Goal: Task Accomplishment & Management: Manage account settings

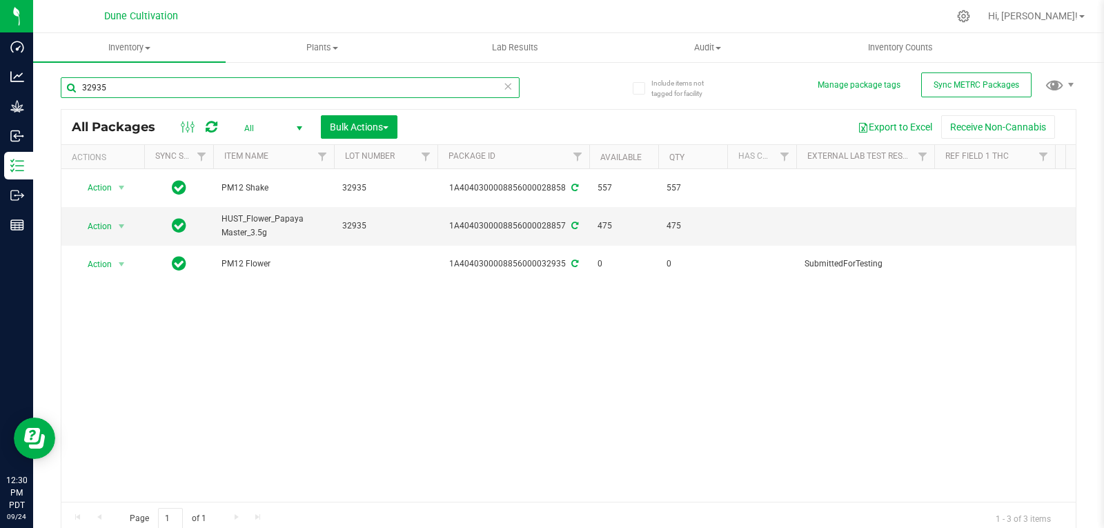
click at [117, 91] on input "32935" at bounding box center [290, 87] width 459 height 21
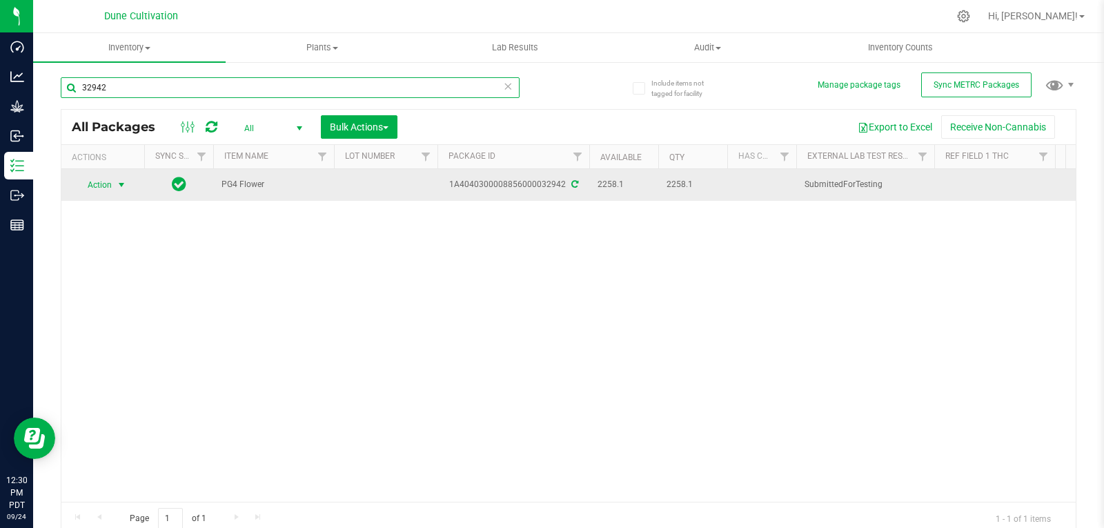
type input "32942"
click at [97, 190] on span "Action" at bounding box center [93, 184] width 37 height 19
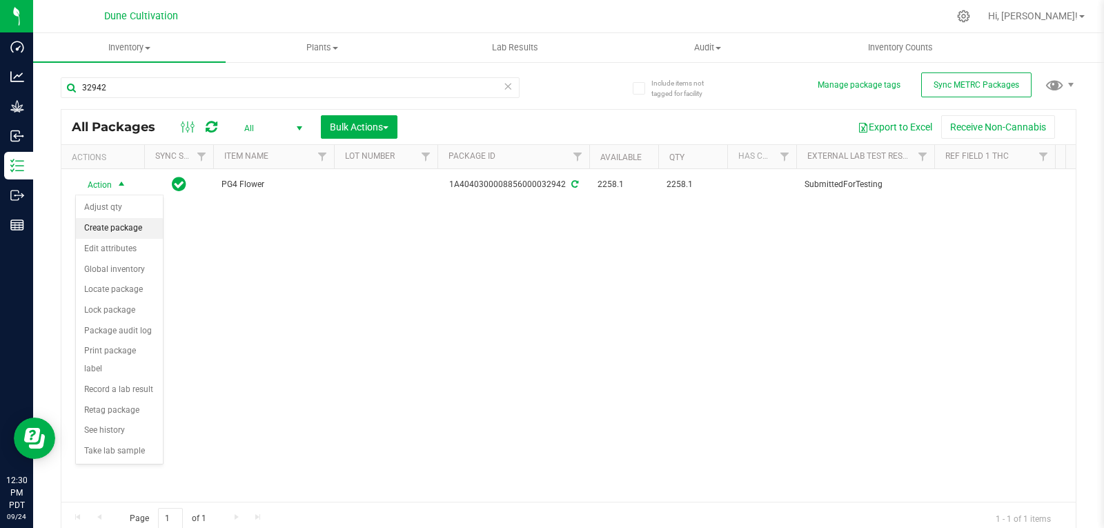
click at [113, 230] on li "Create package" at bounding box center [119, 228] width 87 height 21
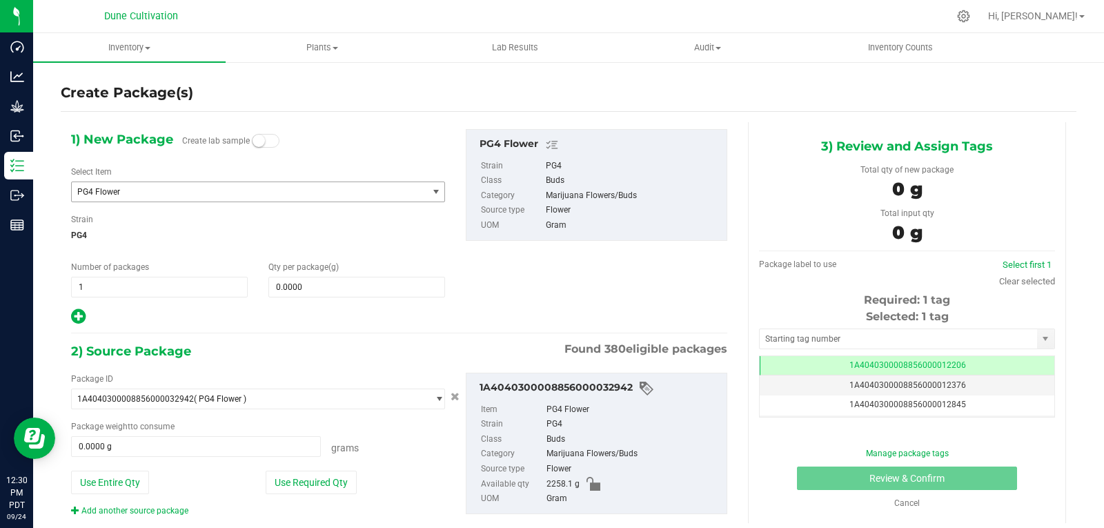
click at [115, 195] on span "PG4 Flower" at bounding box center [242, 192] width 330 height 10
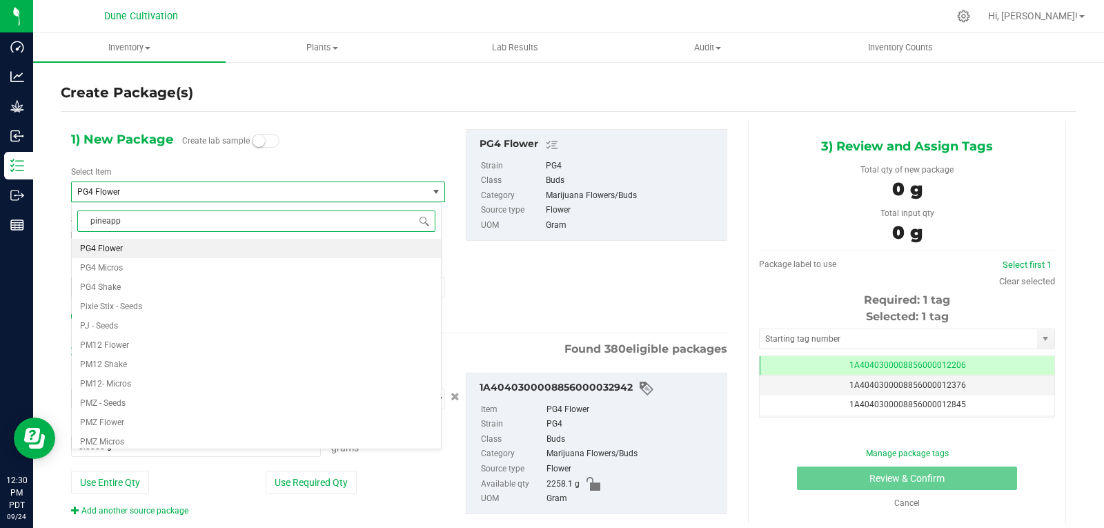
type input "pineappl"
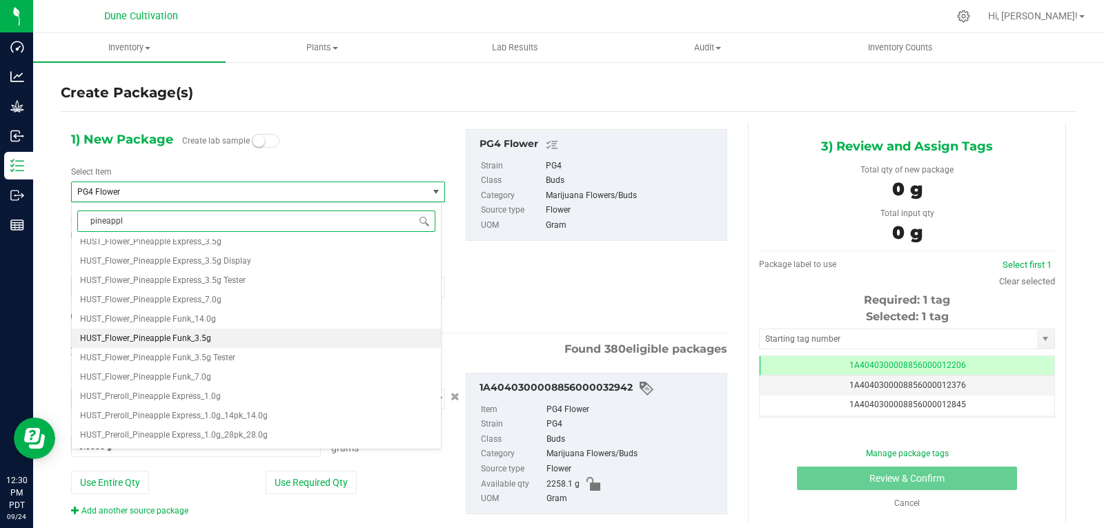
click at [183, 339] on span "HUST_Flower_Pineapple Funk_3.5g" at bounding box center [145, 338] width 131 height 10
type input "0"
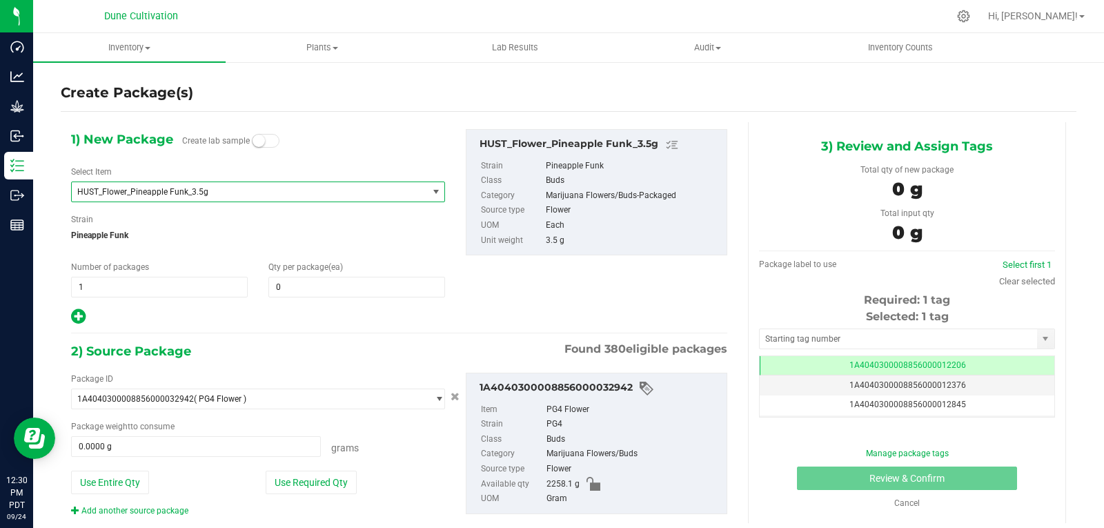
click at [297, 273] on div "Qty per package (ea) 0 0" at bounding box center [356, 279] width 197 height 37
click at [290, 288] on span at bounding box center [356, 287] width 177 height 21
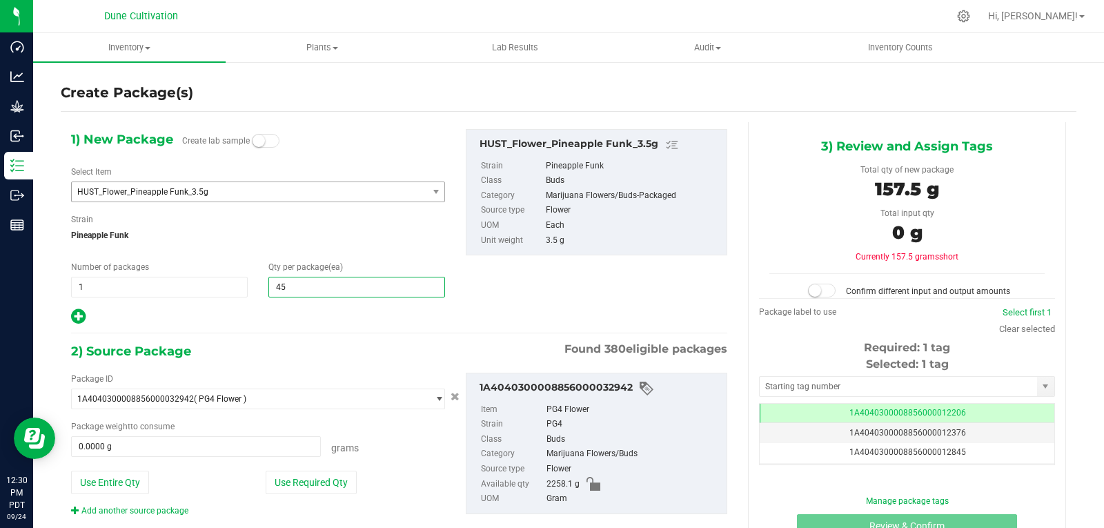
type input "450"
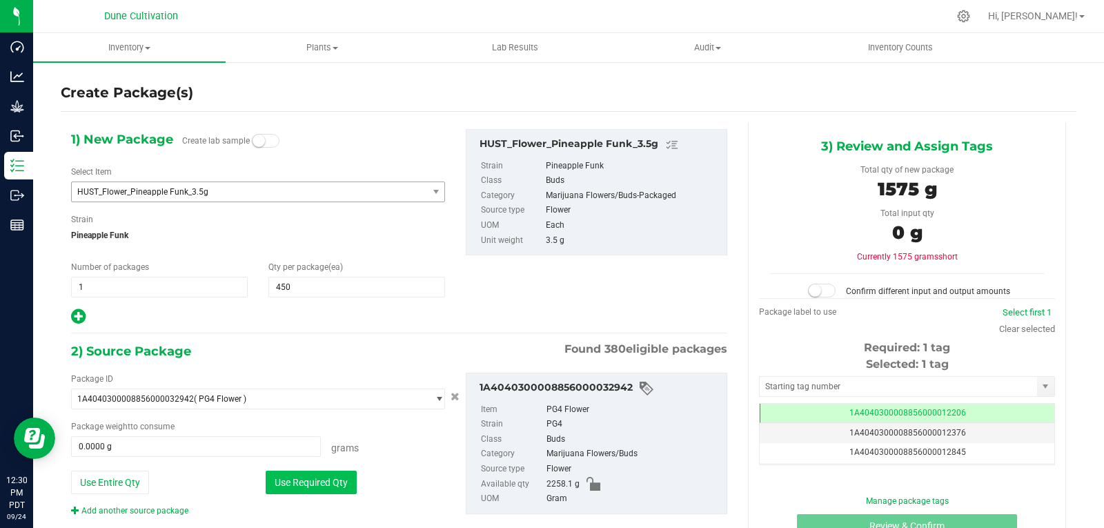
click at [286, 482] on button "Use Required Qty" at bounding box center [311, 481] width 91 height 23
type input "1575.0000 g"
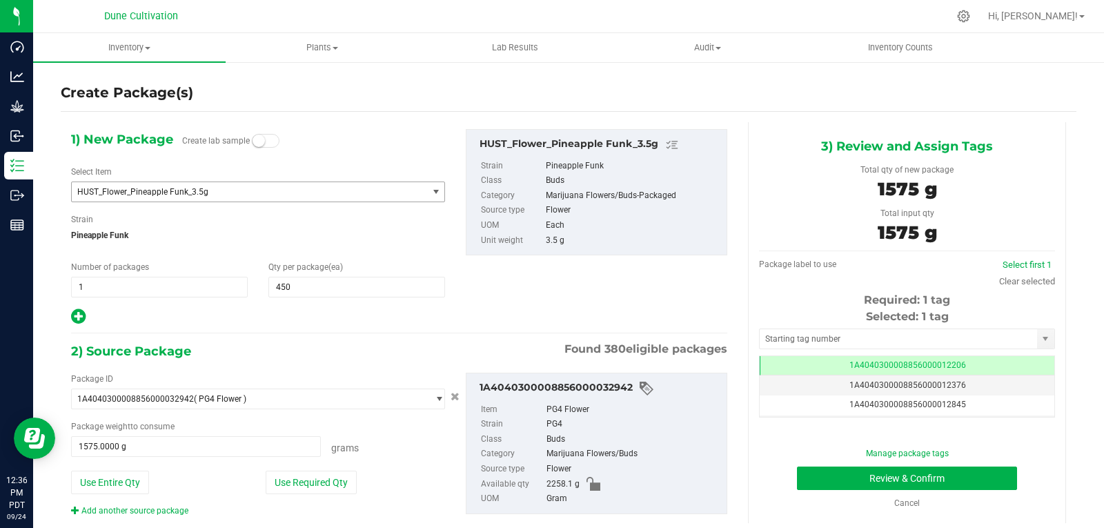
scroll to position [28, 0]
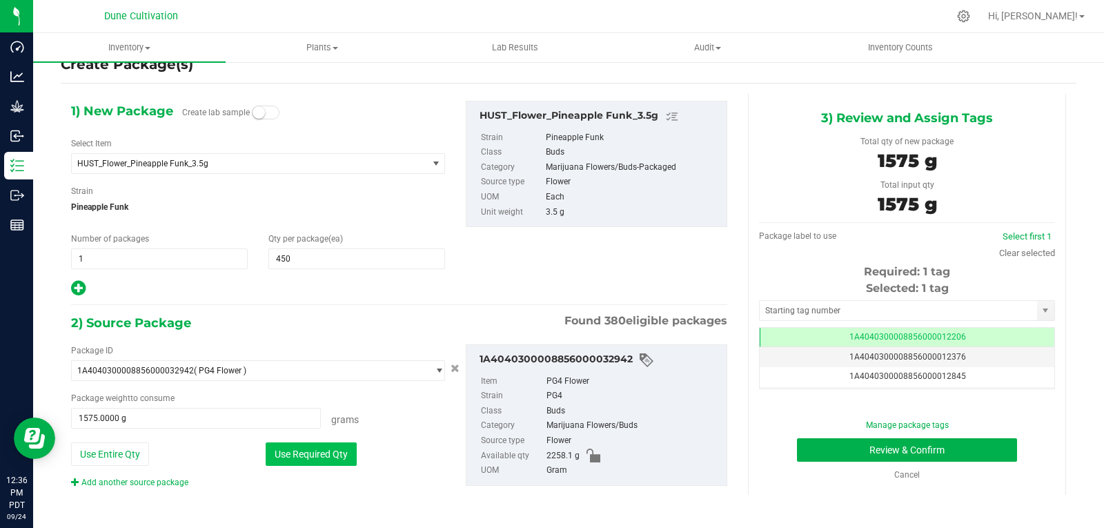
click at [317, 445] on button "Use Required Qty" at bounding box center [311, 453] width 91 height 23
click at [327, 454] on button "Use Required Qty" at bounding box center [311, 453] width 91 height 23
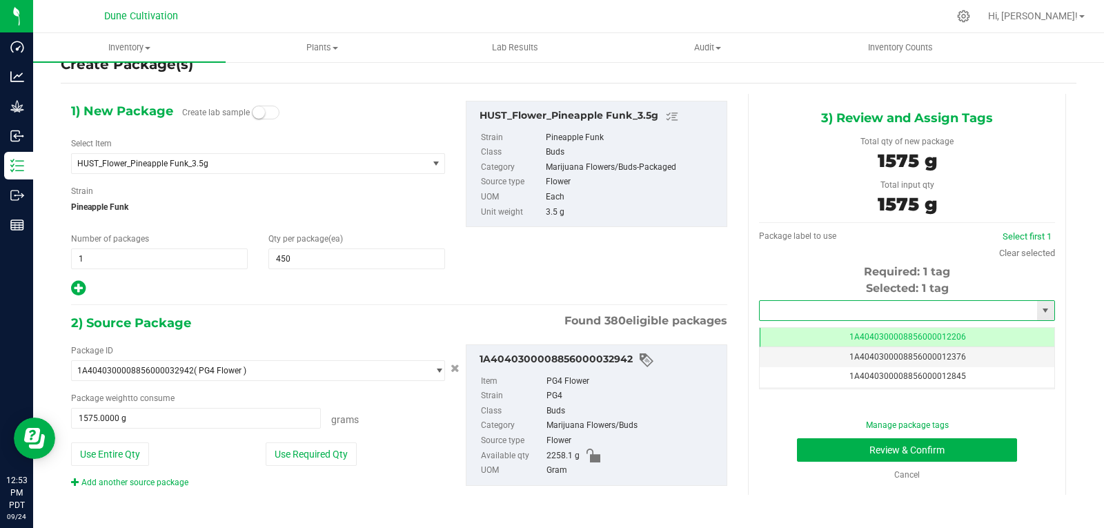
click at [797, 310] on input "text" at bounding box center [897, 310] width 277 height 19
click at [323, 453] on button "Use Required Qty" at bounding box center [311, 453] width 91 height 23
click at [786, 312] on input "text" at bounding box center [897, 310] width 277 height 19
click at [839, 335] on li "1A4040300008856000028853" at bounding box center [898, 334] width 291 height 21
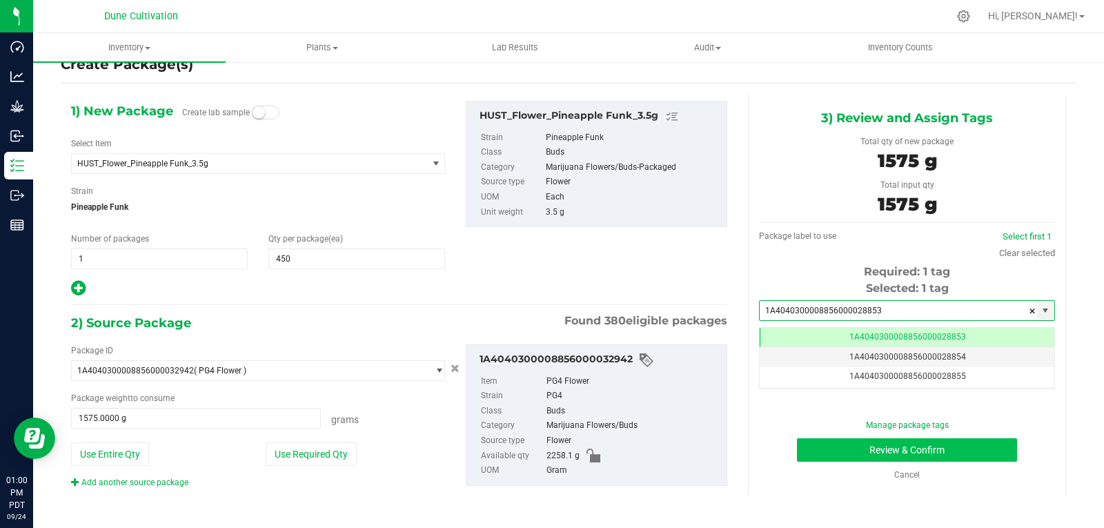
type input "1A4040300008856000028853"
click at [821, 453] on button "Review & Confirm" at bounding box center [907, 449] width 220 height 23
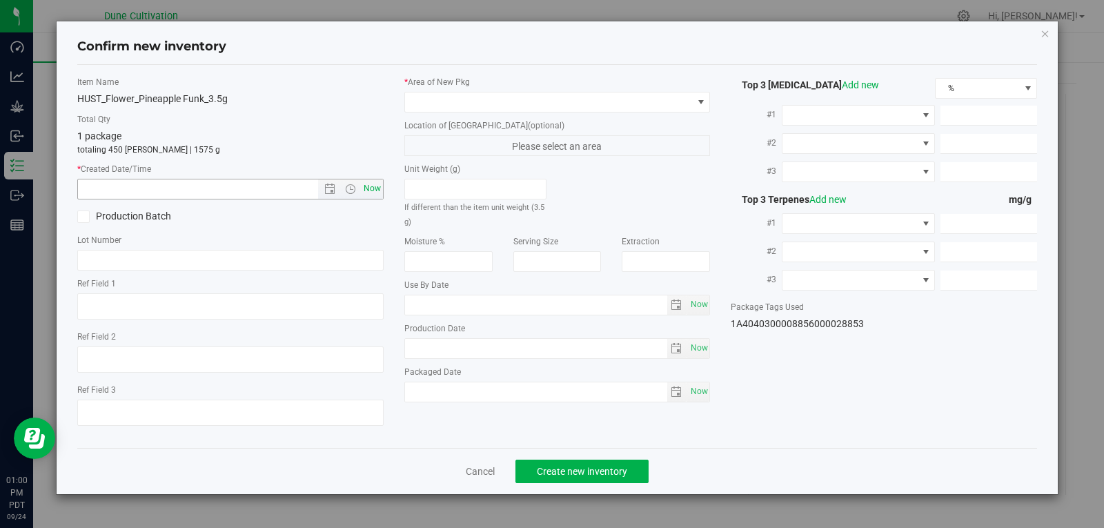
click at [377, 190] on span "Now" at bounding box center [371, 189] width 23 height 20
type input "[DATE] 1:00 PM"
click at [464, 115] on div "* Area of [GEOGRAPHIC_DATA] Location of [GEOGRAPHIC_DATA] (optional) Please sel…" at bounding box center [557, 242] width 327 height 333
click at [465, 112] on div "* Area of [GEOGRAPHIC_DATA] Location of [GEOGRAPHIC_DATA] (optional) Please sel…" at bounding box center [557, 242] width 327 height 333
click at [469, 105] on span at bounding box center [549, 101] width 288 height 19
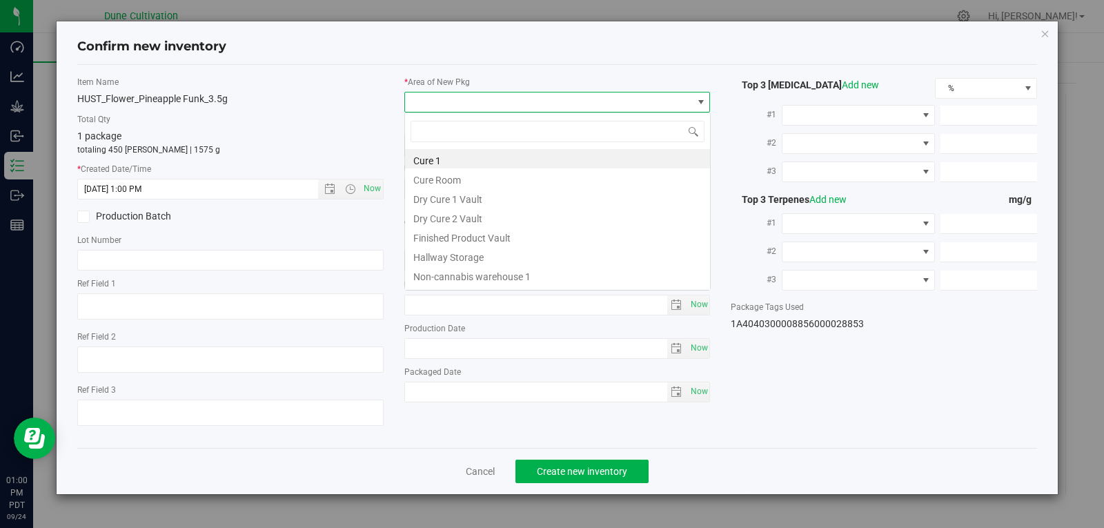
scroll to position [21, 306]
click at [459, 240] on li "Finished Product Vault" at bounding box center [557, 235] width 305 height 19
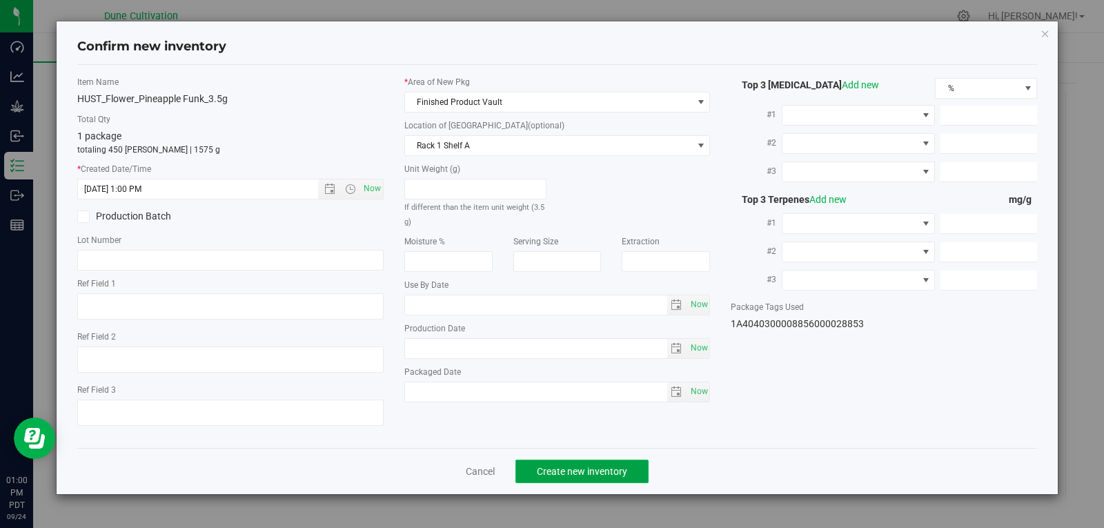
click at [610, 480] on button "Create new inventory" at bounding box center [581, 470] width 133 height 23
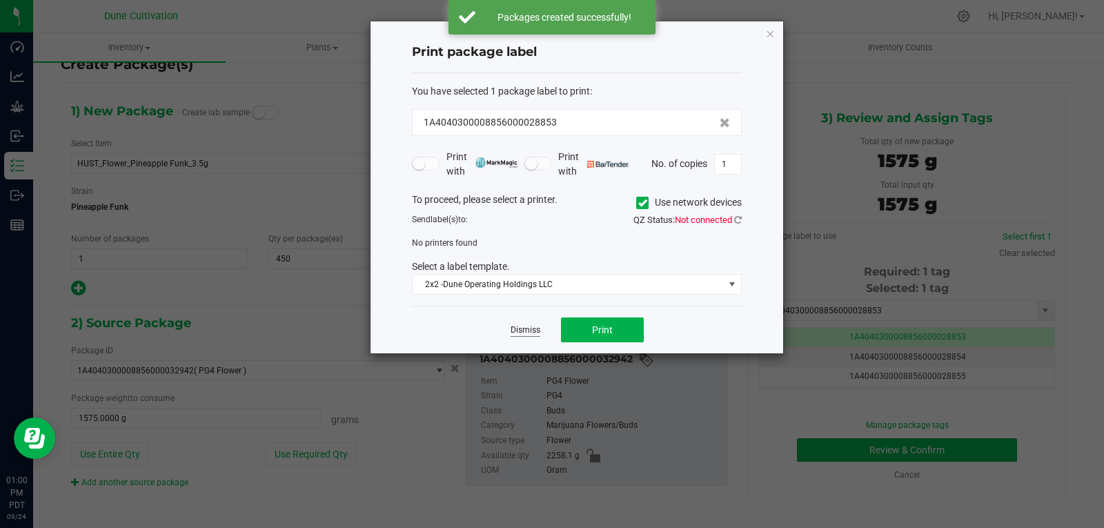
click at [517, 328] on link "Dismiss" at bounding box center [525, 330] width 30 height 12
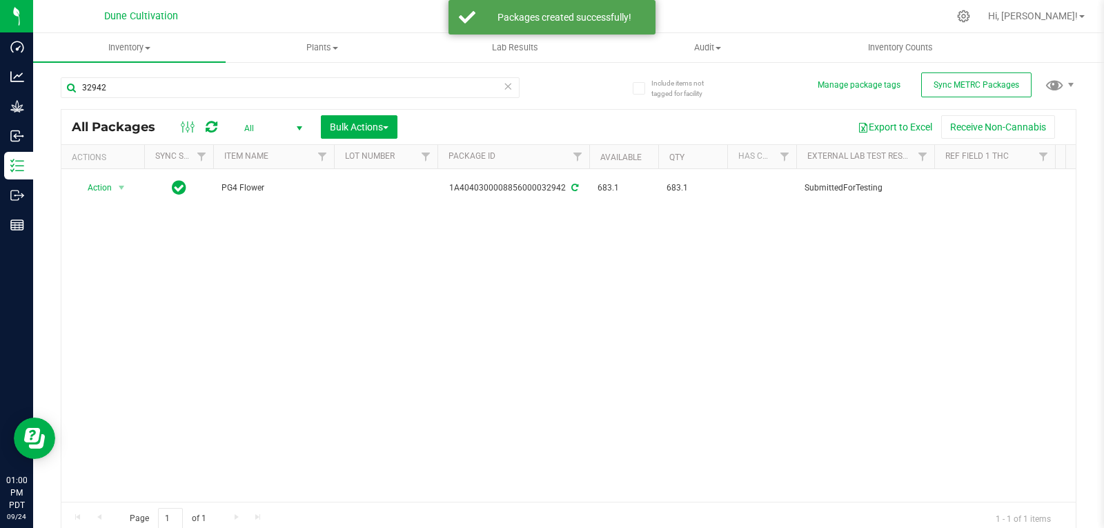
click at [141, 69] on div "32942" at bounding box center [315, 87] width 508 height 44
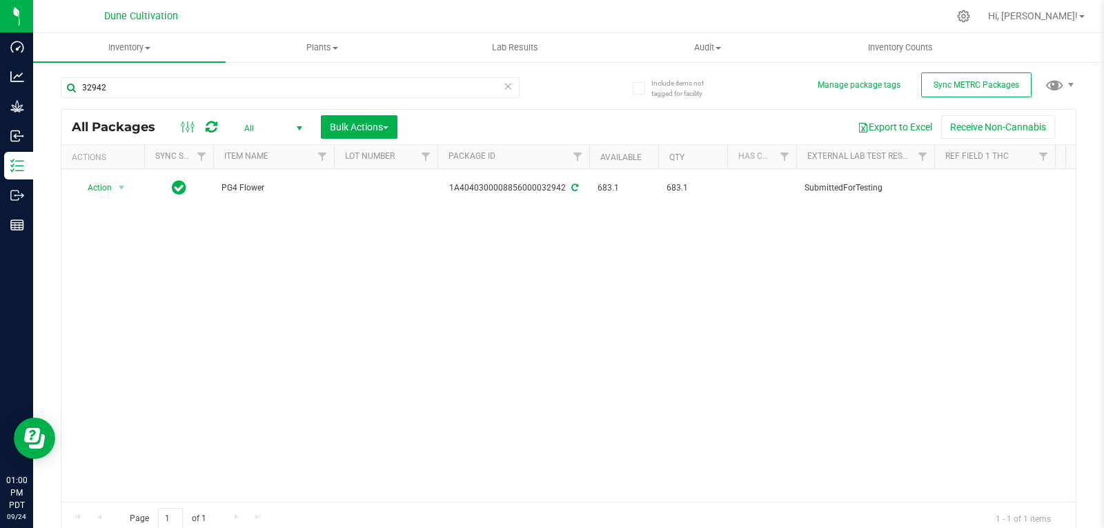
click at [136, 76] on div "32942" at bounding box center [315, 87] width 508 height 44
click at [132, 82] on input "32942" at bounding box center [290, 87] width 459 height 21
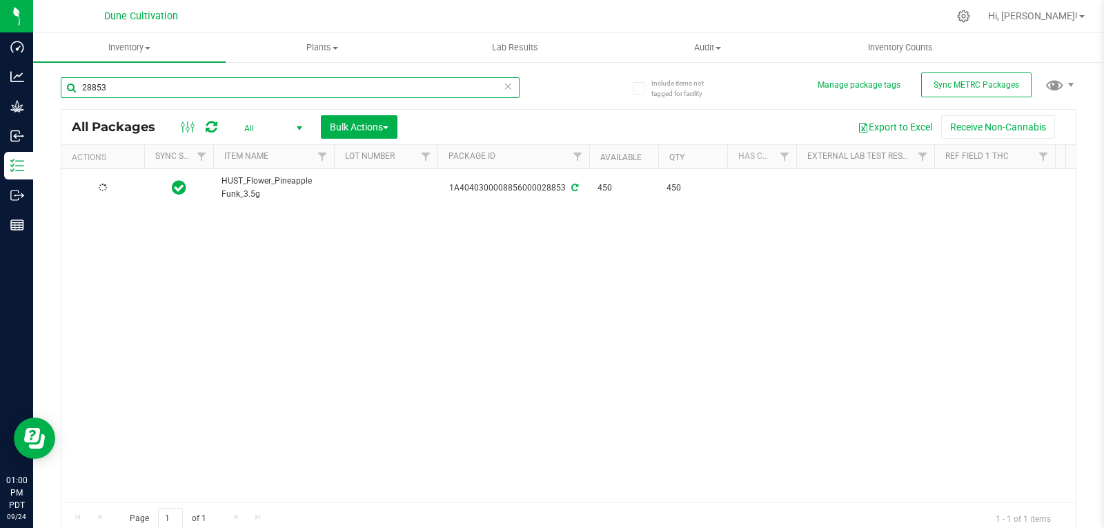
type input "28853"
click at [359, 180] on td at bounding box center [385, 187] width 103 height 37
type input "32942"
click at [179, 86] on input "28853" at bounding box center [290, 87] width 459 height 21
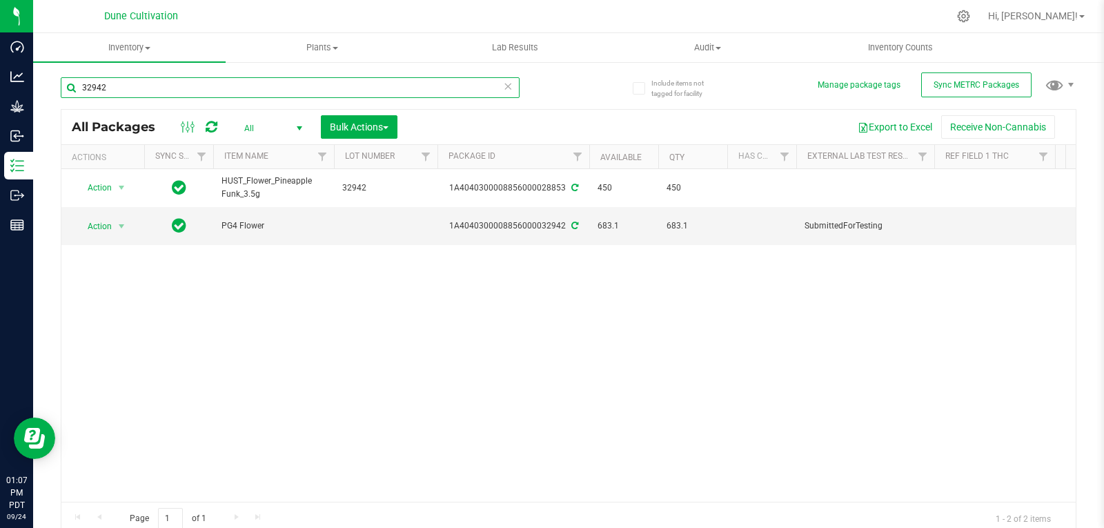
type input "32942"
drag, startPoint x: 200, startPoint y: 273, endPoint x: 186, endPoint y: 243, distance: 32.7
click at [186, 243] on div "Action Action Adjust qty Create package Edit attributes Global inventory Locate…" at bounding box center [568, 335] width 1014 height 332
click at [121, 224] on span "select" at bounding box center [121, 226] width 11 height 11
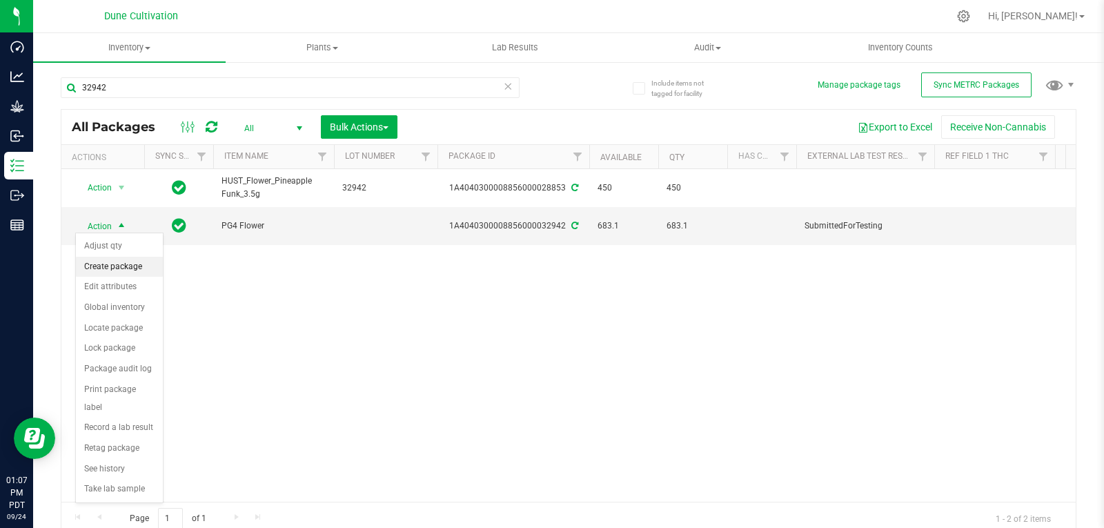
click at [121, 270] on li "Create package" at bounding box center [119, 267] width 87 height 21
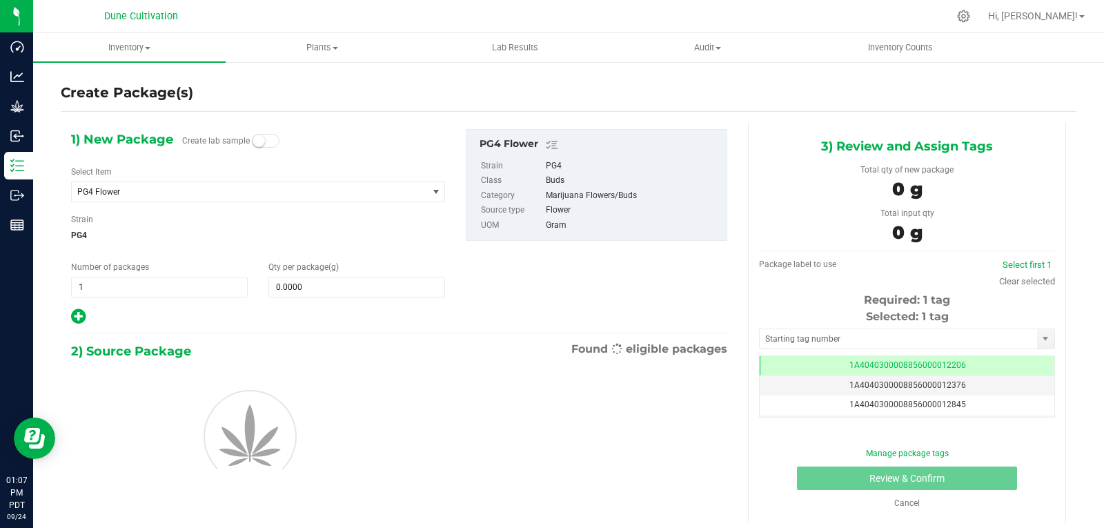
scroll to position [0, -1]
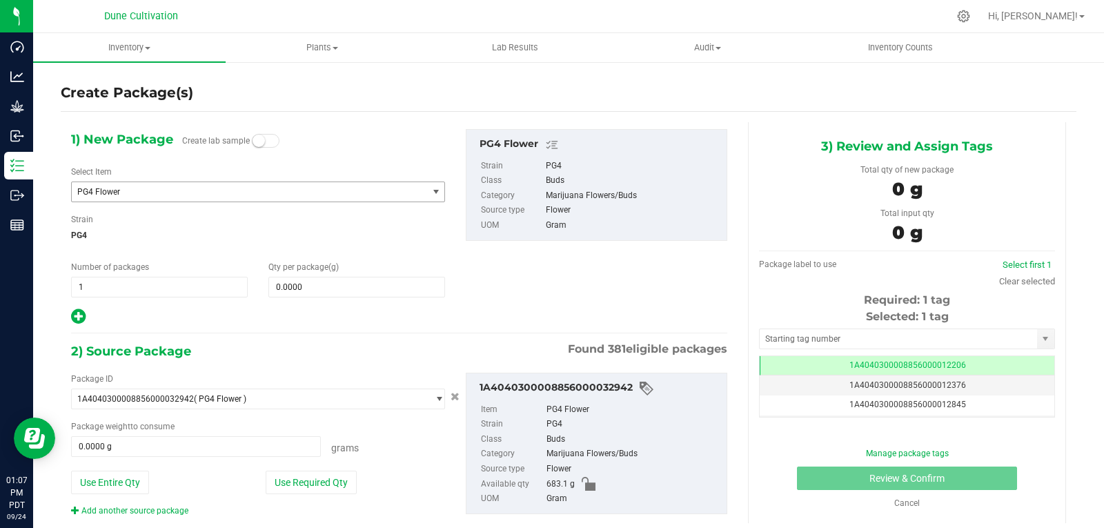
click at [163, 194] on span "PG4 Flower" at bounding box center [242, 192] width 330 height 10
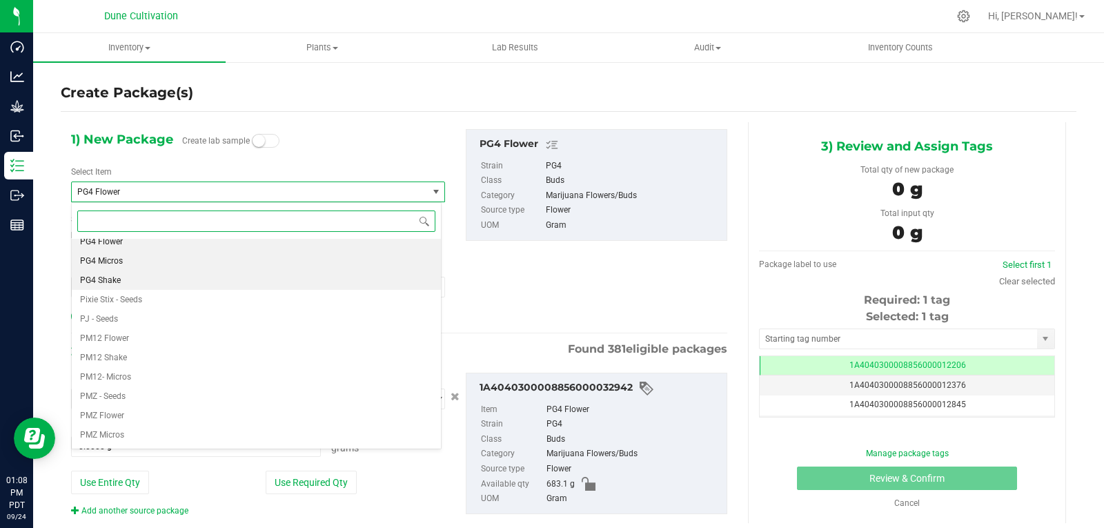
scroll to position [44564, 0]
click at [122, 277] on li "PG4 Shake" at bounding box center [256, 279] width 369 height 19
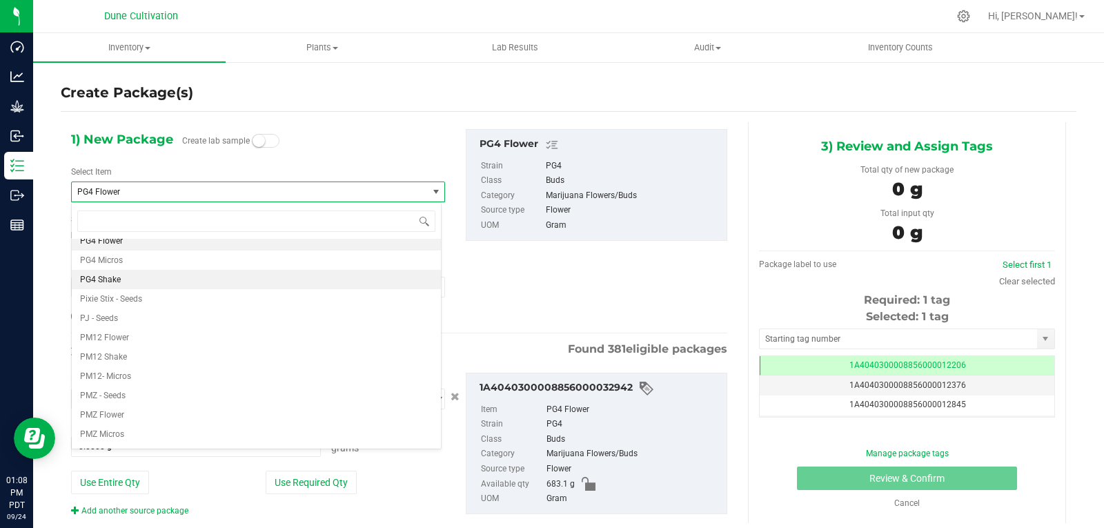
type input "0.0000"
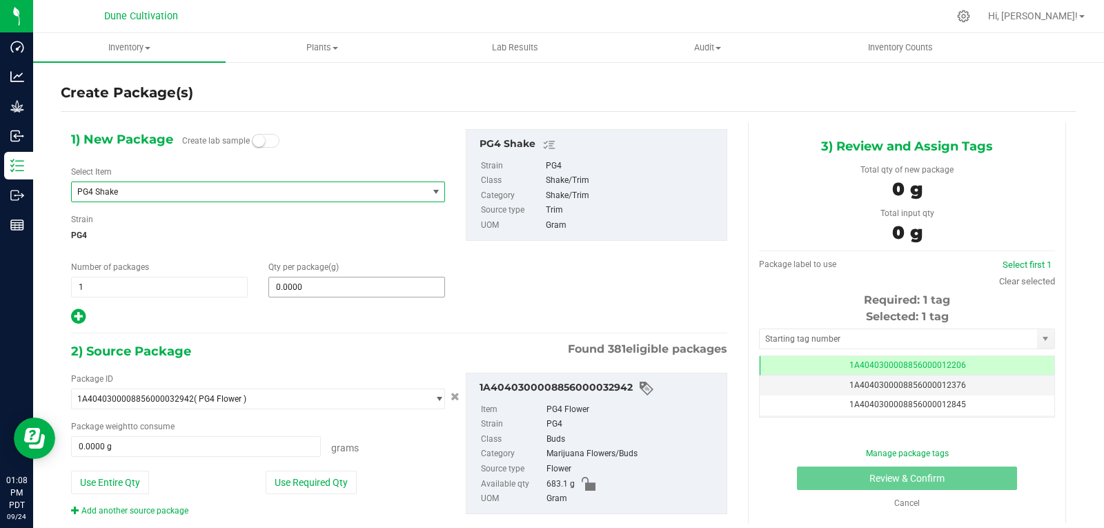
click at [340, 288] on span "0.0000 0" at bounding box center [356, 287] width 177 height 21
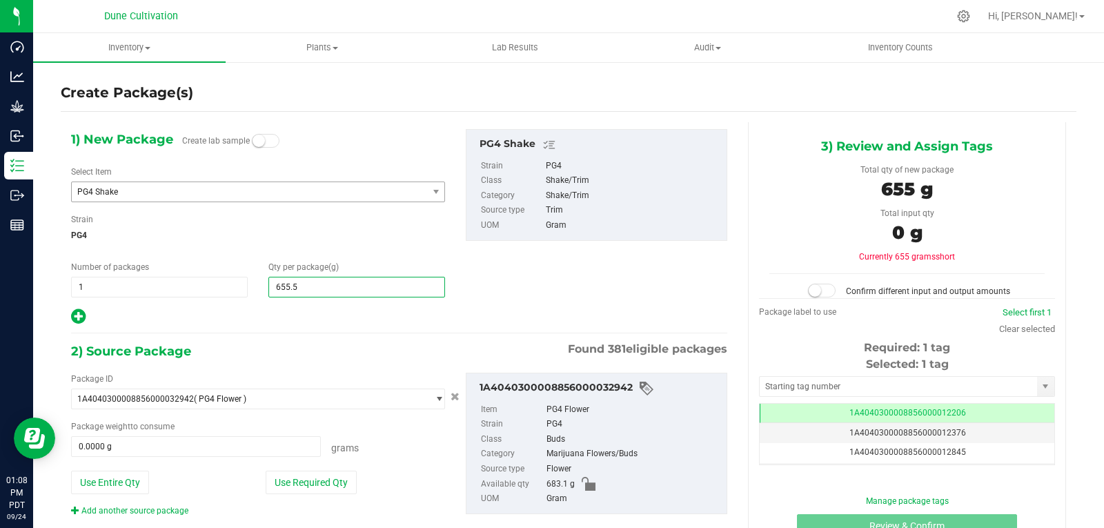
type input "655.50"
type input "655.5000"
click at [283, 478] on button "Use Required Qty" at bounding box center [311, 481] width 91 height 23
type input "655.5000 g"
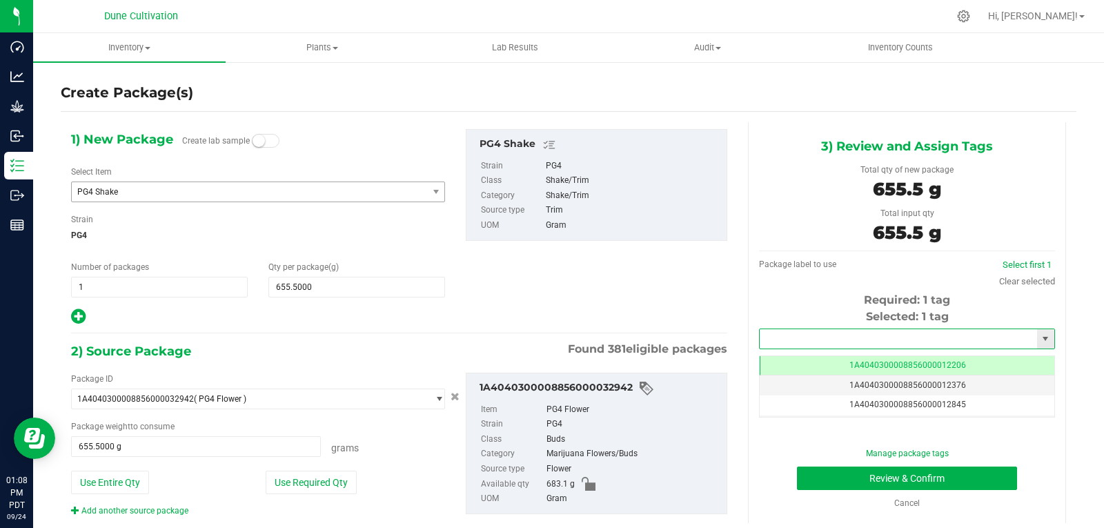
click at [771, 344] on input "text" at bounding box center [897, 338] width 277 height 19
click at [773, 359] on li "1A4040300008856000028854" at bounding box center [898, 362] width 291 height 21
type input "1A4040300008856000028854"
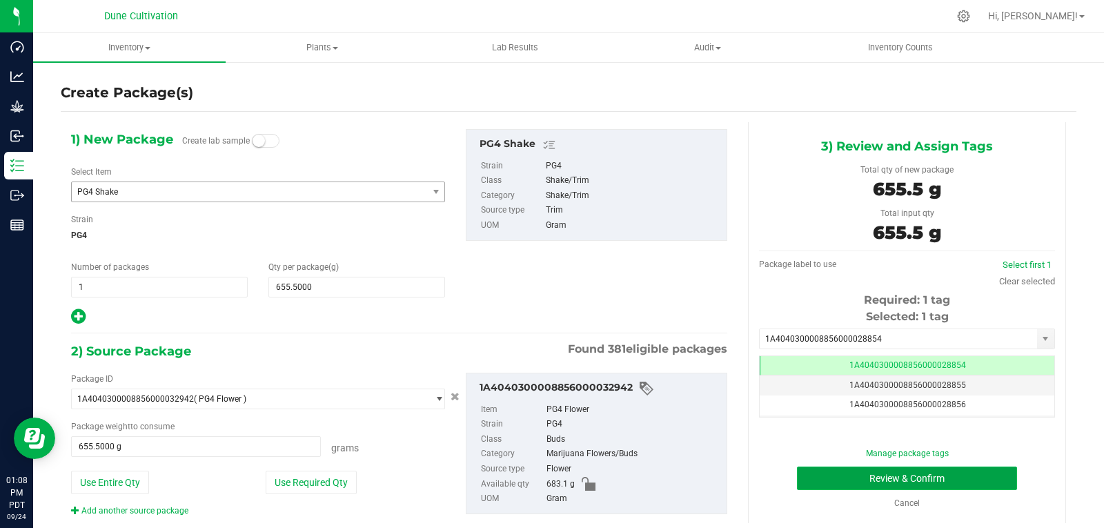
click at [806, 476] on button "Review & Confirm" at bounding box center [907, 477] width 220 height 23
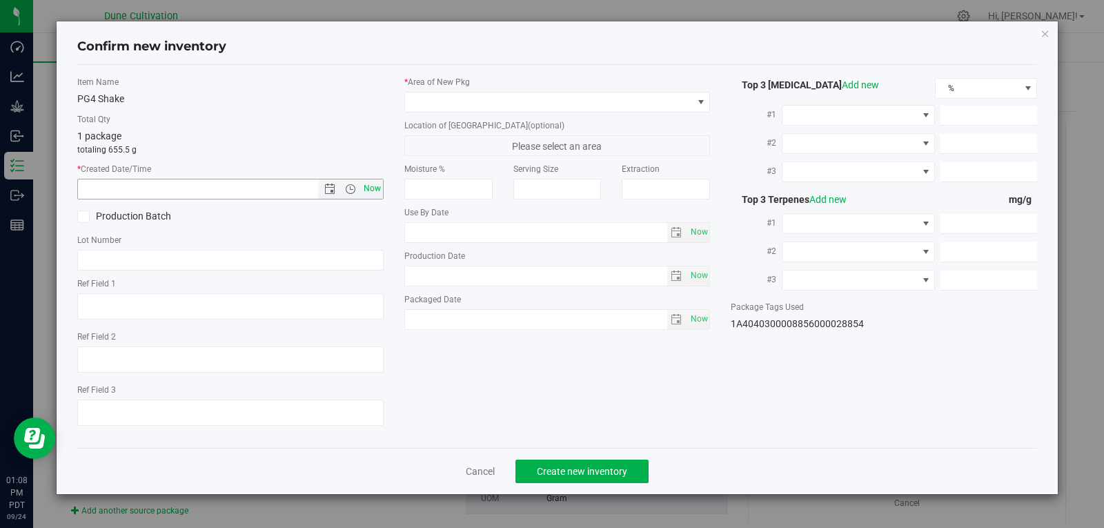
click at [370, 186] on span "Now" at bounding box center [371, 189] width 23 height 20
type input "[DATE] 1:08 PM"
click at [643, 89] on div "* Area of [GEOGRAPHIC_DATA]" at bounding box center [557, 94] width 306 height 37
click at [631, 101] on span at bounding box center [549, 101] width 288 height 19
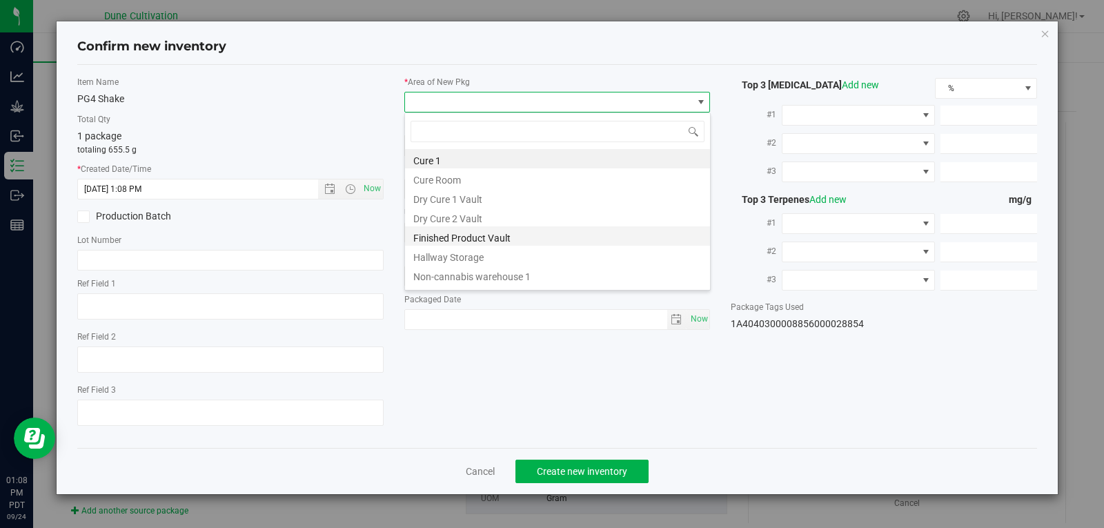
click at [539, 235] on li "Finished Product Vault" at bounding box center [557, 235] width 305 height 19
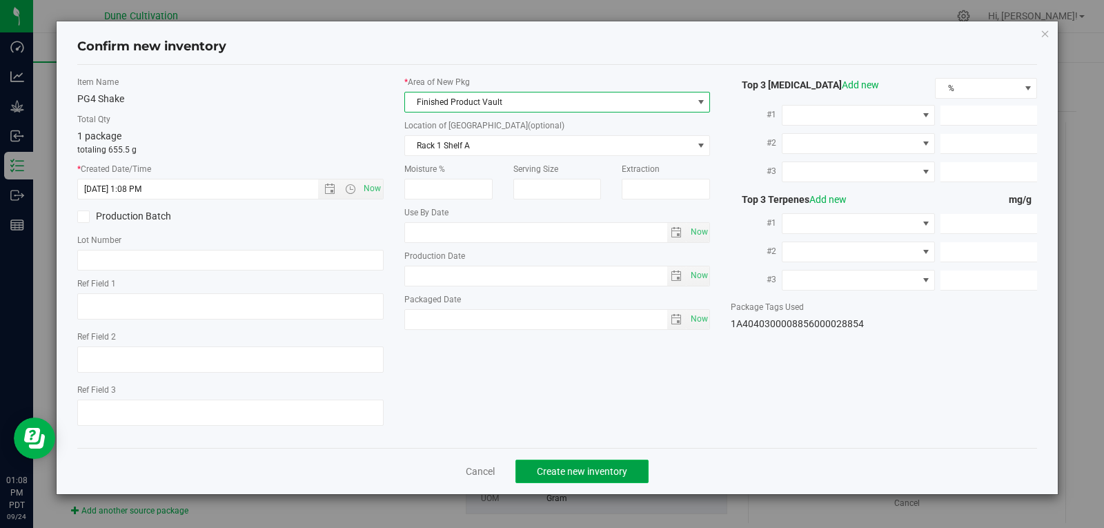
click at [576, 464] on button "Create new inventory" at bounding box center [581, 470] width 133 height 23
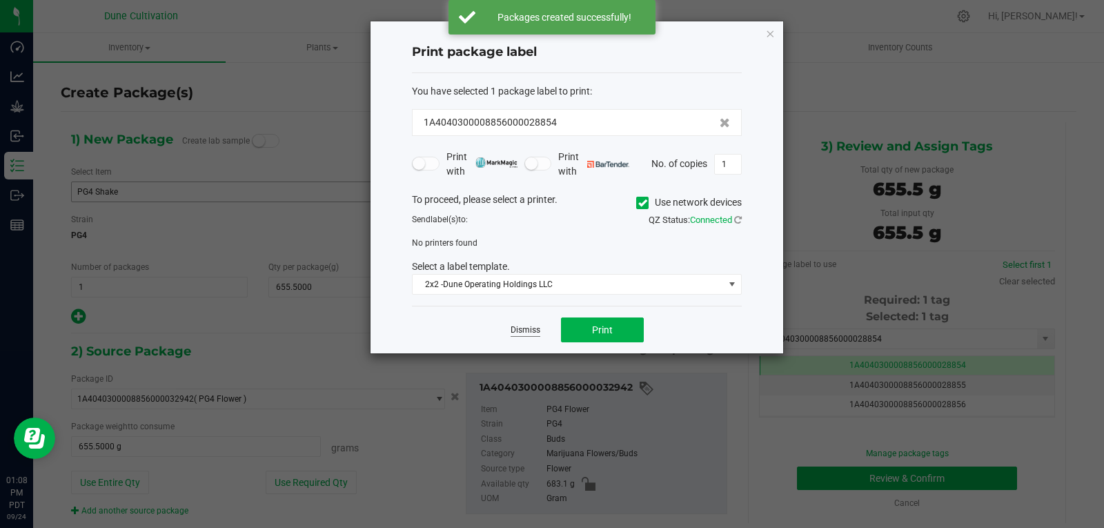
click at [523, 326] on link "Dismiss" at bounding box center [525, 330] width 30 height 12
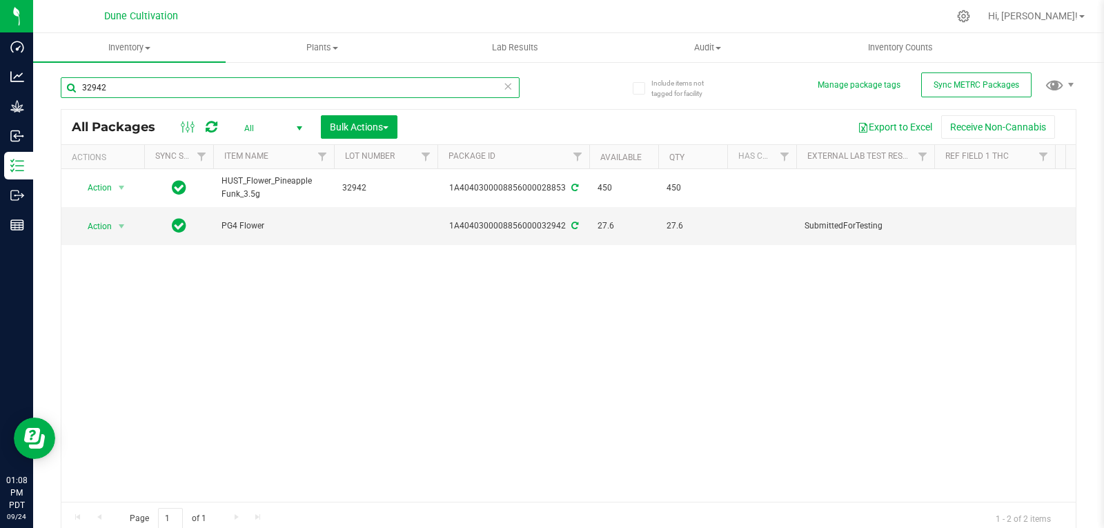
click at [170, 88] on input "32942" at bounding box center [290, 87] width 459 height 21
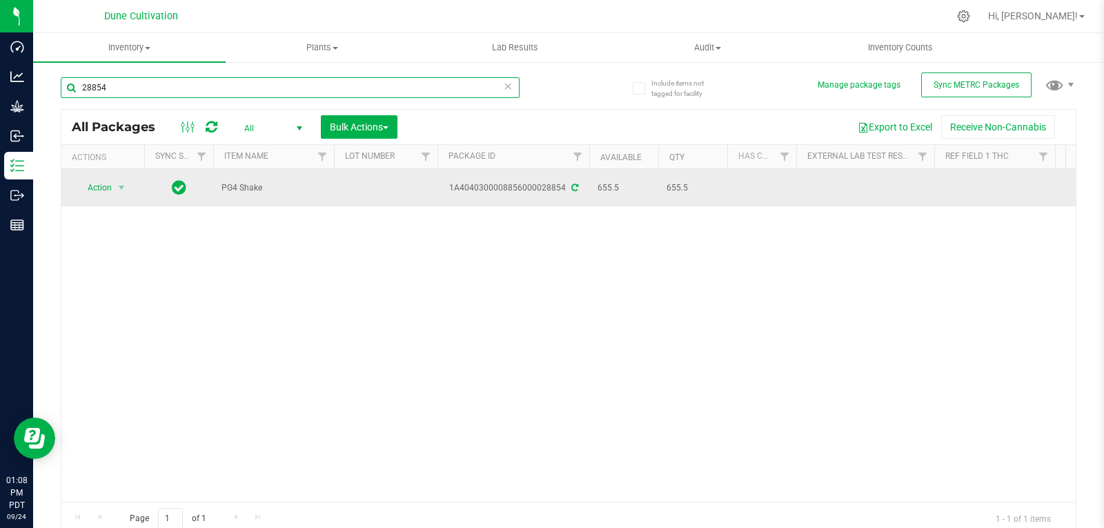
type input "28854"
click at [354, 188] on td at bounding box center [385, 187] width 103 height 37
type input "32942"
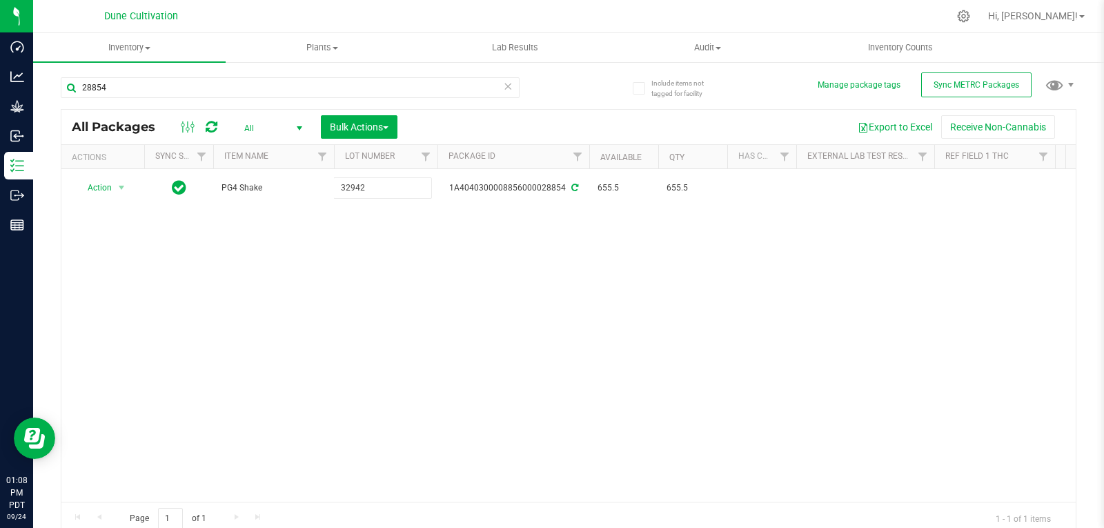
click at [370, 255] on div "All Packages All Active Only Lab Samples Locked All External Internal Bulk Acti…" at bounding box center [568, 322] width 1015 height 426
click at [111, 84] on input "28854" at bounding box center [290, 87] width 459 height 21
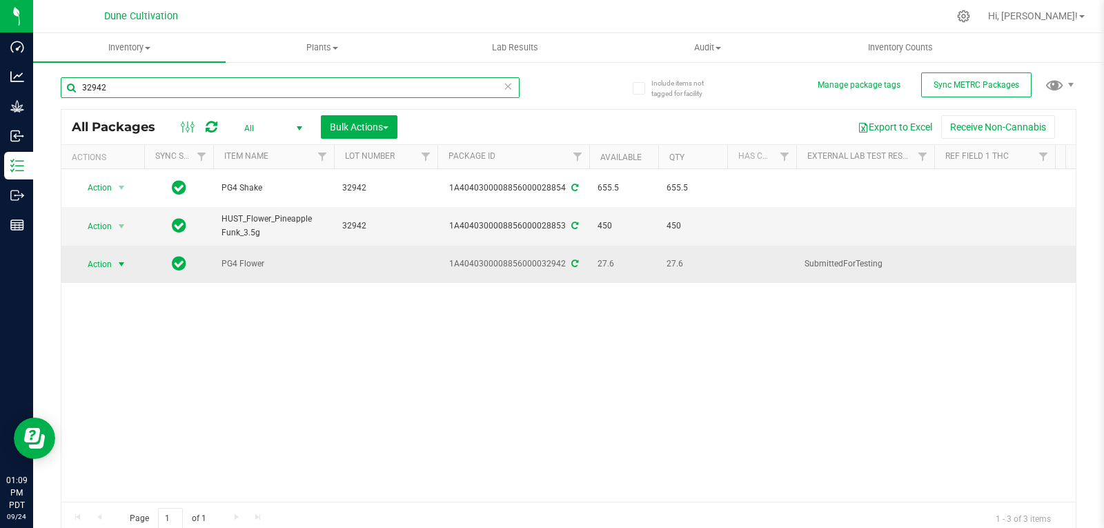
type input "32942"
click at [92, 255] on span "Action" at bounding box center [93, 264] width 37 height 19
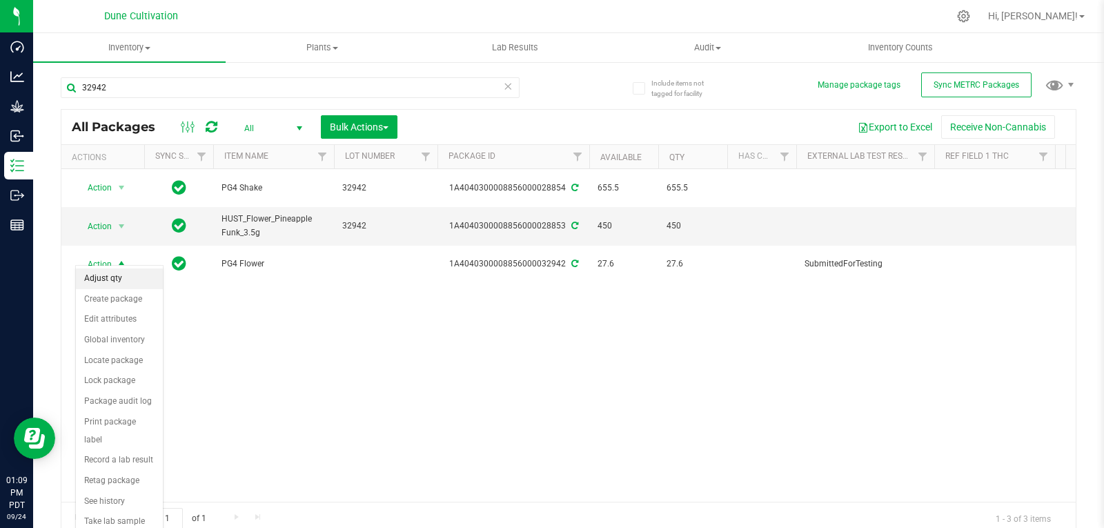
click at [107, 285] on li "Adjust qty" at bounding box center [119, 278] width 87 height 21
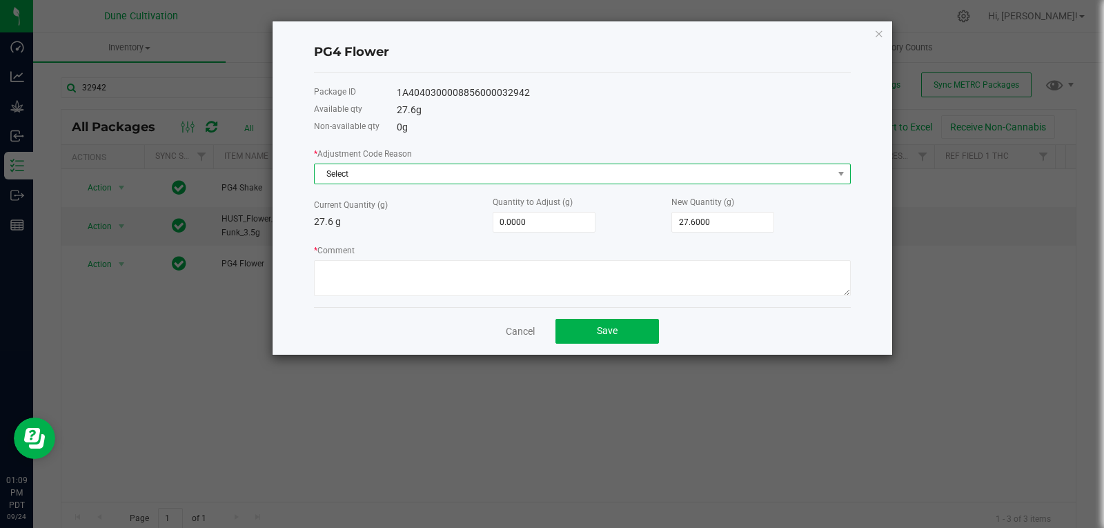
click at [480, 183] on span "Select" at bounding box center [574, 173] width 518 height 19
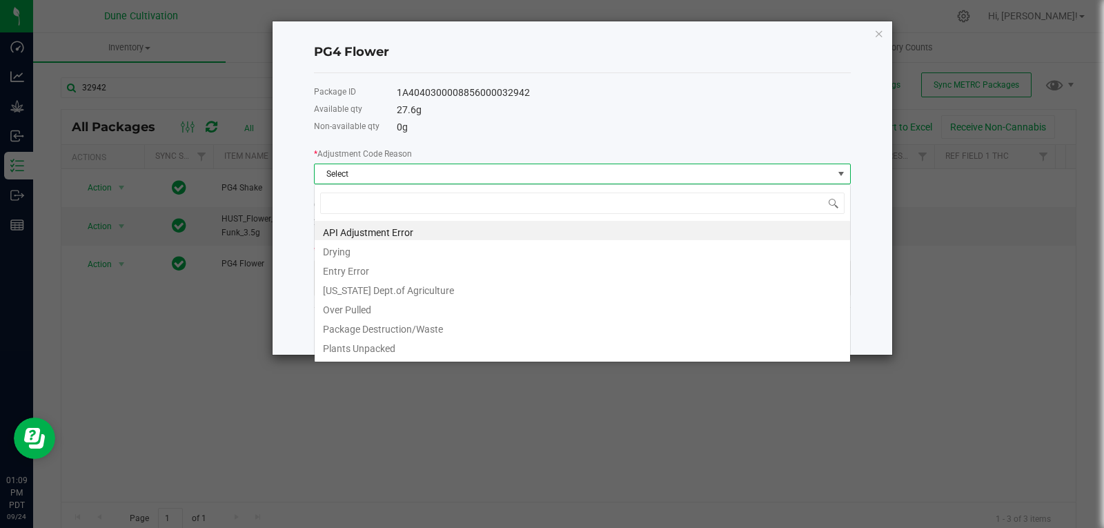
scroll to position [21, 537]
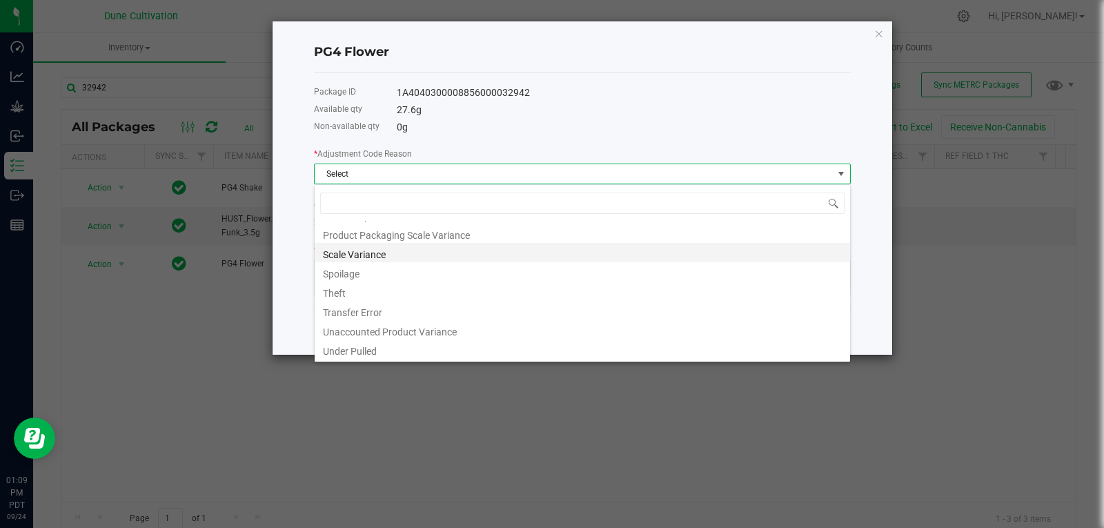
click at [414, 253] on li "Scale Variance" at bounding box center [582, 252] width 535 height 19
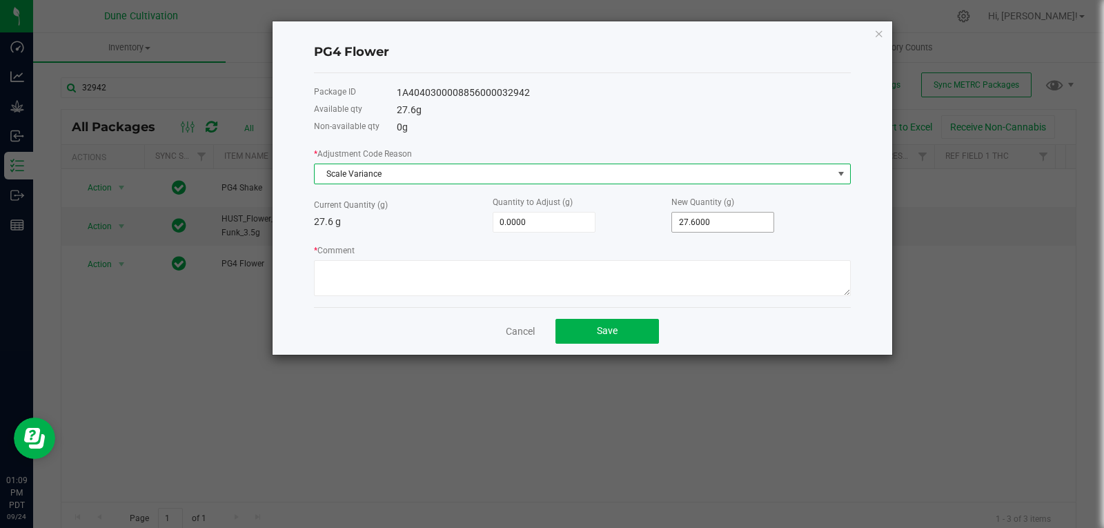
type input "27.6"
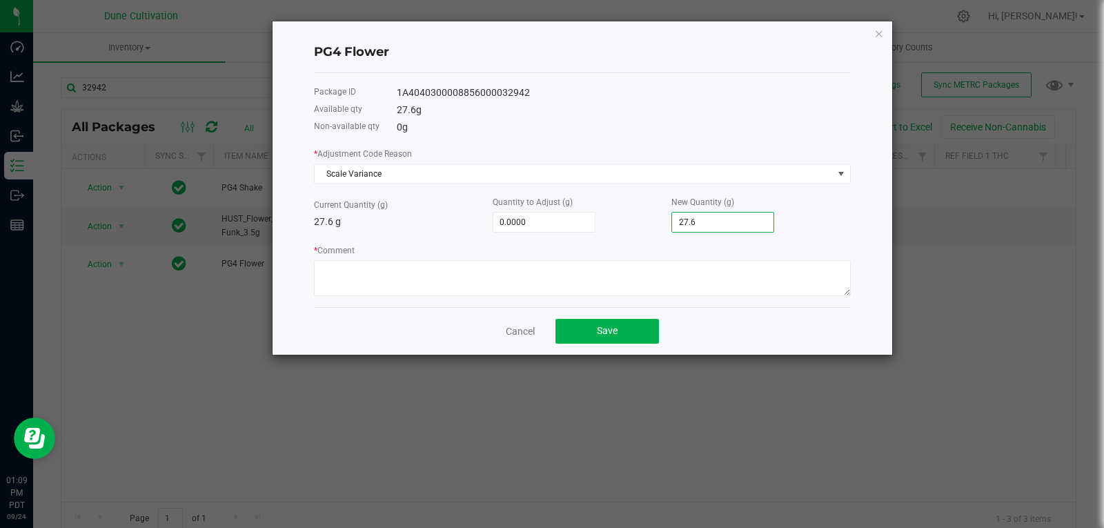
click at [740, 220] on input "27.6" at bounding box center [722, 221] width 101 height 19
type input "-27.6000"
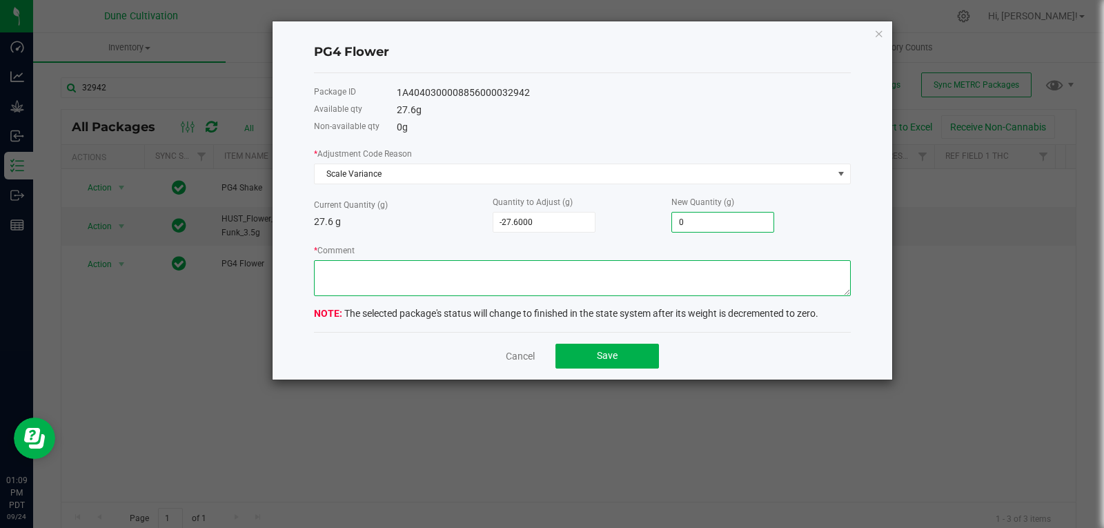
type input "0.0000"
click at [684, 267] on textarea "* Comment" at bounding box center [582, 278] width 537 height 36
type textarea "Scale Variance"
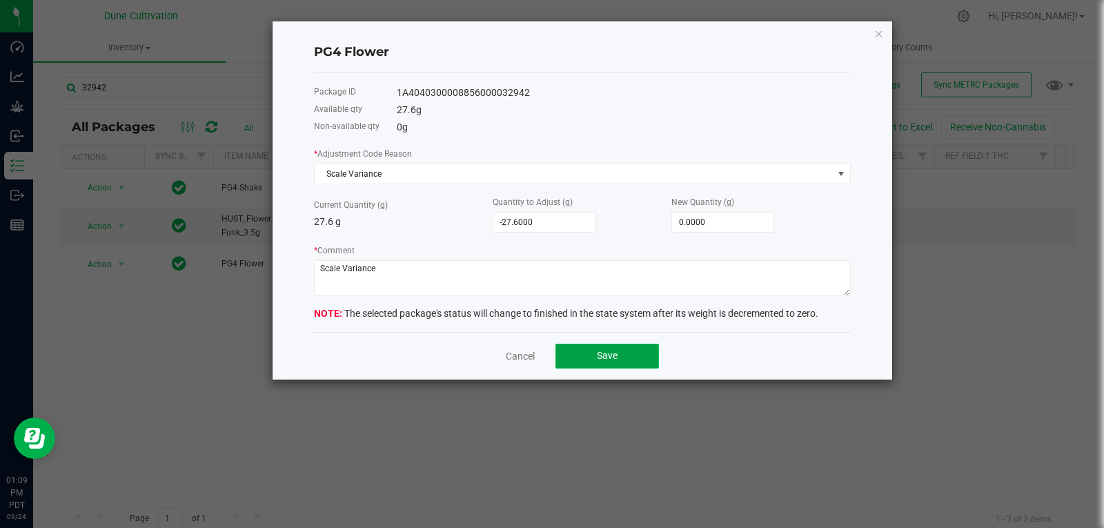
click at [636, 347] on button "Save" at bounding box center [606, 356] width 103 height 25
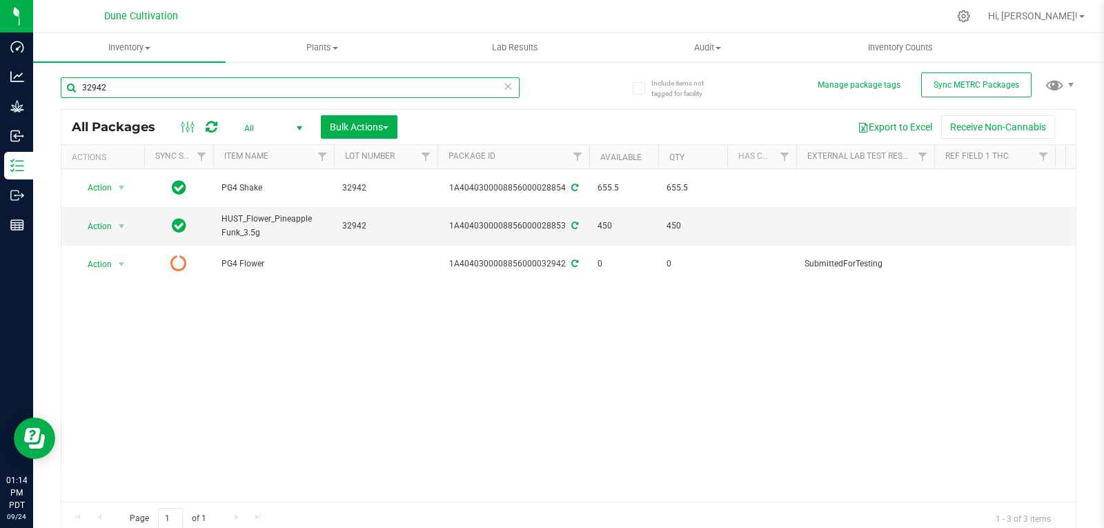
click at [116, 79] on input "32942" at bounding box center [290, 87] width 459 height 21
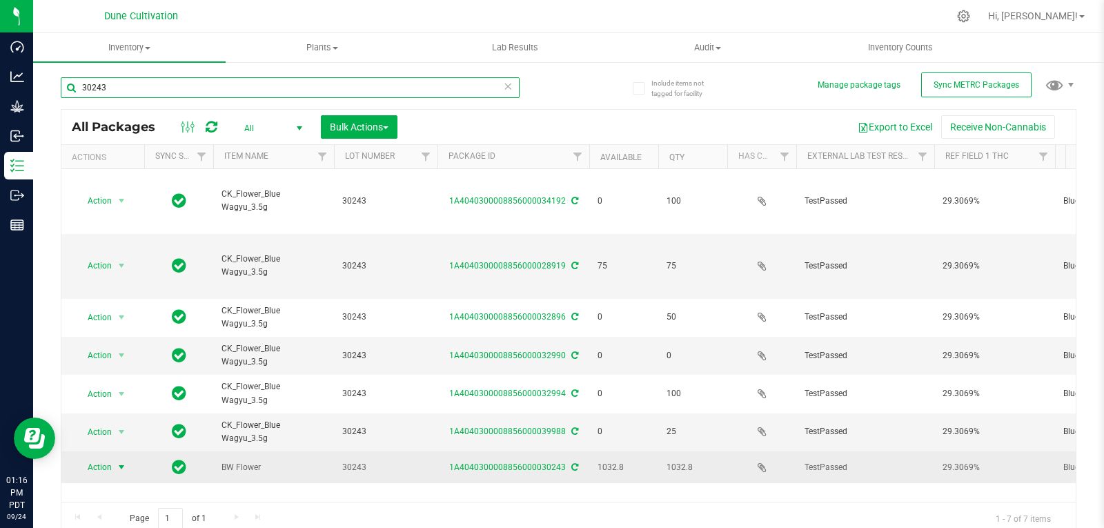
type input "30243"
click at [119, 457] on span "select" at bounding box center [121, 466] width 17 height 19
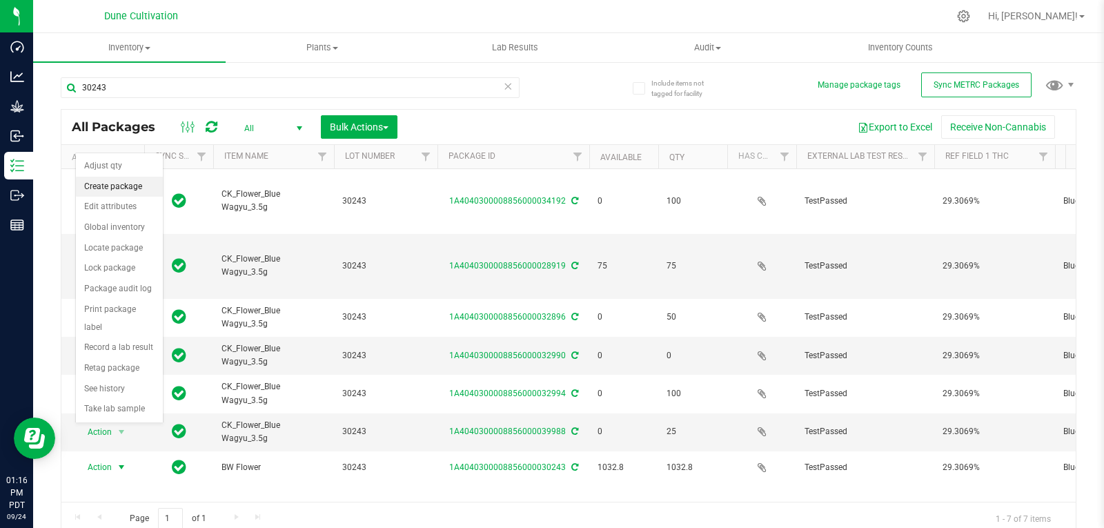
click at [129, 184] on li "Create package" at bounding box center [119, 187] width 87 height 21
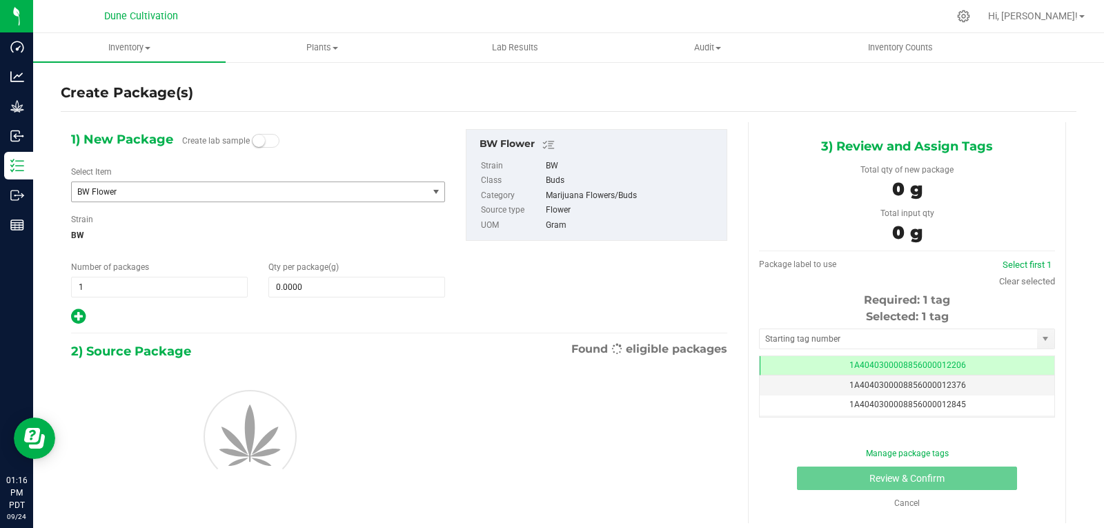
scroll to position [0, -1]
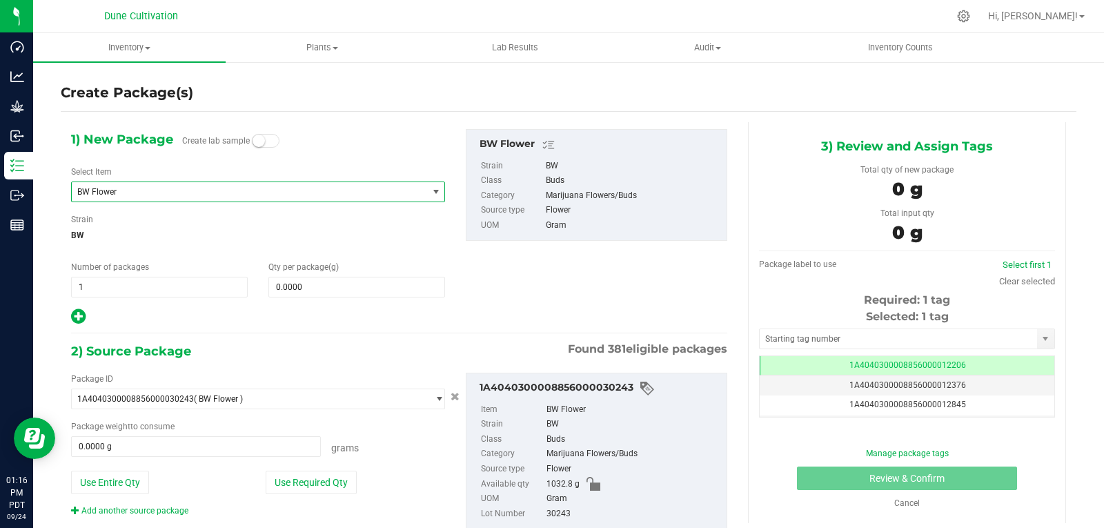
click at [135, 190] on span "BW Flower" at bounding box center [242, 192] width 330 height 10
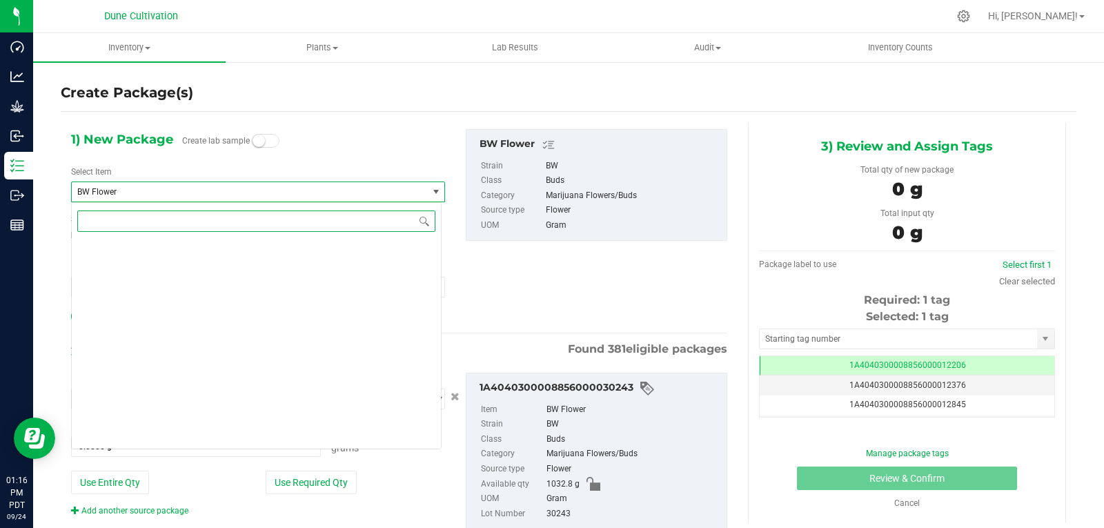
scroll to position [7397, 0]
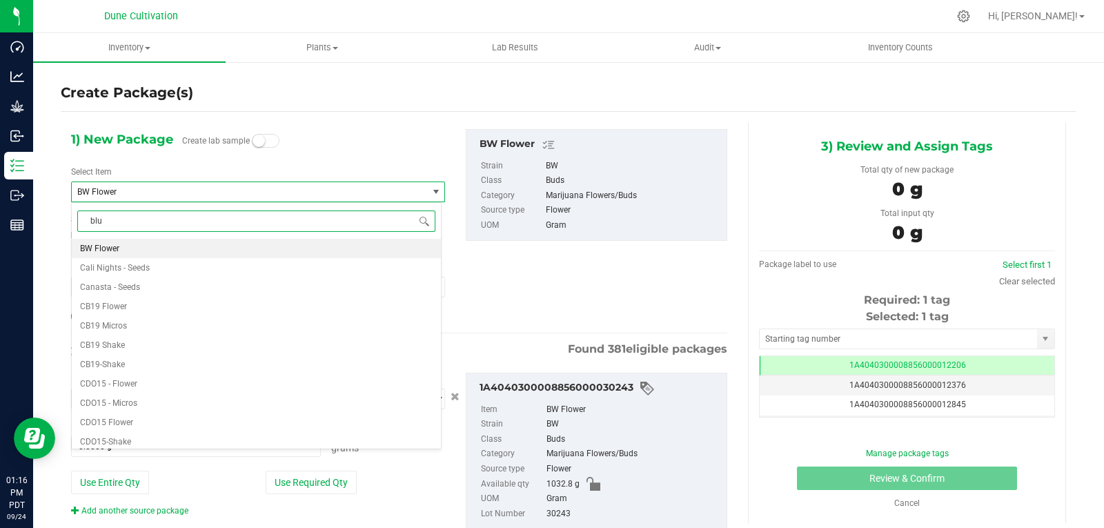
type input "blue"
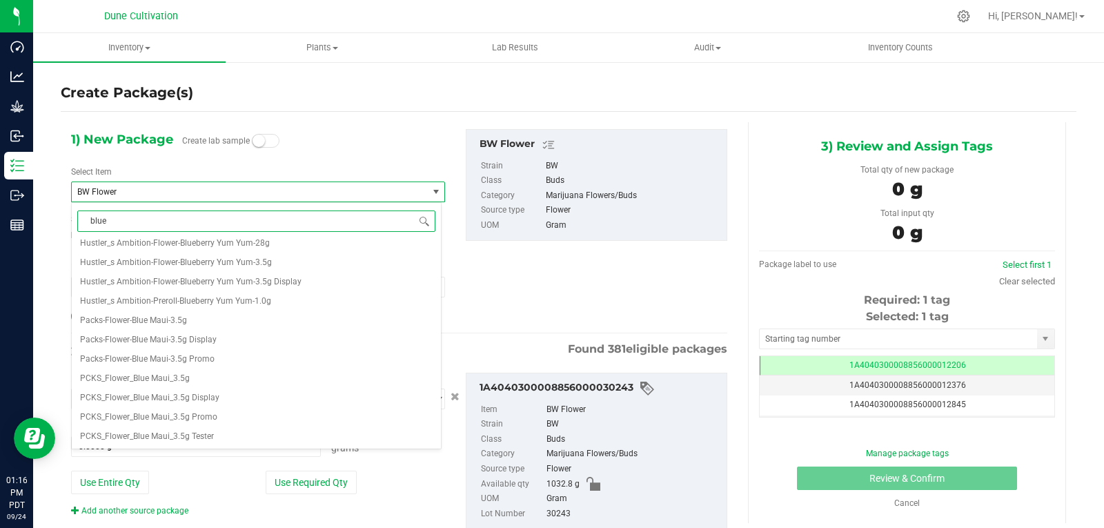
scroll to position [0, 0]
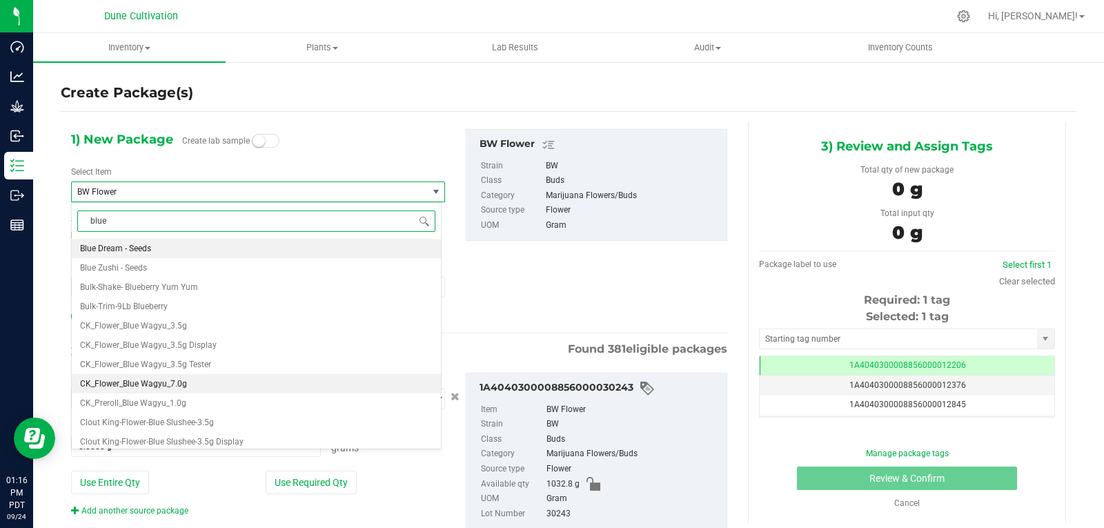
click at [211, 385] on li "CK_Flower_Blue Wagyu_7.0g" at bounding box center [256, 383] width 369 height 19
type input "0"
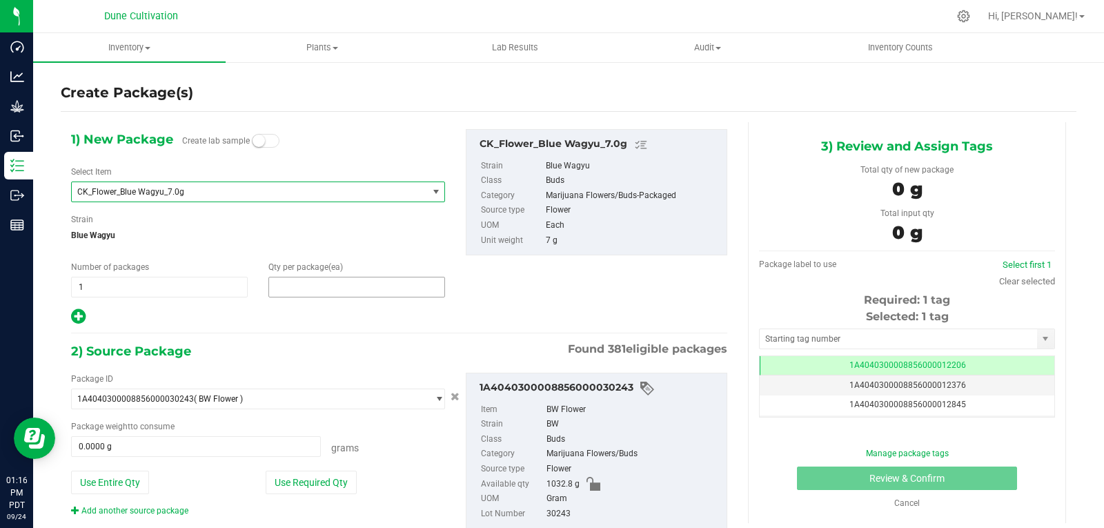
click at [283, 283] on span at bounding box center [356, 287] width 177 height 21
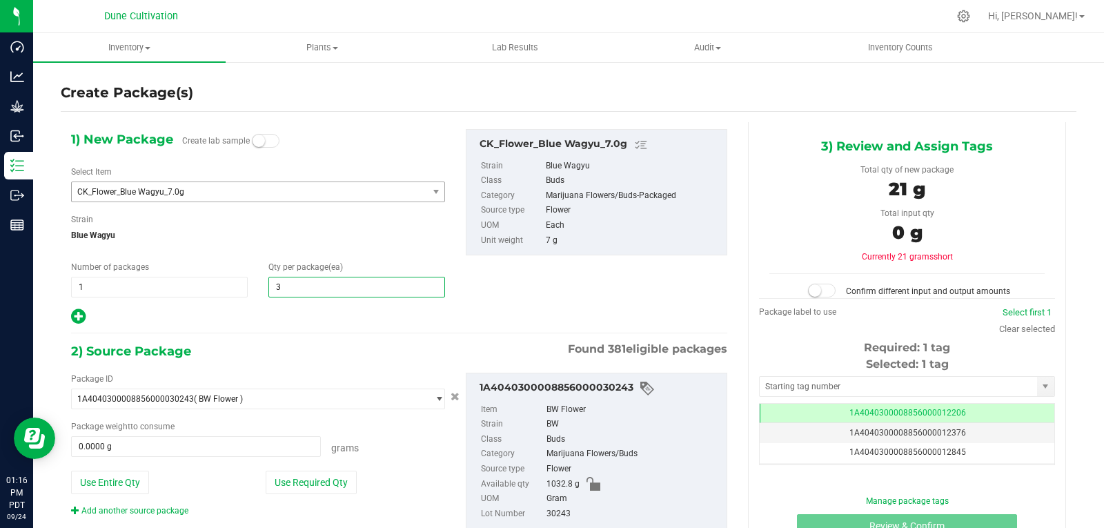
type input "35"
click at [316, 486] on button "Use Required Qty" at bounding box center [311, 481] width 91 height 23
type input "245.0000 g"
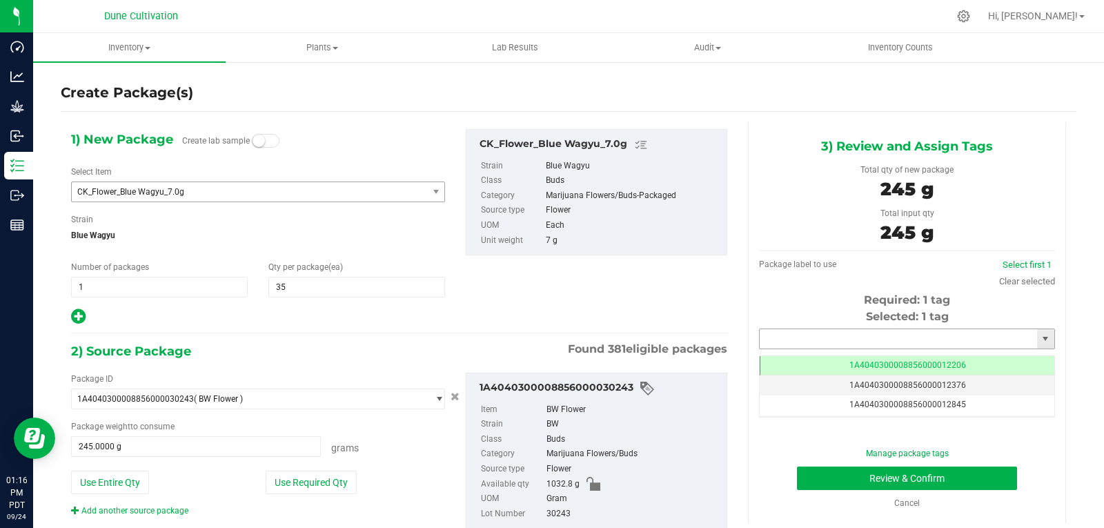
click at [776, 331] on input "text" at bounding box center [897, 338] width 277 height 19
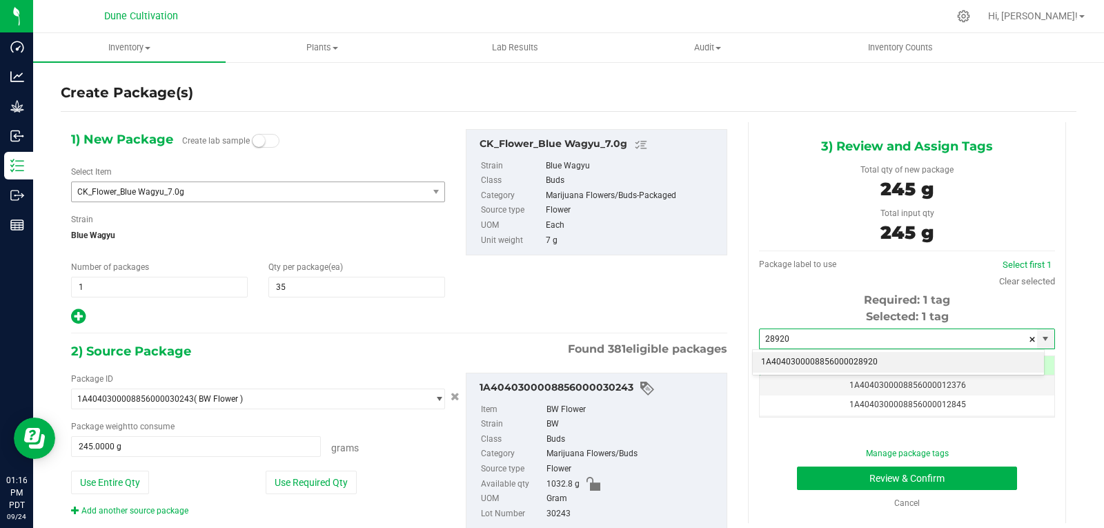
click at [778, 359] on li "1A4040300008856000028920" at bounding box center [898, 362] width 291 height 21
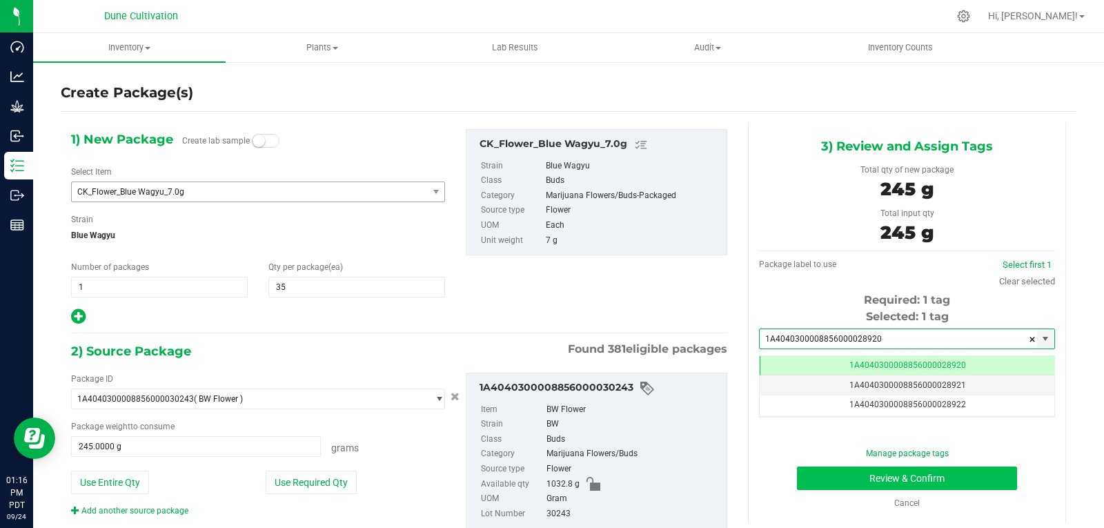
type input "1A4040300008856000028920"
click at [823, 470] on button "Review & Confirm" at bounding box center [907, 477] width 220 height 23
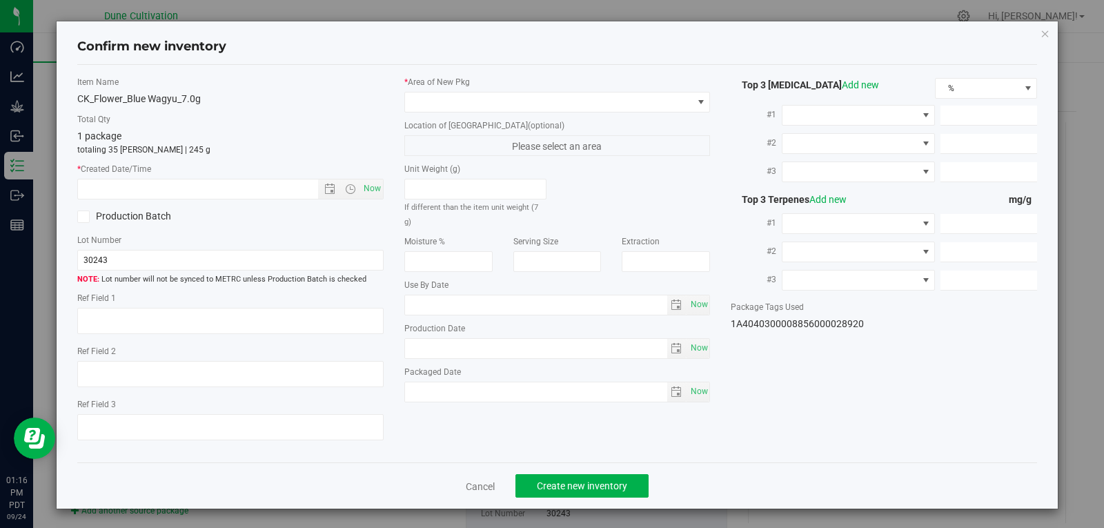
type textarea "29.3069%"
type textarea "Blue Wagyu"
type textarea "0.0436%"
type input "313.6004"
type input "18.0410"
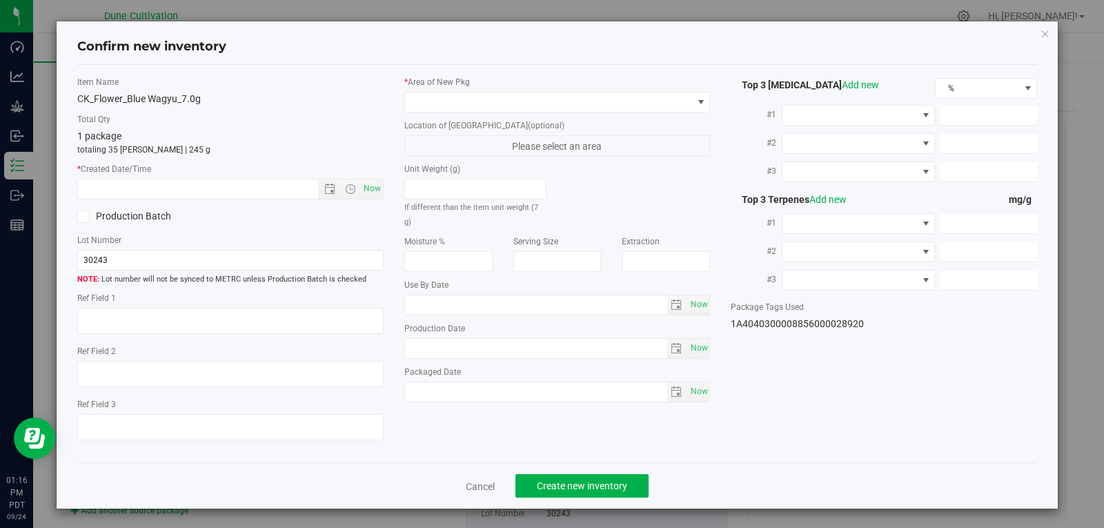
type input "5.9201"
type input "7.0400"
type input "5.0730"
type input "4.6700"
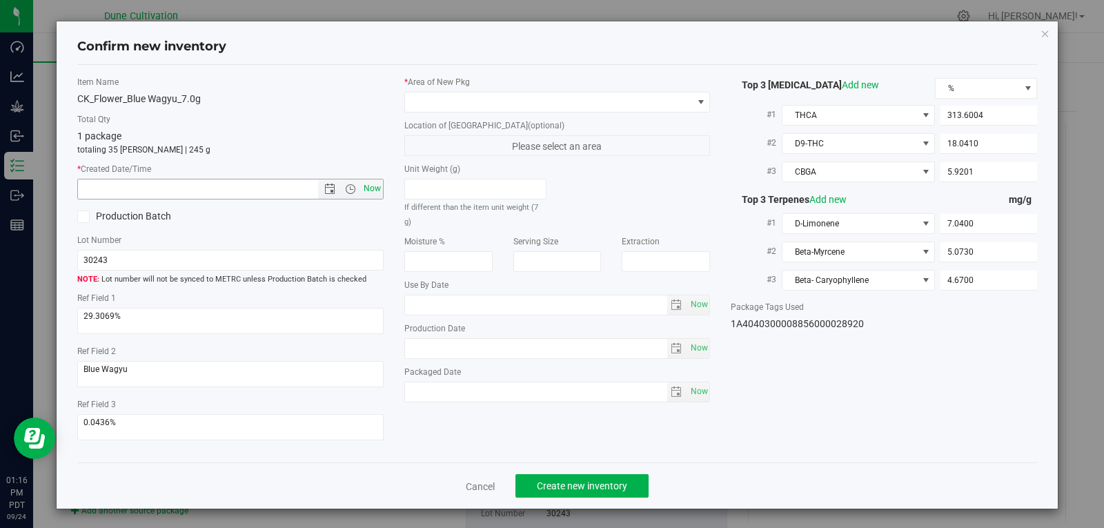
click at [370, 193] on span "Now" at bounding box center [371, 189] width 23 height 20
type input "[DATE] 1:16 PM"
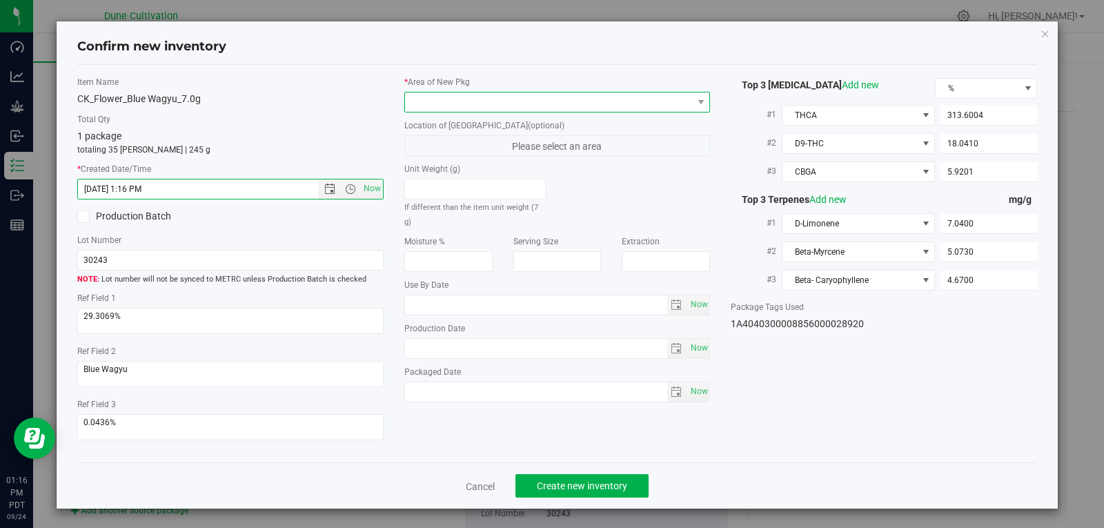
click at [468, 104] on span at bounding box center [549, 101] width 288 height 19
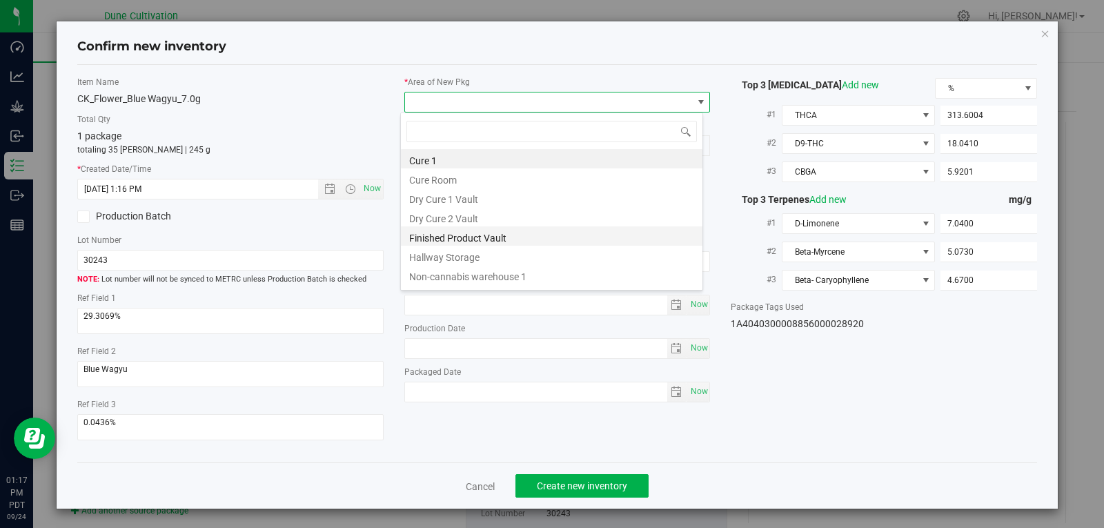
click at [471, 243] on li "Finished Product Vault" at bounding box center [551, 235] width 301 height 19
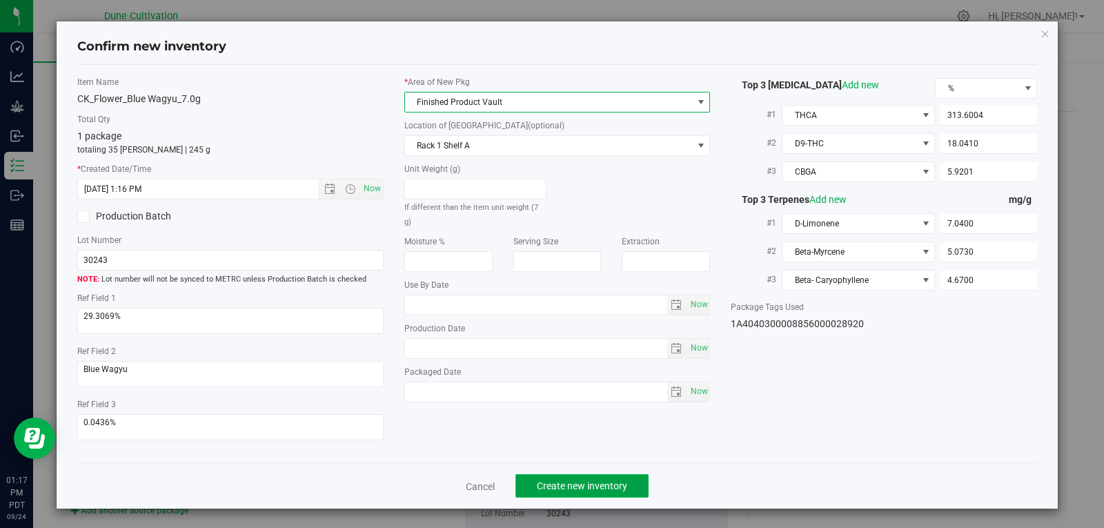
click at [559, 490] on span "Create new inventory" at bounding box center [582, 485] width 90 height 11
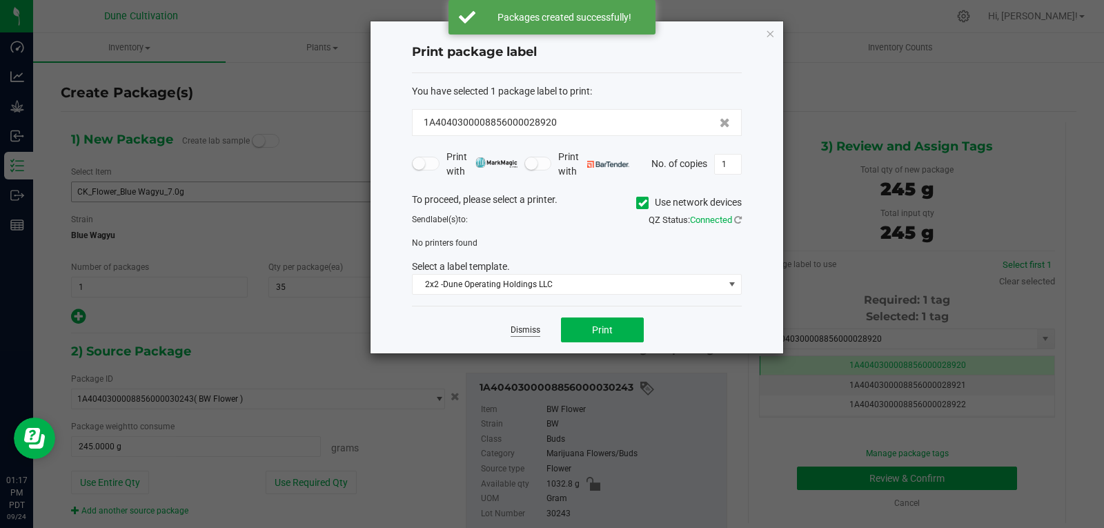
click at [536, 335] on link "Dismiss" at bounding box center [525, 330] width 30 height 12
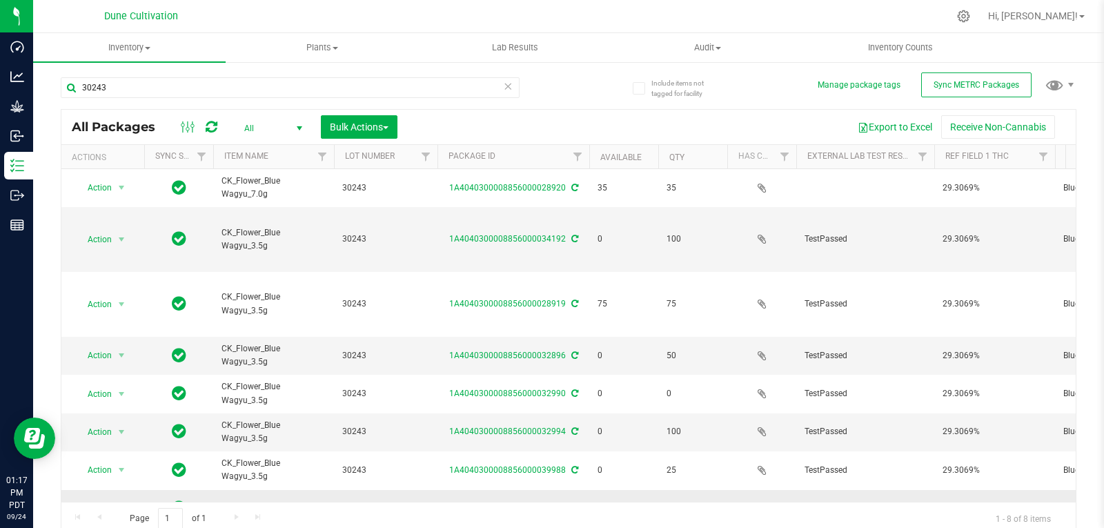
click at [117, 503] on span "select" at bounding box center [121, 508] width 11 height 11
click at [117, 216] on li "Create package" at bounding box center [119, 225] width 87 height 21
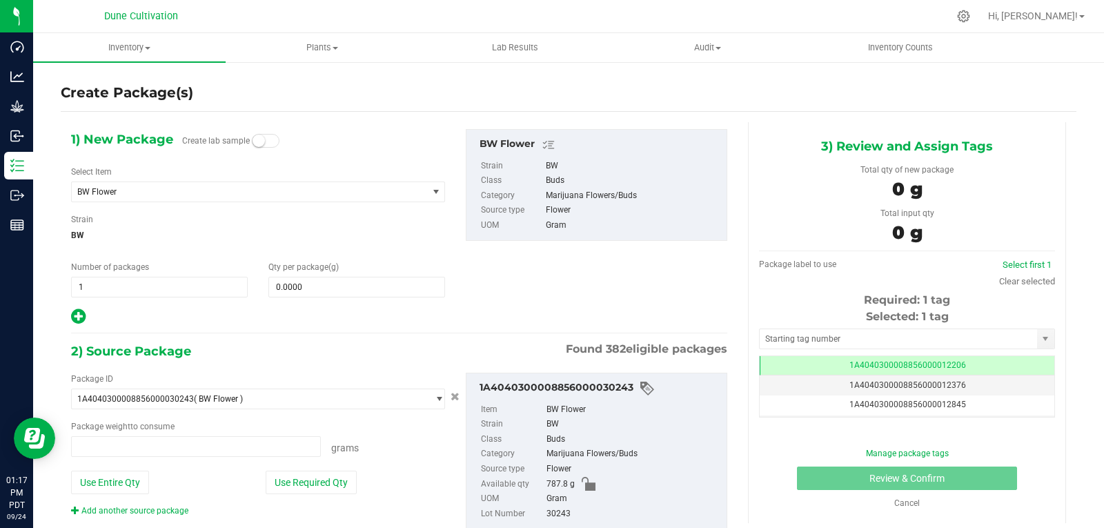
type input "0.0000 g"
click at [174, 199] on span "BW Flower" at bounding box center [249, 191] width 355 height 19
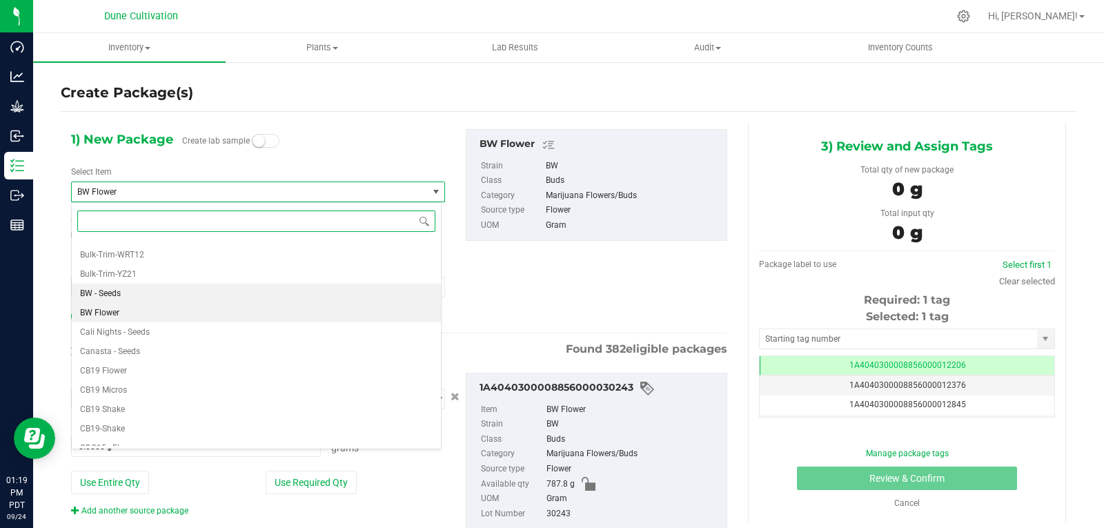
click at [148, 287] on li "BW - Seeds" at bounding box center [256, 292] width 369 height 19
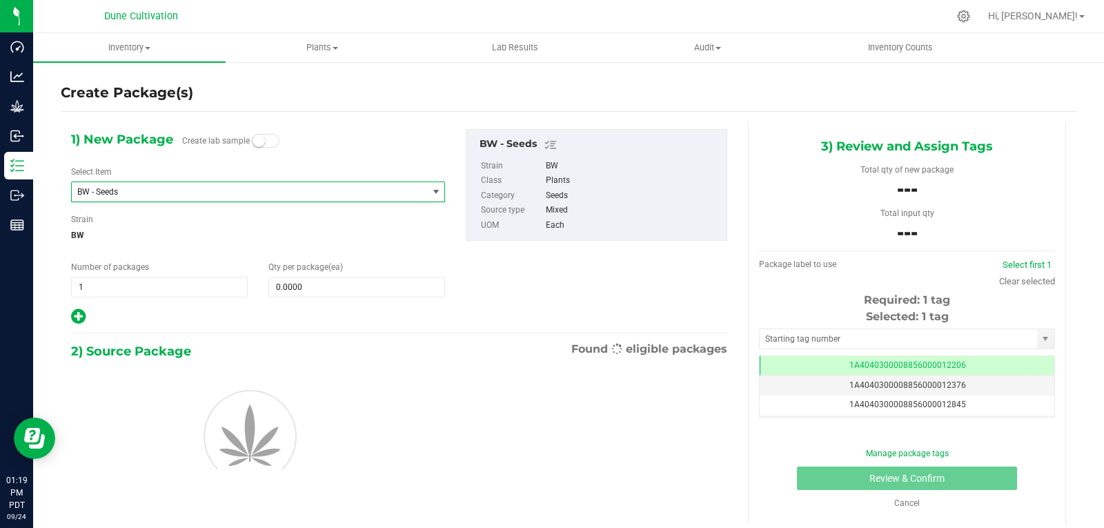
type input "0"
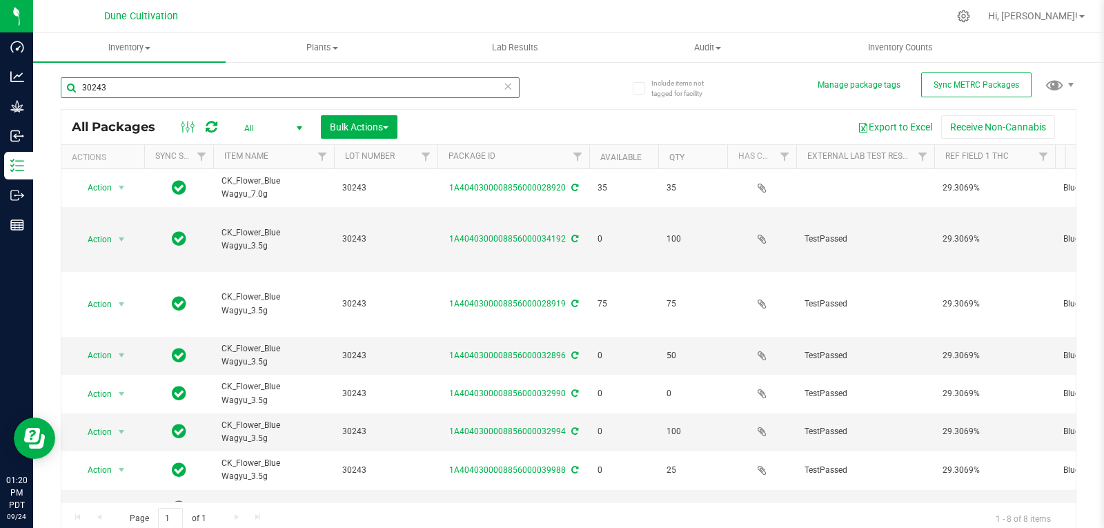
click at [122, 86] on input "30243" at bounding box center [290, 87] width 459 height 21
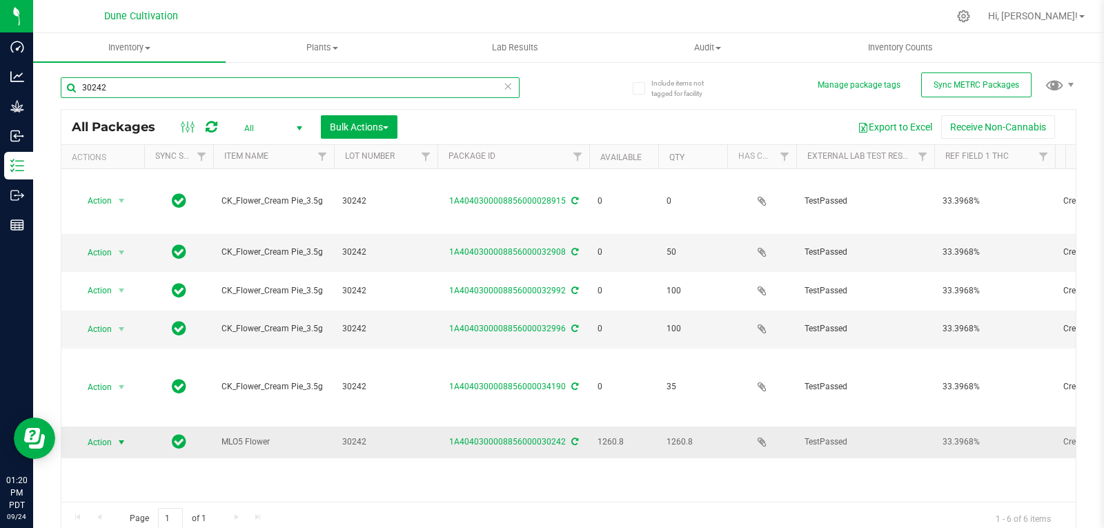
type input "30242"
click at [110, 432] on span "Action" at bounding box center [93, 441] width 37 height 19
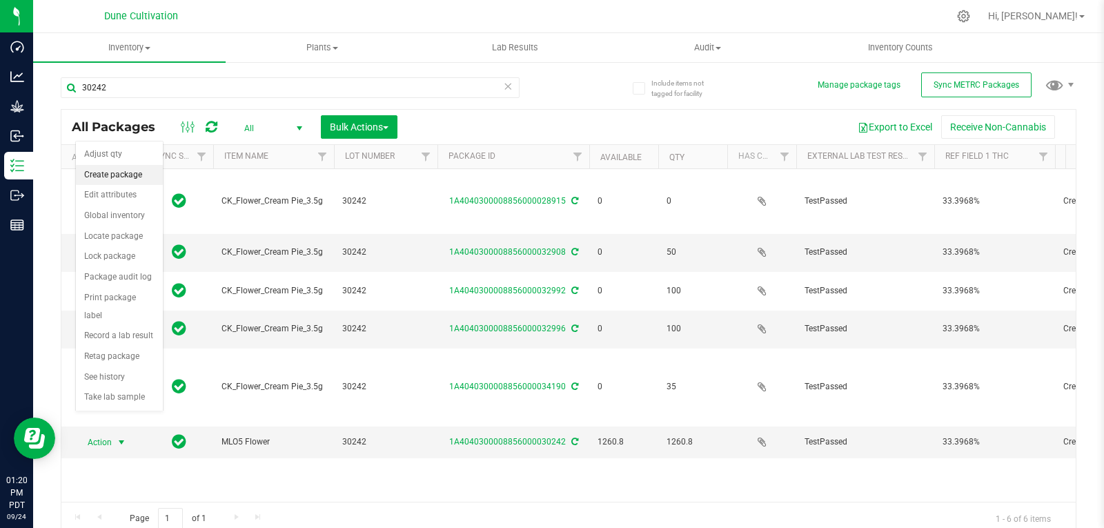
click at [121, 171] on li "Create package" at bounding box center [119, 175] width 87 height 21
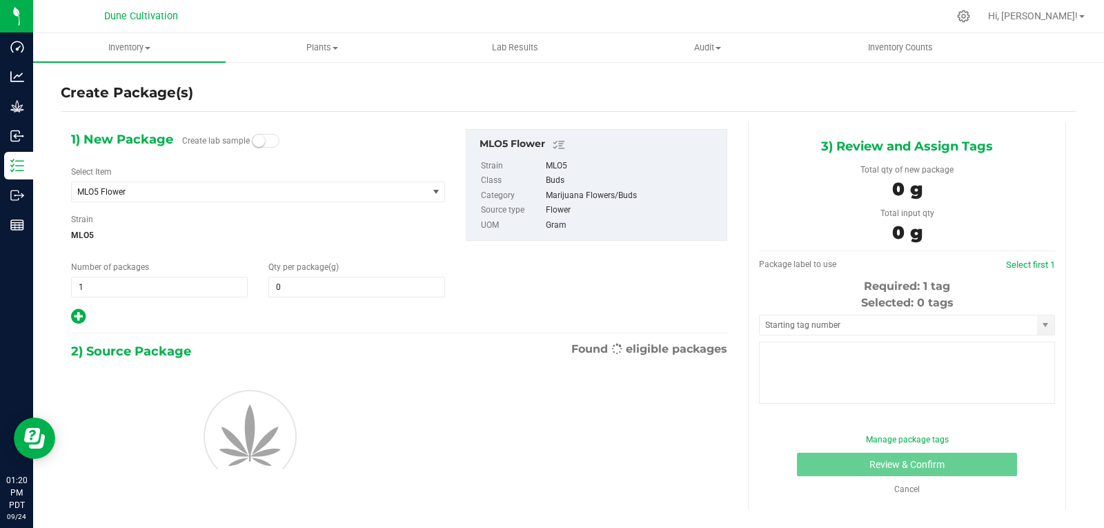
type input "0.0000"
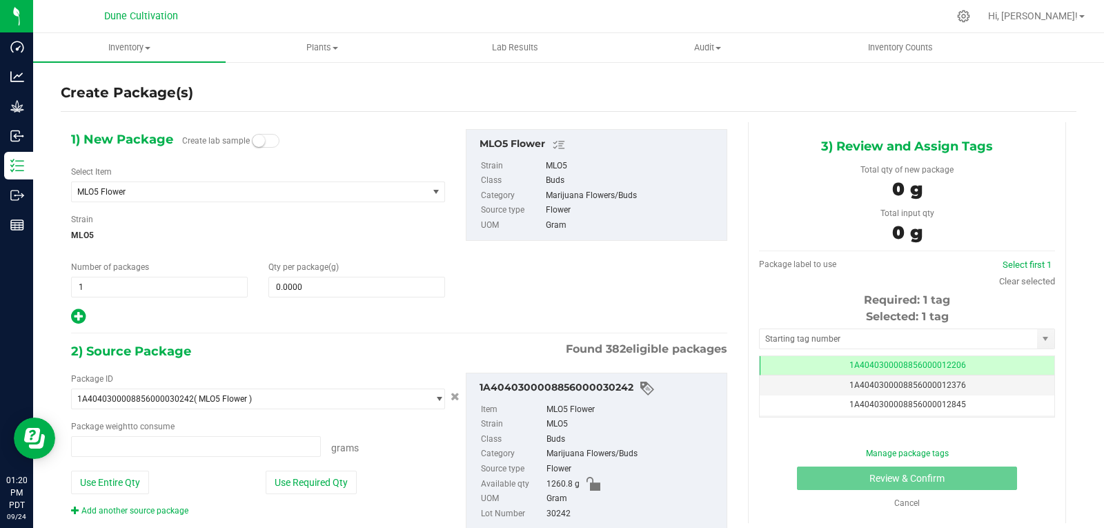
type input "0.0000 g"
click at [139, 190] on span "MLO5 Flower" at bounding box center [242, 192] width 330 height 10
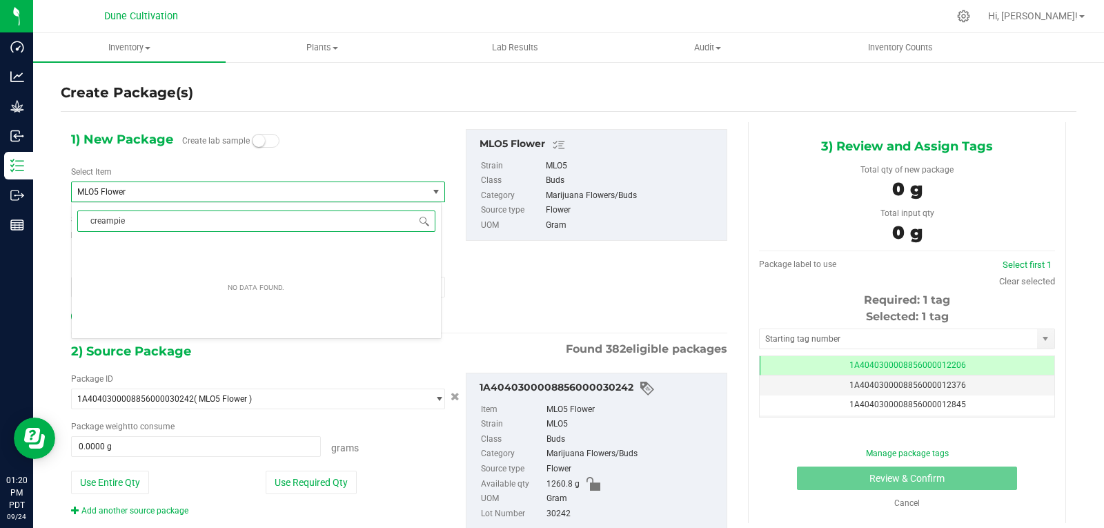
scroll to position [0, 0]
type input "crea"
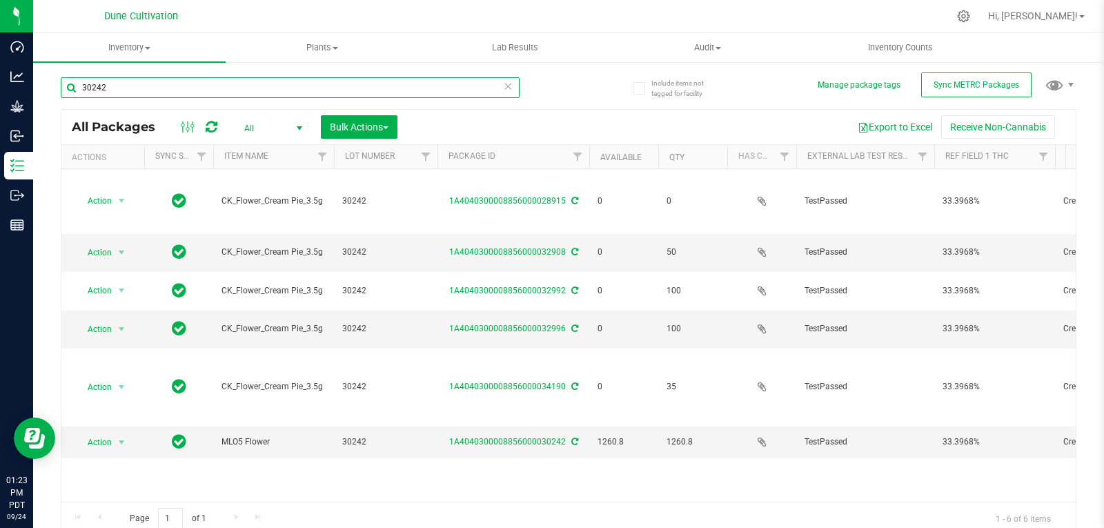
click at [226, 91] on input "30242" at bounding box center [290, 87] width 459 height 21
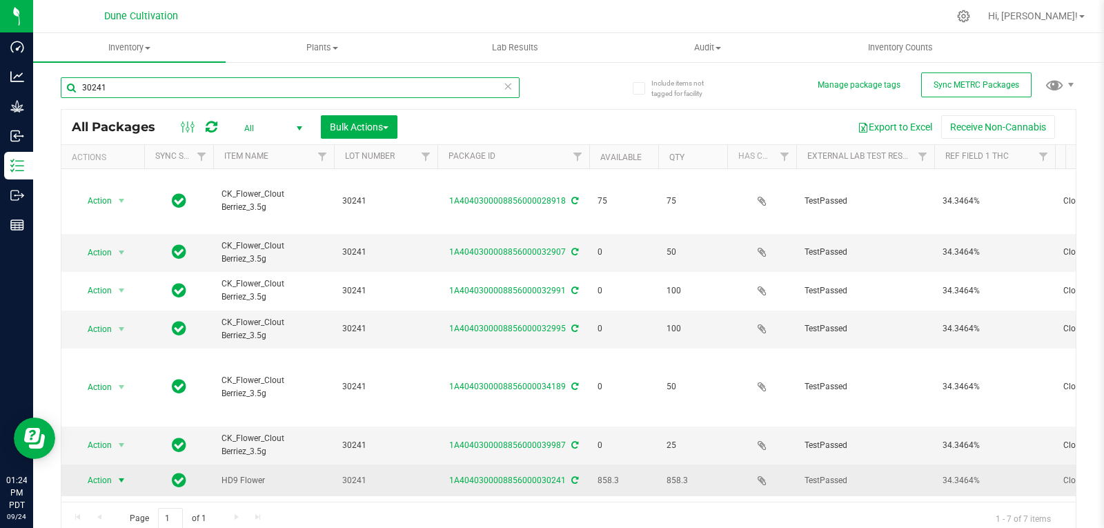
type input "30241"
click at [108, 470] on span "Action" at bounding box center [93, 479] width 37 height 19
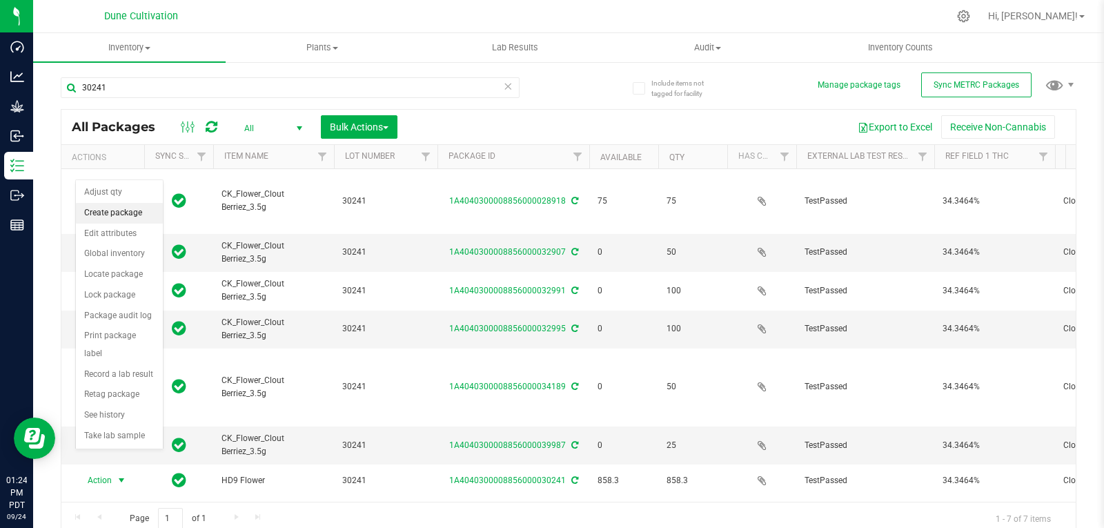
click at [104, 209] on li "Create package" at bounding box center [119, 213] width 87 height 21
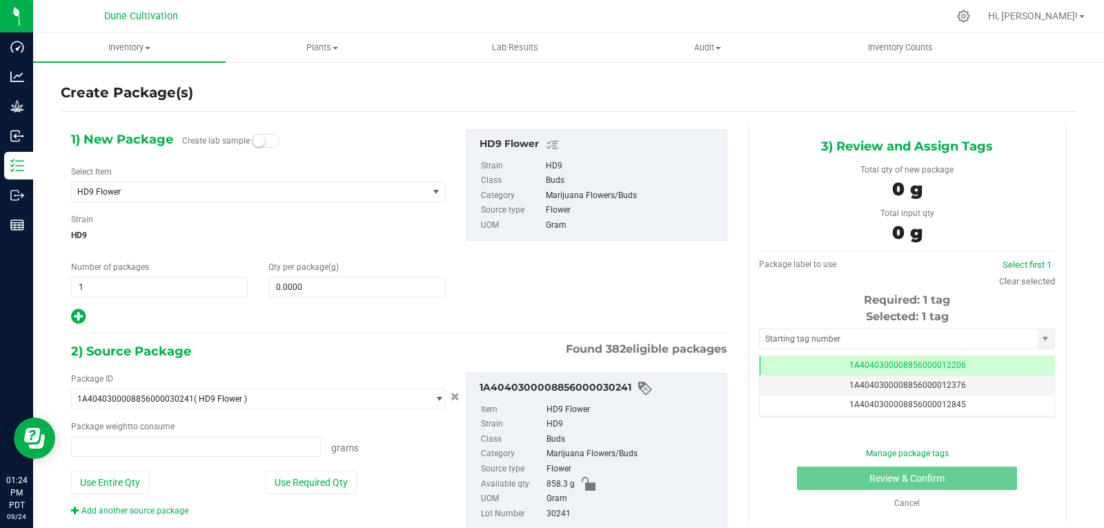
scroll to position [0, -1]
type input "0.0000 g"
click at [152, 192] on span "HD9 Flower" at bounding box center [242, 192] width 330 height 10
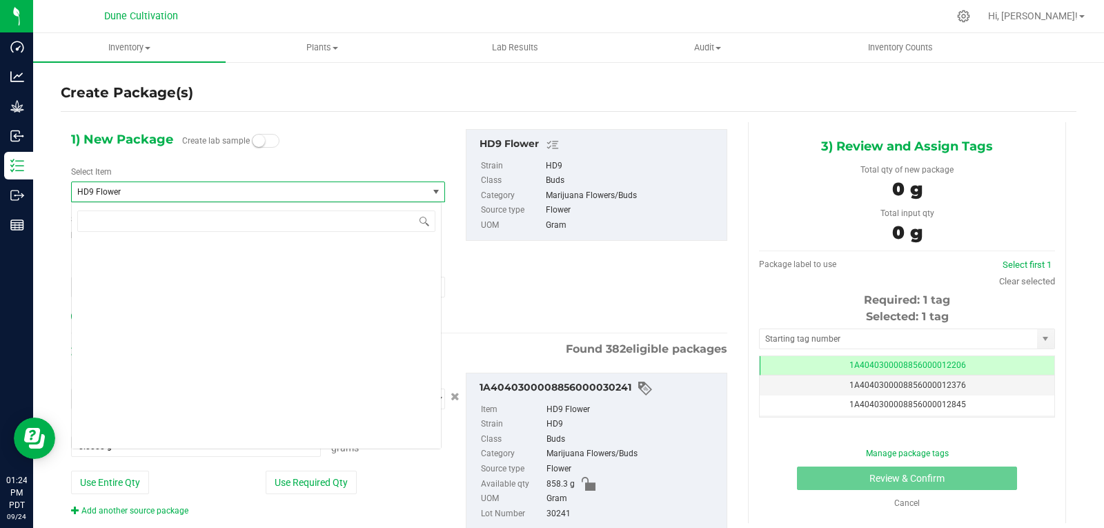
scroll to position [13964, 0]
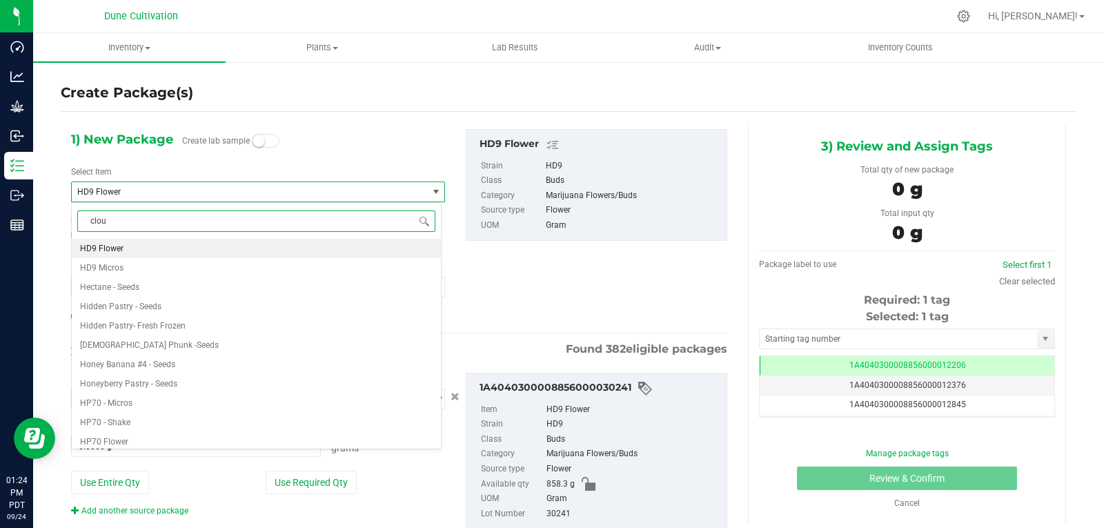
type input "clout"
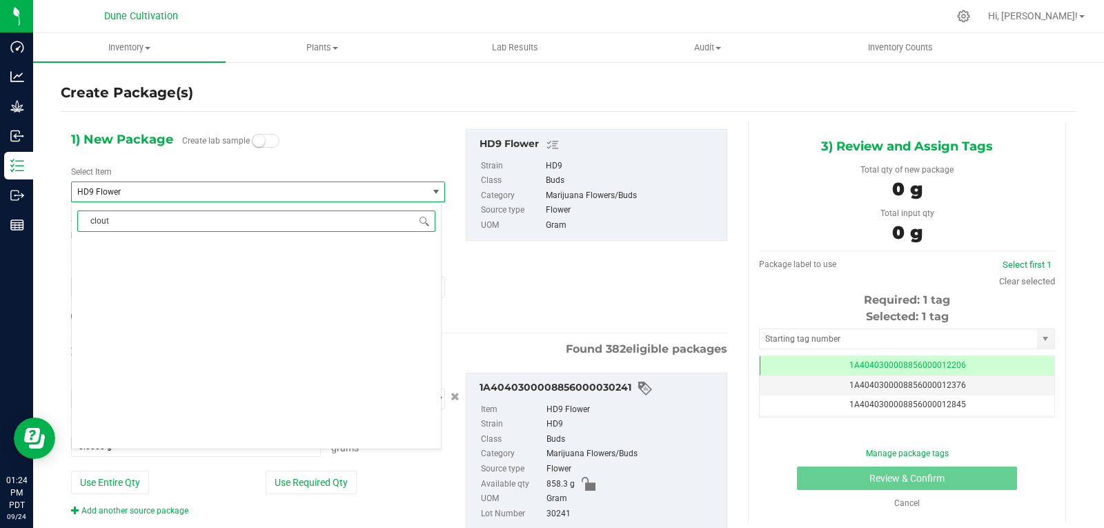
scroll to position [0, 0]
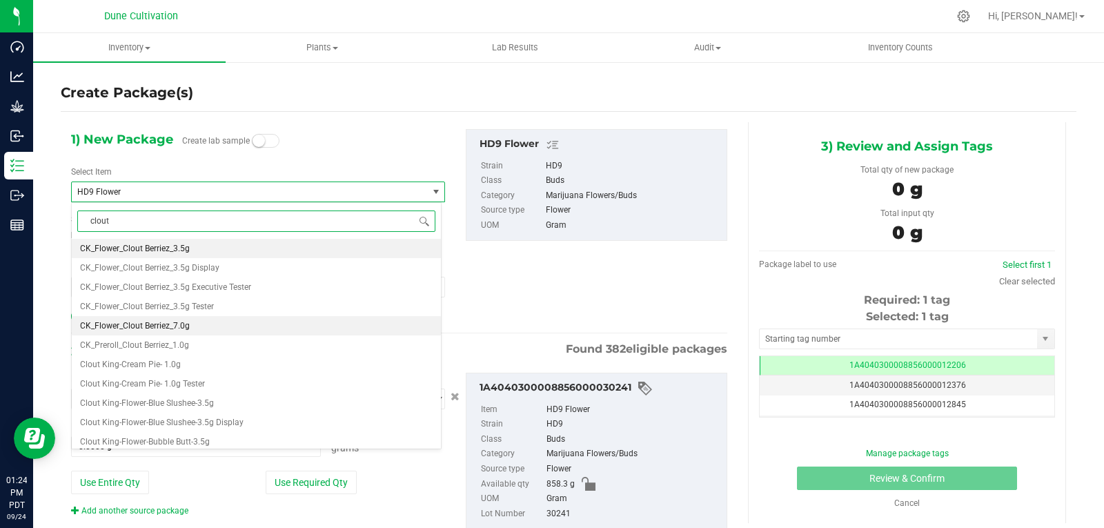
click at [197, 321] on li "CK_Flower_Clout Berriez_7.0g" at bounding box center [256, 325] width 369 height 19
type input "0"
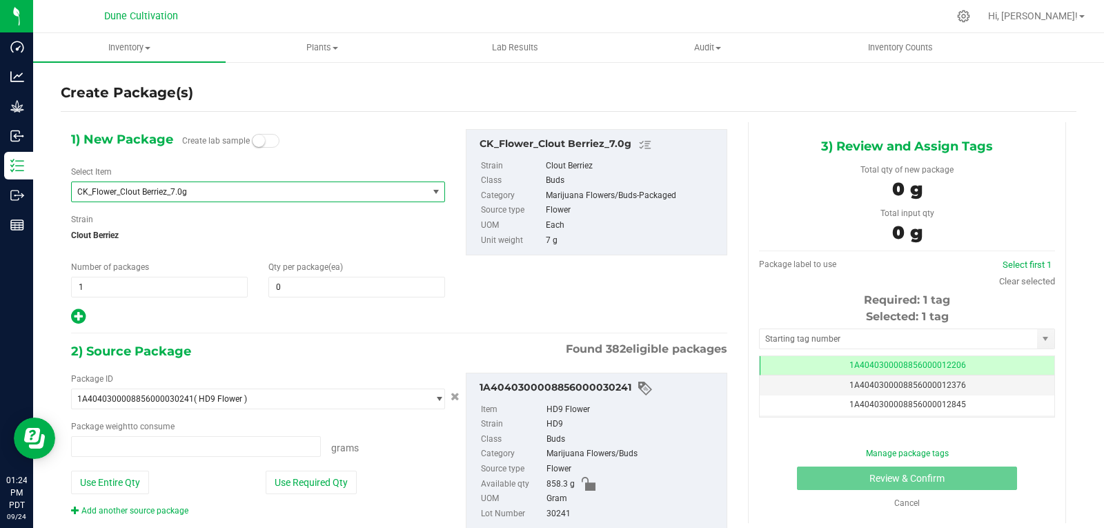
type input "0.0000 g"
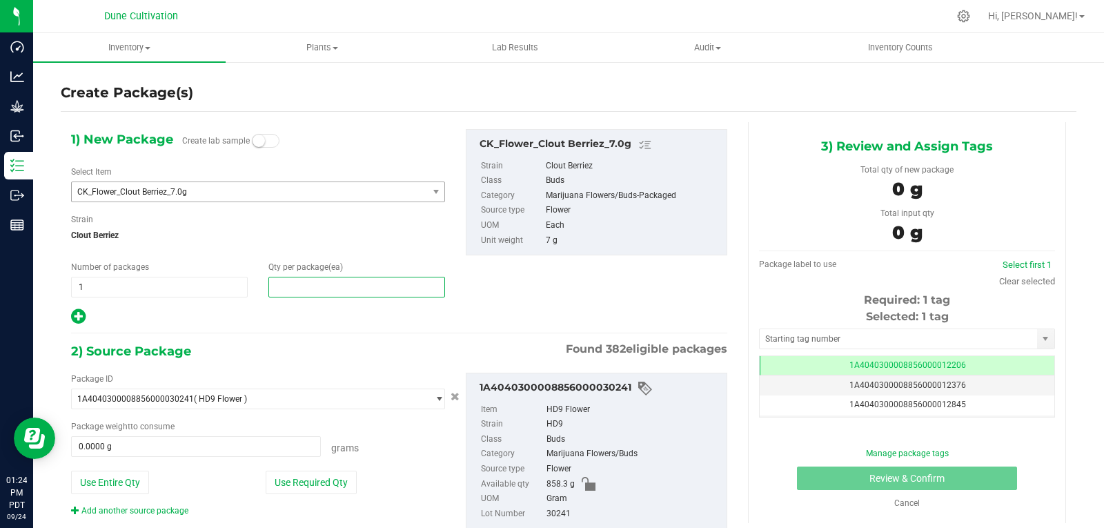
click at [296, 288] on span at bounding box center [356, 287] width 177 height 21
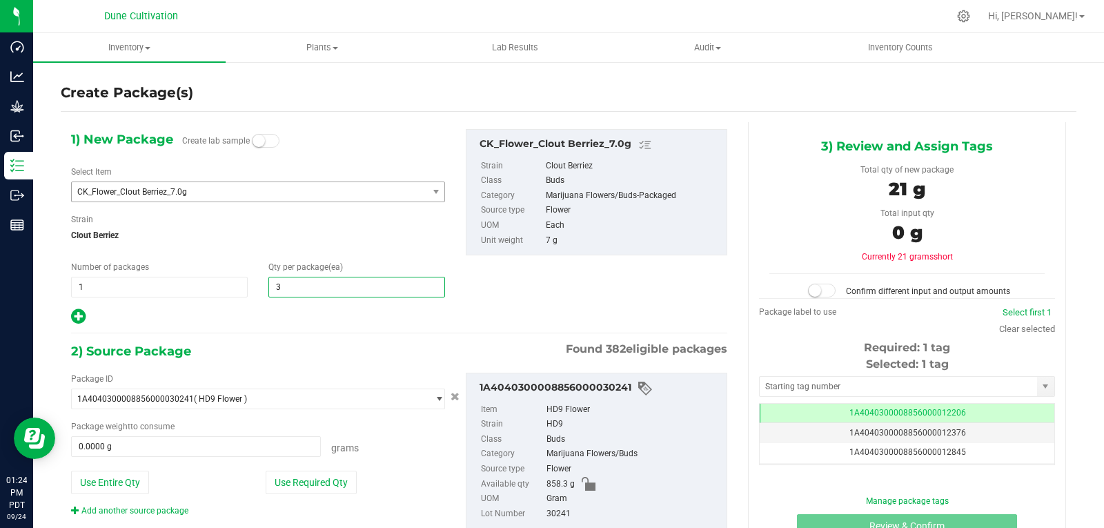
type input "35"
click at [328, 481] on button "Use Required Qty" at bounding box center [311, 481] width 91 height 23
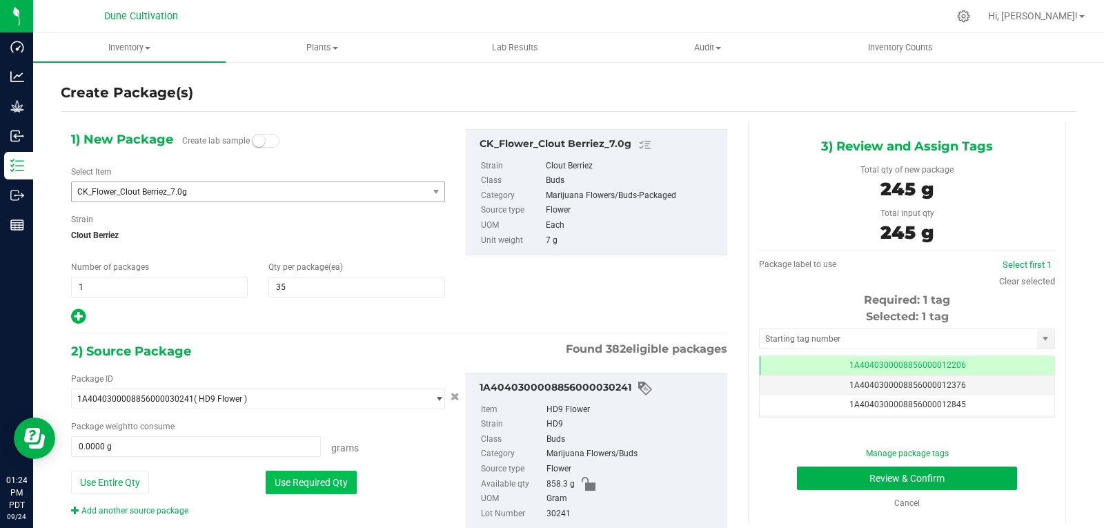
type input "245.0000 g"
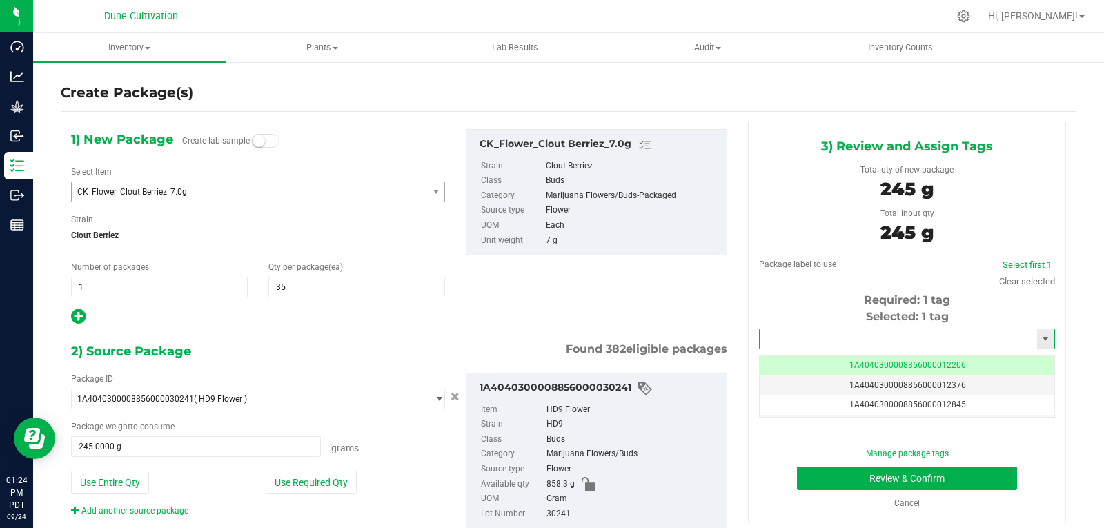
click at [772, 336] on input "text" at bounding box center [897, 338] width 277 height 19
click at [782, 364] on li "1A4040300008856000028921" at bounding box center [898, 362] width 291 height 21
type input "1A4040300008856000028921"
click at [809, 475] on button "Review & Confirm" at bounding box center [907, 477] width 220 height 23
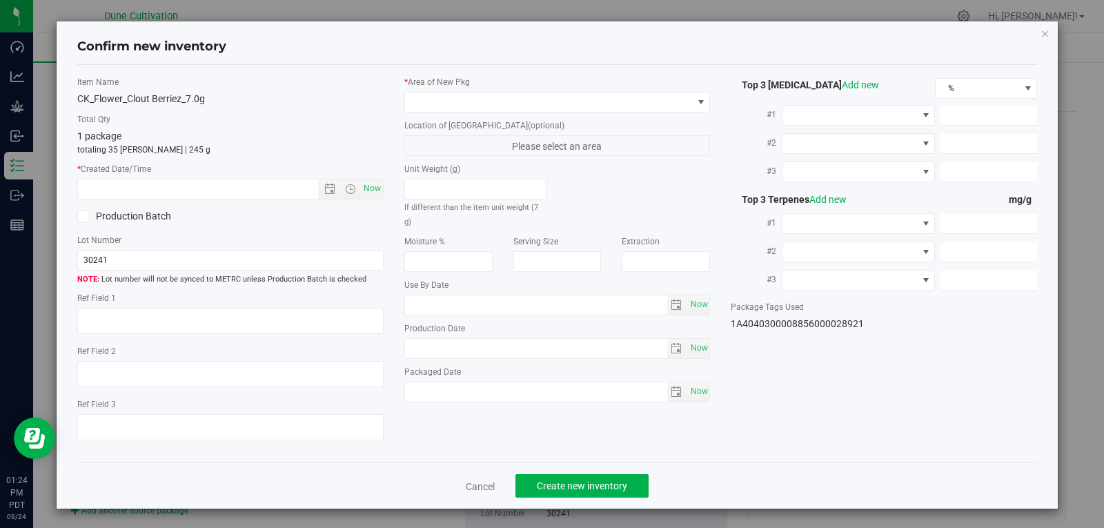
type textarea "34.3464%"
type textarea "Clout Berriez"
type textarea "0.0564%"
type input "373.1598"
type input "16.2027"
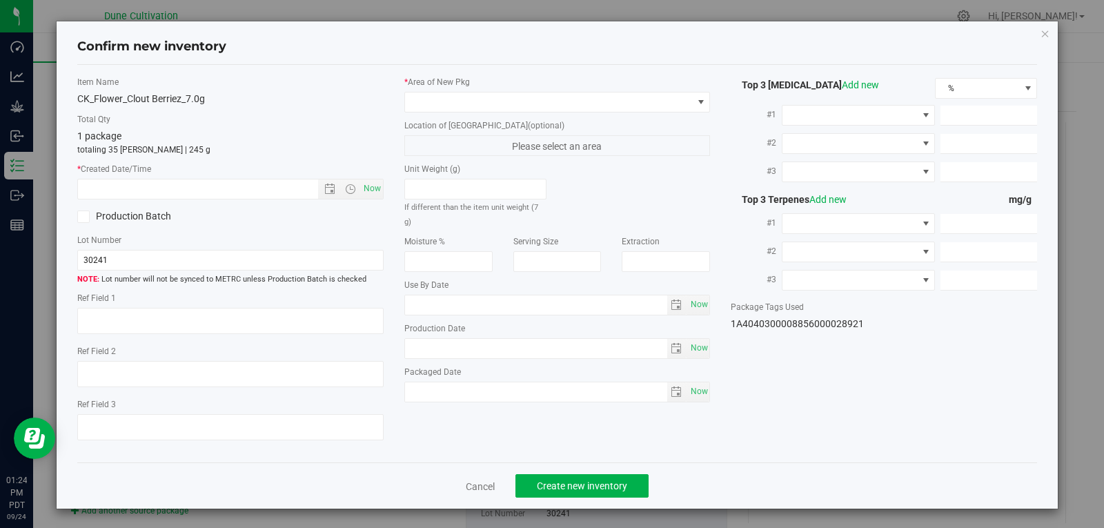
type input "10.6443"
type input "7.5250"
type input "7.1700"
type input "5.1050"
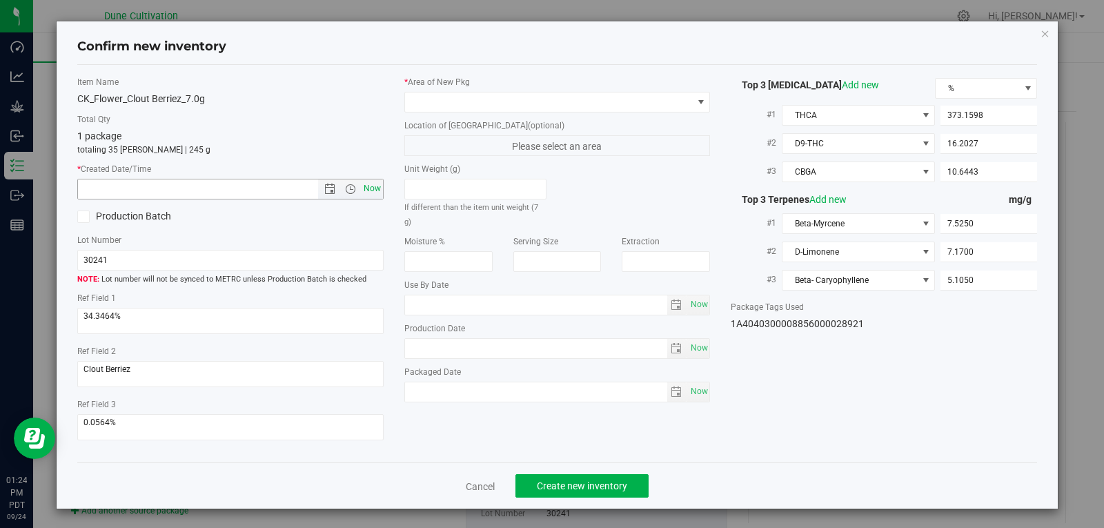
click at [362, 191] on span "Now" at bounding box center [371, 189] width 23 height 20
type input "[DATE] 1:24 PM"
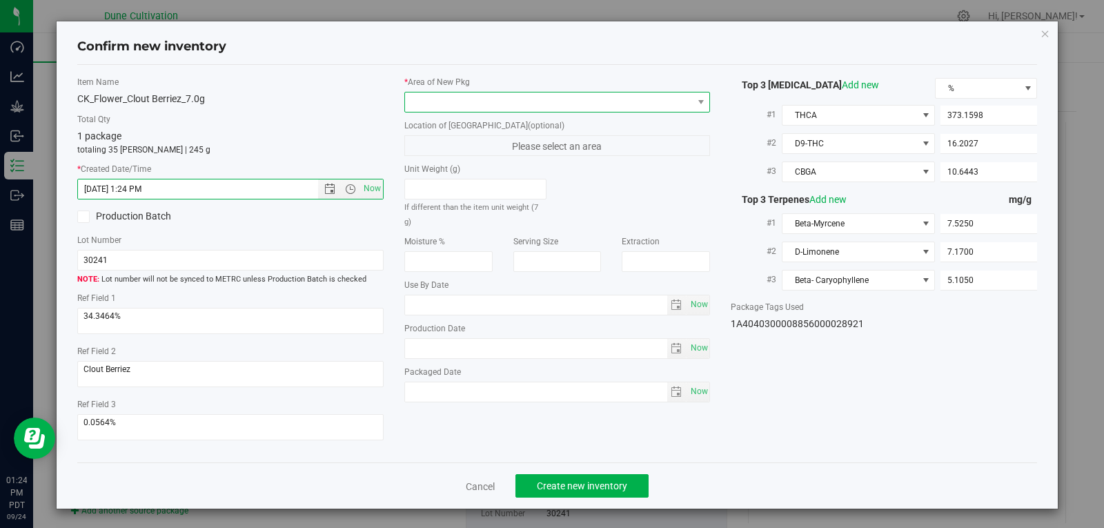
click at [447, 104] on span at bounding box center [549, 101] width 288 height 19
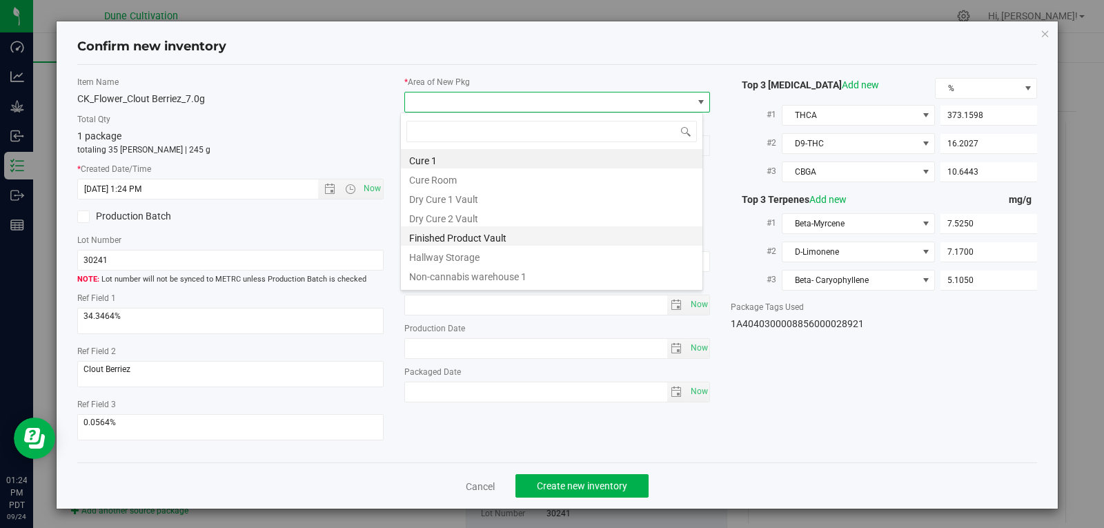
click at [453, 234] on li "Finished Product Vault" at bounding box center [551, 235] width 301 height 19
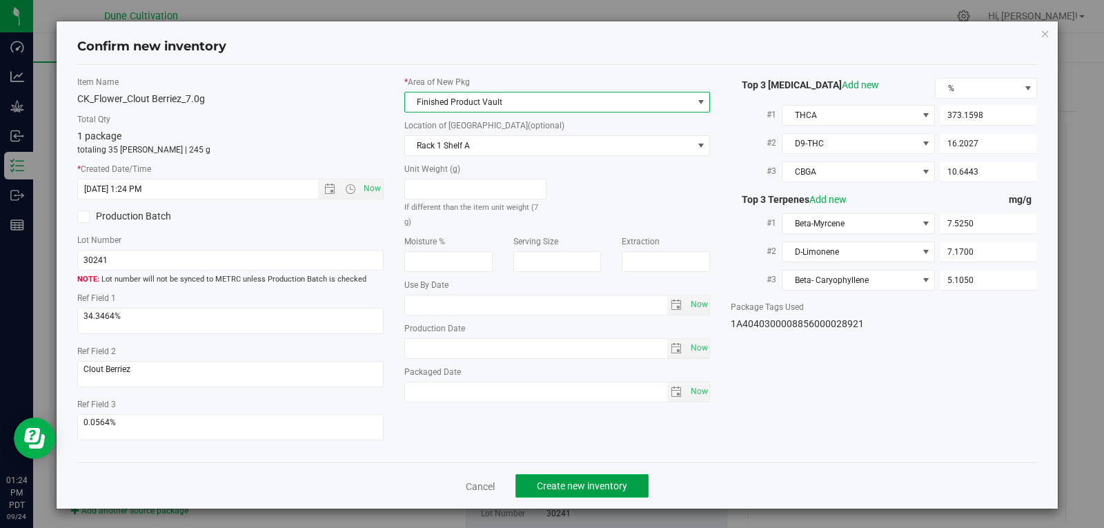
click at [537, 485] on span "Create new inventory" at bounding box center [582, 485] width 90 height 11
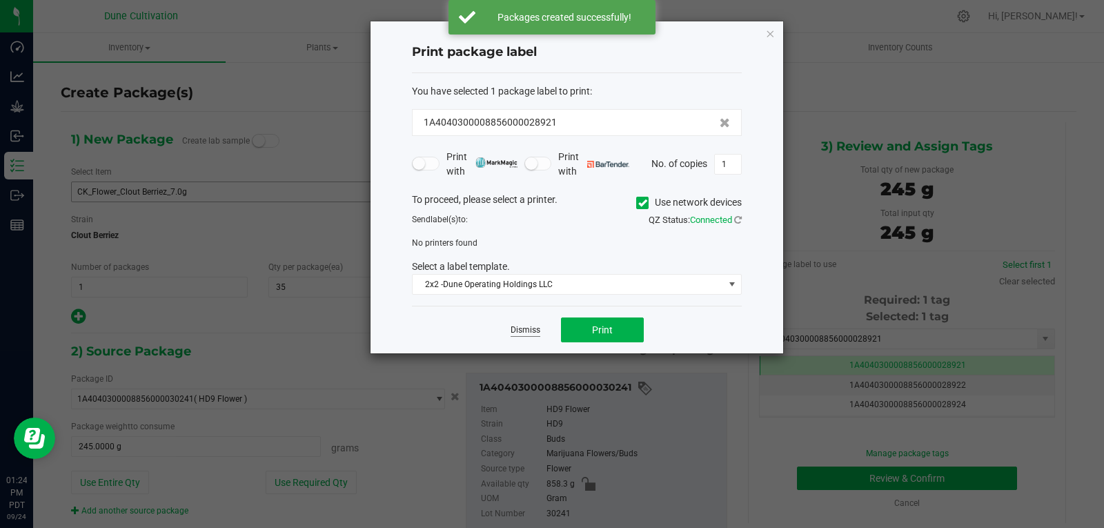
click at [522, 335] on link "Dismiss" at bounding box center [525, 330] width 30 height 12
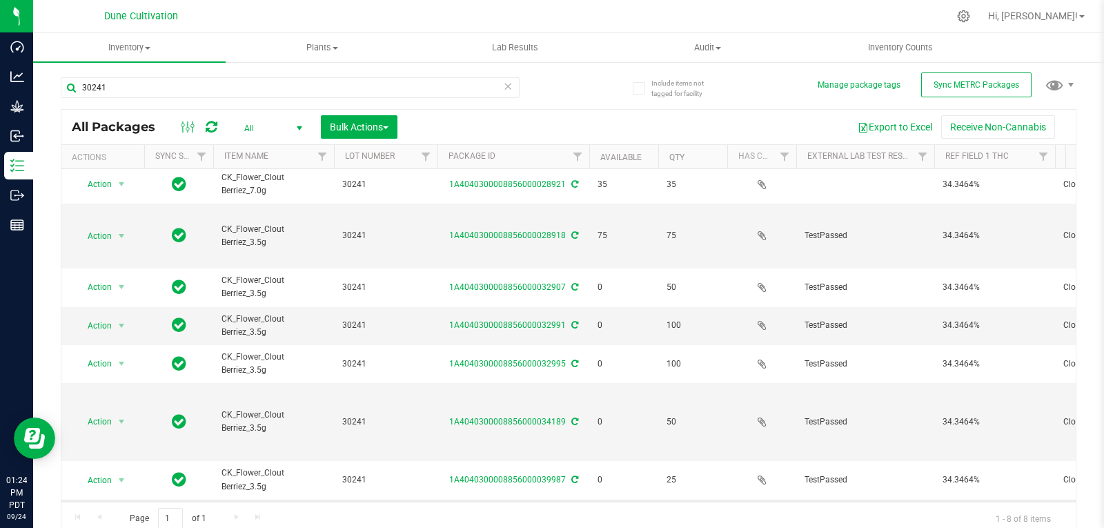
click at [121, 513] on span "select" at bounding box center [121, 518] width 11 height 11
click at [112, 244] on li "Create package" at bounding box center [119, 247] width 87 height 21
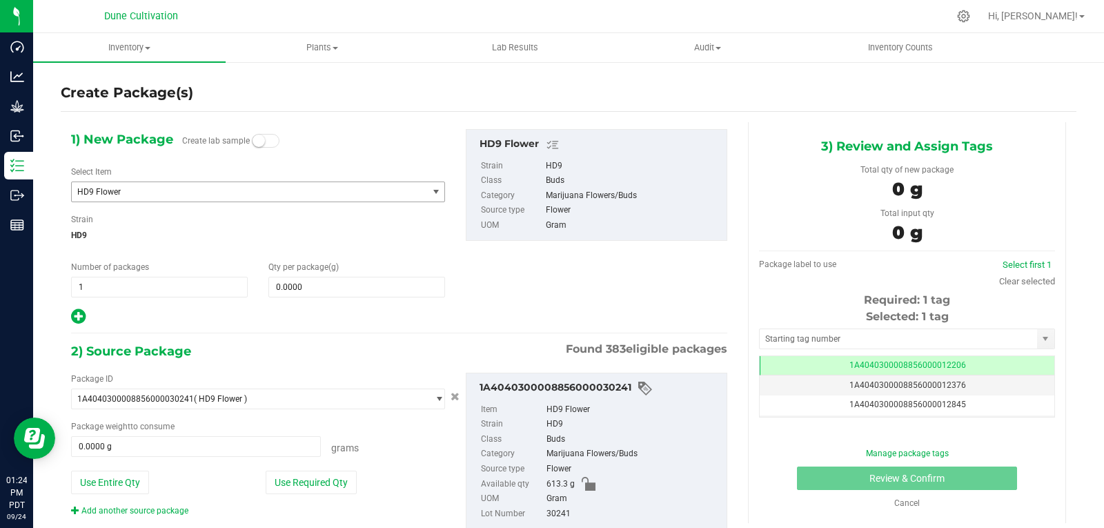
click at [168, 189] on span "HD9 Flower" at bounding box center [242, 192] width 330 height 10
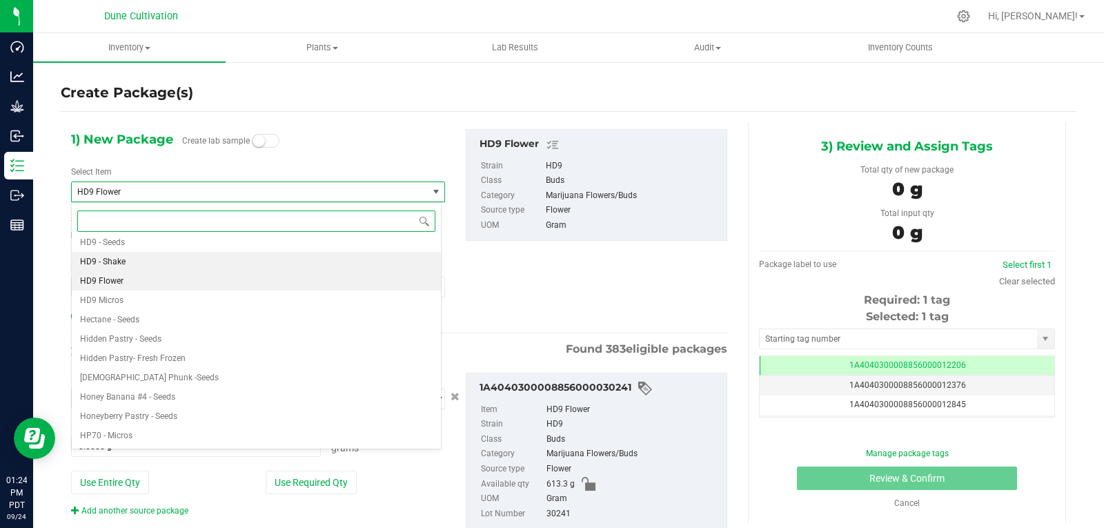
drag, startPoint x: 147, startPoint y: 262, endPoint x: 128, endPoint y: 259, distance: 19.5
click at [128, 259] on li "HD9 - Shake" at bounding box center [256, 261] width 369 height 19
type input "0.0000"
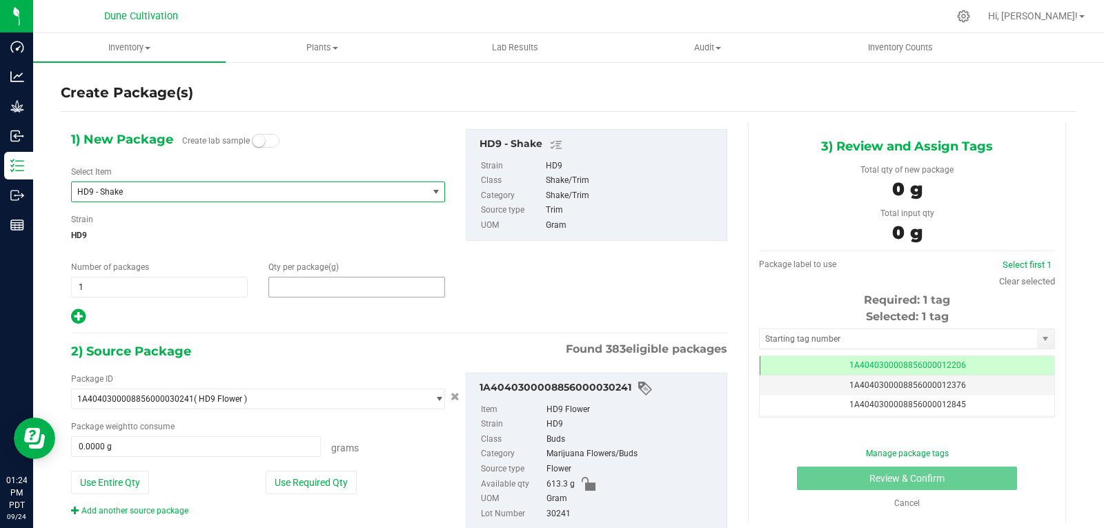
click at [290, 289] on span at bounding box center [356, 287] width 177 height 21
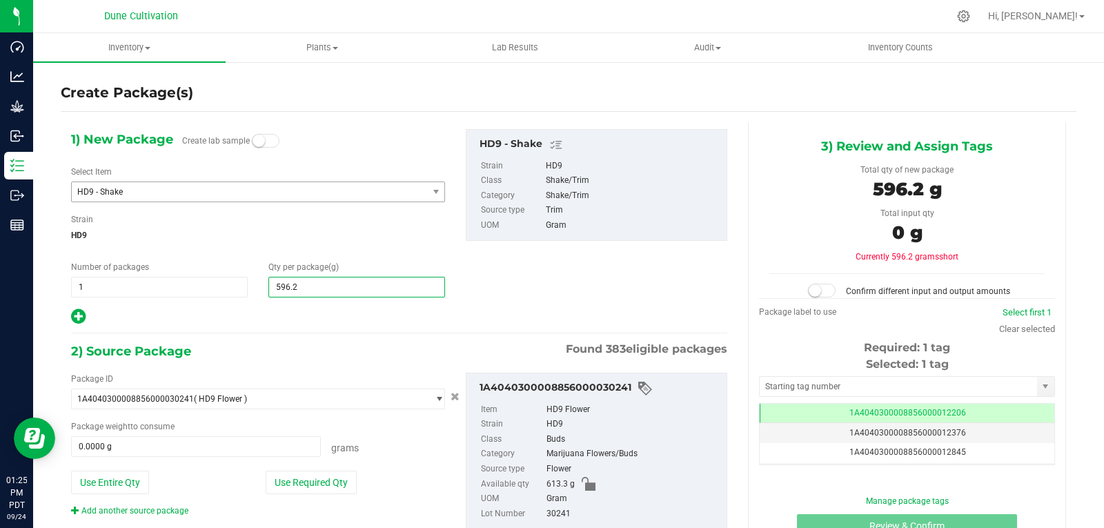
type input "596.23"
type input "596.2300"
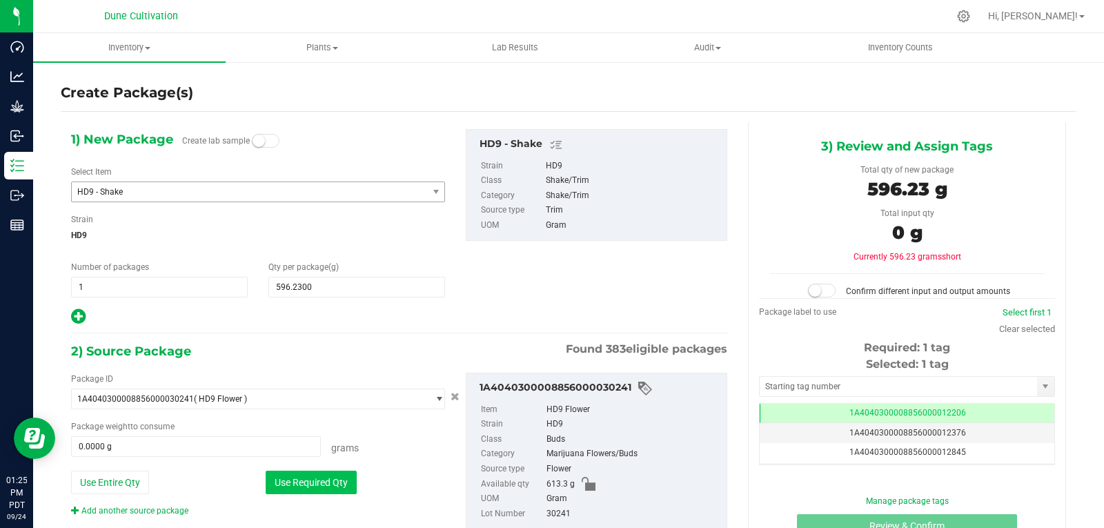
click at [313, 490] on button "Use Required Qty" at bounding box center [311, 481] width 91 height 23
type input "596.2300 g"
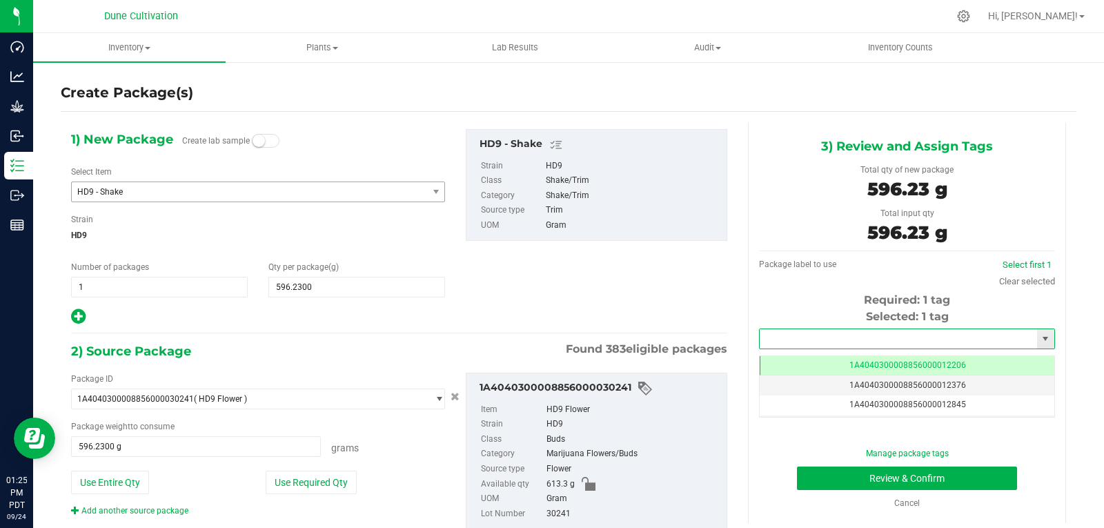
click at [793, 346] on input "text" at bounding box center [897, 338] width 277 height 19
click at [790, 355] on li "1A4040300008856000028922" at bounding box center [898, 362] width 291 height 21
type input "1A4040300008856000028922"
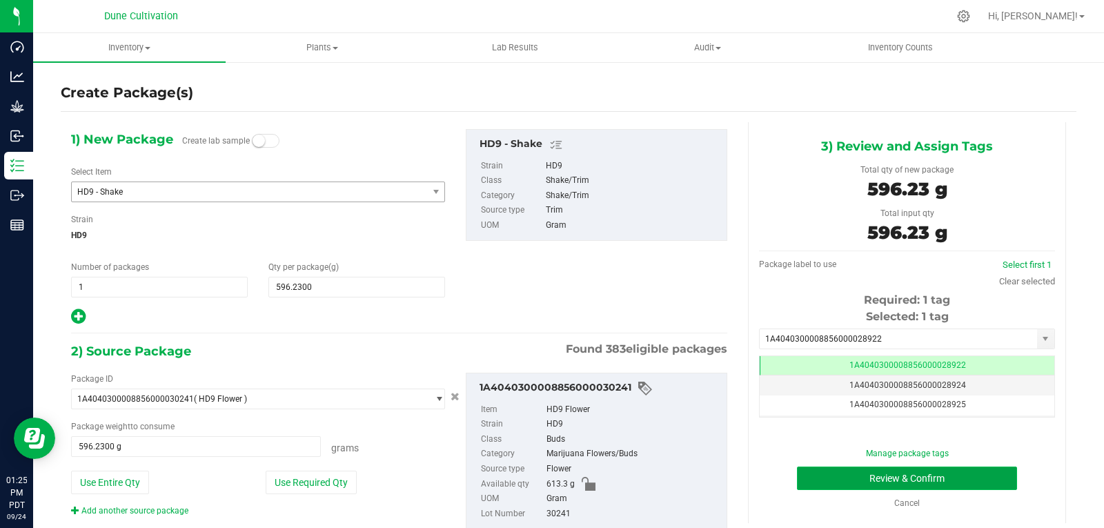
click at [822, 468] on button "Review & Confirm" at bounding box center [907, 477] width 220 height 23
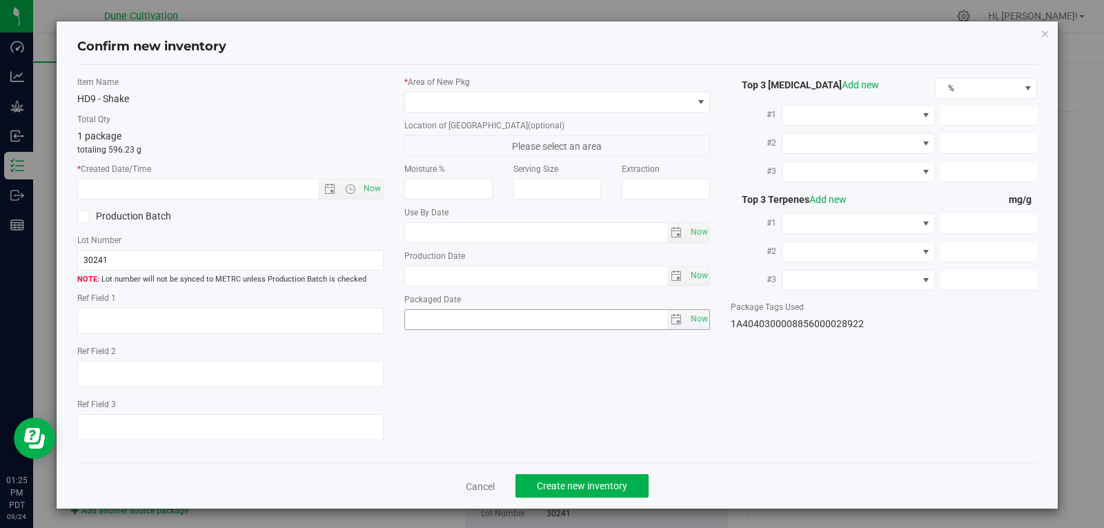
type textarea "34.3464%"
type textarea "Clout Berriez"
type textarea "0.0564%"
type input "373.1598"
type input "16.2027"
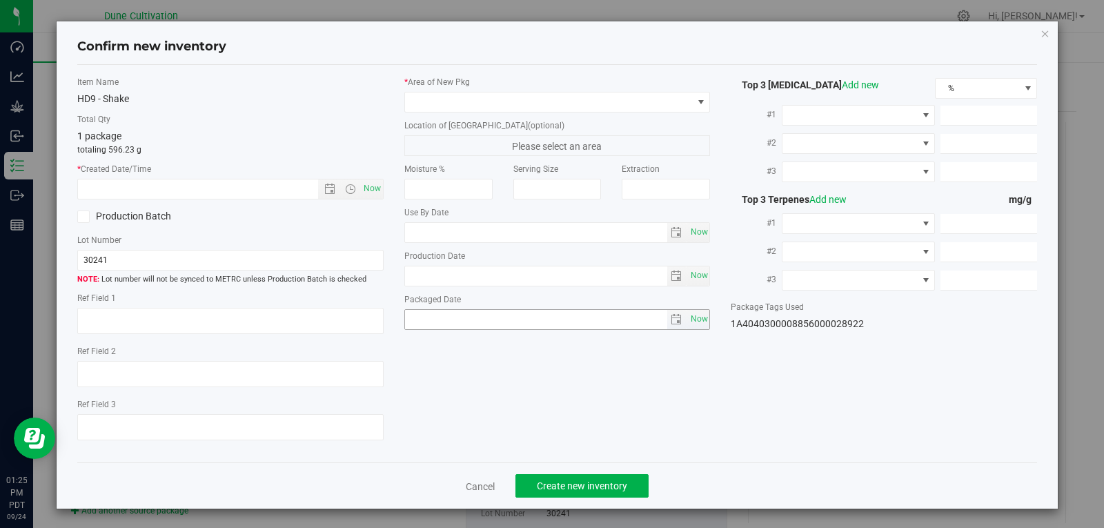
type input "10.6443"
type input "7.5250"
type input "7.1700"
type input "5.1050"
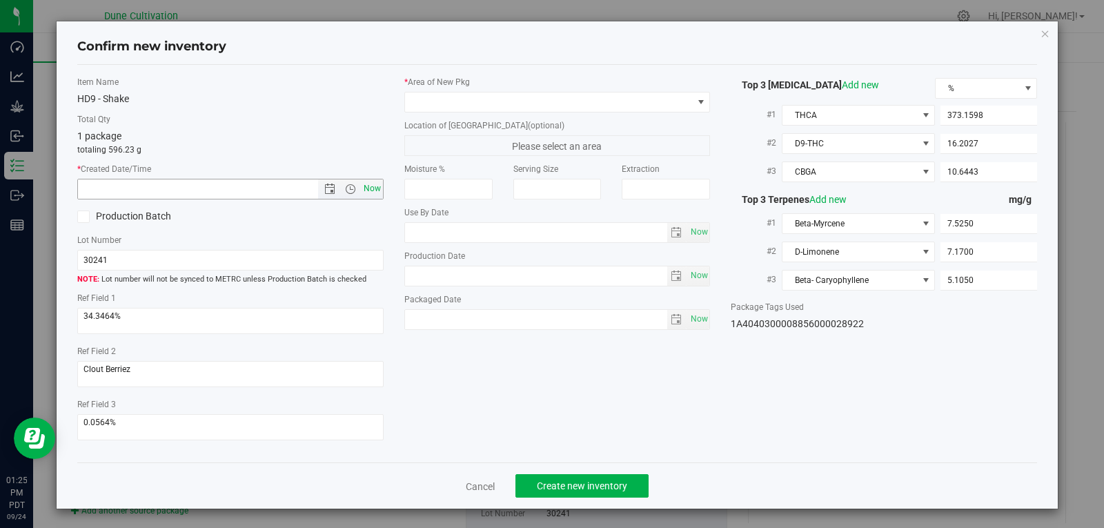
click at [369, 197] on span "Now" at bounding box center [371, 189] width 23 height 20
type input "[DATE] 1:25 PM"
click at [495, 98] on span at bounding box center [549, 101] width 288 height 19
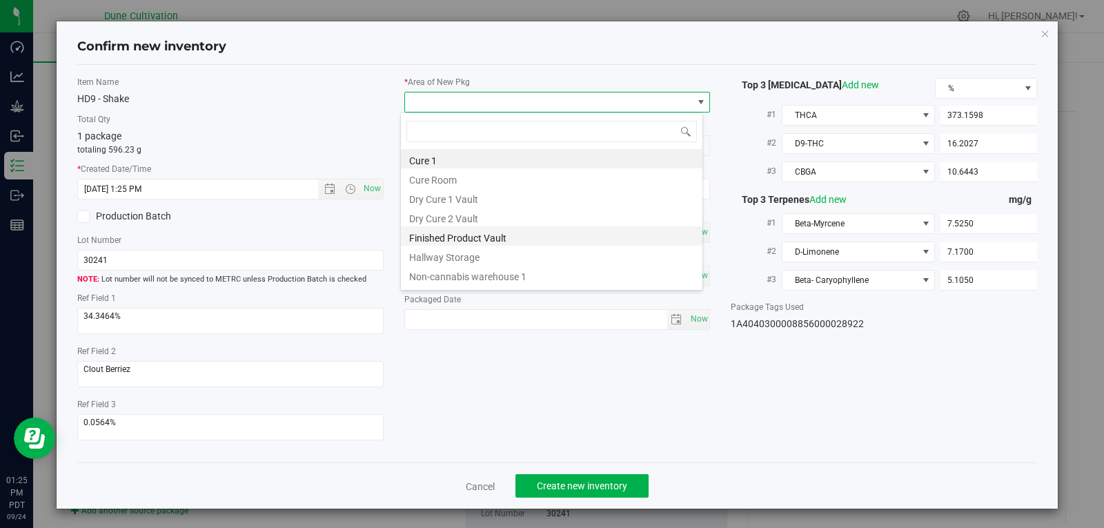
click at [478, 237] on li "Finished Product Vault" at bounding box center [551, 235] width 301 height 19
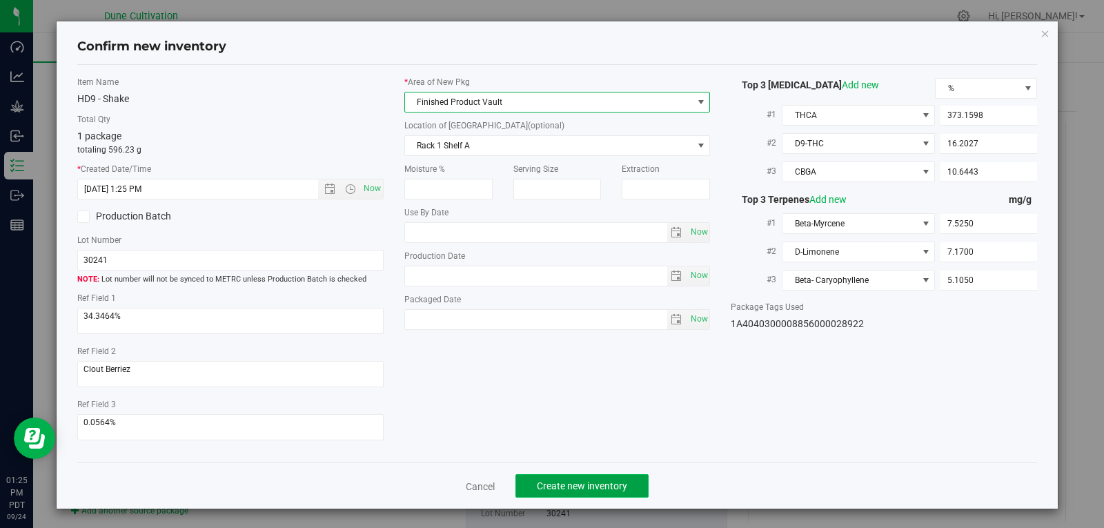
click at [549, 483] on span "Create new inventory" at bounding box center [582, 485] width 90 height 11
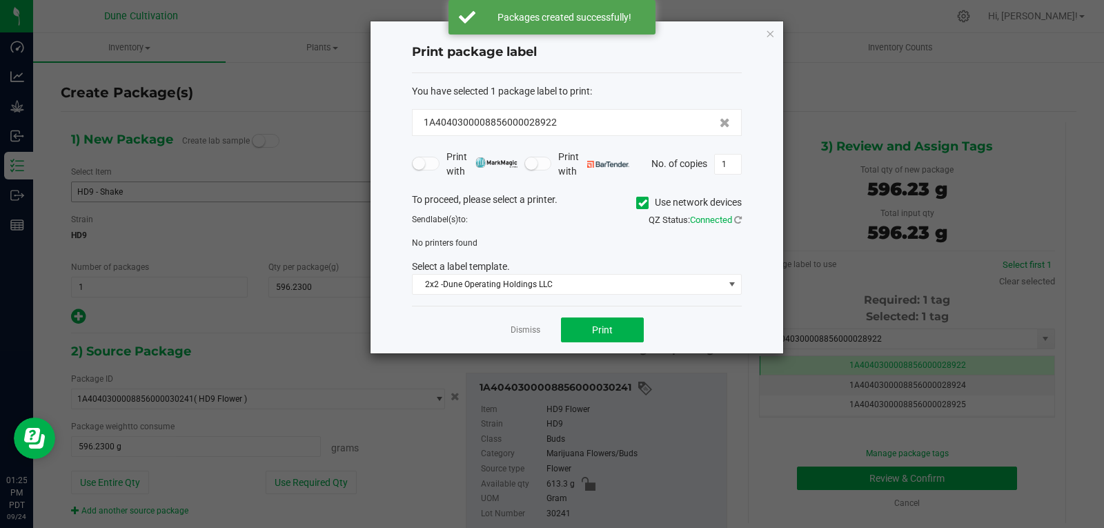
click at [508, 333] on div "Dismiss Print" at bounding box center [577, 330] width 330 height 48
click at [514, 327] on link "Dismiss" at bounding box center [525, 330] width 30 height 12
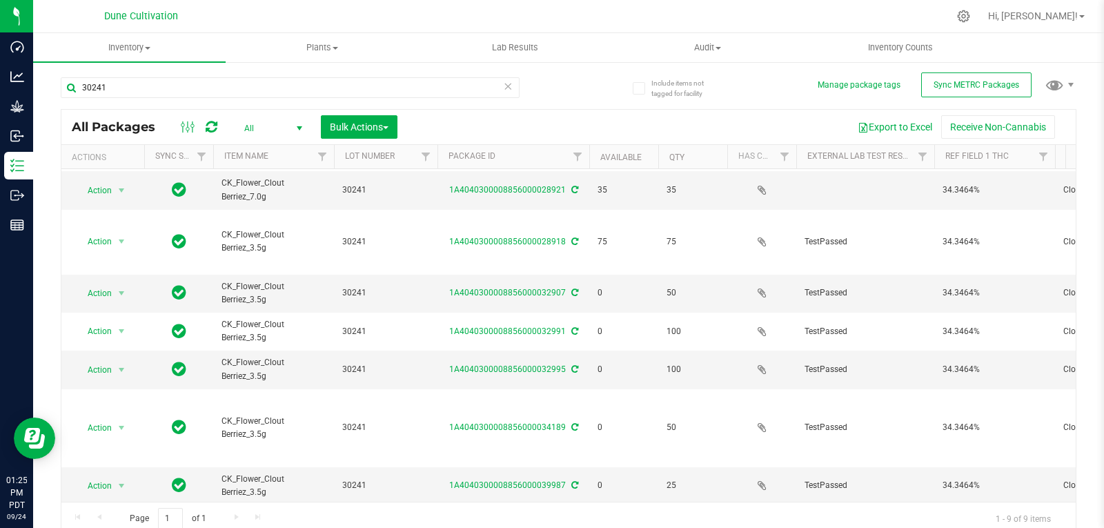
click at [121, 518] on span "select" at bounding box center [121, 523] width 11 height 11
click at [122, 235] on li "Adjust qty" at bounding box center [119, 227] width 87 height 21
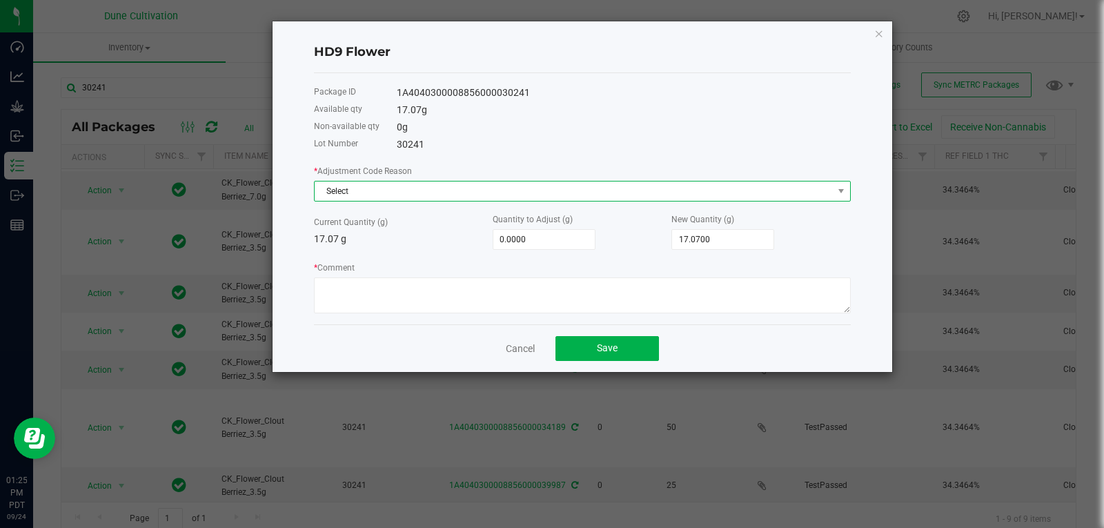
click at [457, 187] on span "Select" at bounding box center [574, 190] width 518 height 19
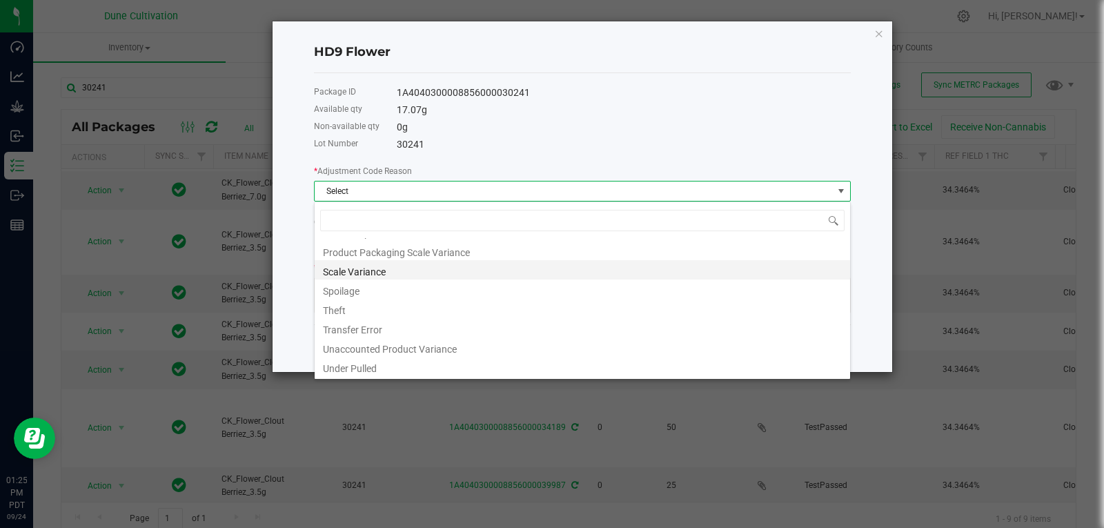
click at [407, 276] on li "Scale Variance" at bounding box center [582, 269] width 535 height 19
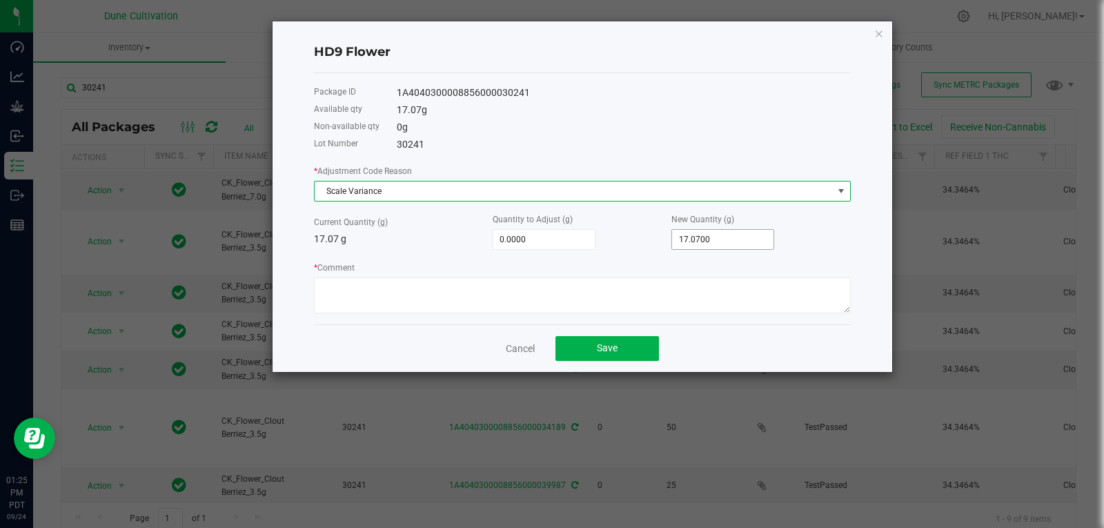
type input "17.07"
click at [755, 238] on input "17.07" at bounding box center [722, 239] width 101 height 19
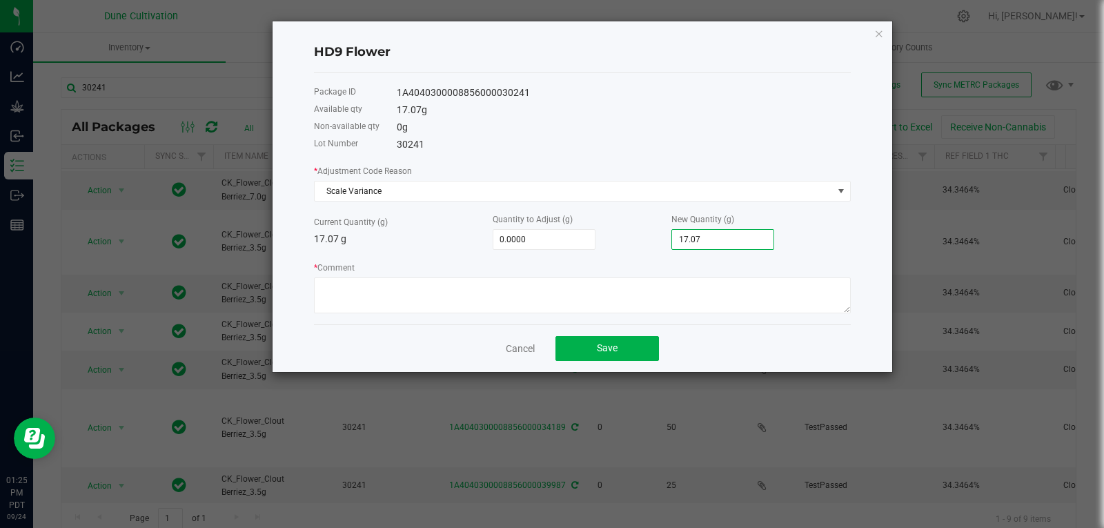
click at [755, 238] on input "17.07" at bounding box center [722, 239] width 101 height 19
type input "-17.0700"
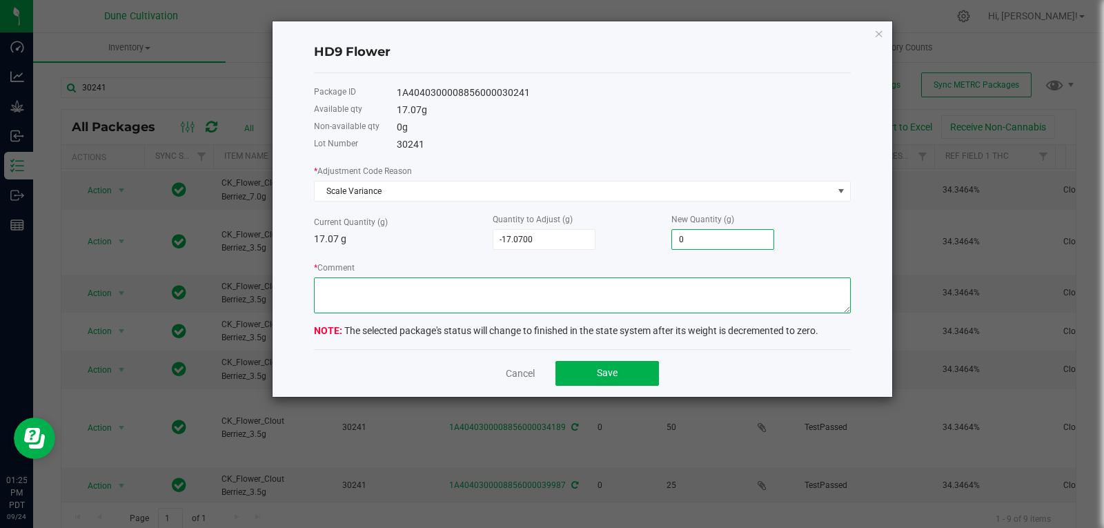
type input "0.0000"
click at [703, 306] on textarea "* Comment" at bounding box center [582, 295] width 537 height 36
type textarea "Scale Variance"
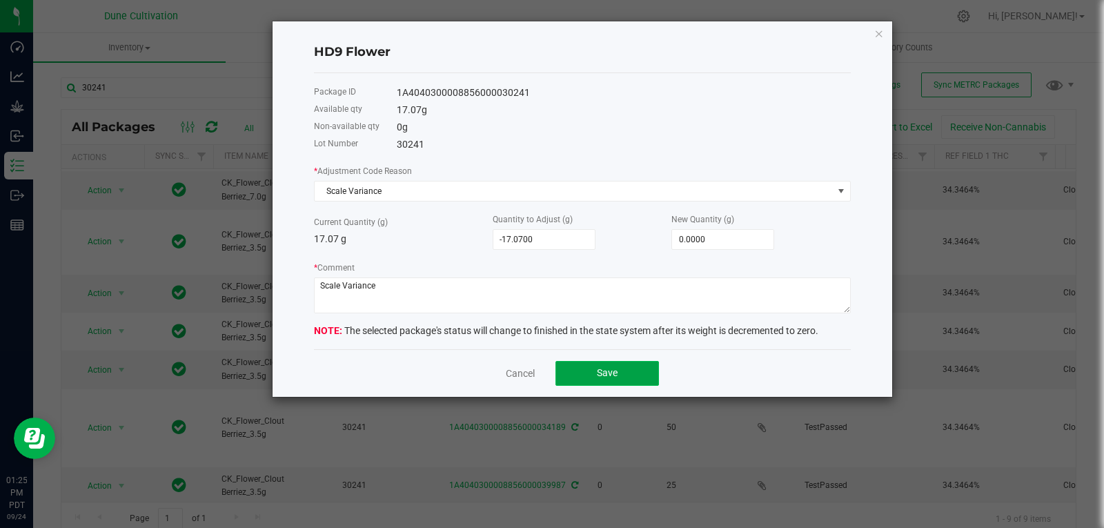
click at [615, 366] on button "Save" at bounding box center [606, 373] width 103 height 25
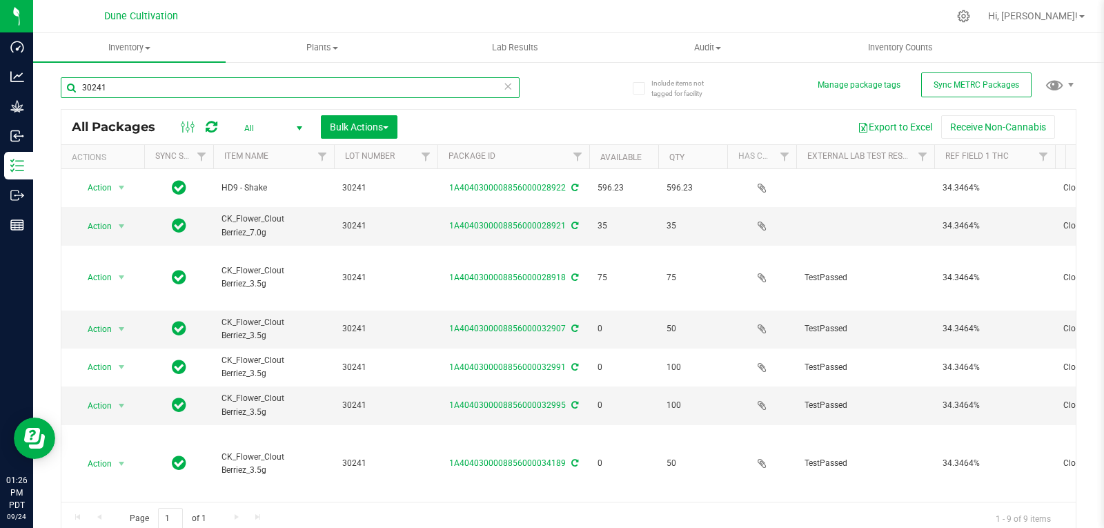
click at [218, 87] on input "30241" at bounding box center [290, 87] width 459 height 21
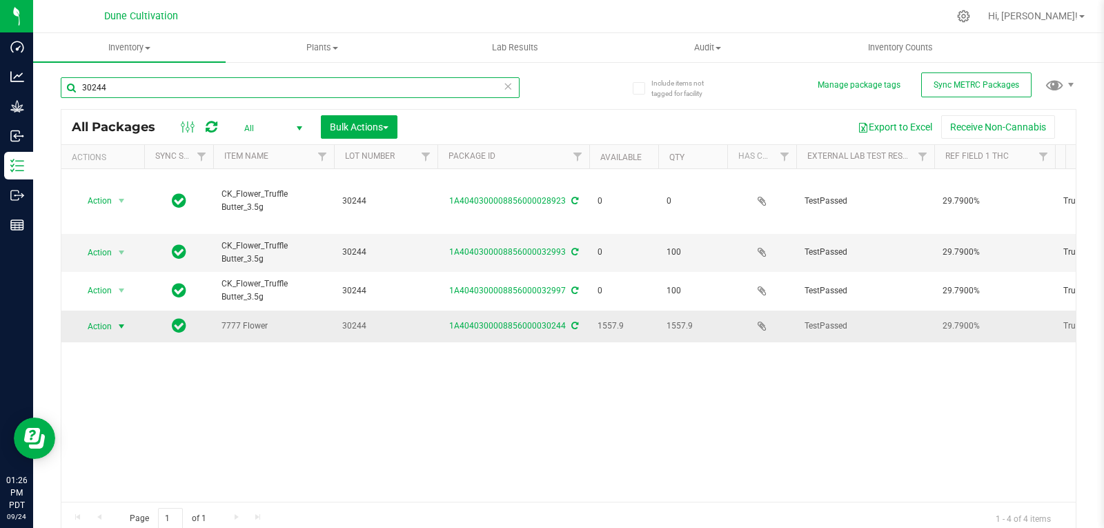
type input "30244"
click at [117, 321] on span "select" at bounding box center [121, 326] width 11 height 11
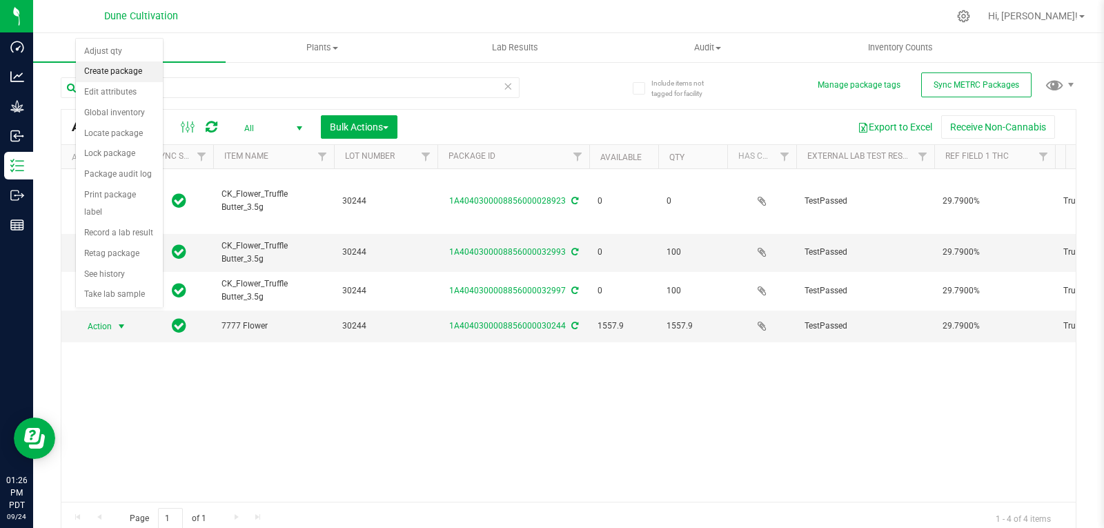
click at [113, 72] on li "Create package" at bounding box center [119, 71] width 87 height 21
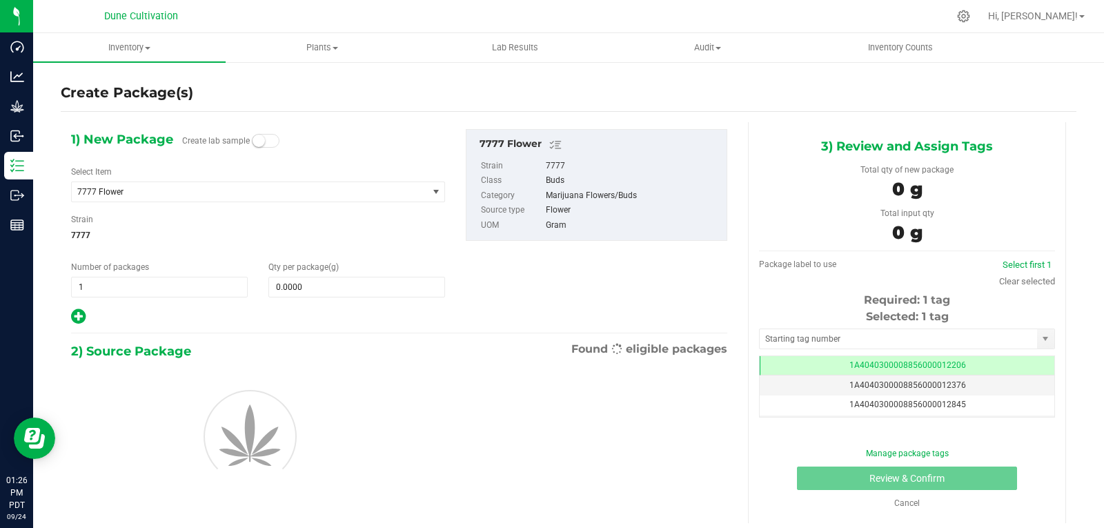
scroll to position [0, -1]
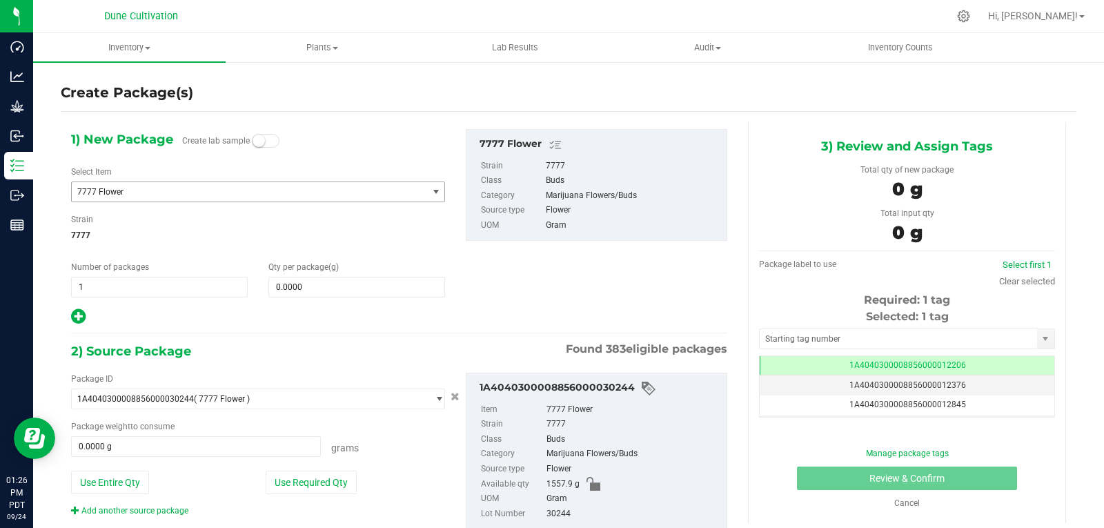
click at [242, 181] on span "7777 Flower" at bounding box center [258, 191] width 374 height 21
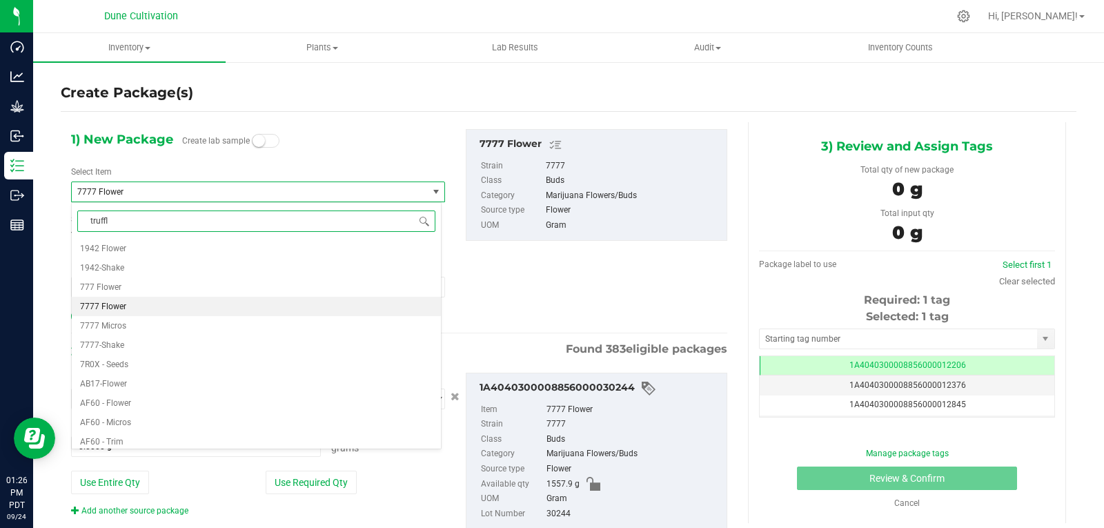
type input "truffle"
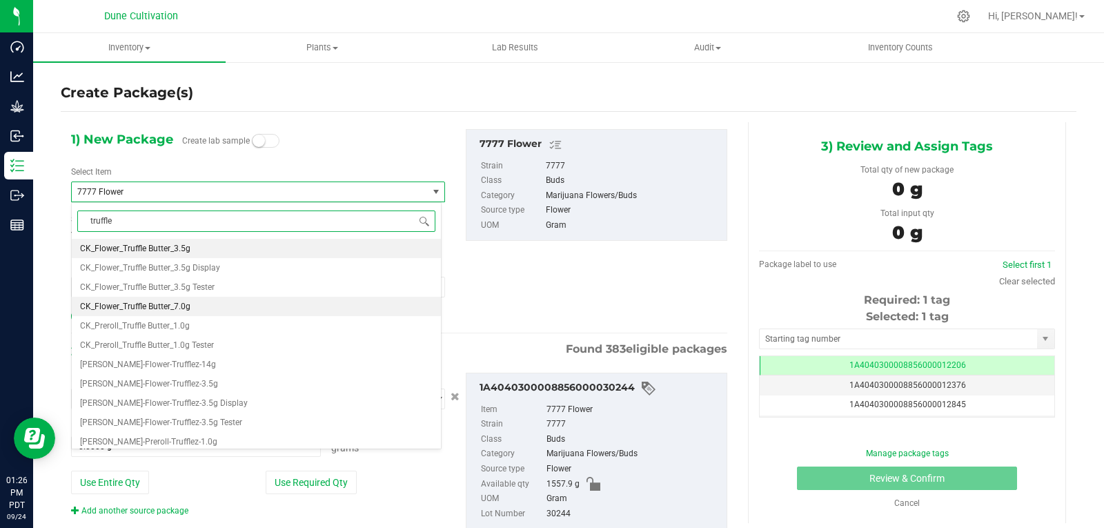
click at [192, 310] on li "CK_Flower_Truffle Butter_7.0g" at bounding box center [256, 306] width 369 height 19
type input "0"
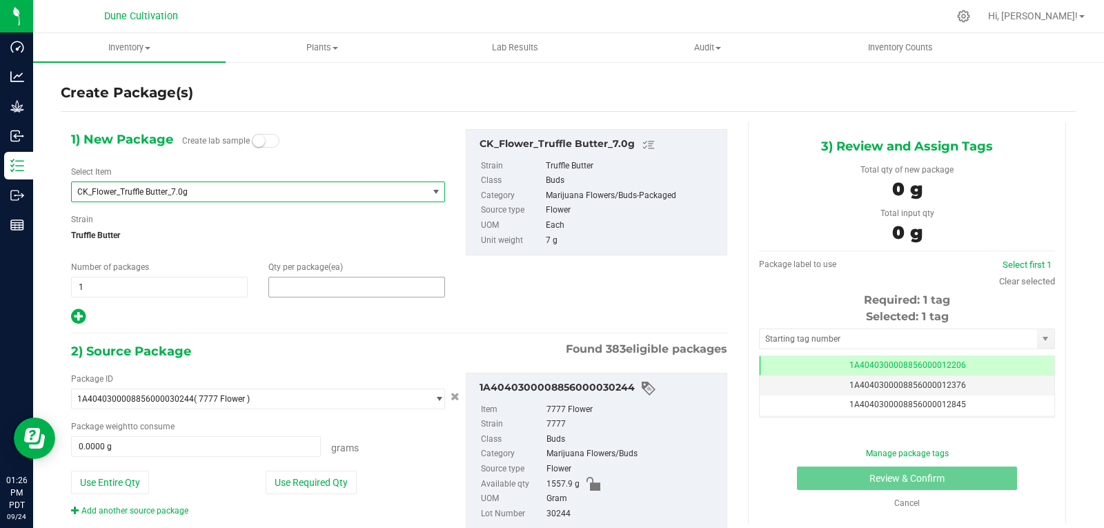
click at [286, 284] on span at bounding box center [356, 287] width 177 height 21
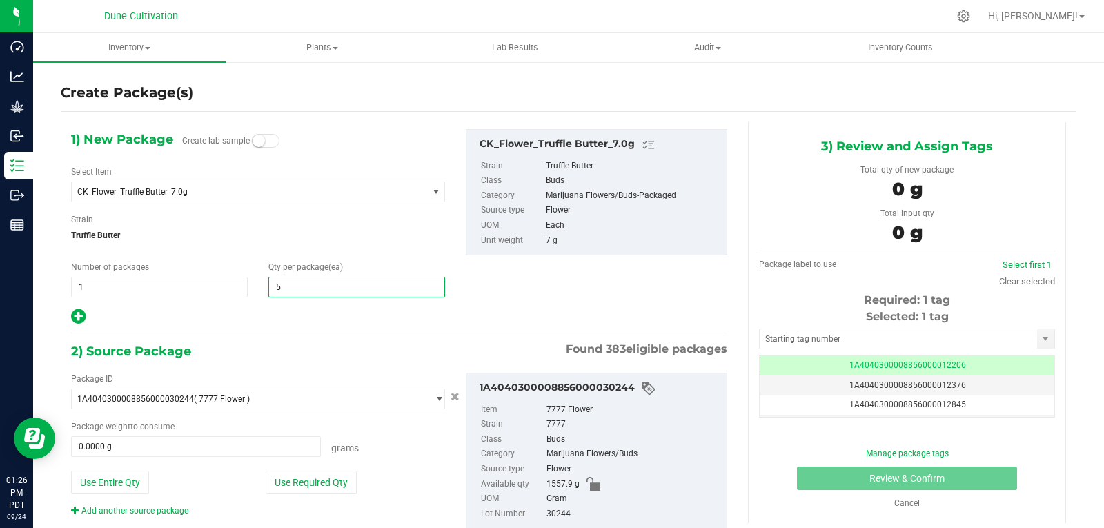
type input "50"
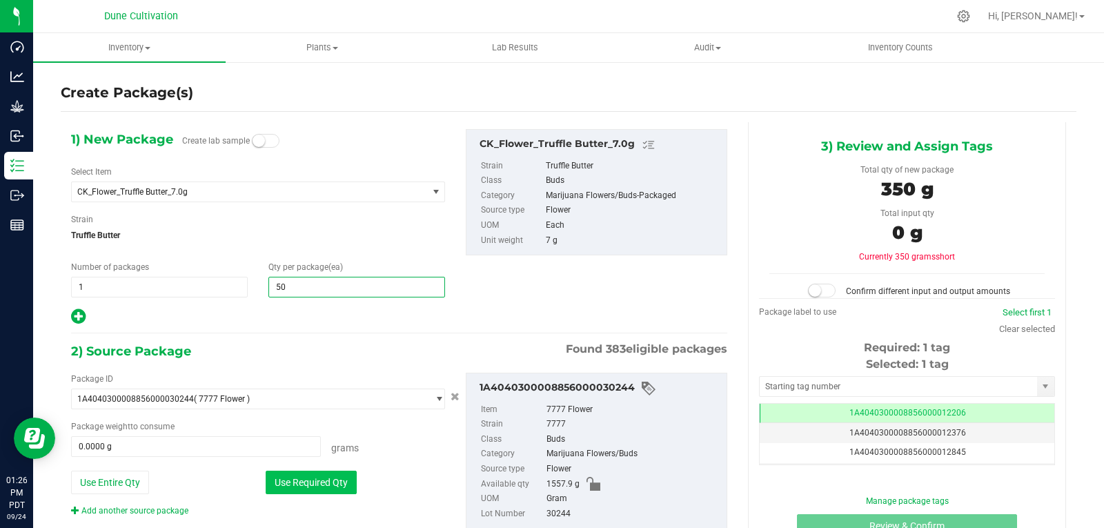
type input "50"
click at [292, 476] on button "Use Required Qty" at bounding box center [311, 481] width 91 height 23
type input "350.0000 g"
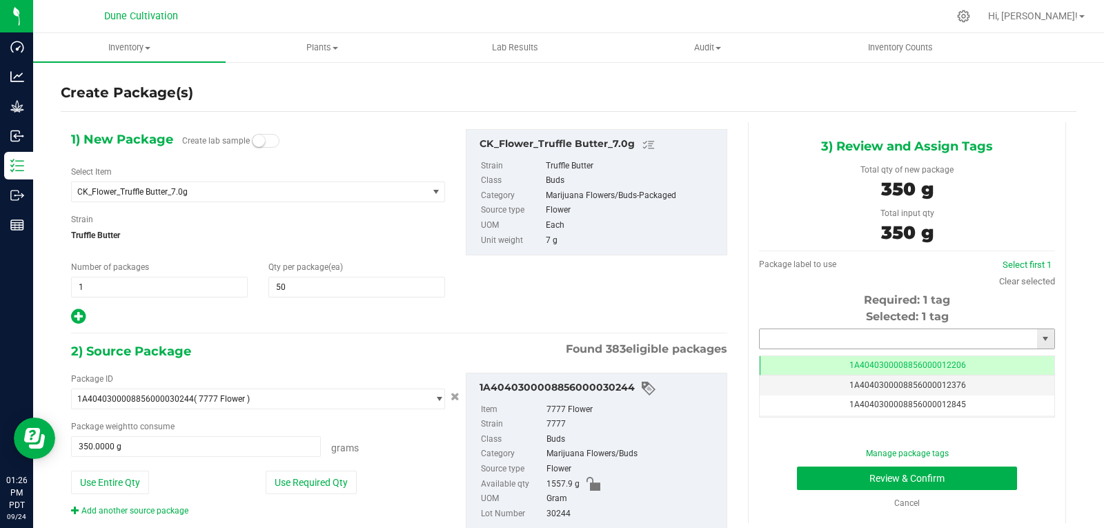
click at [795, 343] on input "text" at bounding box center [897, 338] width 277 height 19
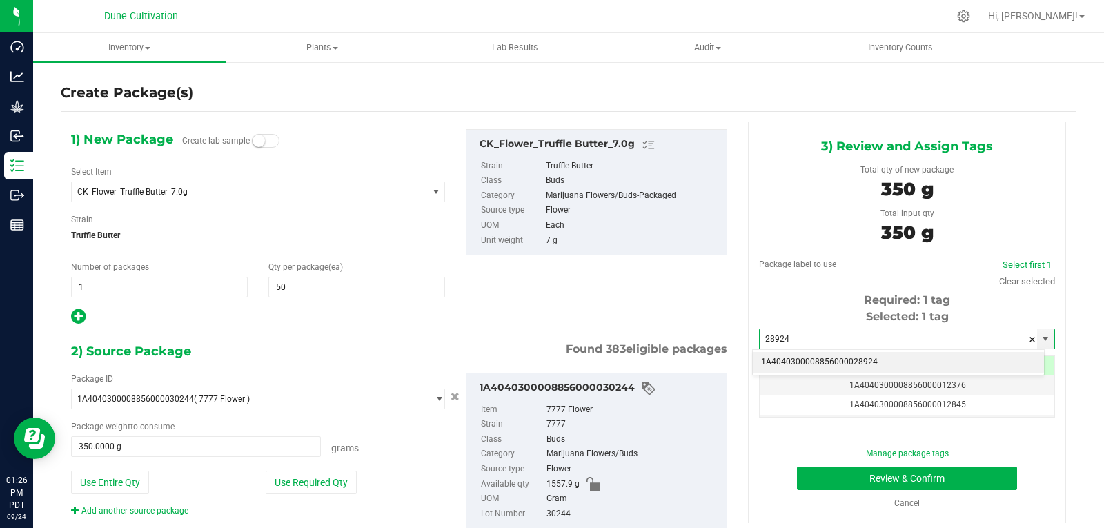
click at [788, 364] on li "1A4040300008856000028924" at bounding box center [898, 362] width 291 height 21
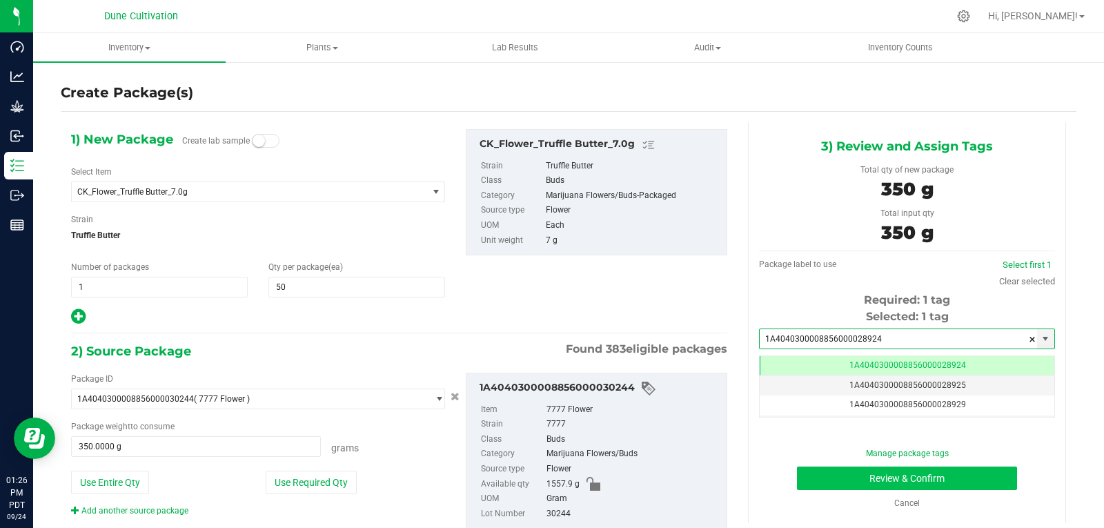
type input "1A4040300008856000028924"
click at [840, 474] on button "Review & Confirm" at bounding box center [907, 477] width 220 height 23
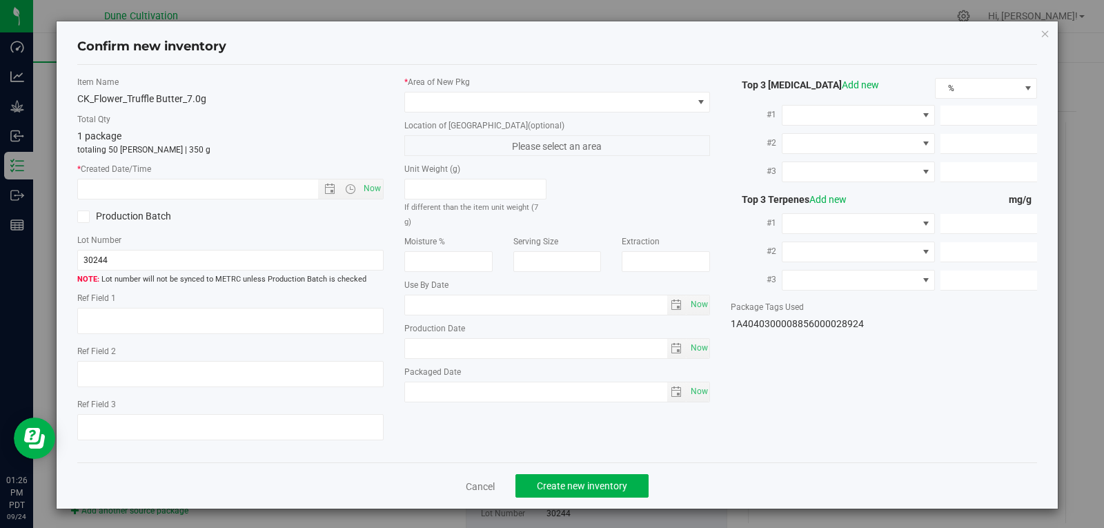
type textarea "29.7900%"
type textarea "Truffle Butter"
type textarea "0.0436%"
type input "319.2188"
type input "17.9448"
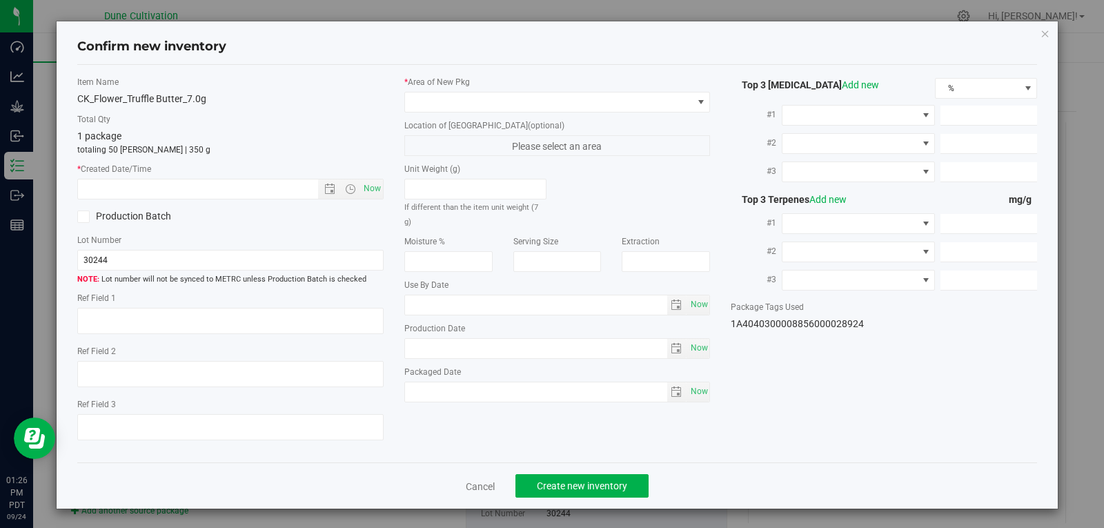
type input "6.9918"
type input "7.4810"
type input "6.7090"
type input "5.1710"
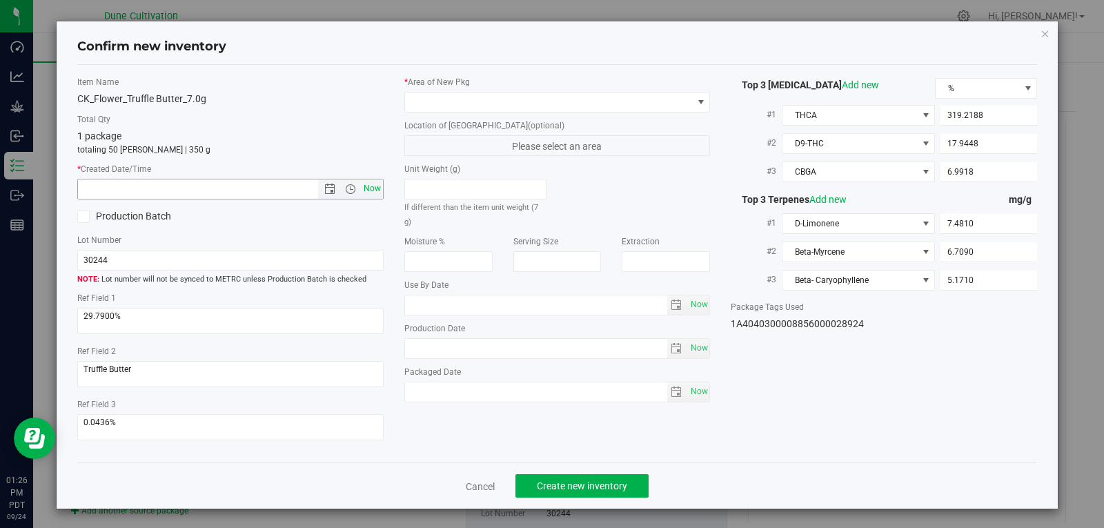
click at [362, 188] on span "Now" at bounding box center [371, 189] width 23 height 20
type input "[DATE] 1:26 PM"
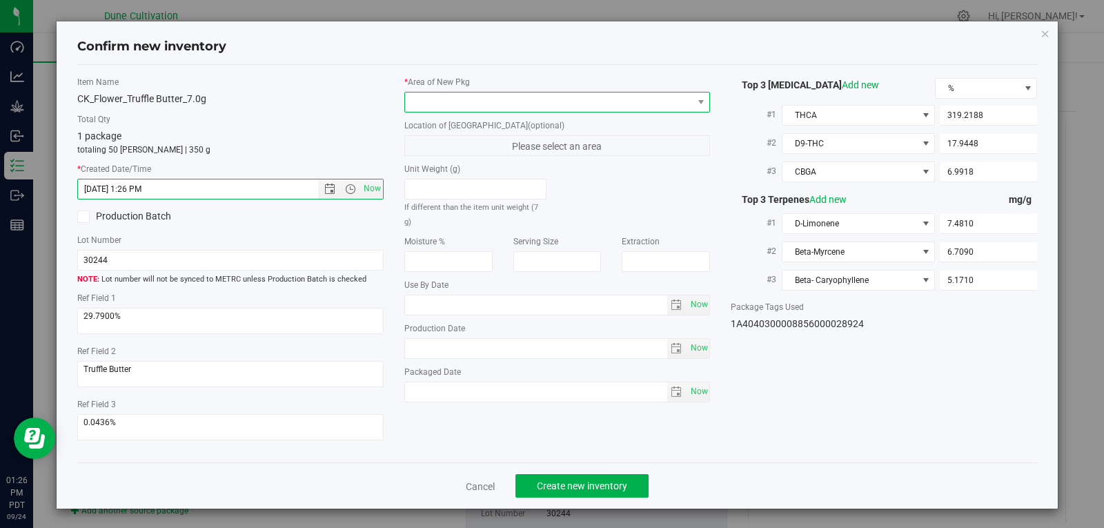
click at [426, 97] on span at bounding box center [549, 101] width 288 height 19
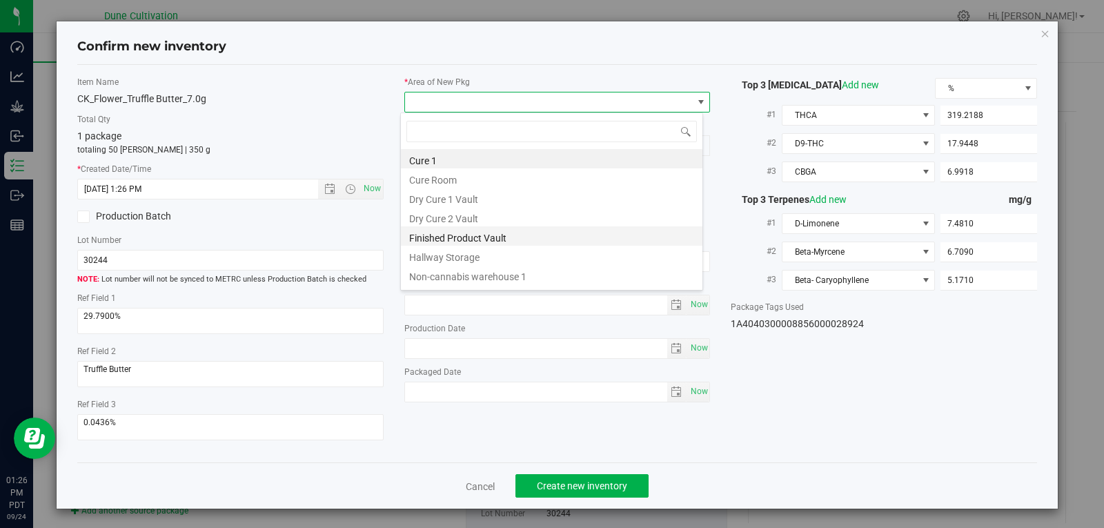
click at [444, 235] on li "Finished Product Vault" at bounding box center [551, 235] width 301 height 19
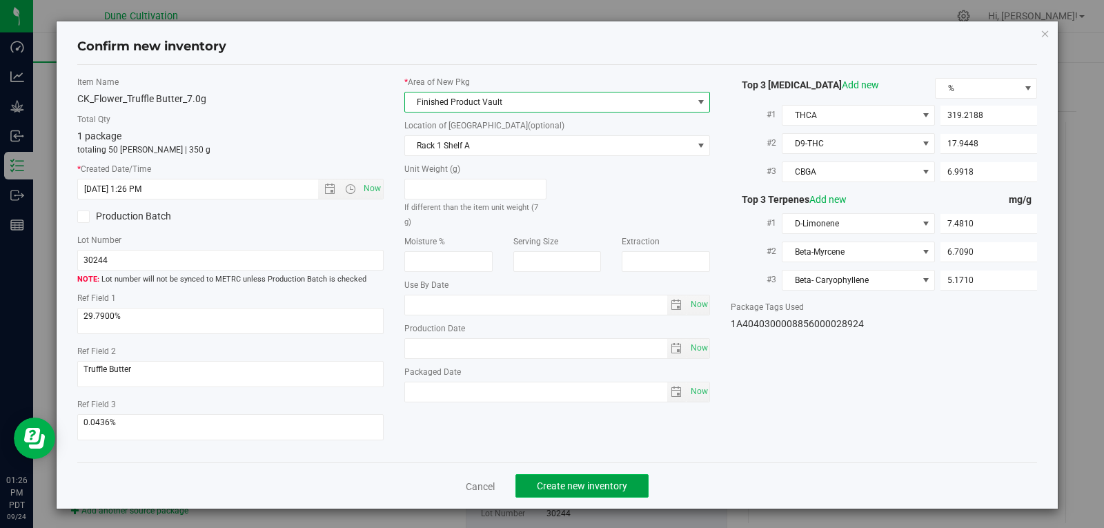
click at [570, 486] on span "Create new inventory" at bounding box center [582, 485] width 90 height 11
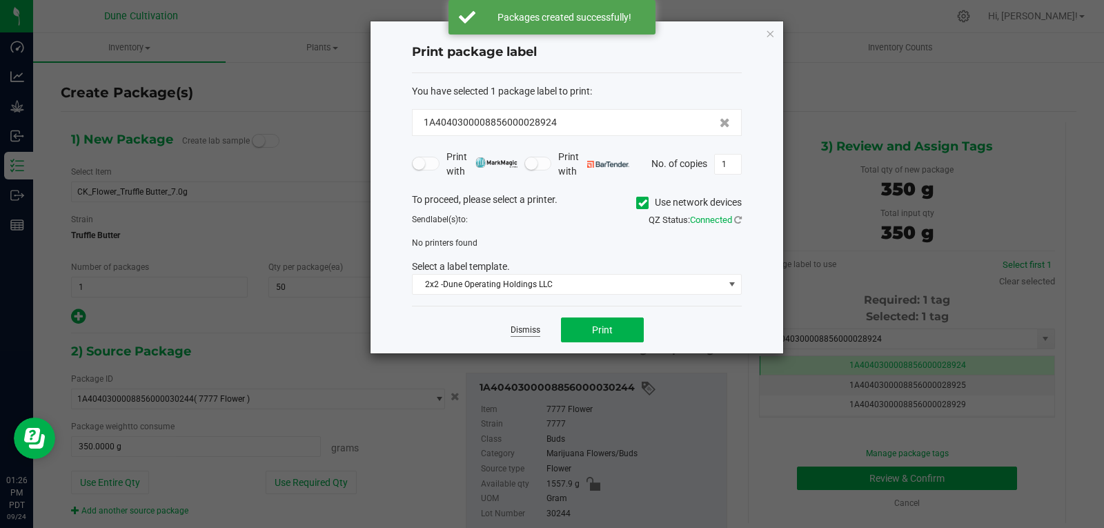
click at [523, 332] on link "Dismiss" at bounding box center [525, 330] width 30 height 12
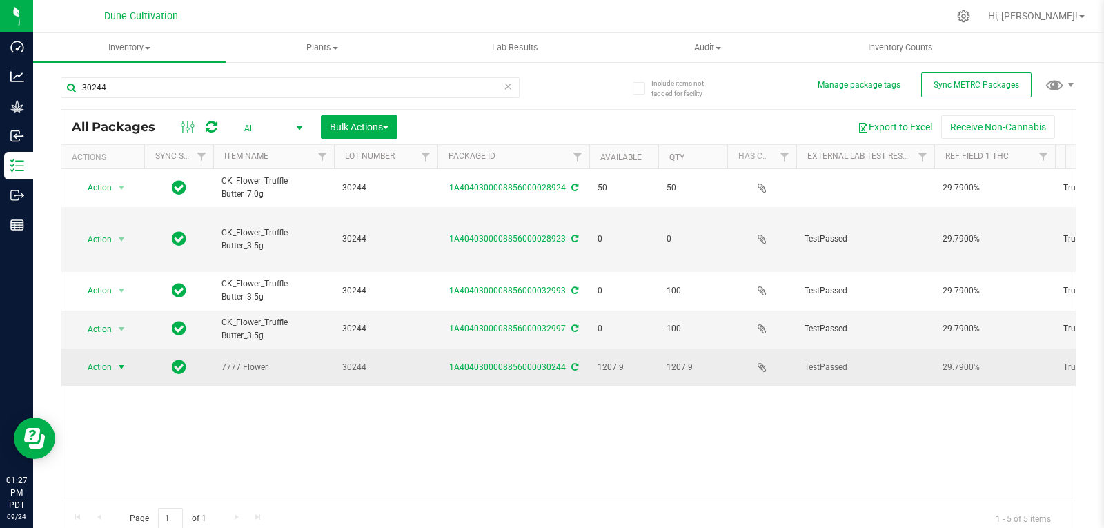
click at [122, 361] on span "select" at bounding box center [121, 366] width 11 height 11
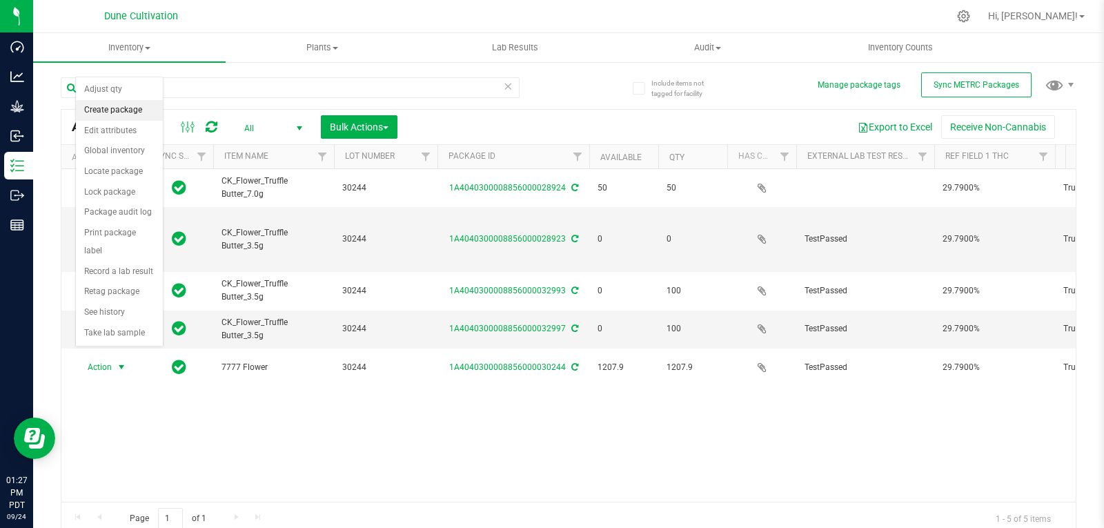
click at [115, 104] on li "Create package" at bounding box center [119, 110] width 87 height 21
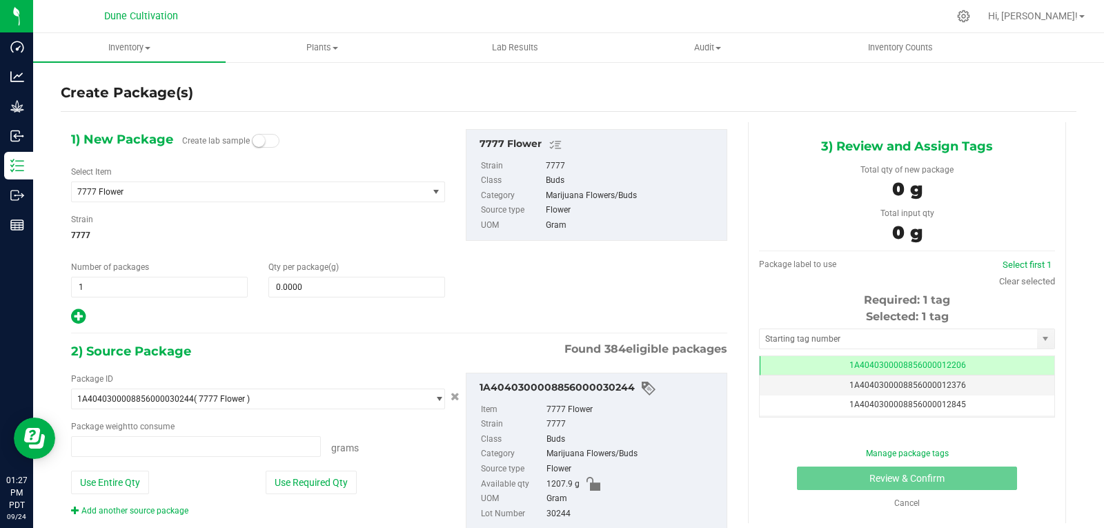
type input "0.0000 g"
click at [172, 189] on span "7777 Flower" at bounding box center [242, 192] width 330 height 10
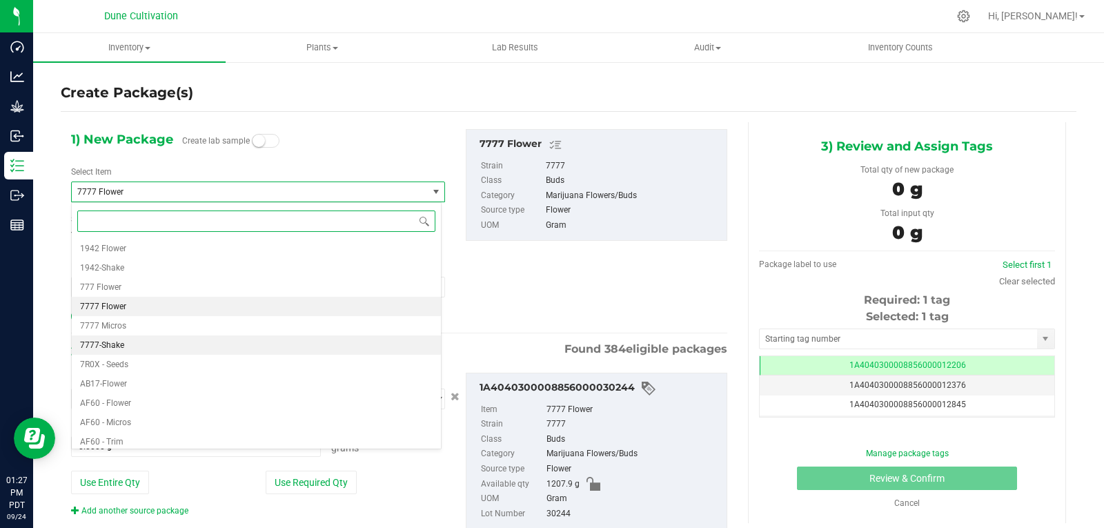
click at [140, 343] on li "7777-Shake" at bounding box center [256, 344] width 369 height 19
type input "0.0000"
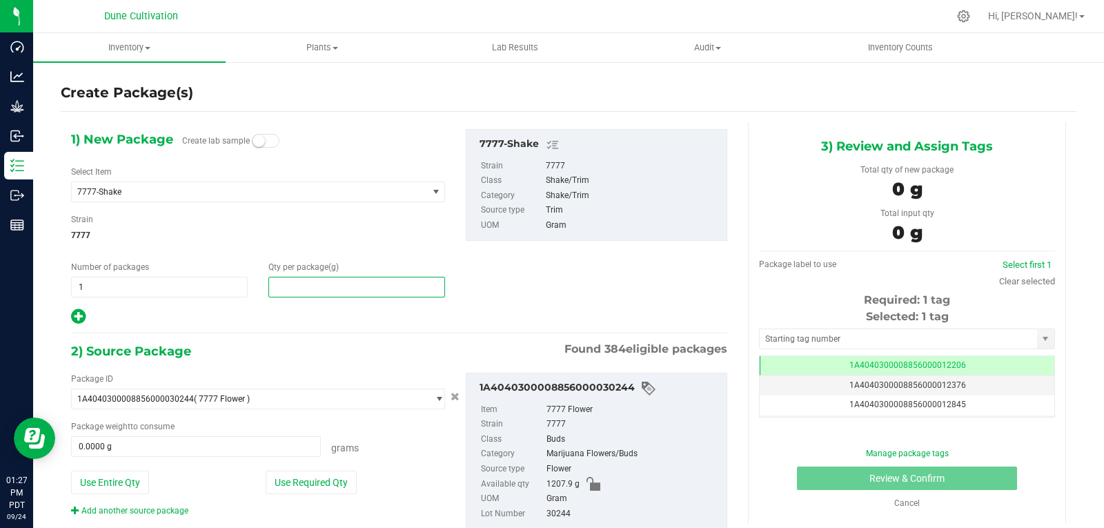
click at [321, 289] on span at bounding box center [356, 287] width 177 height 21
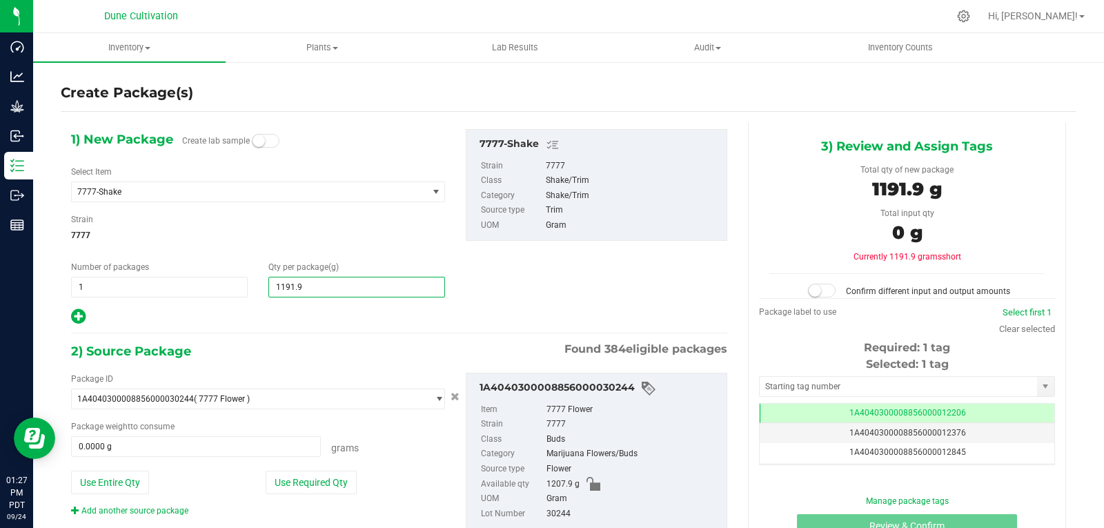
type input "1191.96"
type input "1,191.9600"
click at [319, 496] on div "Package ID 1A4040300008856000030244 ( 7777 Flower ) 1A40403000004B6000012017 1A…" at bounding box center [258, 444] width 395 height 144
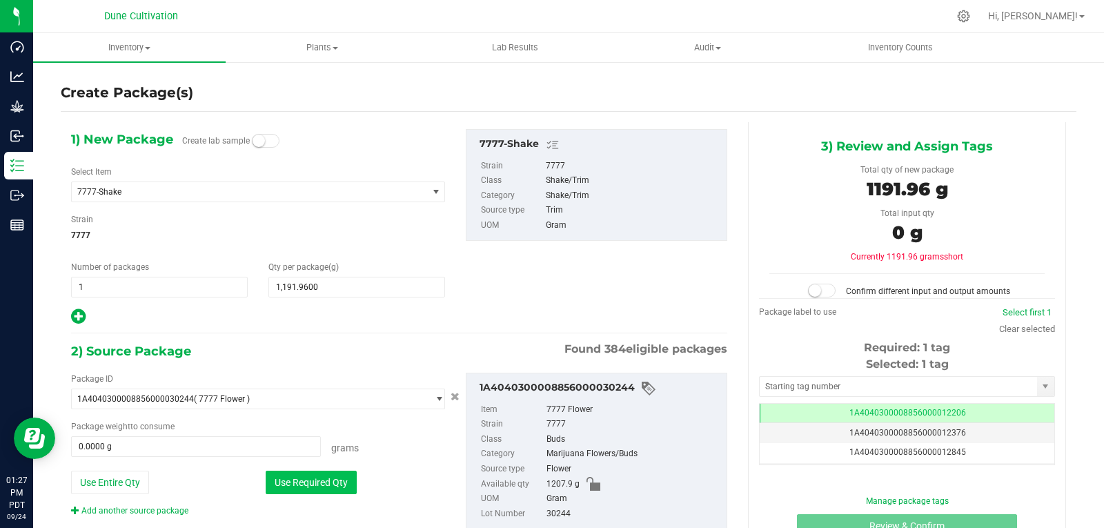
click at [322, 485] on button "Use Required Qty" at bounding box center [311, 481] width 91 height 23
type input "1191.9600 g"
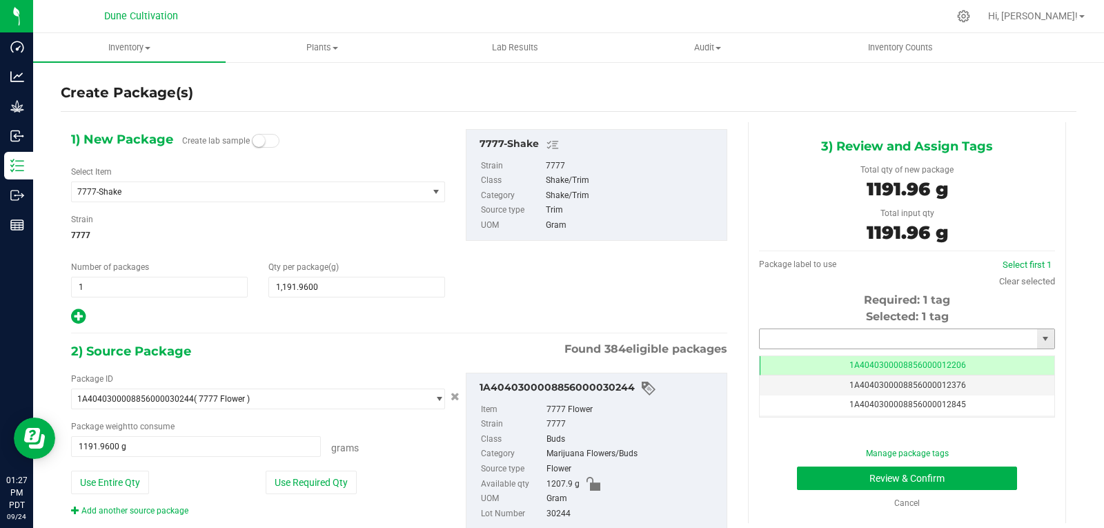
click at [773, 337] on input "text" at bounding box center [897, 338] width 277 height 19
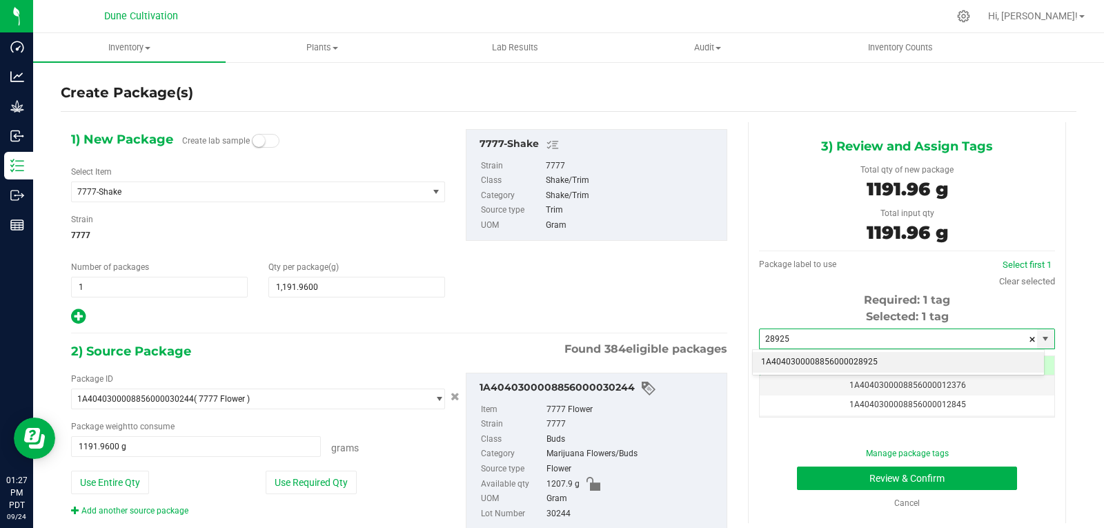
click at [782, 361] on li "1A4040300008856000028925" at bounding box center [898, 362] width 291 height 21
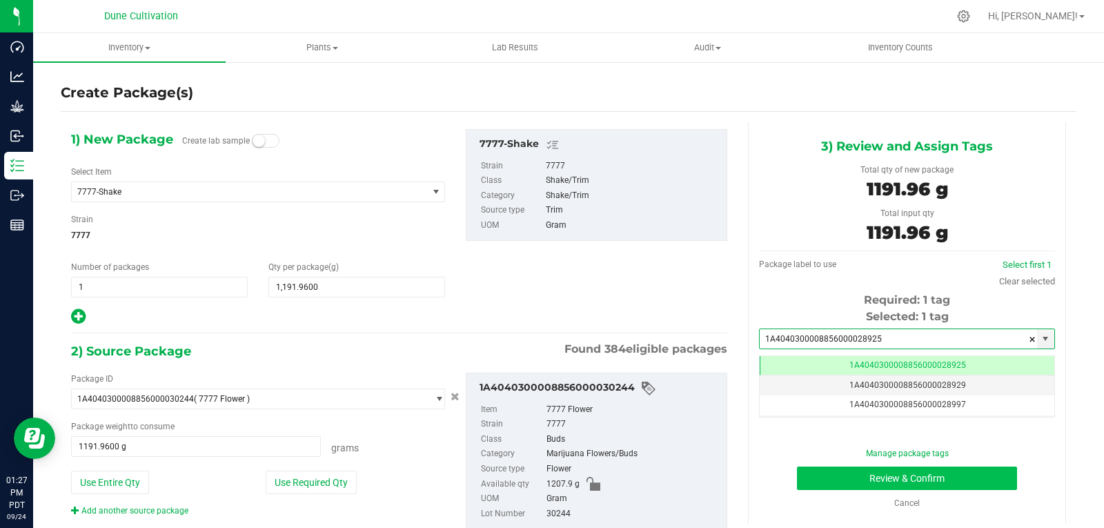
type input "1A4040300008856000028925"
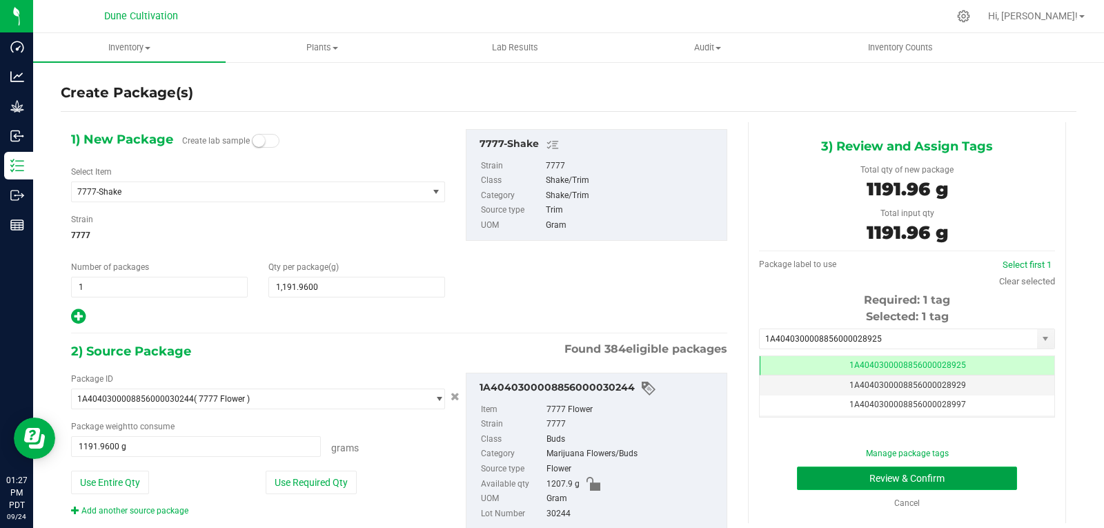
click at [845, 476] on button "Review & Confirm" at bounding box center [907, 477] width 220 height 23
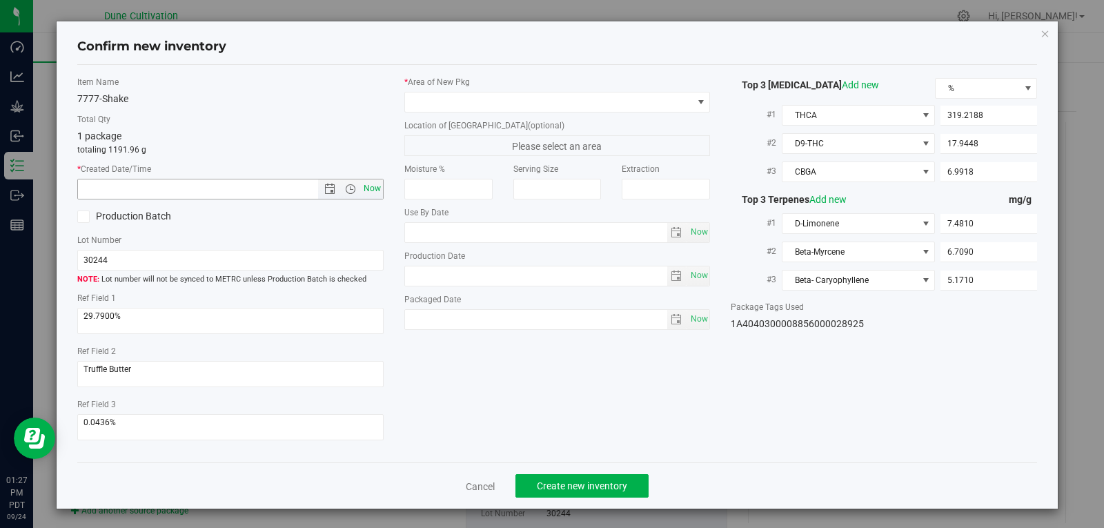
click at [367, 197] on span "Now" at bounding box center [371, 189] width 23 height 20
type input "[DATE] 1:27 PM"
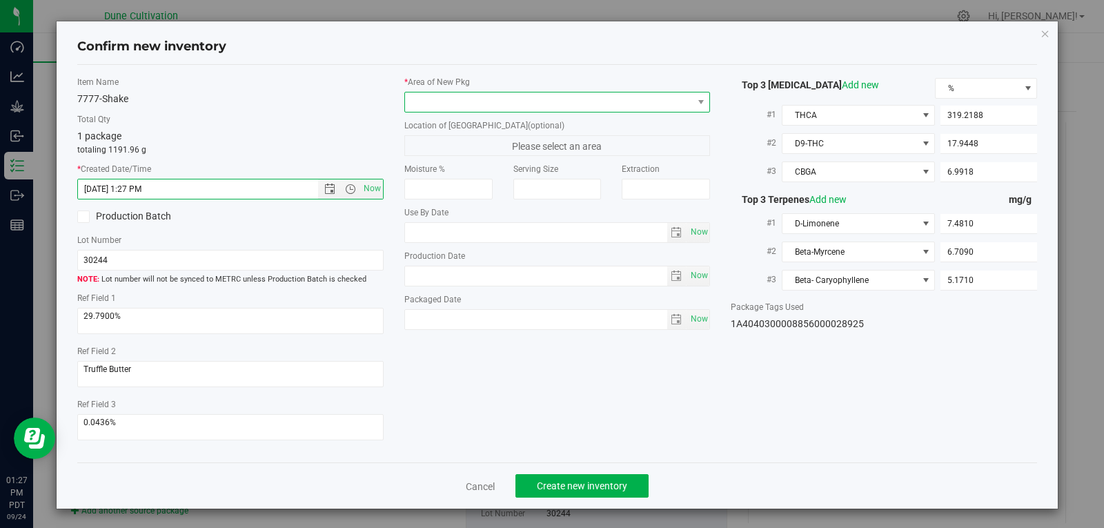
click at [422, 94] on span at bounding box center [549, 101] width 288 height 19
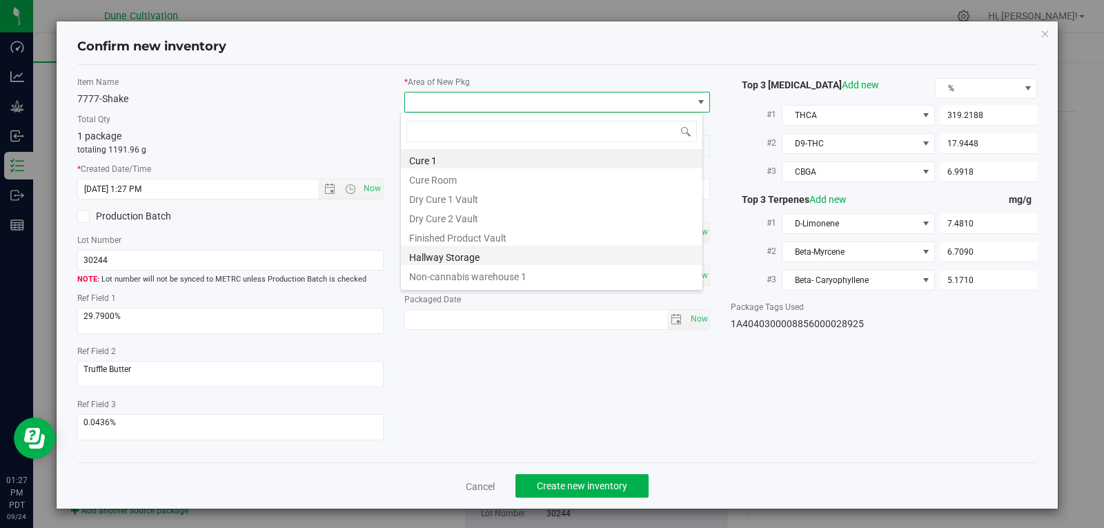
click at [452, 251] on li "Hallway Storage" at bounding box center [551, 255] width 301 height 19
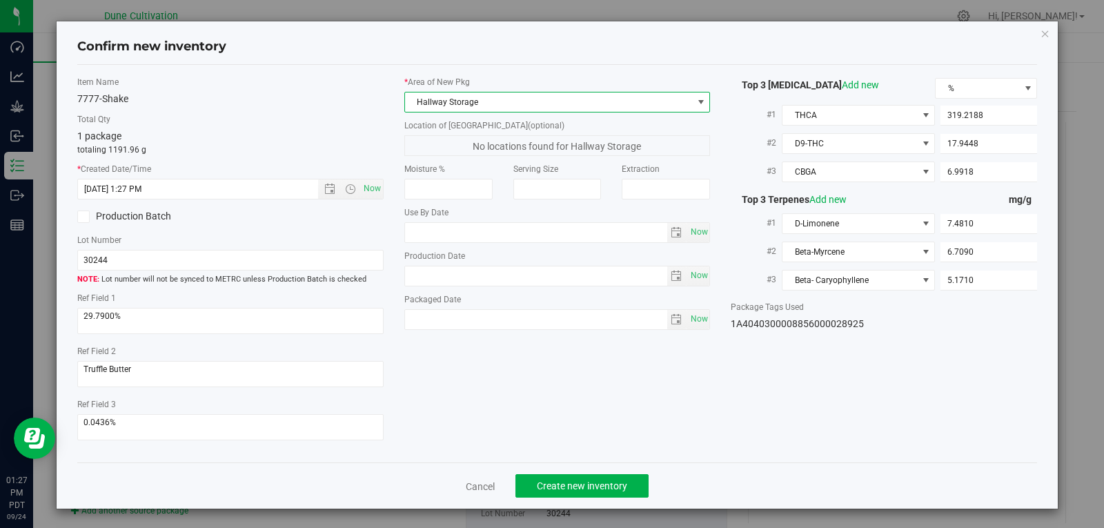
click at [470, 101] on span "Hallway Storage" at bounding box center [549, 101] width 288 height 19
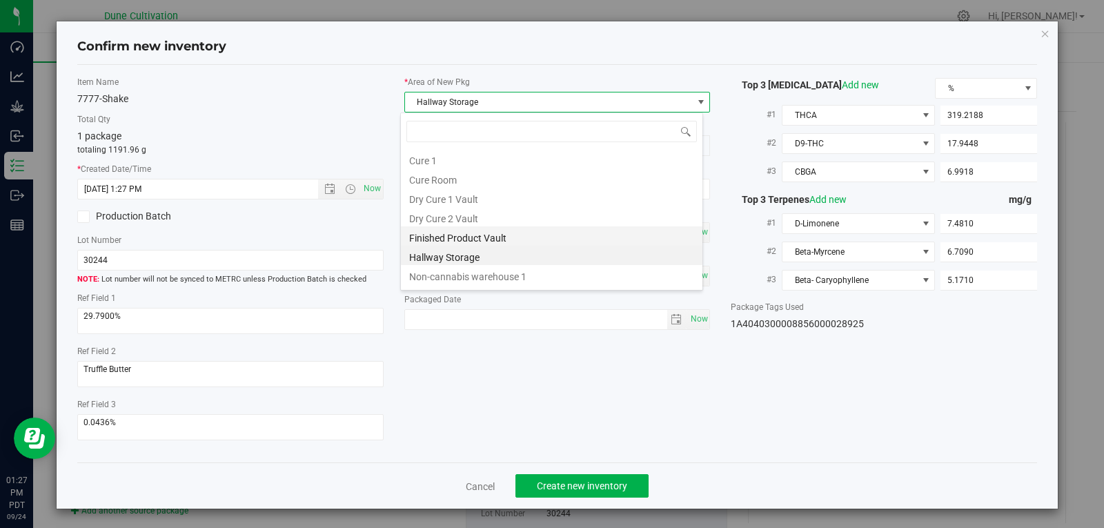
click at [477, 237] on li "Finished Product Vault" at bounding box center [551, 235] width 301 height 19
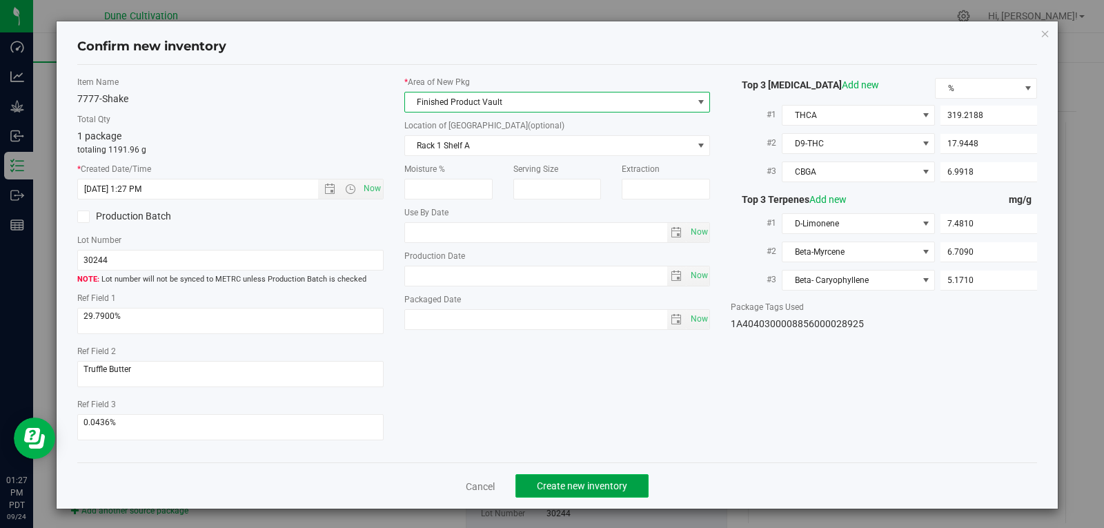
click at [575, 482] on span "Create new inventory" at bounding box center [582, 485] width 90 height 11
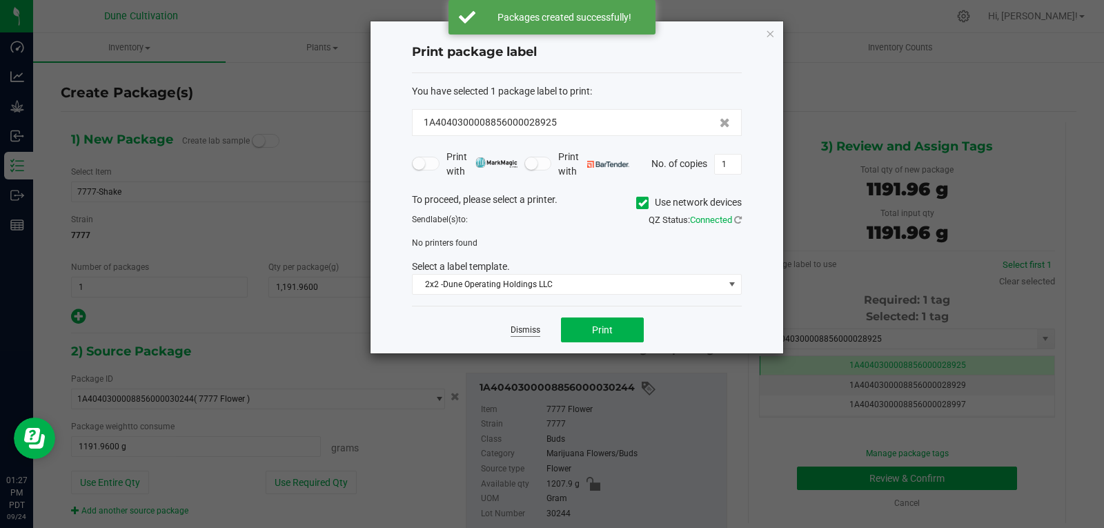
click at [520, 332] on link "Dismiss" at bounding box center [525, 330] width 30 height 12
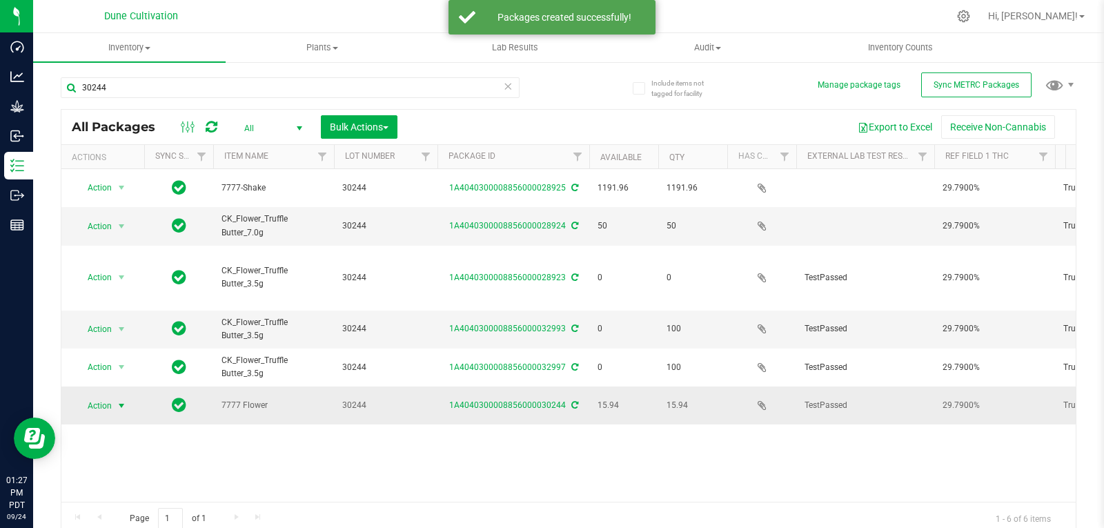
click at [122, 400] on span "select" at bounding box center [121, 405] width 11 height 11
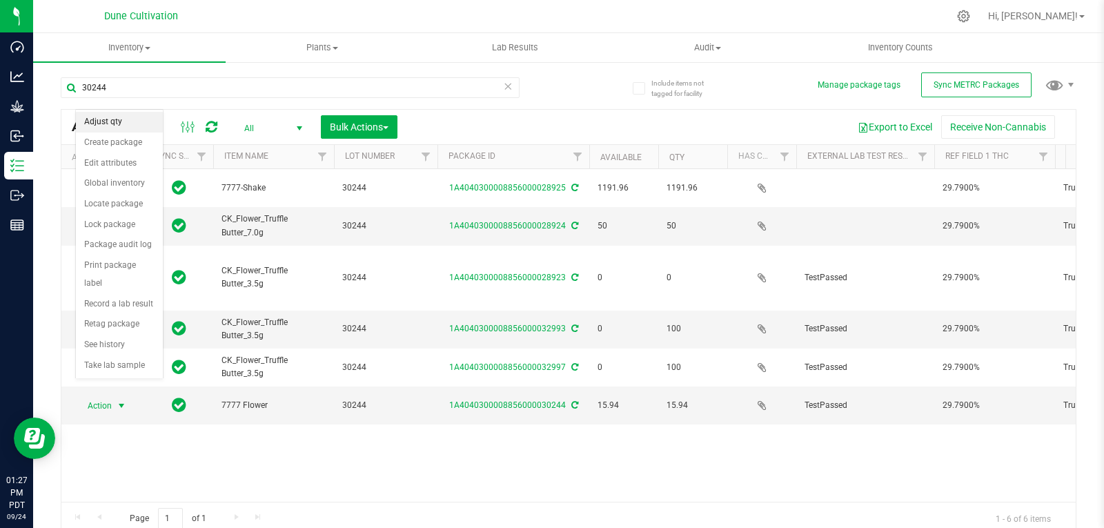
click at [125, 123] on li "Adjust qty" at bounding box center [119, 122] width 87 height 21
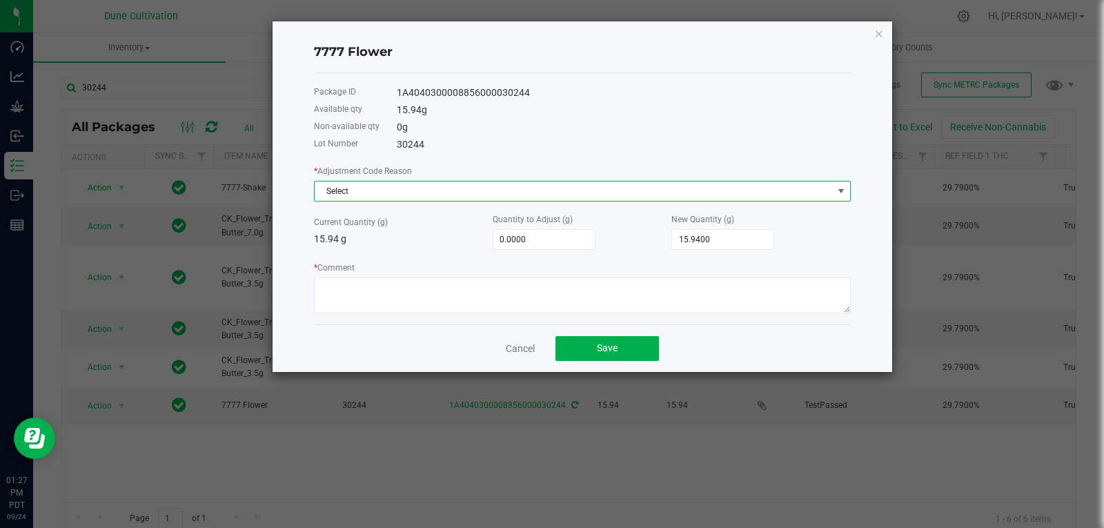
click at [379, 186] on span "Select" at bounding box center [574, 190] width 518 height 19
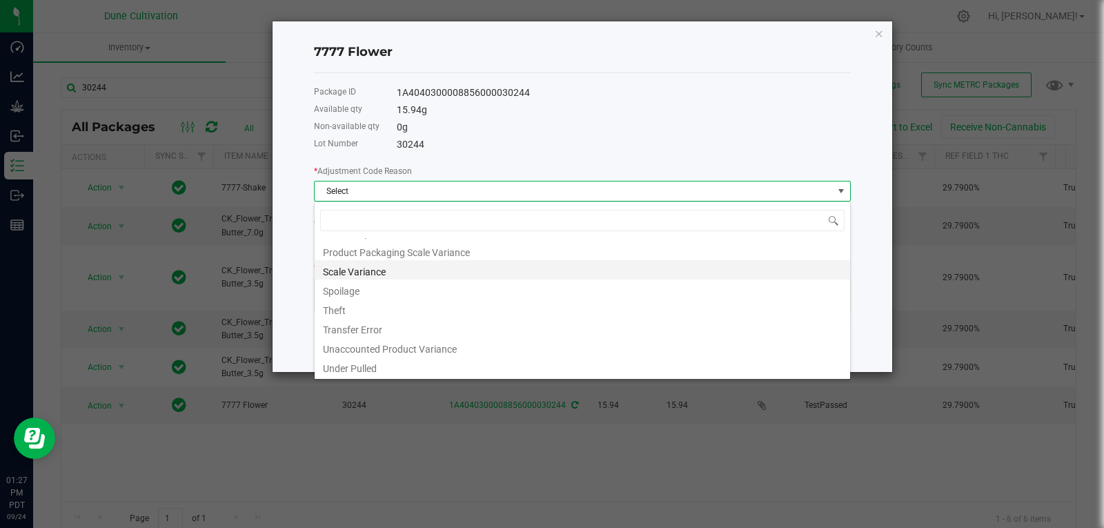
click at [356, 272] on li "Scale Variance" at bounding box center [582, 269] width 535 height 19
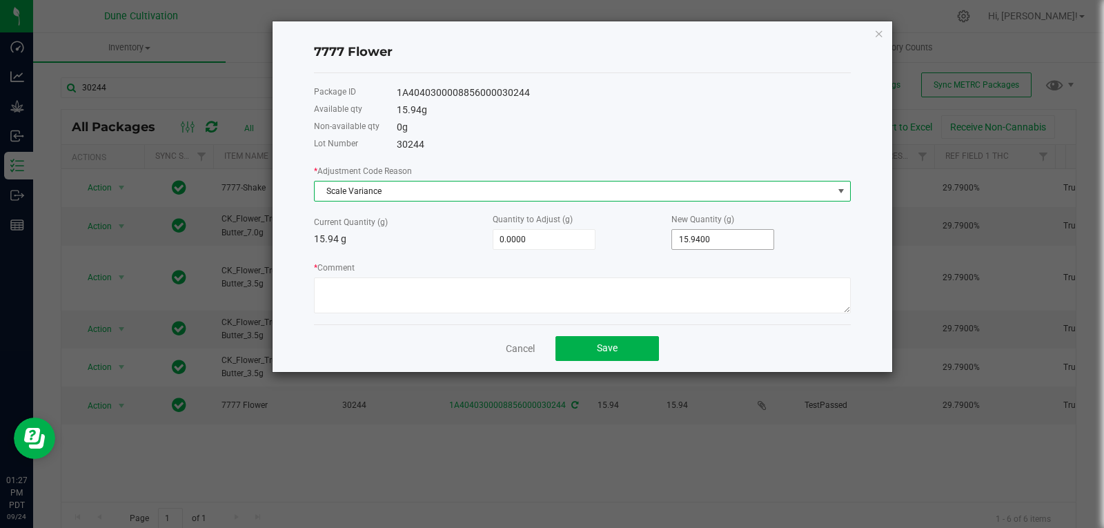
type input "15.94"
click at [719, 241] on input "15.94" at bounding box center [722, 239] width 101 height 19
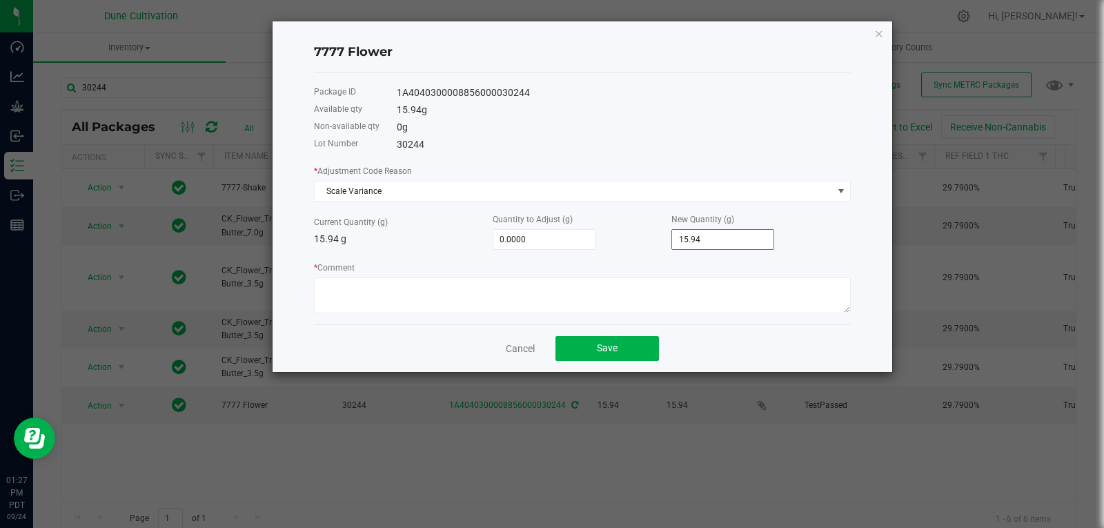
type input "-15.9400"
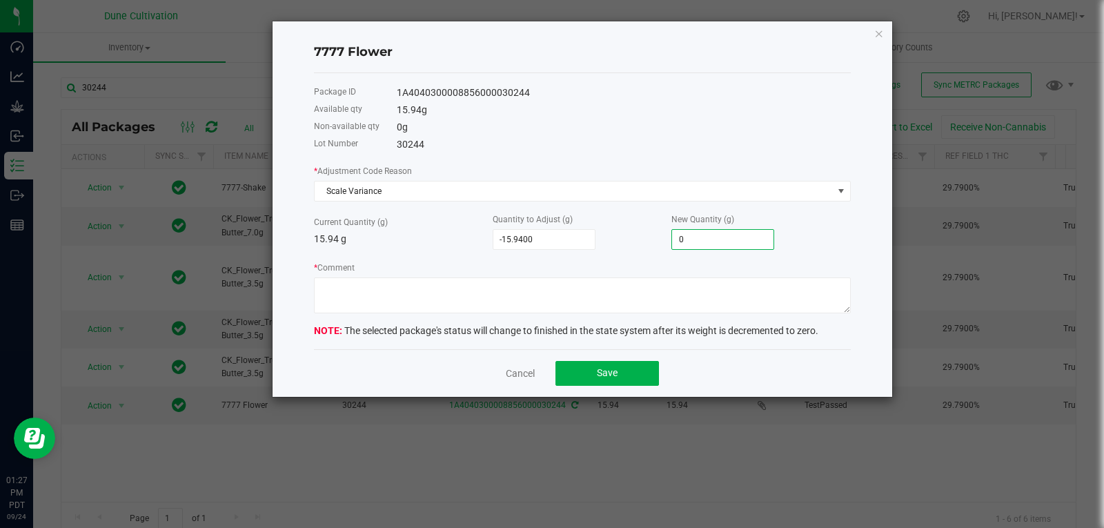
type input "0.0000"
click at [676, 316] on form "* Adjustment Code Reason Scale Variance Current Quantity (g) 15.94 g Quantity t…" at bounding box center [582, 250] width 537 height 175
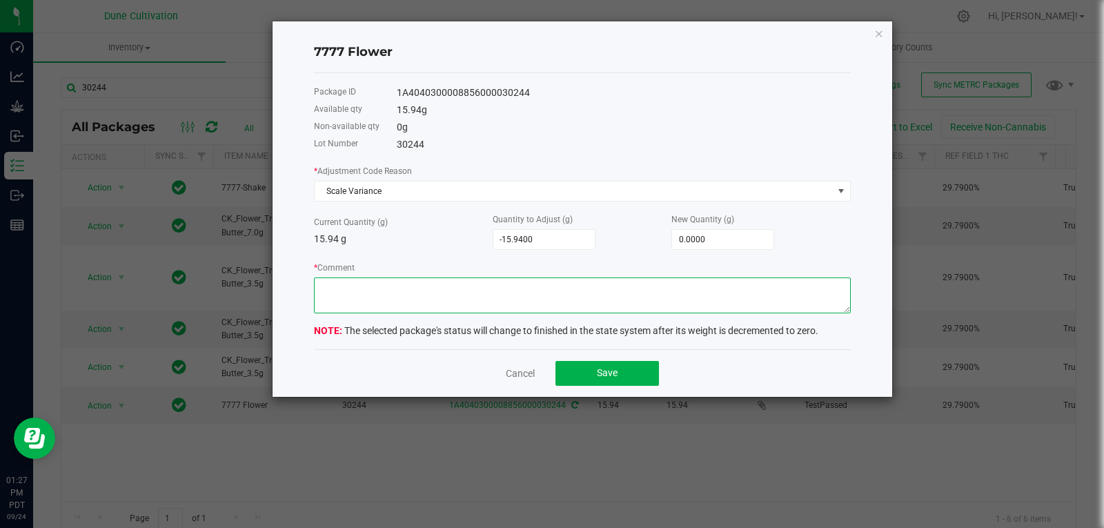
click at [679, 299] on textarea "* Comment" at bounding box center [582, 295] width 537 height 36
type textarea "Scale Variance"
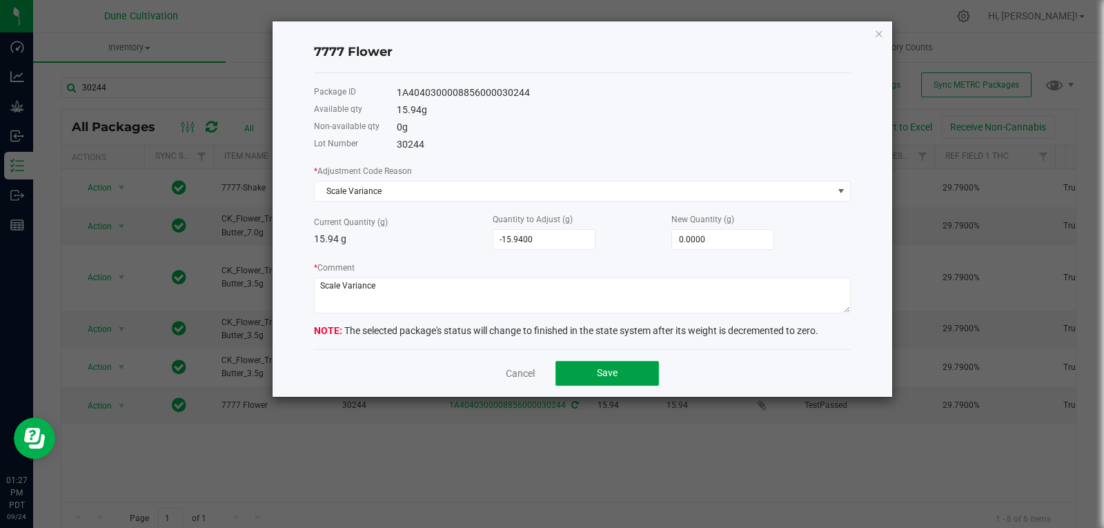
click at [621, 375] on button "Save" at bounding box center [606, 373] width 103 height 25
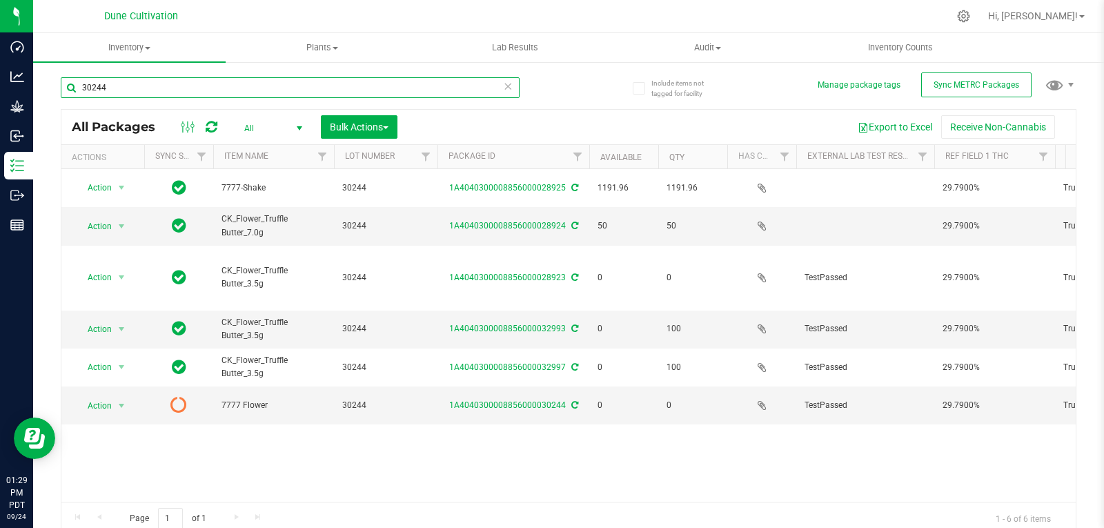
click at [303, 82] on input "30244" at bounding box center [290, 87] width 459 height 21
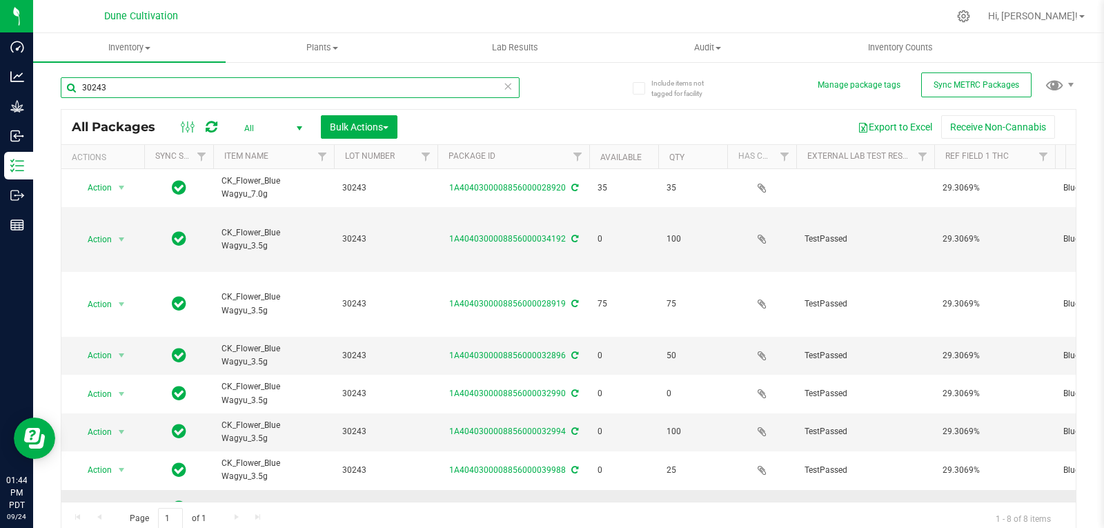
type input "30243"
click at [114, 499] on span "select" at bounding box center [121, 508] width 17 height 19
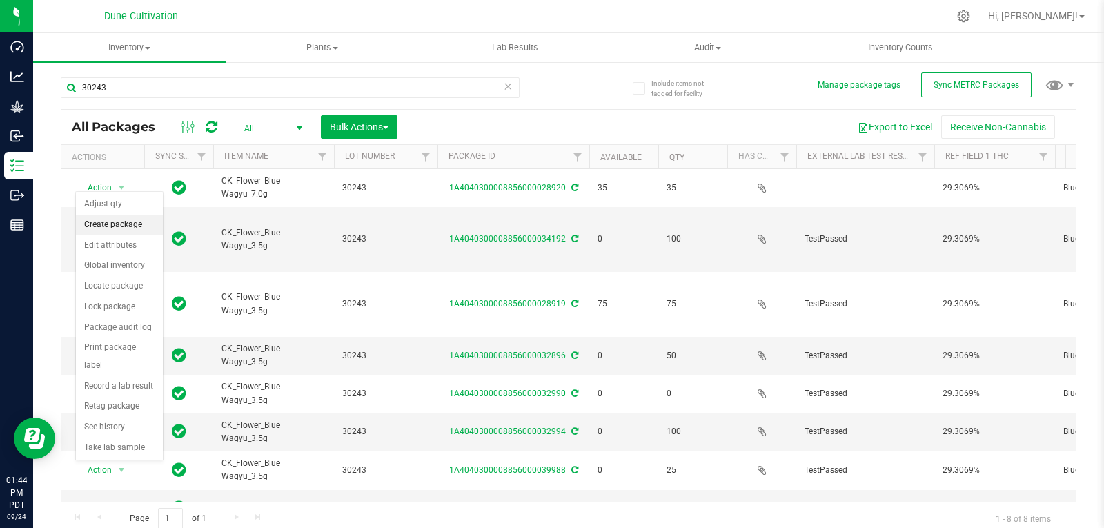
click at [123, 223] on li "Create package" at bounding box center [119, 225] width 87 height 21
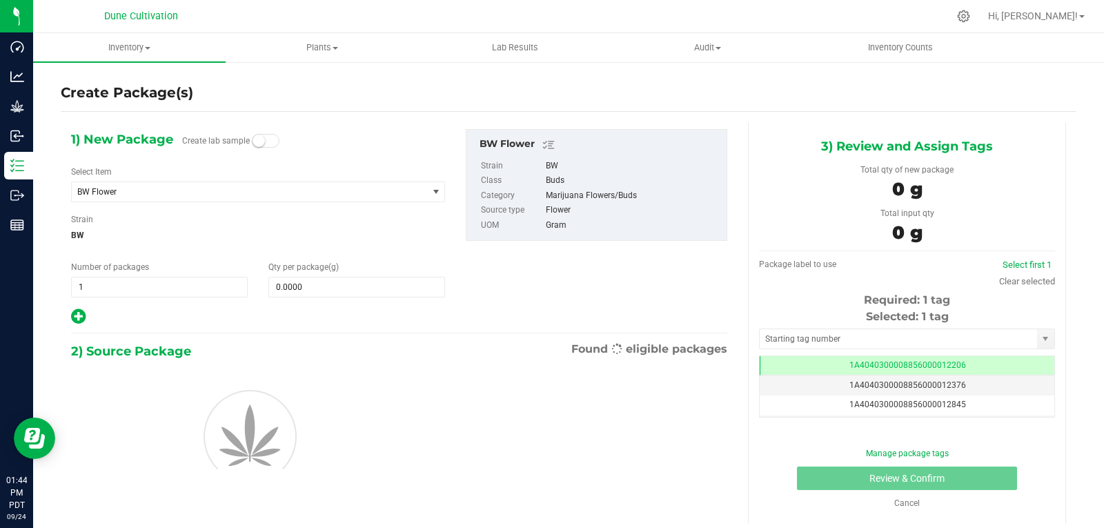
scroll to position [0, -1]
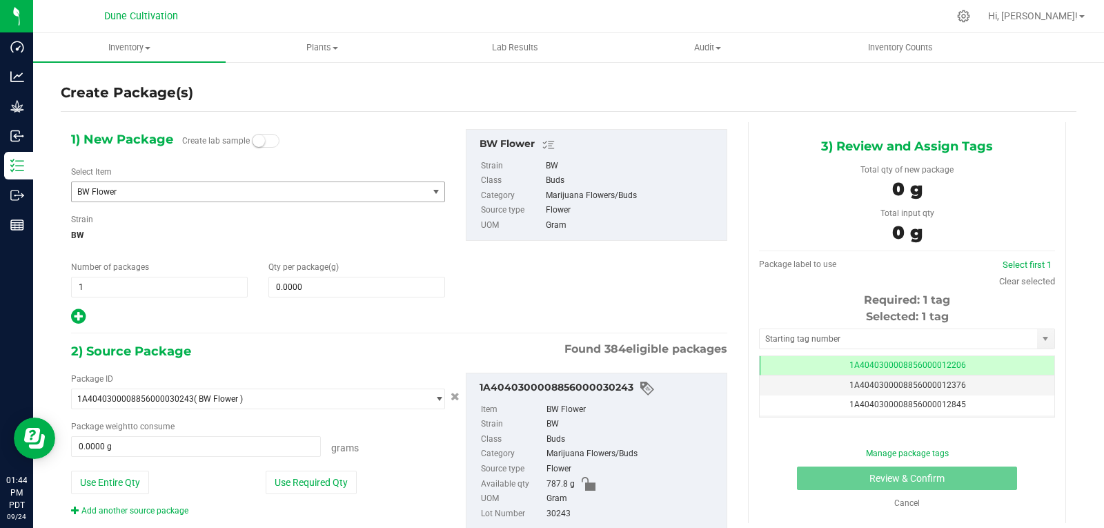
click at [123, 190] on span "BW Flower" at bounding box center [242, 192] width 330 height 10
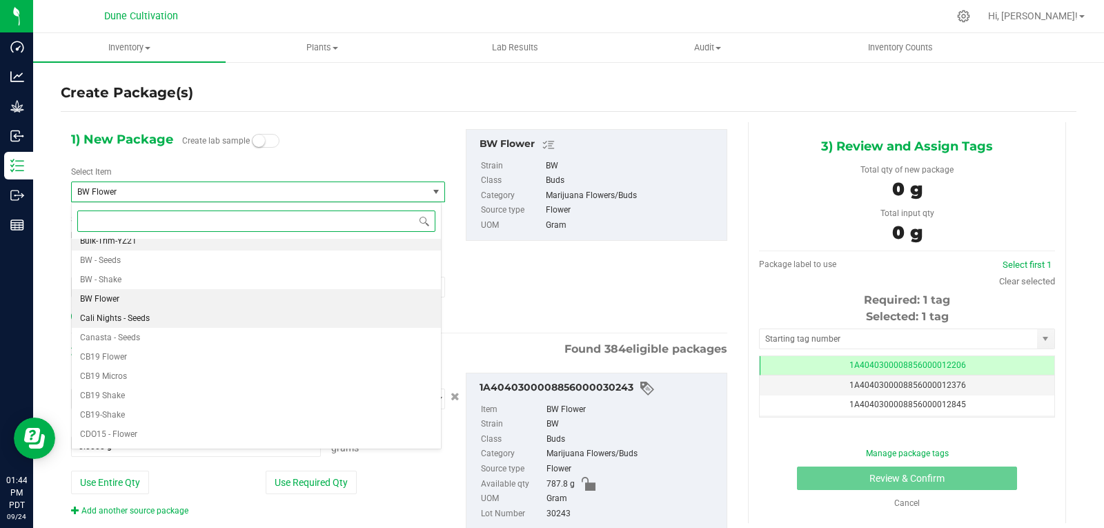
scroll to position [7343, 0]
click at [119, 305] on span "BW - Shake" at bounding box center [100, 303] width 41 height 10
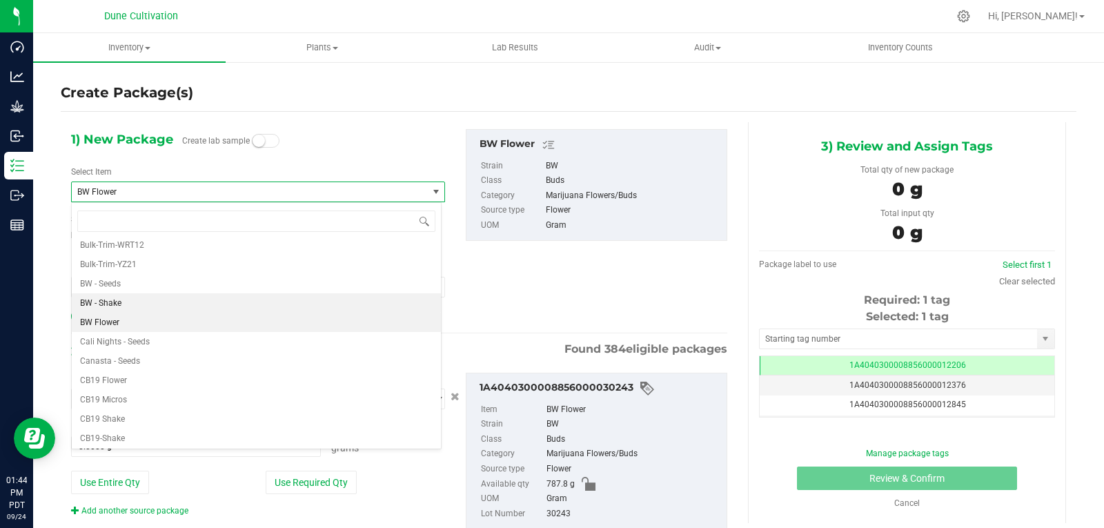
type input "0.0000"
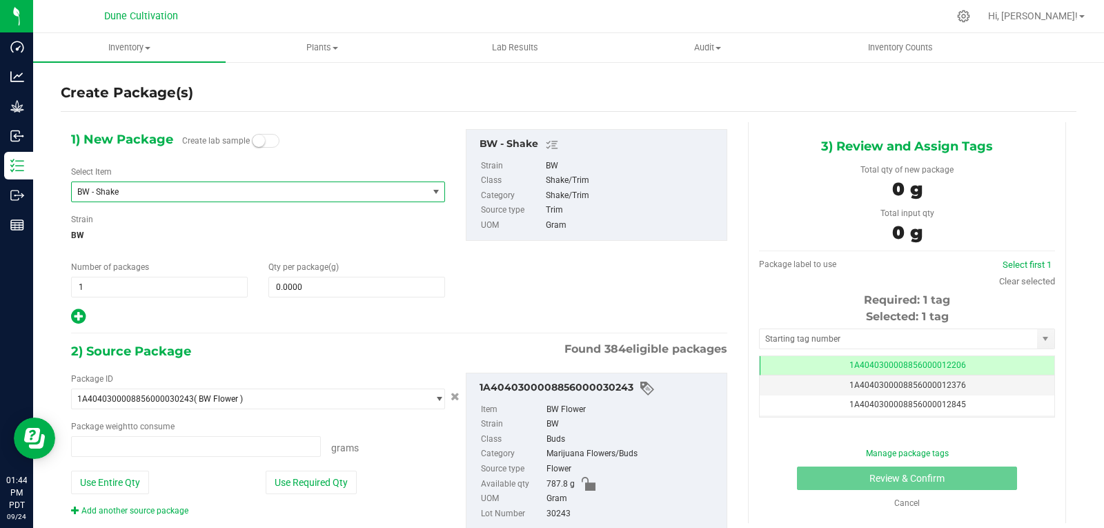
type input "0.0000 g"
click at [316, 293] on span "0.0000 0" at bounding box center [356, 287] width 177 height 21
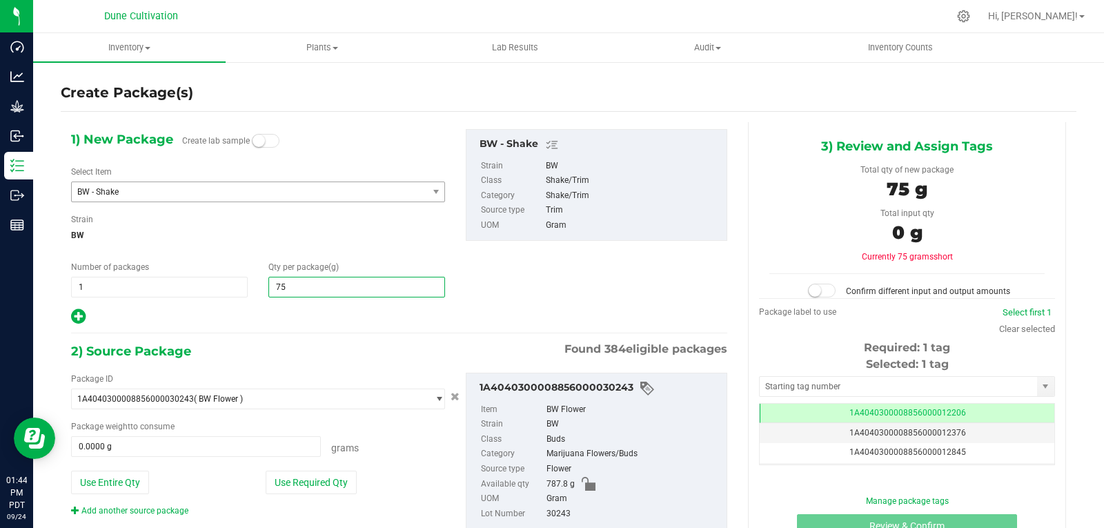
type input "758"
type input "758.0000"
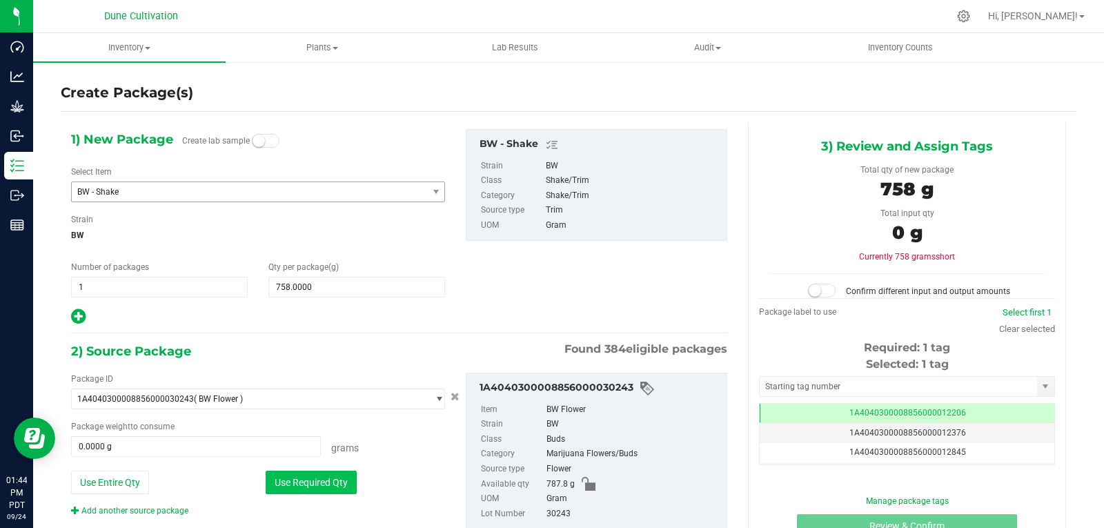
click at [317, 491] on button "Use Required Qty" at bounding box center [311, 481] width 91 height 23
type input "758.0000 g"
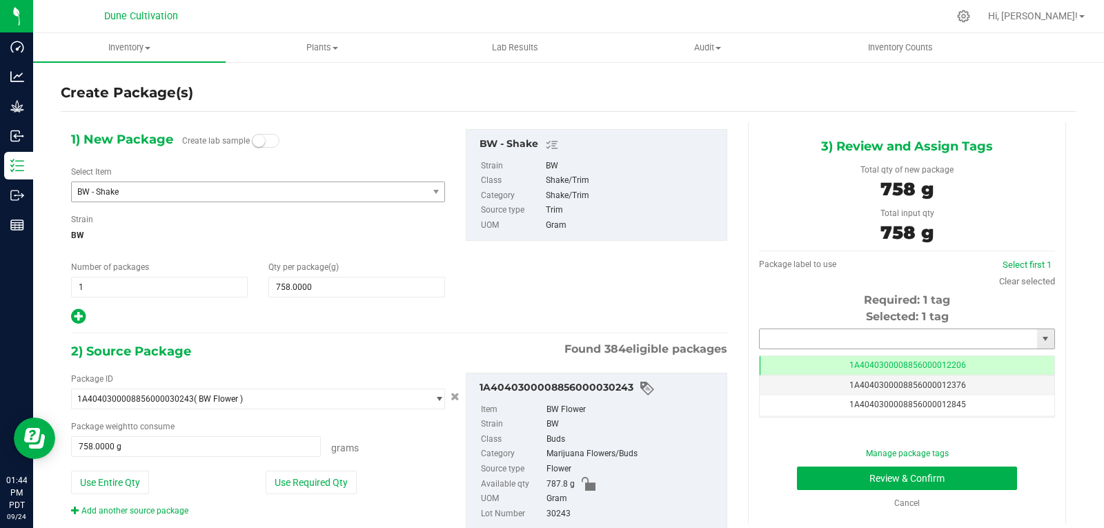
click at [804, 333] on input "text" at bounding box center [897, 338] width 277 height 19
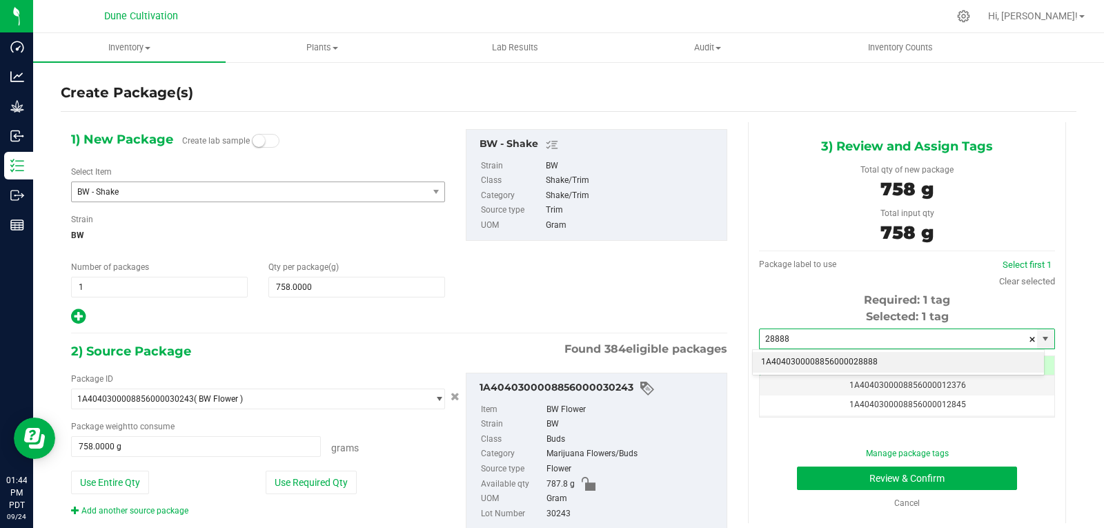
click at [815, 360] on li "1A4040300008856000028888" at bounding box center [898, 362] width 291 height 21
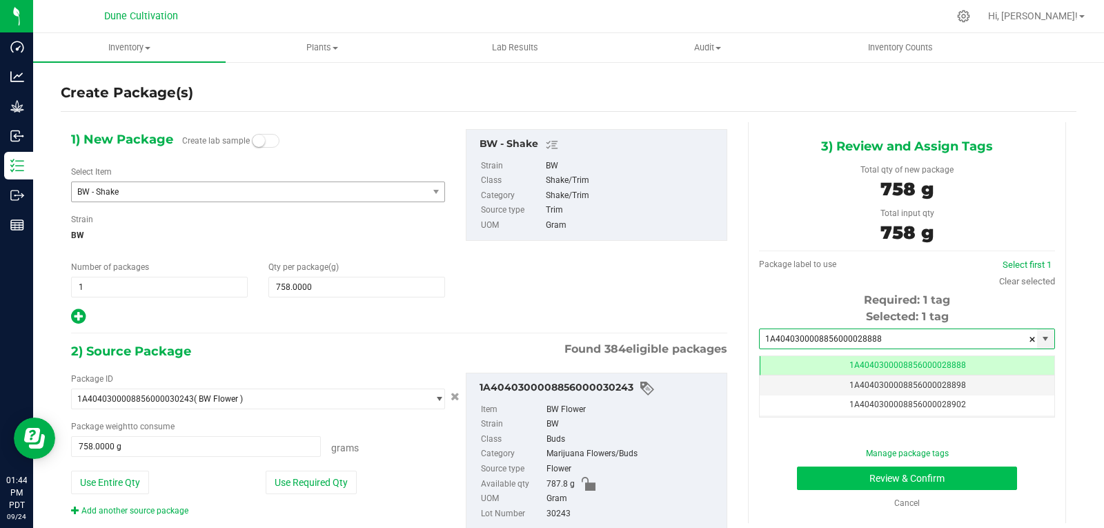
type input "1A4040300008856000028888"
click at [832, 474] on button "Review & Confirm" at bounding box center [907, 477] width 220 height 23
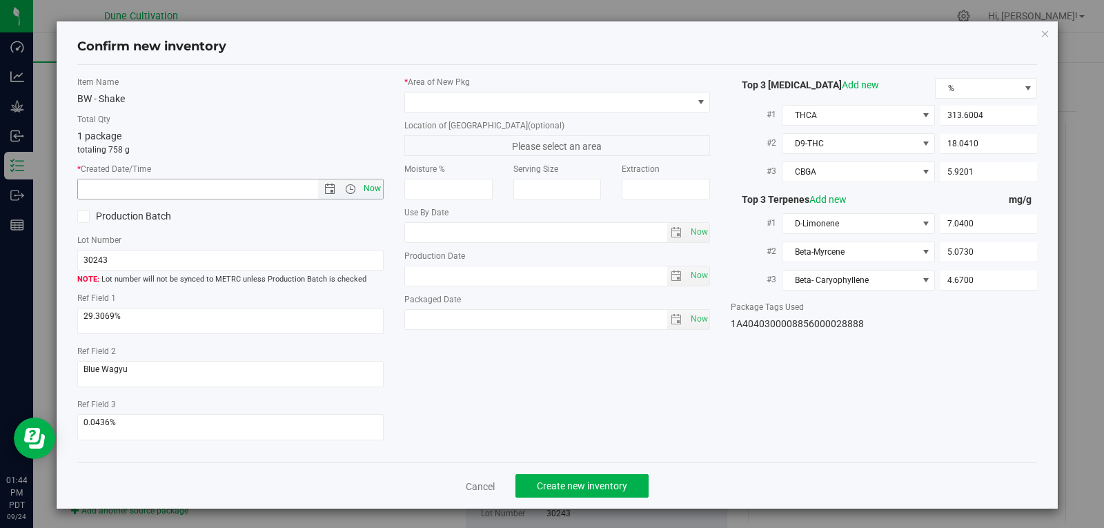
click at [366, 183] on span "Now" at bounding box center [371, 189] width 23 height 20
type input "[DATE] 1:44 PM"
click at [488, 84] on label "* Area of [GEOGRAPHIC_DATA]" at bounding box center [557, 82] width 306 height 12
click at [475, 101] on span at bounding box center [549, 101] width 288 height 19
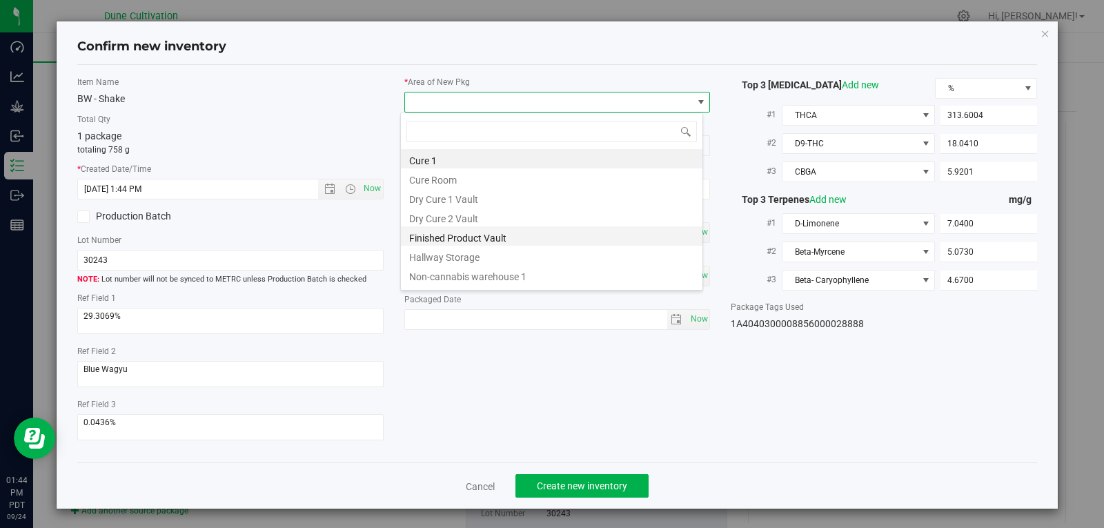
click at [459, 232] on li "Finished Product Vault" at bounding box center [551, 235] width 301 height 19
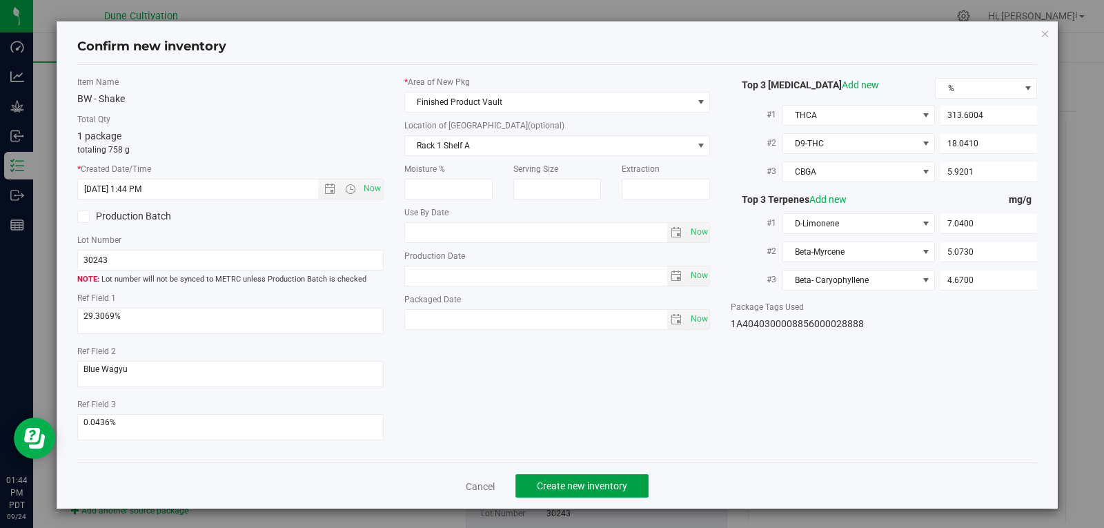
click at [574, 479] on button "Create new inventory" at bounding box center [581, 485] width 133 height 23
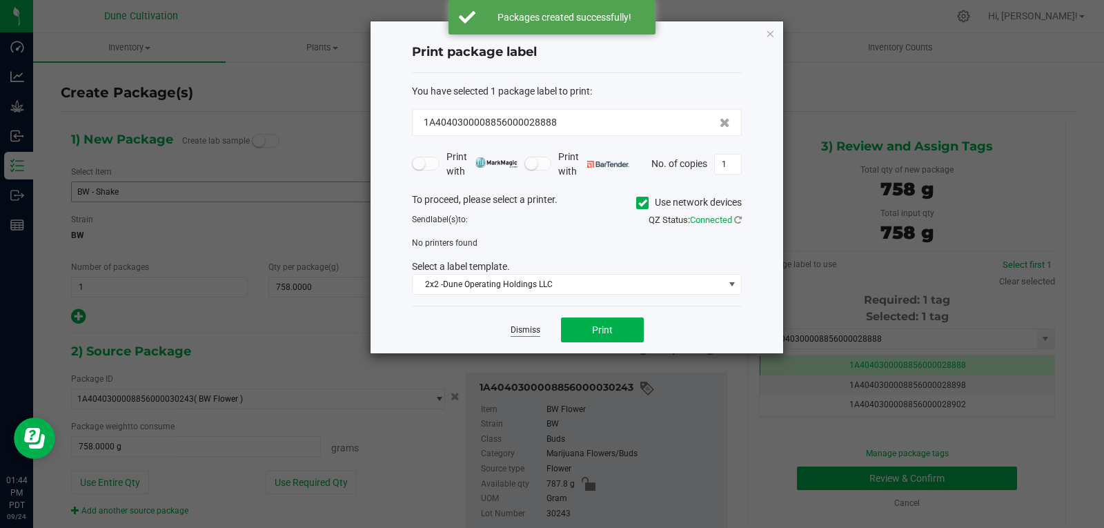
click at [519, 336] on link "Dismiss" at bounding box center [525, 330] width 30 height 12
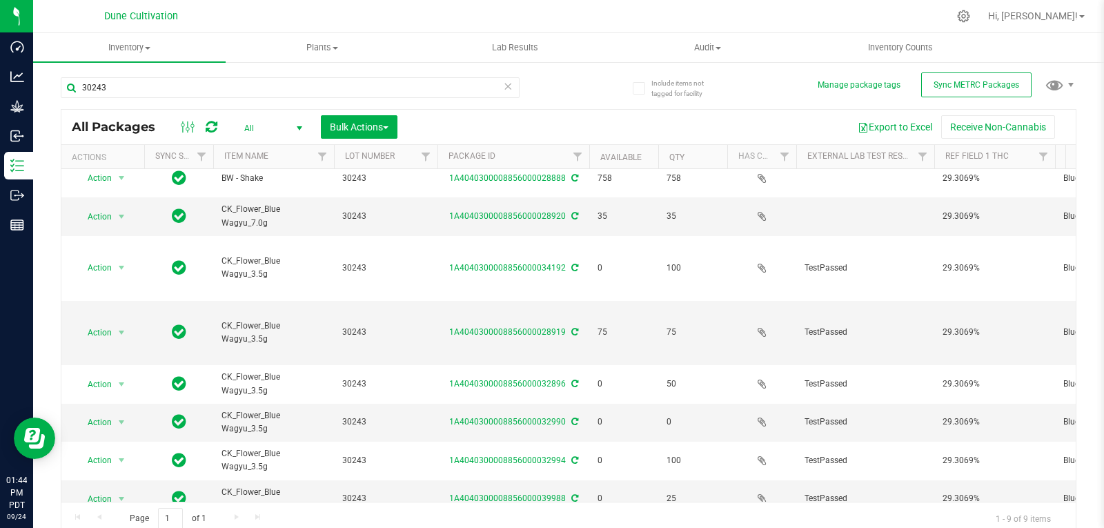
click at [105, 527] on span "Action" at bounding box center [93, 536] width 37 height 19
click at [117, 233] on li "Adjust qty" at bounding box center [119, 227] width 87 height 21
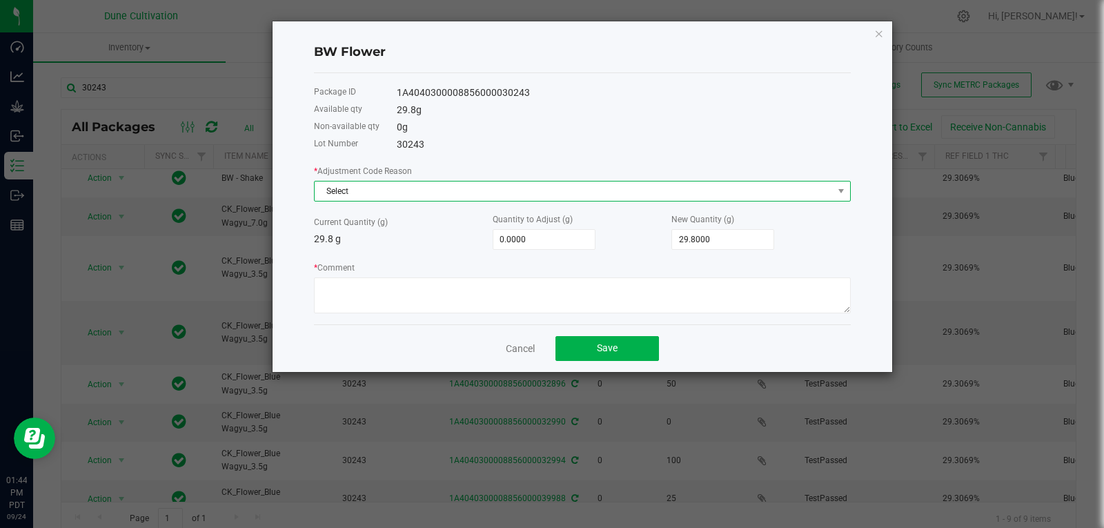
click at [390, 194] on span "Select" at bounding box center [574, 190] width 518 height 19
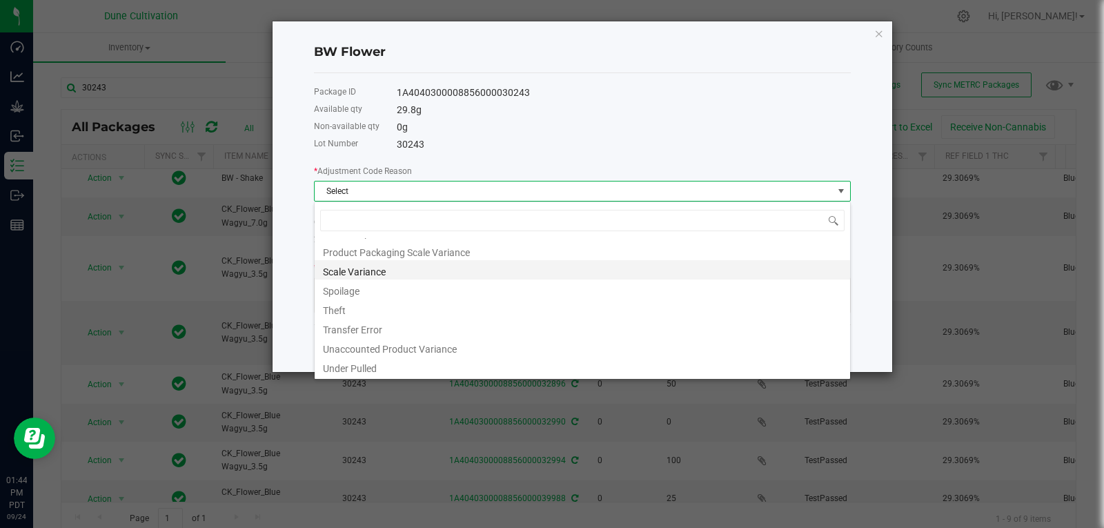
click at [381, 277] on li "Scale Variance" at bounding box center [582, 269] width 535 height 19
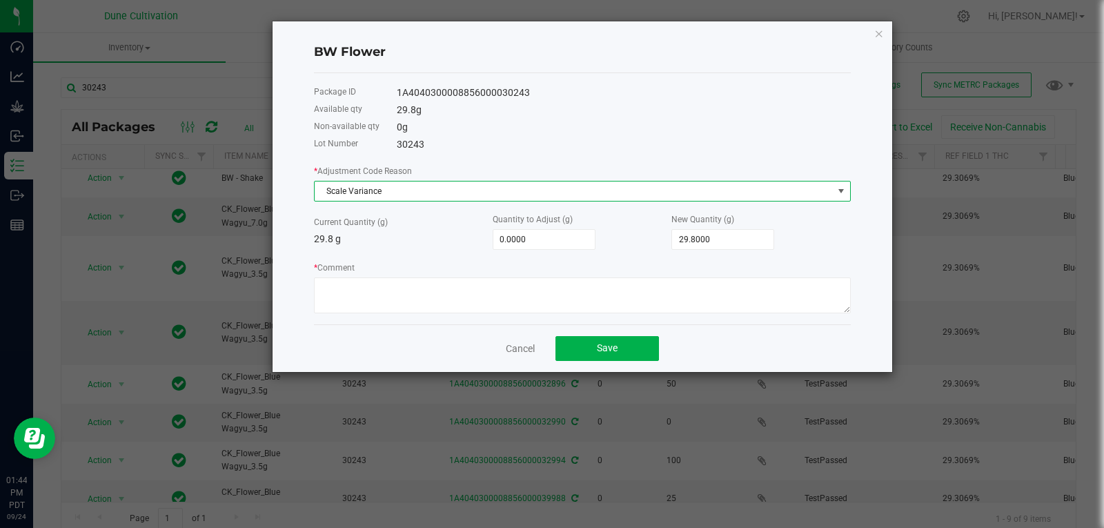
click at [710, 250] on div "* Adjustment Code Reason Scale Variance Current Quantity (g) 29.8 g Quantity to…" at bounding box center [582, 238] width 537 height 150
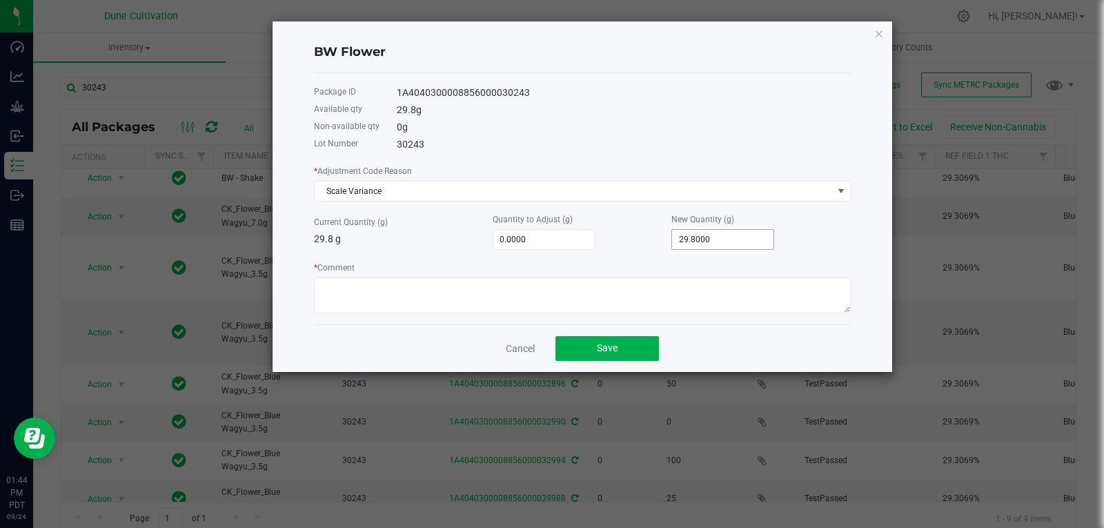
type input "29.8"
click at [712, 248] on input "29.8" at bounding box center [722, 239] width 101 height 19
type input "-29.8000"
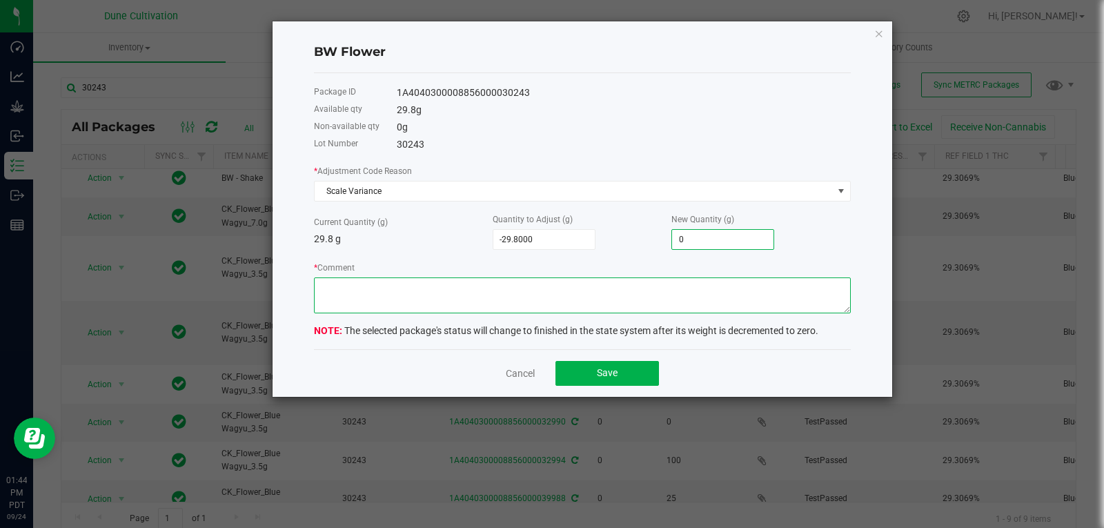
type input "0.0000"
click at [688, 288] on textarea "* Comment" at bounding box center [582, 295] width 537 height 36
type textarea "Scale Variance"
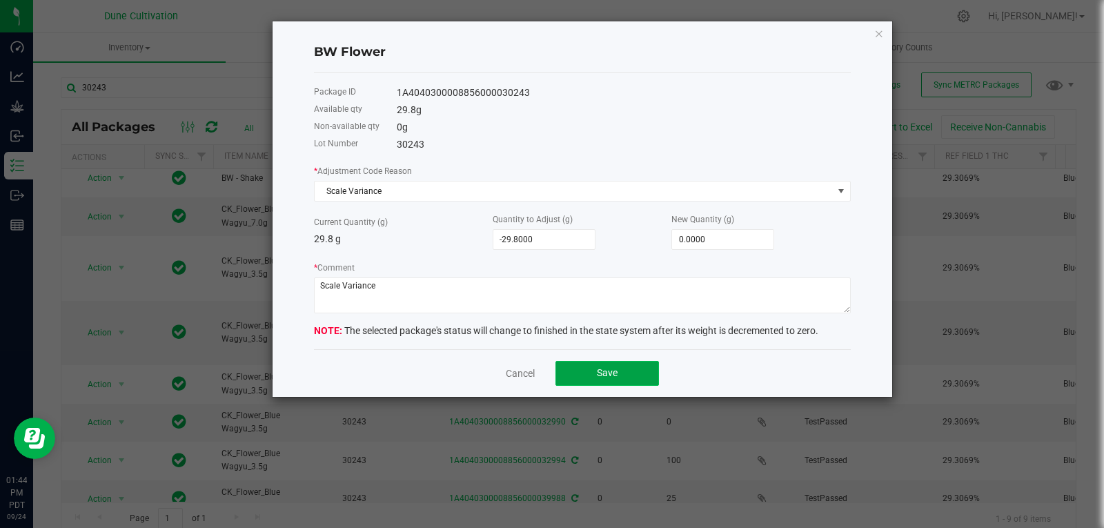
click at [609, 369] on span "Save" at bounding box center [607, 372] width 21 height 11
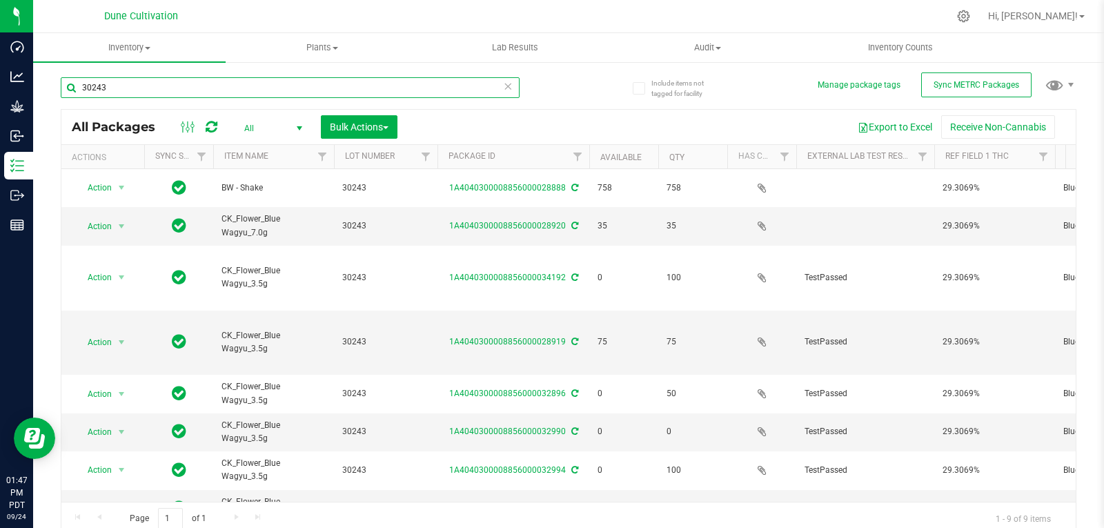
click at [142, 92] on input "30243" at bounding box center [290, 87] width 459 height 21
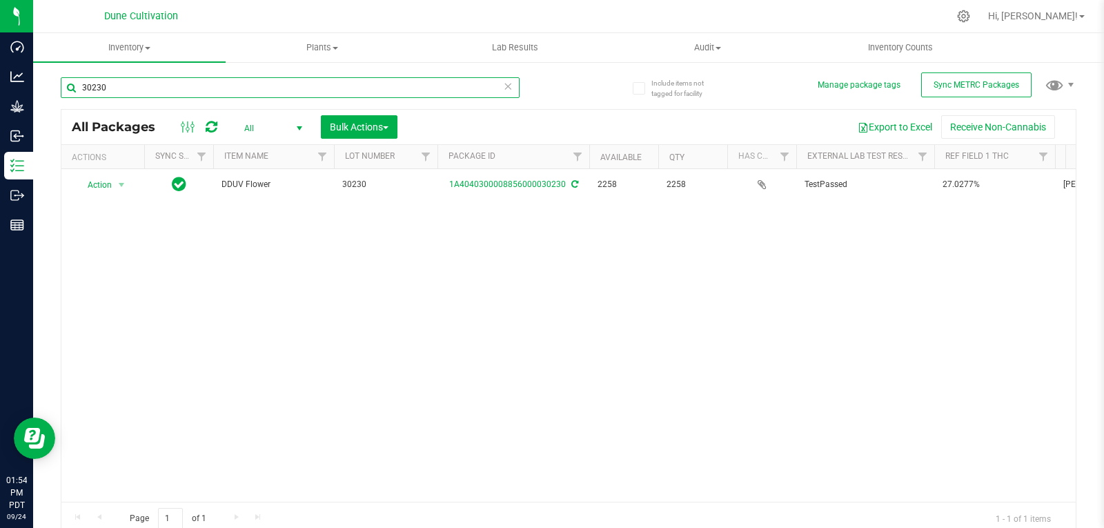
type input "30230"
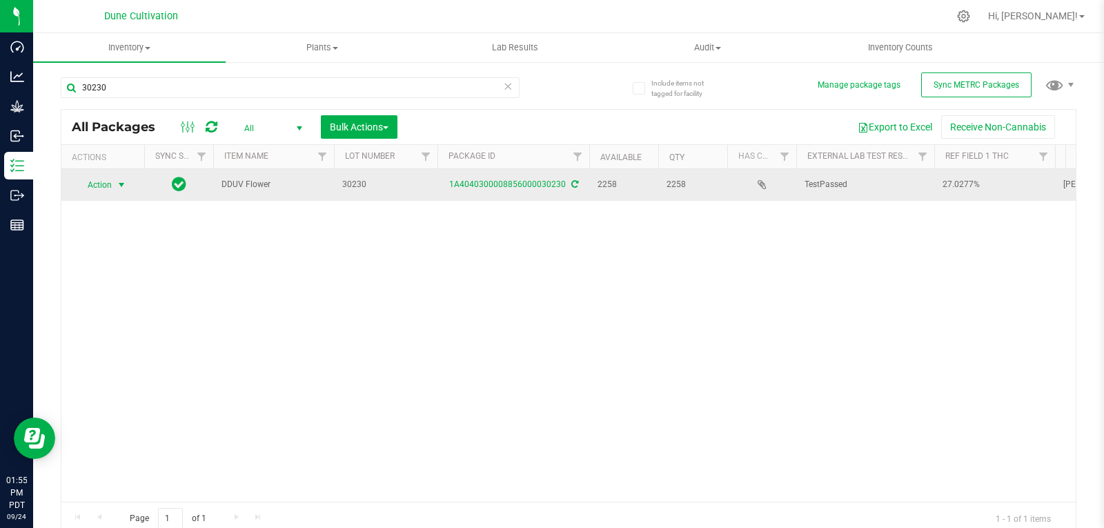
click at [110, 189] on span "Action" at bounding box center [93, 184] width 37 height 19
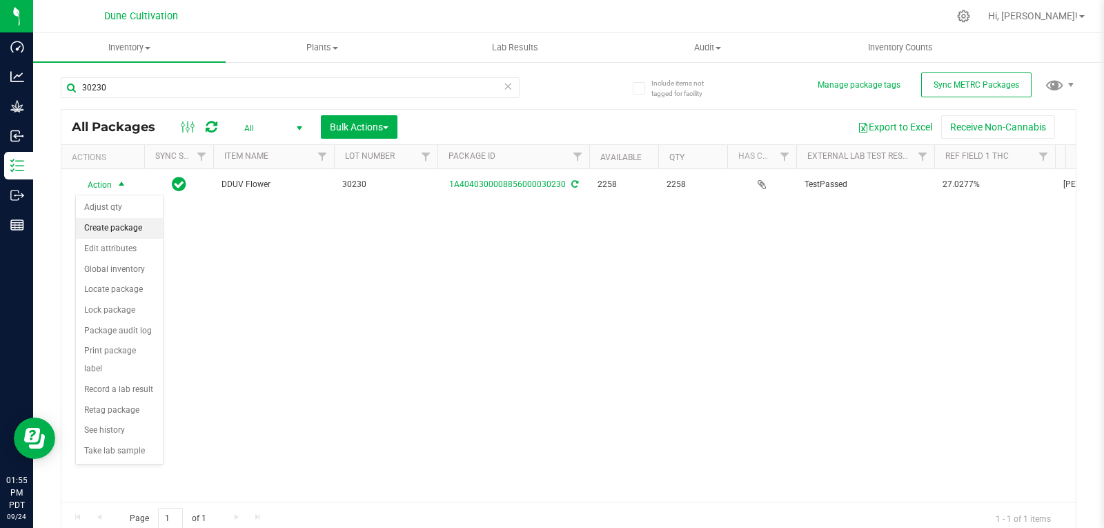
click at [114, 228] on li "Create package" at bounding box center [119, 228] width 87 height 21
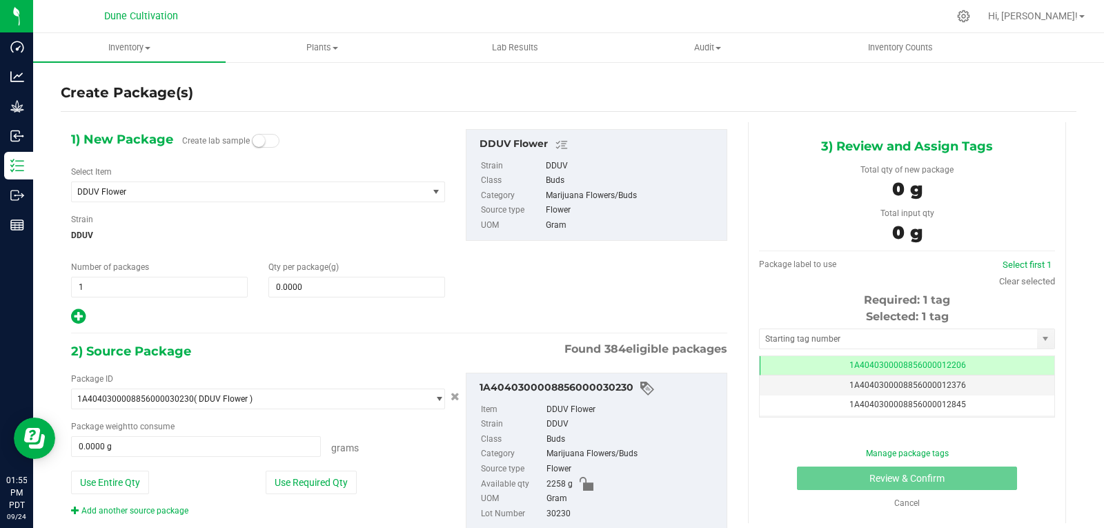
scroll to position [0, -1]
click at [331, 283] on span at bounding box center [356, 287] width 177 height 21
type input "0.0000"
click at [172, 191] on span "DDUV Flower" at bounding box center [242, 192] width 330 height 10
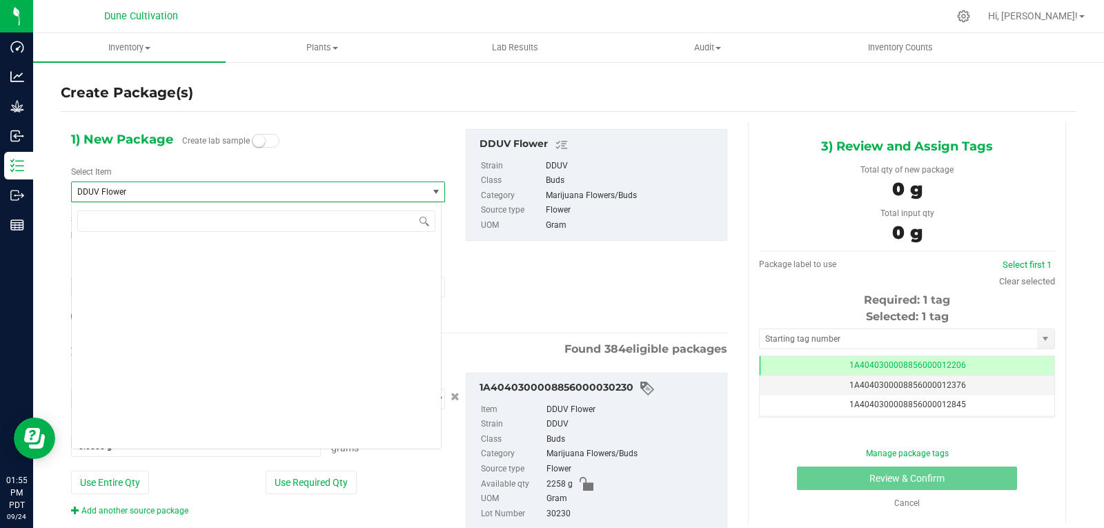
scroll to position [12110, 0]
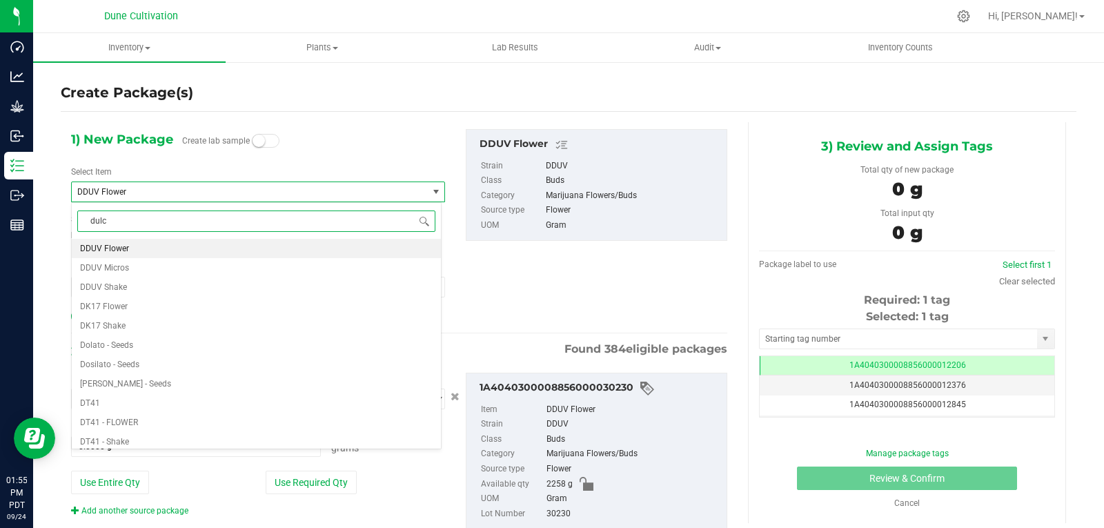
type input "dulce"
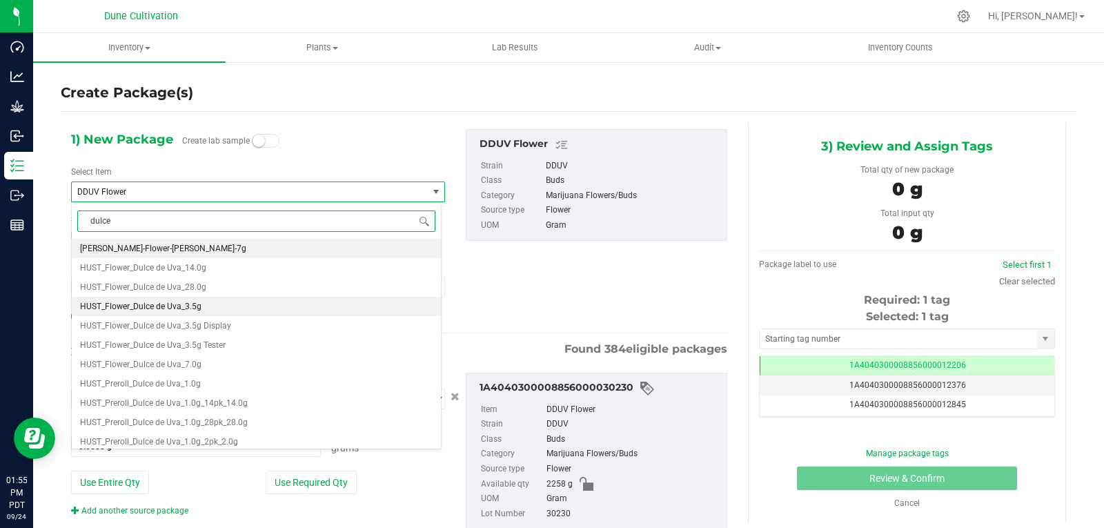
click at [221, 310] on li "HUST_Flower_Dulce de Uva_3.5g" at bounding box center [256, 306] width 369 height 19
type input "0"
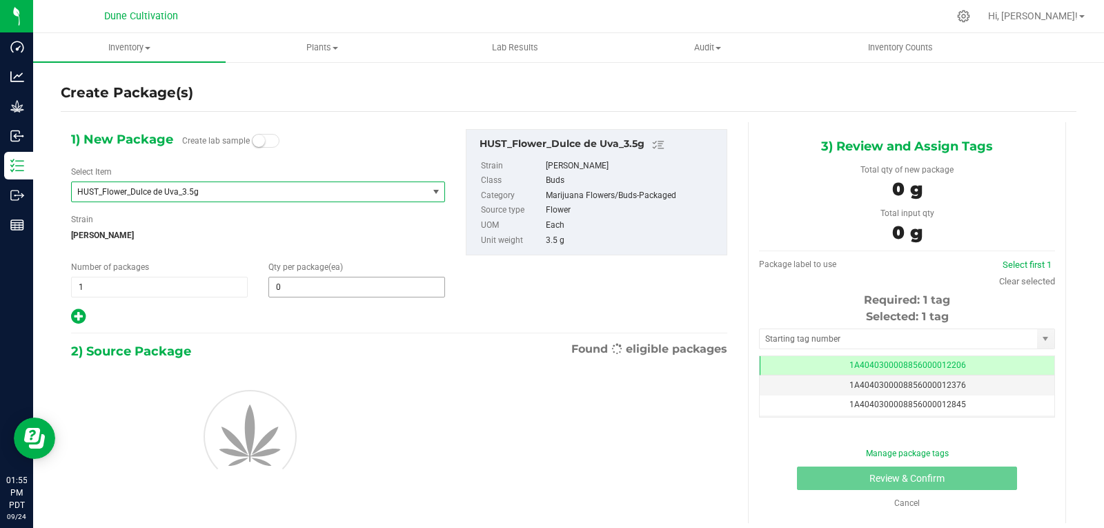
click at [278, 283] on span "0 0" at bounding box center [356, 287] width 177 height 21
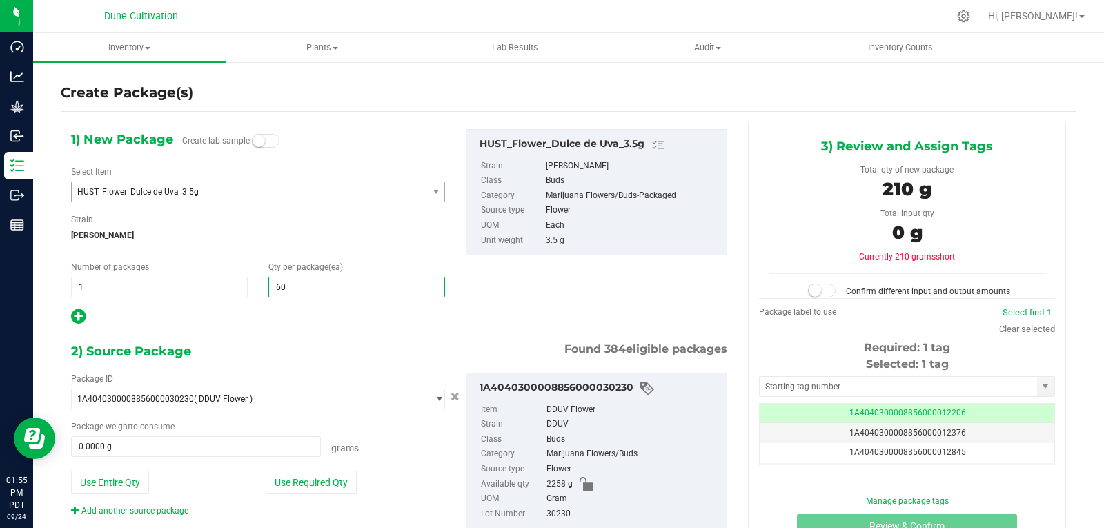
type input "600"
click at [300, 471] on button "Use Required Qty" at bounding box center [311, 481] width 91 height 23
type input "2100.0000 g"
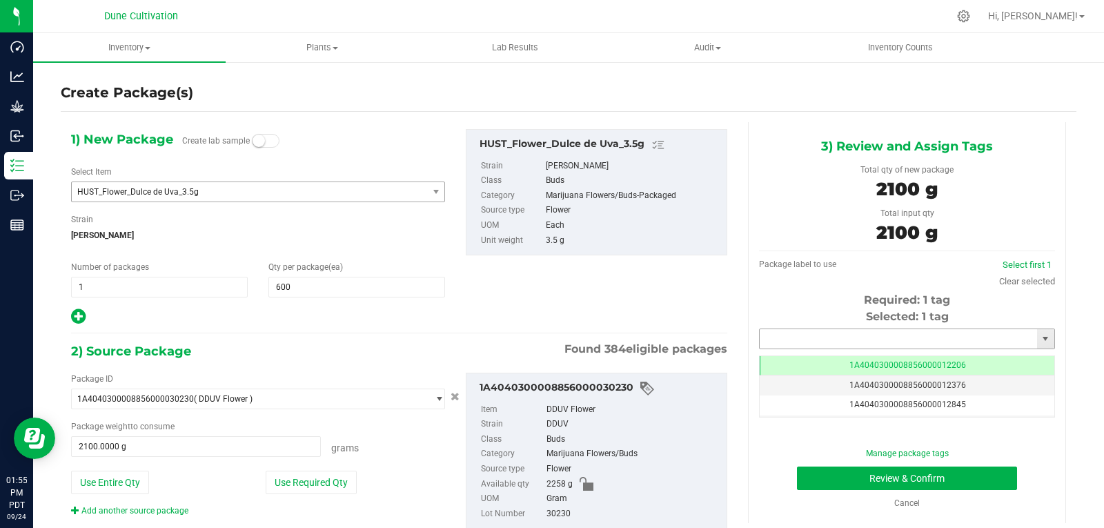
click at [778, 337] on input "text" at bounding box center [897, 338] width 277 height 19
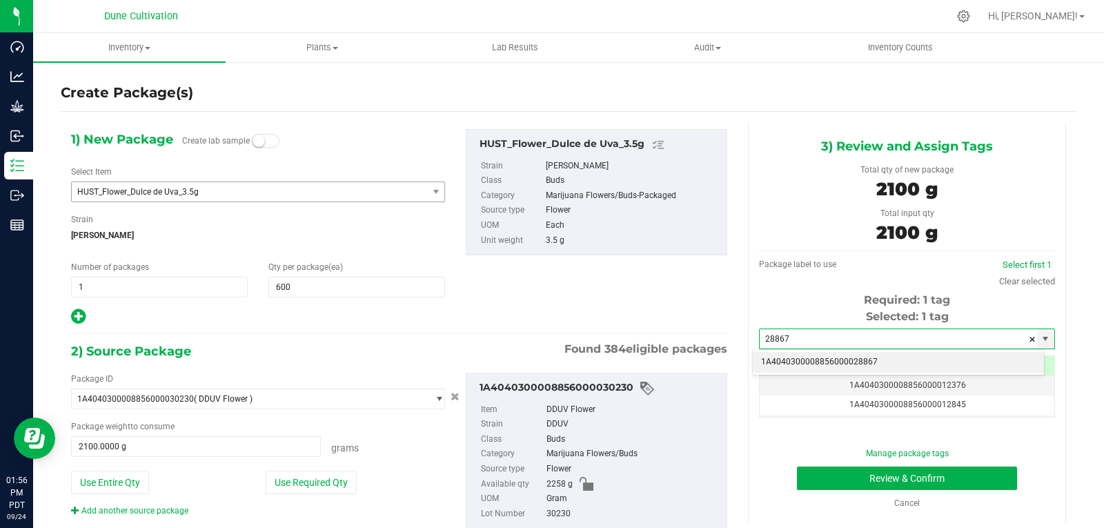
click at [780, 367] on li "1A4040300008856000028867" at bounding box center [898, 362] width 291 height 21
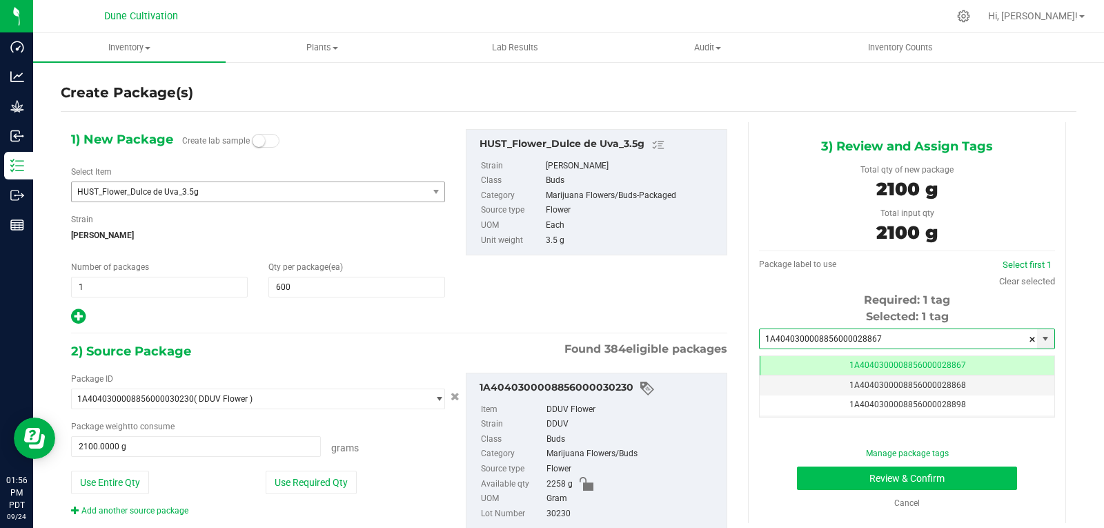
type input "1A4040300008856000028867"
click at [815, 468] on button "Review & Confirm" at bounding box center [907, 477] width 220 height 23
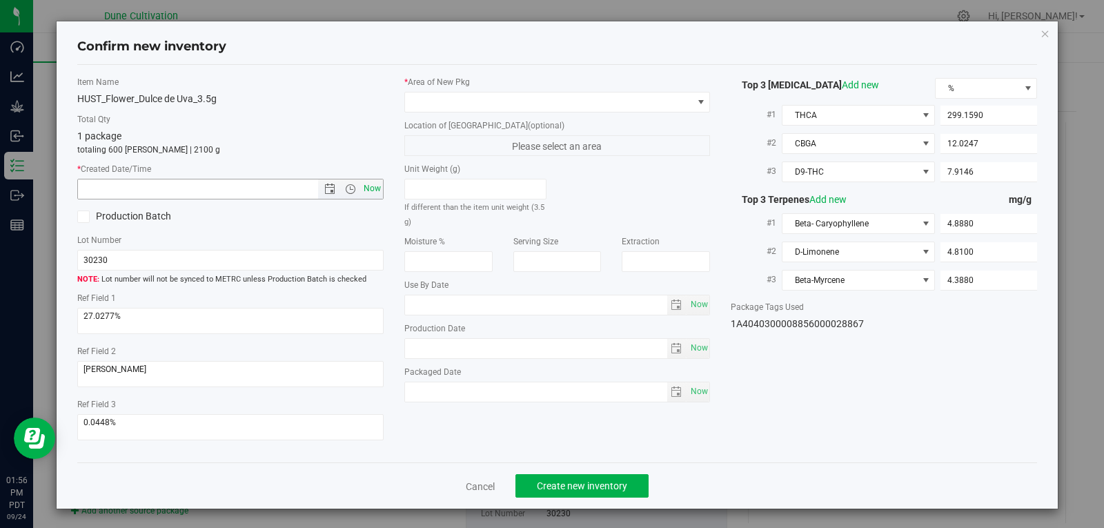
click at [368, 180] on span "Now" at bounding box center [371, 189] width 23 height 20
type input "[DATE] 1:56 PM"
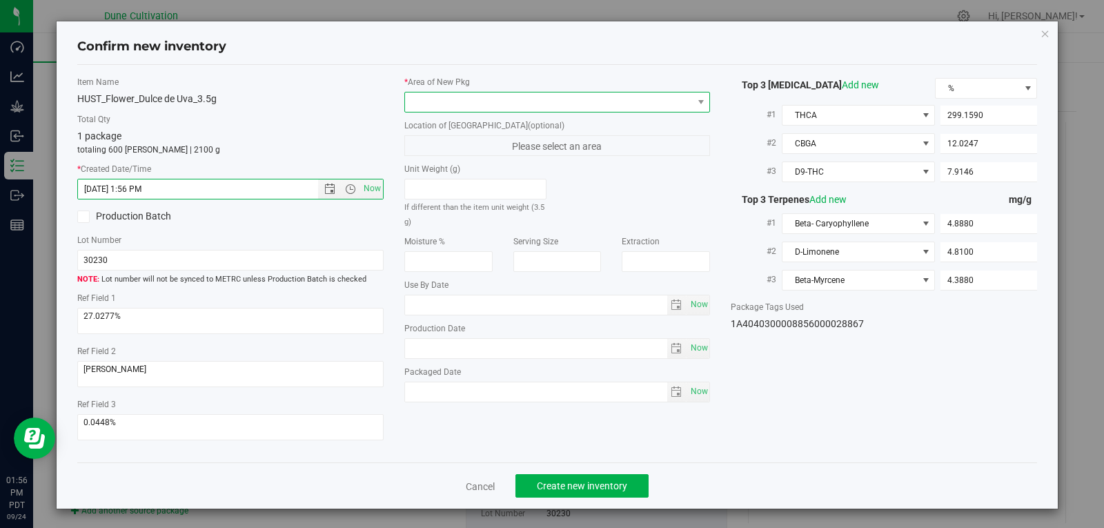
click at [438, 101] on span at bounding box center [549, 101] width 288 height 19
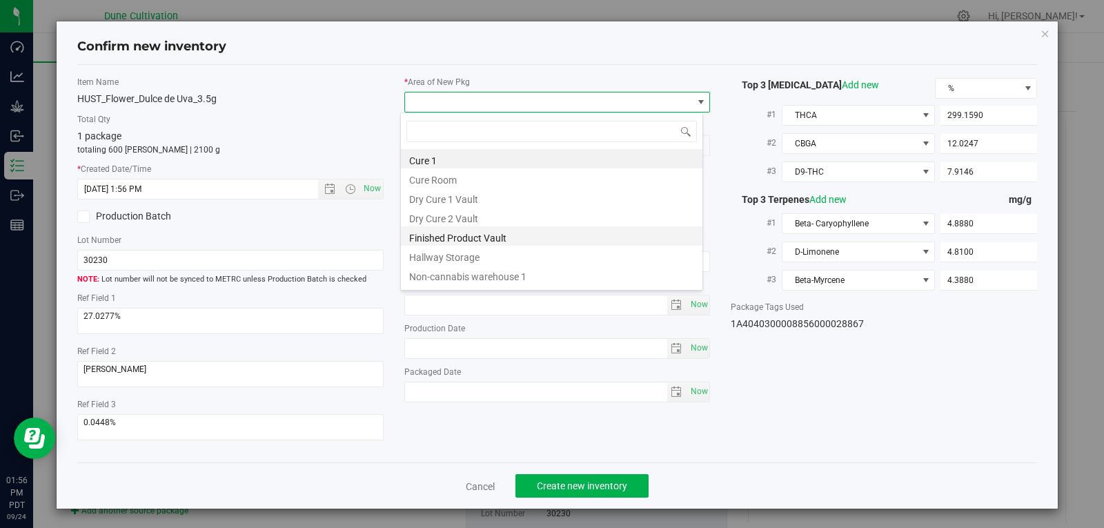
click at [480, 234] on li "Finished Product Vault" at bounding box center [551, 235] width 301 height 19
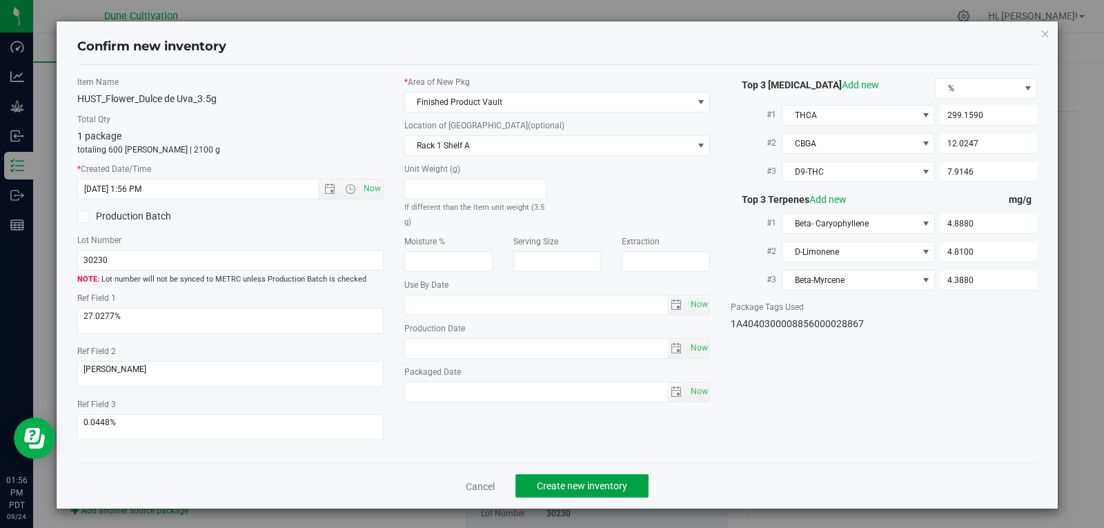
click at [557, 495] on button "Create new inventory" at bounding box center [581, 485] width 133 height 23
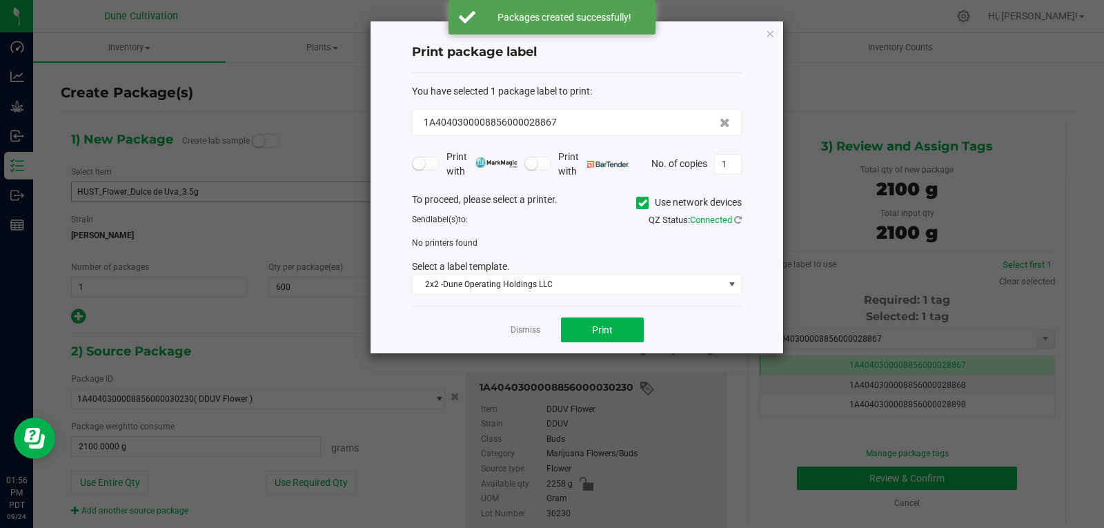
click at [530, 339] on div "Dismiss Print" at bounding box center [577, 330] width 330 height 48
click at [531, 333] on link "Dismiss" at bounding box center [525, 330] width 30 height 12
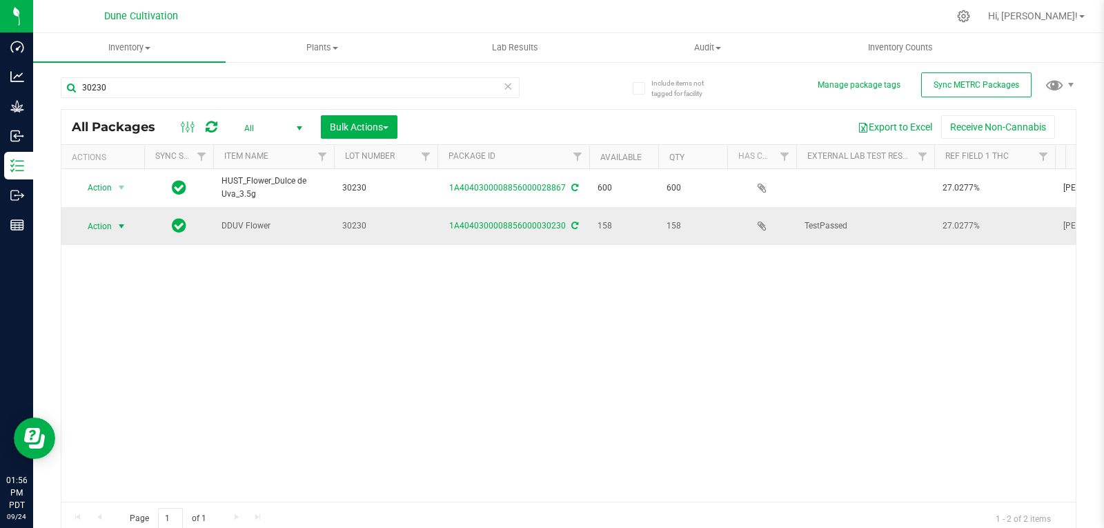
click at [128, 227] on span "select" at bounding box center [121, 226] width 17 height 19
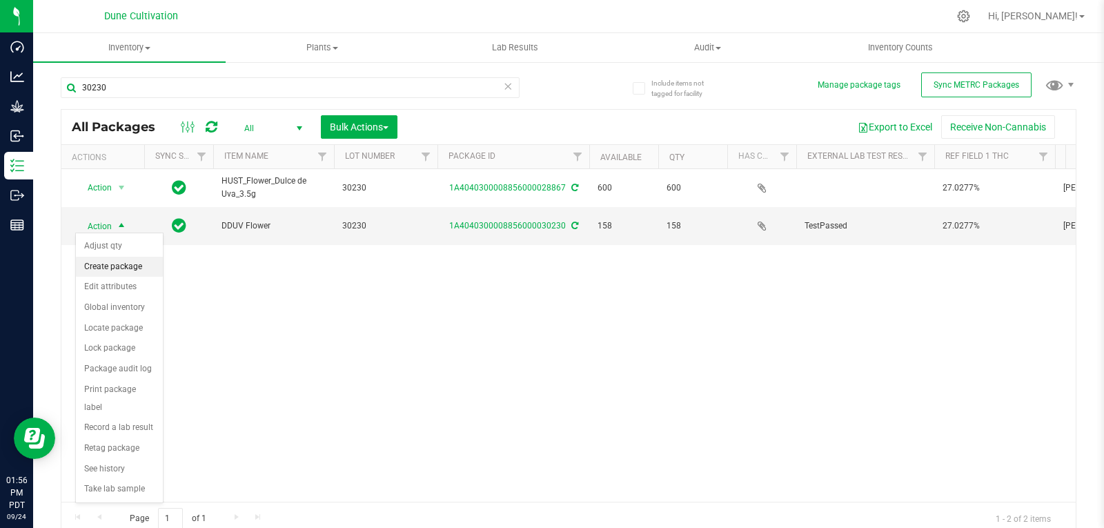
click at [118, 263] on li "Create package" at bounding box center [119, 267] width 87 height 21
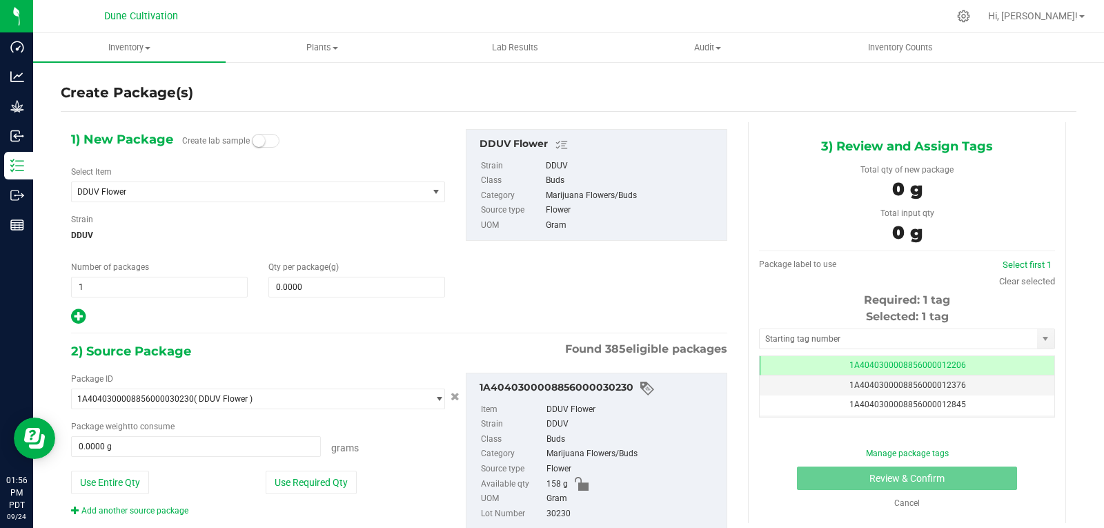
scroll to position [0, -1]
click at [175, 199] on span "DDUV Flower" at bounding box center [249, 191] width 355 height 19
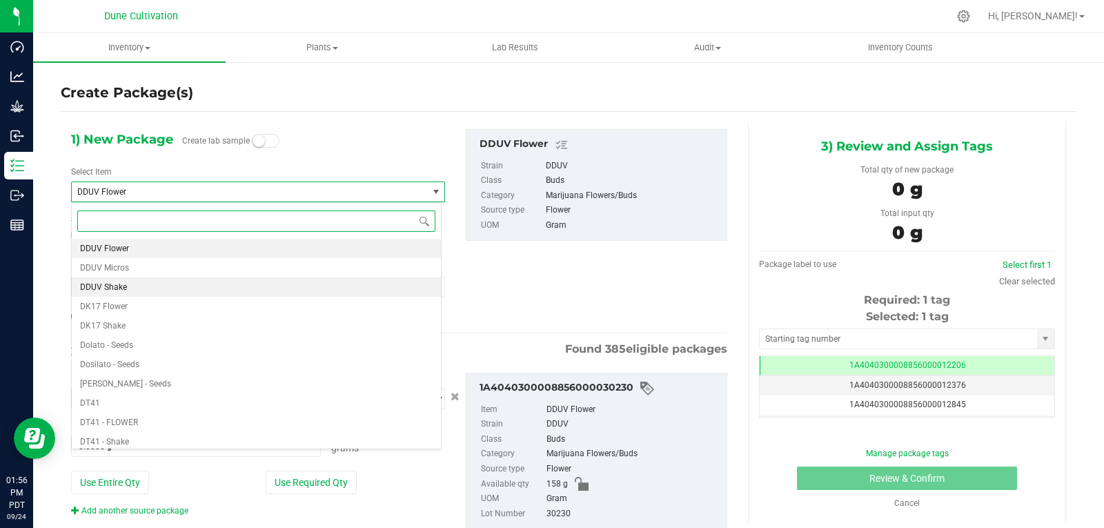
click at [132, 292] on li "DDUV Shake" at bounding box center [256, 286] width 369 height 19
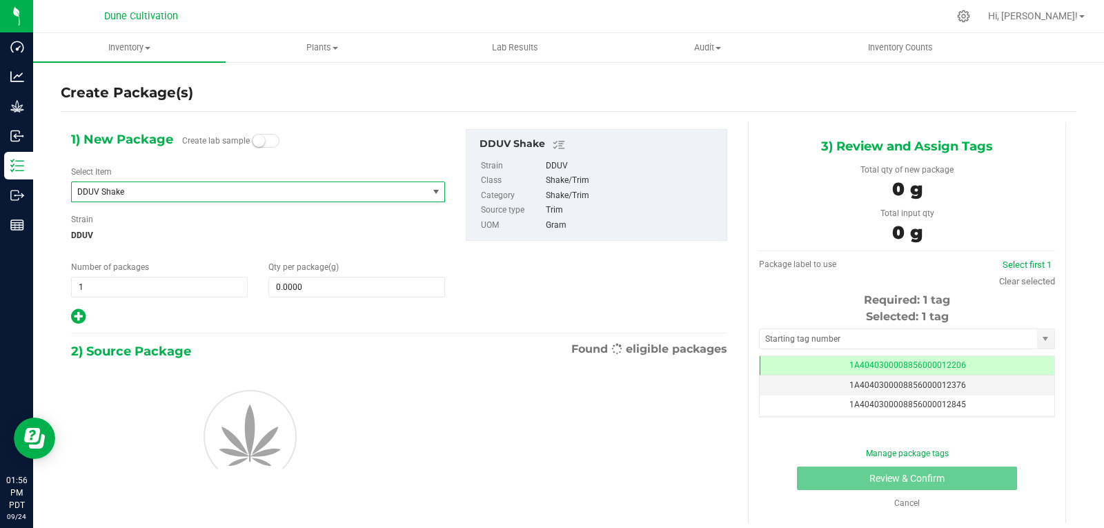
type input "0.0000"
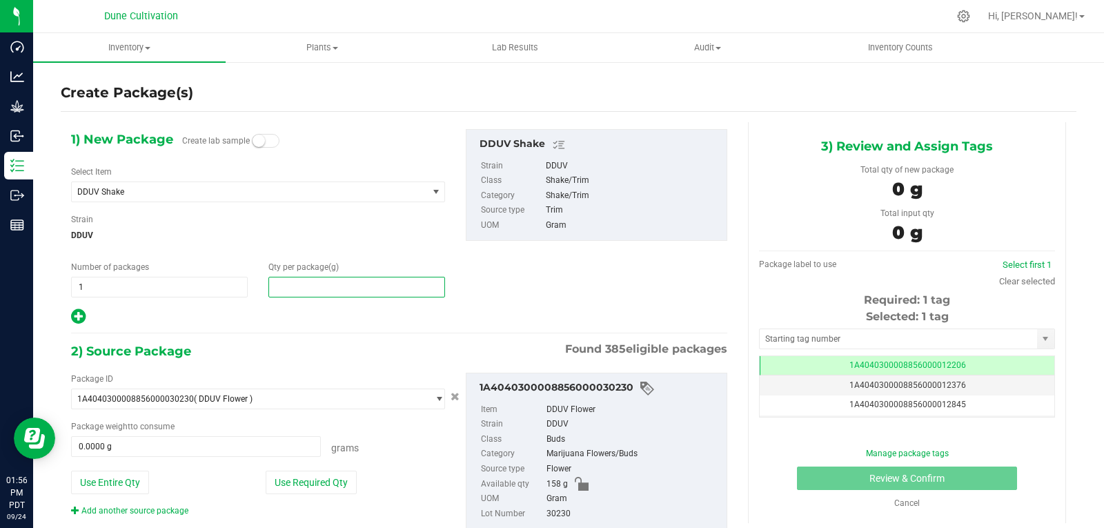
click at [323, 292] on span at bounding box center [356, 287] width 177 height 21
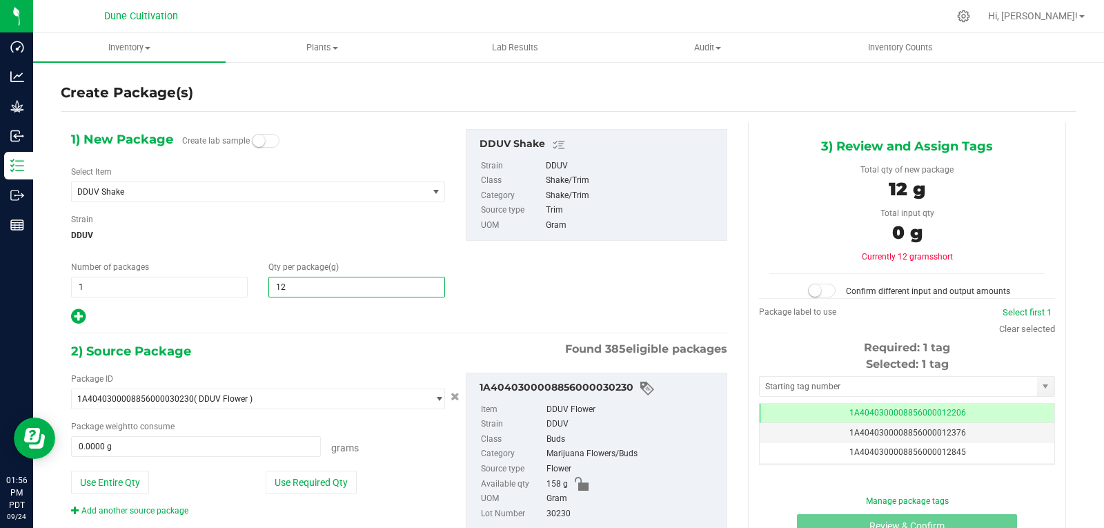
type input "125"
type input "125.0000"
click at [321, 492] on button "Use Required Qty" at bounding box center [311, 481] width 91 height 23
type input "125.0000 g"
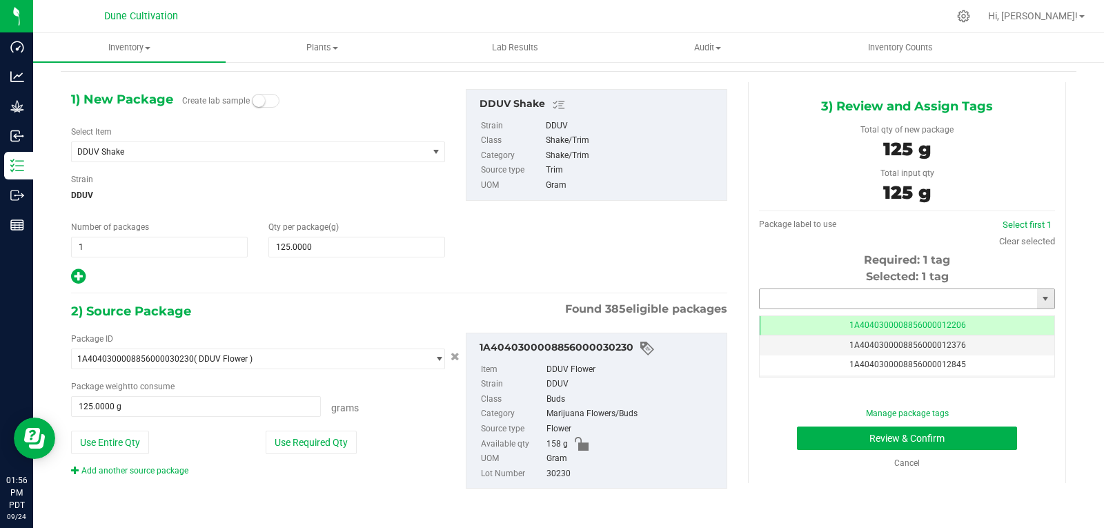
click at [764, 300] on input "text" at bounding box center [897, 298] width 277 height 19
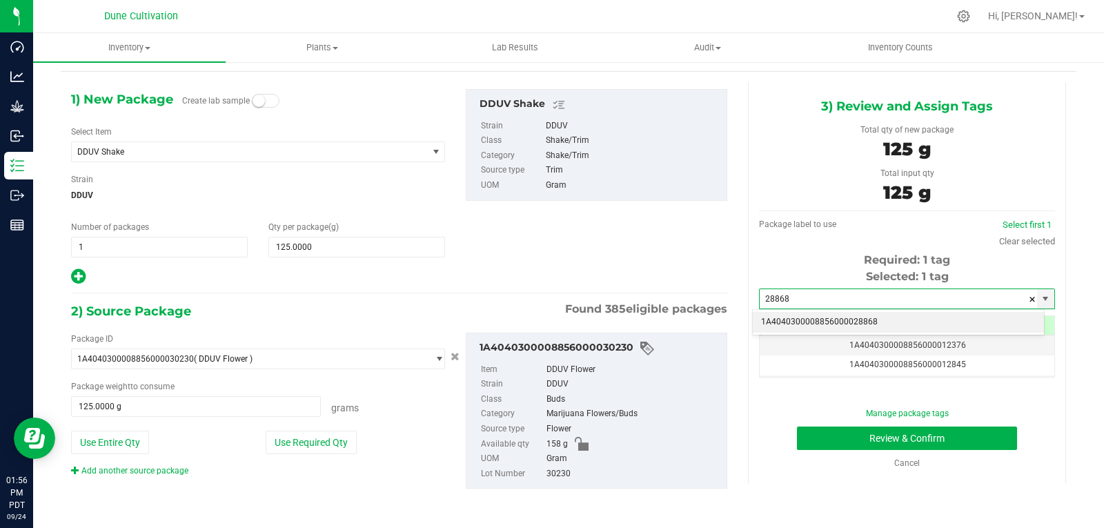
click at [788, 319] on li "1A4040300008856000028868" at bounding box center [898, 322] width 291 height 21
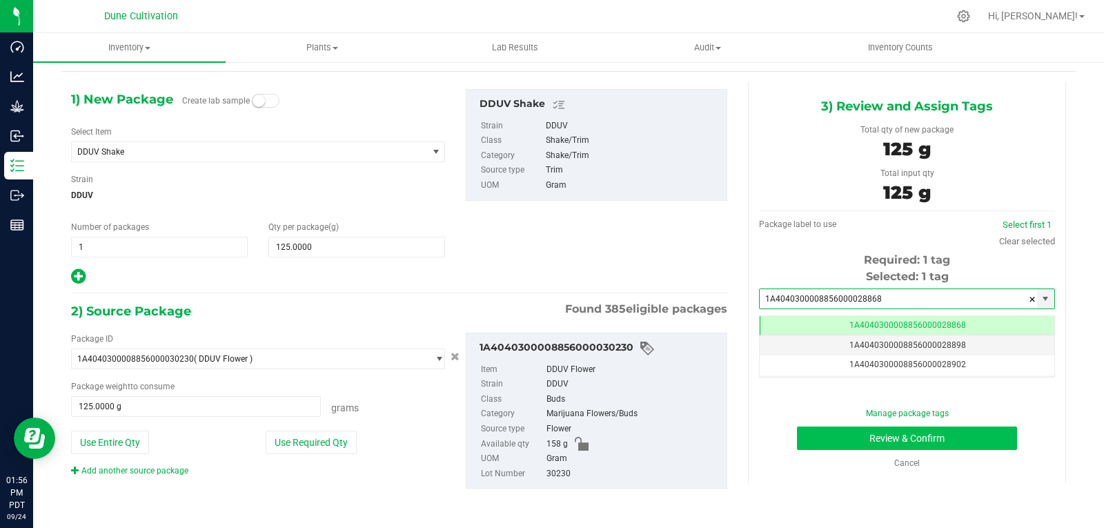
type input "1A4040300008856000028868"
click at [815, 435] on button "Review & Confirm" at bounding box center [907, 437] width 220 height 23
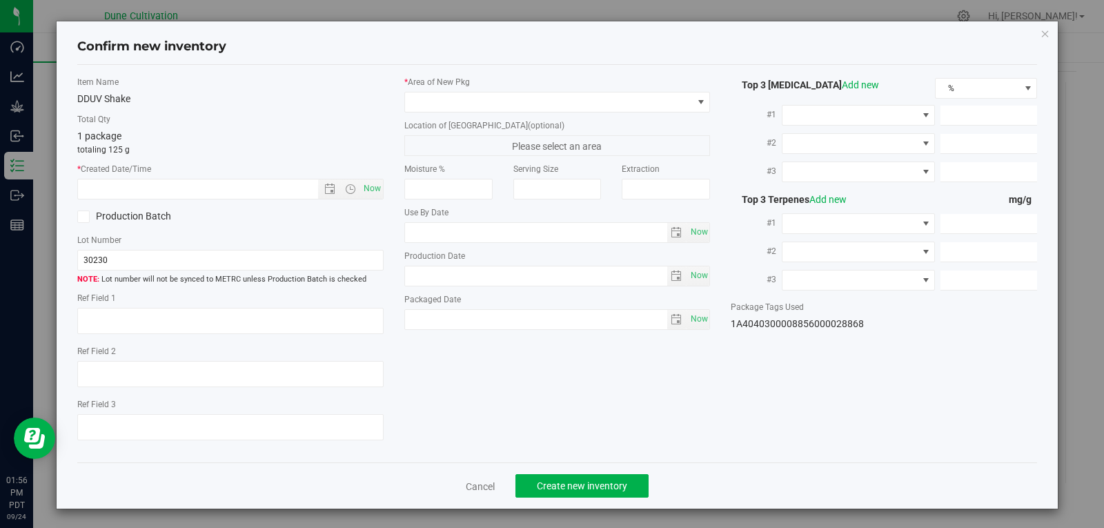
type textarea "27.0277%"
type textarea "[PERSON_NAME]"
type textarea "0.0448%"
type input "299.1590"
type input "12.0247"
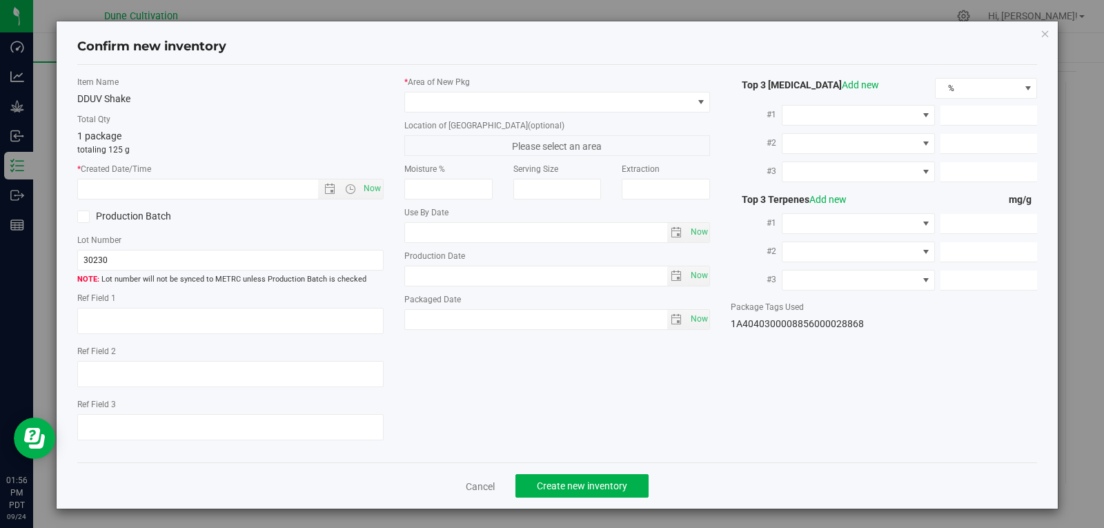
type input "7.9146"
type input "4.8880"
type input "4.8100"
type input "4.3880"
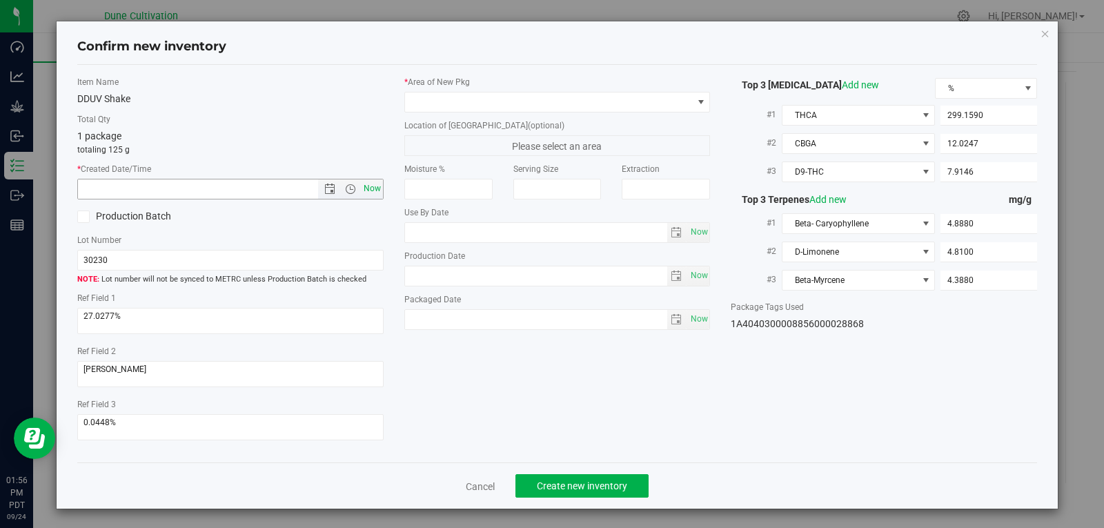
click at [372, 186] on span "Now" at bounding box center [371, 189] width 23 height 20
type input "[DATE] 1:56 PM"
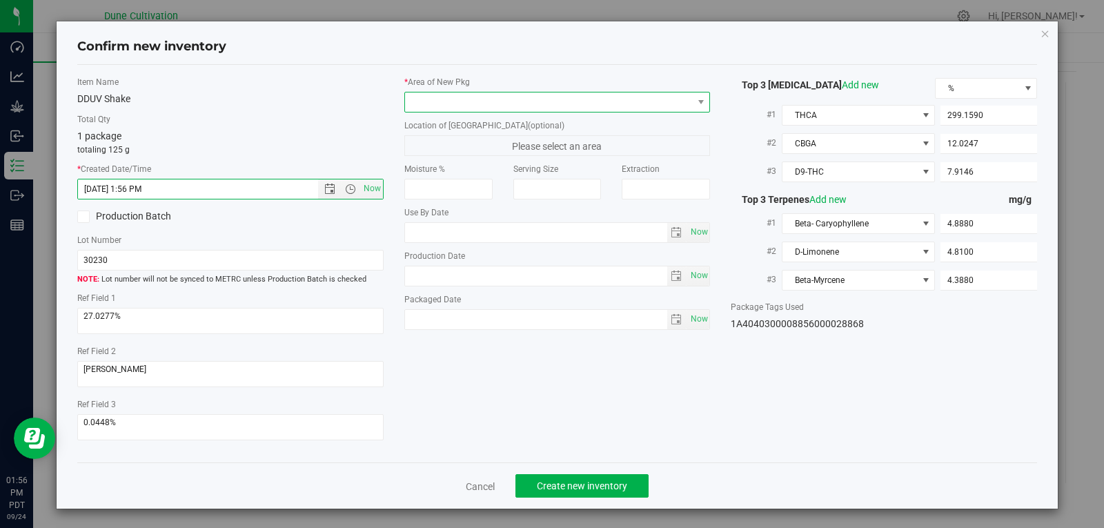
click at [446, 100] on span at bounding box center [549, 101] width 288 height 19
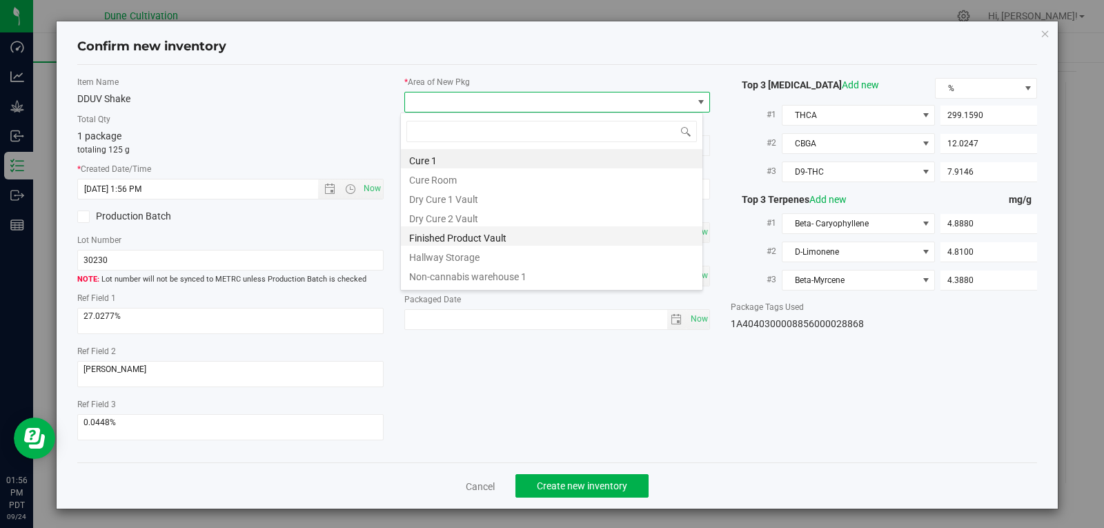
click at [473, 232] on li "Finished Product Vault" at bounding box center [551, 235] width 301 height 19
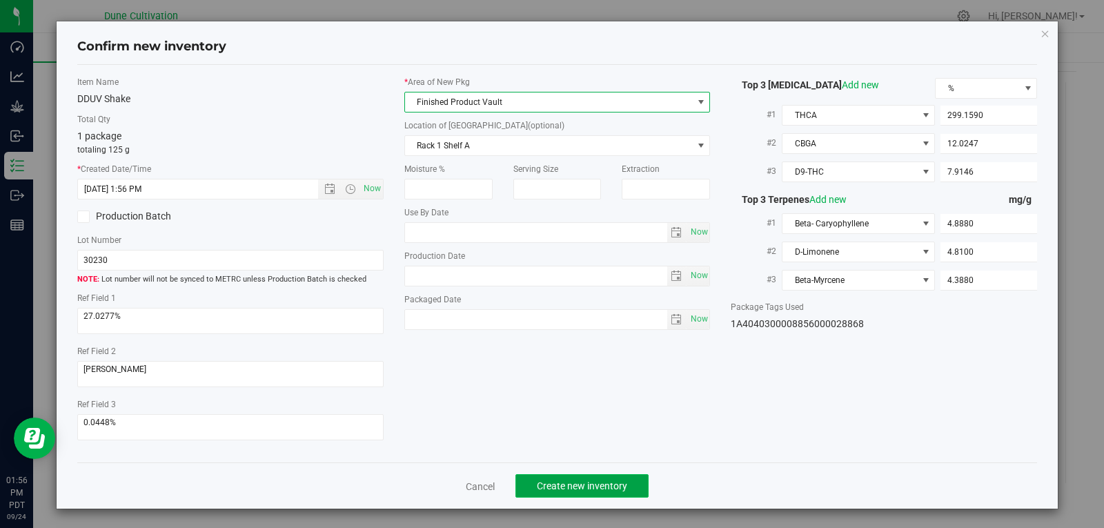
click at [553, 486] on span "Create new inventory" at bounding box center [582, 485] width 90 height 11
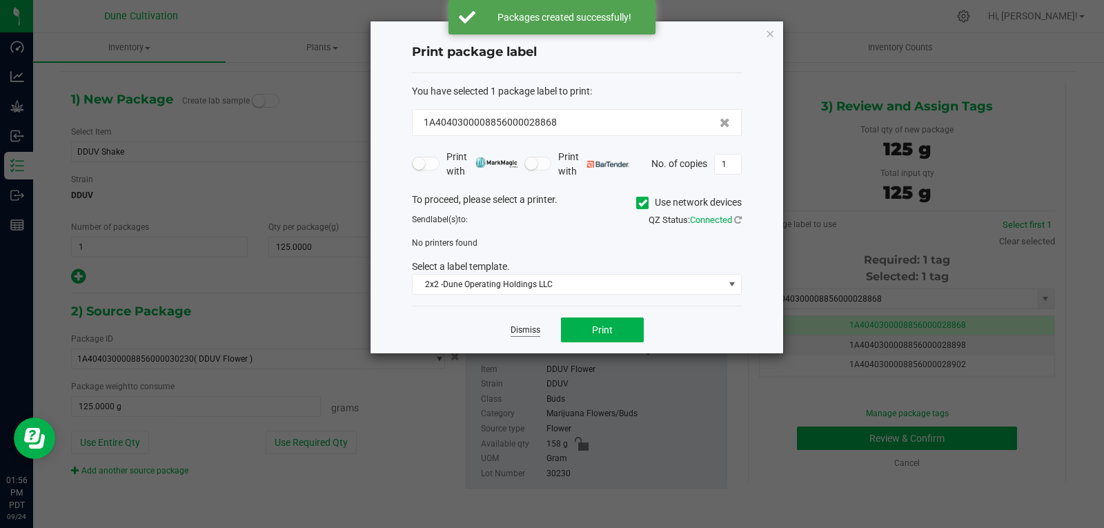
click at [532, 331] on link "Dismiss" at bounding box center [525, 330] width 30 height 12
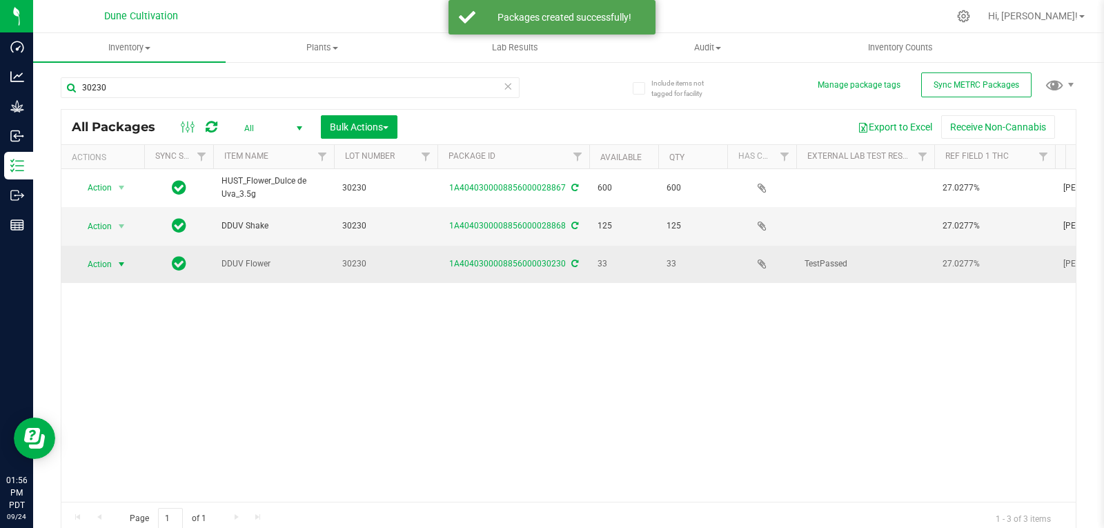
click at [107, 255] on span "Action" at bounding box center [93, 264] width 37 height 19
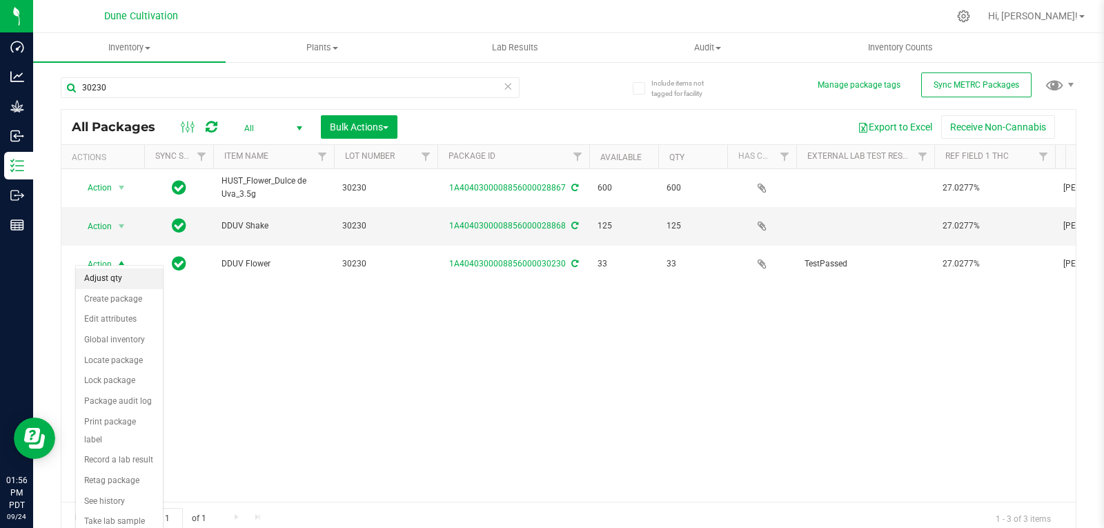
click at [109, 276] on li "Adjust qty" at bounding box center [119, 278] width 87 height 21
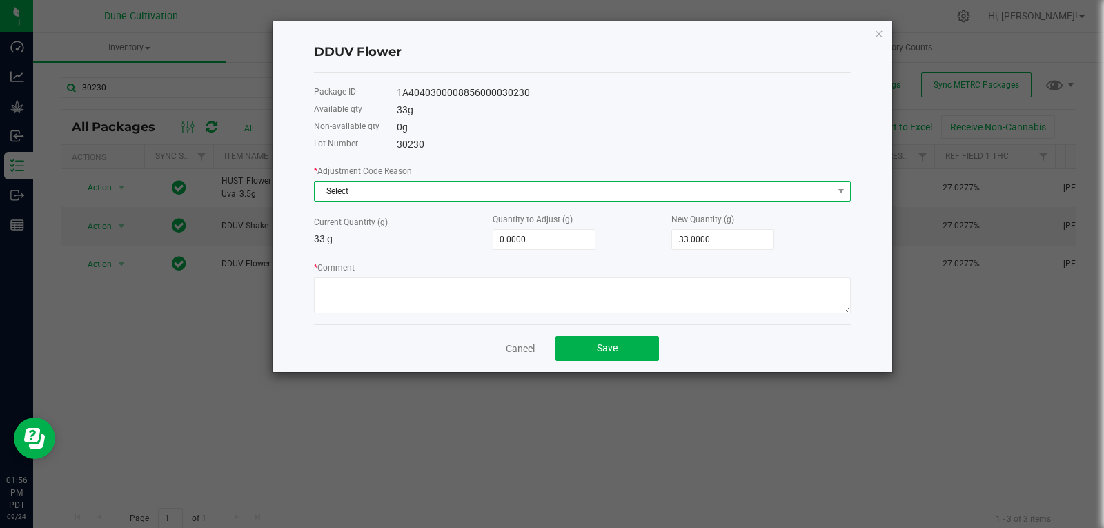
click at [448, 192] on span "Select" at bounding box center [574, 190] width 518 height 19
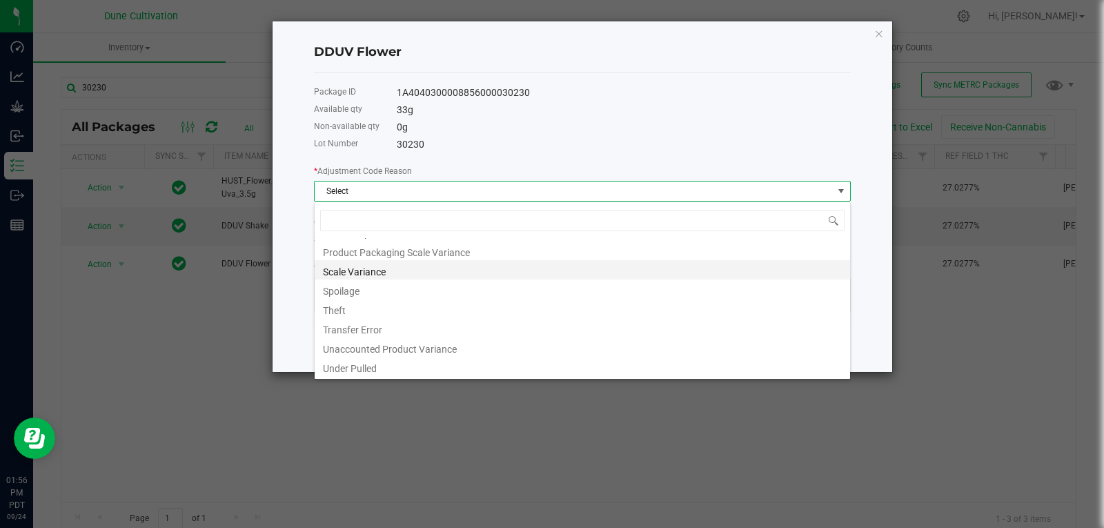
click at [365, 275] on li "Scale Variance" at bounding box center [582, 269] width 535 height 19
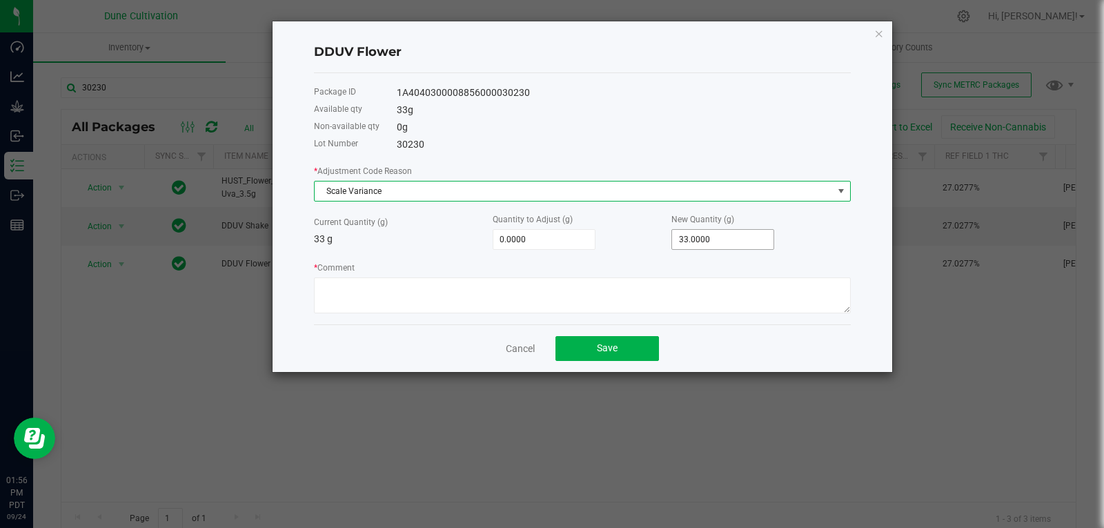
type input "33"
click at [715, 238] on input "33" at bounding box center [722, 239] width 101 height 19
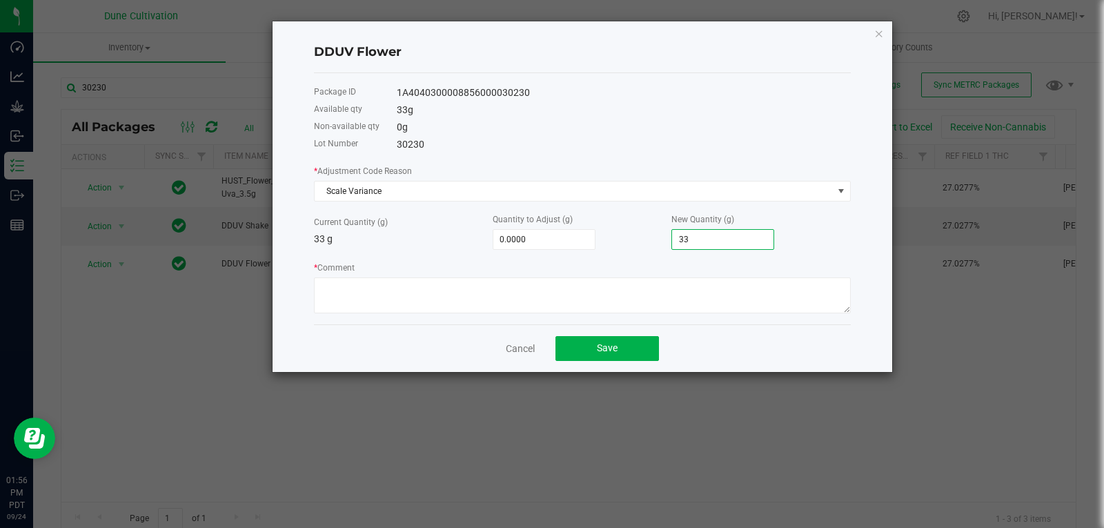
type input "-33.0000"
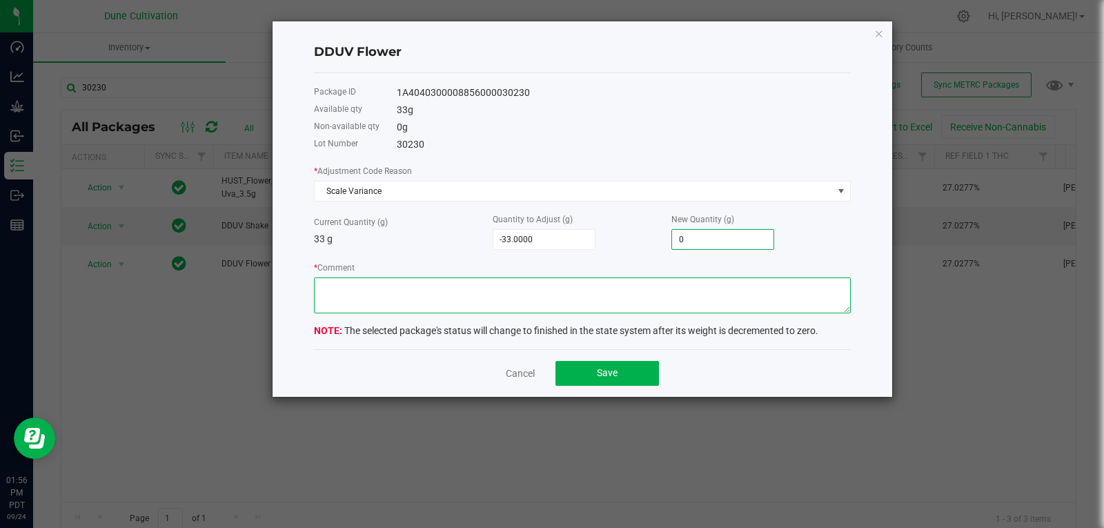
type input "0.0000"
click at [685, 290] on textarea "* Comment" at bounding box center [582, 295] width 537 height 36
type textarea "Scale Variance"
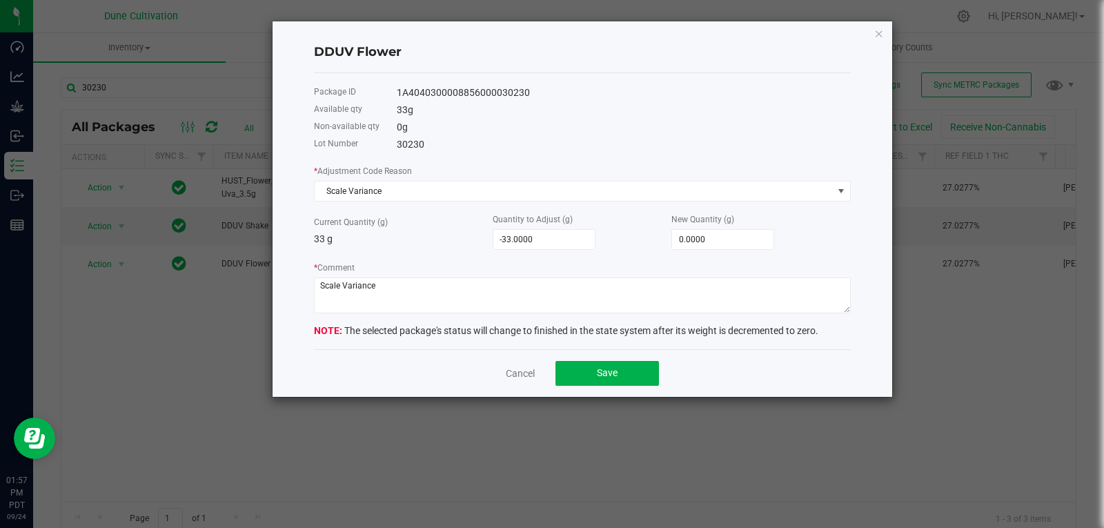
click at [620, 387] on div "Cancel Save" at bounding box center [582, 373] width 537 height 48
click at [622, 368] on button "Save" at bounding box center [606, 373] width 103 height 25
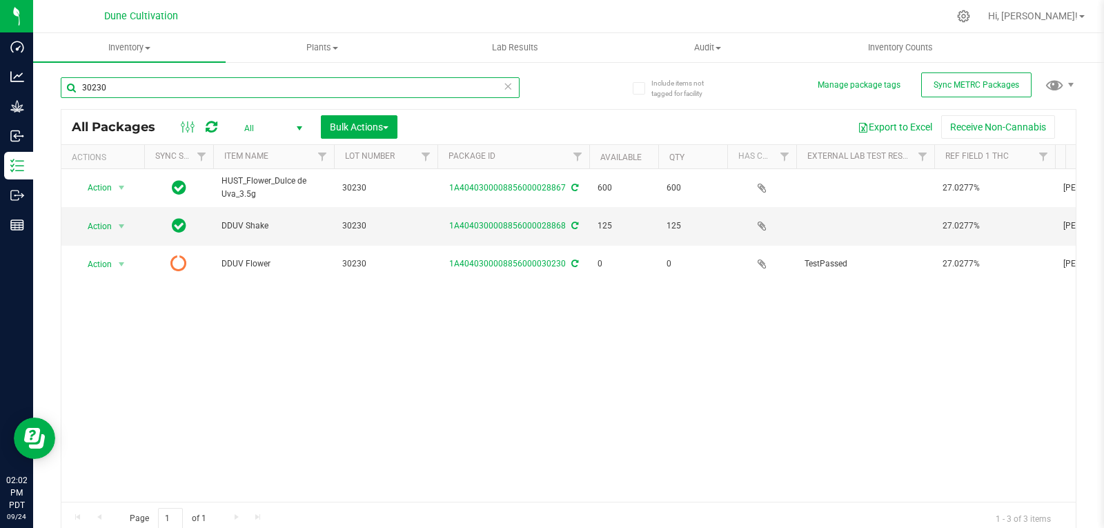
click at [183, 89] on input "30230" at bounding box center [290, 87] width 459 height 21
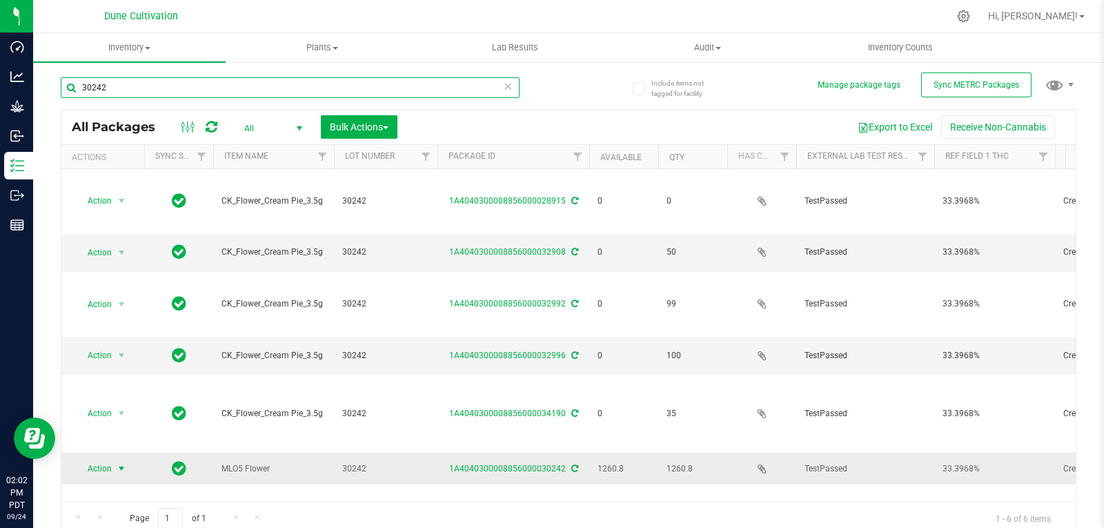
type input "30242"
click at [110, 459] on span "Action" at bounding box center [93, 468] width 37 height 19
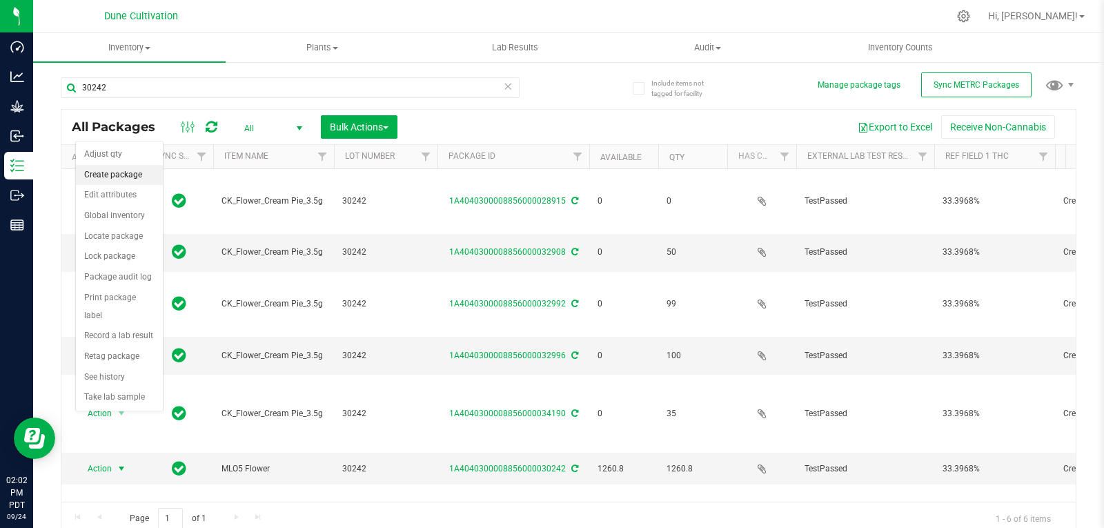
click at [118, 172] on li "Create package" at bounding box center [119, 175] width 87 height 21
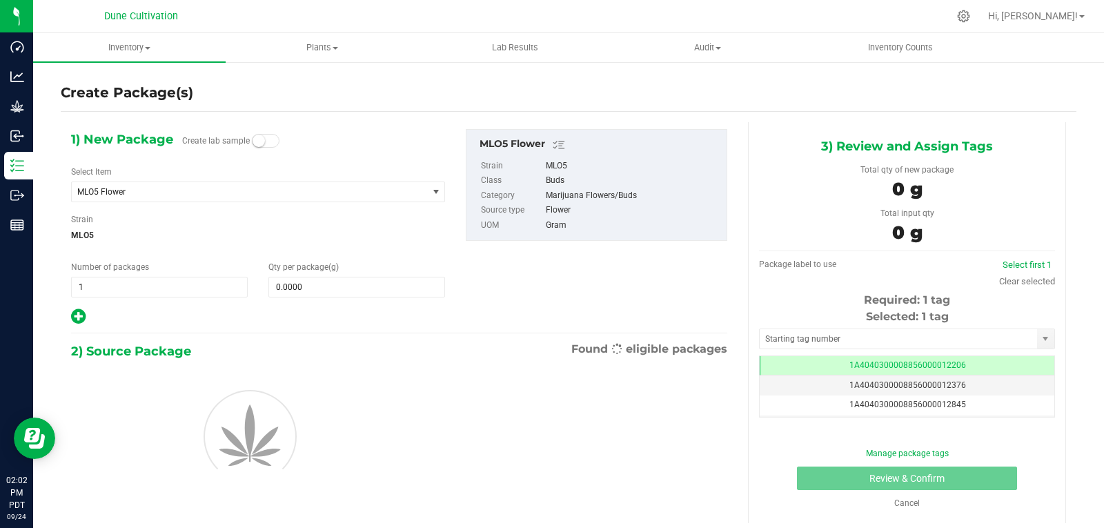
scroll to position [0, -1]
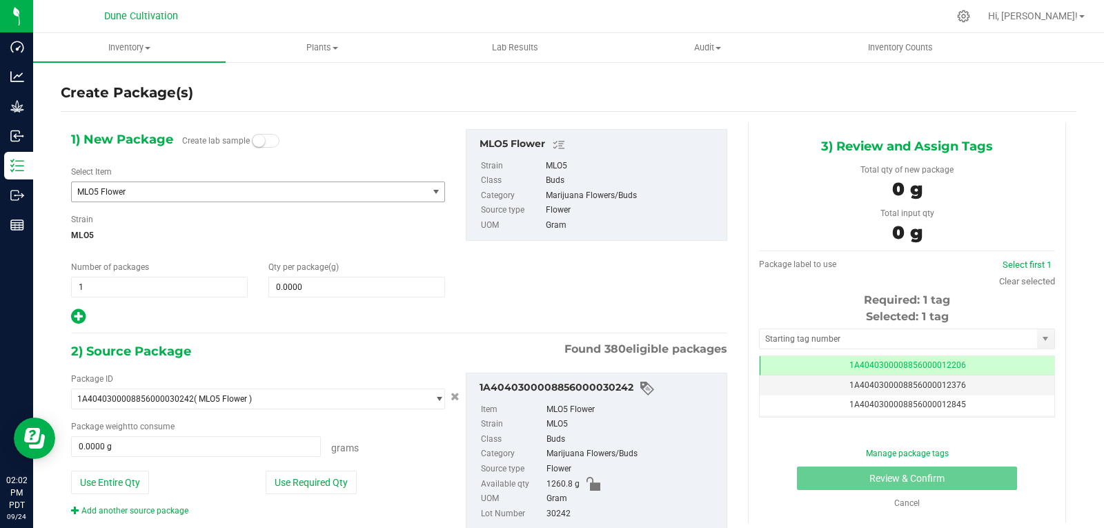
click at [130, 191] on span "MLO5 Flower" at bounding box center [242, 192] width 330 height 10
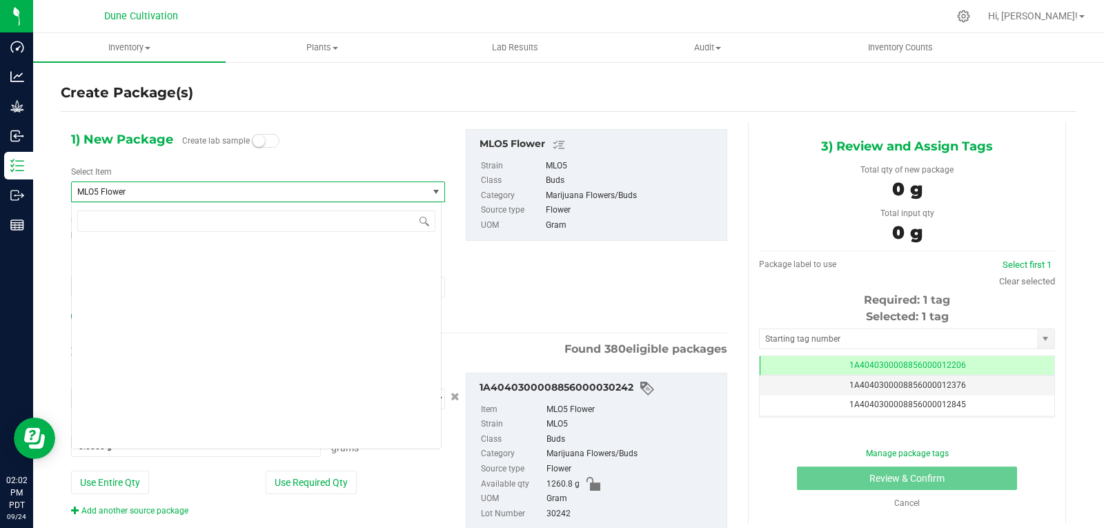
scroll to position [43031, 0]
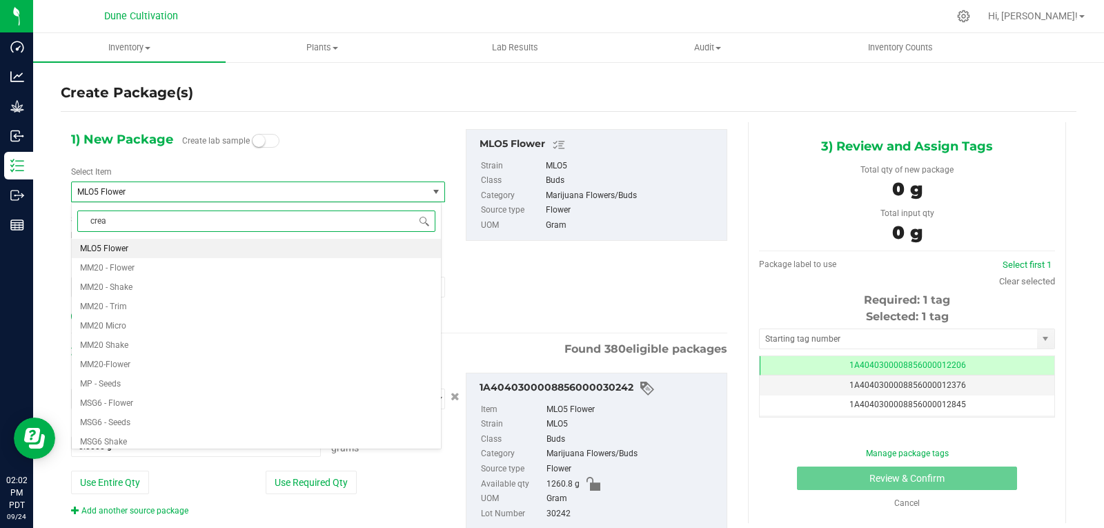
type input "cream"
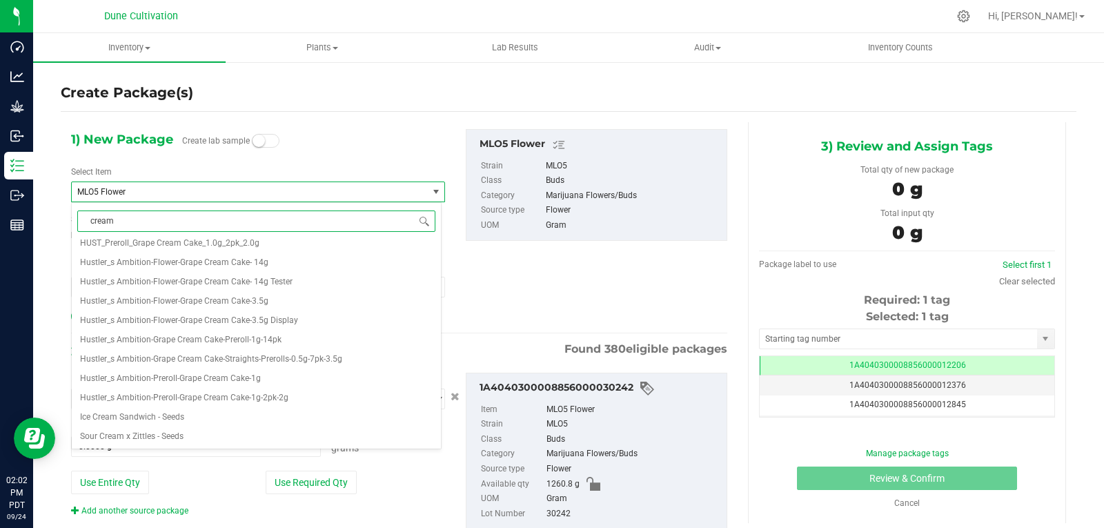
scroll to position [0, 0]
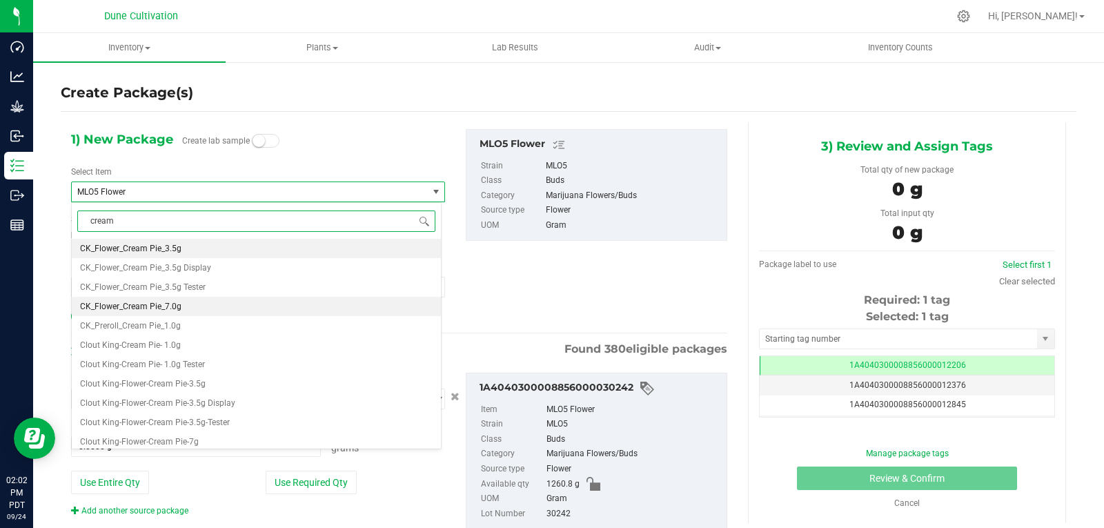
click at [159, 303] on span "CK_Flower_Cream Pie_7.0g" at bounding box center [130, 306] width 101 height 10
type input "0"
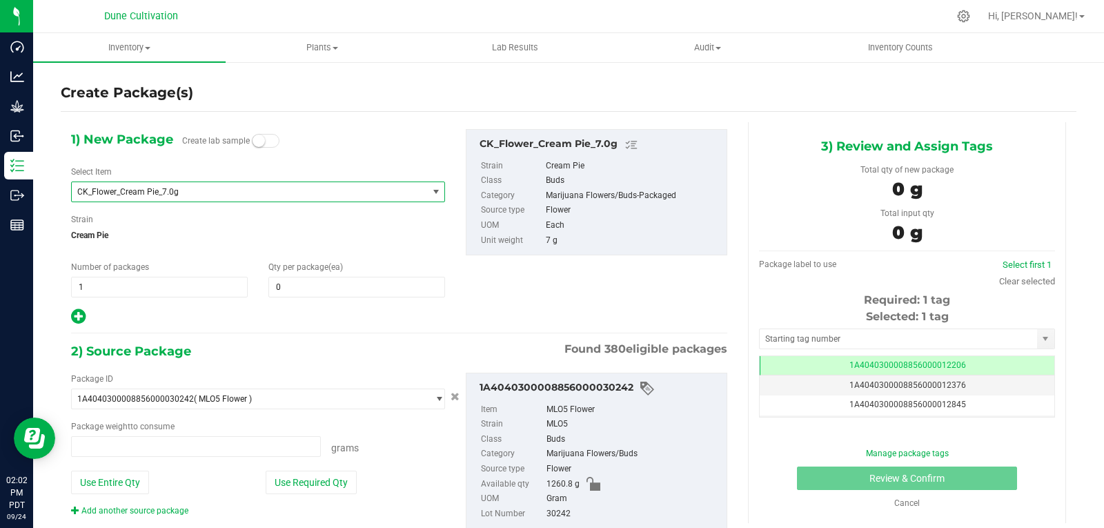
type input "0.0000 g"
click at [324, 297] on div "1) New Package Create lab sample Select Item CK_Flower_Cream Pie_7.0g CK_Flower…" at bounding box center [258, 227] width 395 height 197
click at [324, 295] on span at bounding box center [356, 287] width 177 height 21
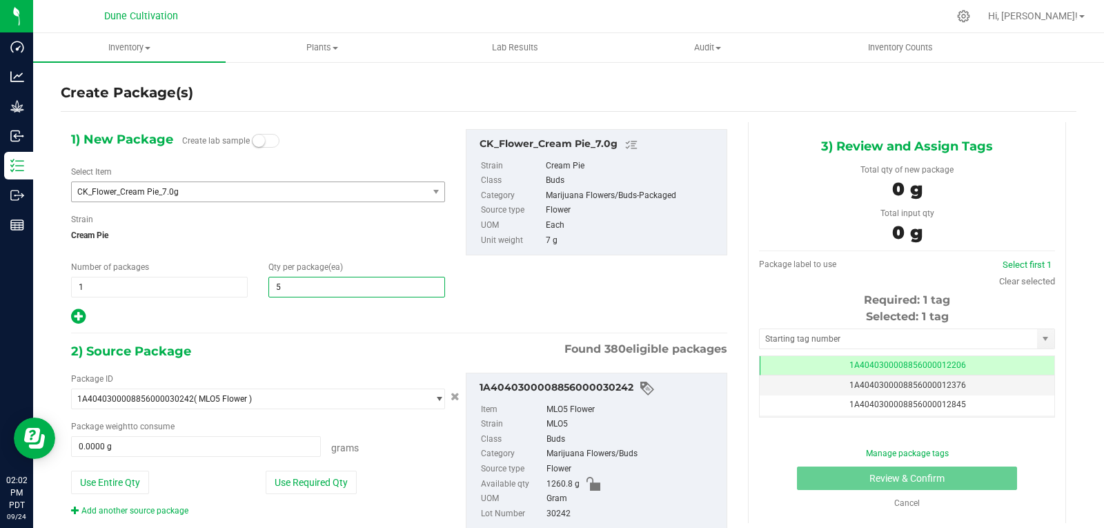
type input "50"
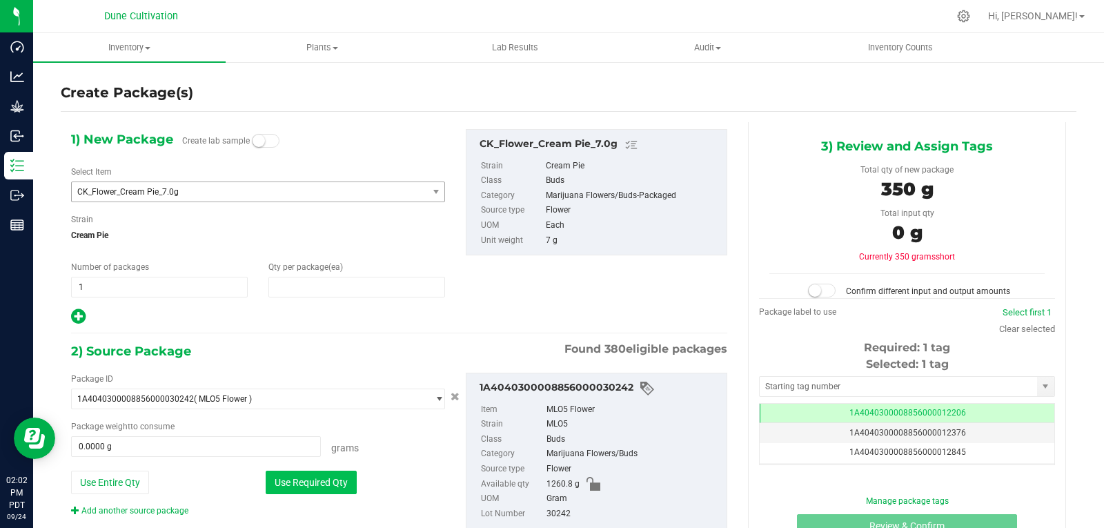
type input "50"
click at [293, 477] on button "Use Required Qty" at bounding box center [311, 481] width 91 height 23
type input "350.0000 g"
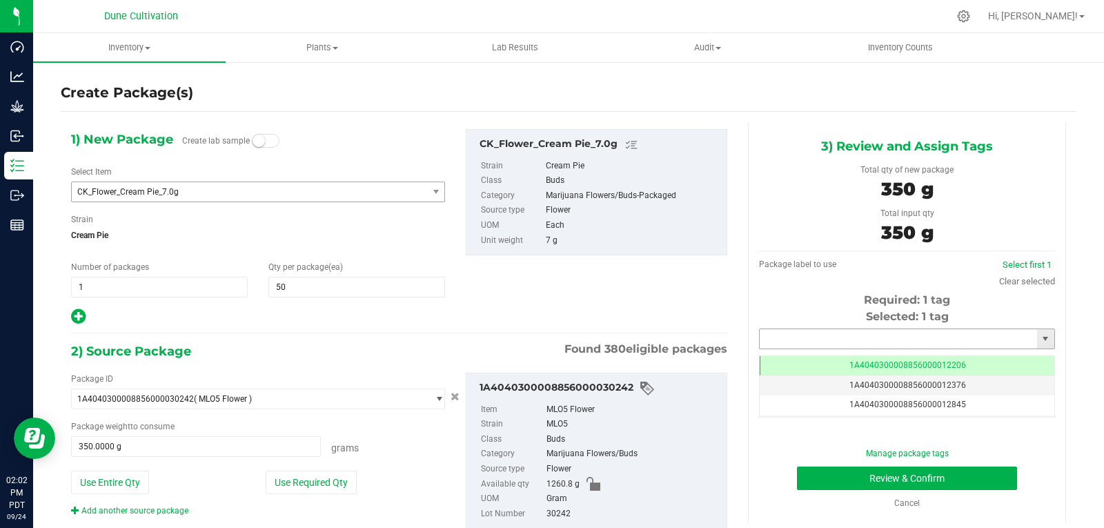
click at [773, 331] on input "text" at bounding box center [897, 338] width 277 height 19
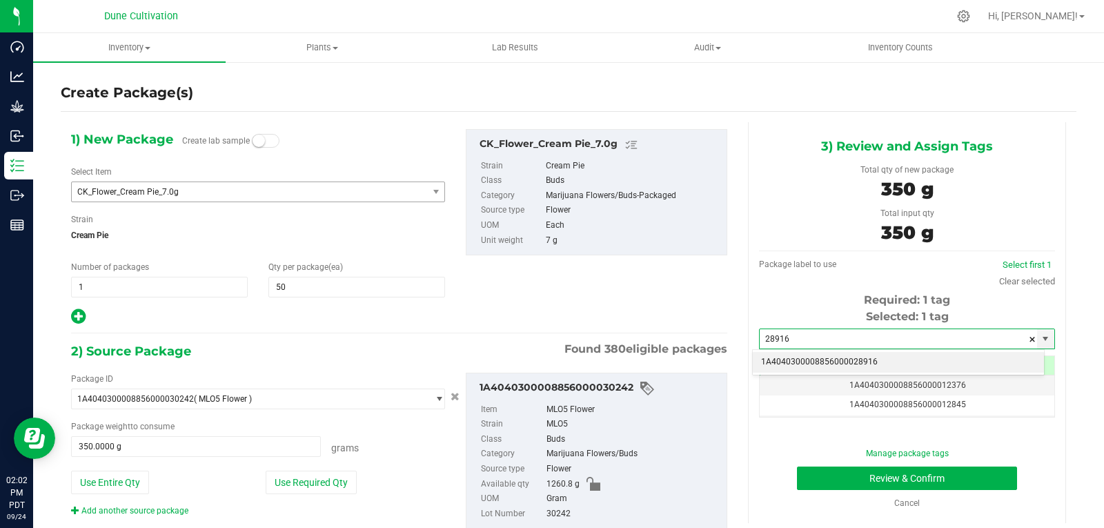
click at [785, 357] on li "1A4040300008856000028916" at bounding box center [898, 362] width 291 height 21
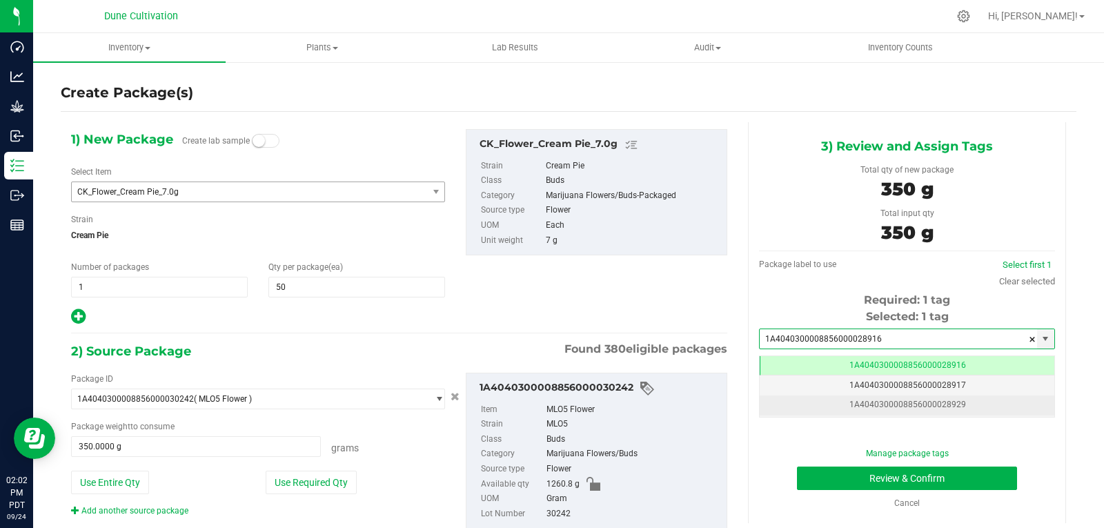
scroll to position [0, -1]
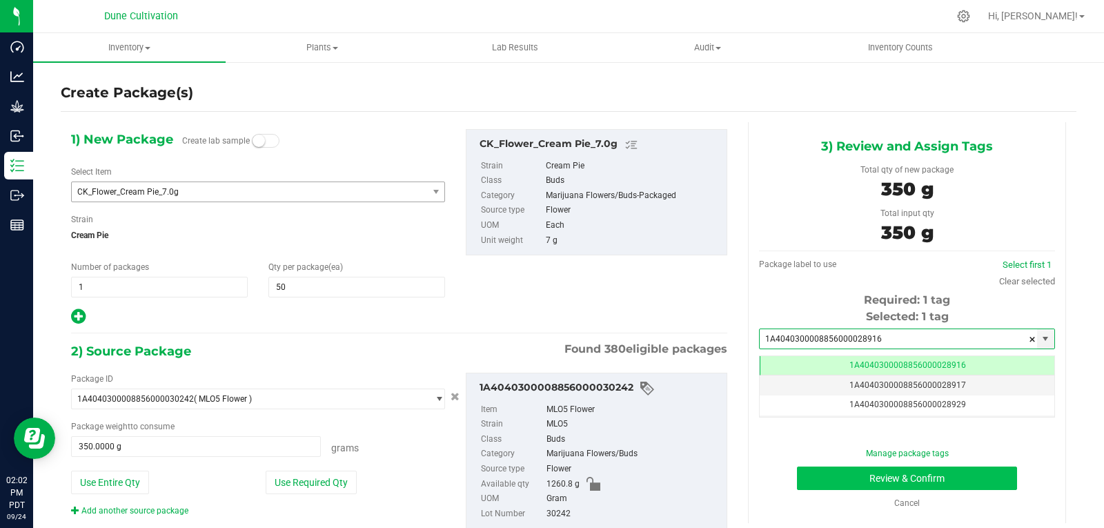
type input "1A4040300008856000028916"
click at [861, 469] on button "Review & Confirm" at bounding box center [907, 477] width 220 height 23
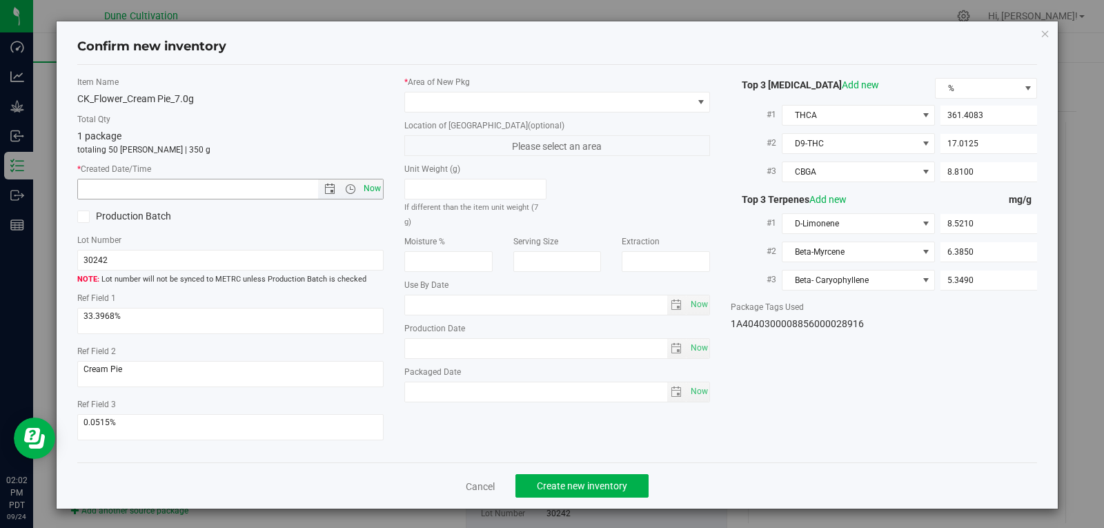
click at [368, 190] on span "Now" at bounding box center [371, 189] width 23 height 20
type input "[DATE] 2:02 PM"
click at [453, 104] on span at bounding box center [549, 101] width 288 height 19
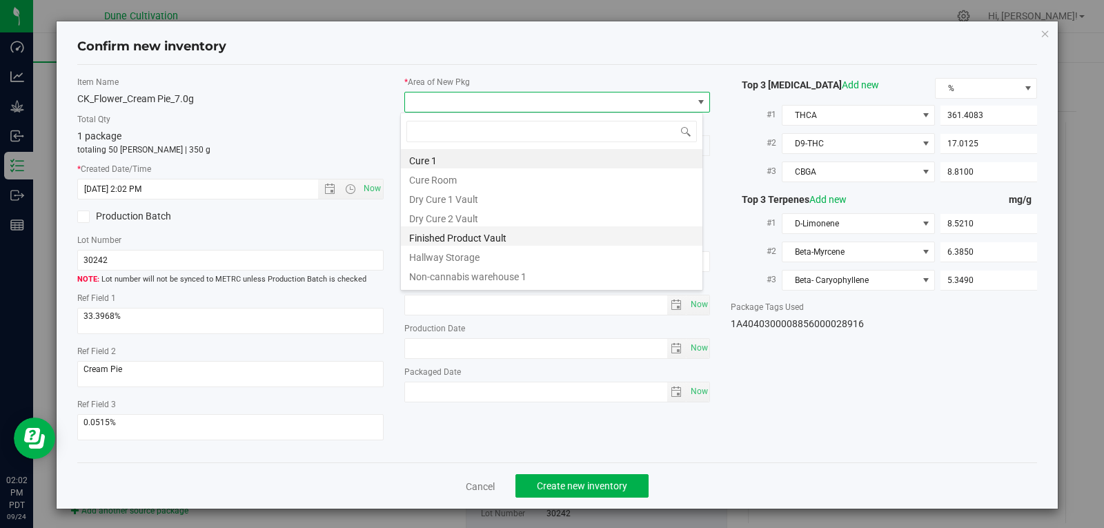
click at [457, 238] on li "Finished Product Vault" at bounding box center [551, 235] width 301 height 19
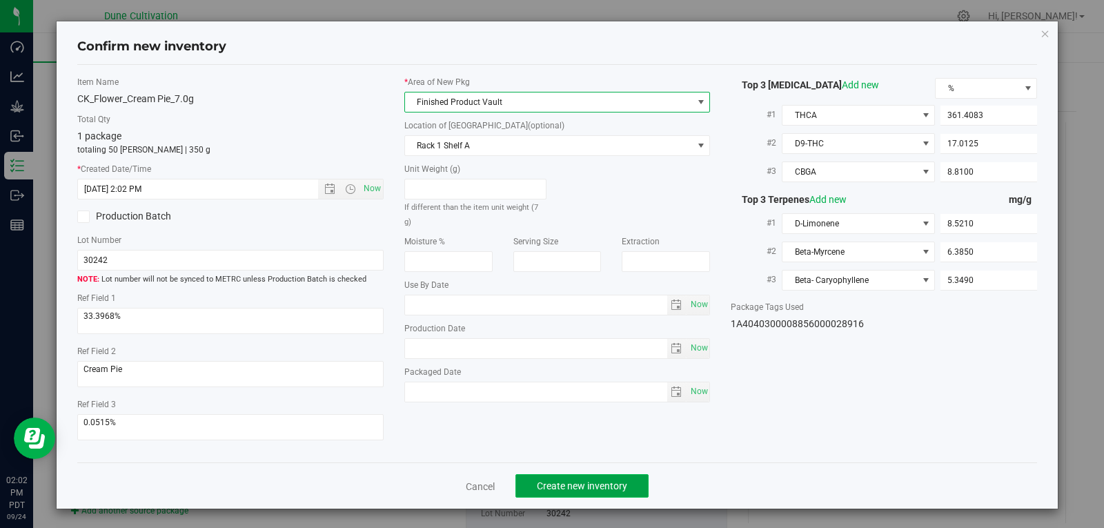
click at [548, 484] on span "Create new inventory" at bounding box center [582, 485] width 90 height 11
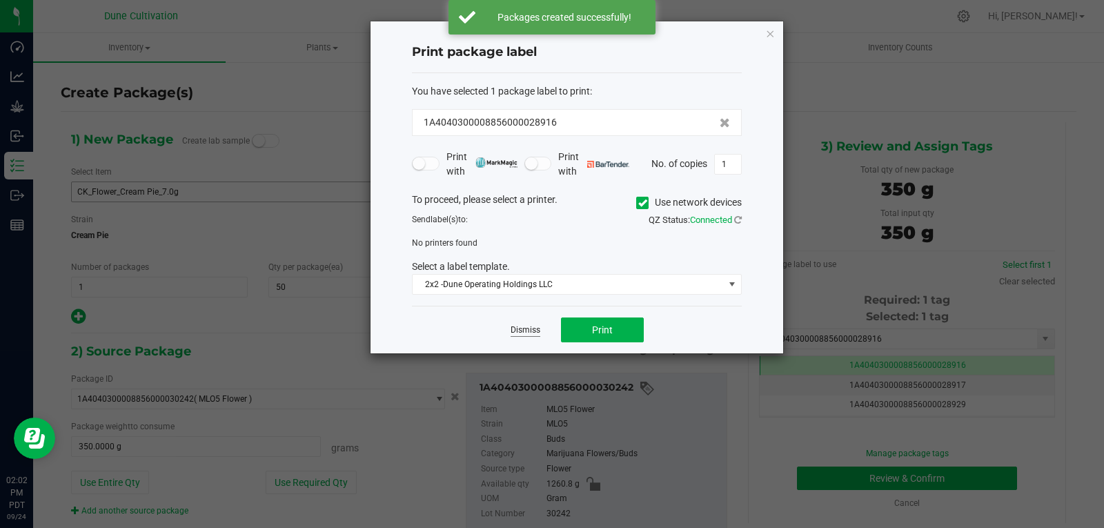
click at [523, 335] on link "Dismiss" at bounding box center [525, 330] width 30 height 12
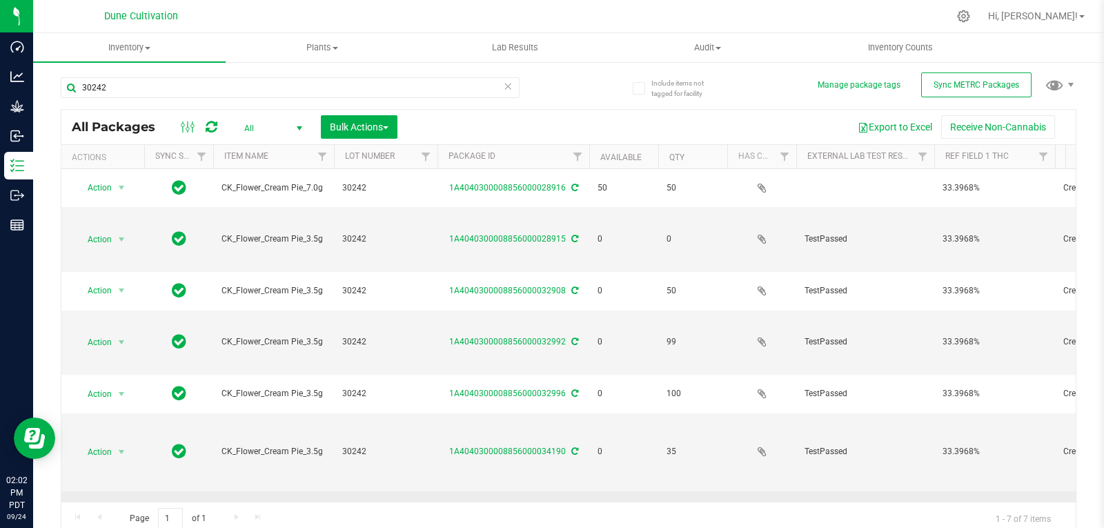
click at [104, 500] on span "Action" at bounding box center [93, 509] width 37 height 19
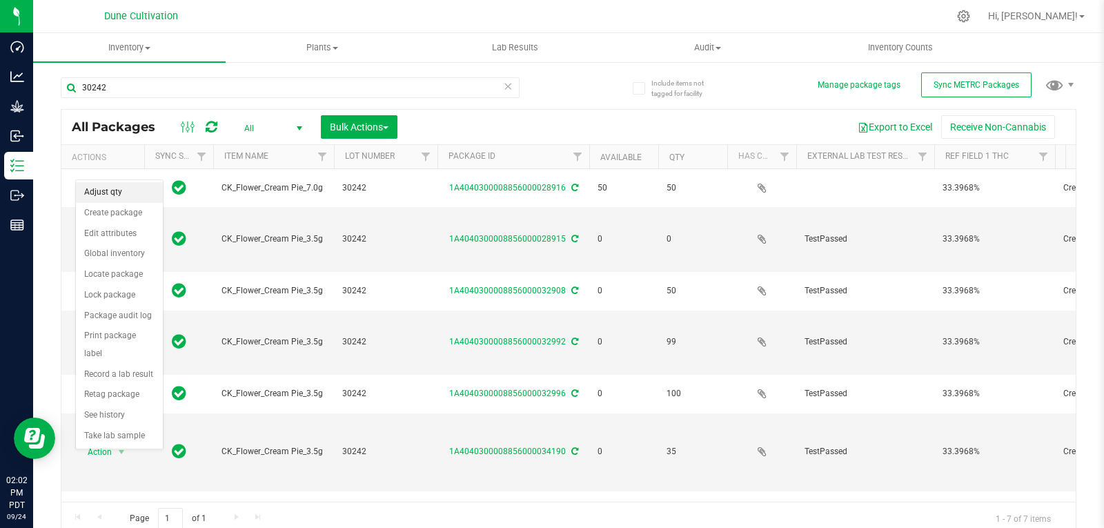
click at [128, 189] on li "Adjust qty" at bounding box center [119, 192] width 87 height 21
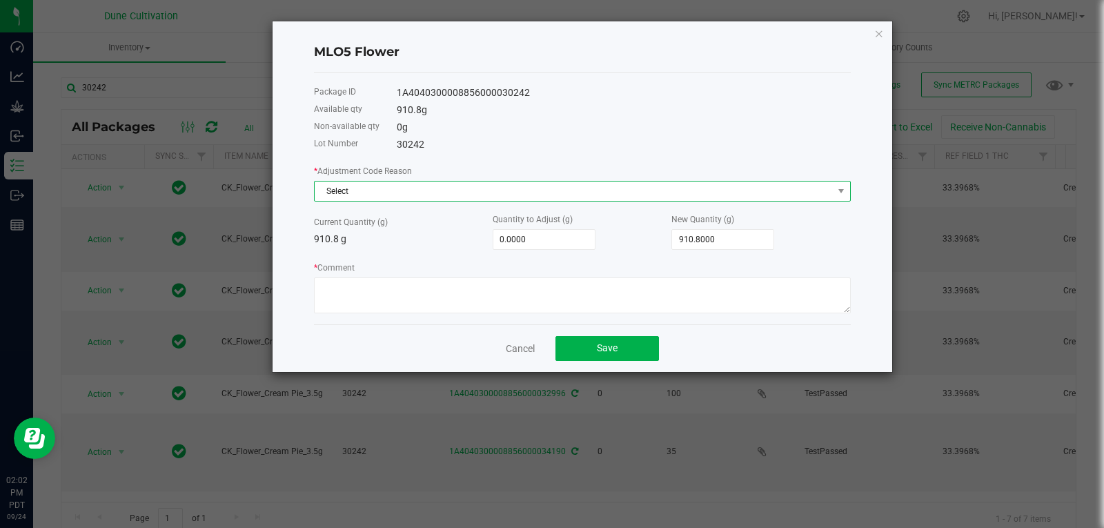
click at [332, 188] on span "Select" at bounding box center [574, 190] width 518 height 19
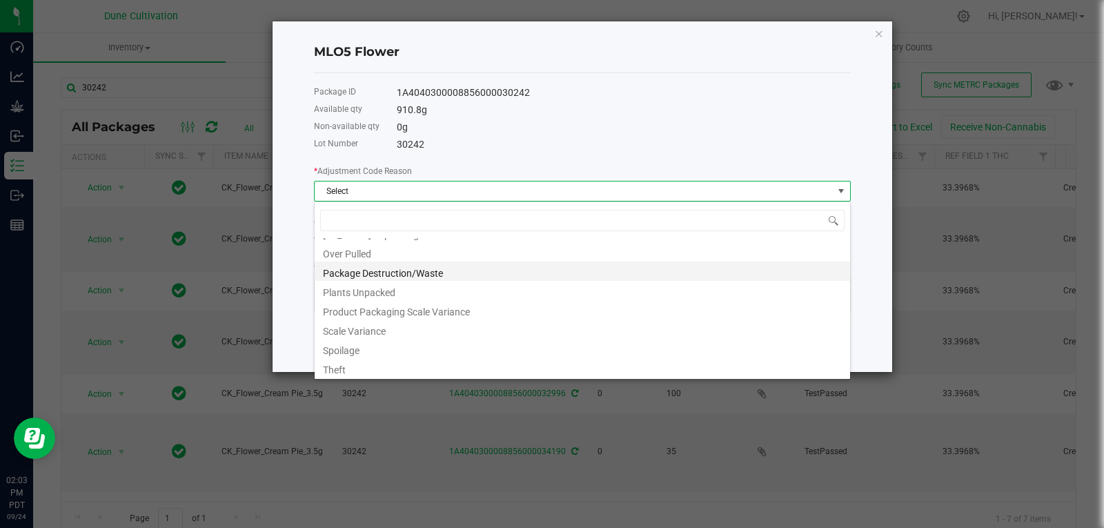
click at [371, 275] on li "Package Destruction/Waste" at bounding box center [582, 270] width 535 height 19
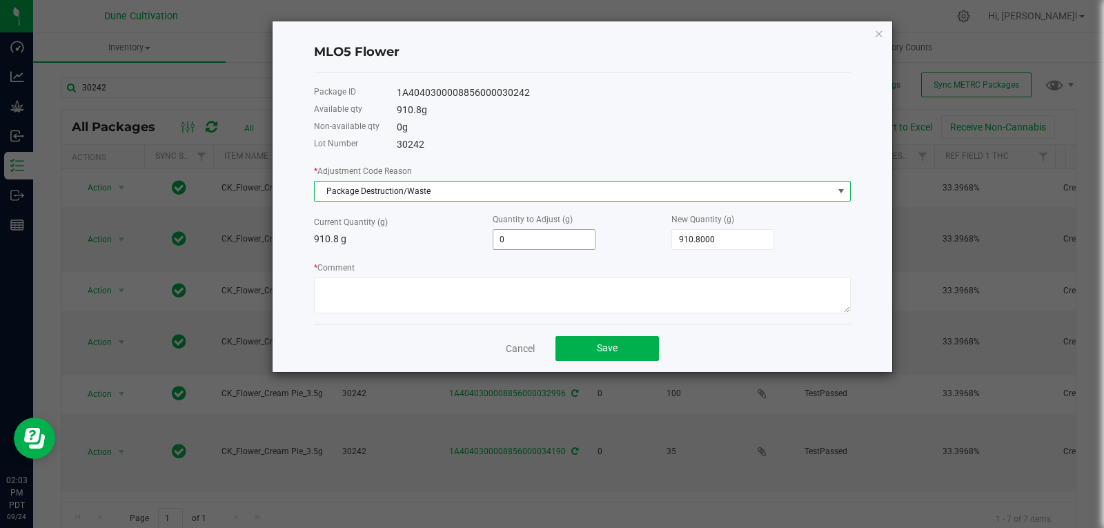
click at [587, 232] on input "0" at bounding box center [543, 239] width 101 height 19
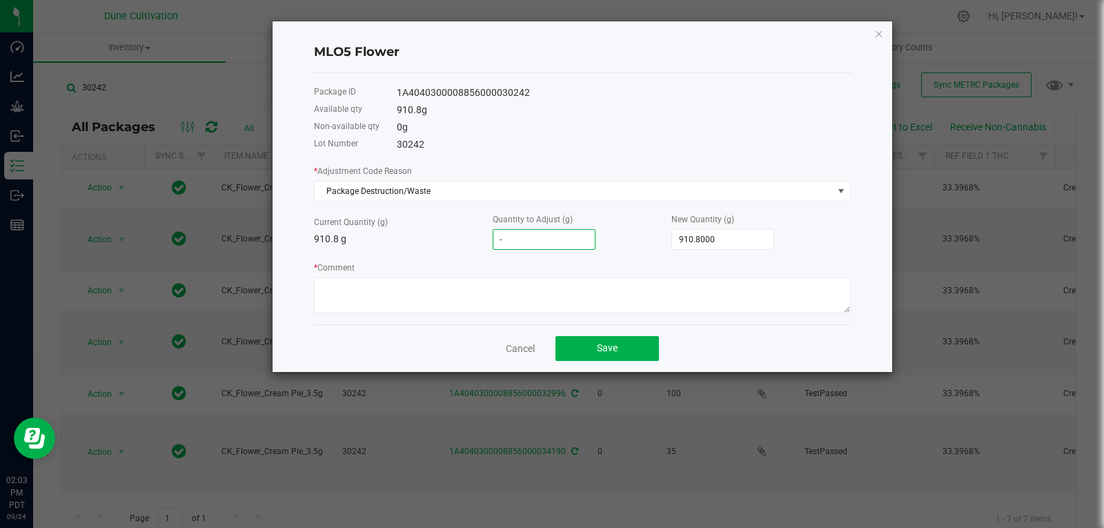
type input "-1"
type input "909.8000"
type input "-13"
type input "897.8000"
type input "-13.2"
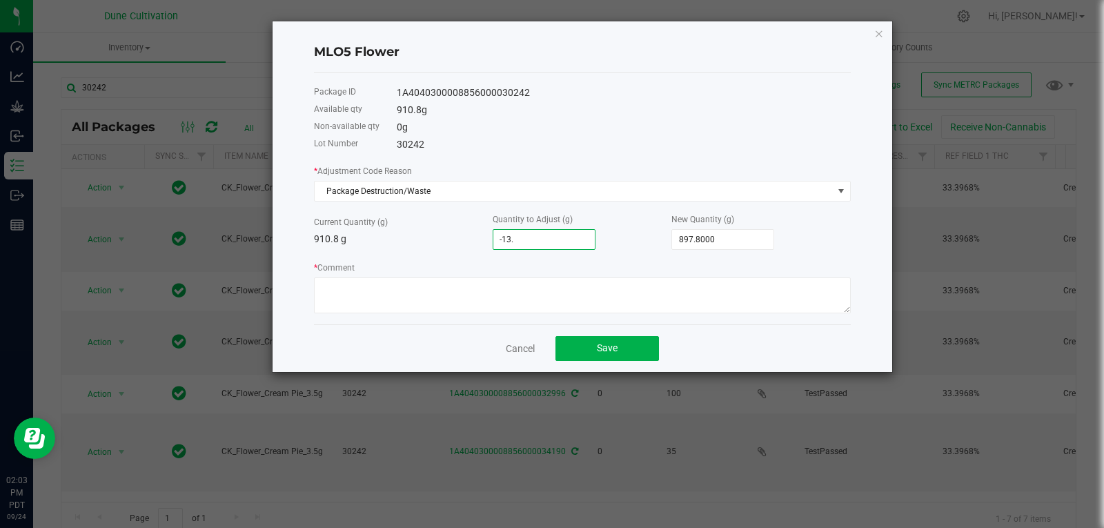
type input "897.6000"
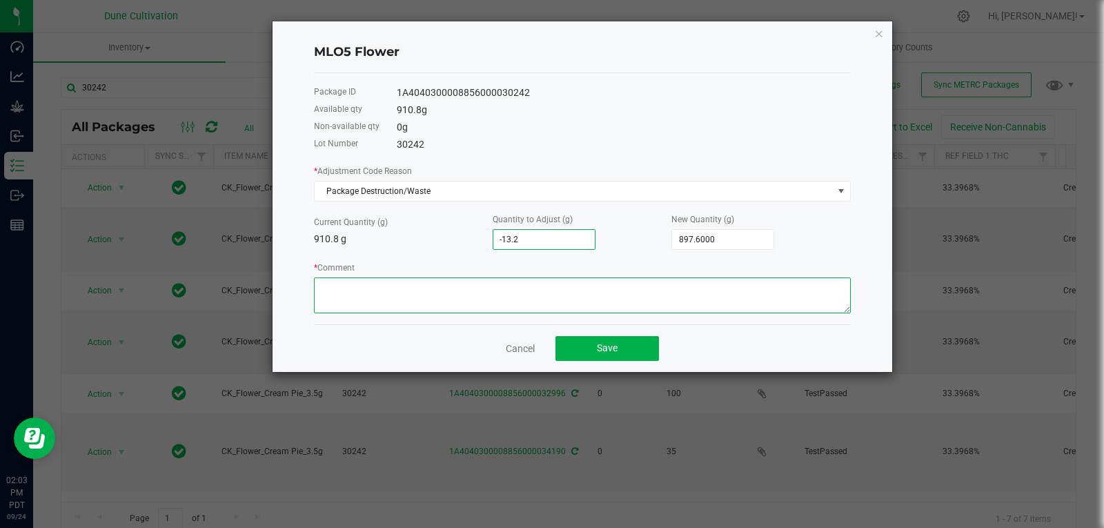
type input "-13.2000"
click at [546, 281] on textarea "* Comment" at bounding box center [582, 295] width 537 height 36
type textarea "Stem Waste"
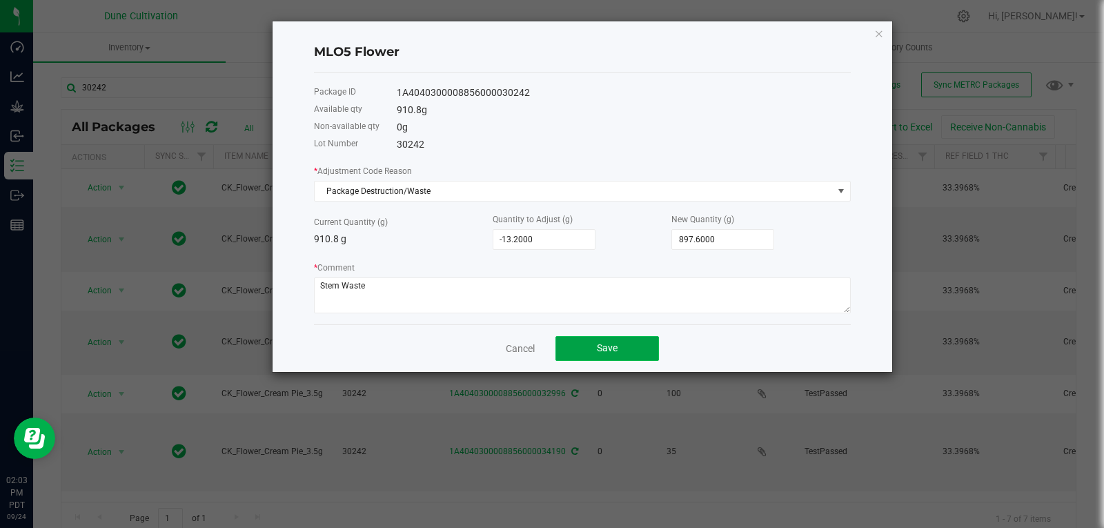
click at [577, 337] on button "Save" at bounding box center [606, 348] width 103 height 25
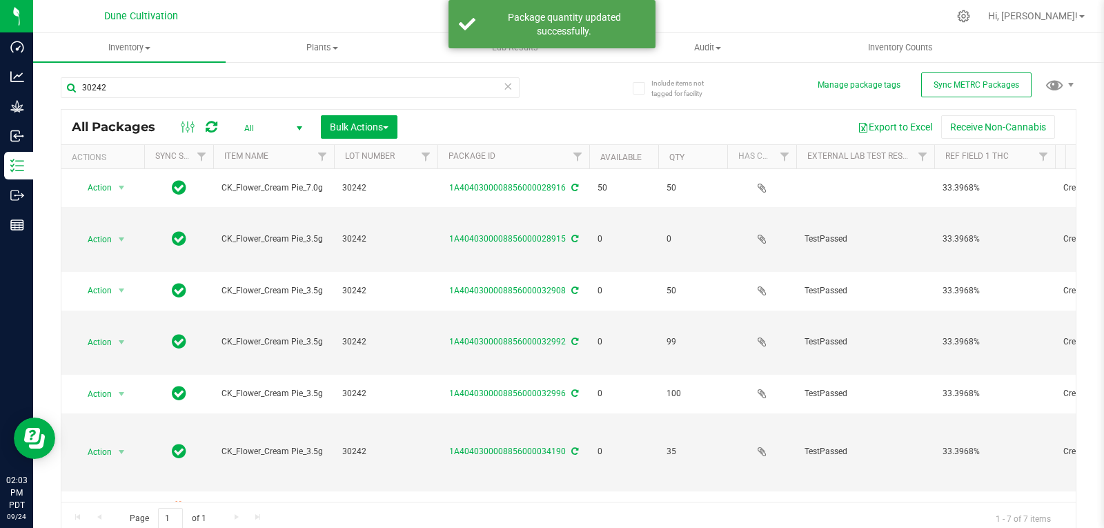
click at [216, 120] on icon at bounding box center [212, 127] width 12 height 14
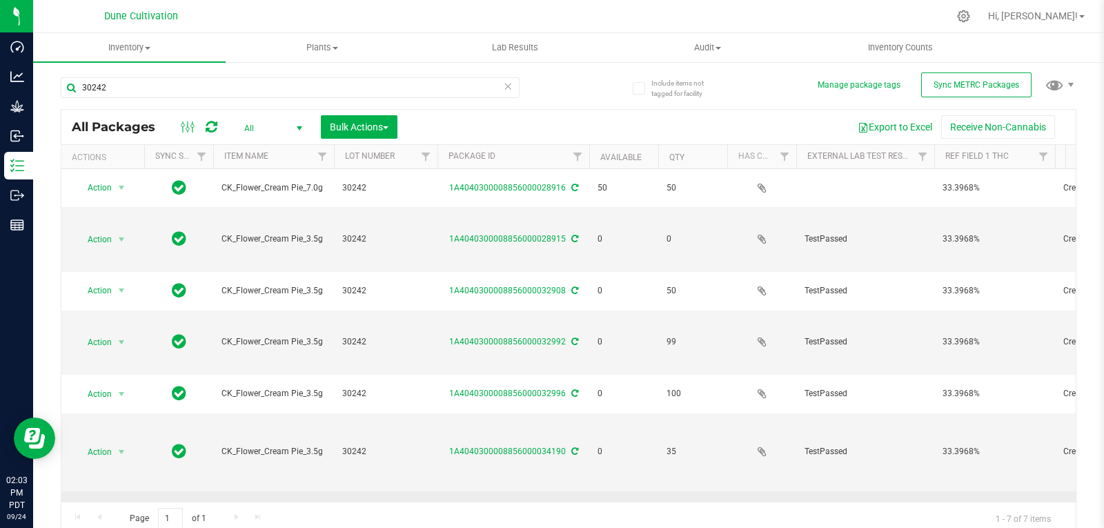
click at [115, 500] on span "select" at bounding box center [121, 509] width 17 height 19
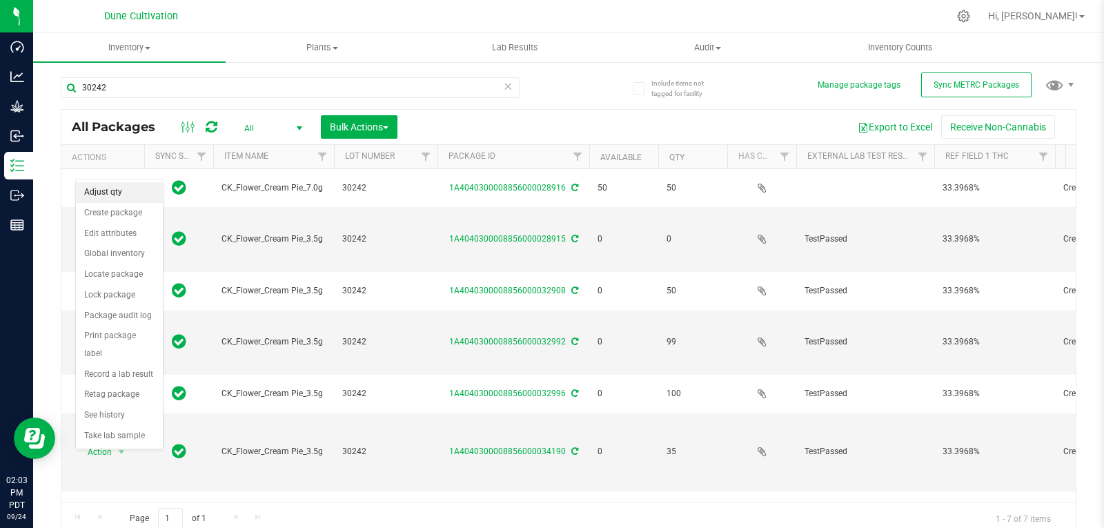
click at [133, 197] on li "Adjust qty" at bounding box center [119, 192] width 87 height 21
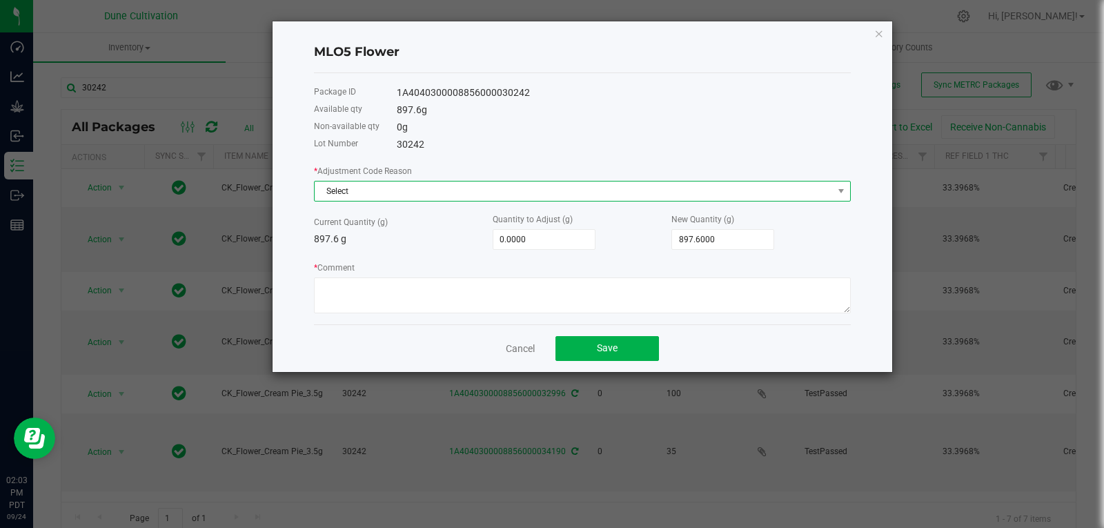
click at [330, 190] on span "Select" at bounding box center [574, 190] width 518 height 19
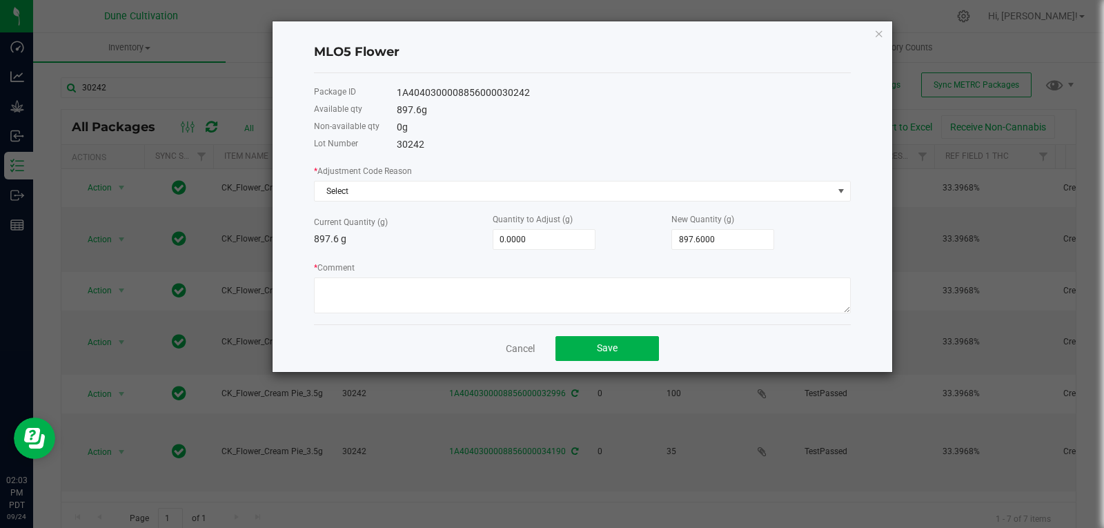
click at [961, 50] on ngb-modal-window "MLO5 Flower Package ID 1A4040300008856000030242 Available qty 897.6 g Non-avail…" at bounding box center [557, 264] width 1114 height 528
click at [521, 342] on link "Cancel" at bounding box center [520, 348] width 29 height 14
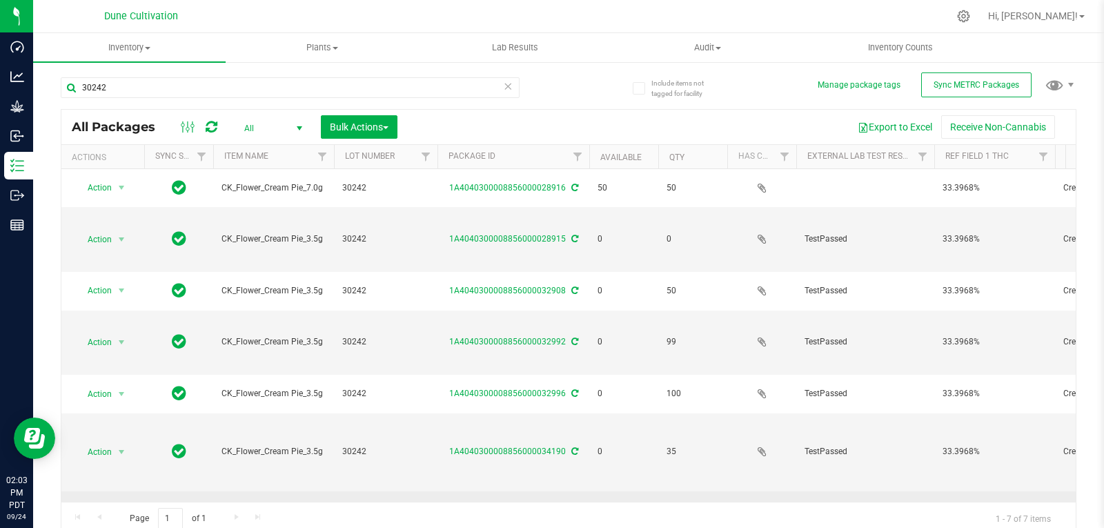
click at [126, 504] on span "select" at bounding box center [121, 509] width 11 height 11
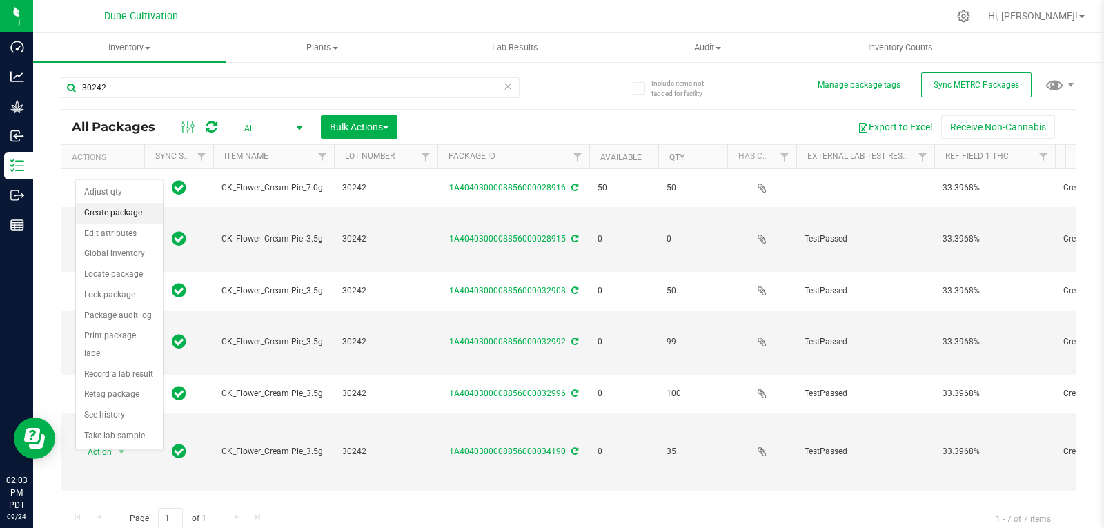
click at [137, 217] on li "Create package" at bounding box center [119, 213] width 87 height 21
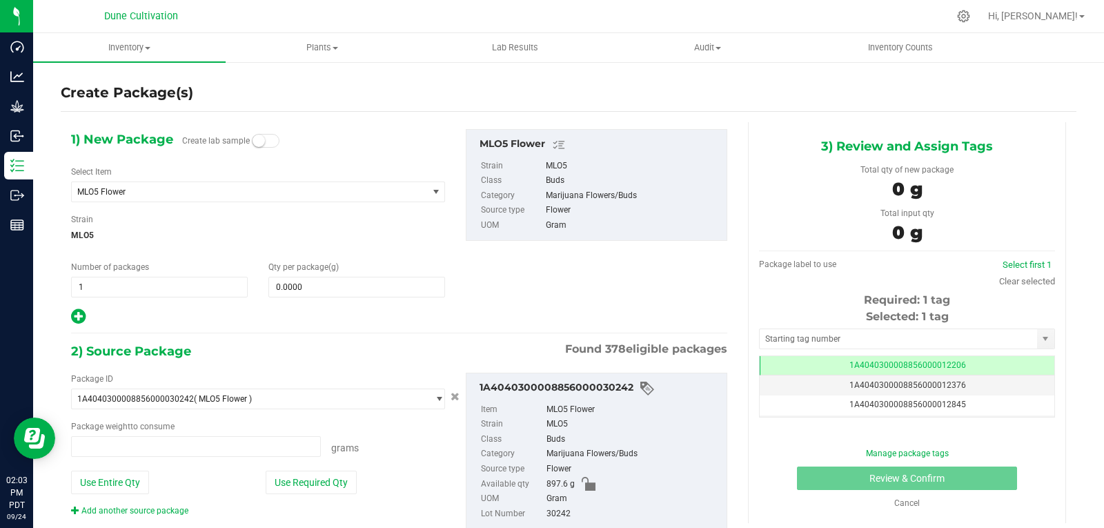
type input "0.0000 g"
click at [152, 192] on span "MLO5 Flower" at bounding box center [242, 192] width 330 height 10
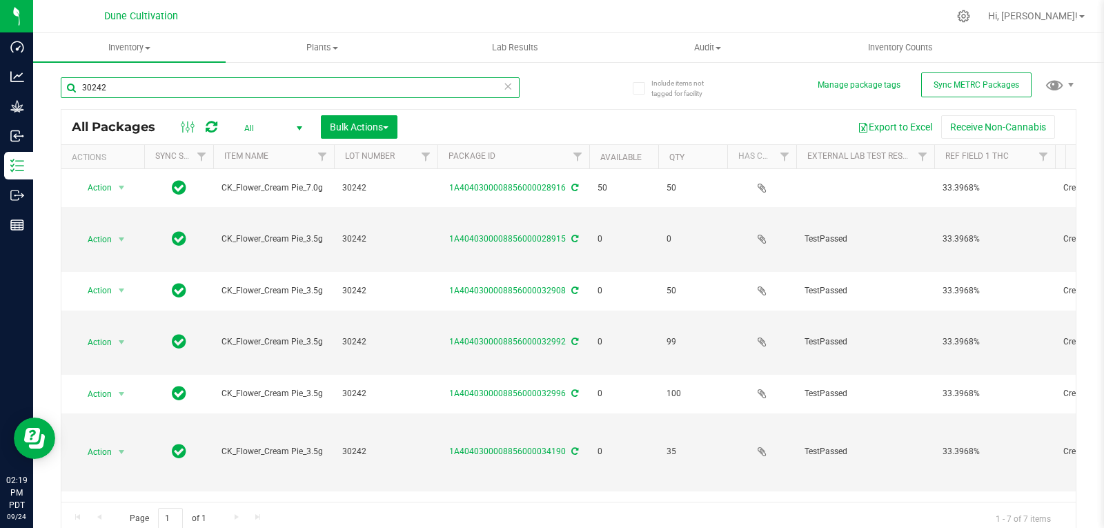
click at [161, 85] on input "30242" at bounding box center [290, 87] width 459 height 21
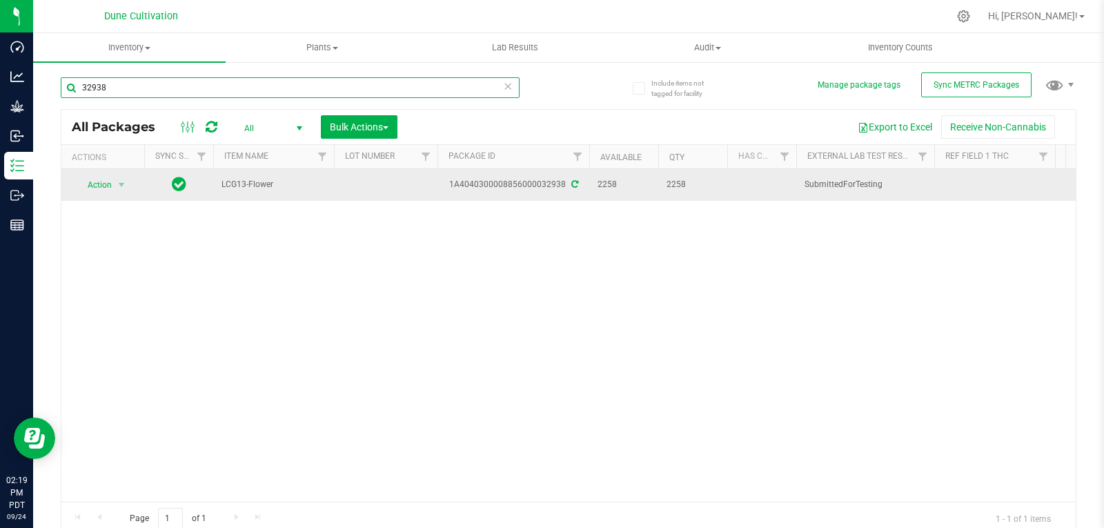
type input "32938"
click at [109, 181] on span "Action" at bounding box center [93, 184] width 37 height 19
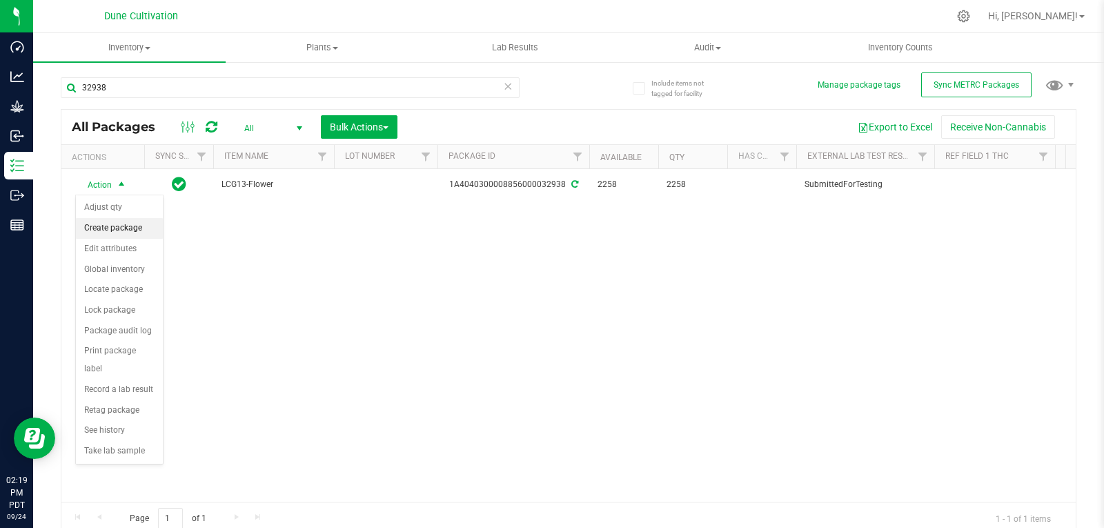
click at [117, 222] on li "Create package" at bounding box center [119, 228] width 87 height 21
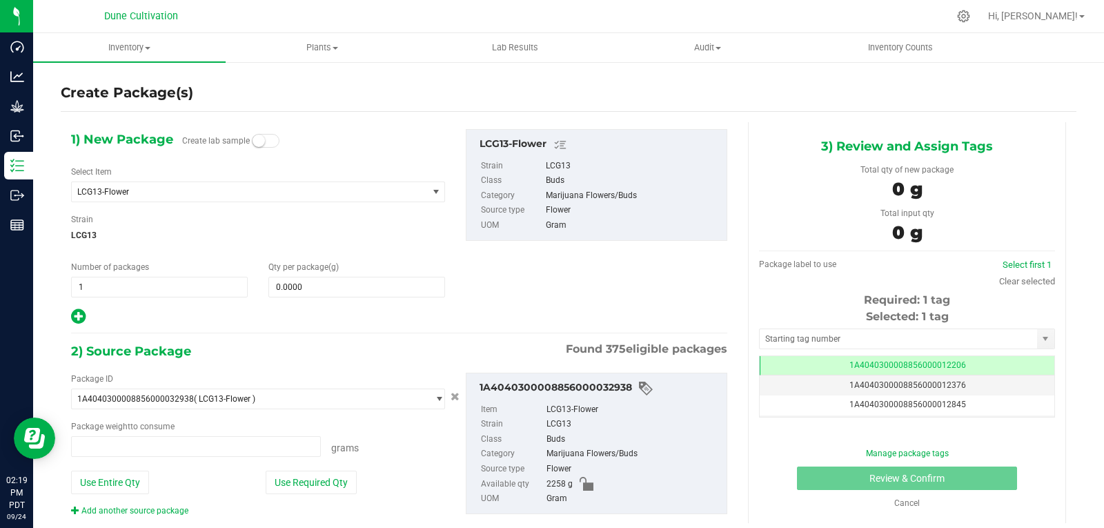
type input "0.0000 g"
click at [174, 195] on span "LCG13-Flower" at bounding box center [242, 192] width 330 height 10
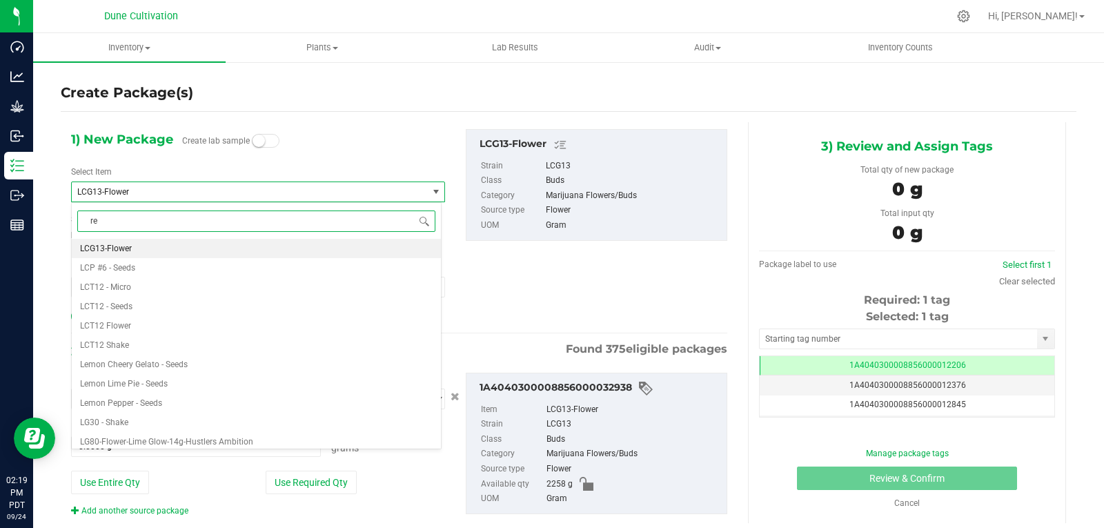
type input "red"
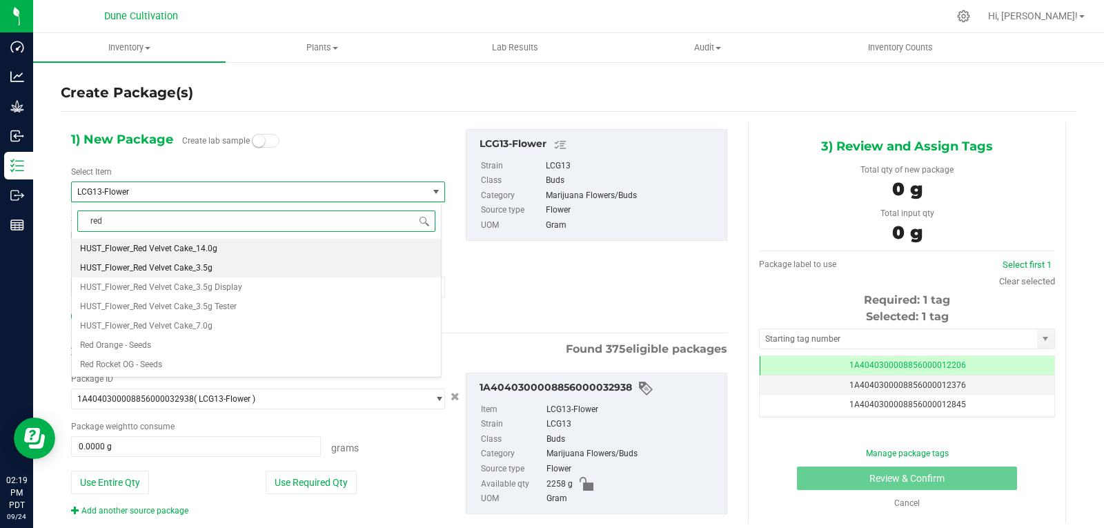
click at [235, 269] on li "HUST_Flower_Red Velvet Cake_3.5g" at bounding box center [256, 267] width 369 height 19
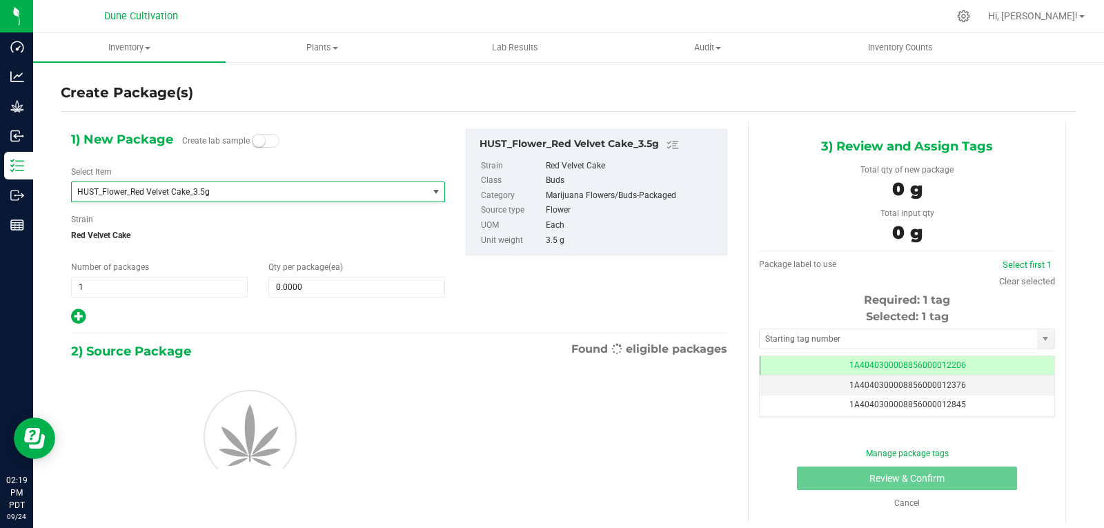
type input "0"
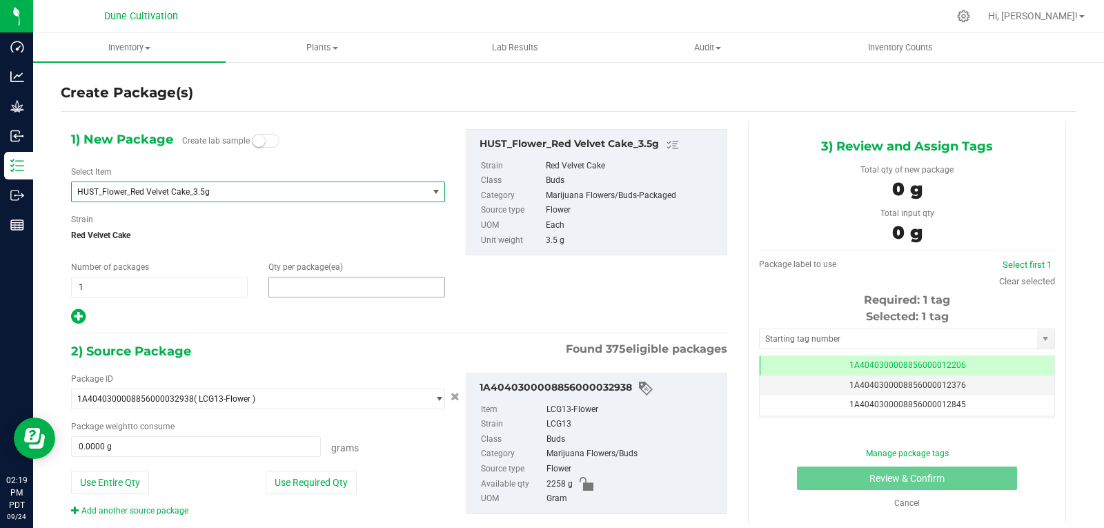
click at [303, 281] on span at bounding box center [356, 287] width 177 height 21
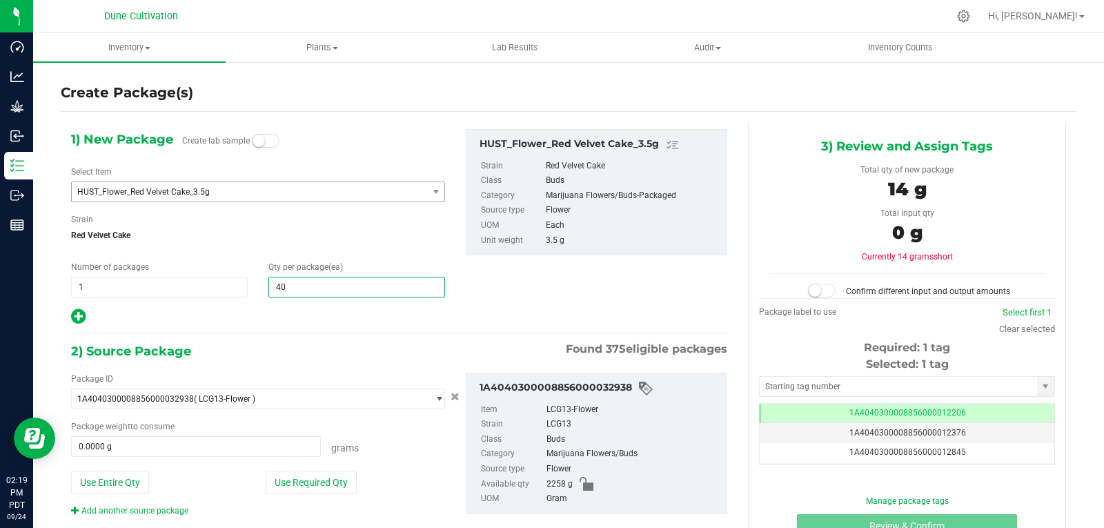
type input "400"
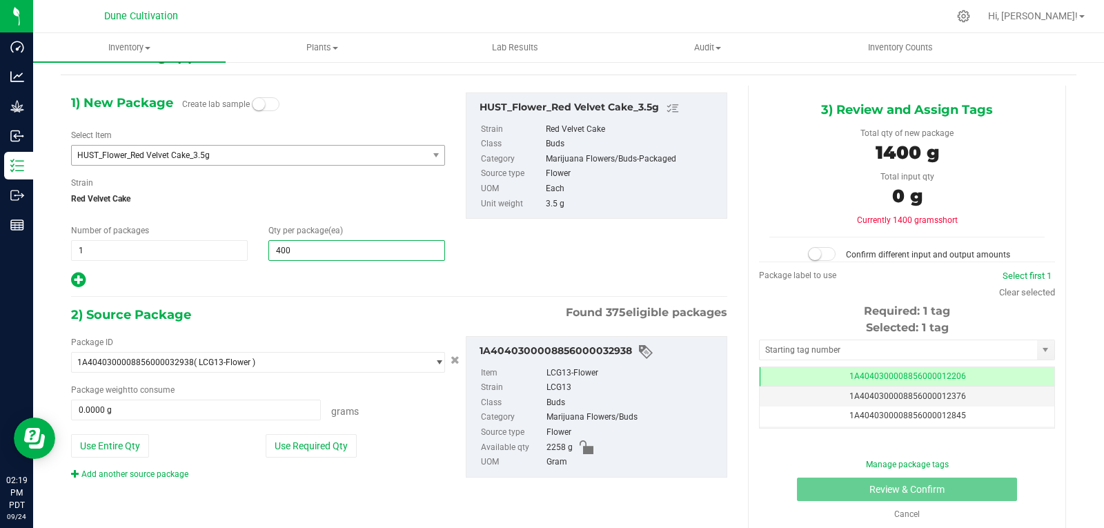
type input "400"
click at [308, 431] on div "Package ID 1A4040300008856000032938 ( LCG13-Flower ) 1A40403000004B6000012017 1…" at bounding box center [258, 408] width 395 height 144
click at [306, 437] on button "Use Required Qty" at bounding box center [311, 445] width 91 height 23
type input "1400.0000 g"
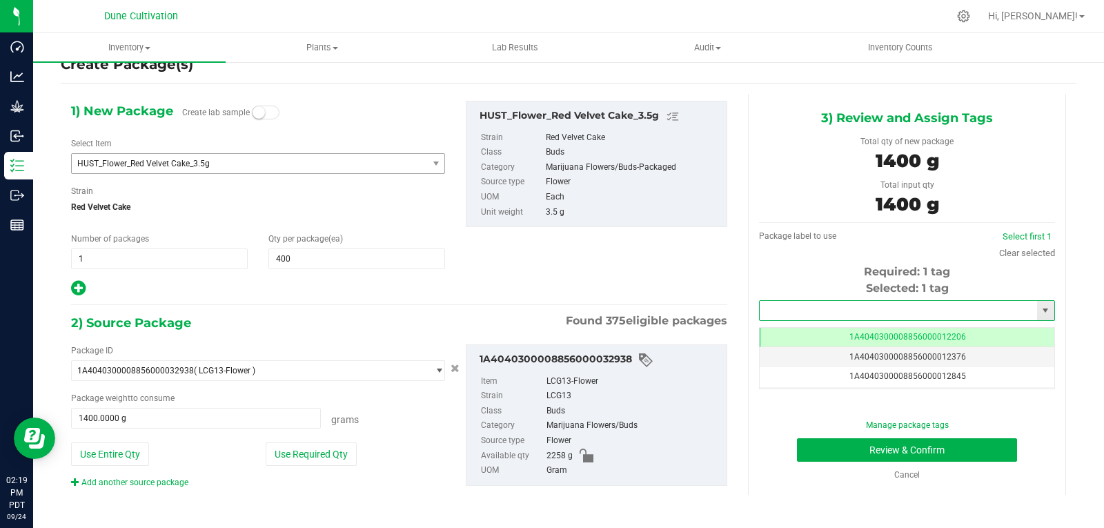
click at [771, 313] on input "text" at bounding box center [897, 310] width 277 height 19
click at [781, 336] on li "1A4040300008856000028855" at bounding box center [898, 334] width 291 height 21
type input "1A4040300008856000028855"
click at [812, 453] on button "Review & Confirm" at bounding box center [907, 449] width 220 height 23
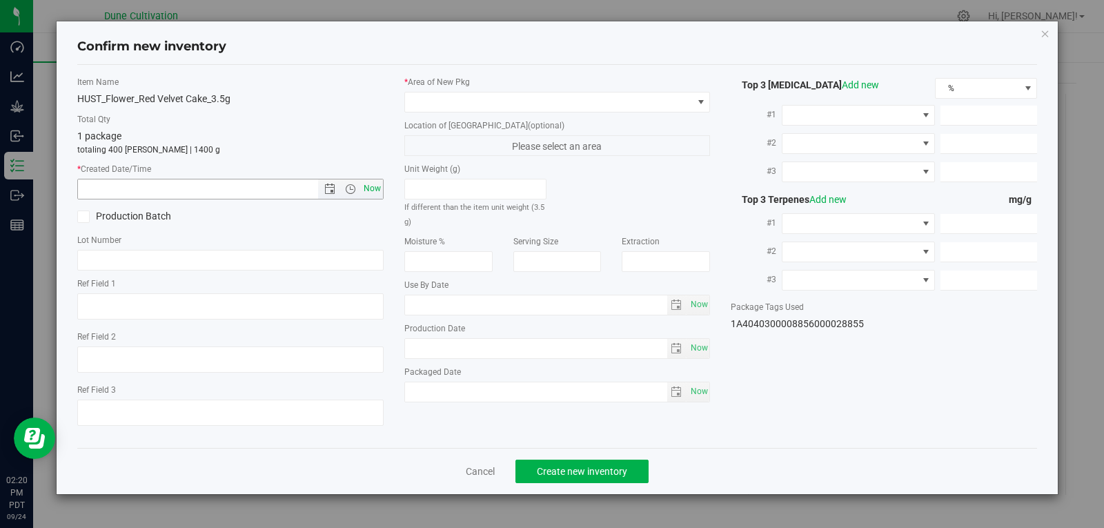
click at [372, 188] on span "Now" at bounding box center [371, 189] width 23 height 20
type input "[DATE] 2:20 PM"
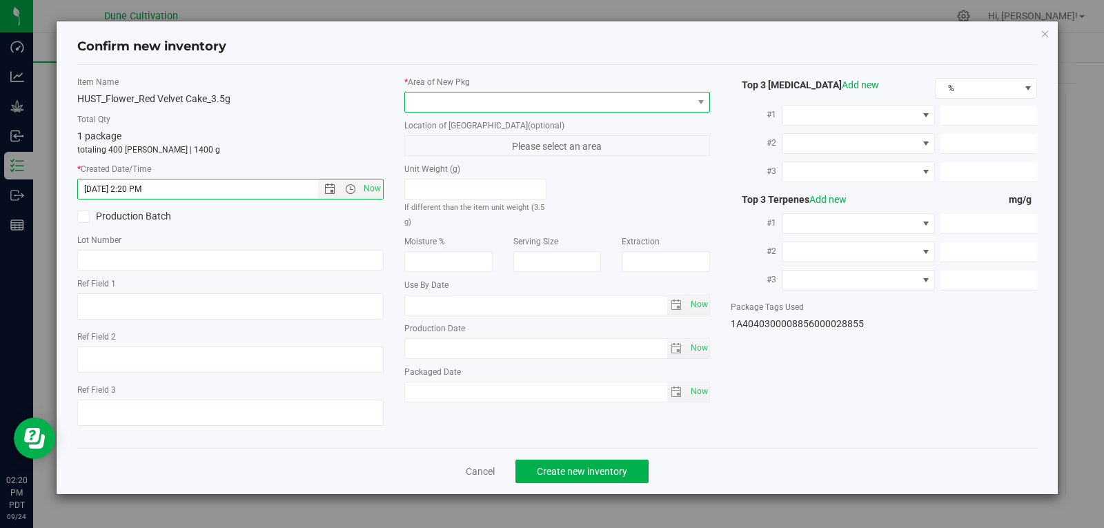
click at [437, 108] on span at bounding box center [549, 101] width 288 height 19
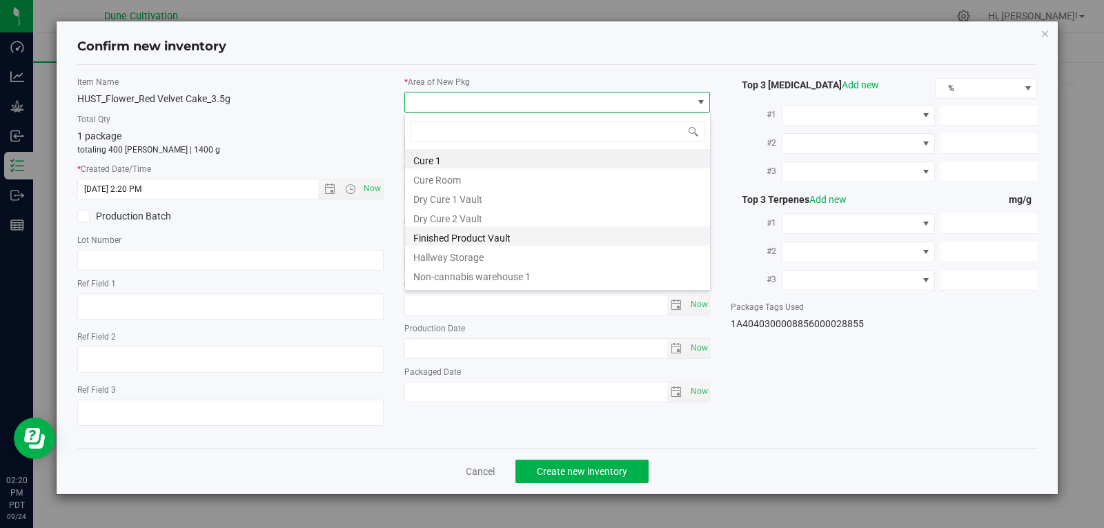
click at [464, 237] on li "Finished Product Vault" at bounding box center [557, 235] width 305 height 19
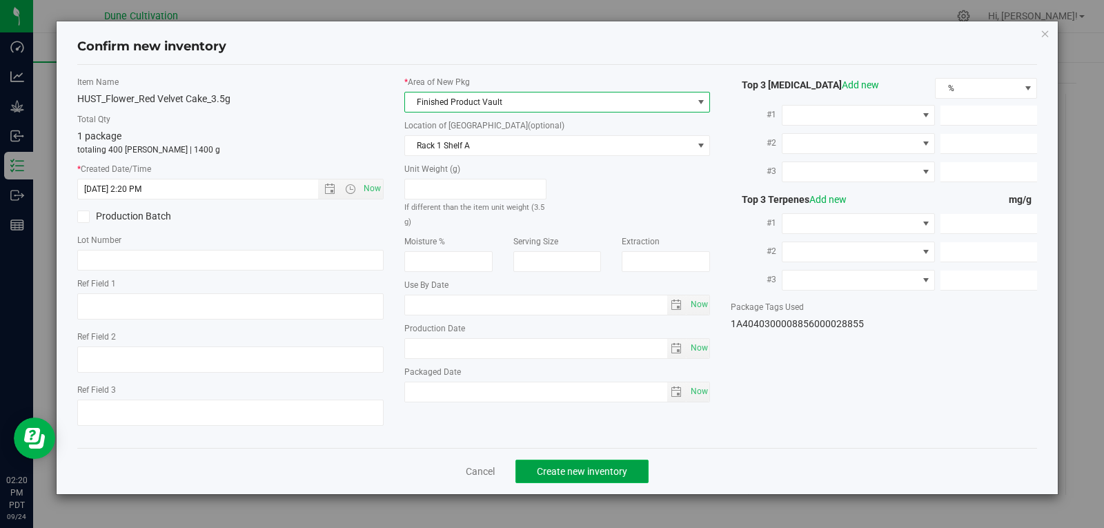
click at [595, 473] on span "Create new inventory" at bounding box center [582, 471] width 90 height 11
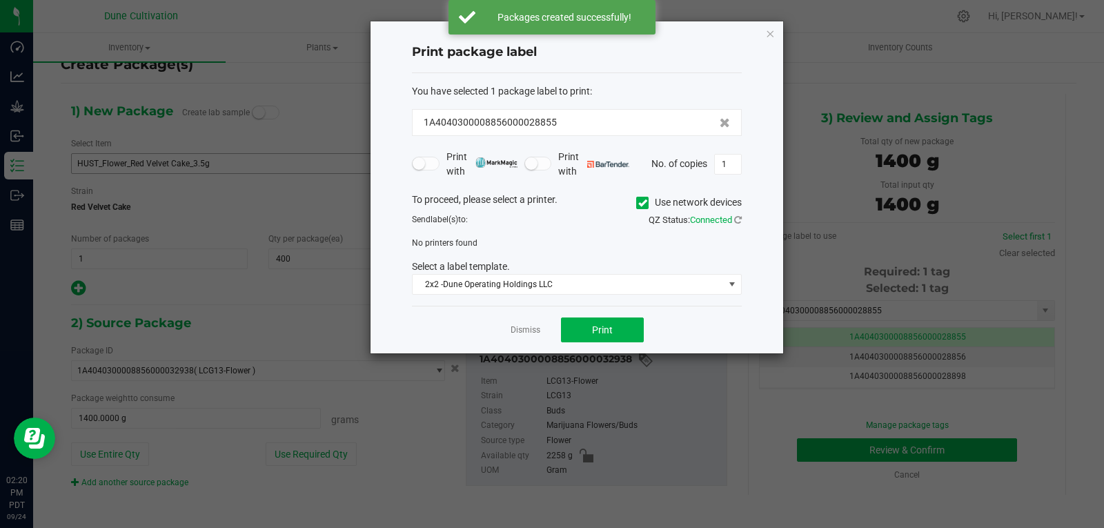
click at [522, 321] on div "Dismiss Print" at bounding box center [577, 330] width 330 height 48
click at [519, 327] on link "Dismiss" at bounding box center [525, 330] width 30 height 12
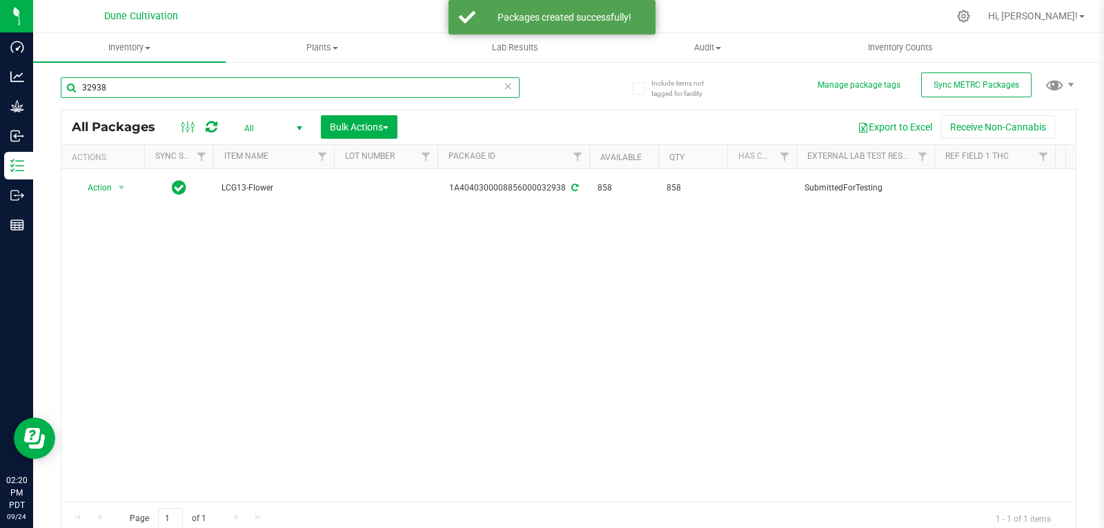
click at [172, 94] on input "32938" at bounding box center [290, 87] width 459 height 21
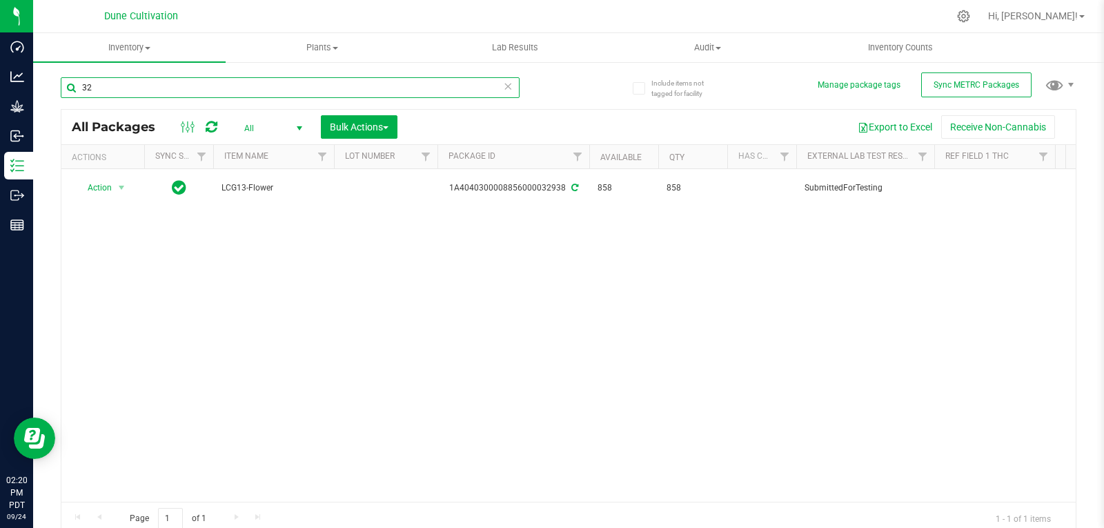
type input "3"
type input "28855"
click at [372, 184] on td at bounding box center [385, 187] width 103 height 37
type input "32938"
click at [324, 313] on div "All Packages All Active Only Lab Samples Locked All External Internal Bulk Acti…" at bounding box center [568, 322] width 1015 height 426
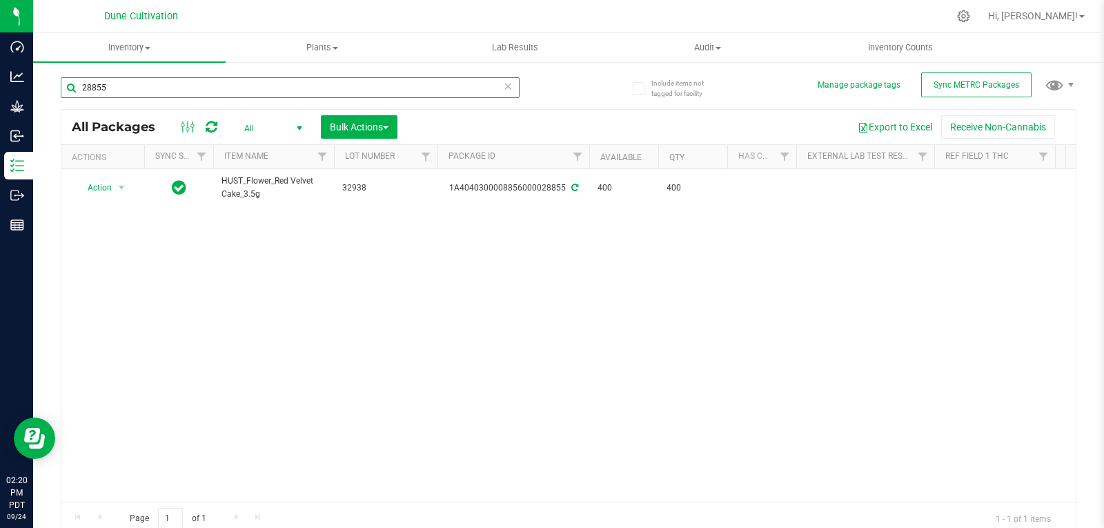
click at [161, 86] on input "28855" at bounding box center [290, 87] width 459 height 21
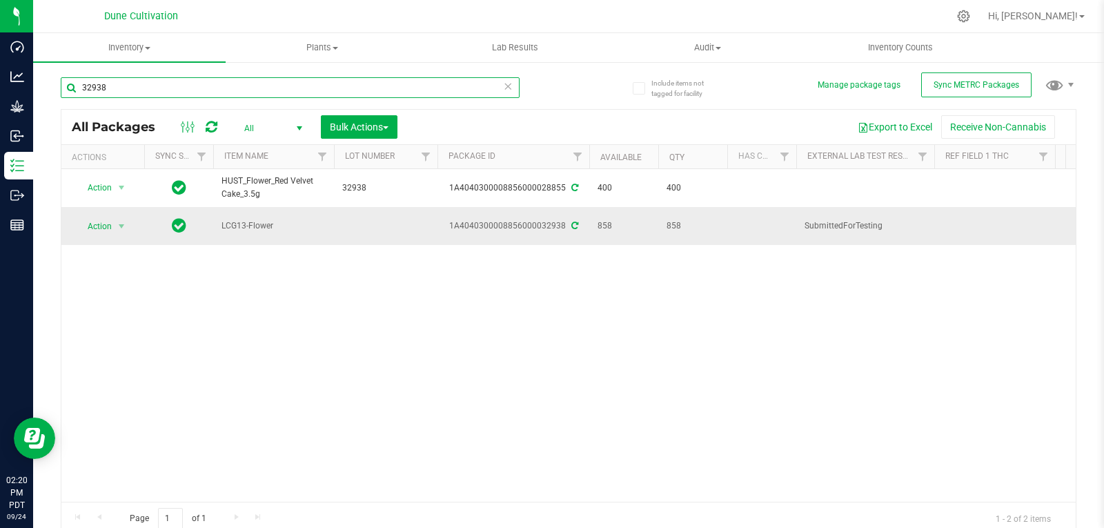
type input "32938"
click at [110, 223] on span "Action" at bounding box center [93, 226] width 37 height 19
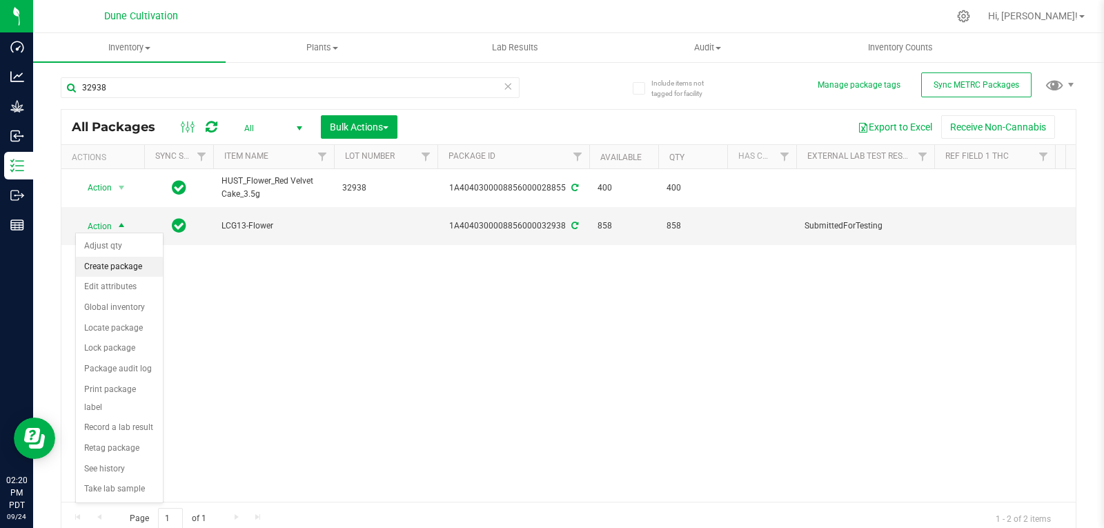
click at [109, 261] on li "Create package" at bounding box center [119, 267] width 87 height 21
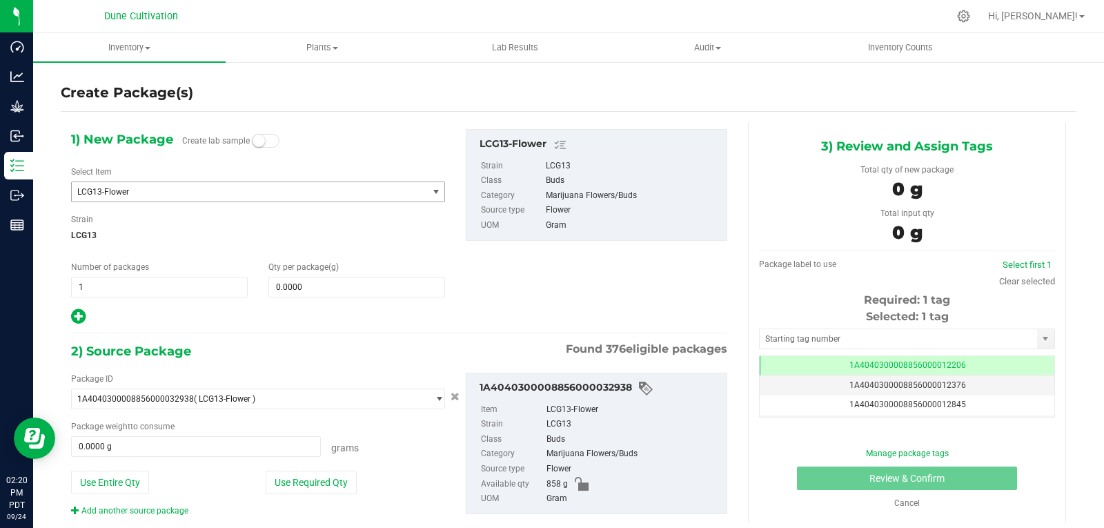
click at [175, 182] on span "LCG13-Flower" at bounding box center [249, 191] width 355 height 19
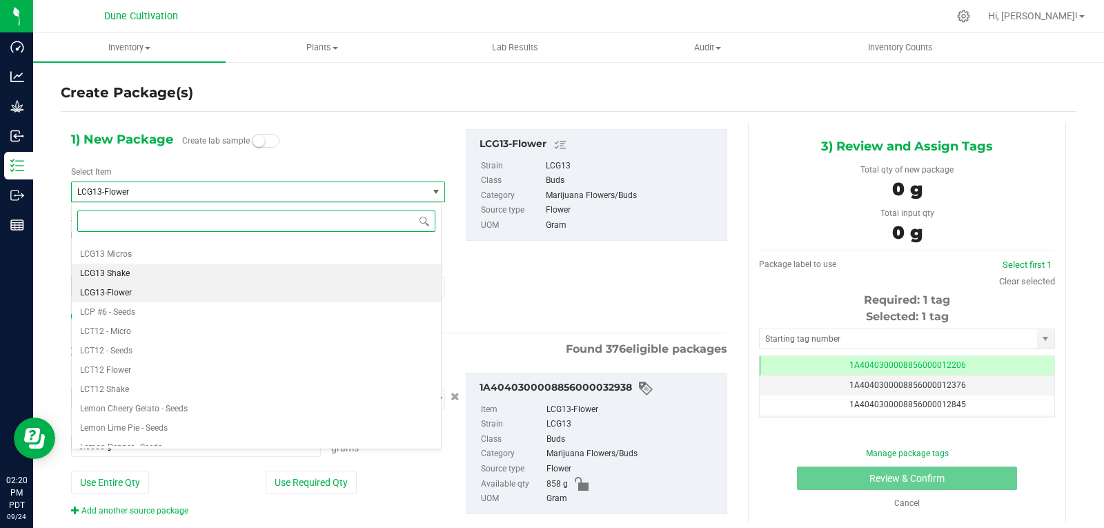
click at [135, 272] on li "LCG13 Shake" at bounding box center [256, 272] width 369 height 19
type input "0.0000"
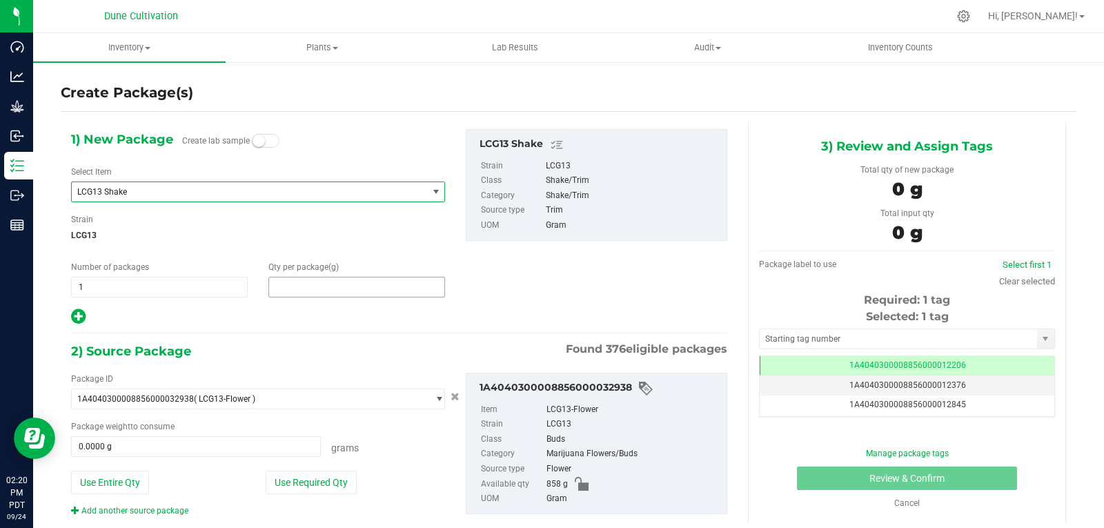
click at [306, 294] on span at bounding box center [356, 287] width 177 height 21
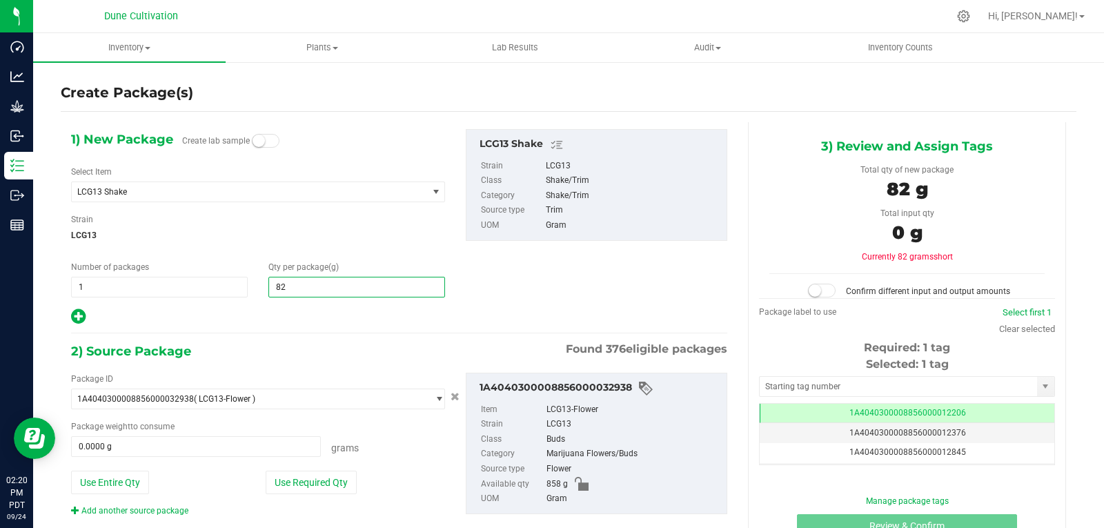
type input "826"
type input "826.0000"
click at [328, 490] on button "Use Required Qty" at bounding box center [311, 481] width 91 height 23
type input "826.0000 g"
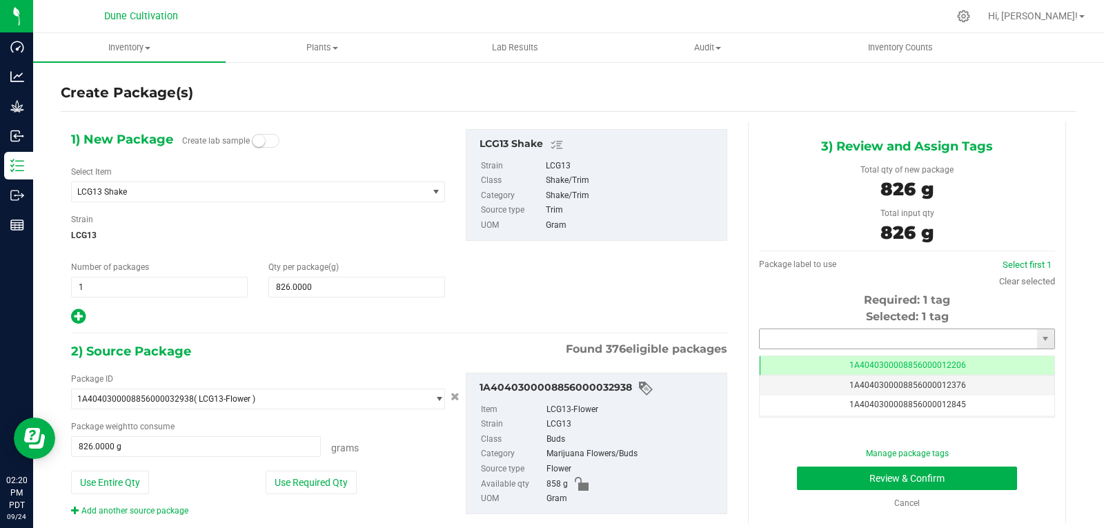
click at [759, 337] on input "text" at bounding box center [897, 338] width 277 height 19
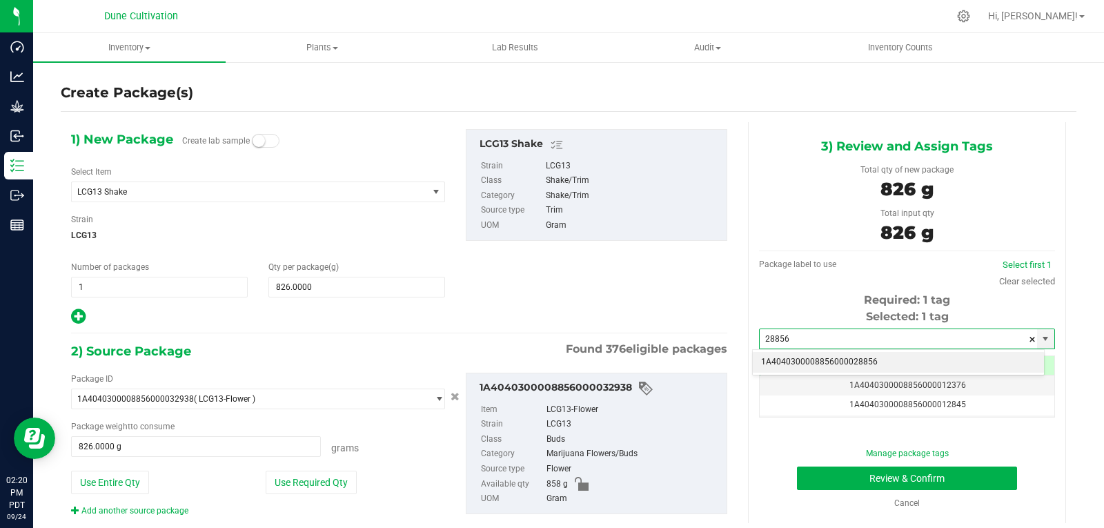
click at [759, 360] on li "1A4040300008856000028856" at bounding box center [898, 362] width 291 height 21
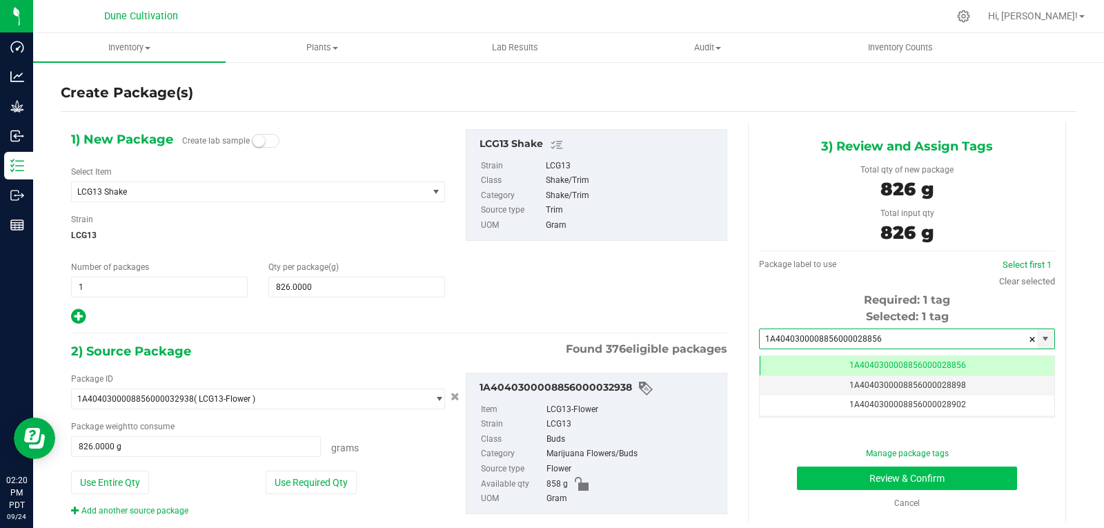
type input "1A4040300008856000028856"
click at [826, 471] on button "Review & Confirm" at bounding box center [907, 477] width 220 height 23
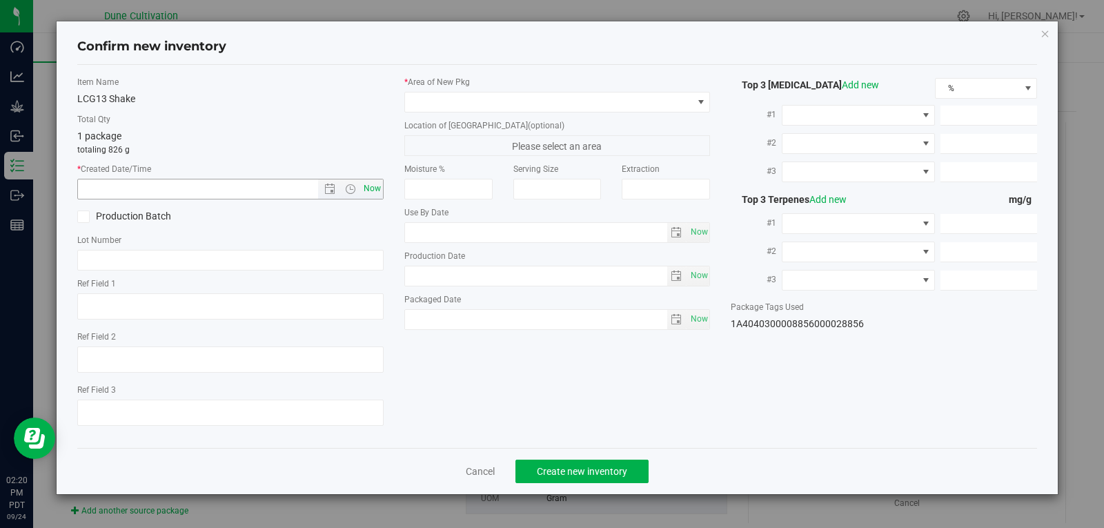
click at [367, 191] on span "Now" at bounding box center [371, 189] width 23 height 20
type input "[DATE] 2:20 PM"
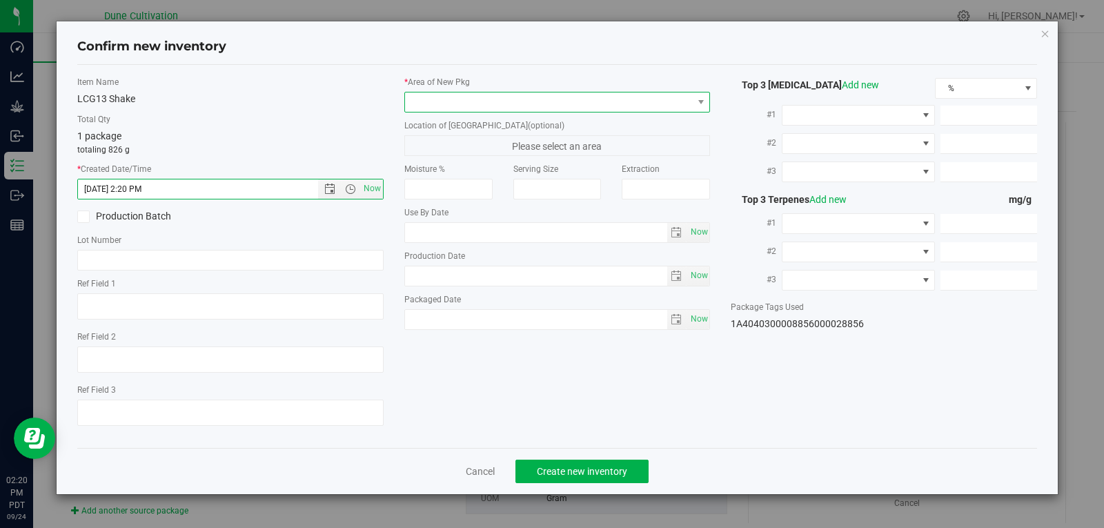
click at [435, 97] on span at bounding box center [549, 101] width 288 height 19
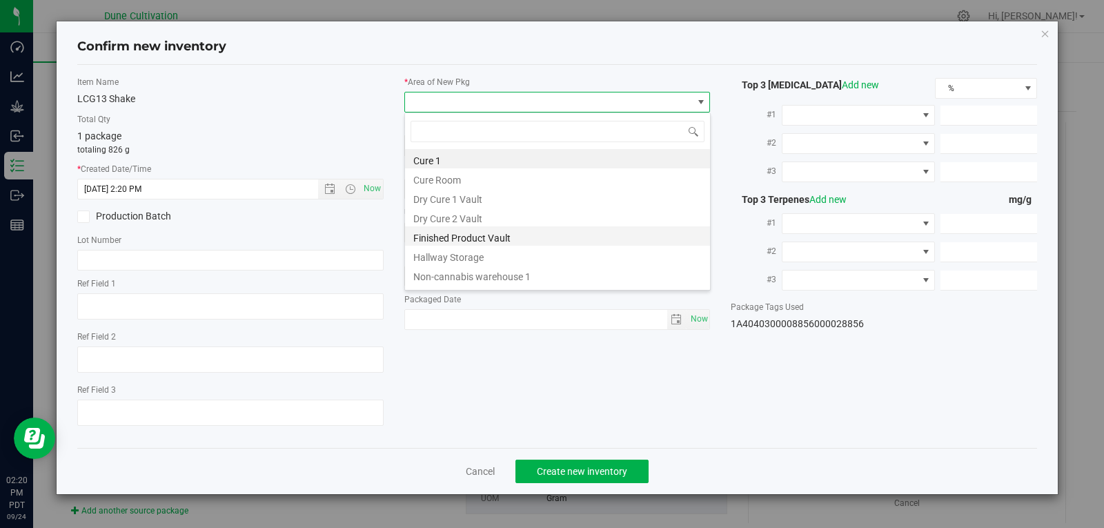
click at [512, 243] on li "Finished Product Vault" at bounding box center [557, 235] width 305 height 19
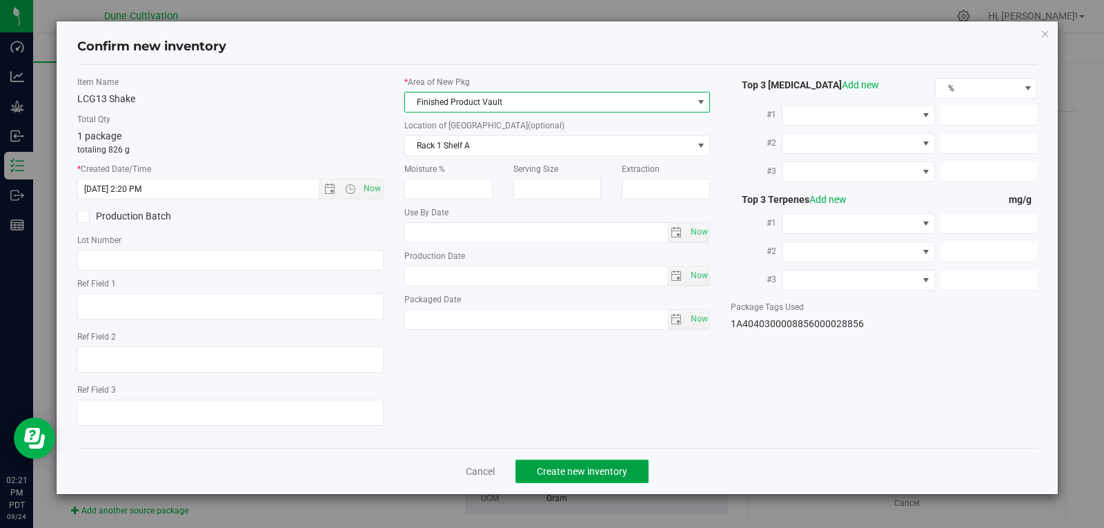
click at [568, 470] on span "Create new inventory" at bounding box center [582, 471] width 90 height 11
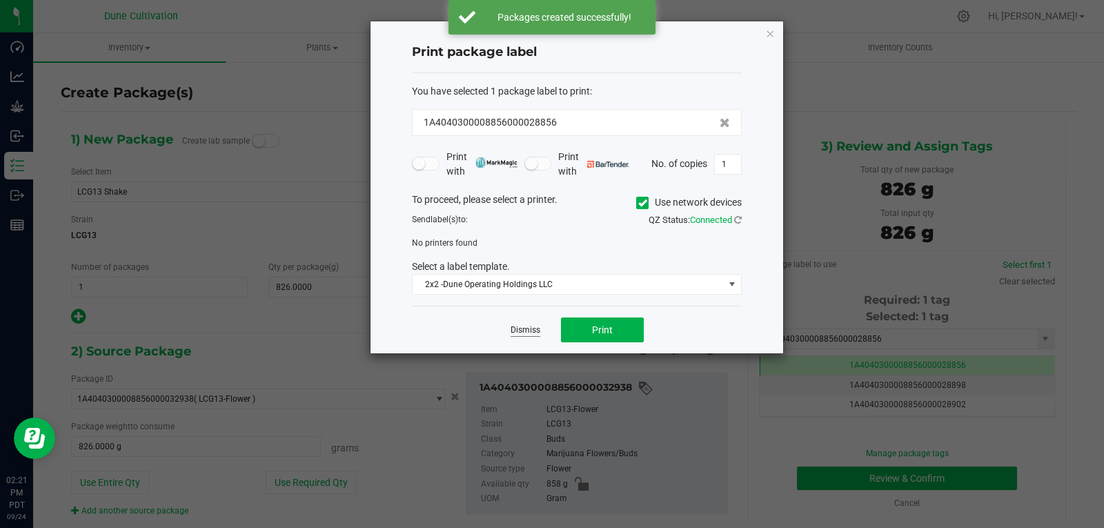
click at [521, 336] on link "Dismiss" at bounding box center [525, 330] width 30 height 12
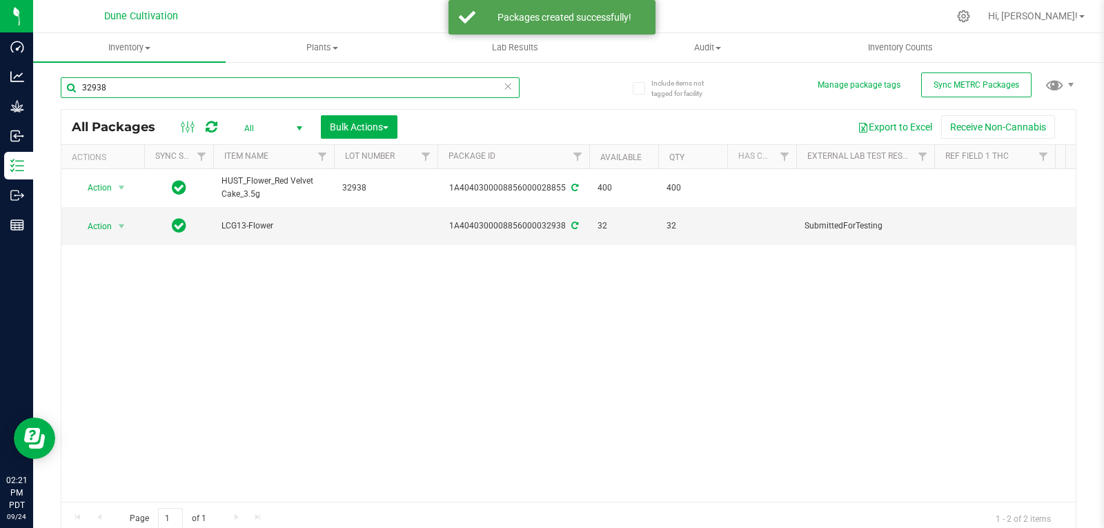
click at [190, 90] on input "32938" at bounding box center [290, 87] width 459 height 21
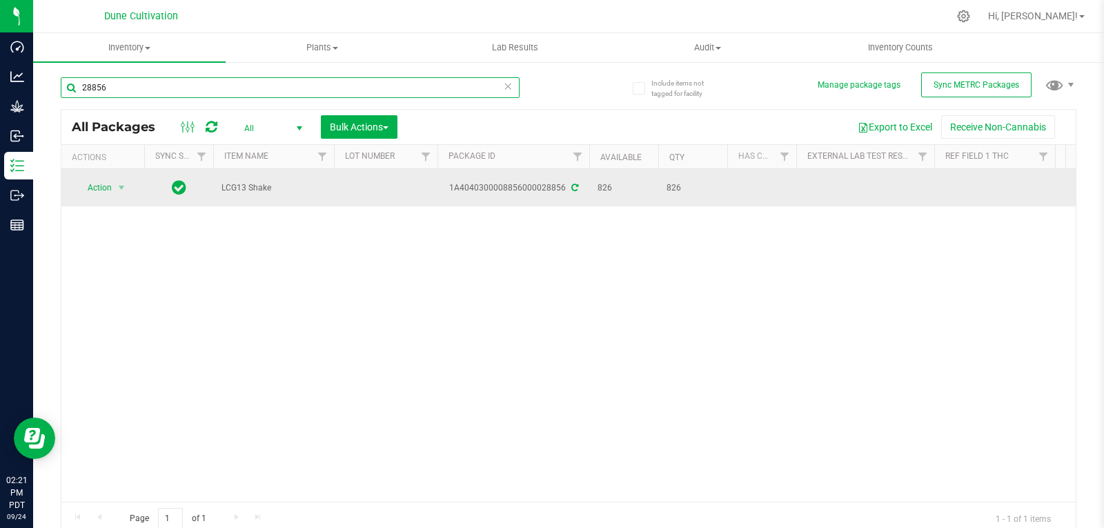
type input "28856"
click at [367, 188] on td at bounding box center [385, 187] width 103 height 37
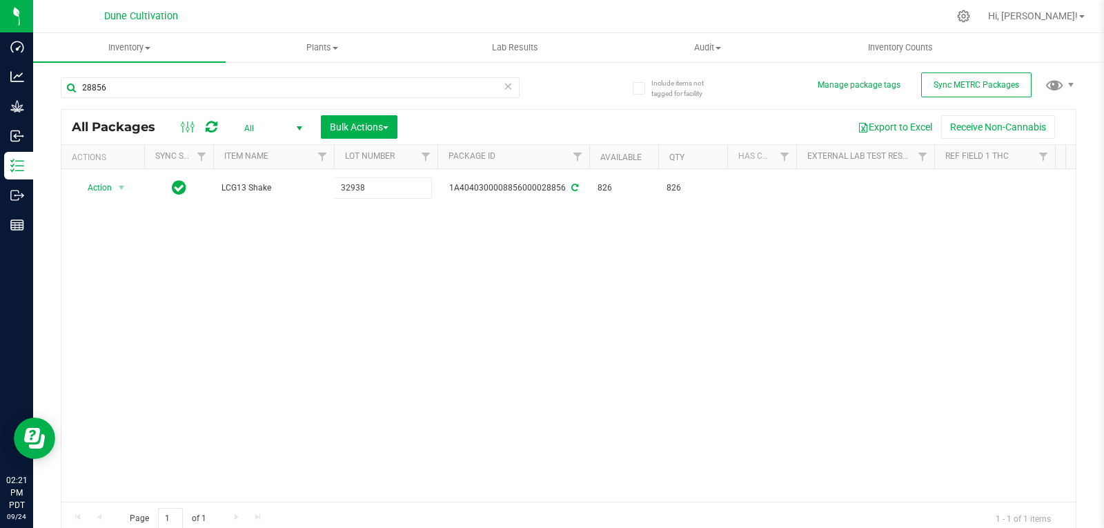
click at [341, 267] on div "All Packages All Active Only Lab Samples Locked All External Internal Bulk Acti…" at bounding box center [568, 322] width 1015 height 426
click at [143, 82] on input "28856" at bounding box center [290, 87] width 459 height 21
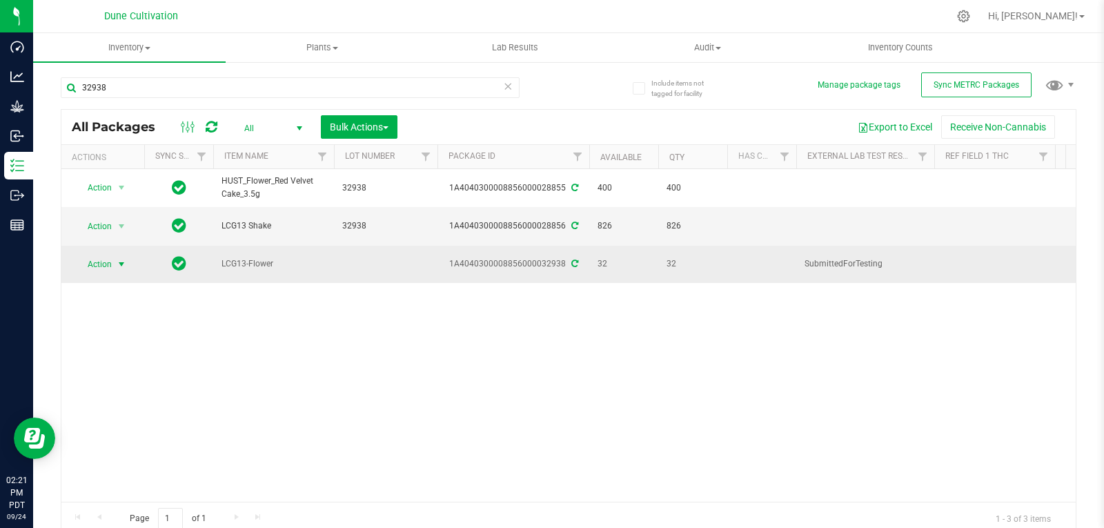
click at [126, 259] on span "select" at bounding box center [121, 264] width 11 height 11
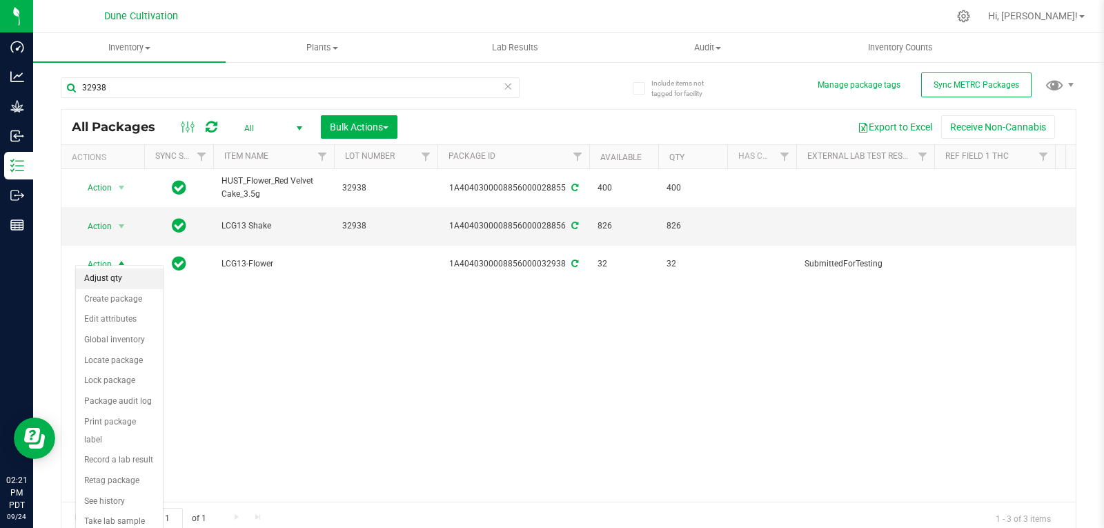
click at [117, 275] on li "Adjust qty" at bounding box center [119, 278] width 87 height 21
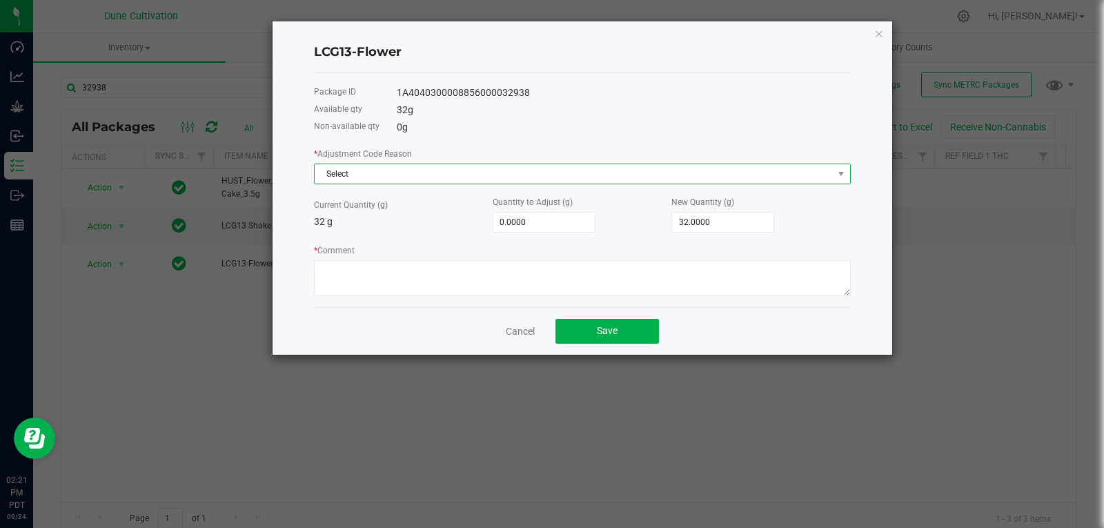
click at [595, 180] on span "Select" at bounding box center [574, 173] width 518 height 19
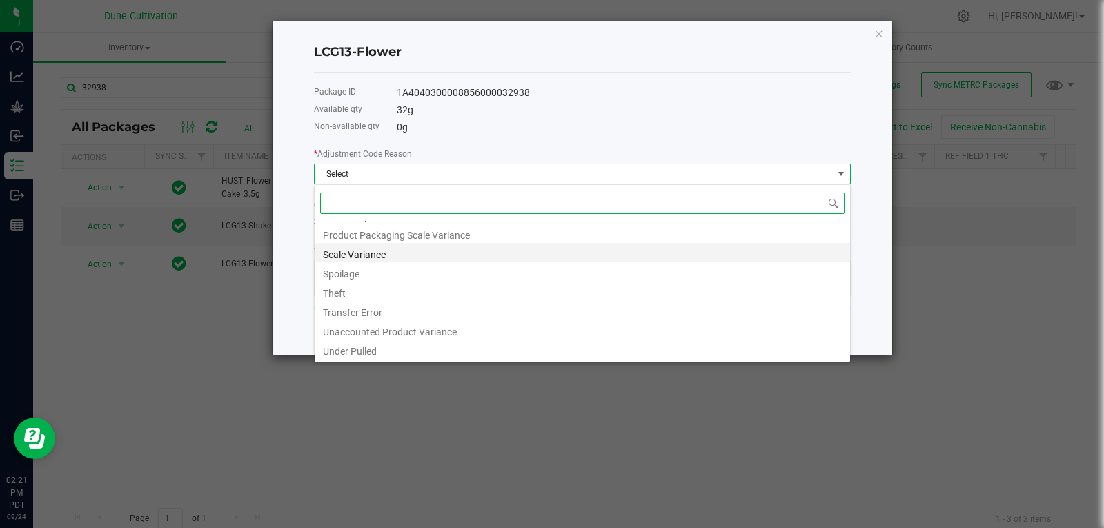
click at [434, 259] on li "Scale Variance" at bounding box center [582, 252] width 535 height 19
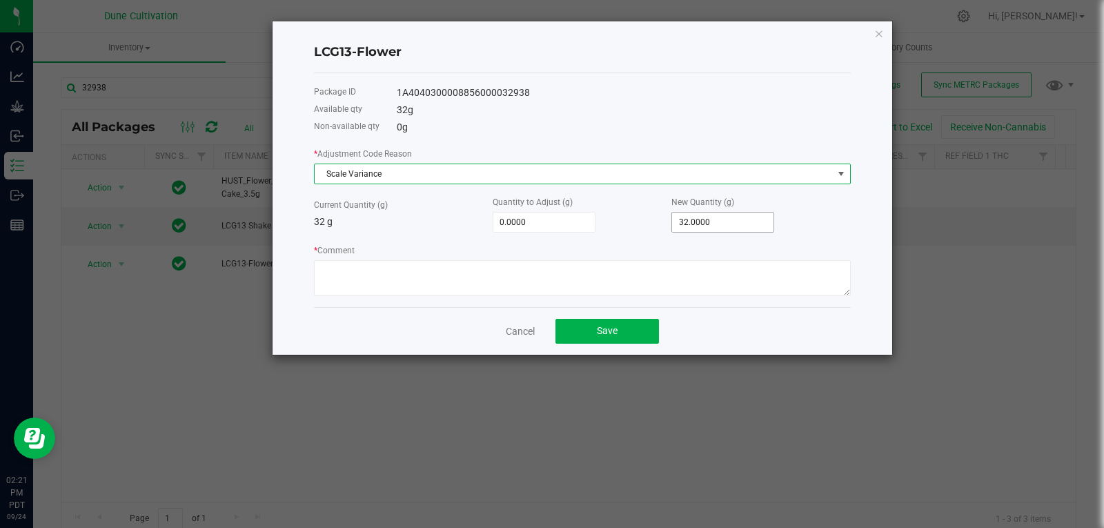
click at [708, 212] on span "32.0000" at bounding box center [722, 222] width 103 height 21
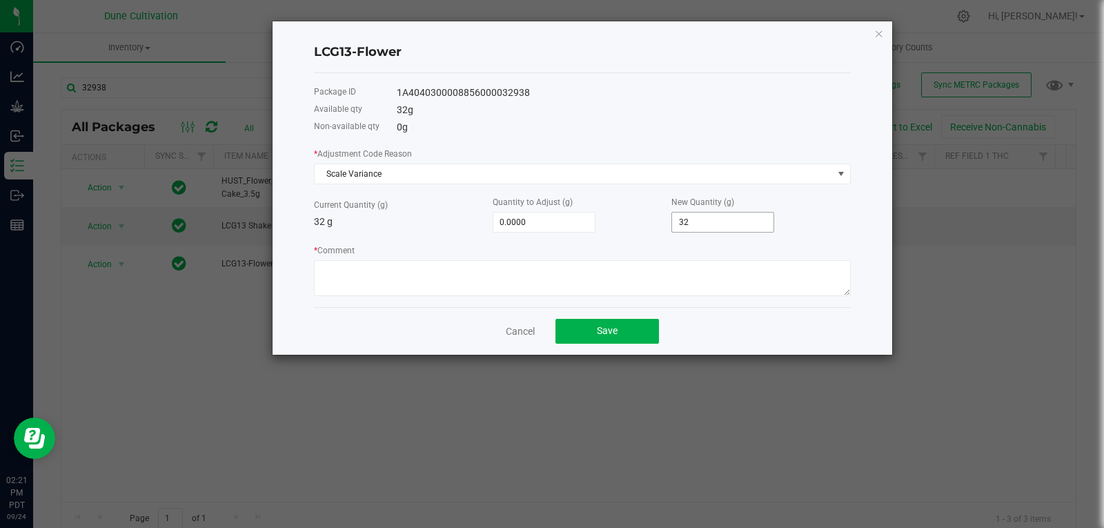
click at [715, 219] on input "32" at bounding box center [722, 221] width 101 height 19
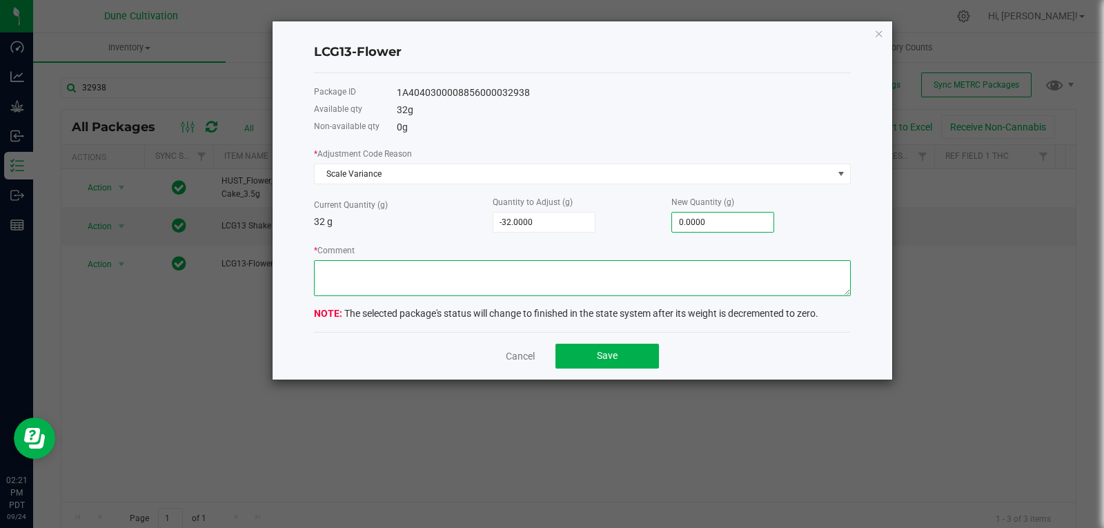
click at [655, 281] on textarea "* Comment" at bounding box center [582, 278] width 537 height 36
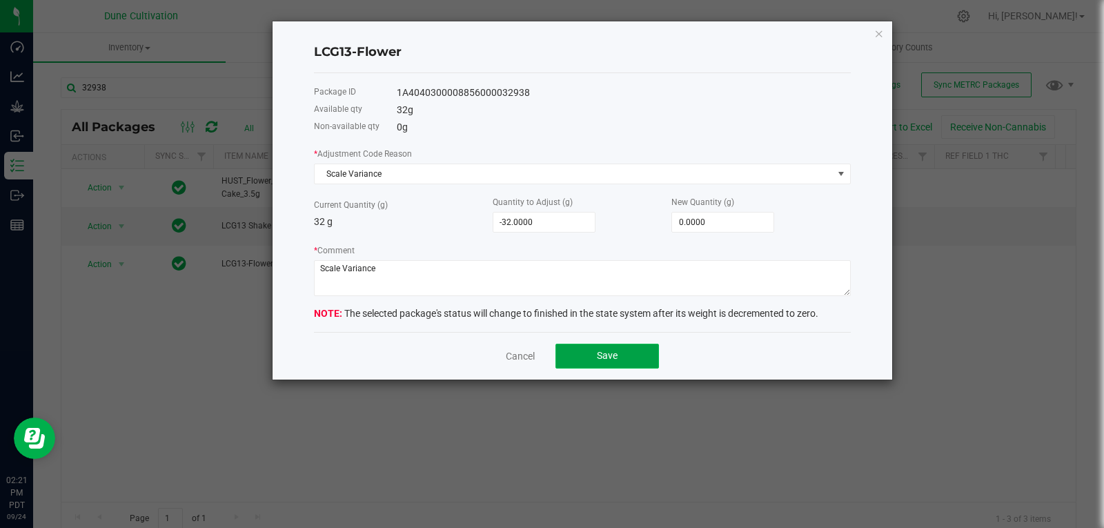
click at [615, 350] on span "Save" at bounding box center [607, 355] width 21 height 11
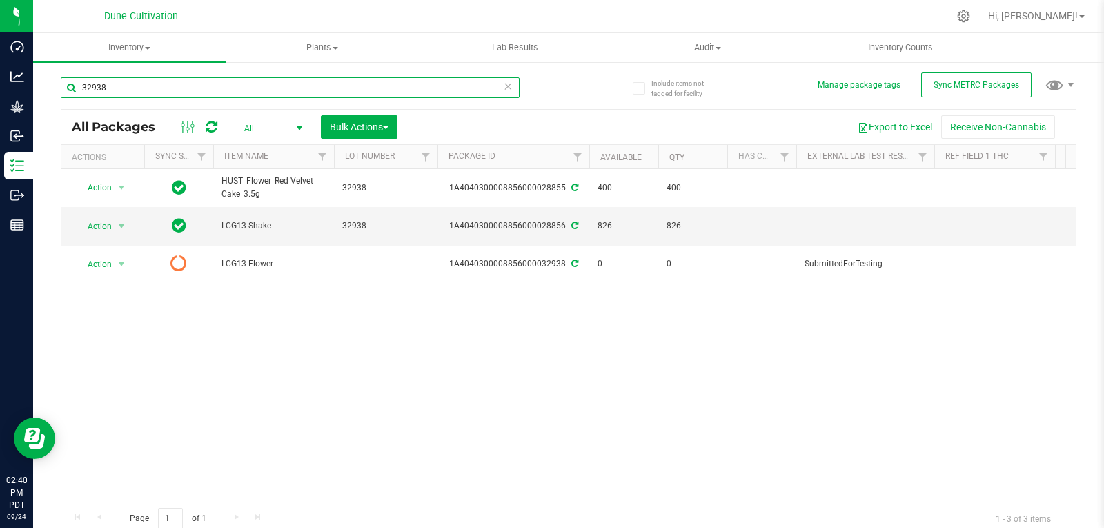
click at [147, 90] on input "32938" at bounding box center [290, 87] width 459 height 21
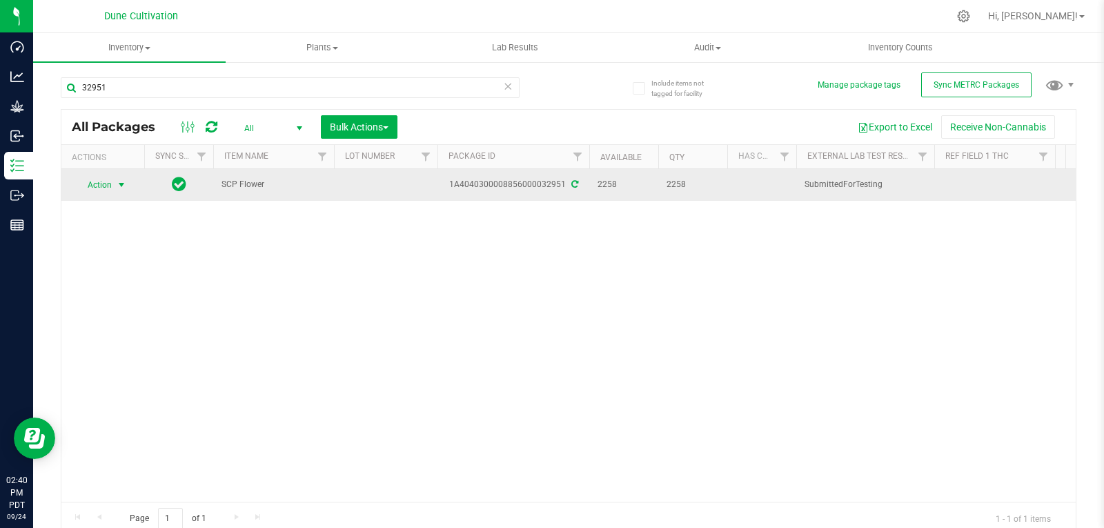
click at [102, 187] on span "Action" at bounding box center [93, 184] width 37 height 19
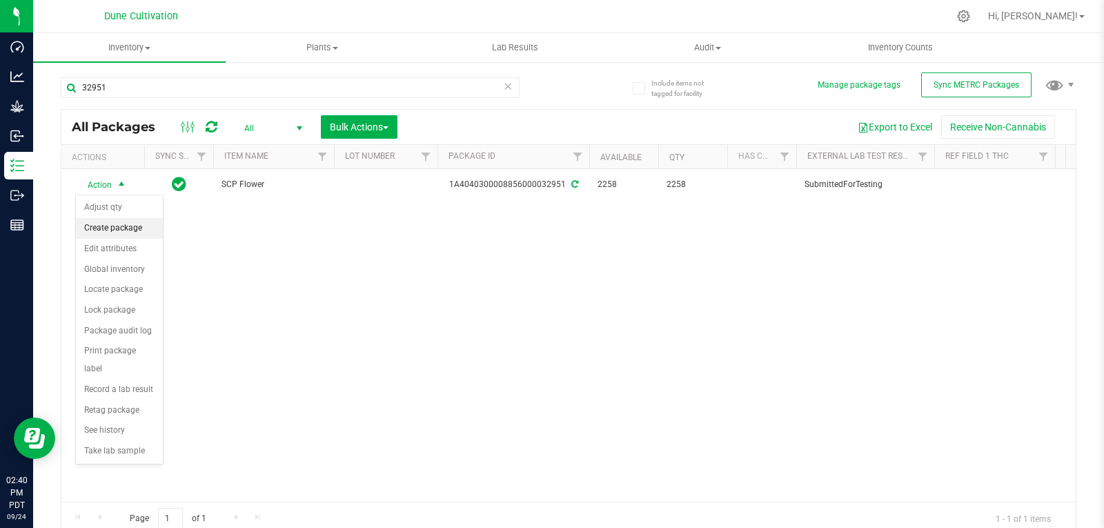
click at [108, 229] on li "Create package" at bounding box center [119, 228] width 87 height 21
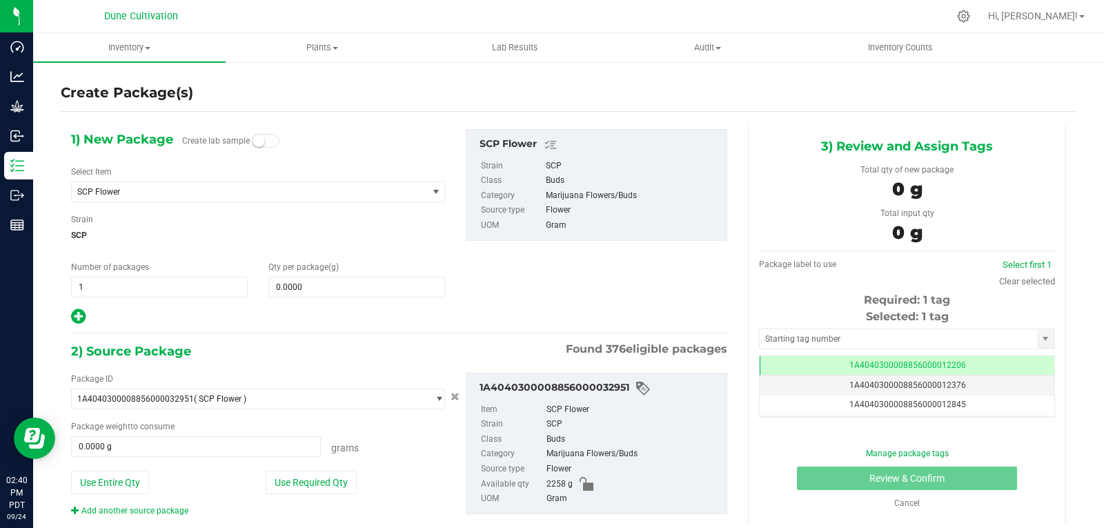
scroll to position [0, -1]
click at [172, 185] on span "SCP Flower" at bounding box center [249, 191] width 355 height 19
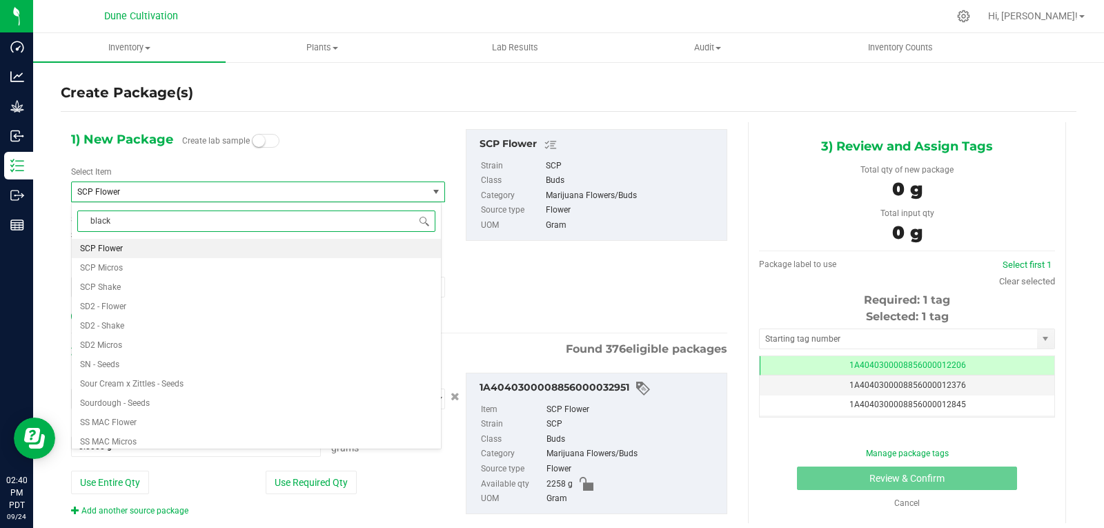
scroll to position [0, 0]
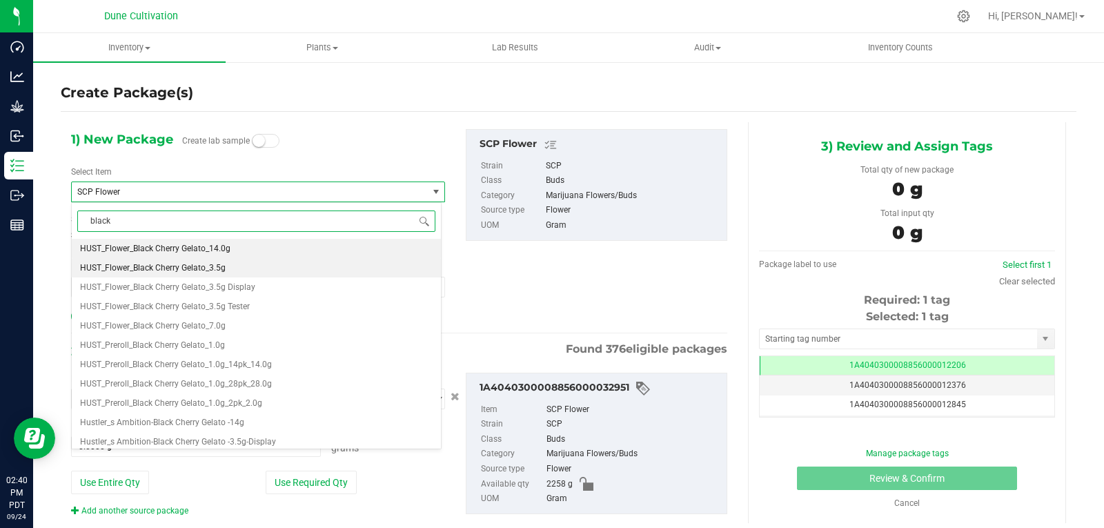
click at [210, 266] on span "HUST_Flower_Black Cherry Gelato_3.5g" at bounding box center [153, 268] width 146 height 10
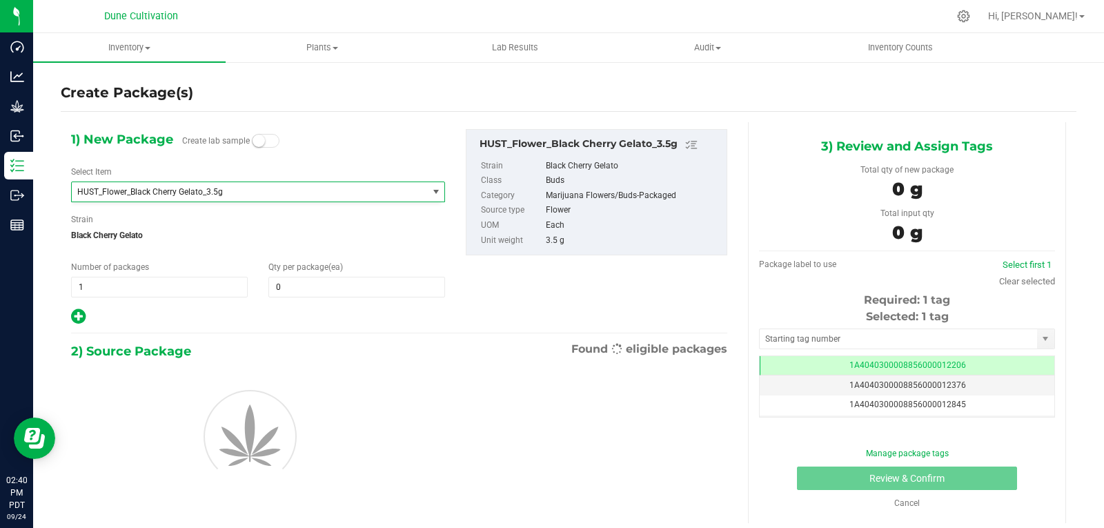
scroll to position [17962, 0]
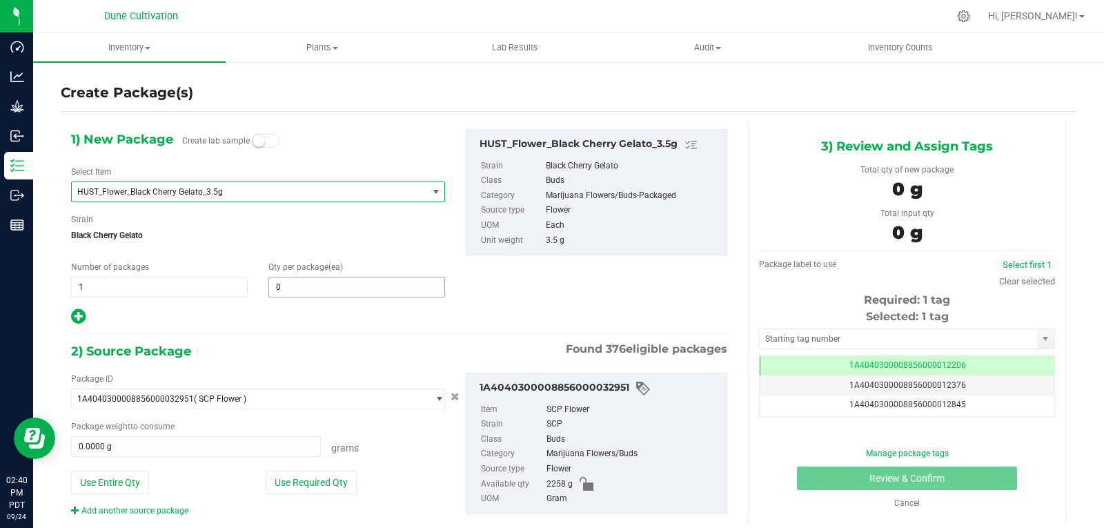
click at [311, 284] on span "0 0" at bounding box center [356, 287] width 177 height 21
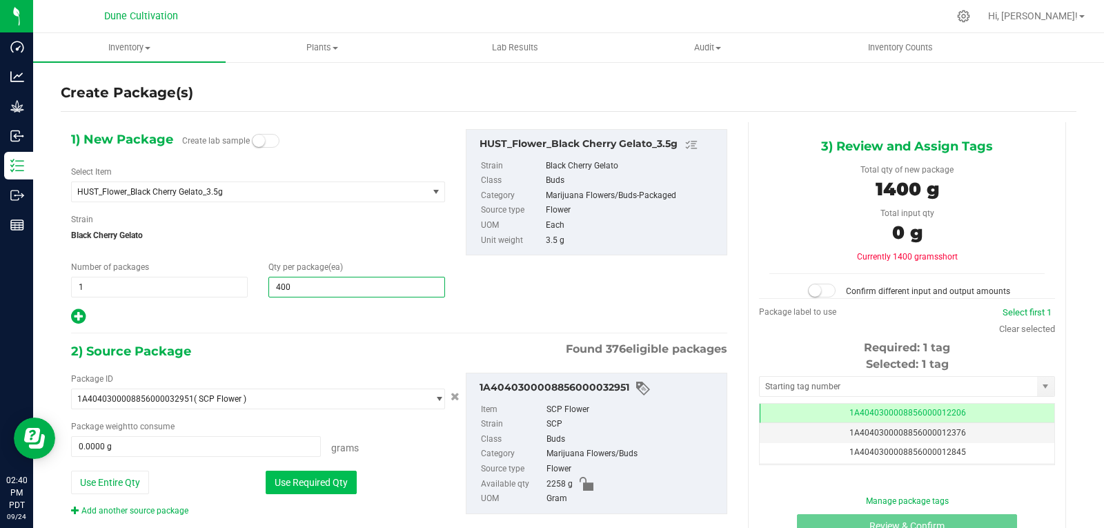
click at [296, 477] on button "Use Required Qty" at bounding box center [311, 481] width 91 height 23
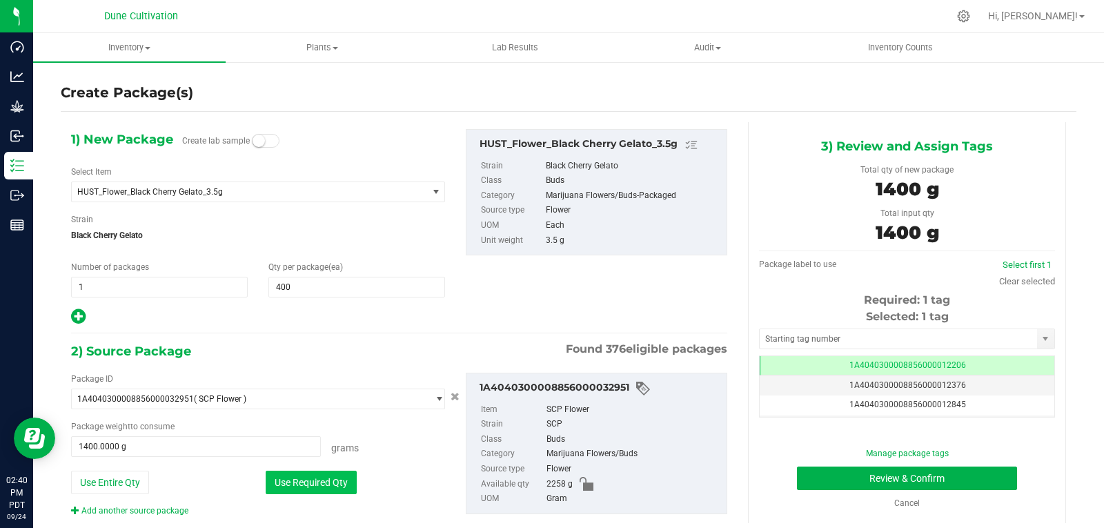
scroll to position [28, 0]
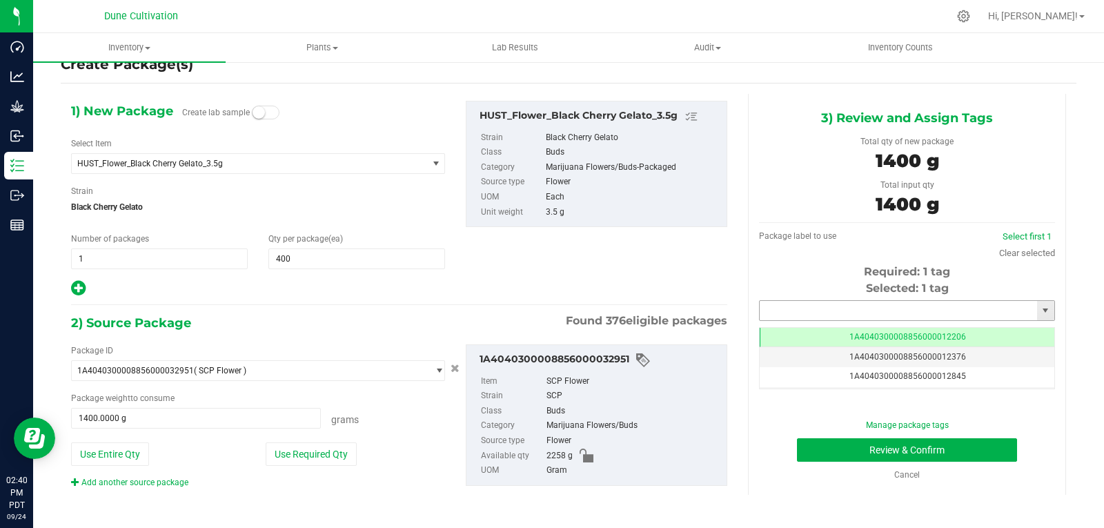
click at [827, 317] on input "text" at bounding box center [897, 310] width 277 height 19
click at [818, 335] on li "1A4040300008856000028847" at bounding box center [898, 334] width 291 height 21
click at [869, 444] on button "Review & Confirm" at bounding box center [907, 449] width 220 height 23
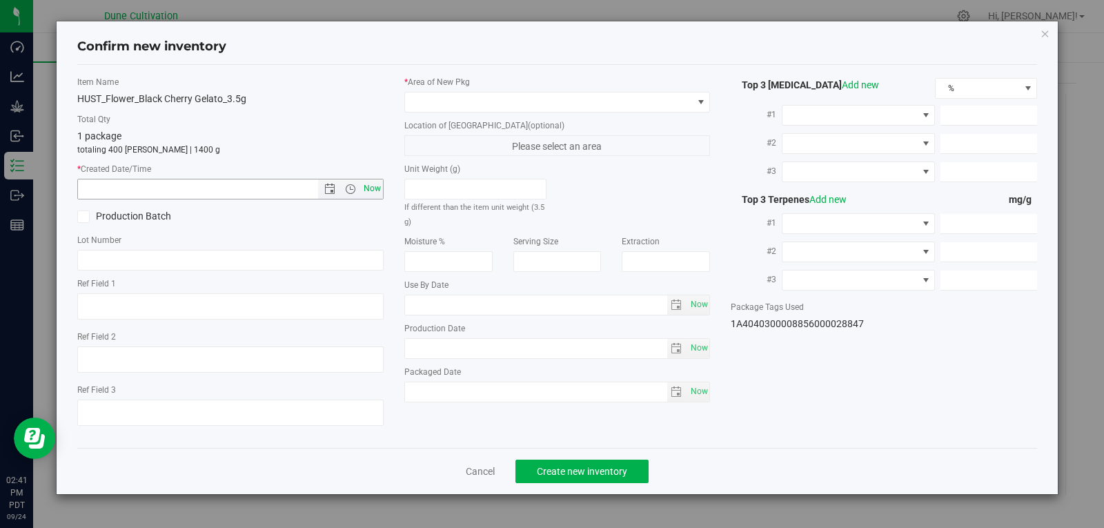
click at [363, 188] on span "Now" at bounding box center [371, 189] width 23 height 20
click at [457, 106] on span at bounding box center [549, 101] width 288 height 19
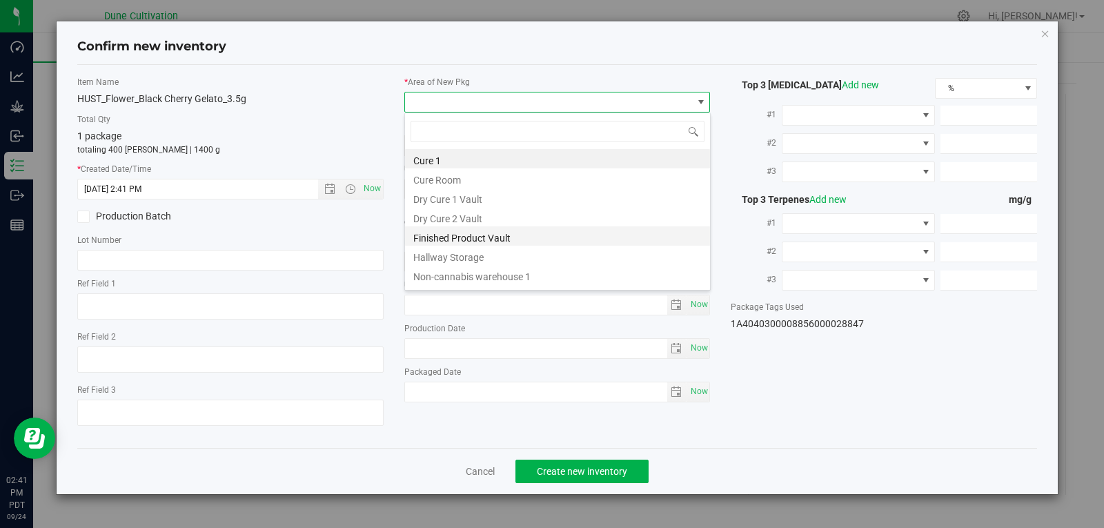
click at [472, 232] on li "Finished Product Vault" at bounding box center [557, 235] width 305 height 19
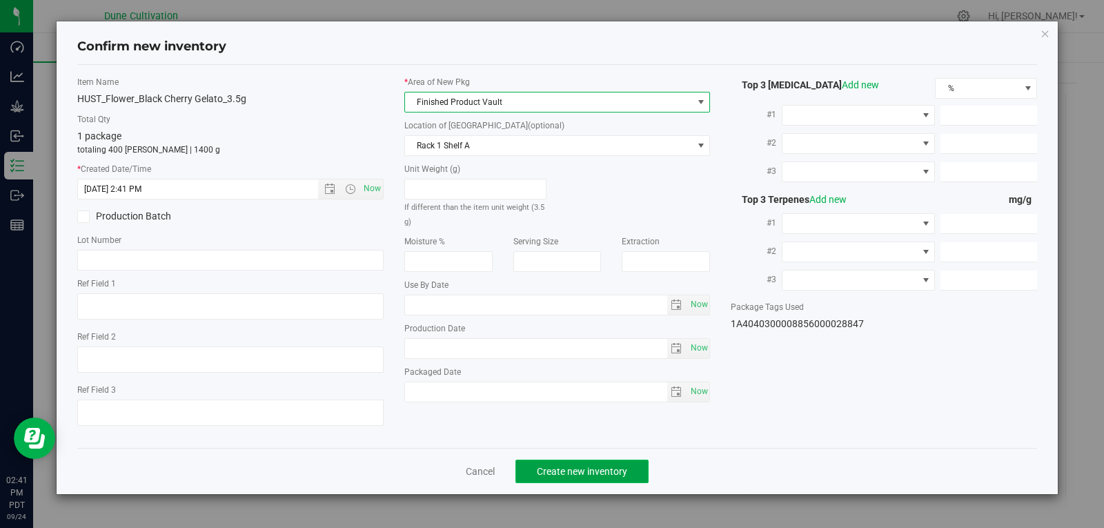
click at [561, 464] on button "Create new inventory" at bounding box center [581, 470] width 133 height 23
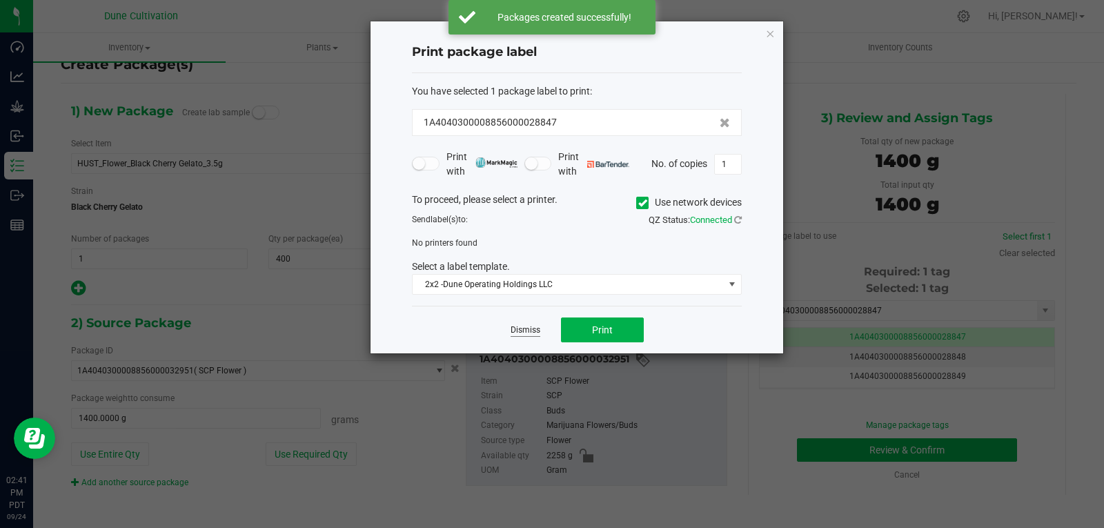
click at [524, 327] on link "Dismiss" at bounding box center [525, 330] width 30 height 12
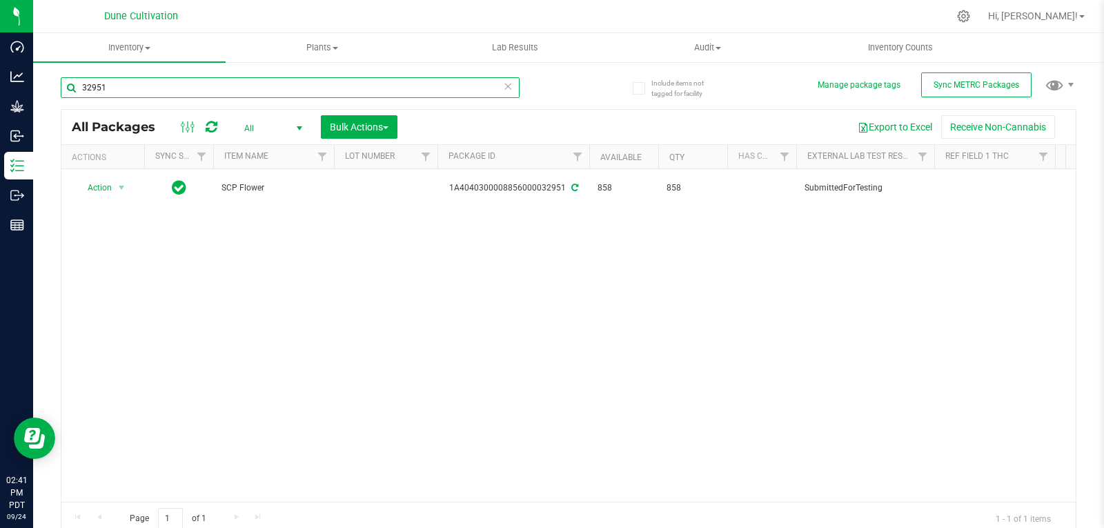
click at [202, 79] on input "32951" at bounding box center [290, 87] width 459 height 21
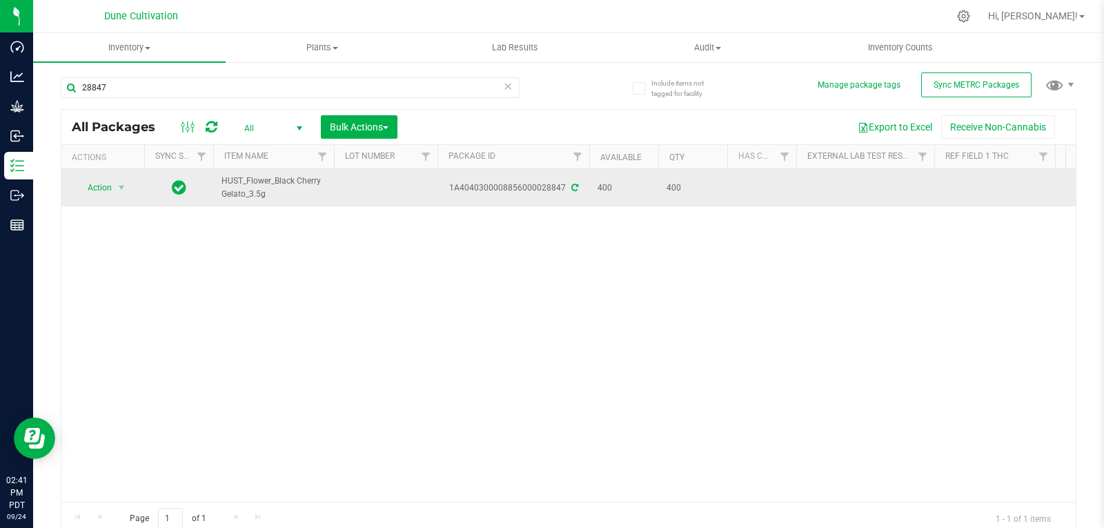
click at [357, 183] on td at bounding box center [385, 187] width 103 height 37
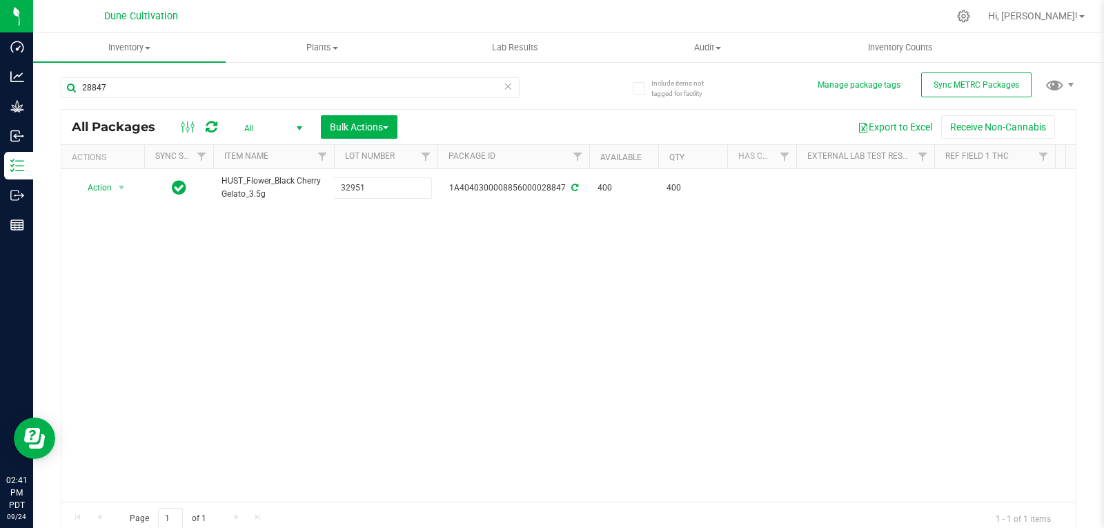
click at [353, 277] on div "All Packages All Active Only Lab Samples Locked All External Internal Bulk Acti…" at bounding box center [568, 322] width 1015 height 426
click at [94, 86] on input "28847" at bounding box center [290, 87] width 459 height 21
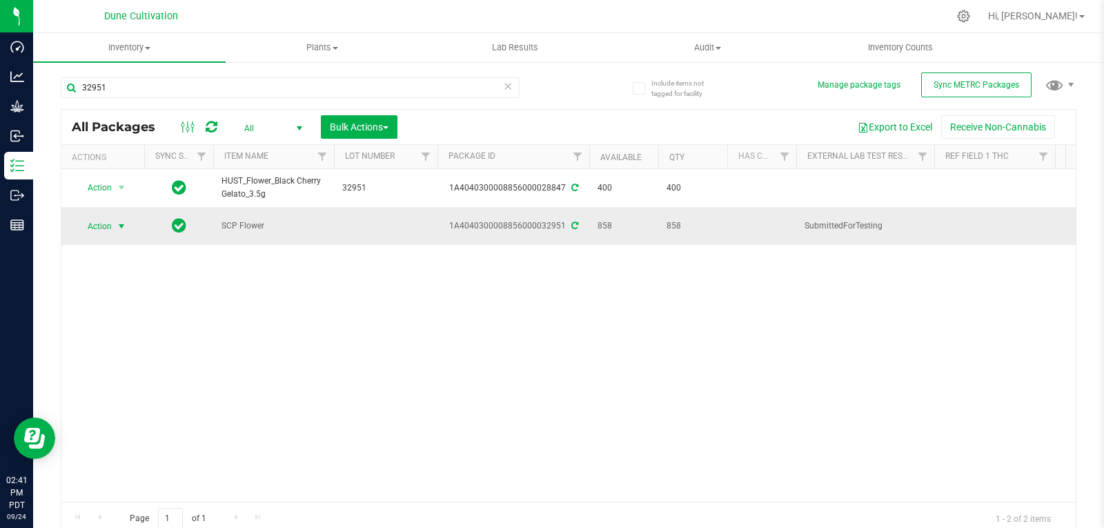
click at [117, 227] on span "select" at bounding box center [121, 226] width 11 height 11
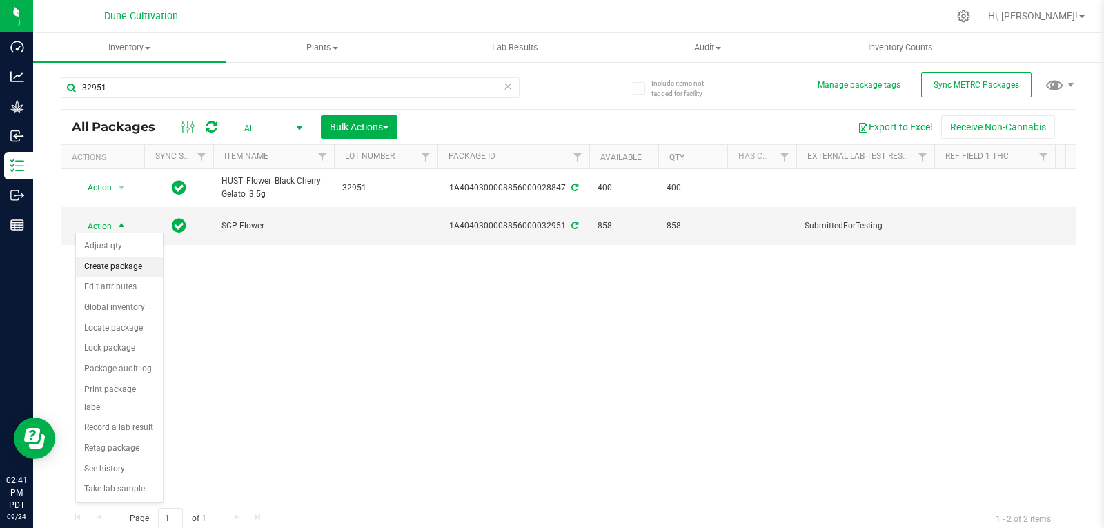
click at [115, 266] on li "Create package" at bounding box center [119, 267] width 87 height 21
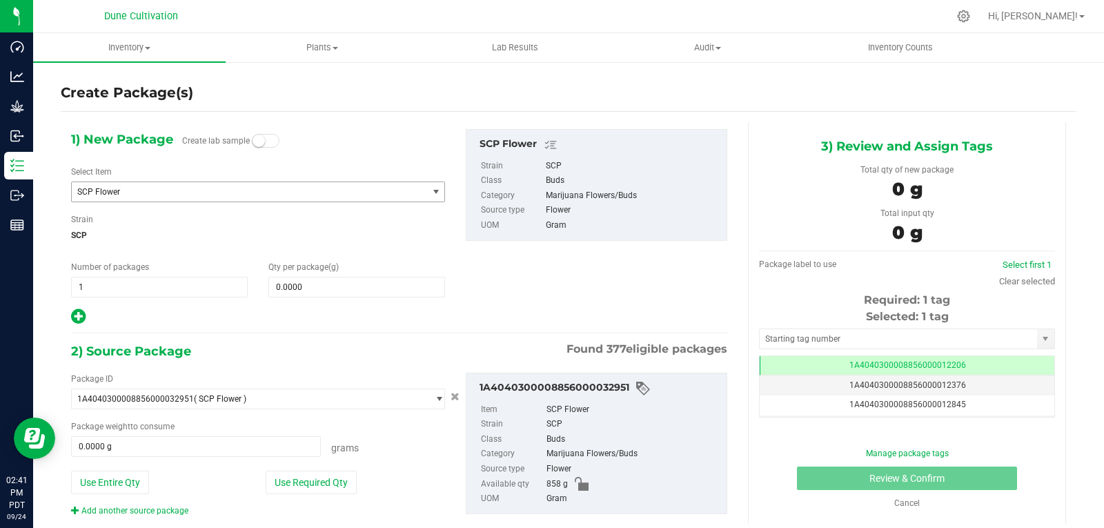
click at [183, 185] on span "SCP Flower" at bounding box center [249, 191] width 355 height 19
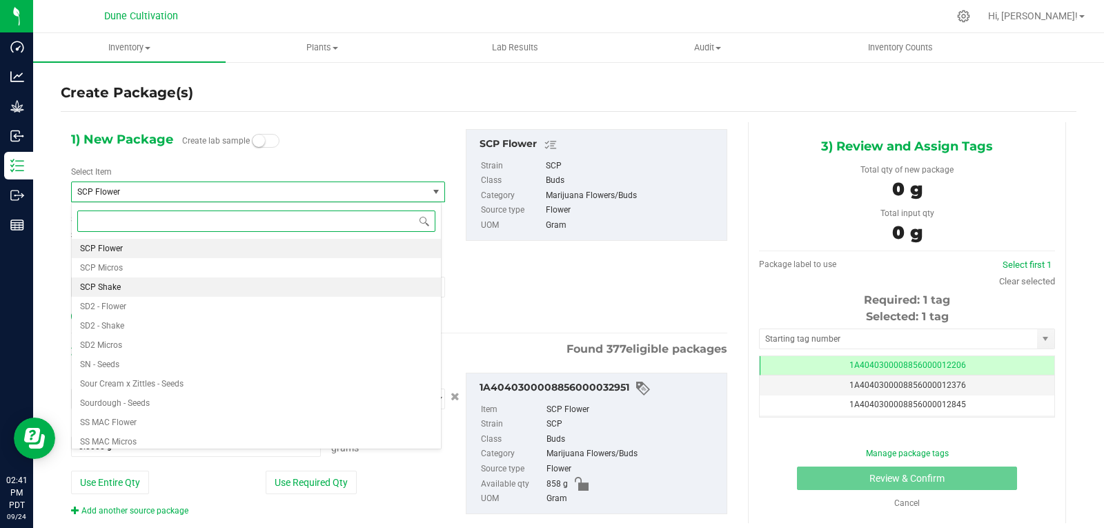
click at [183, 288] on li "SCP Shake" at bounding box center [256, 286] width 369 height 19
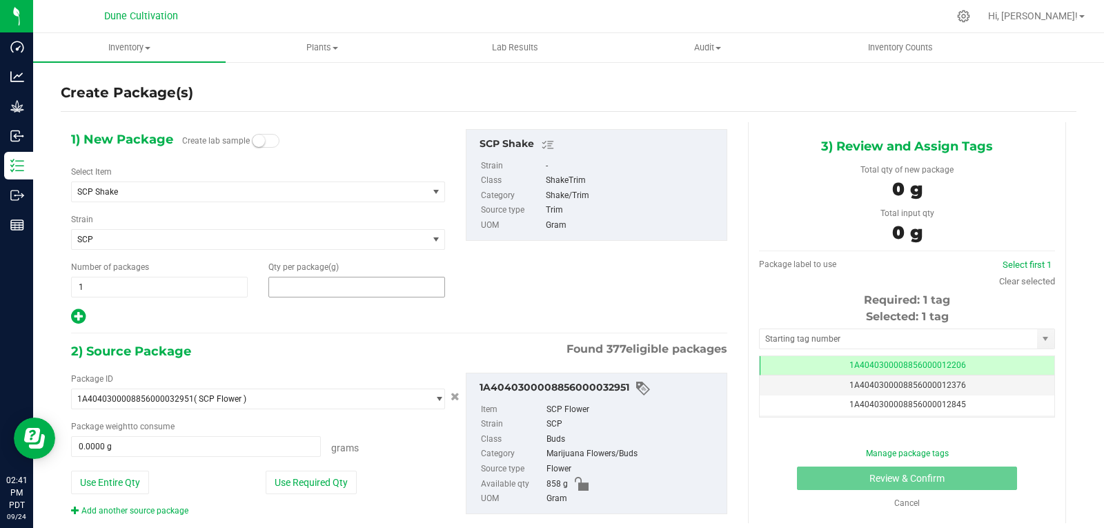
click at [336, 291] on span at bounding box center [356, 287] width 177 height 21
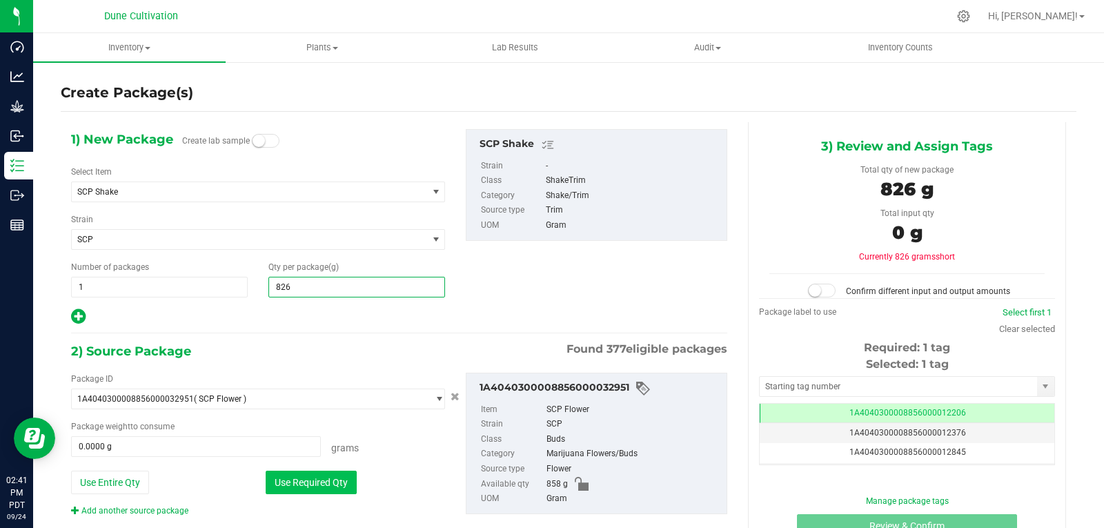
click at [302, 481] on button "Use Required Qty" at bounding box center [311, 481] width 91 height 23
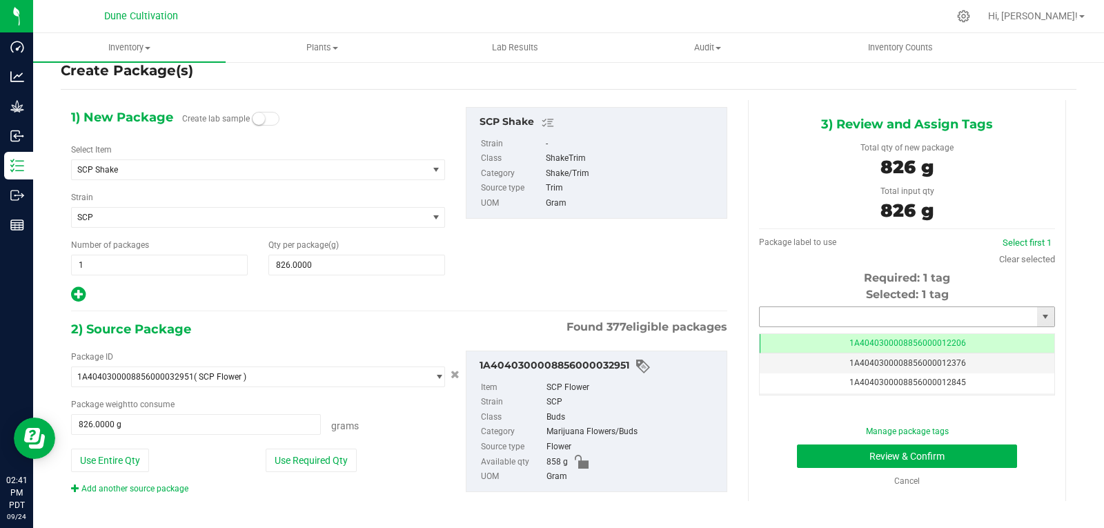
click at [773, 319] on input "text" at bounding box center [897, 316] width 277 height 19
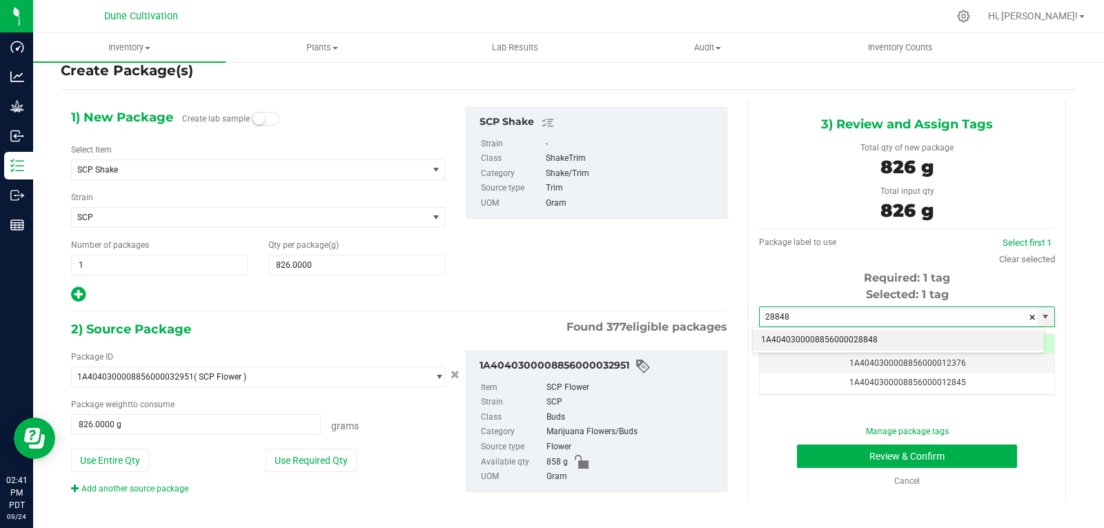
click at [775, 332] on li "1A4040300008856000028848" at bounding box center [898, 340] width 291 height 21
click at [834, 472] on div "Manage package tags Review & Confirm Cancel" at bounding box center [906, 456] width 275 height 62
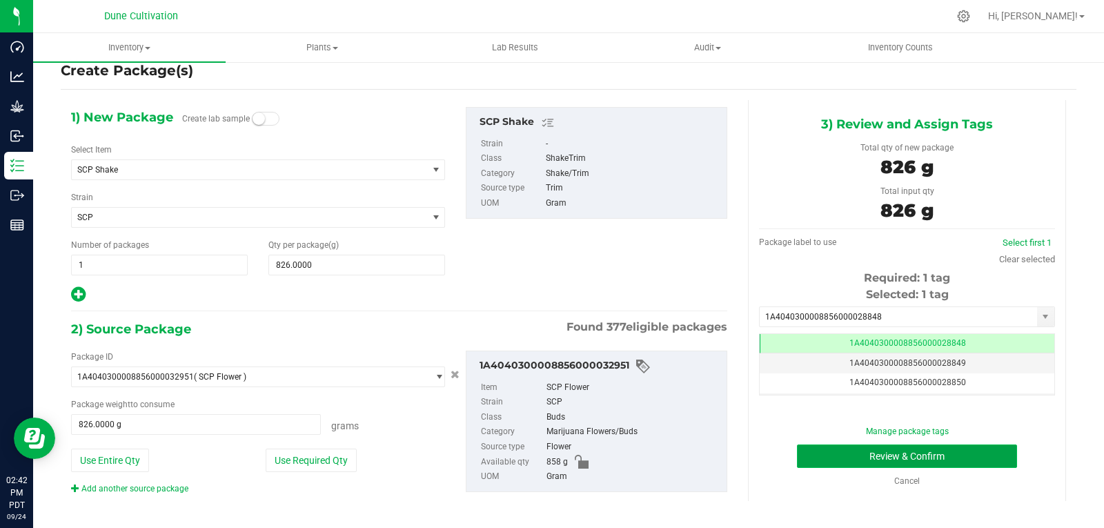
click at [835, 459] on button "Review & Confirm" at bounding box center [907, 455] width 220 height 23
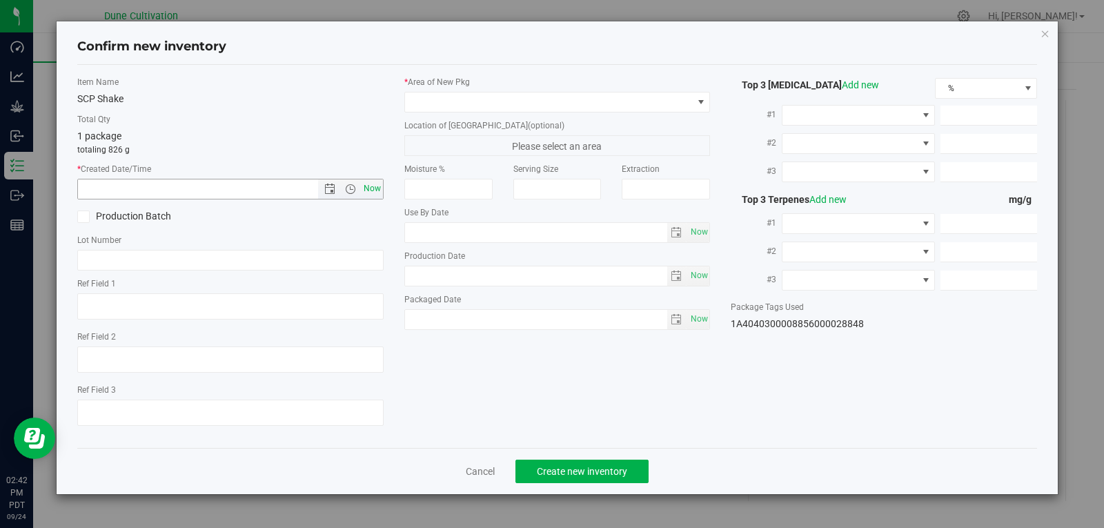
click at [370, 189] on span "Now" at bounding box center [371, 189] width 23 height 20
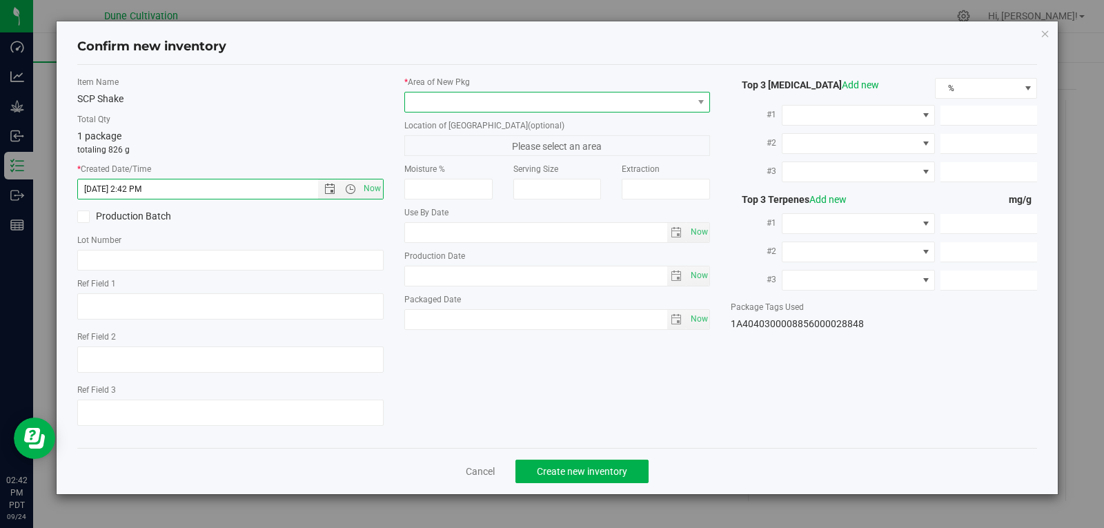
click at [480, 94] on span at bounding box center [549, 101] width 288 height 19
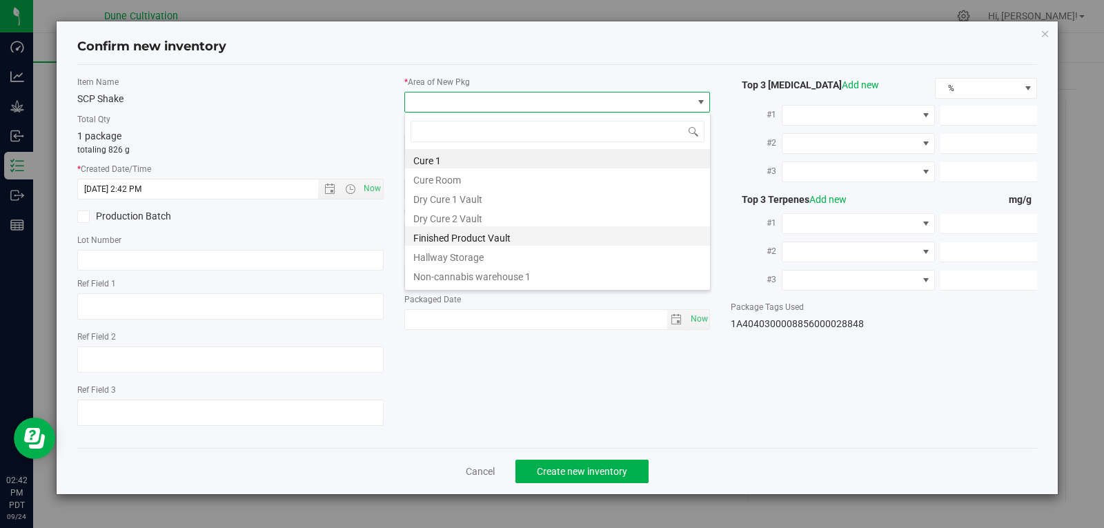
click at [497, 241] on li "Finished Product Vault" at bounding box center [557, 235] width 305 height 19
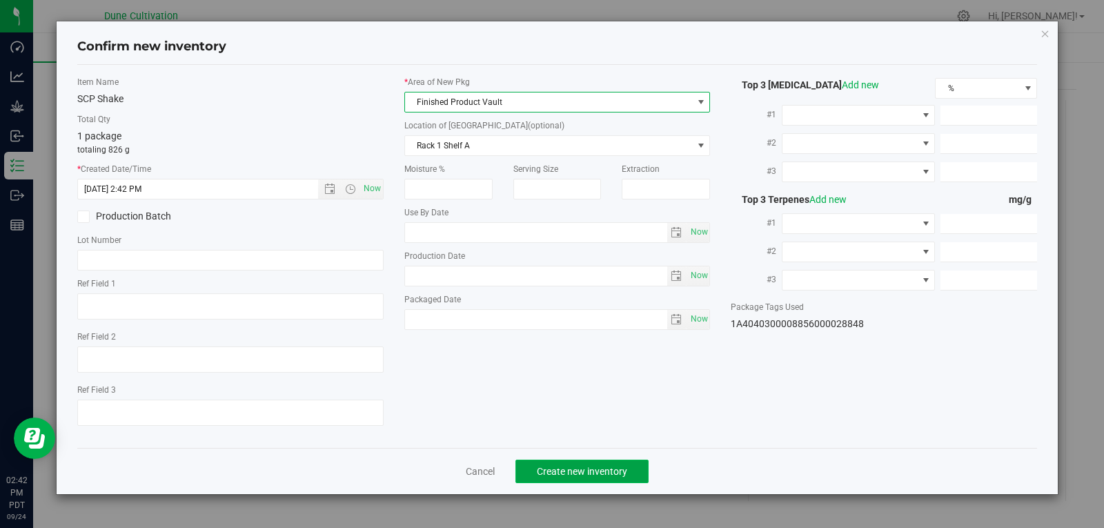
click at [575, 461] on button "Create new inventory" at bounding box center [581, 470] width 133 height 23
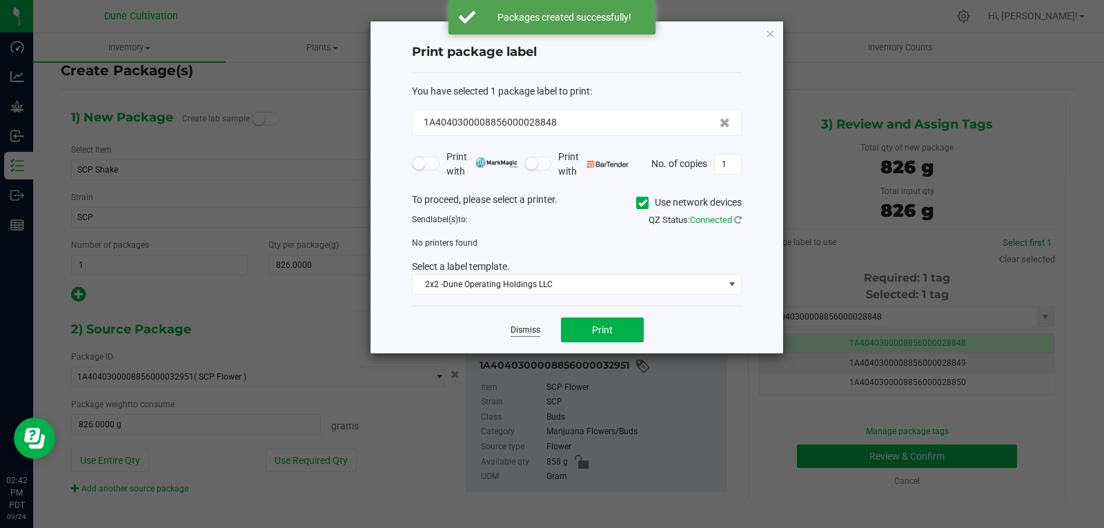
click at [512, 330] on link "Dismiss" at bounding box center [525, 330] width 30 height 12
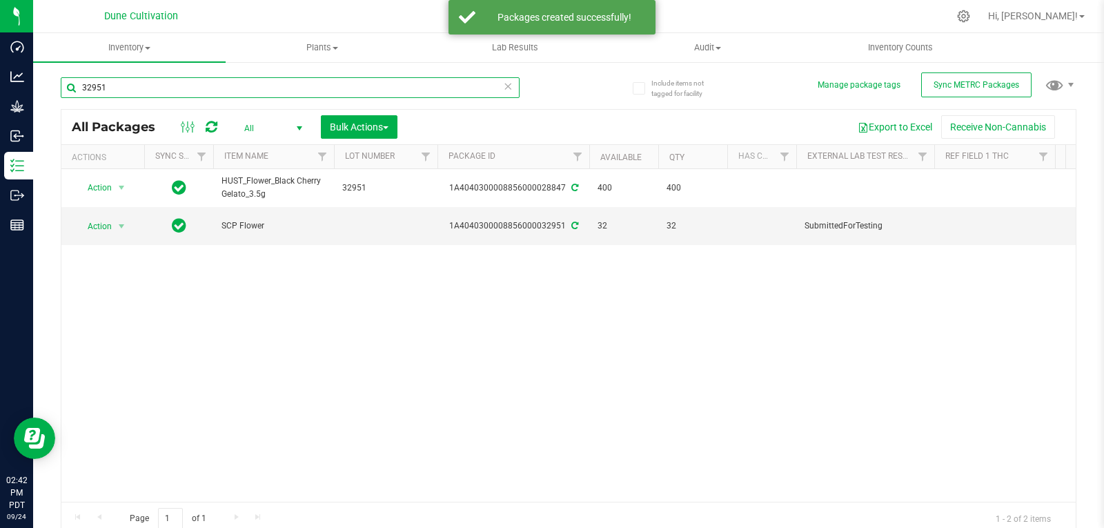
click at [186, 88] on input "32951" at bounding box center [290, 87] width 459 height 21
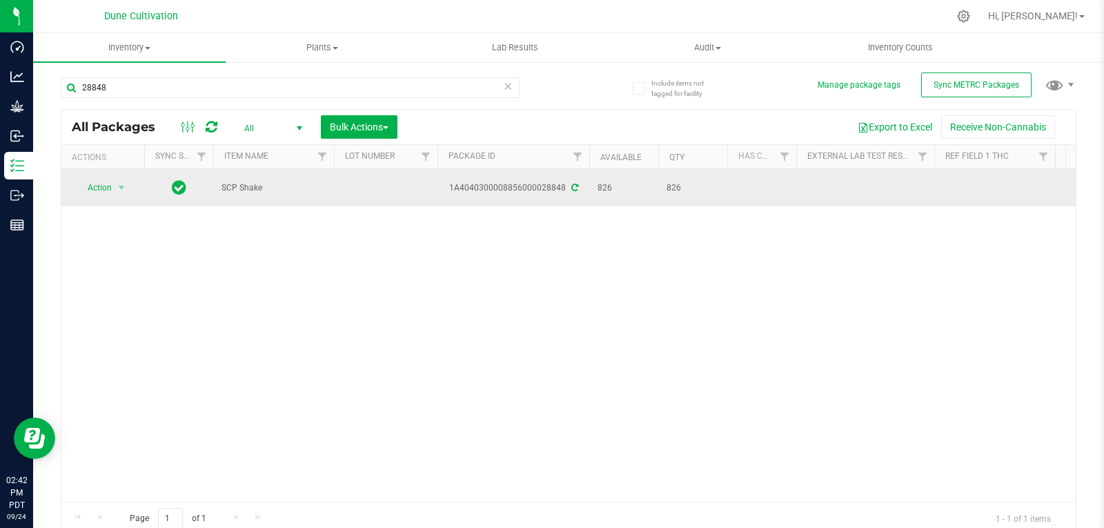
click at [375, 183] on td at bounding box center [385, 187] width 103 height 37
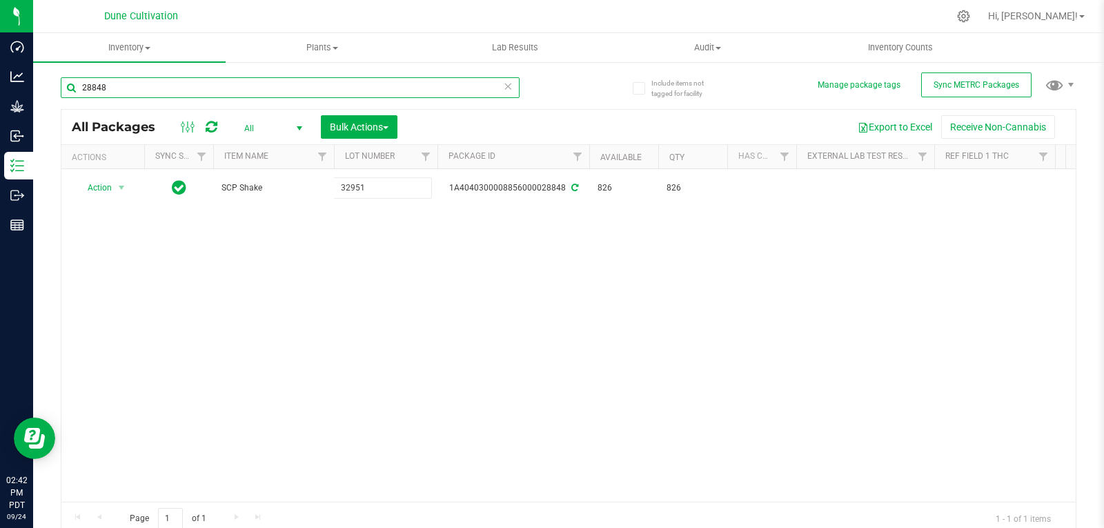
click at [97, 81] on input "28848" at bounding box center [290, 87] width 459 height 21
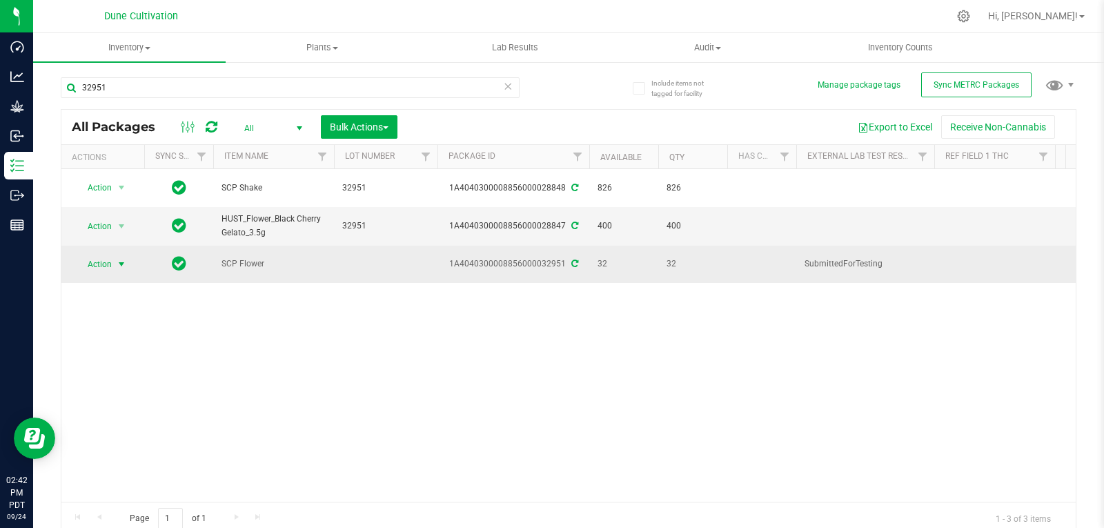
click at [128, 262] on span "select" at bounding box center [121, 264] width 17 height 19
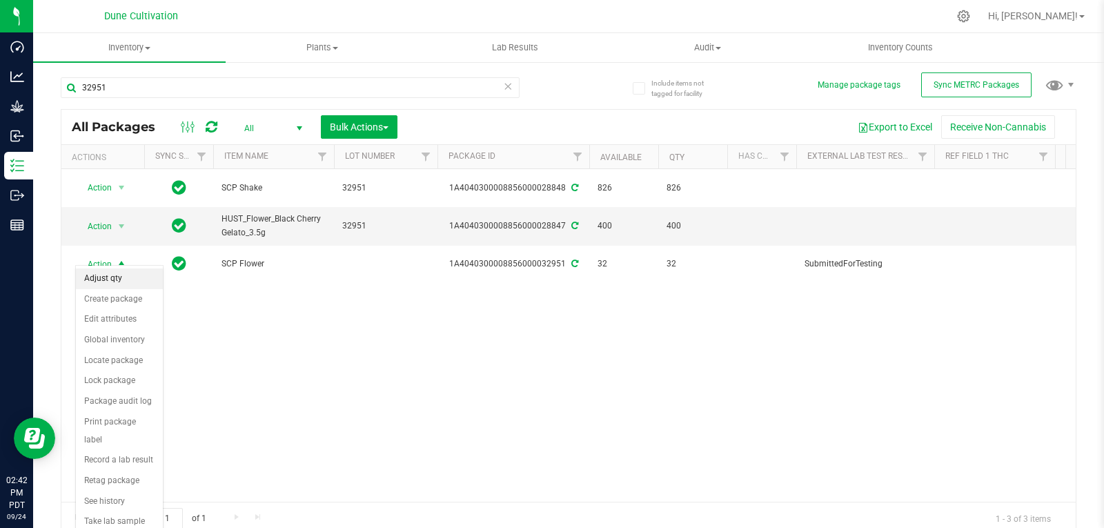
click at [125, 278] on li "Adjust qty" at bounding box center [119, 278] width 87 height 21
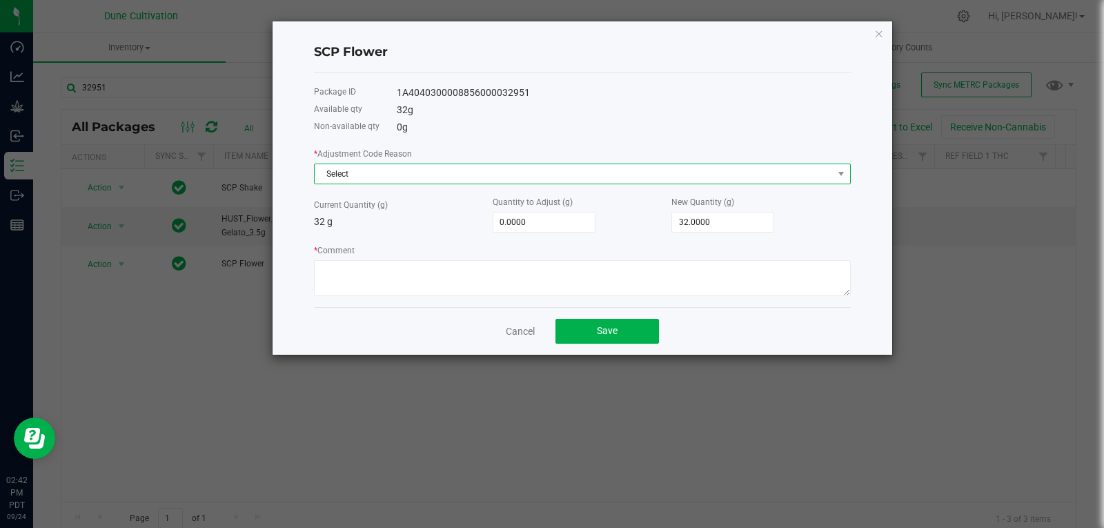
click at [503, 179] on span "Select" at bounding box center [574, 173] width 518 height 19
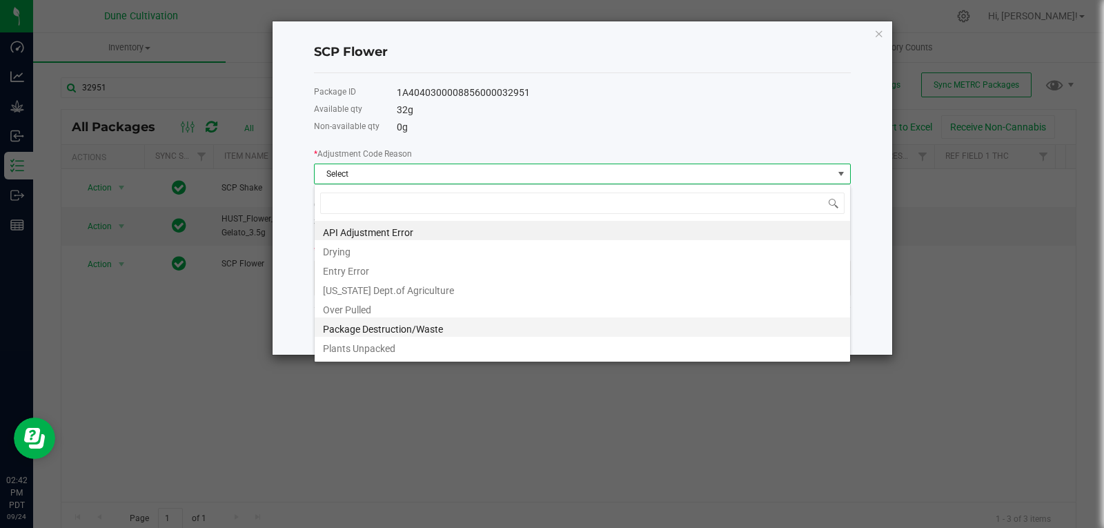
click at [433, 324] on li "Package Destruction/Waste" at bounding box center [582, 326] width 535 height 19
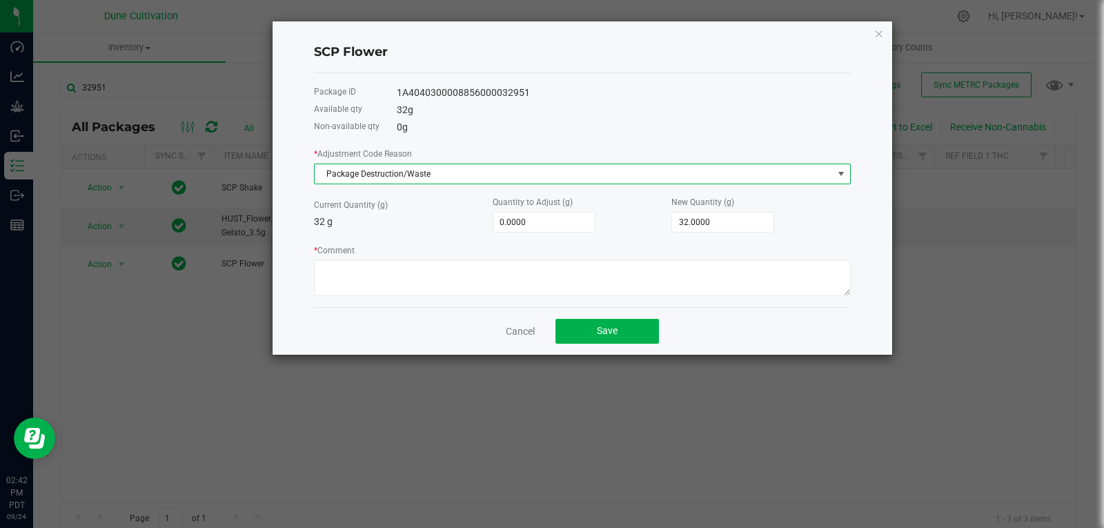
click at [716, 210] on div "New Quantity (g) 32.0000" at bounding box center [760, 214] width 179 height 38
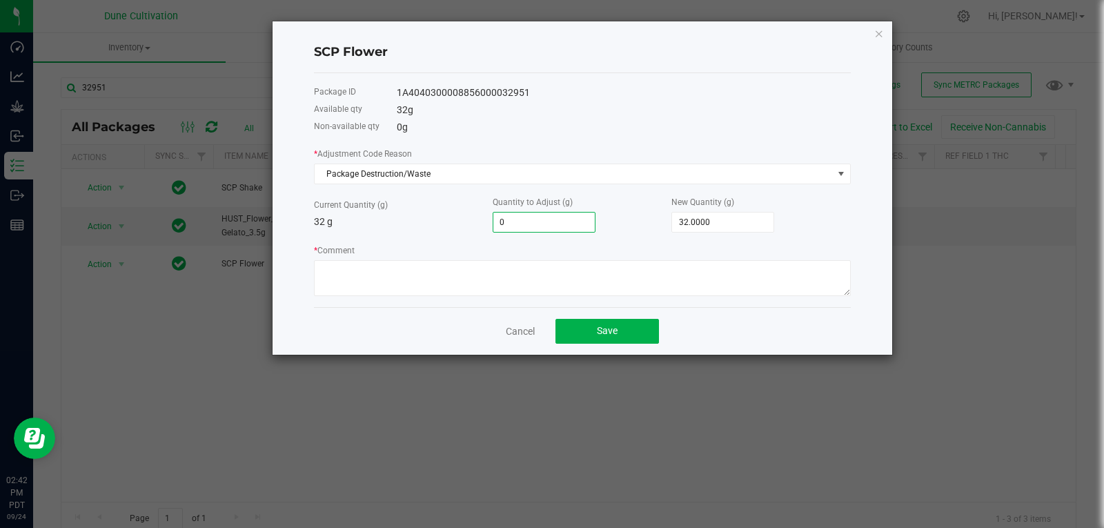
click at [551, 227] on input "0" at bounding box center [543, 221] width 101 height 19
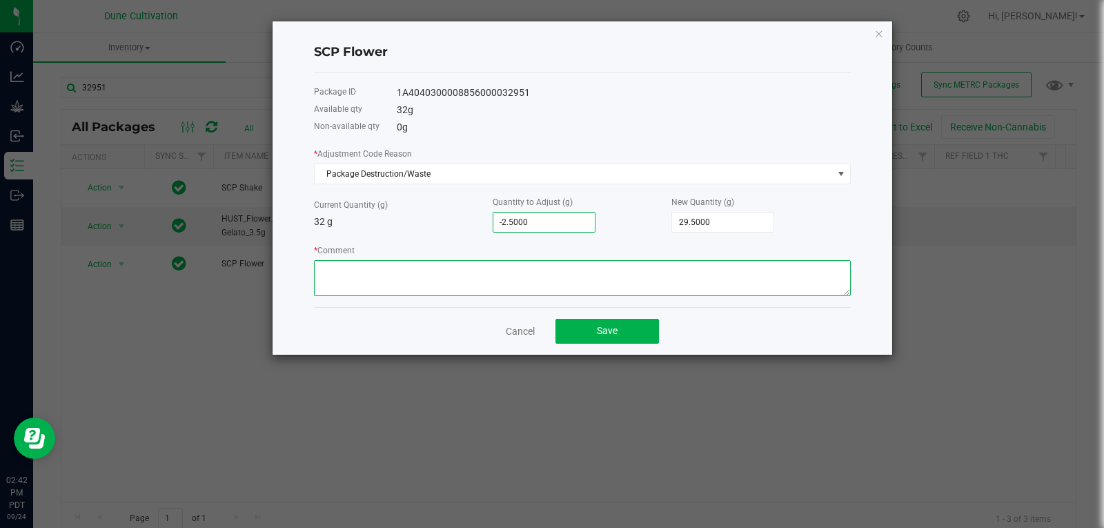
click at [633, 268] on textarea "* Comment" at bounding box center [582, 278] width 537 height 36
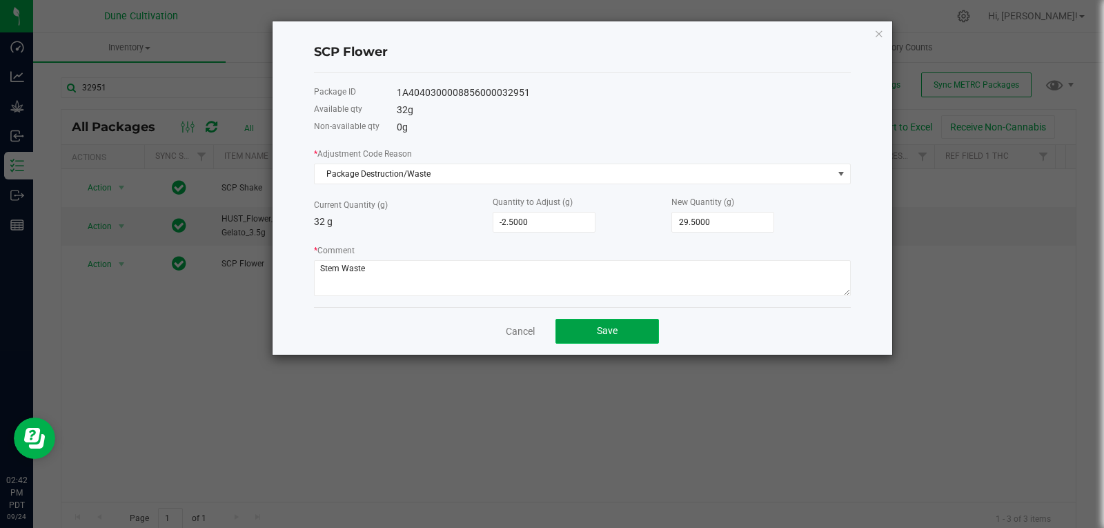
click at [592, 334] on button "Save" at bounding box center [606, 331] width 103 height 25
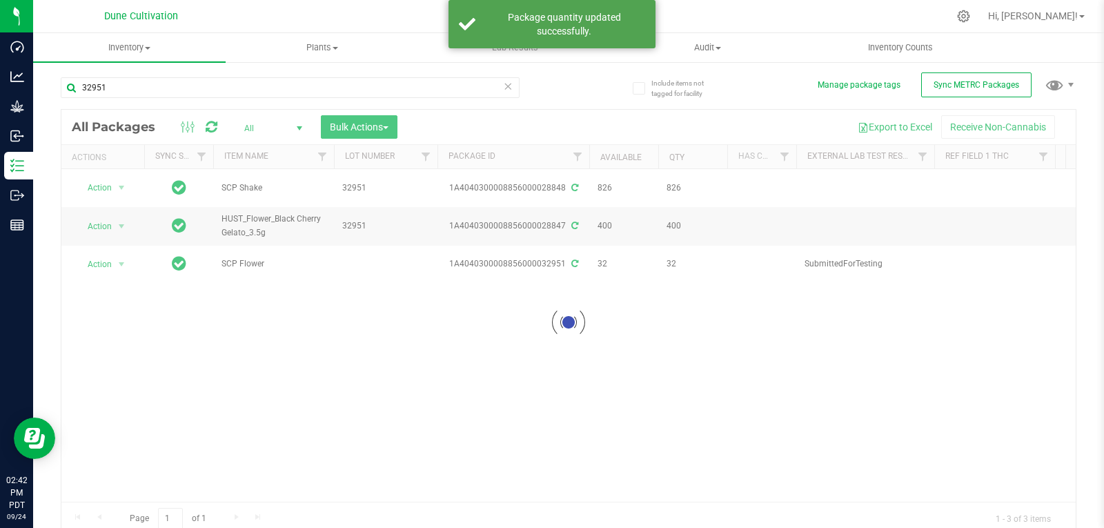
drag, startPoint x: 592, startPoint y: 334, endPoint x: 286, endPoint y: 257, distance: 315.7
click at [286, 257] on div at bounding box center [568, 322] width 1014 height 425
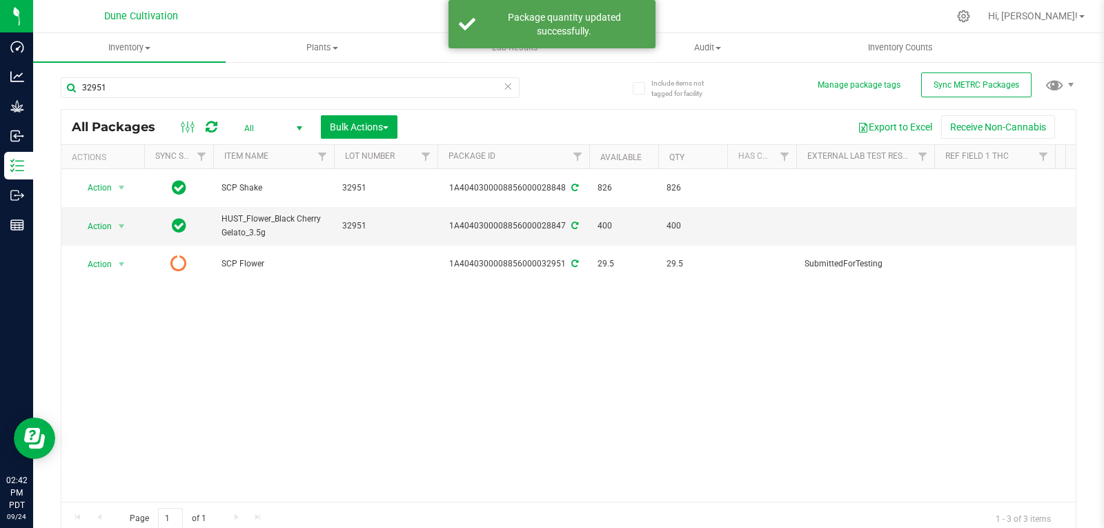
click at [207, 130] on icon at bounding box center [212, 127] width 12 height 14
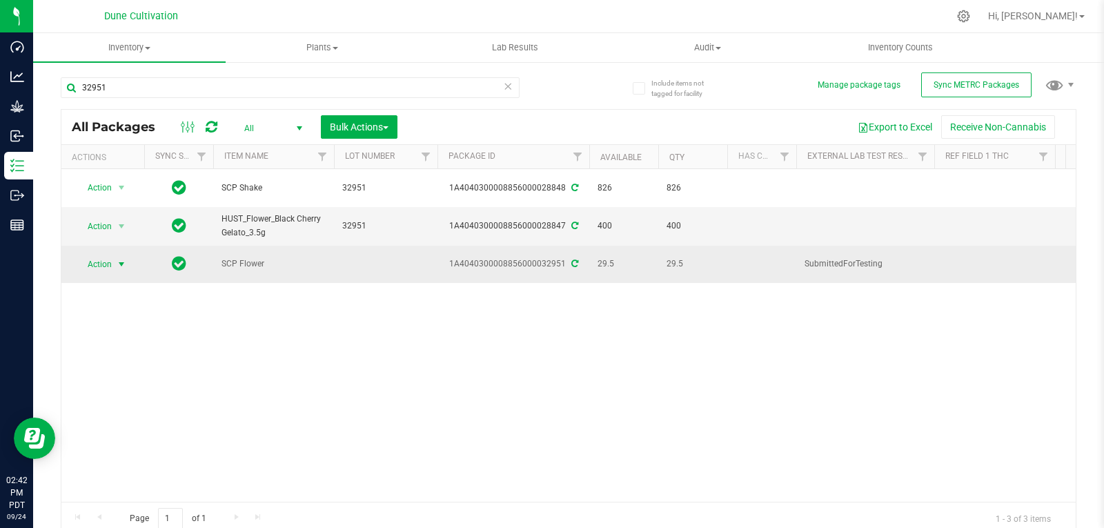
click at [127, 259] on span "select" at bounding box center [121, 264] width 11 height 11
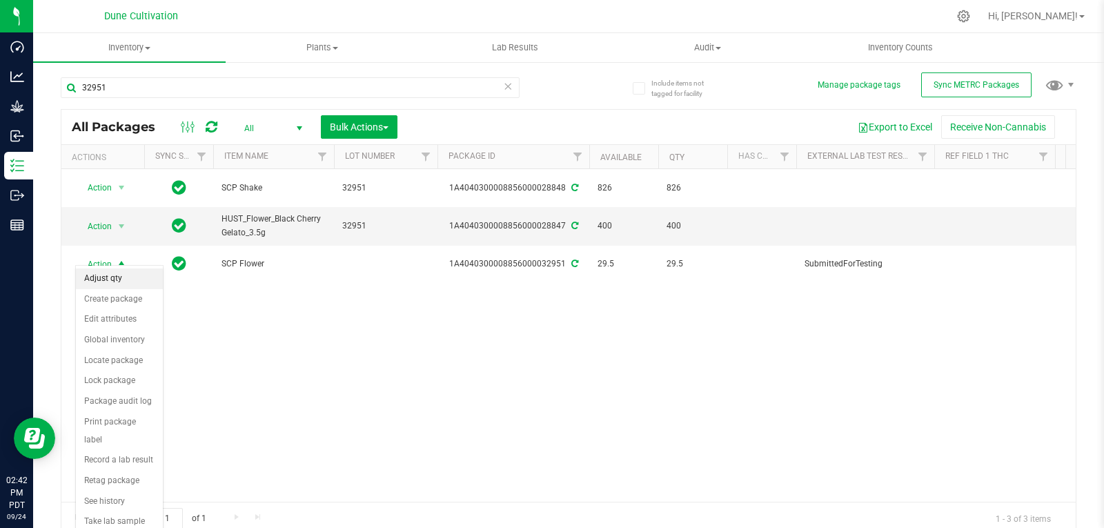
click at [124, 269] on li "Adjust qty" at bounding box center [119, 278] width 87 height 21
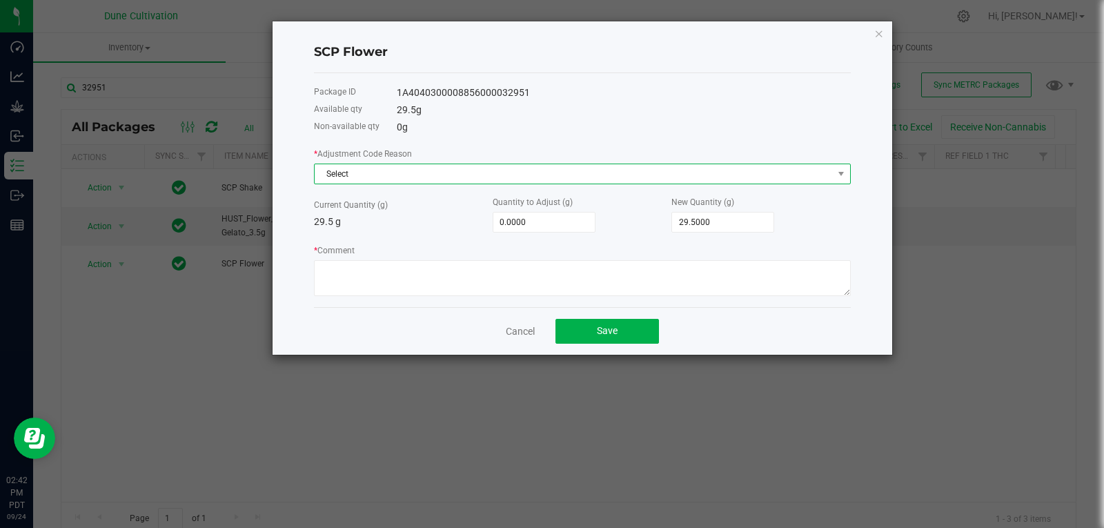
click at [447, 165] on span "Select" at bounding box center [574, 173] width 518 height 19
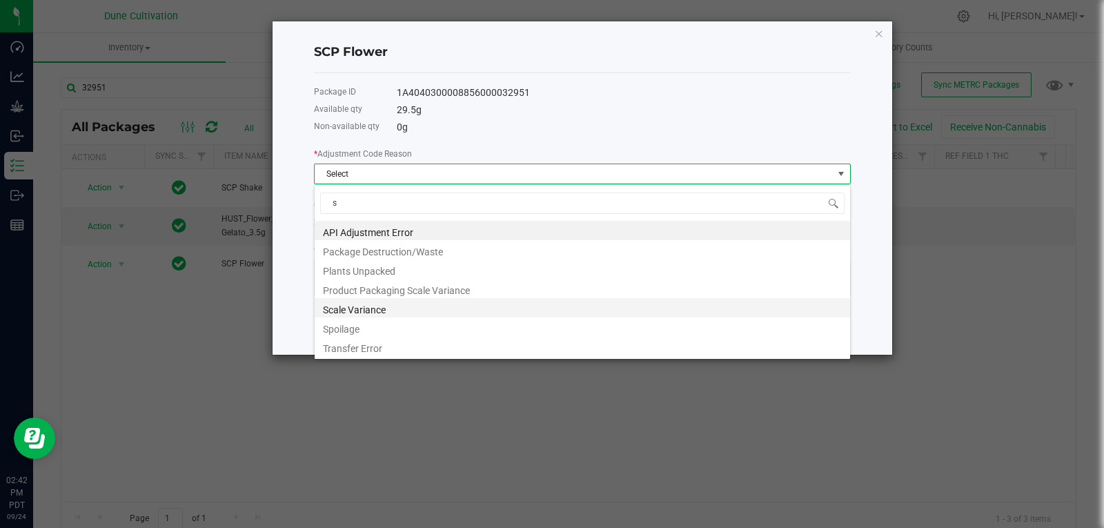
click at [385, 315] on li "Scale Variance" at bounding box center [582, 307] width 535 height 19
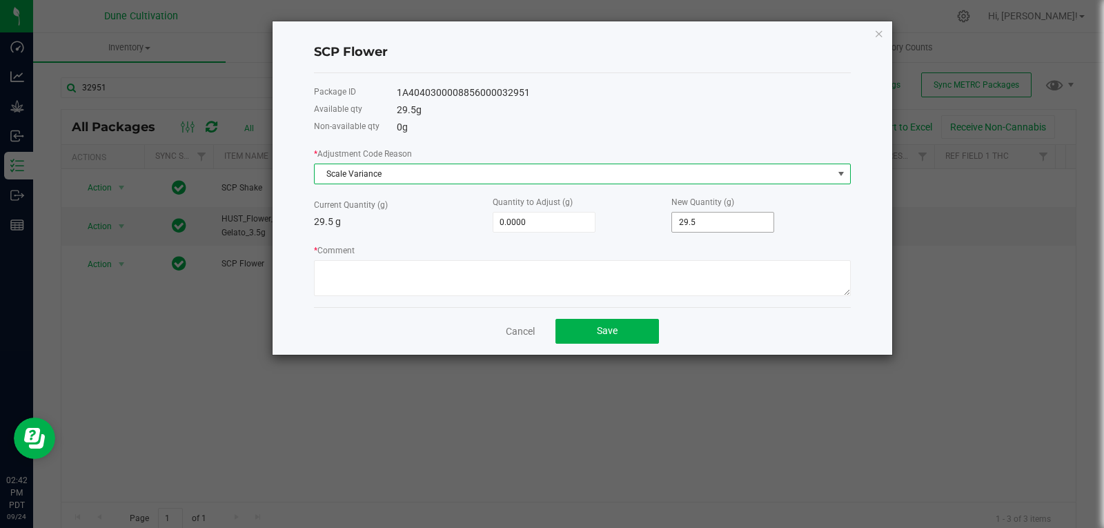
click at [730, 221] on input "29.5" at bounding box center [722, 221] width 101 height 19
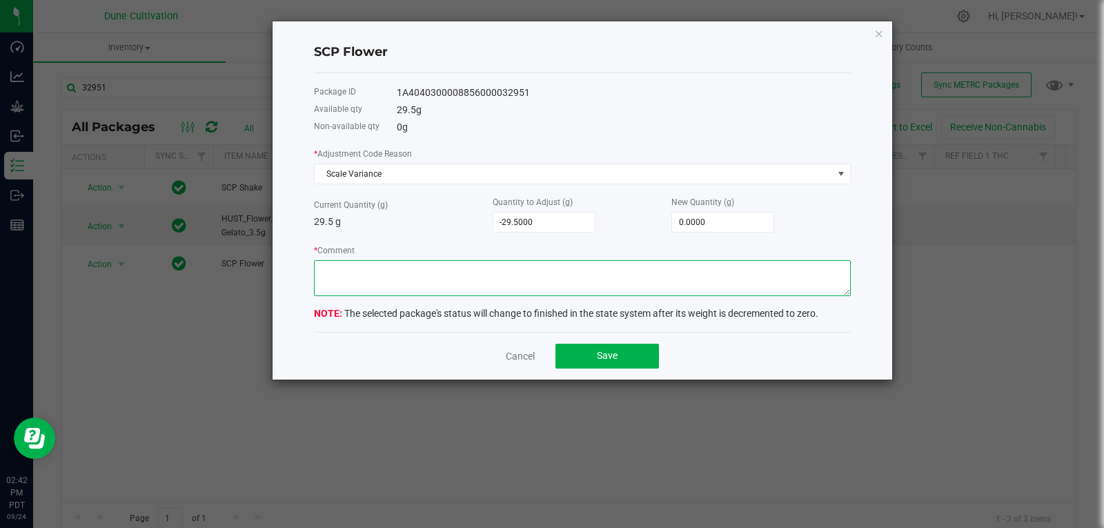
click at [681, 278] on textarea "* Comment" at bounding box center [582, 278] width 537 height 36
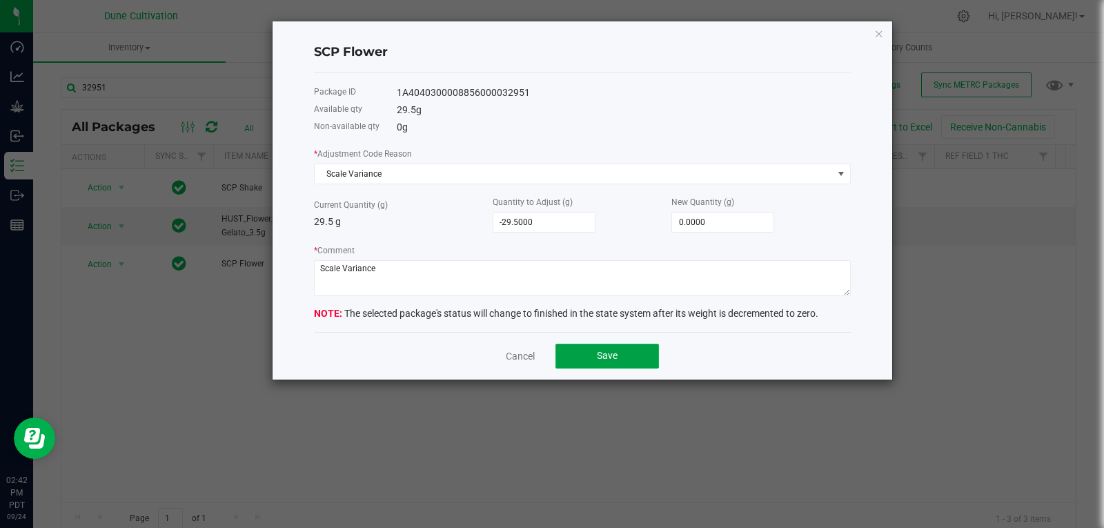
click at [621, 344] on button "Save" at bounding box center [606, 356] width 103 height 25
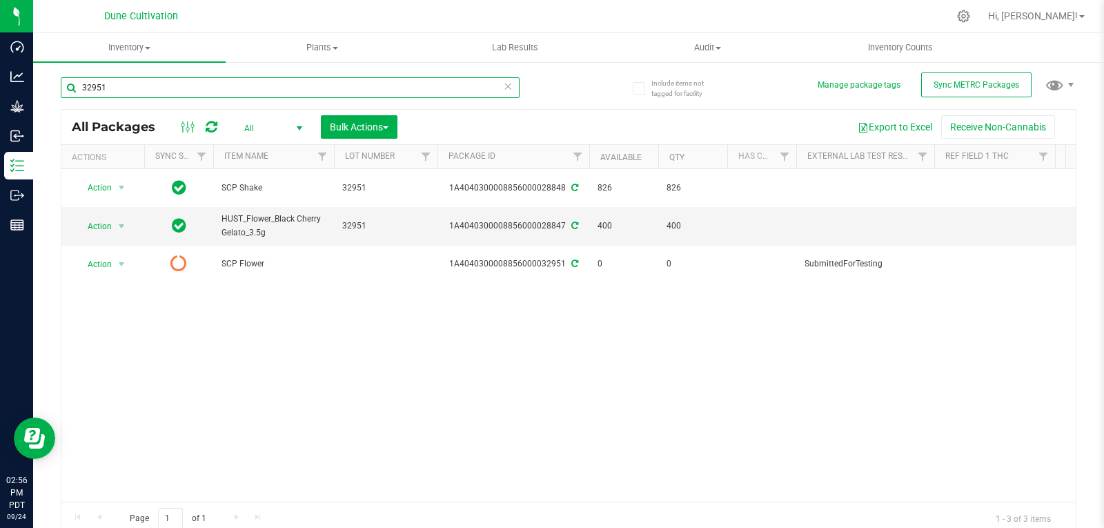
click at [138, 90] on input "32951" at bounding box center [290, 87] width 459 height 21
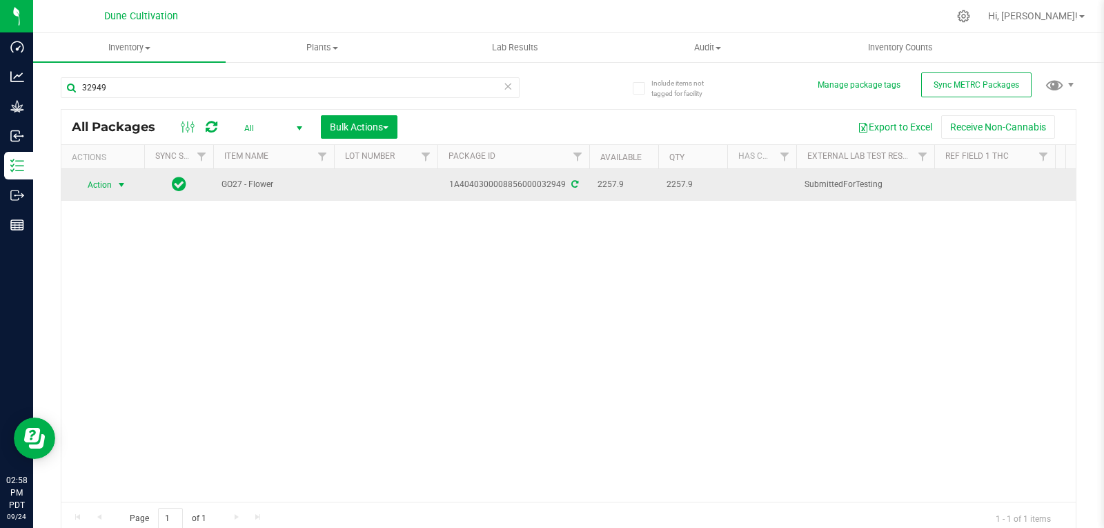
click at [108, 188] on span "Action" at bounding box center [93, 184] width 37 height 19
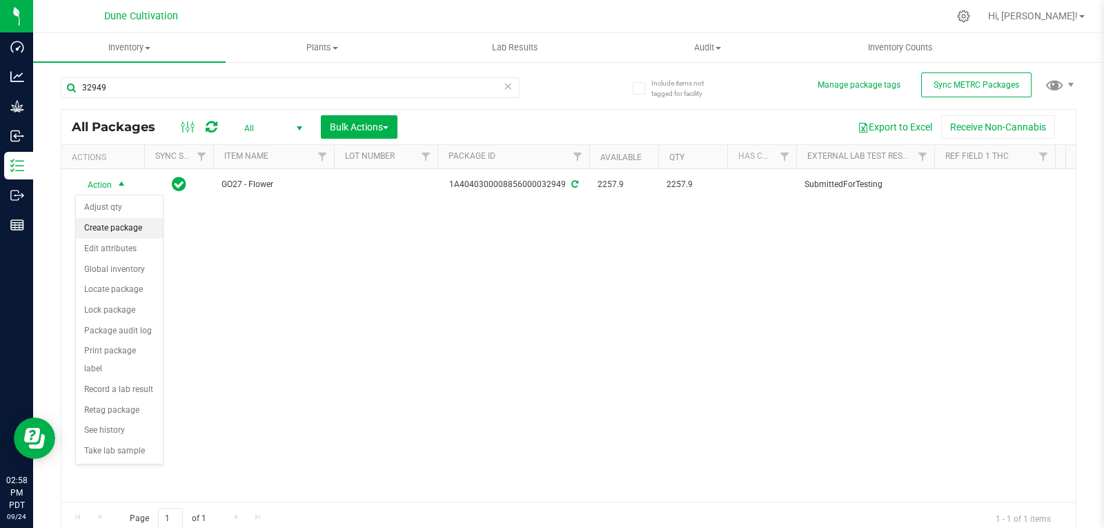
click at [115, 227] on li "Create package" at bounding box center [119, 228] width 87 height 21
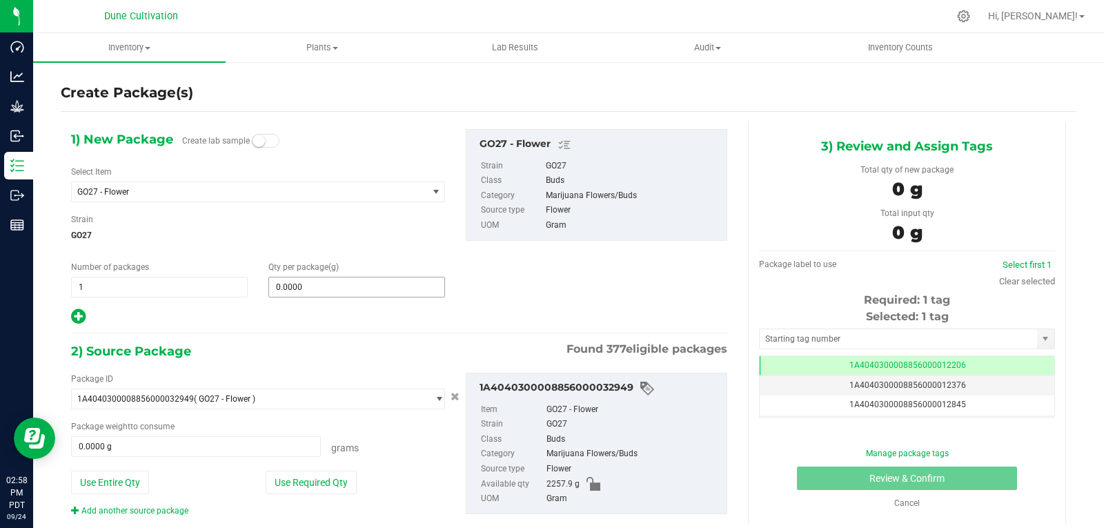
scroll to position [0, -1]
click at [190, 192] on span "GO27 - Flower" at bounding box center [242, 192] width 330 height 10
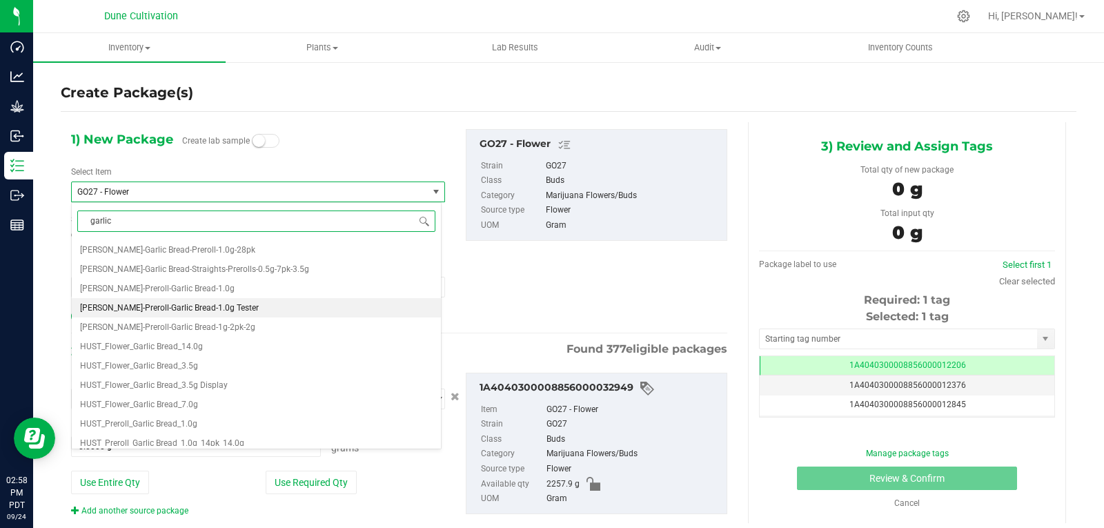
scroll to position [118, 0]
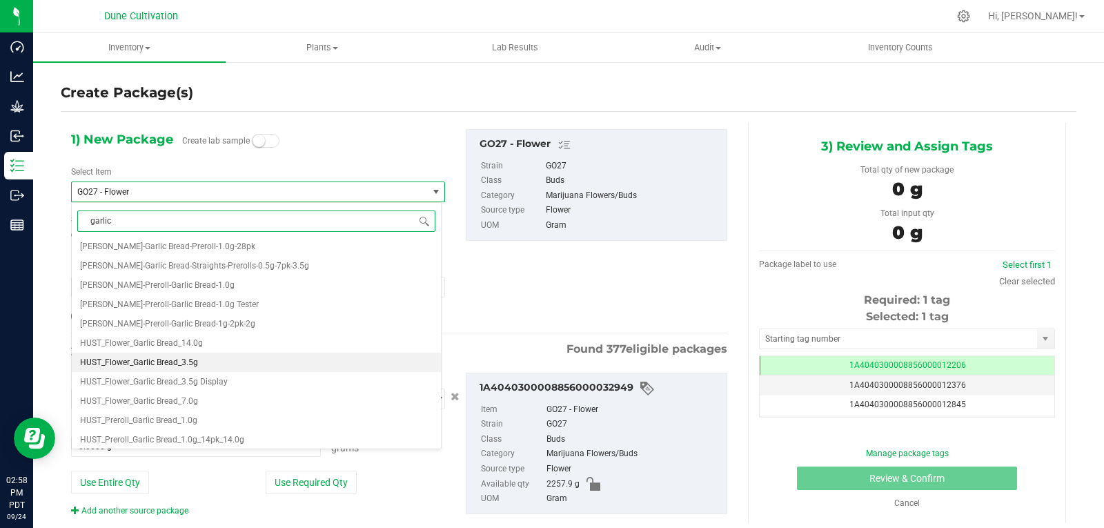
click at [188, 359] on span "HUST_Flower_Garlic Bread_3.5g" at bounding box center [139, 362] width 118 height 10
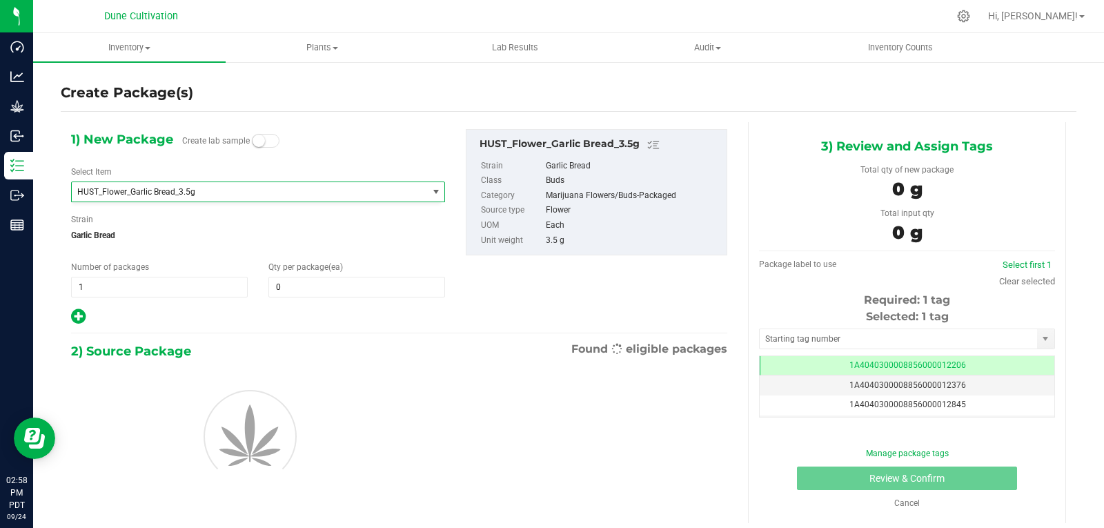
scroll to position [18580, 0]
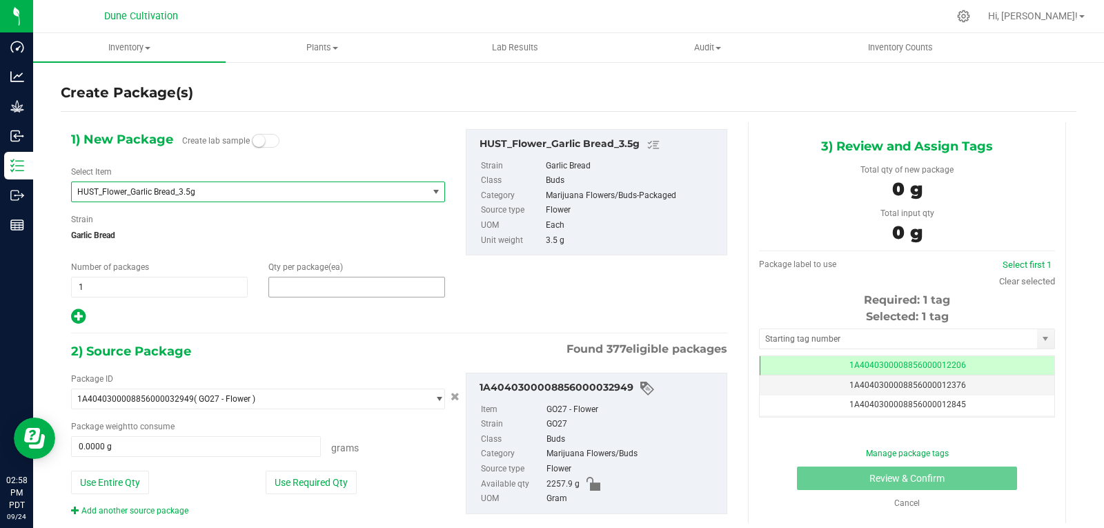
click at [303, 295] on span at bounding box center [356, 287] width 177 height 21
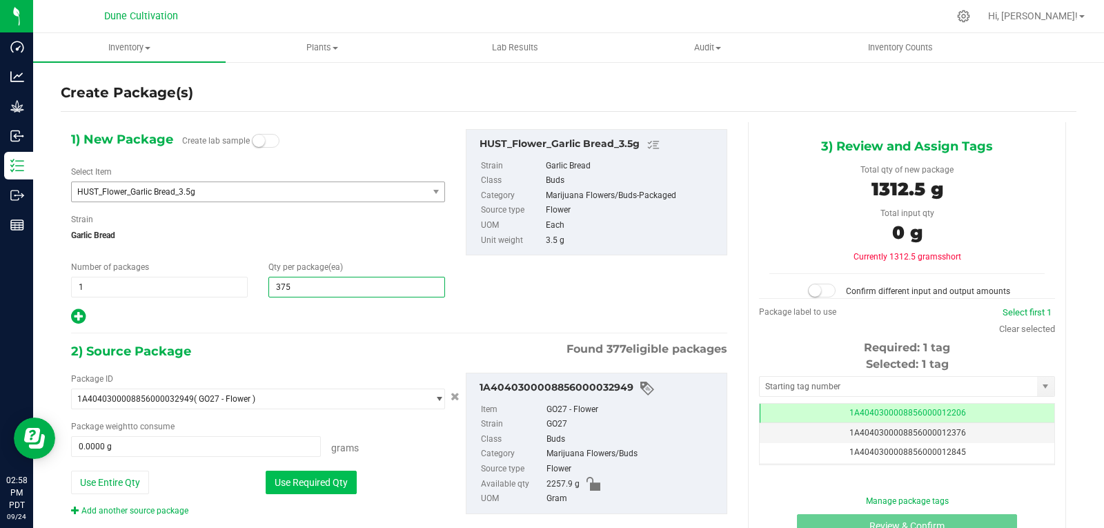
click at [307, 475] on button "Use Required Qty" at bounding box center [311, 481] width 91 height 23
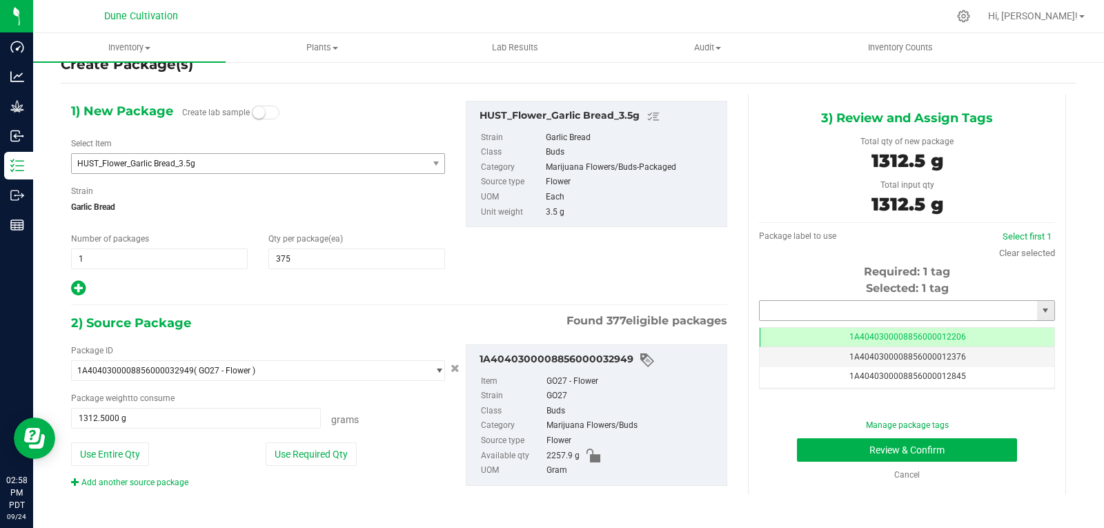
click at [802, 305] on input "text" at bounding box center [897, 310] width 277 height 19
click at [802, 331] on li "1A4040300008856000028842" at bounding box center [898, 334] width 291 height 21
click at [820, 448] on button "Review & Confirm" at bounding box center [907, 449] width 220 height 23
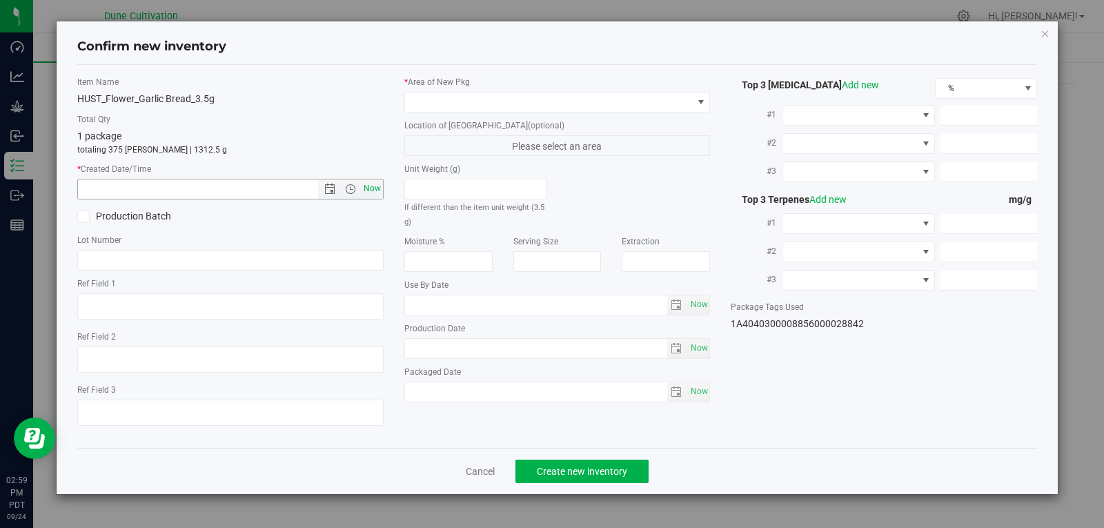
click at [373, 181] on span "Now" at bounding box center [371, 189] width 23 height 20
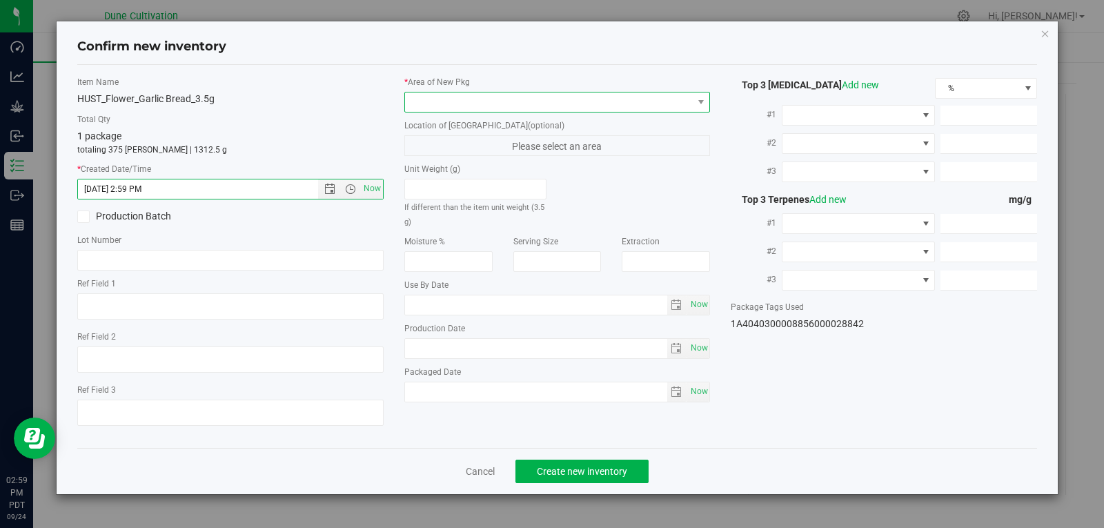
click at [434, 107] on span at bounding box center [549, 101] width 288 height 19
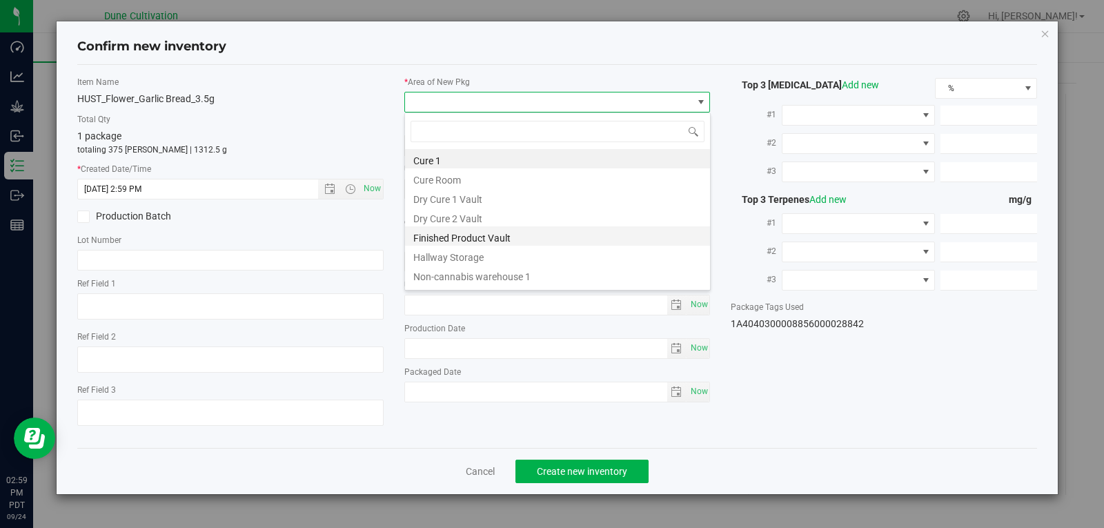
click at [462, 243] on li "Finished Product Vault" at bounding box center [557, 235] width 305 height 19
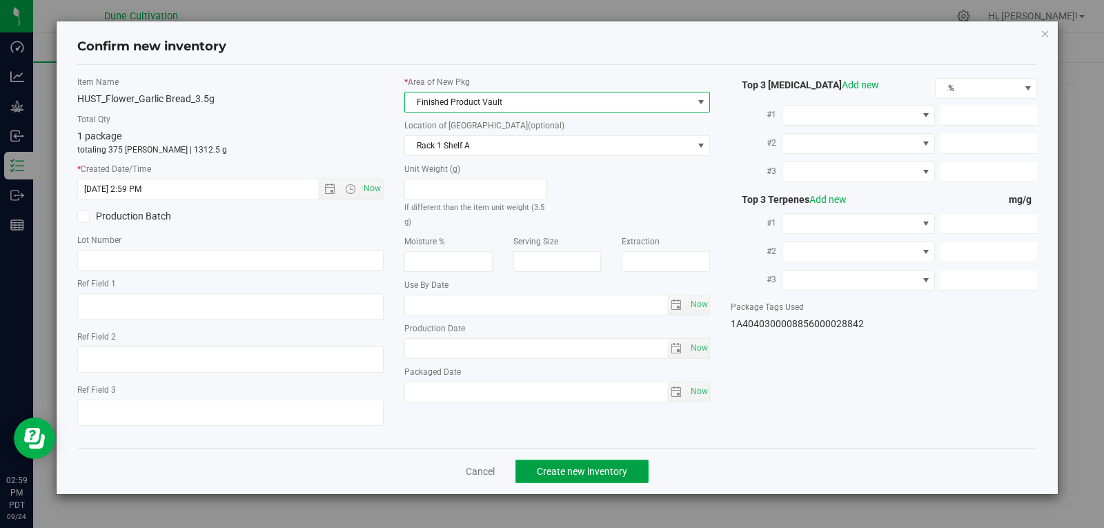
click at [560, 461] on button "Create new inventory" at bounding box center [581, 470] width 133 height 23
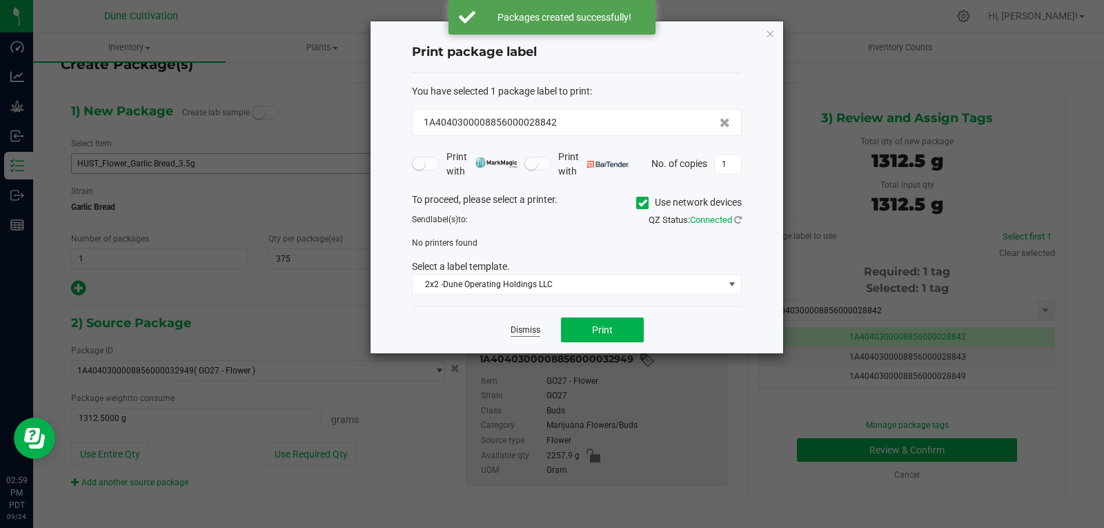
click at [526, 335] on link "Dismiss" at bounding box center [525, 330] width 30 height 12
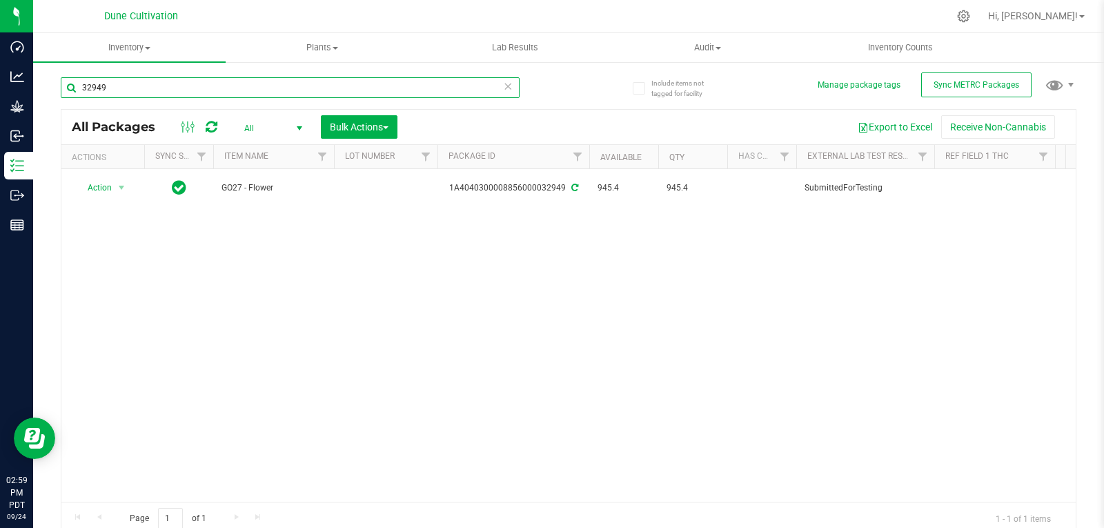
click at [217, 79] on input "32949" at bounding box center [290, 87] width 459 height 21
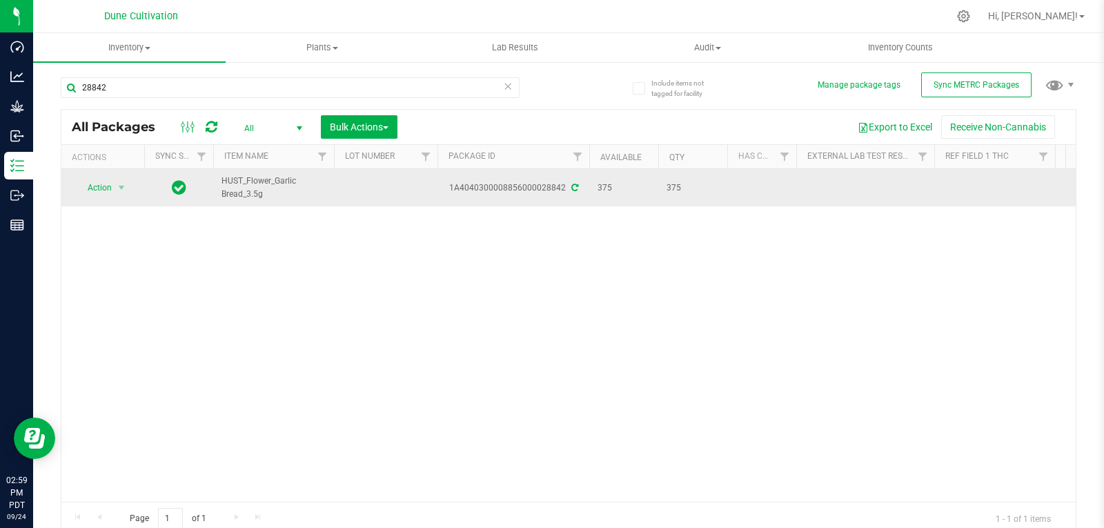
click at [364, 185] on td at bounding box center [385, 187] width 103 height 37
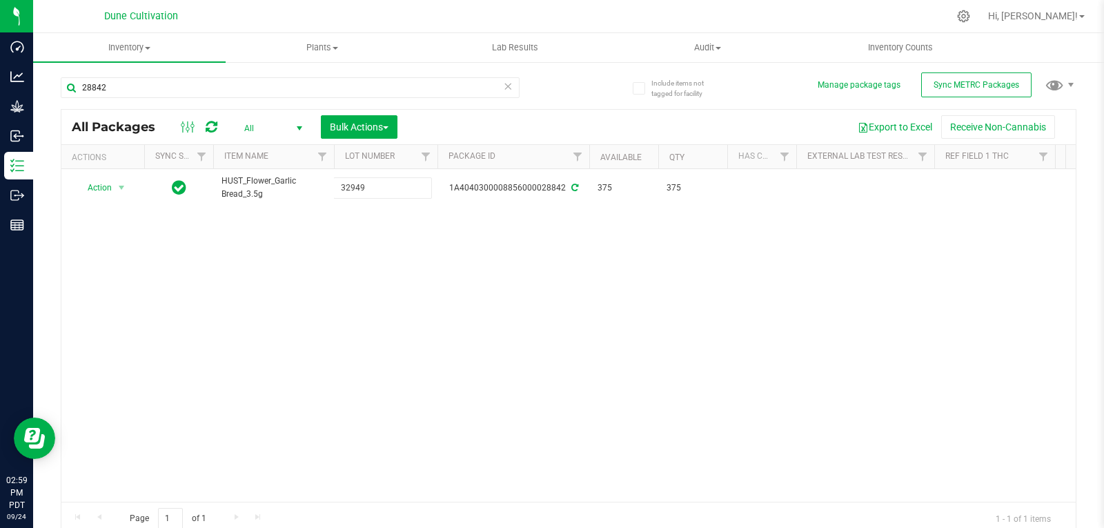
click at [412, 307] on div "All Packages All Active Only Lab Samples Locked All External Internal Bulk Acti…" at bounding box center [568, 322] width 1015 height 426
click at [142, 88] on input "28842" at bounding box center [290, 87] width 459 height 21
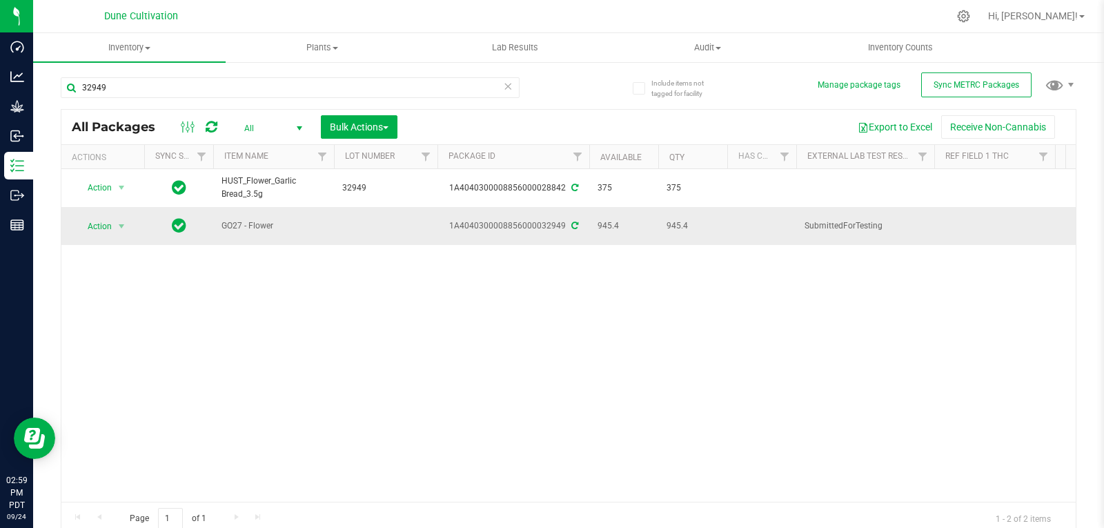
click at [363, 226] on td at bounding box center [385, 225] width 103 height 37
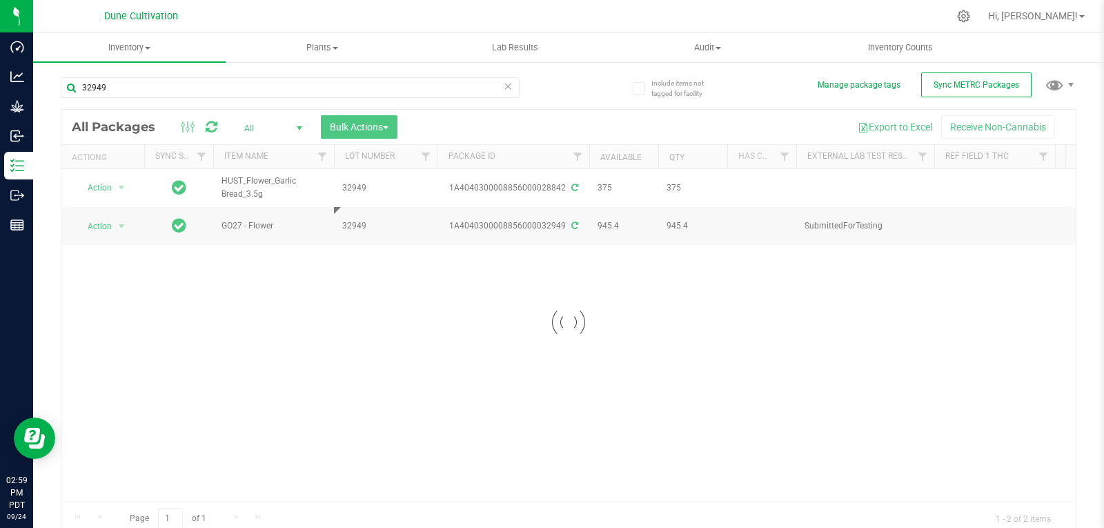
click at [361, 299] on div "Loading... All Packages All Active Only Lab Samples Locked All External Interna…" at bounding box center [568, 322] width 1015 height 426
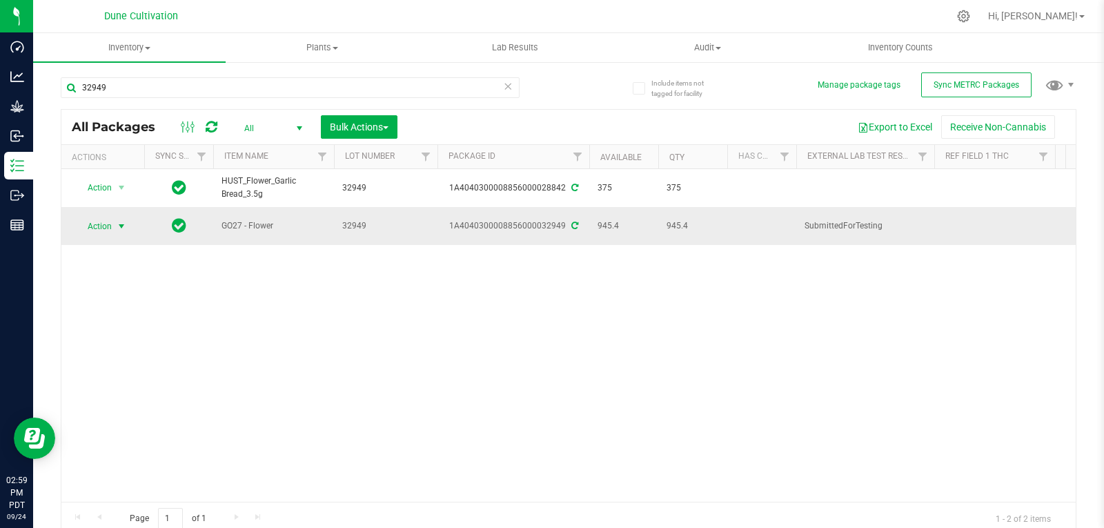
click at [117, 226] on span "select" at bounding box center [121, 226] width 11 height 11
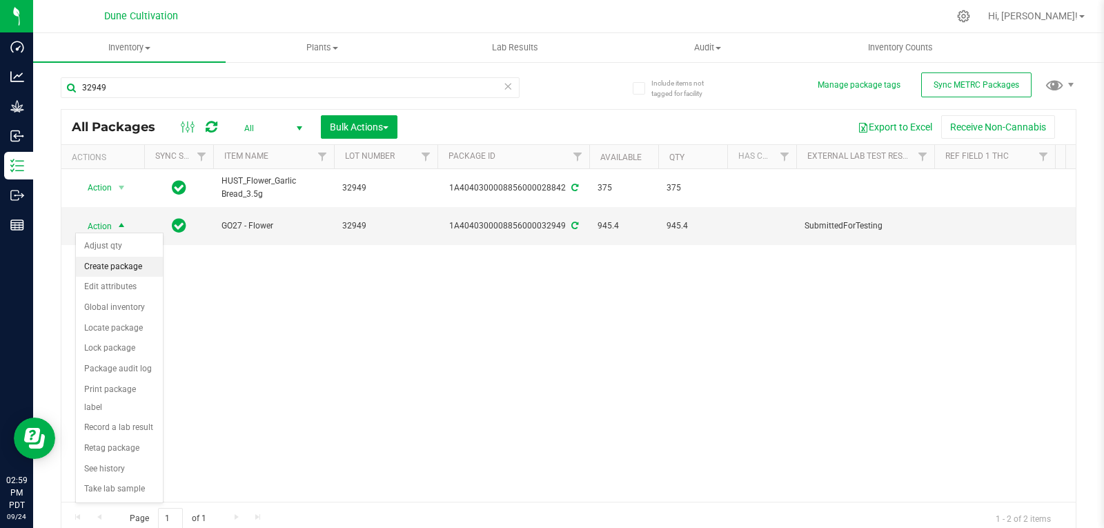
click at [138, 268] on li "Create package" at bounding box center [119, 267] width 87 height 21
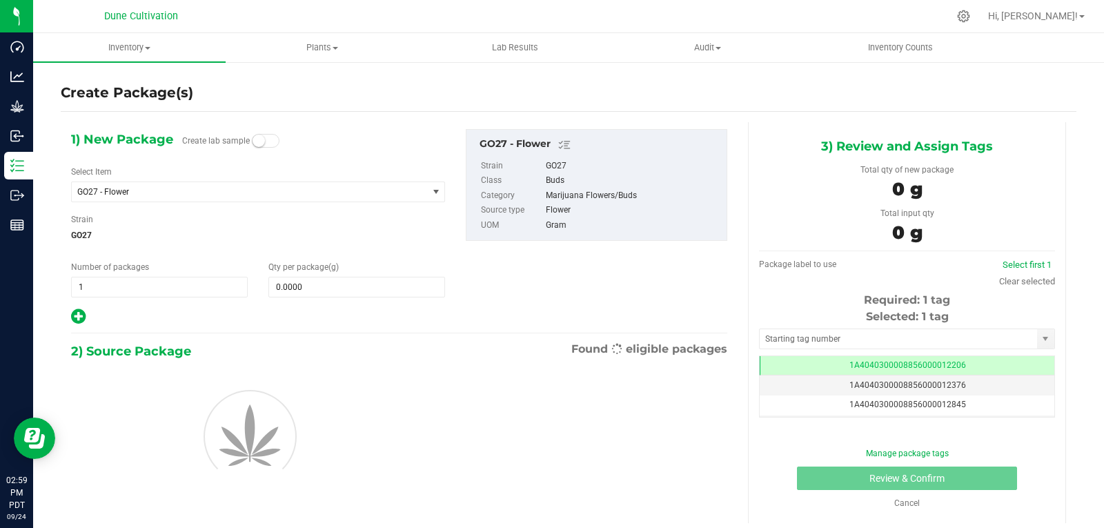
scroll to position [0, -1]
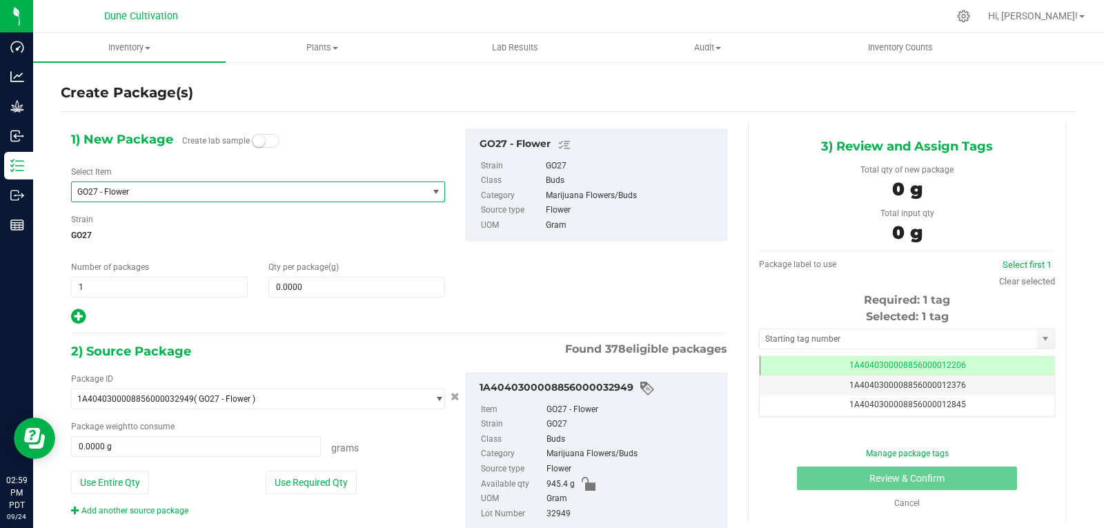
click at [146, 197] on span "GO27 - Flower" at bounding box center [249, 191] width 355 height 19
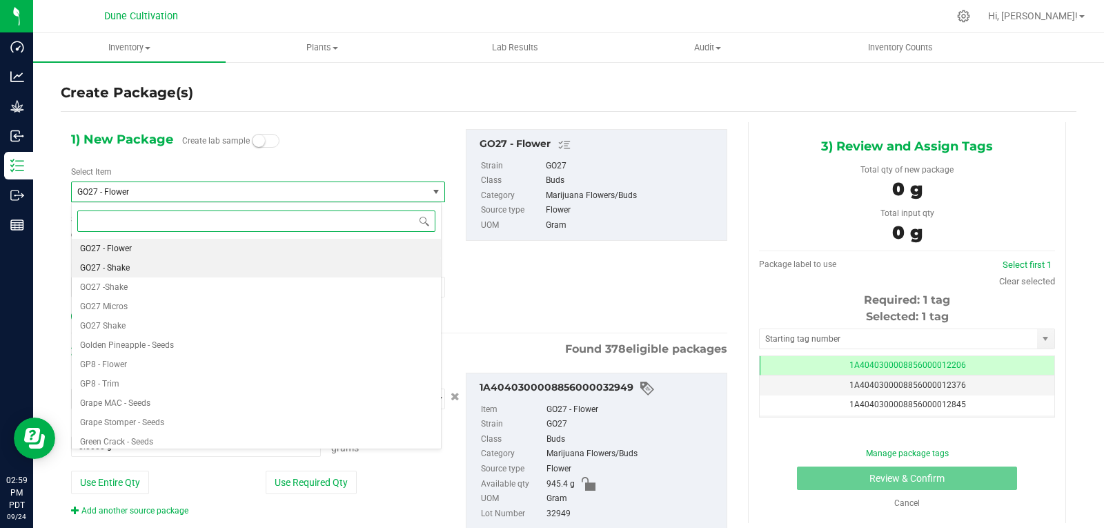
click at [155, 270] on li "GO27 - Shake" at bounding box center [256, 267] width 369 height 19
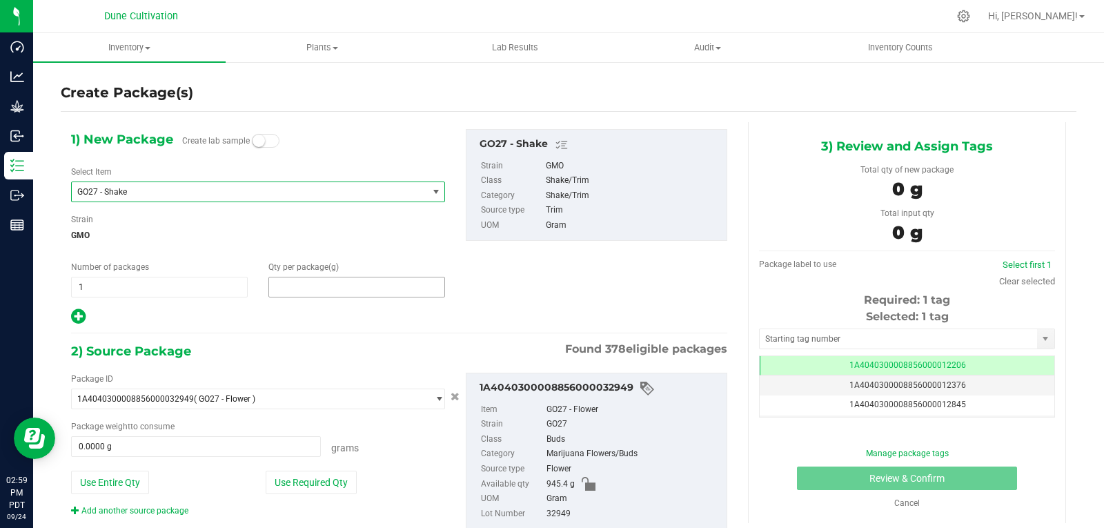
click at [312, 286] on span at bounding box center [356, 287] width 177 height 21
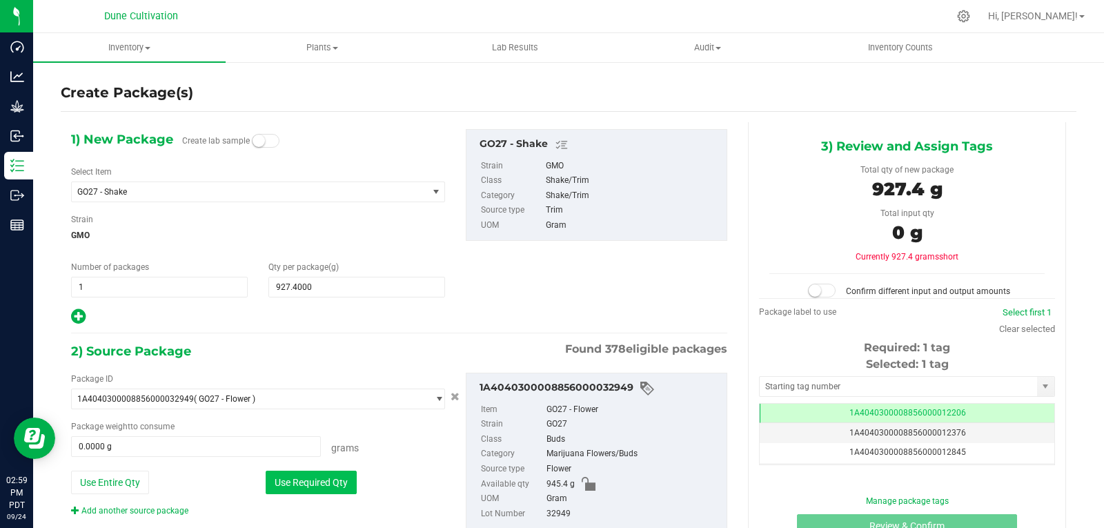
click at [316, 477] on button "Use Required Qty" at bounding box center [311, 481] width 91 height 23
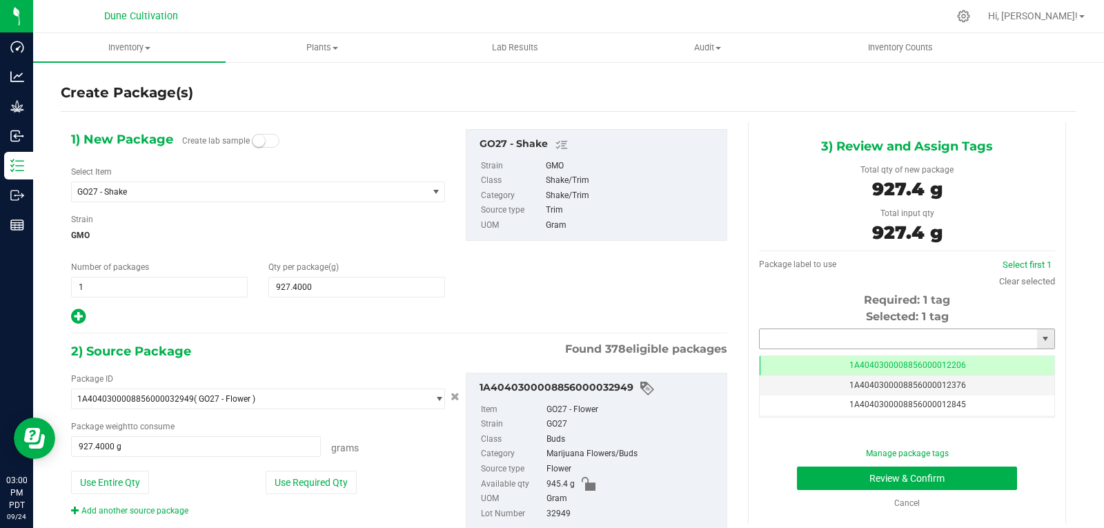
click at [786, 341] on input "text" at bounding box center [897, 338] width 277 height 19
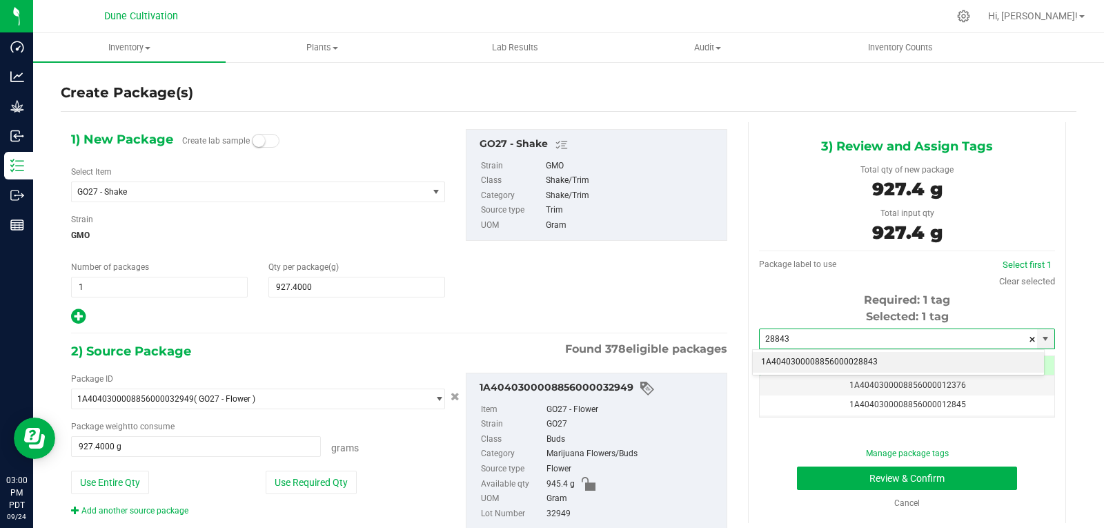
click at [787, 366] on li "1A4040300008856000028843" at bounding box center [898, 362] width 291 height 21
click at [846, 492] on div "Manage package tags Review & Confirm Cancel" at bounding box center [906, 478] width 275 height 62
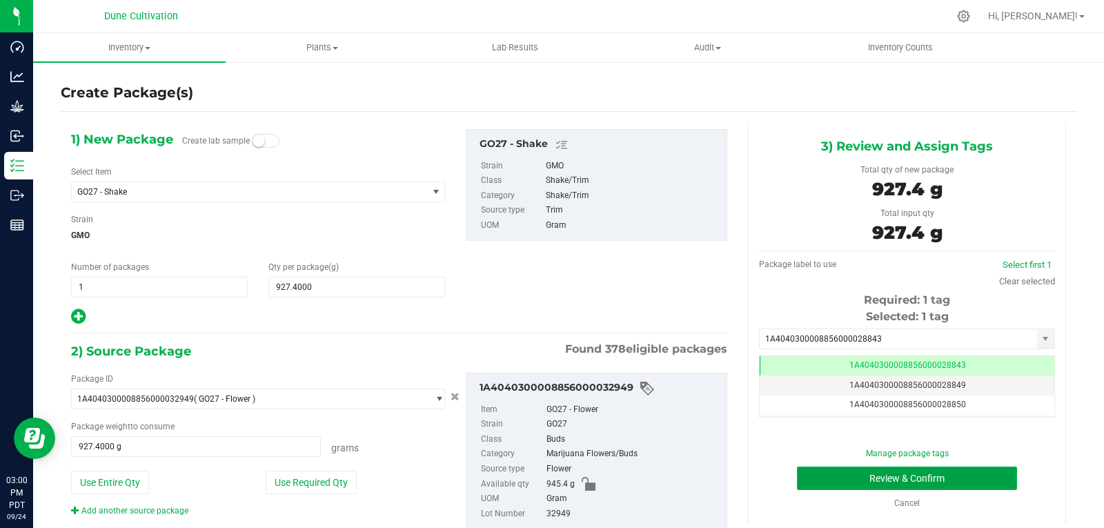
click at [842, 483] on button "Review & Confirm" at bounding box center [907, 477] width 220 height 23
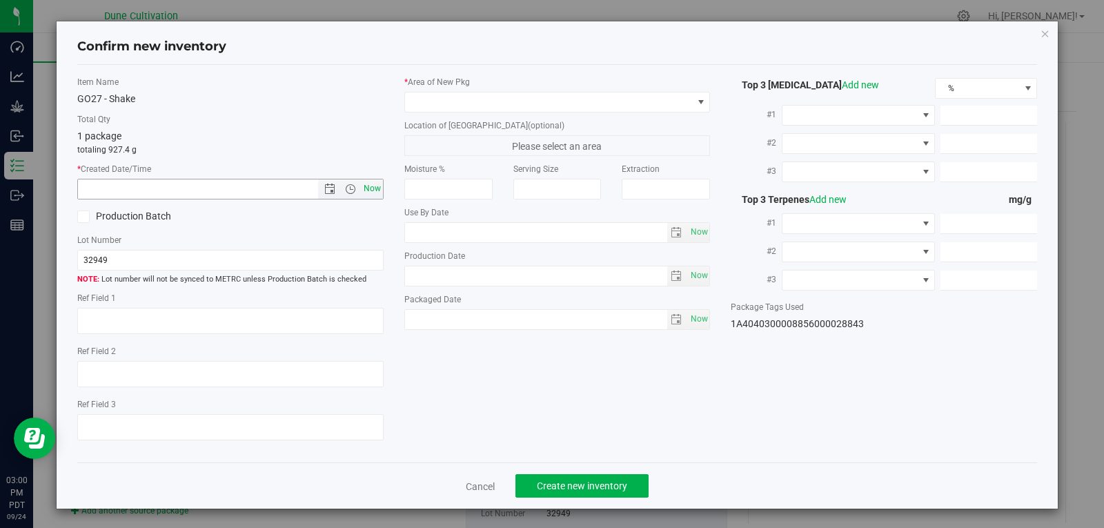
click at [370, 190] on span "Now" at bounding box center [371, 189] width 23 height 20
click at [434, 112] on div "* Area of [GEOGRAPHIC_DATA] Location of [GEOGRAPHIC_DATA] (optional) Please sel…" at bounding box center [557, 206] width 327 height 261
click at [439, 108] on span at bounding box center [549, 101] width 288 height 19
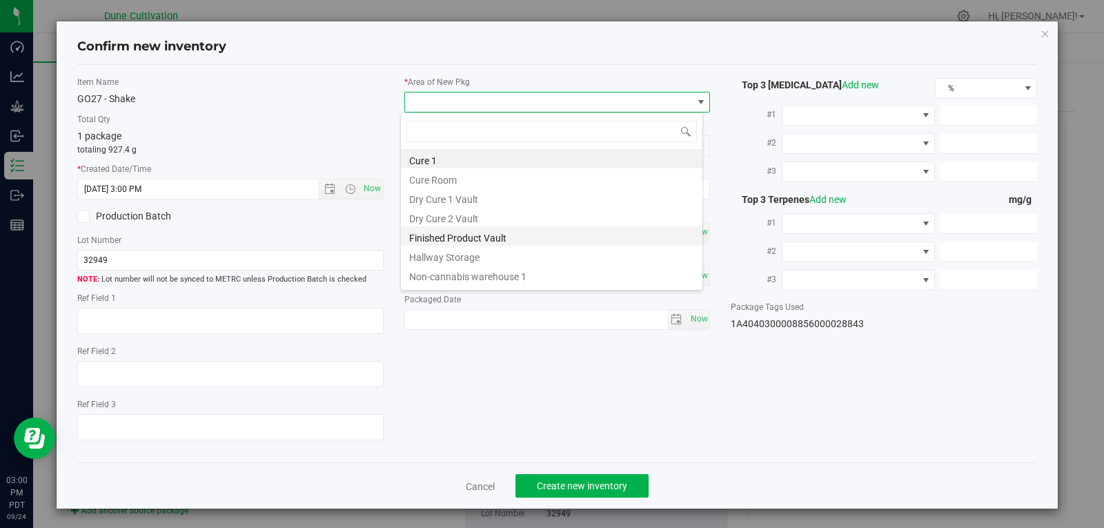
click at [446, 243] on li "Finished Product Vault" at bounding box center [551, 235] width 301 height 19
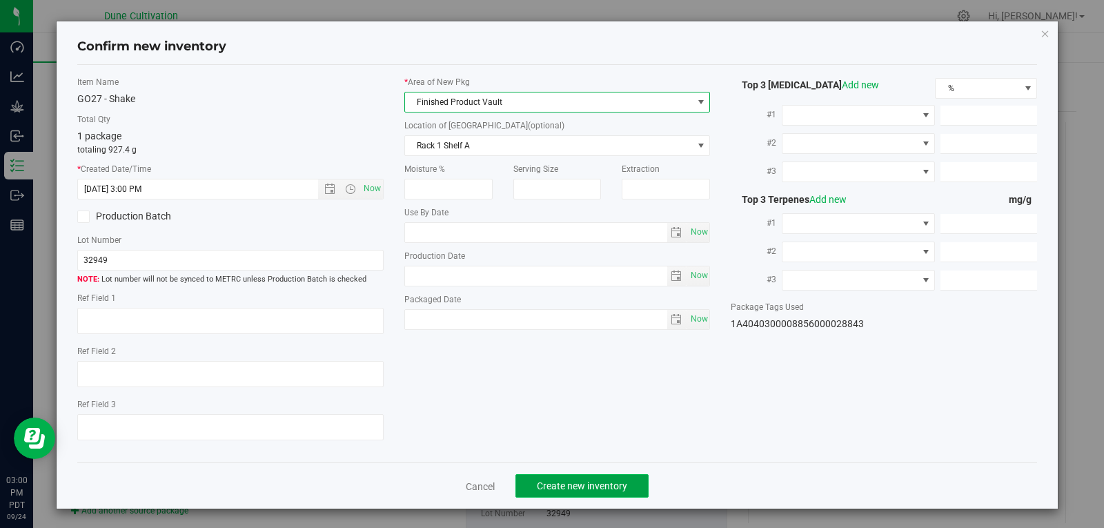
click at [593, 481] on span "Create new inventory" at bounding box center [582, 485] width 90 height 11
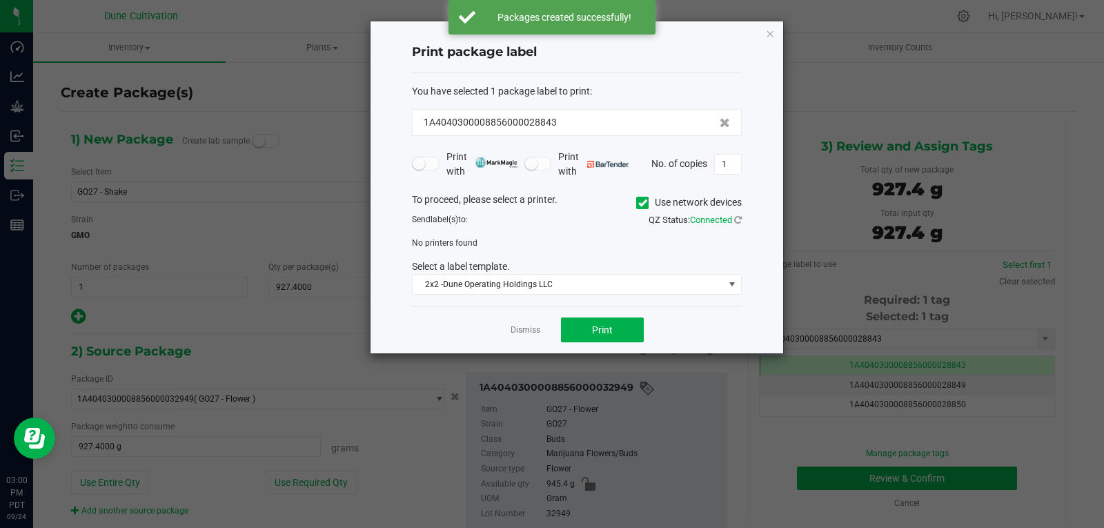
click at [529, 344] on div "Dismiss Print" at bounding box center [577, 330] width 330 height 48
click at [525, 332] on link "Dismiss" at bounding box center [525, 330] width 30 height 12
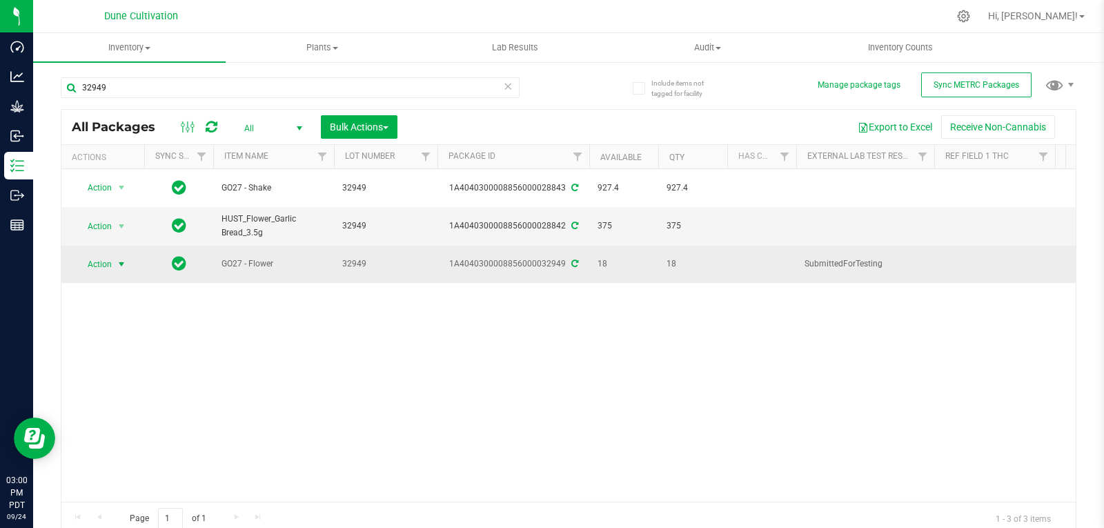
click at [107, 255] on span "Action" at bounding box center [93, 264] width 37 height 19
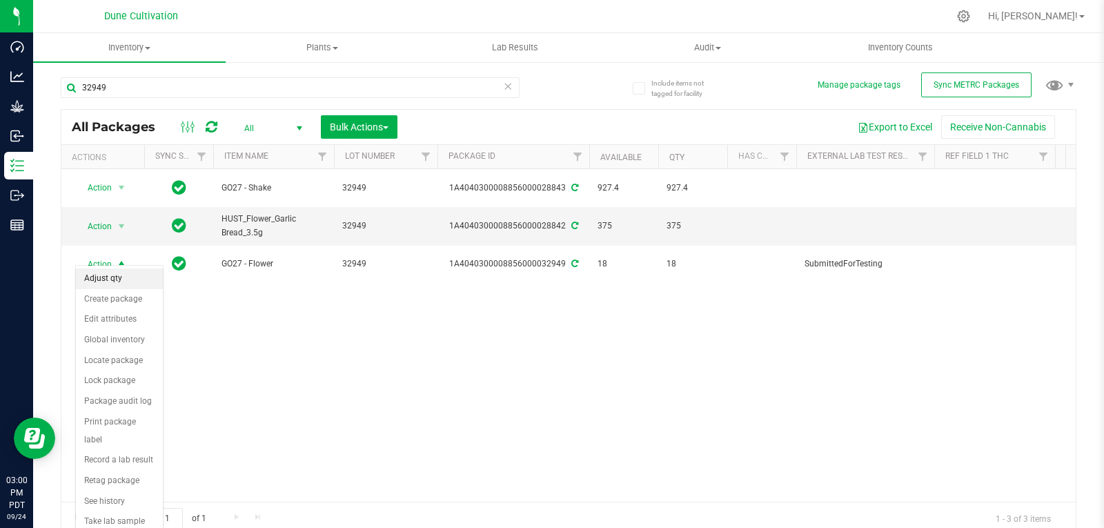
click at [117, 277] on li "Adjust qty" at bounding box center [119, 278] width 87 height 21
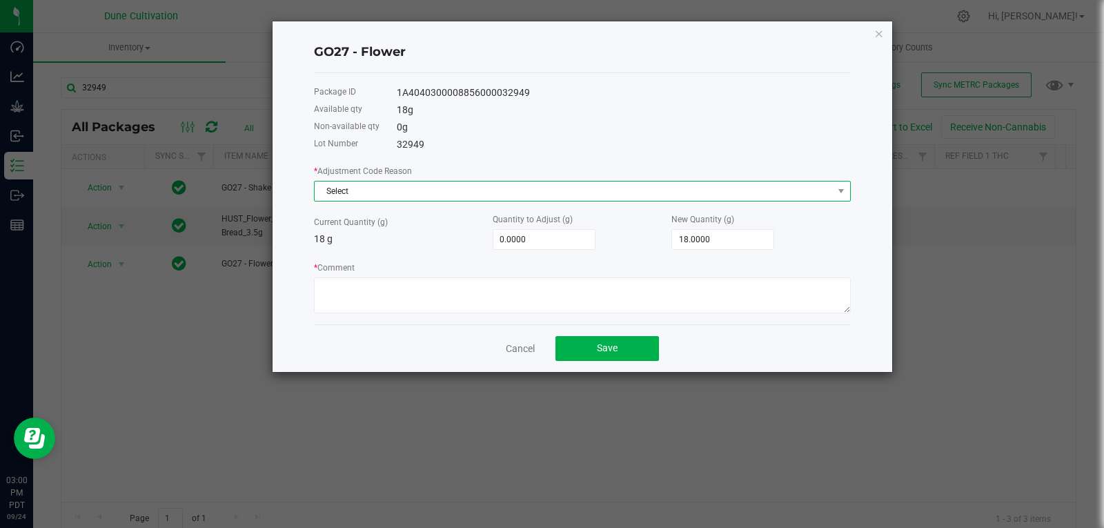
click at [392, 193] on span "Select" at bounding box center [574, 190] width 518 height 19
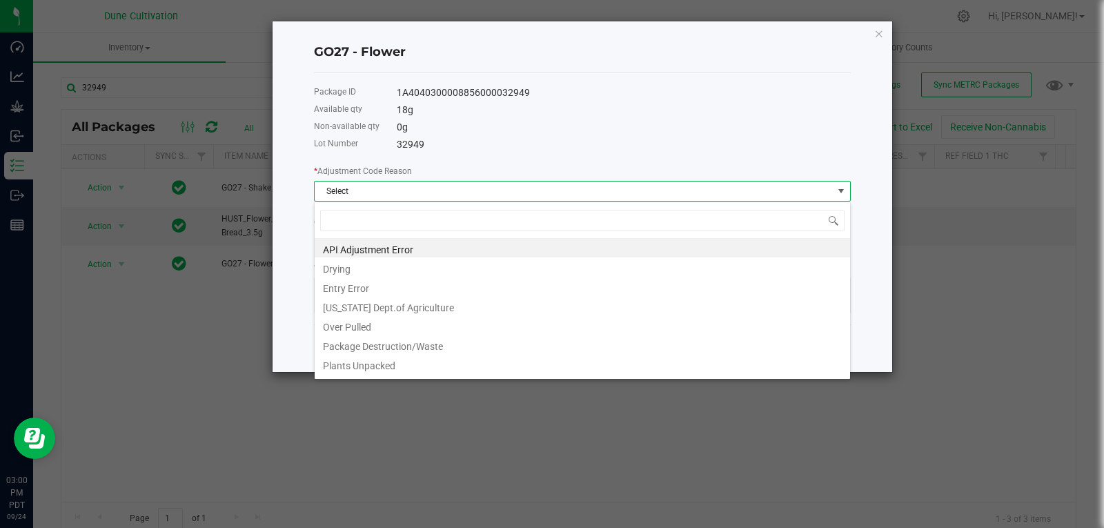
scroll to position [21, 537]
click at [412, 344] on li "Package Destruction/Waste" at bounding box center [582, 344] width 535 height 19
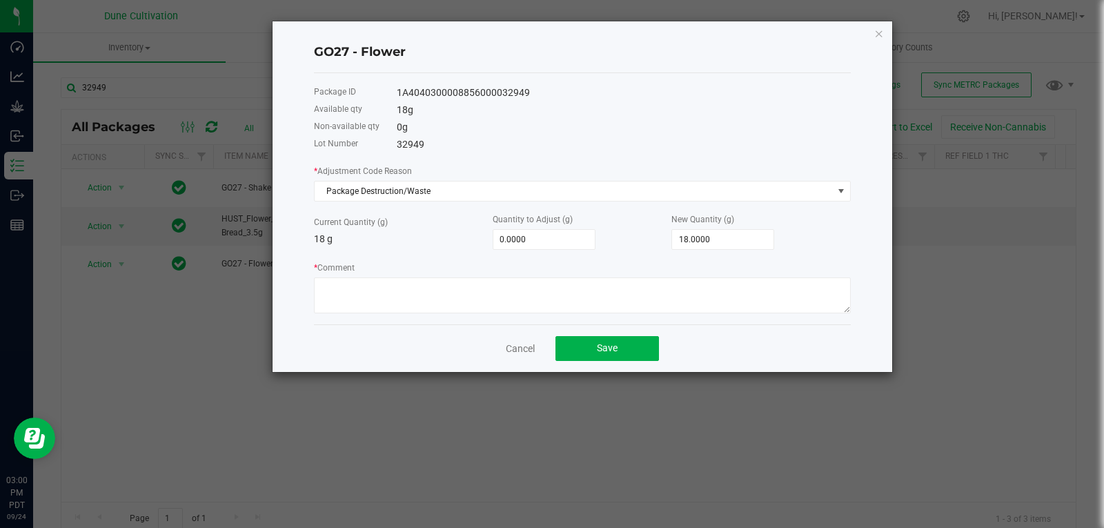
click at [606, 241] on div "Quantity to Adjust (g) 0.0000" at bounding box center [581, 231] width 179 height 38
click at [569, 241] on input "0" at bounding box center [543, 239] width 101 height 19
type input "-1"
type input "17.0000"
type input "-10"
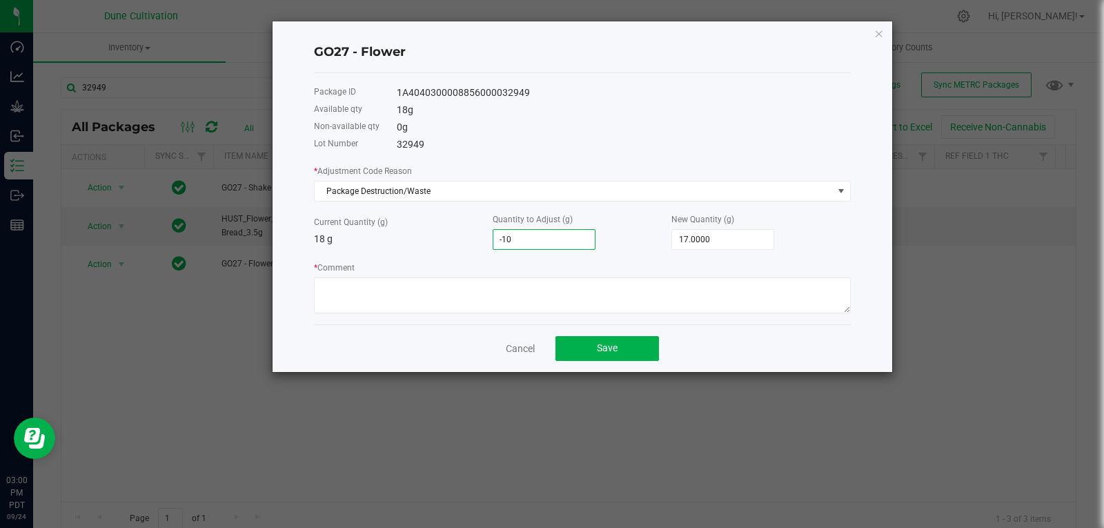
type input "8.0000"
type input "-10.8"
type input "7.2000"
type input "-10.86"
type input "7.1400"
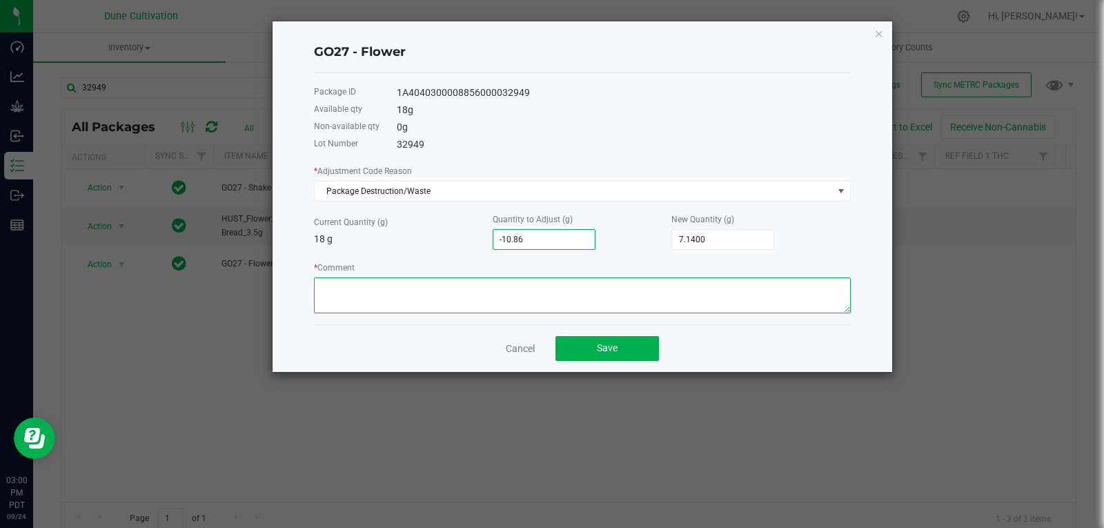
type input "-10.8600"
click at [546, 296] on textarea "* Comment" at bounding box center [582, 295] width 537 height 36
type textarea "Stem Waste"
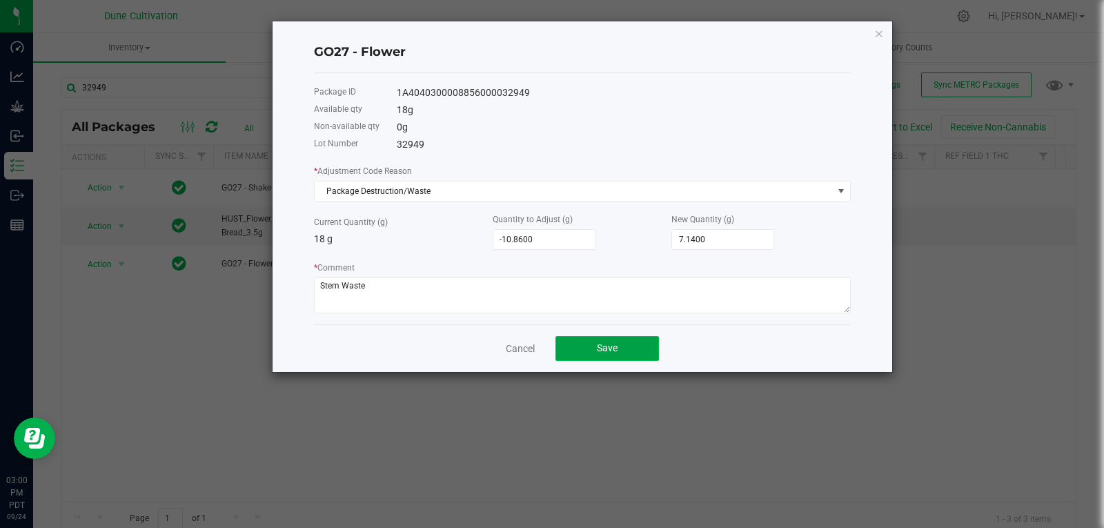
click at [586, 336] on button "Save" at bounding box center [606, 348] width 103 height 25
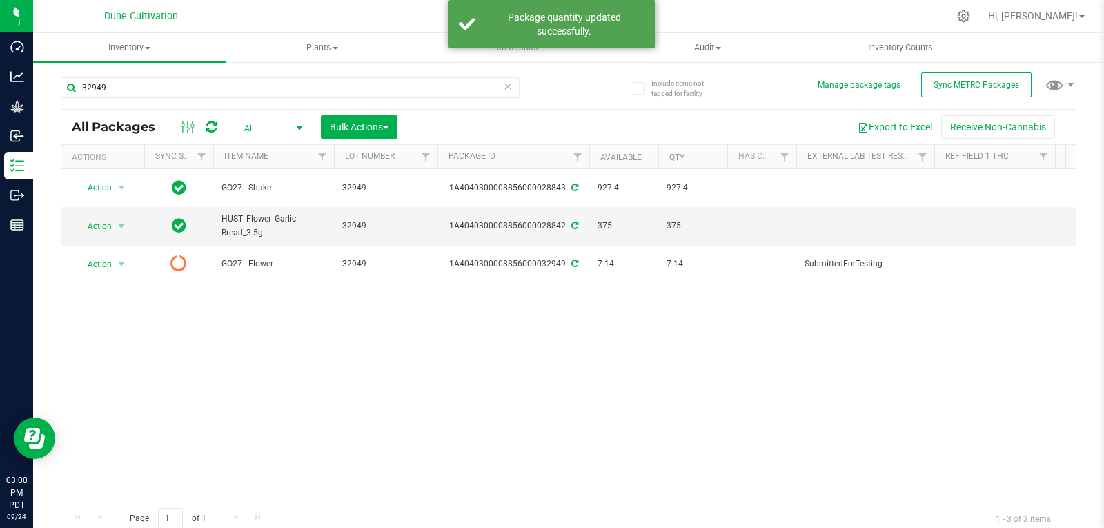
click at [219, 135] on div "All Packages All Active Only Lab Samples Locked All External Internal Bulk Acti…" at bounding box center [568, 127] width 1014 height 34
click at [215, 132] on icon at bounding box center [212, 127] width 12 height 14
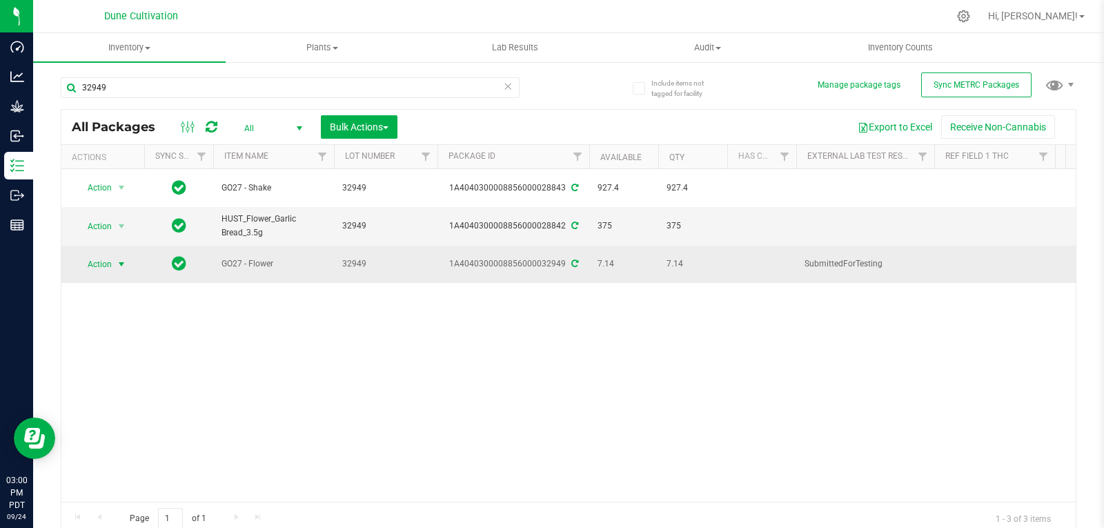
click at [115, 261] on span "select" at bounding box center [121, 264] width 17 height 19
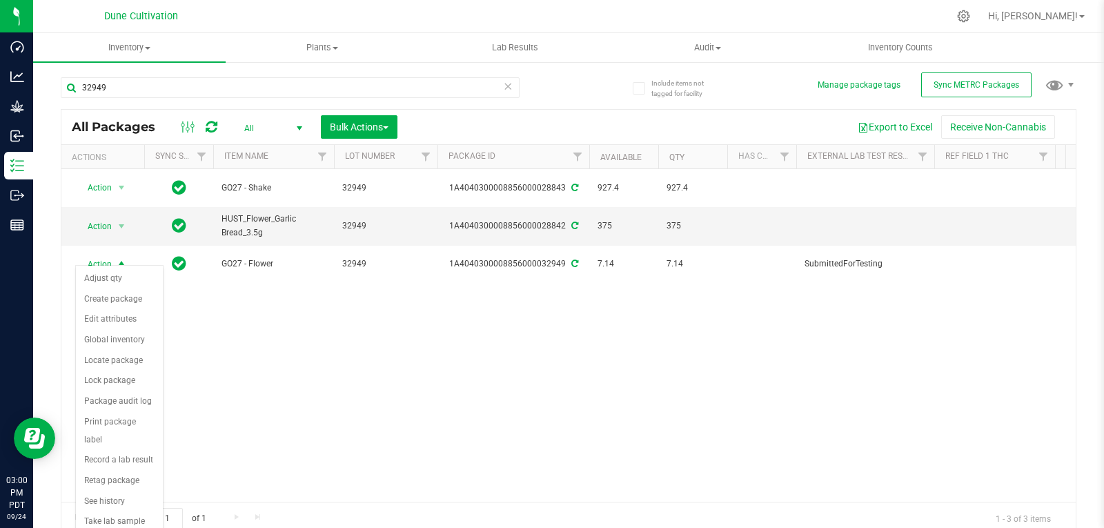
click at [119, 265] on div "Action Adjust qty Create package Edit attributes Global inventory Locate packag…" at bounding box center [119, 400] width 88 height 270
click at [119, 272] on li "Adjust qty" at bounding box center [119, 278] width 87 height 21
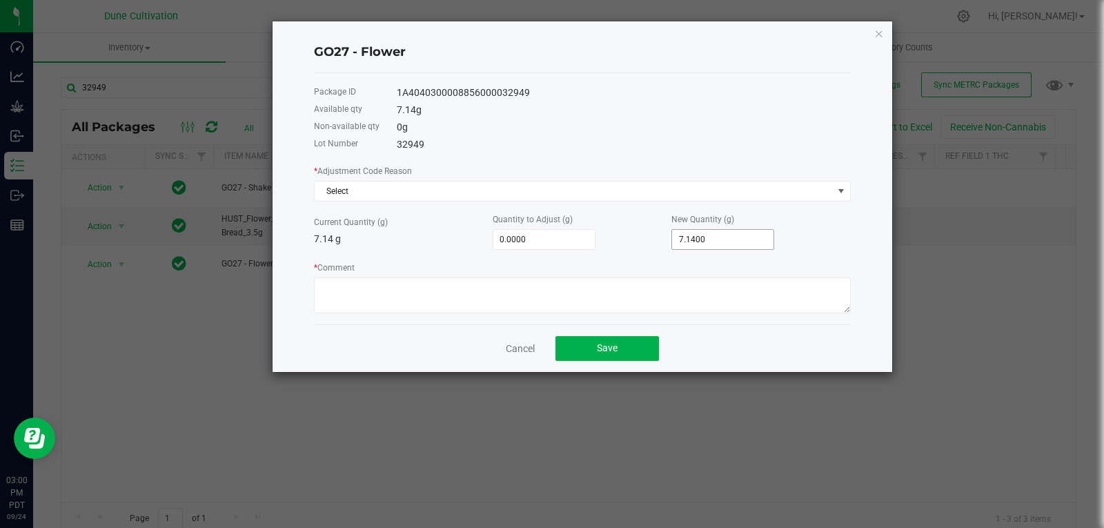
type input "7.14"
click at [717, 243] on input "7.14" at bounding box center [722, 239] width 101 height 19
type input "-7.1400"
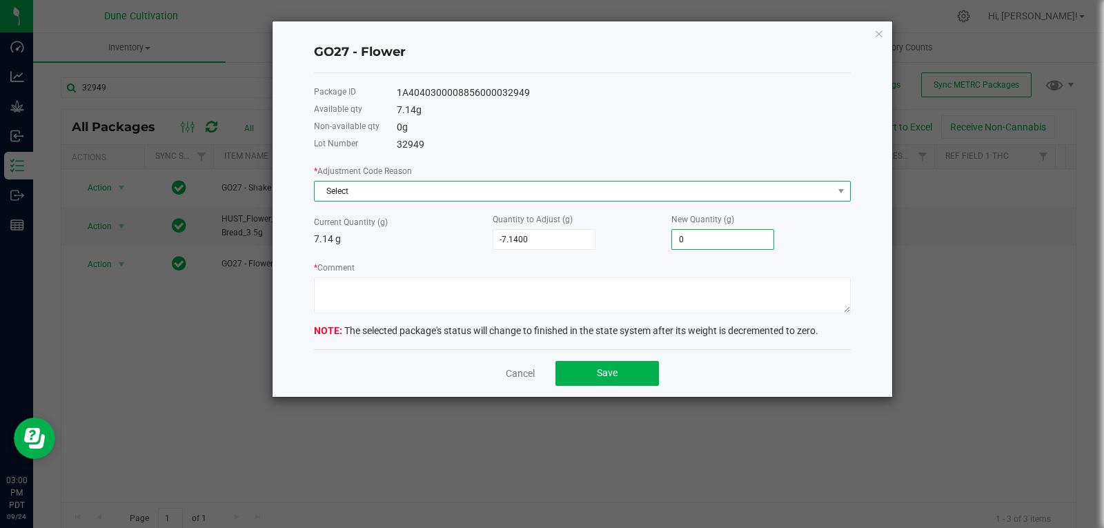
type input "0.0000"
click at [675, 191] on span "Select" at bounding box center [574, 190] width 518 height 19
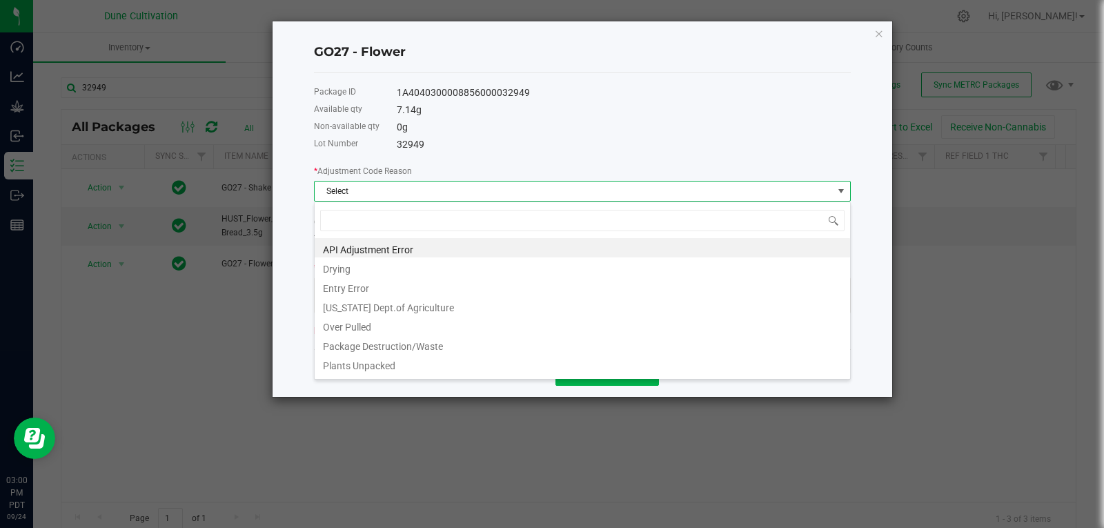
type input "s"
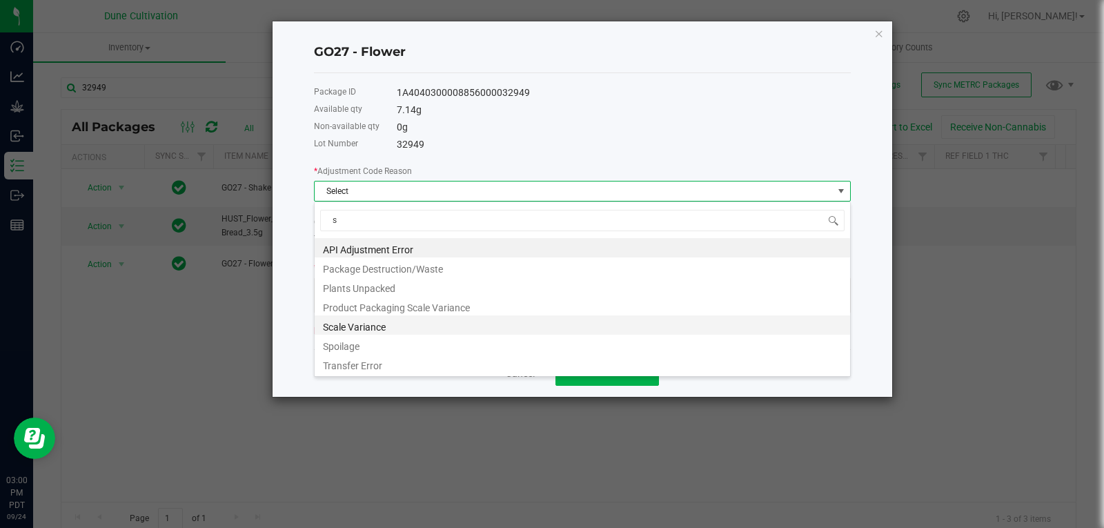
click at [490, 325] on li "Scale Variance" at bounding box center [582, 324] width 535 height 19
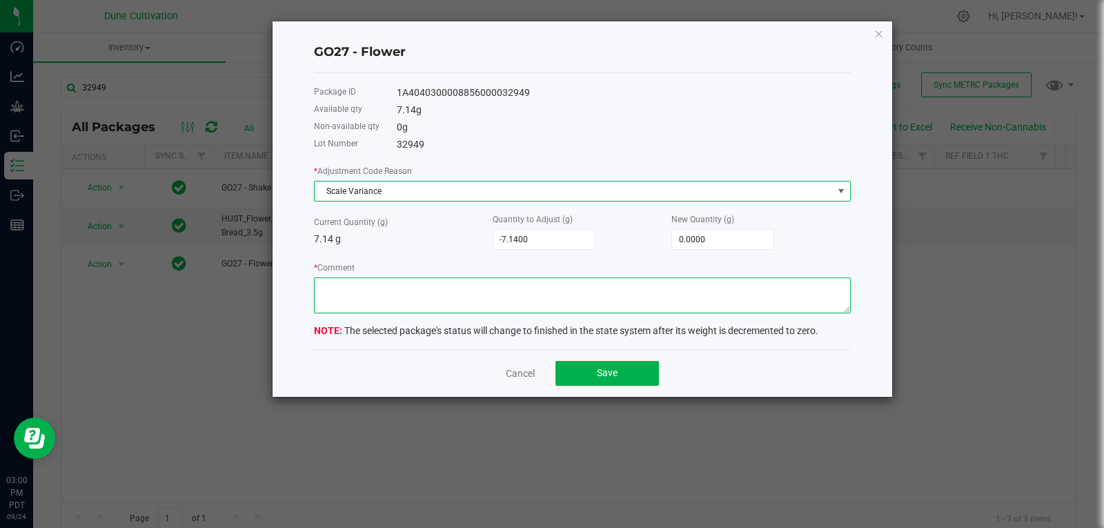
click at [543, 301] on textarea "* Comment" at bounding box center [582, 295] width 537 height 36
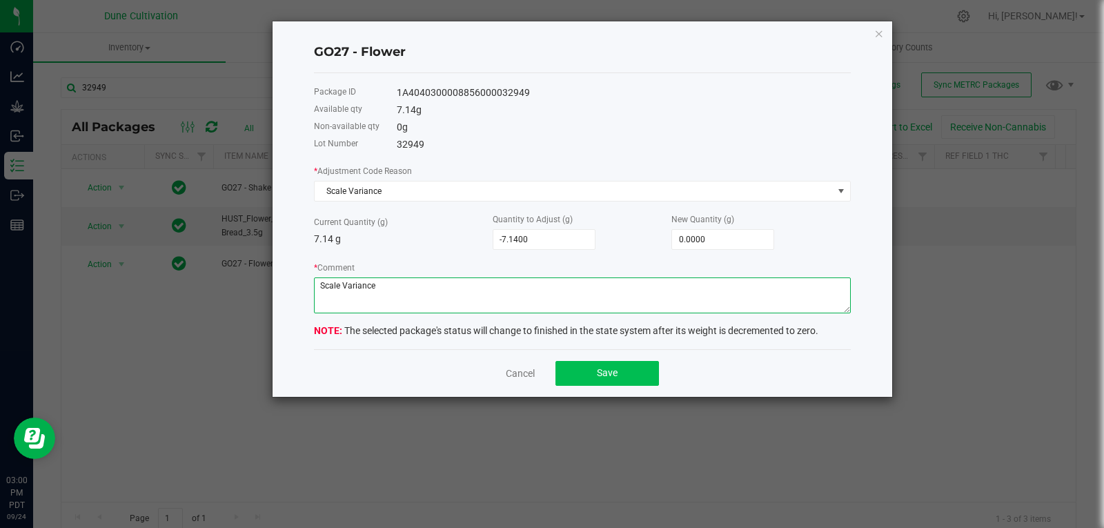
type textarea "Scale Variance"
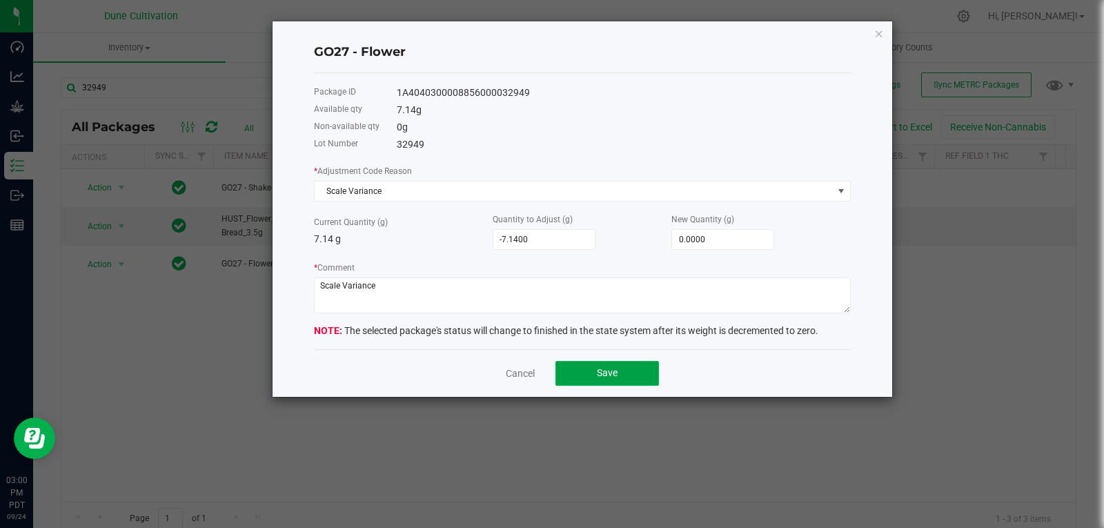
click at [591, 372] on button "Save" at bounding box center [606, 373] width 103 height 25
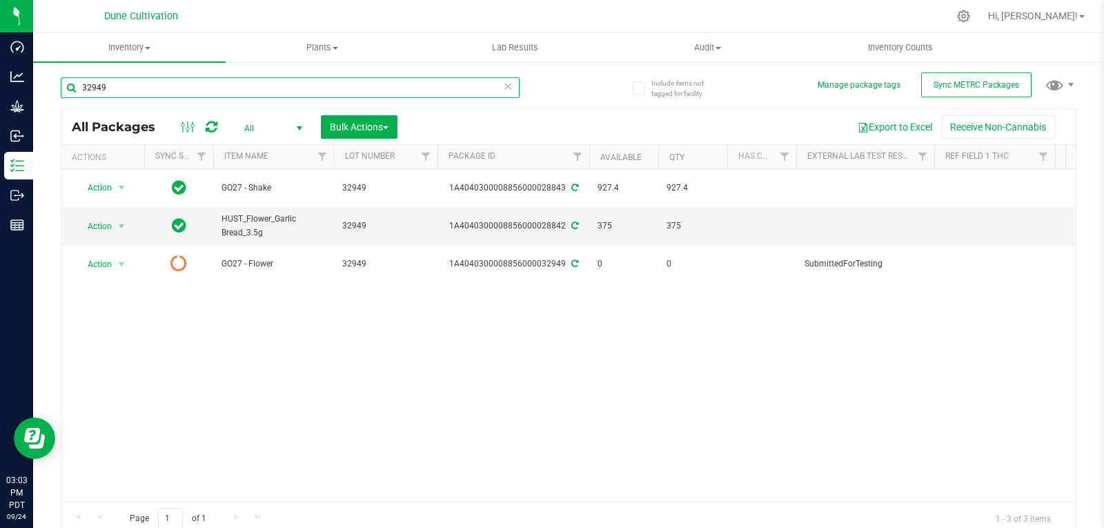
click at [145, 89] on input "32949" at bounding box center [290, 87] width 459 height 21
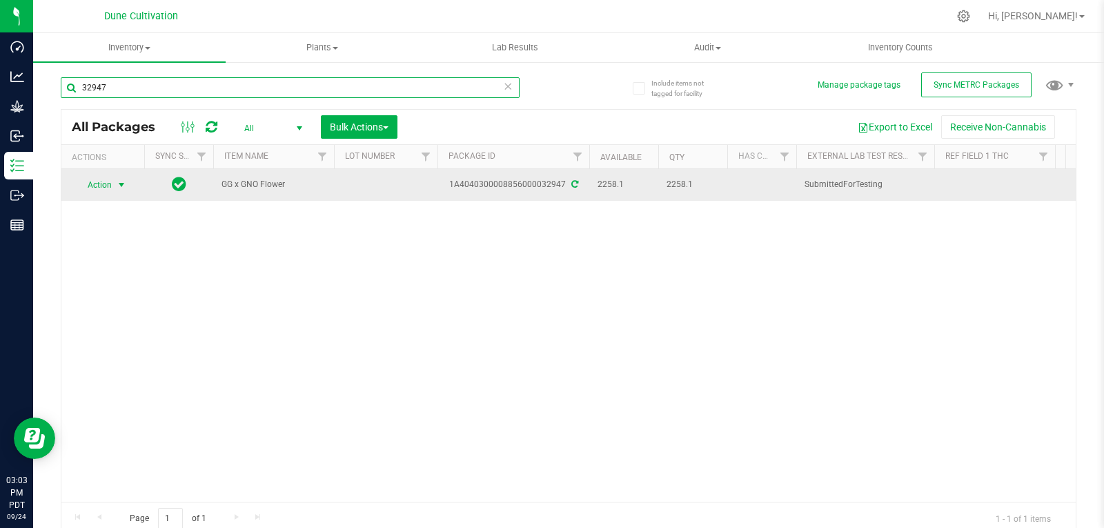
type input "32947"
click at [117, 183] on span "select" at bounding box center [121, 184] width 11 height 11
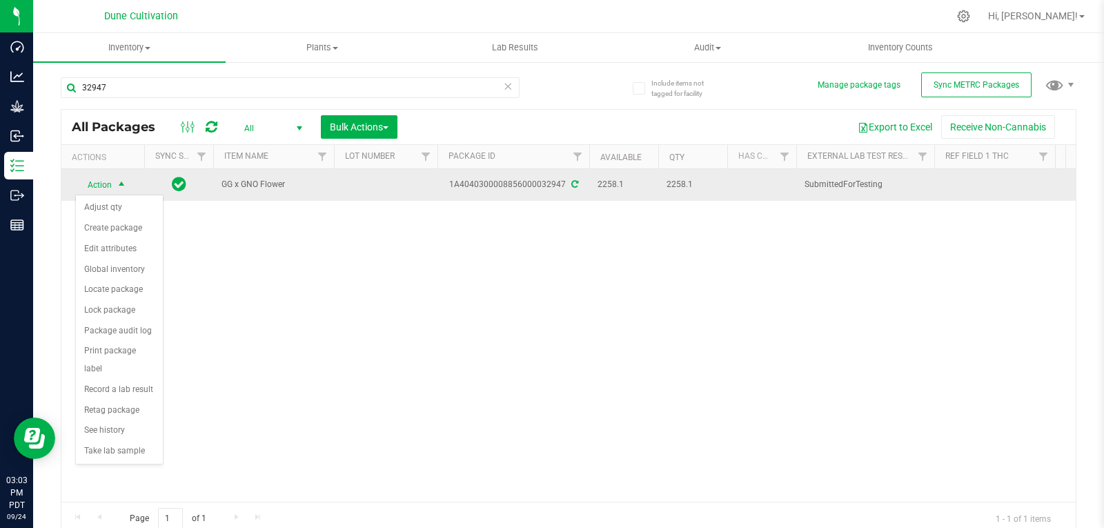
click at [401, 179] on td at bounding box center [385, 185] width 103 height 32
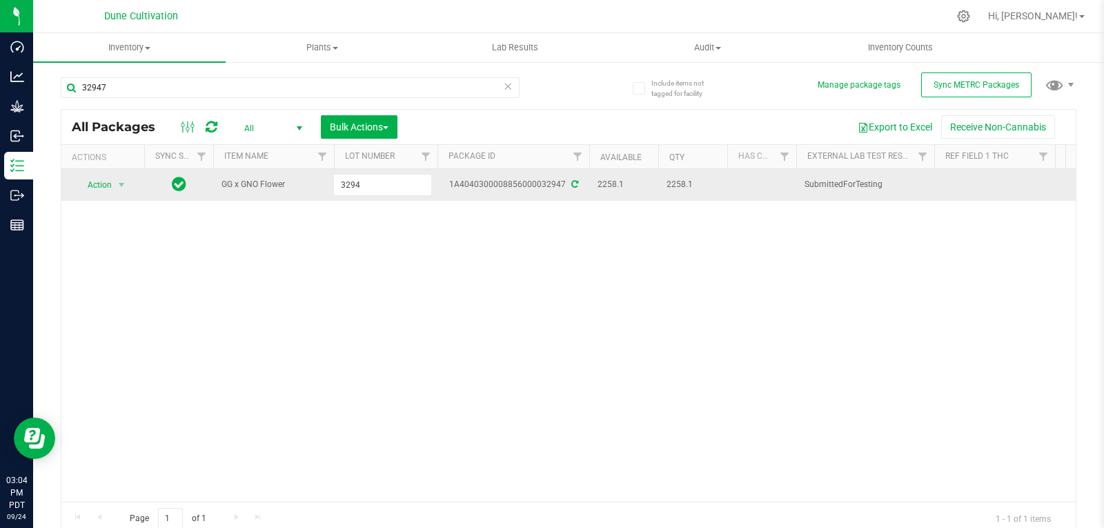
type input "32947"
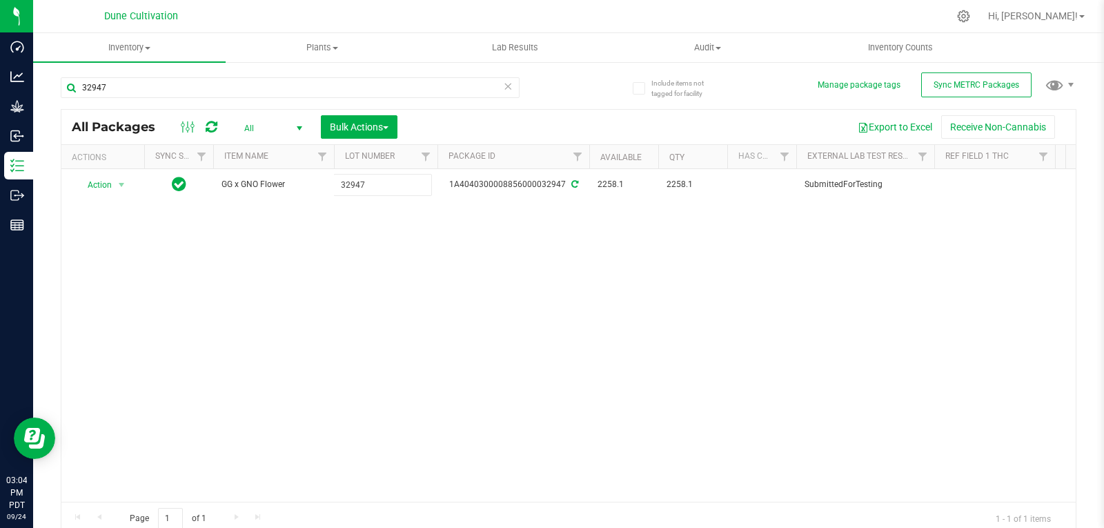
click at [299, 331] on div "All Packages All Active Only Lab Samples Locked All External Internal Bulk Acti…" at bounding box center [568, 322] width 1015 height 426
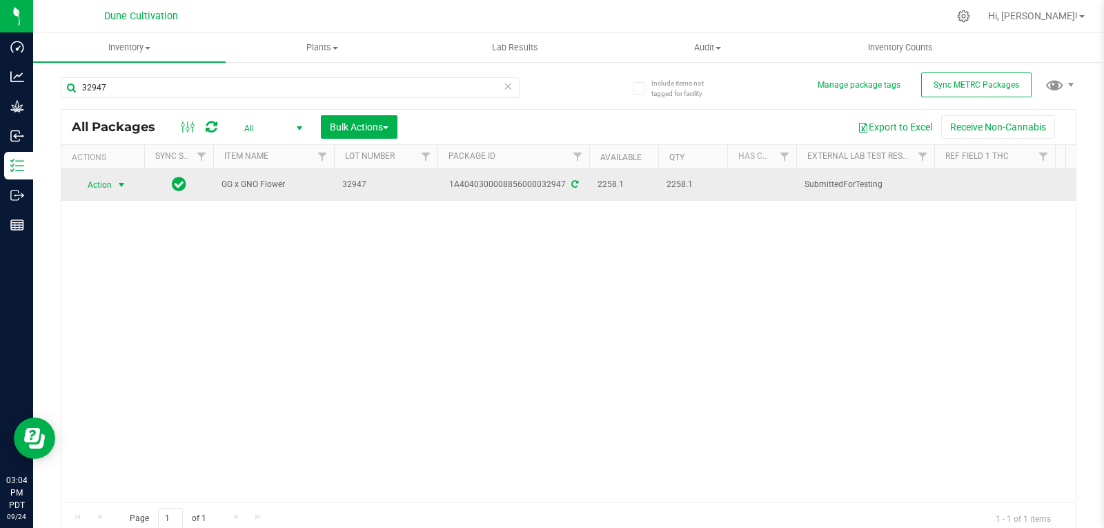
click at [109, 186] on span "Action" at bounding box center [93, 184] width 37 height 19
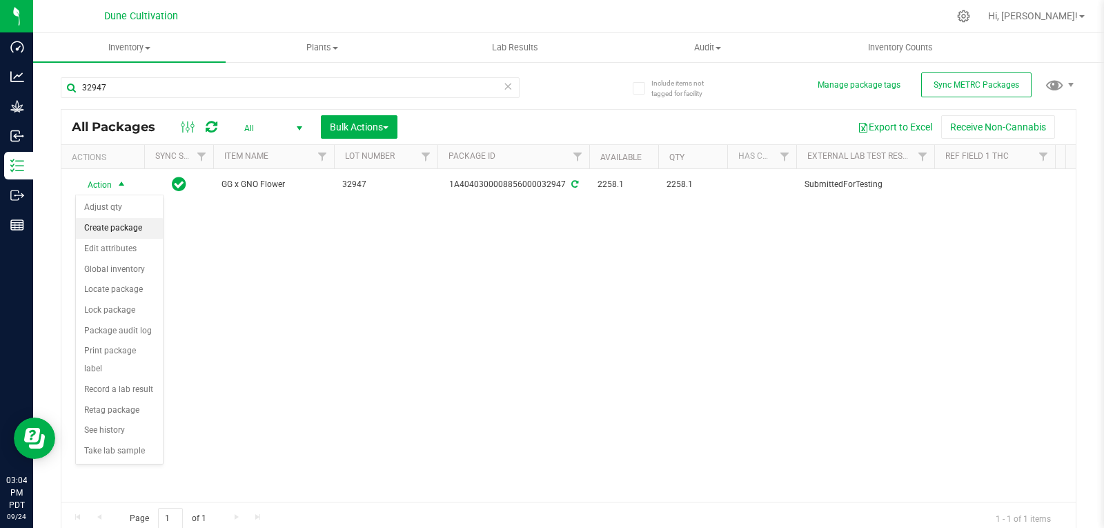
click at [112, 223] on li "Create package" at bounding box center [119, 228] width 87 height 21
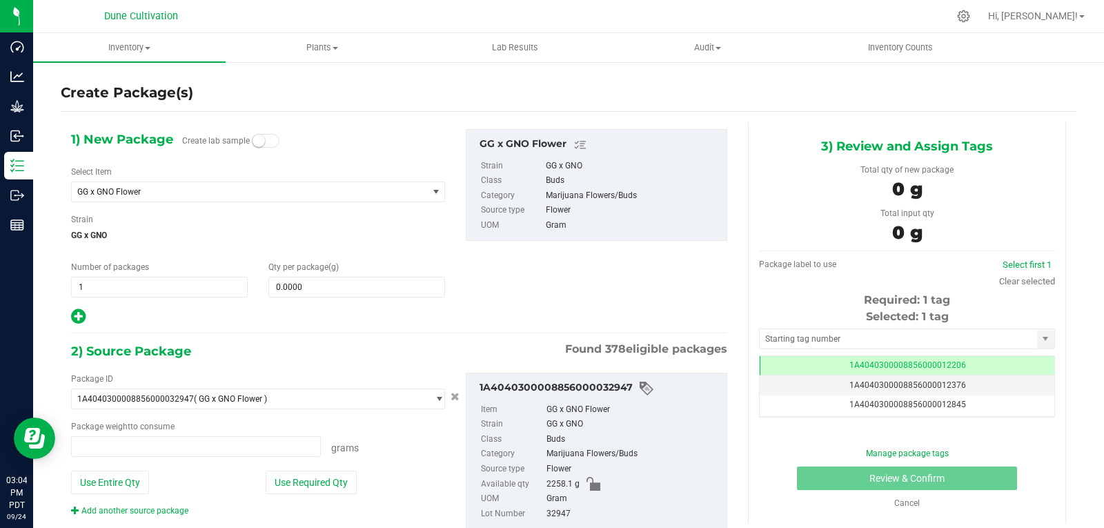
type input "0.0000 g"
click at [153, 190] on span "GG x GNO Flower" at bounding box center [242, 192] width 330 height 10
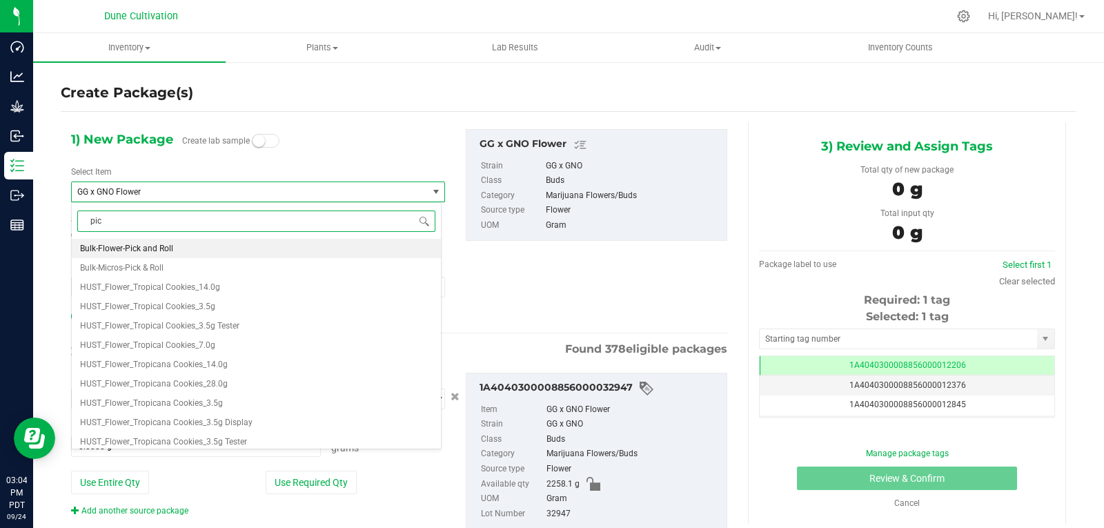
type input "pick"
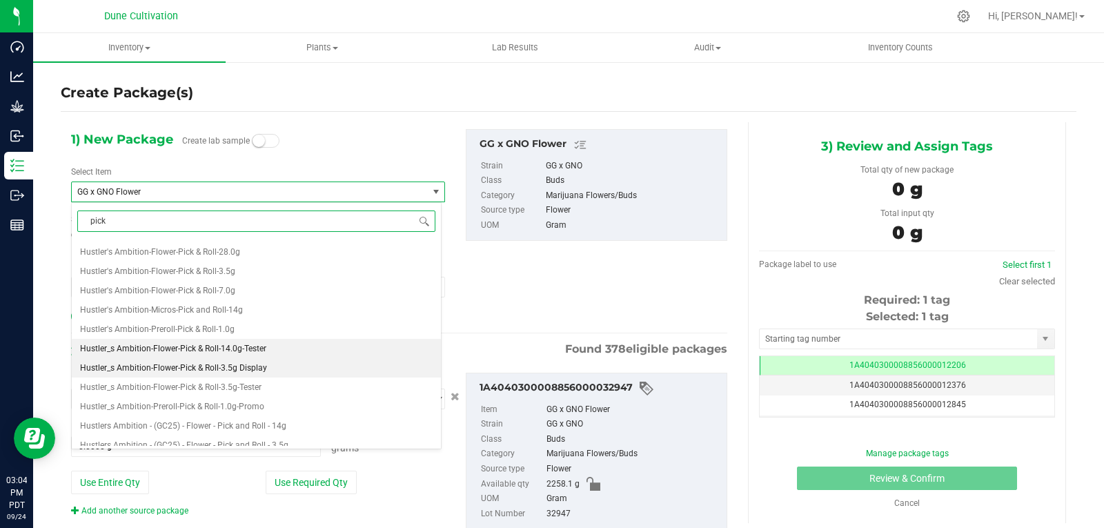
scroll to position [54, 0]
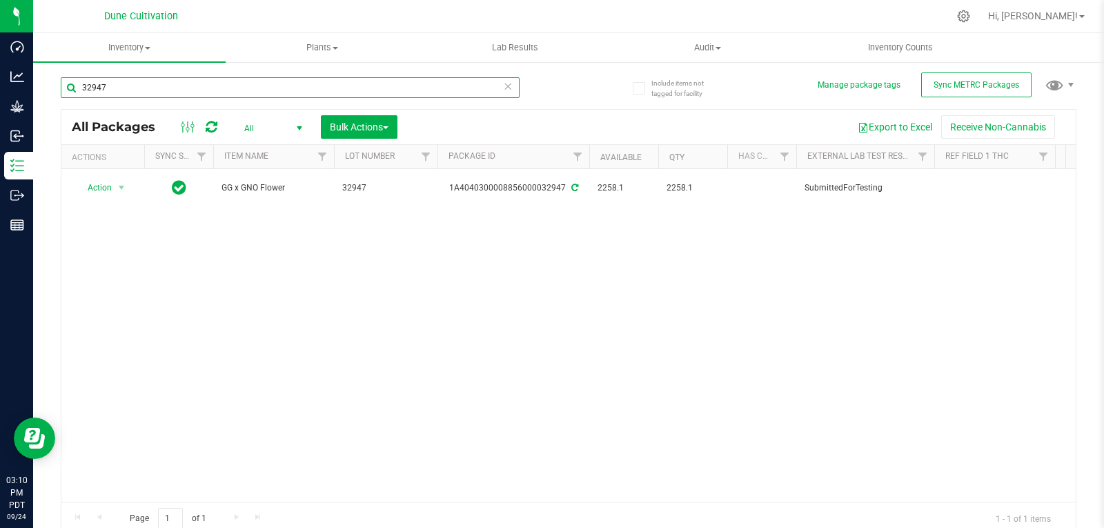
click at [132, 81] on input "32947" at bounding box center [290, 87] width 459 height 21
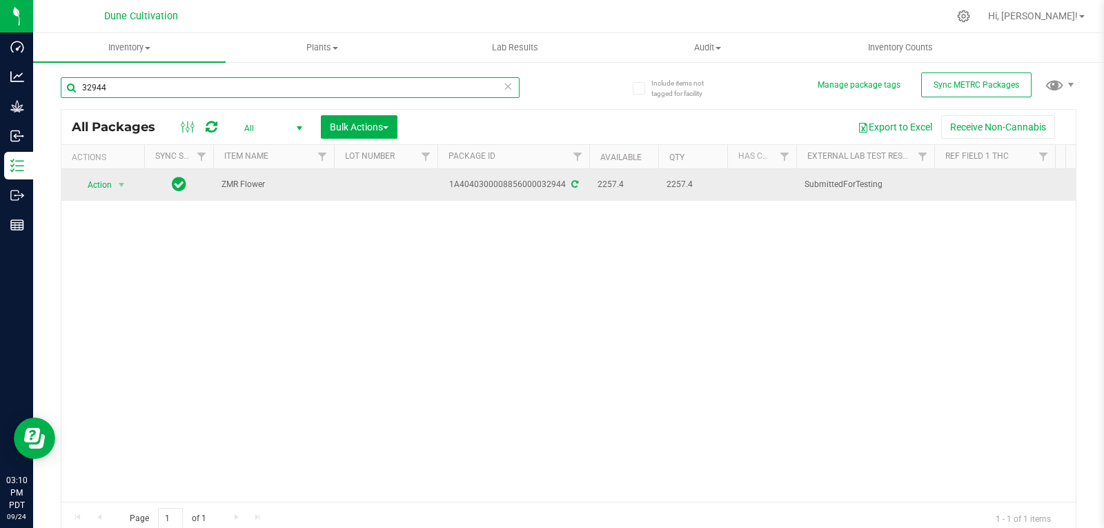
type input "32944"
click at [354, 186] on td at bounding box center [385, 185] width 103 height 32
type input "32944"
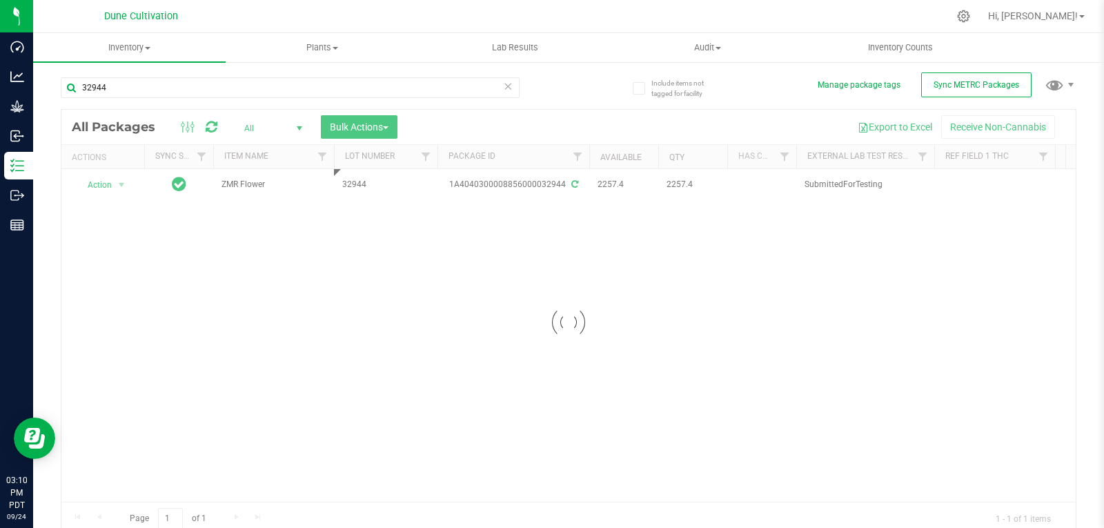
click at [354, 250] on div "Loading... All Packages All Active Only Lab Samples Locked All External Interna…" at bounding box center [568, 322] width 1015 height 426
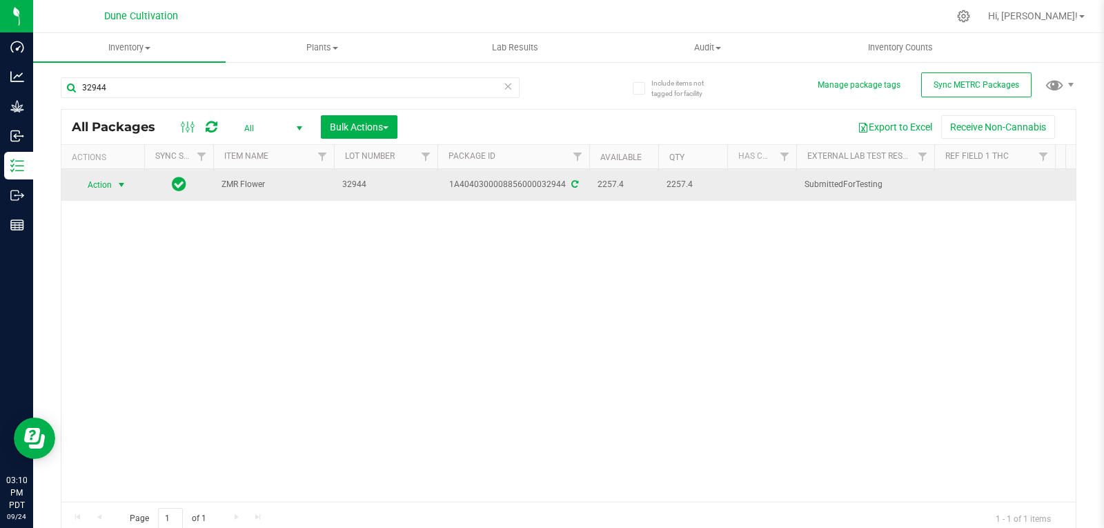
click at [116, 183] on span "select" at bounding box center [121, 184] width 11 height 11
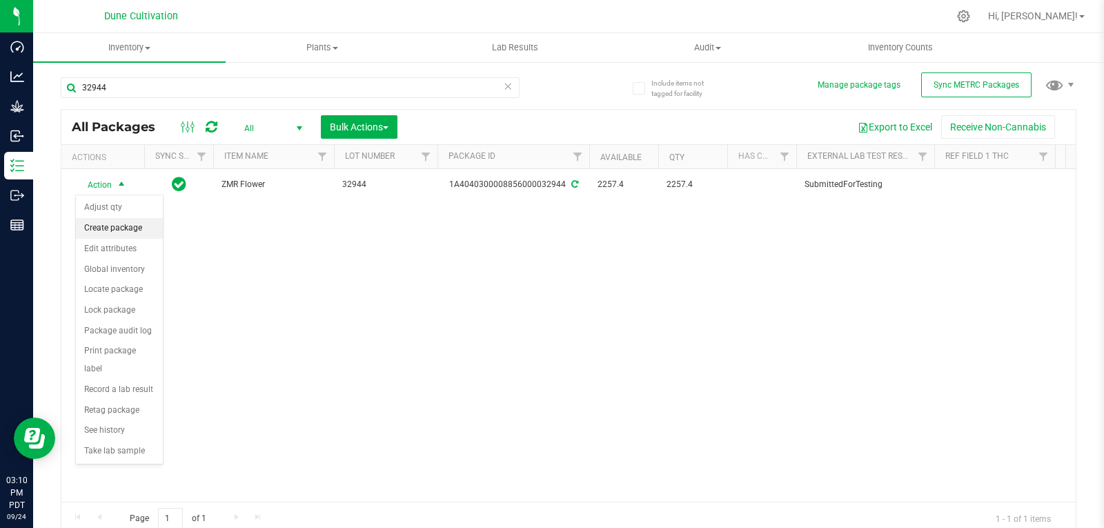
click at [124, 223] on li "Create package" at bounding box center [119, 228] width 87 height 21
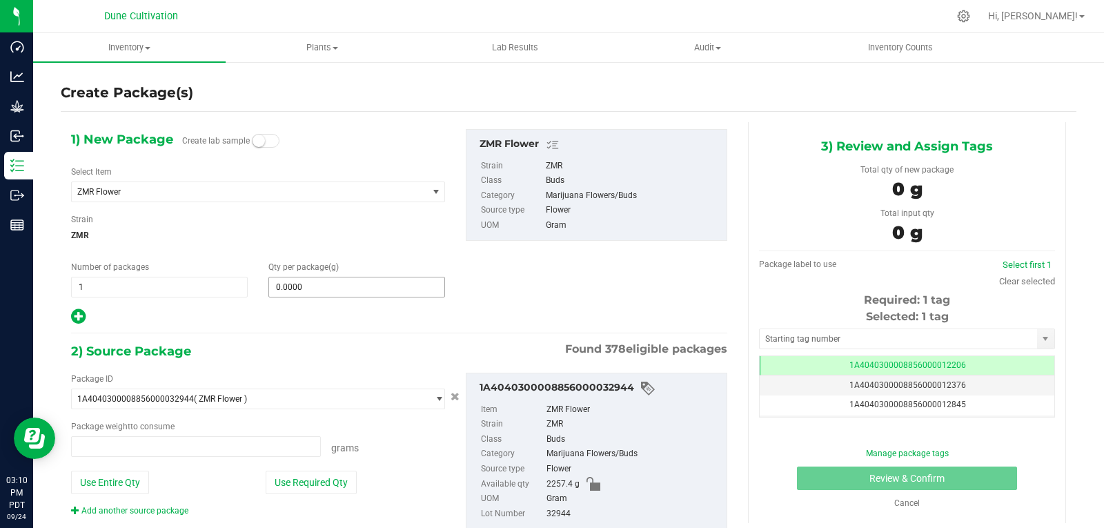
type input "0.0000 g"
click at [220, 190] on span "ZMR Flower" at bounding box center [242, 192] width 330 height 10
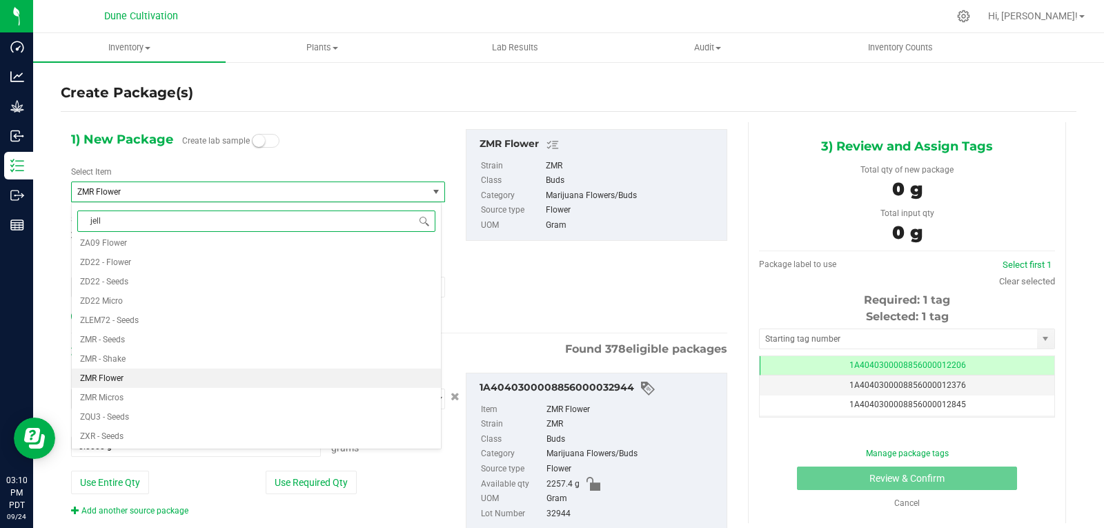
type input "jelly"
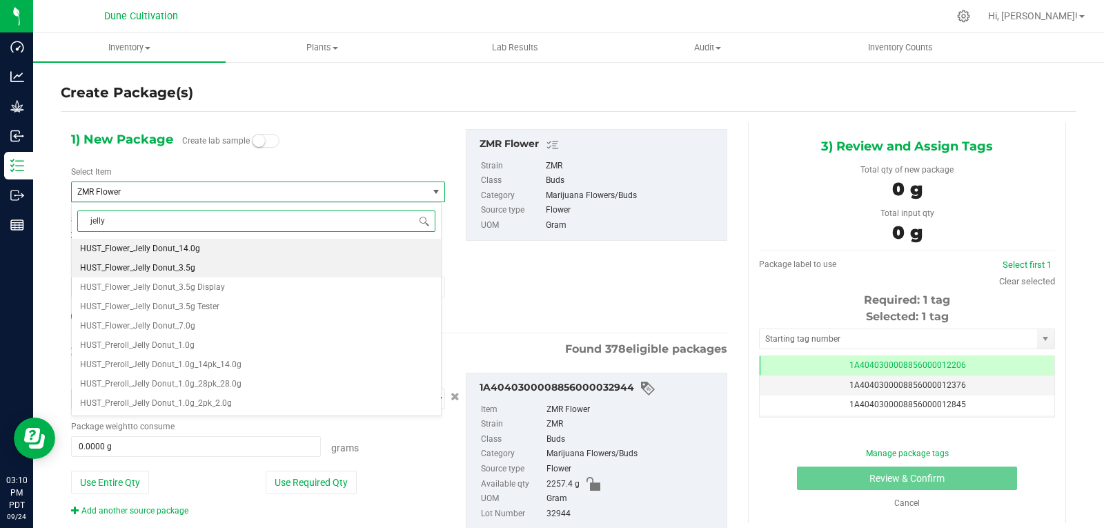
click at [209, 265] on li "HUST_Flower_Jelly Donut_3.5g" at bounding box center [256, 267] width 369 height 19
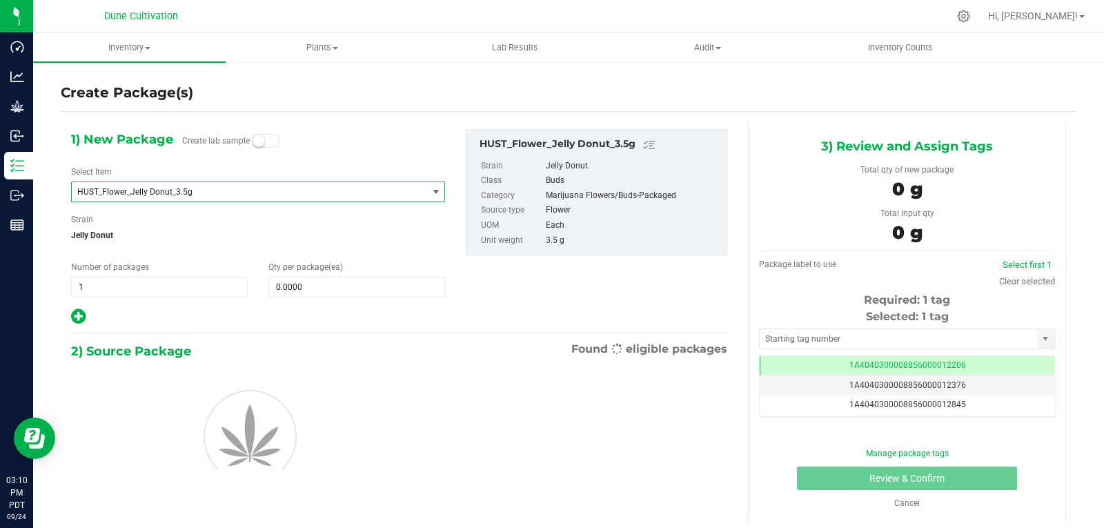
type input "0"
click at [359, 286] on span at bounding box center [356, 287] width 177 height 21
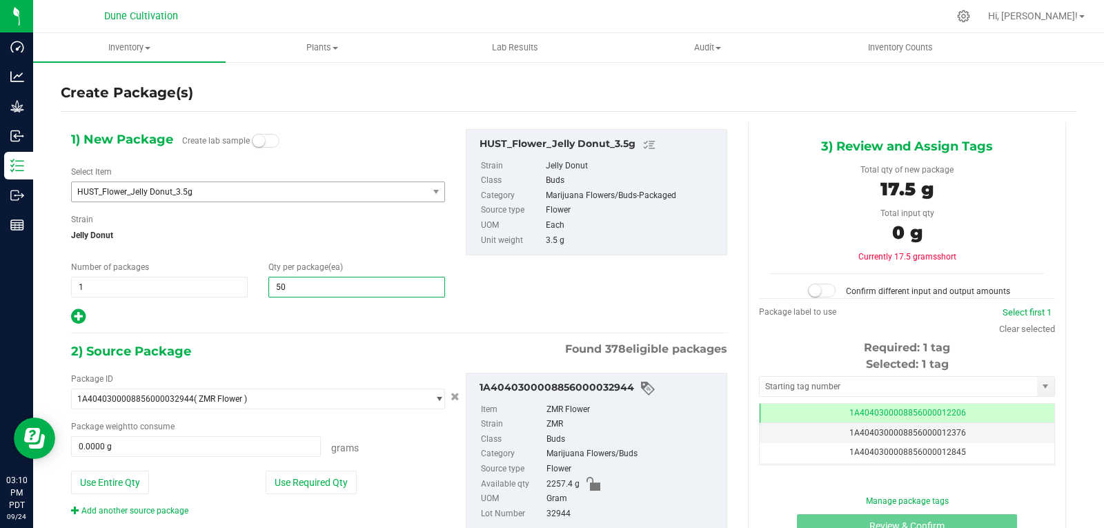
type input "500"
click at [302, 483] on button "Use Required Qty" at bounding box center [311, 481] width 91 height 23
type input "1750.0000 g"
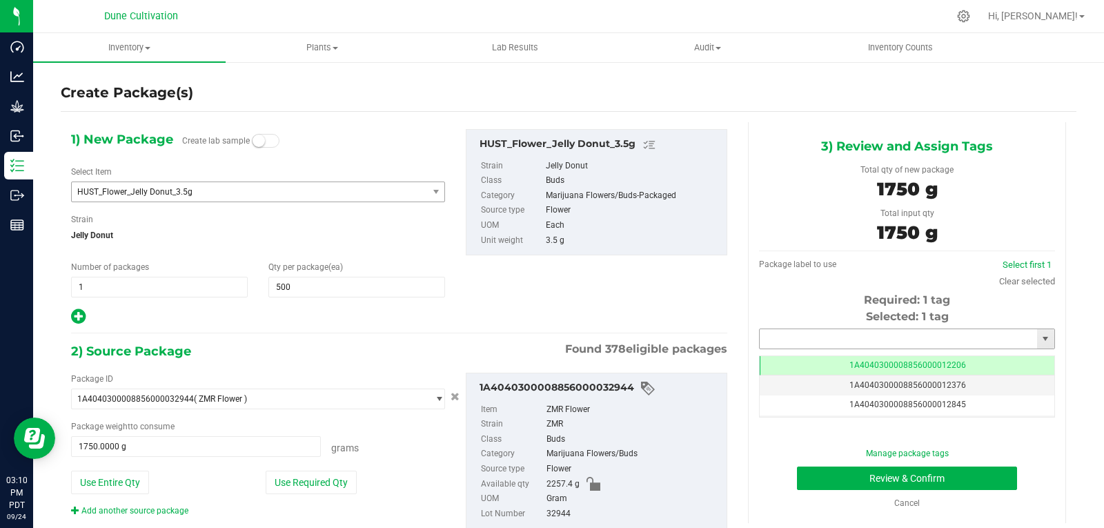
click at [794, 338] on input "text" at bounding box center [897, 338] width 277 height 19
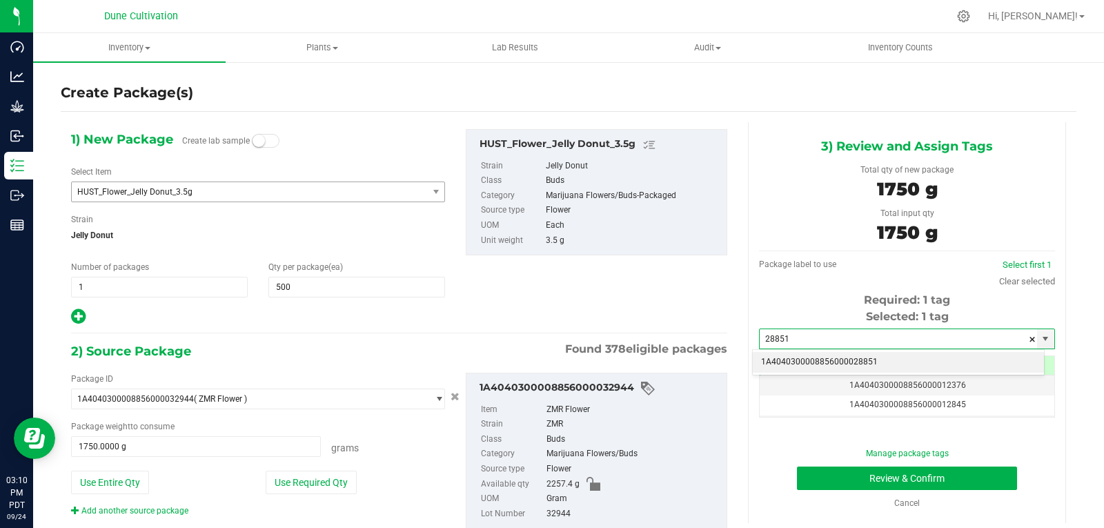
click at [795, 355] on li "1A4040300008856000028851" at bounding box center [898, 362] width 291 height 21
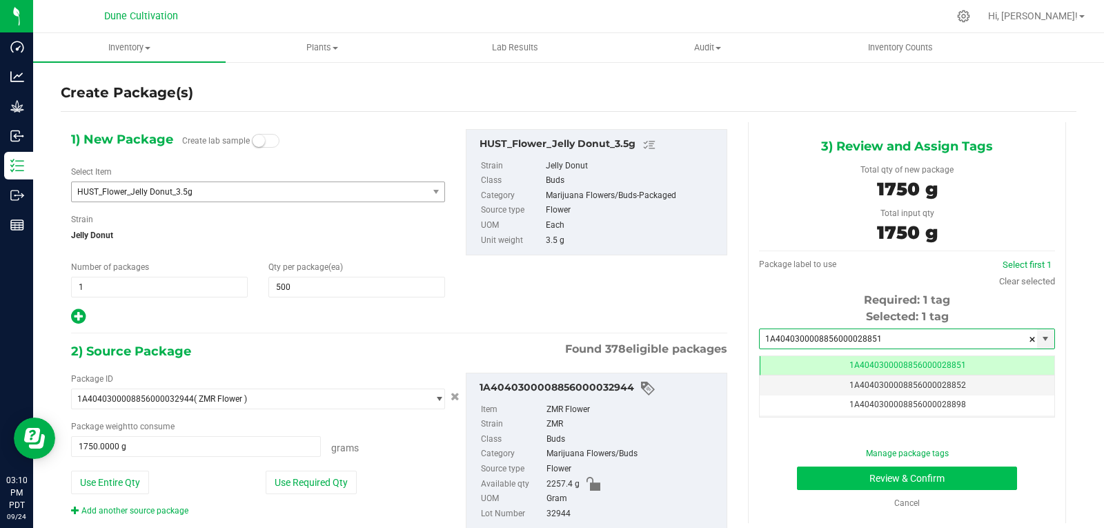
type input "1A4040300008856000028851"
click at [817, 472] on button "Review & Confirm" at bounding box center [907, 477] width 220 height 23
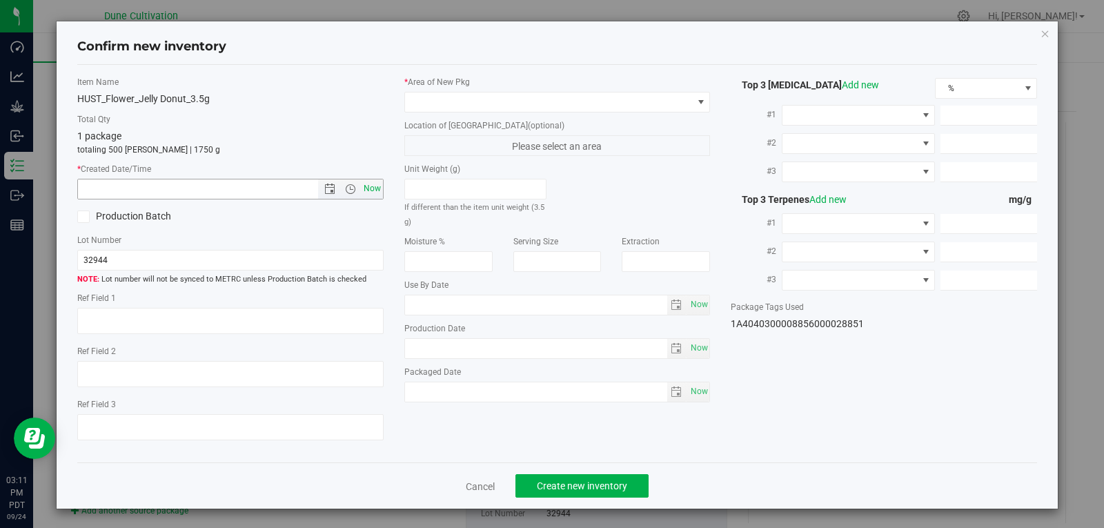
click at [369, 197] on span "Now" at bounding box center [371, 189] width 23 height 20
type input "9/24/2025 3:11 PM"
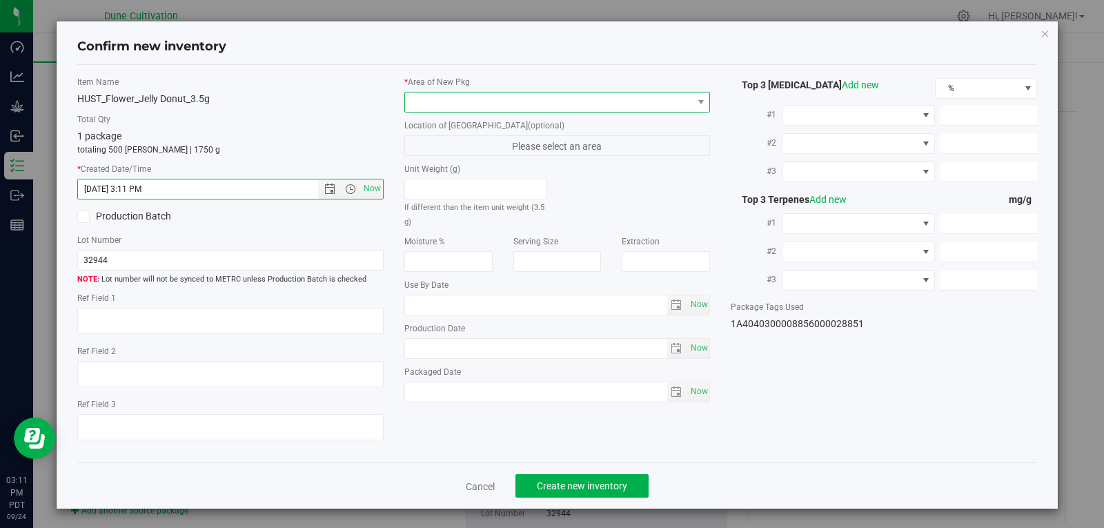
click at [459, 107] on span at bounding box center [549, 101] width 288 height 19
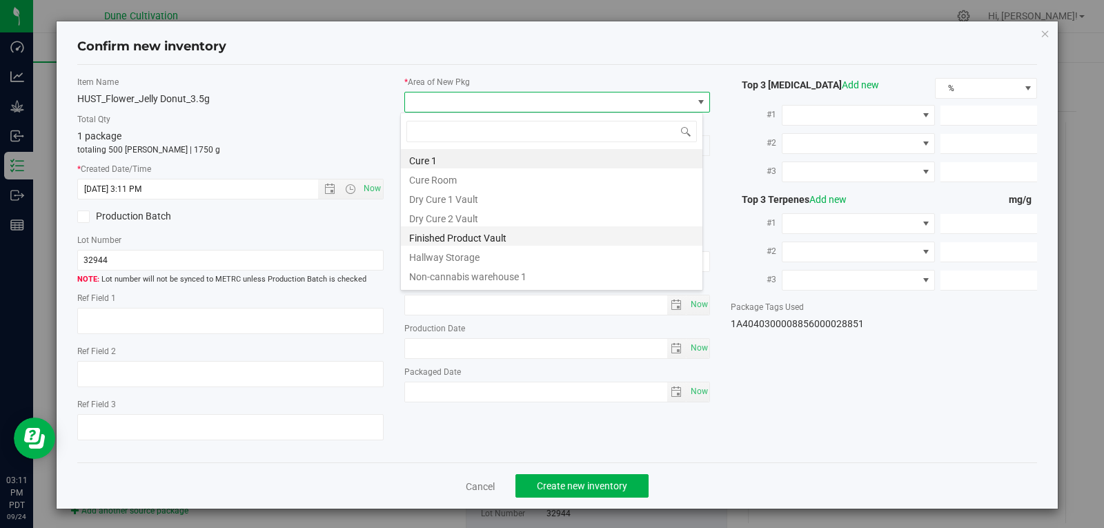
click at [472, 241] on li "Finished Product Vault" at bounding box center [551, 235] width 301 height 19
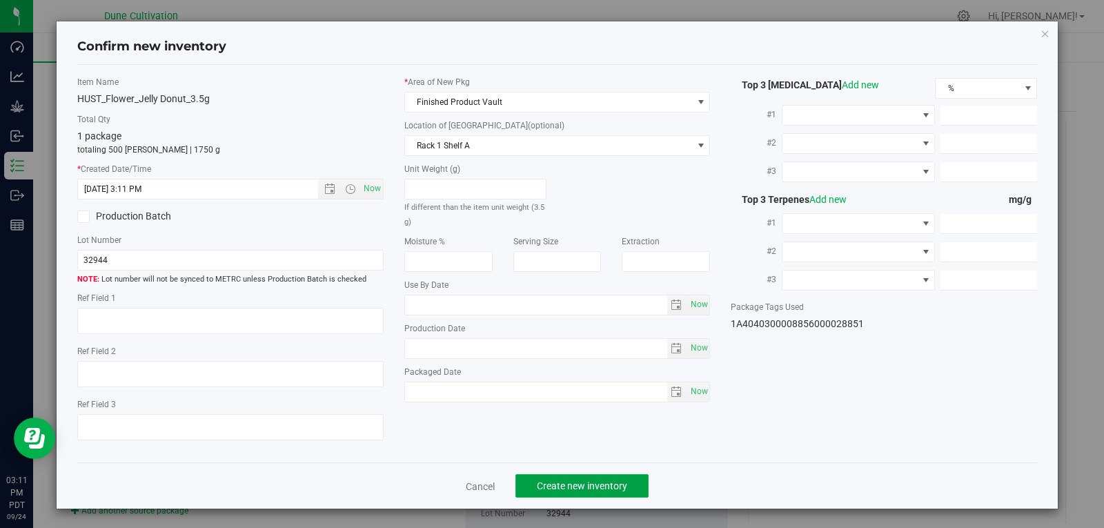
click at [565, 480] on span "Create new inventory" at bounding box center [582, 485] width 90 height 11
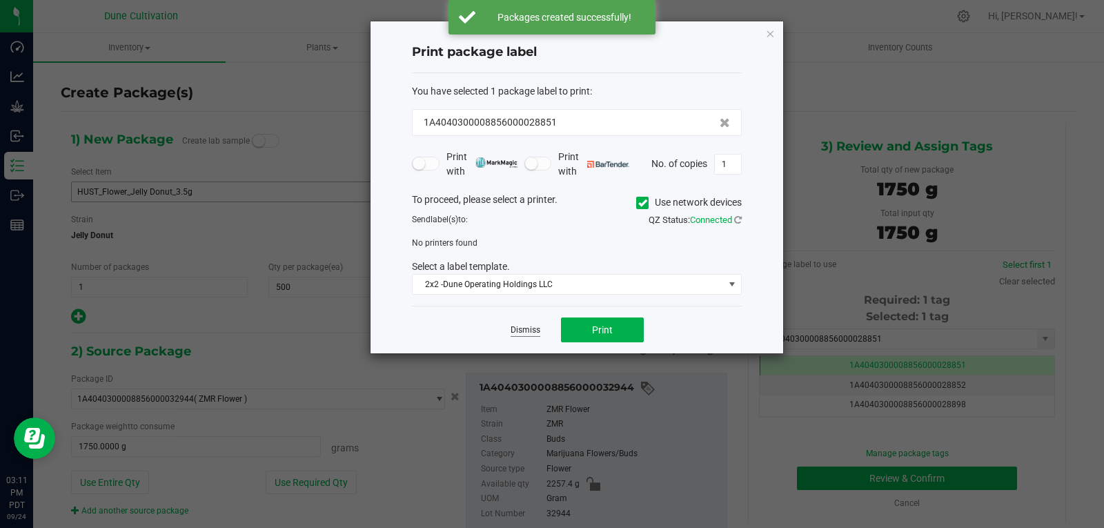
click at [539, 328] on link "Dismiss" at bounding box center [525, 330] width 30 height 12
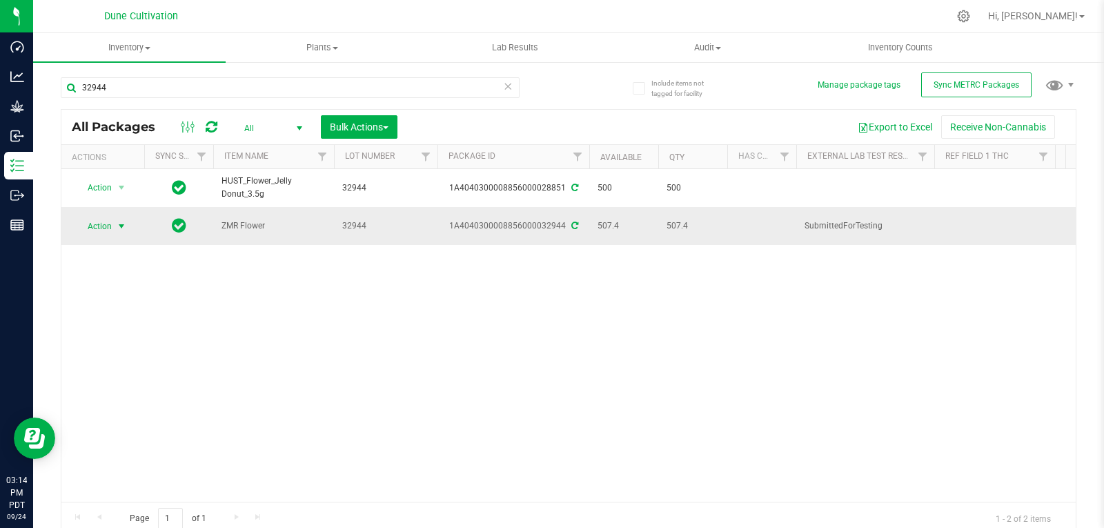
click at [106, 219] on span "Action" at bounding box center [93, 226] width 37 height 19
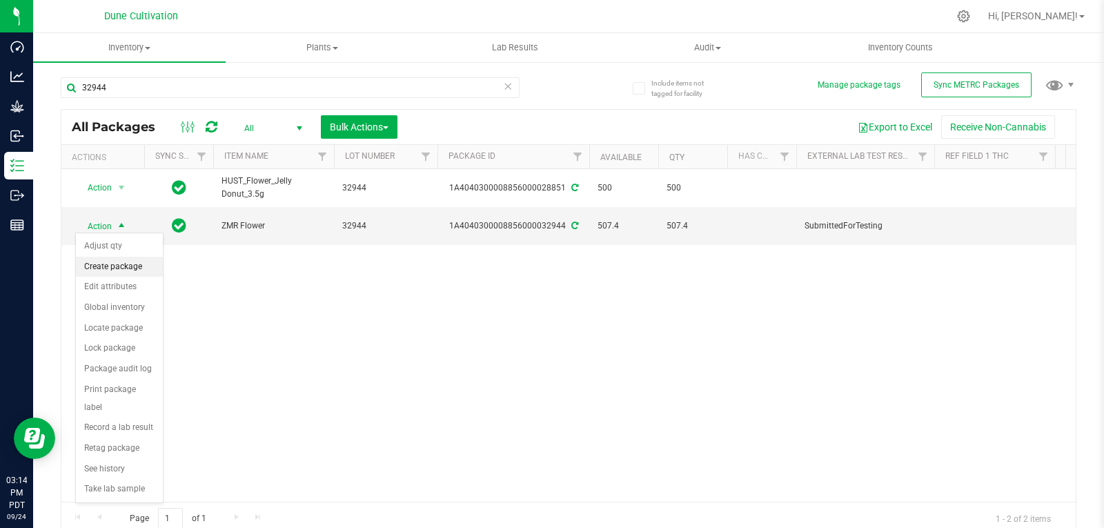
click at [114, 261] on li "Create package" at bounding box center [119, 267] width 87 height 21
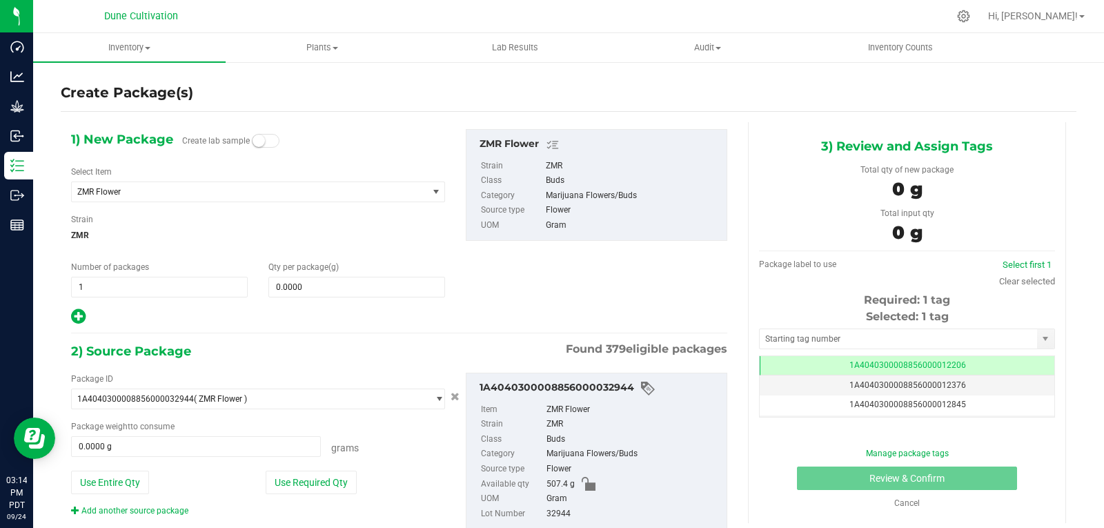
scroll to position [0, -1]
click at [172, 190] on span "ZMR Flower" at bounding box center [242, 192] width 330 height 10
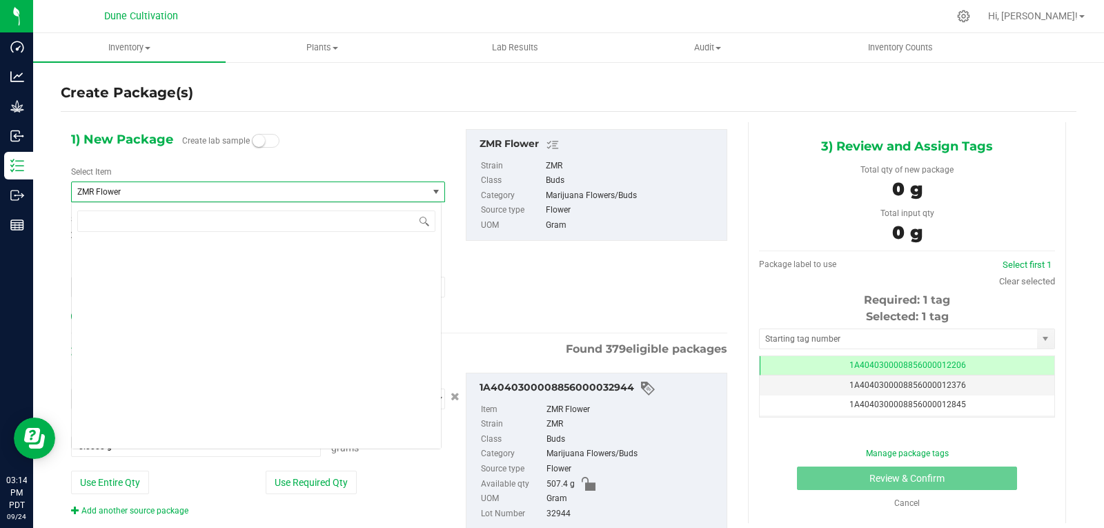
scroll to position [56092, 0]
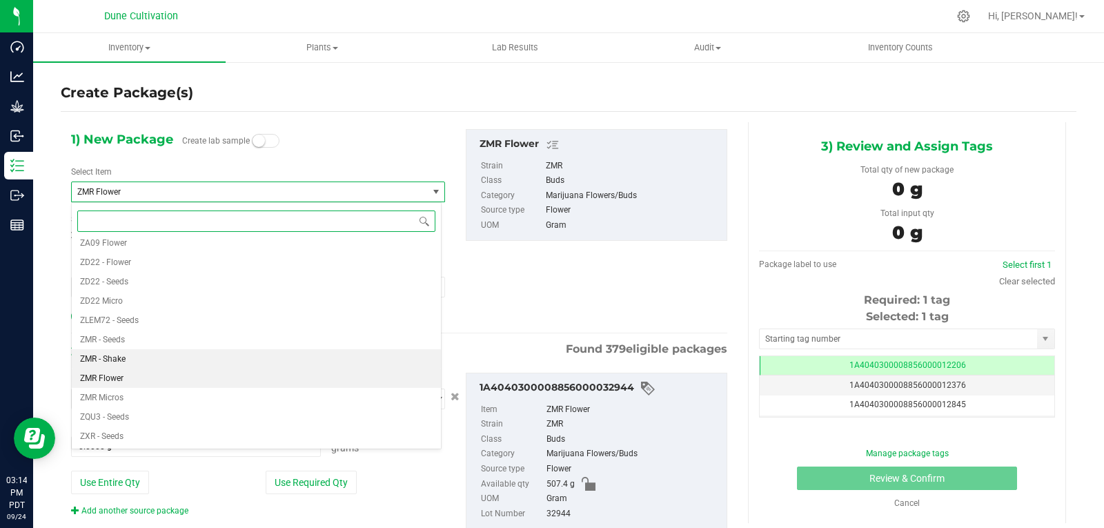
click at [135, 357] on li "ZMR - Shake" at bounding box center [256, 358] width 369 height 19
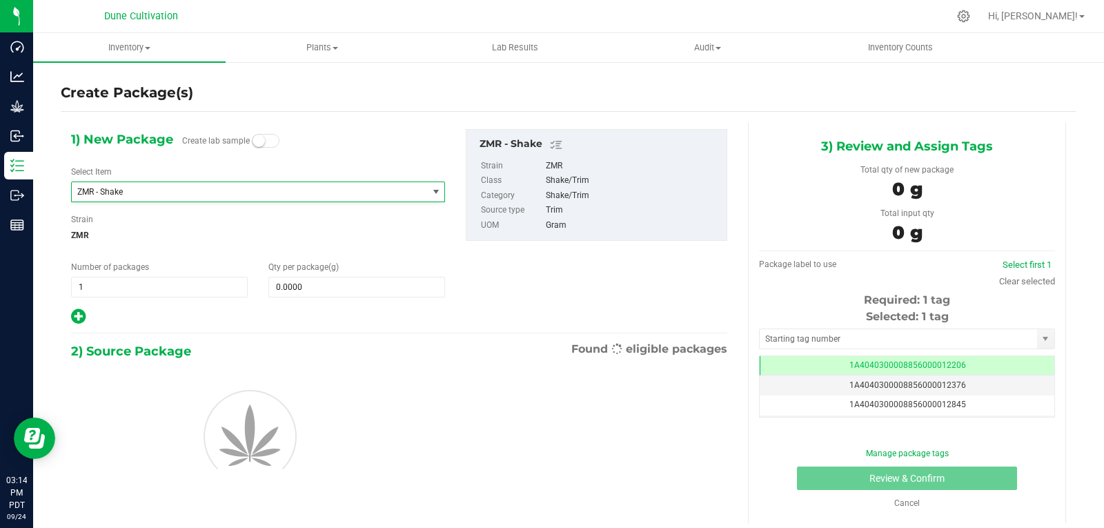
type input "0.0000"
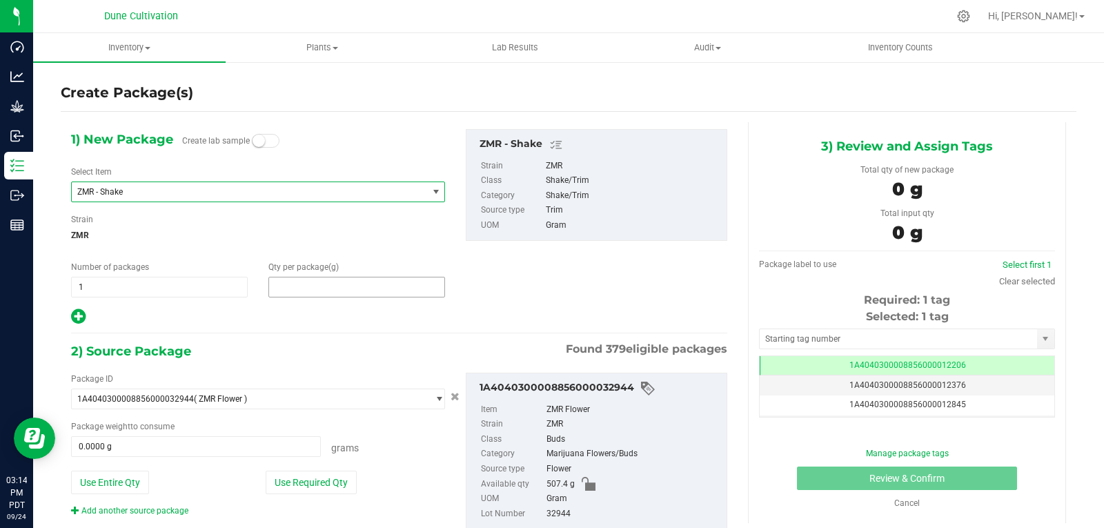
click at [332, 277] on span at bounding box center [356, 287] width 177 height 21
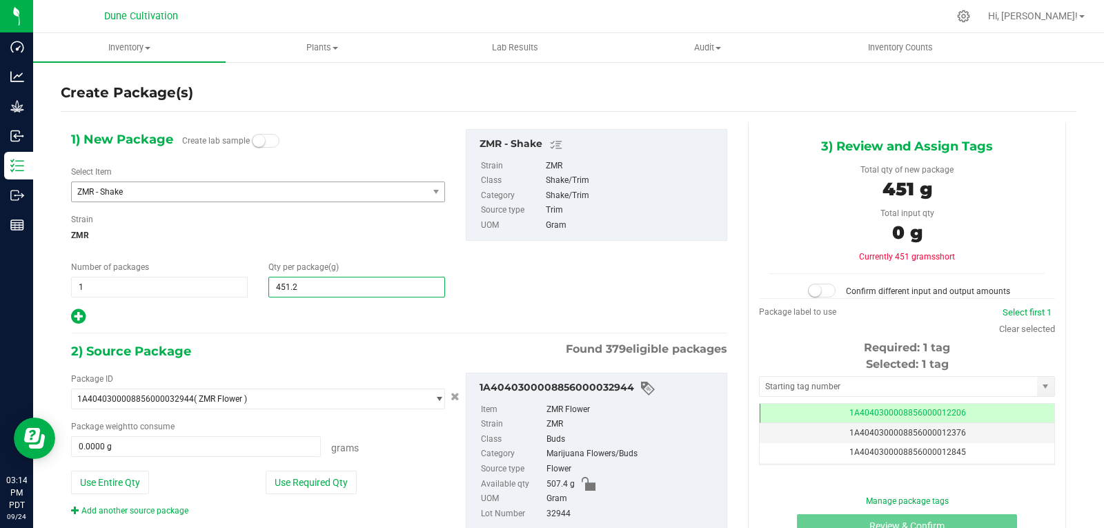
type input "451.20"
type input "451.2000"
click at [319, 480] on button "Use Required Qty" at bounding box center [311, 481] width 91 height 23
type input "451.2000 g"
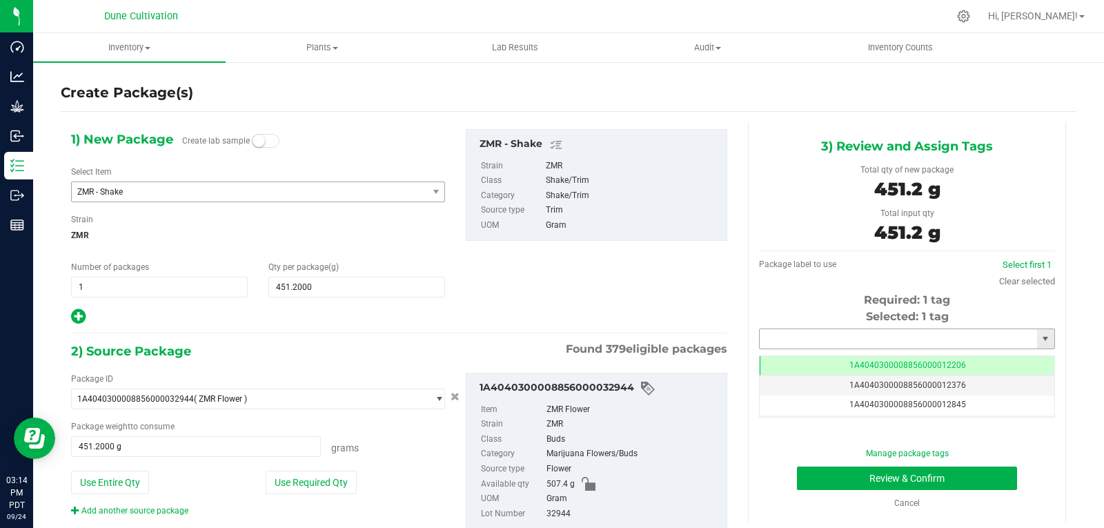
click at [766, 338] on input "text" at bounding box center [897, 338] width 277 height 19
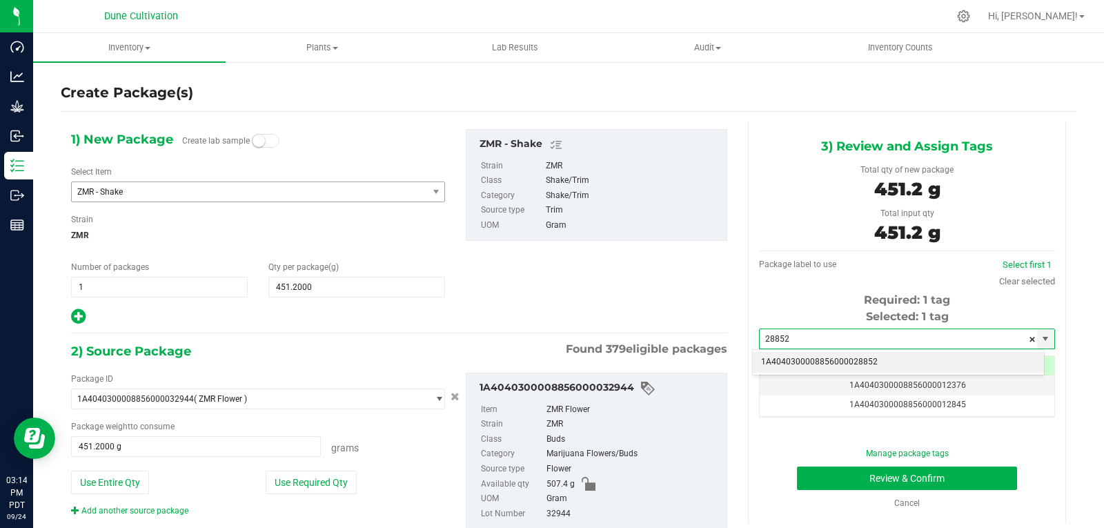
click at [799, 368] on li "1A4040300008856000028852" at bounding box center [898, 362] width 291 height 21
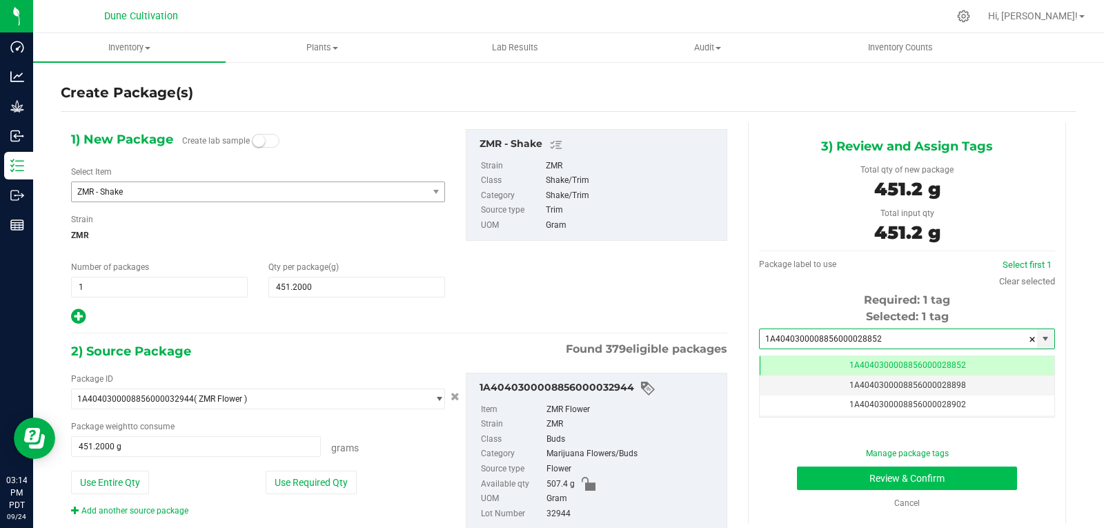
type input "1A4040300008856000028852"
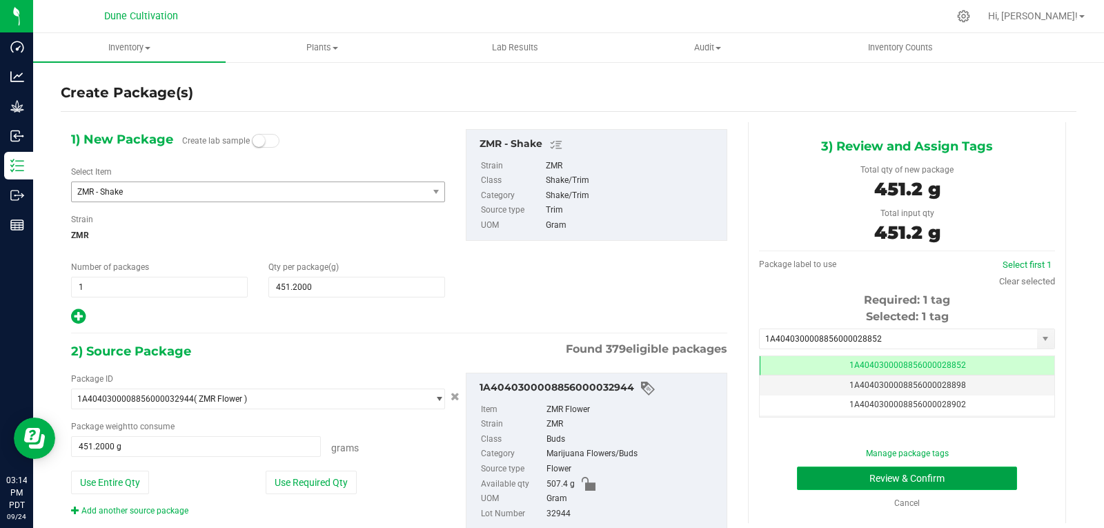
click at [817, 479] on button "Review & Confirm" at bounding box center [907, 477] width 220 height 23
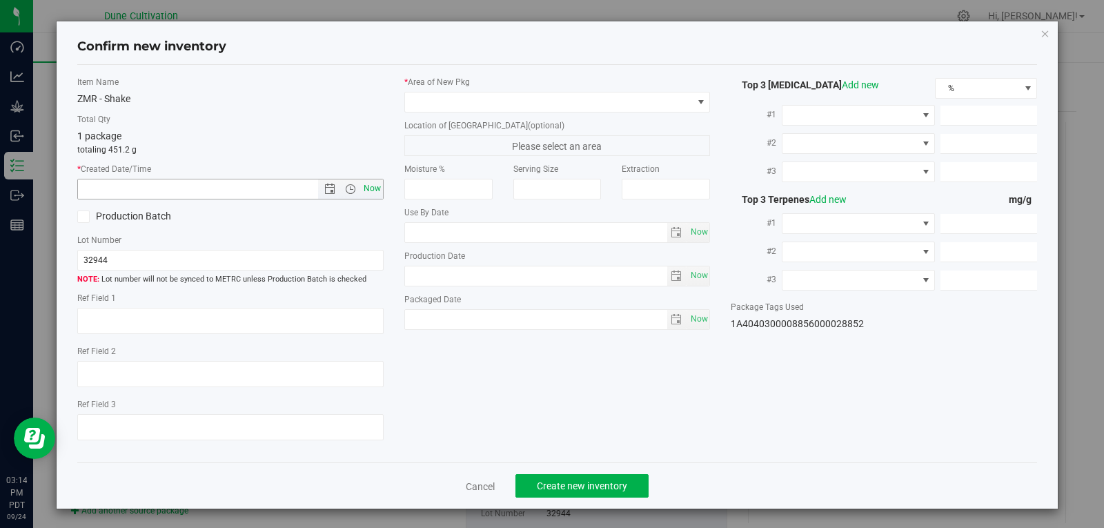
click at [367, 183] on span "Now" at bounding box center [371, 189] width 23 height 20
type input "9/24/2025 3:14 PM"
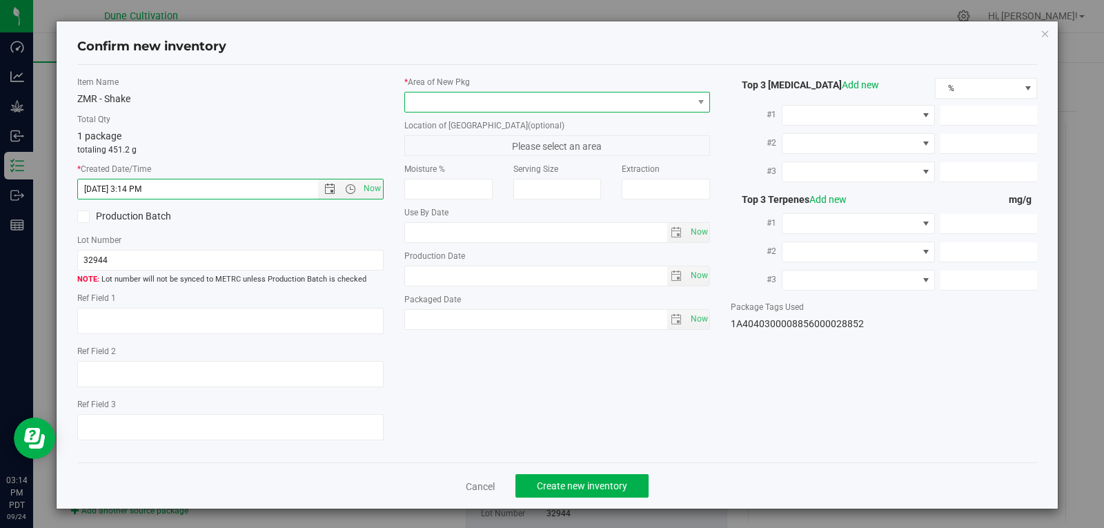
click at [492, 108] on span at bounding box center [549, 101] width 288 height 19
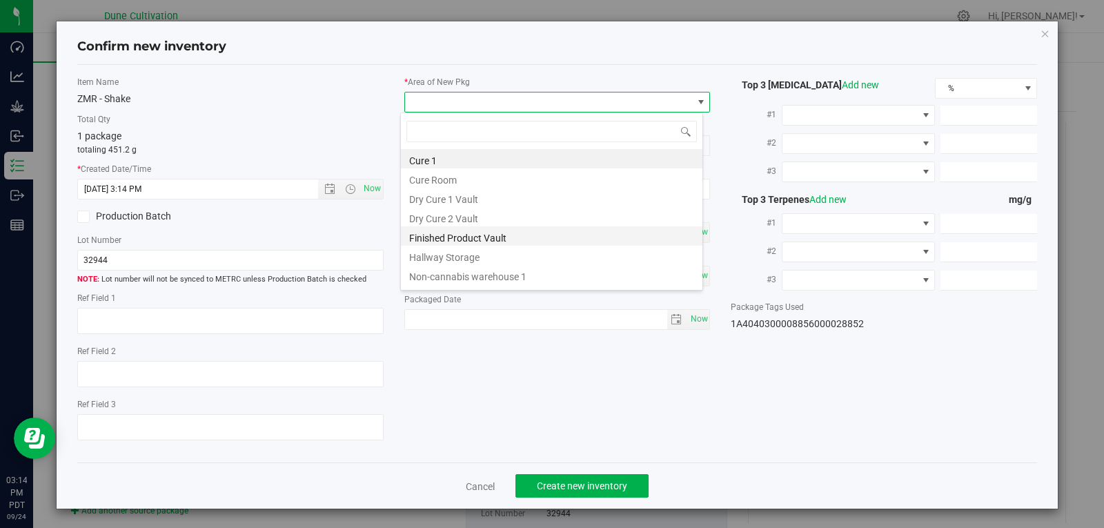
click at [465, 241] on li "Finished Product Vault" at bounding box center [551, 235] width 301 height 19
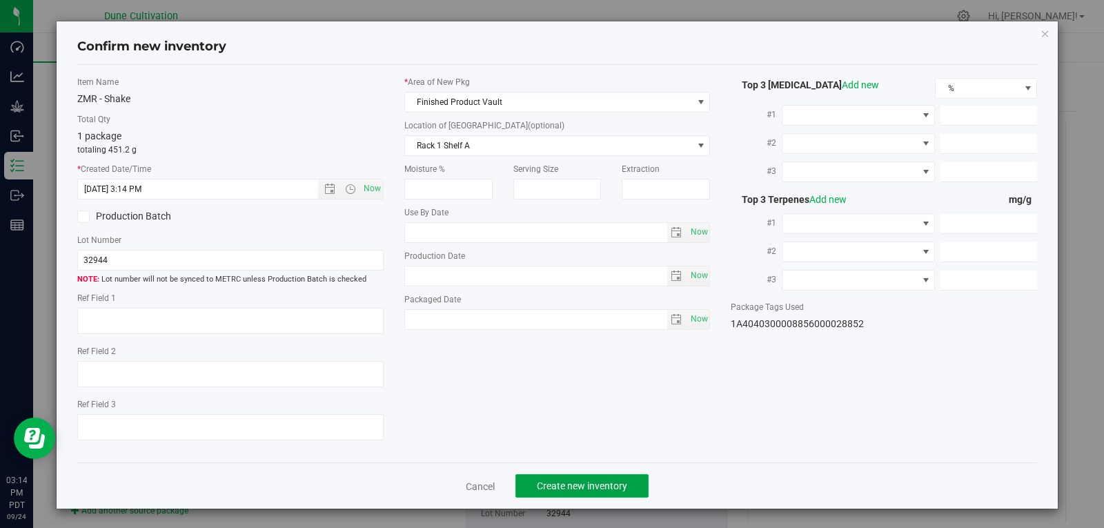
click at [551, 485] on span "Create new inventory" at bounding box center [582, 485] width 90 height 11
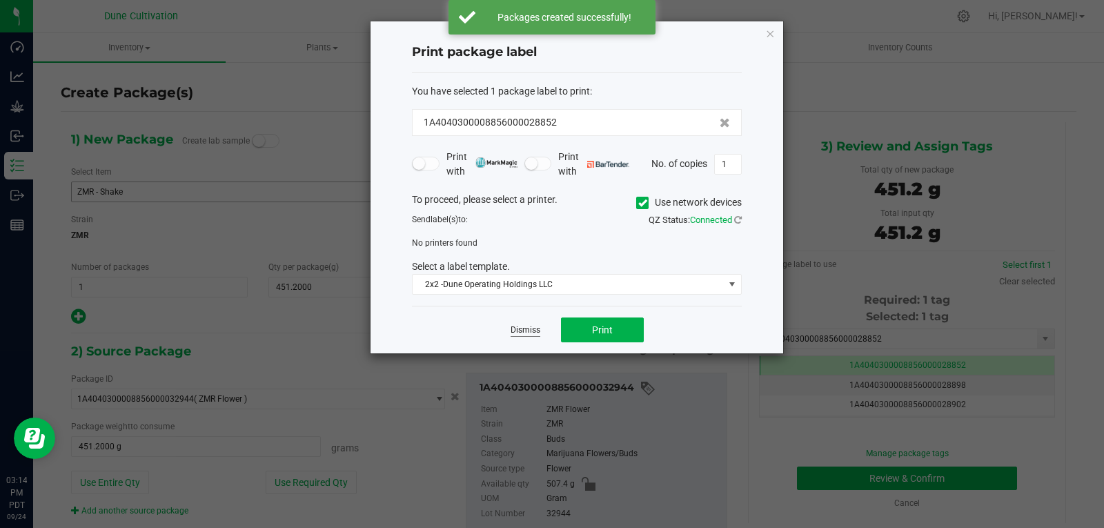
click at [532, 328] on link "Dismiss" at bounding box center [525, 330] width 30 height 12
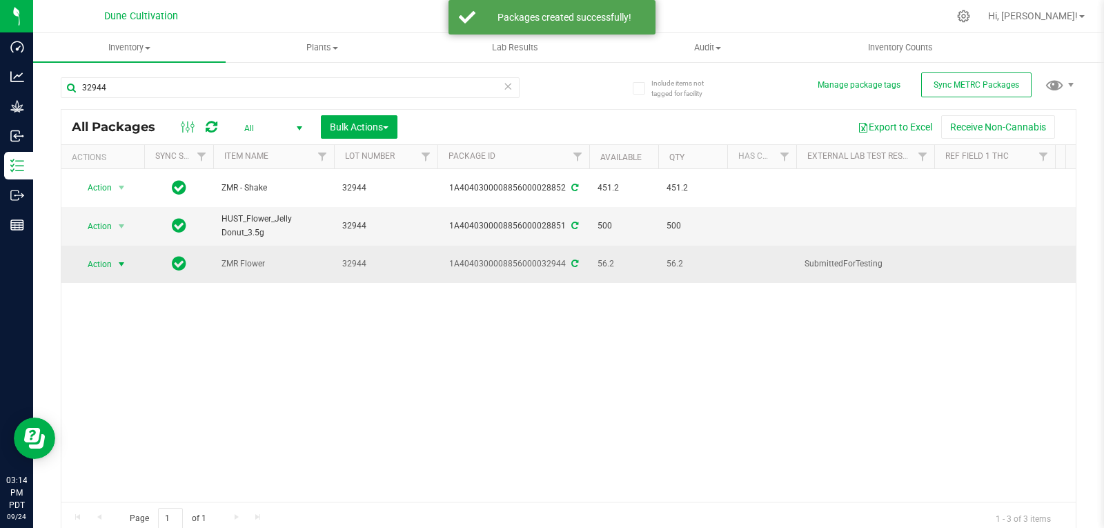
click at [116, 259] on span "select" at bounding box center [121, 264] width 11 height 11
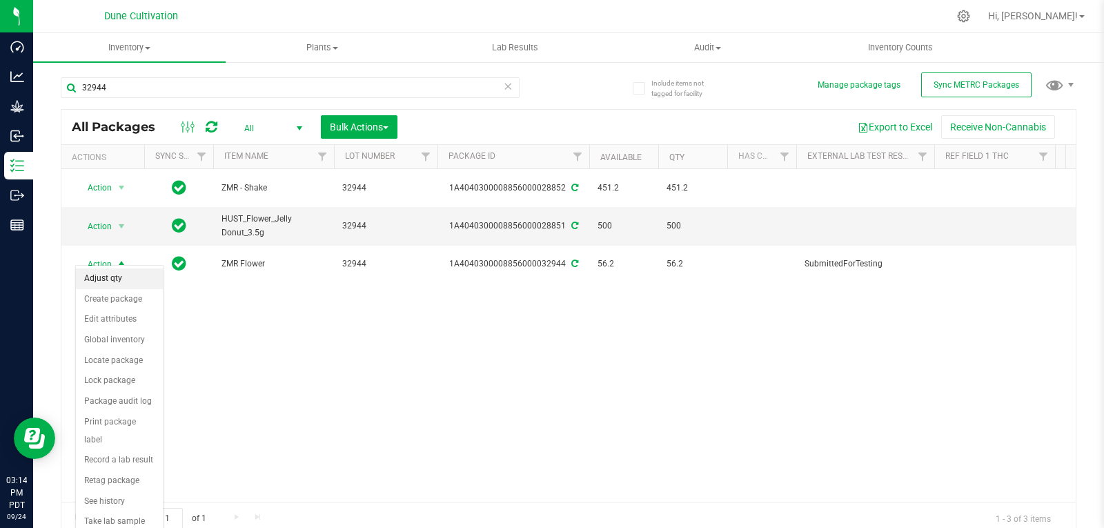
click at [110, 272] on li "Adjust qty" at bounding box center [119, 278] width 87 height 21
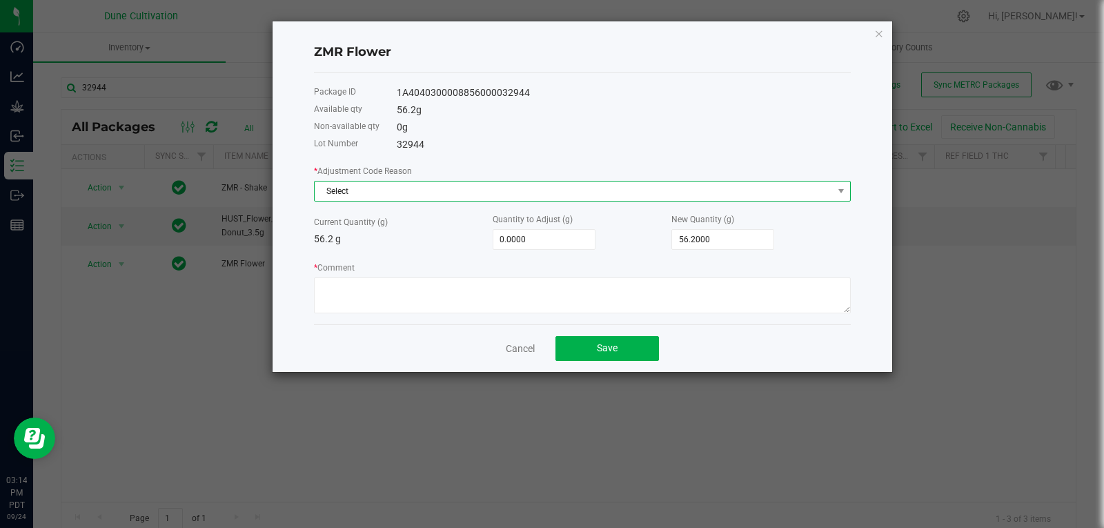
click at [367, 184] on span "Select" at bounding box center [574, 190] width 518 height 19
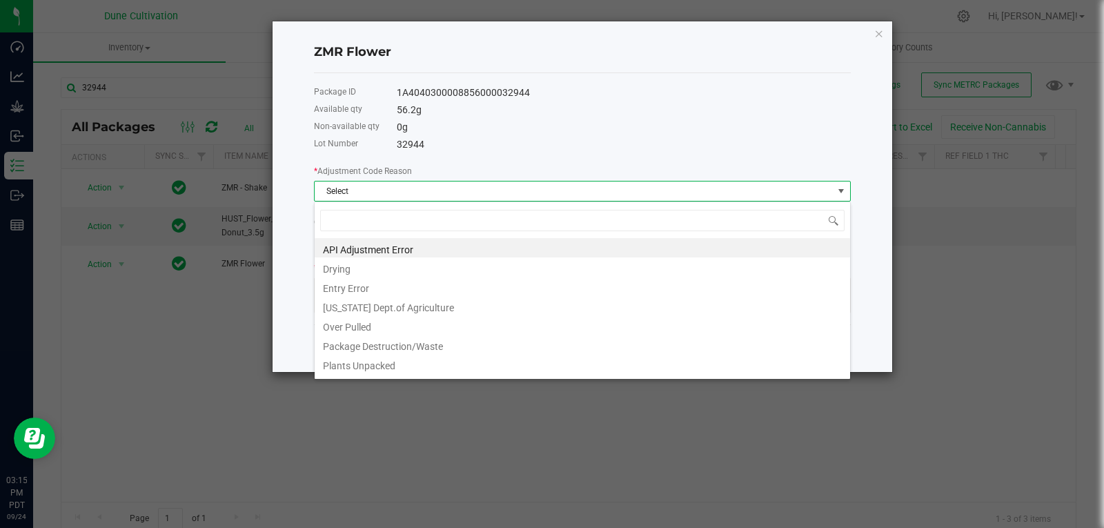
type input "w"
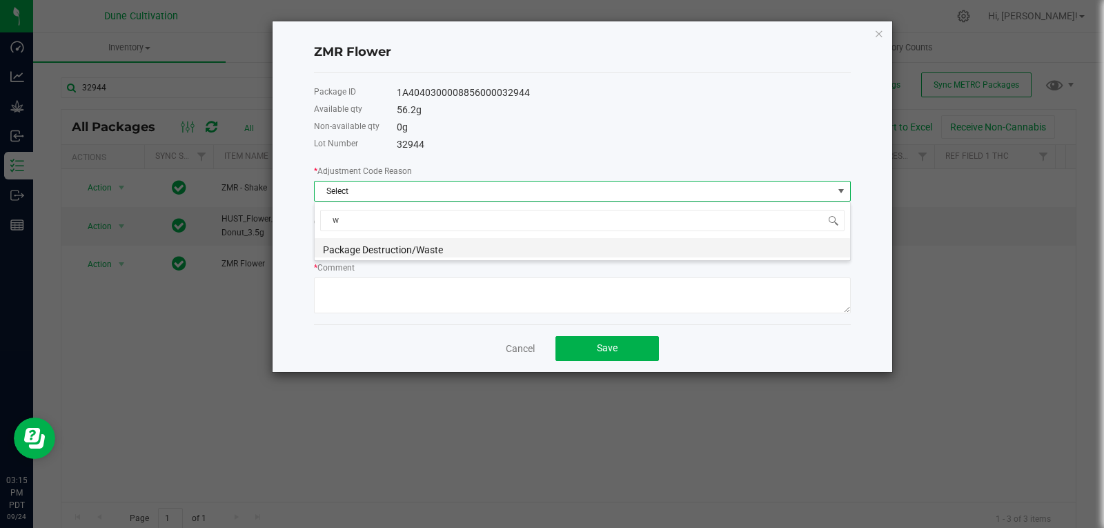
click at [372, 249] on li "Package Destruction/Waste" at bounding box center [582, 247] width 535 height 19
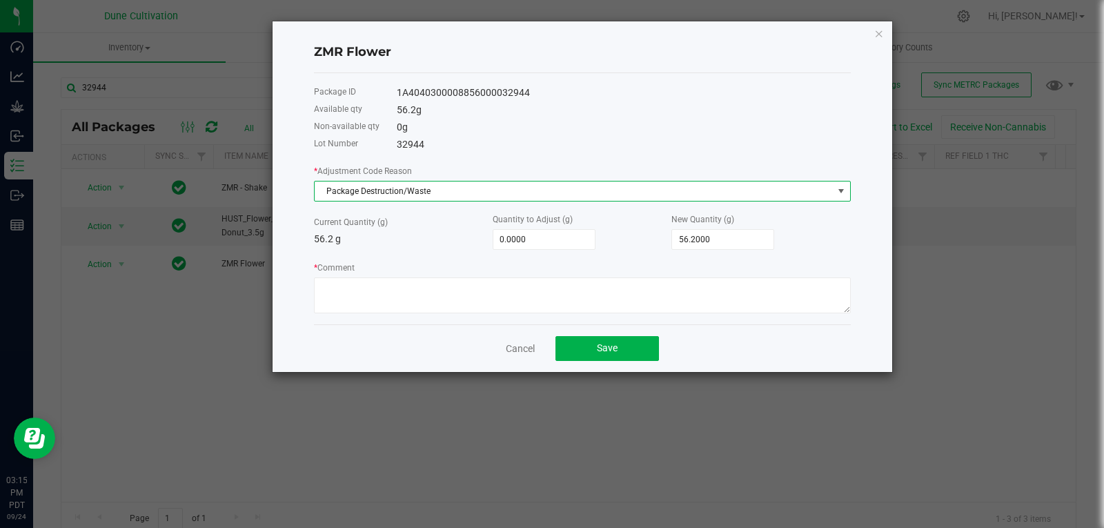
click at [566, 250] on div "* Adjustment Code Reason Package Destruction/Waste Current Quantity (g) 56.2 g …" at bounding box center [582, 238] width 537 height 150
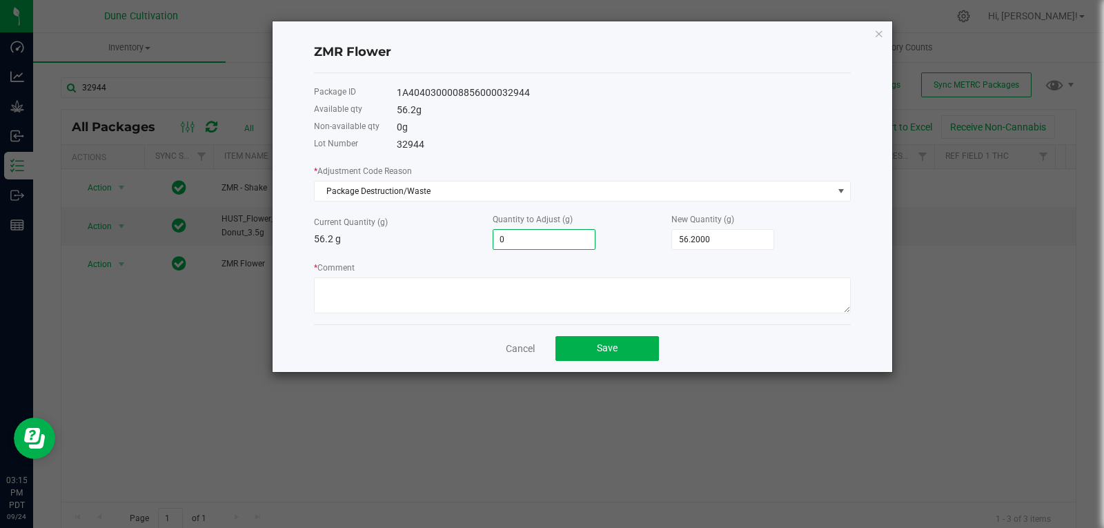
click at [566, 247] on input "0" at bounding box center [543, 239] width 101 height 19
type input "-1"
type input "55.2000"
type input "-1.3"
type input "54.9000"
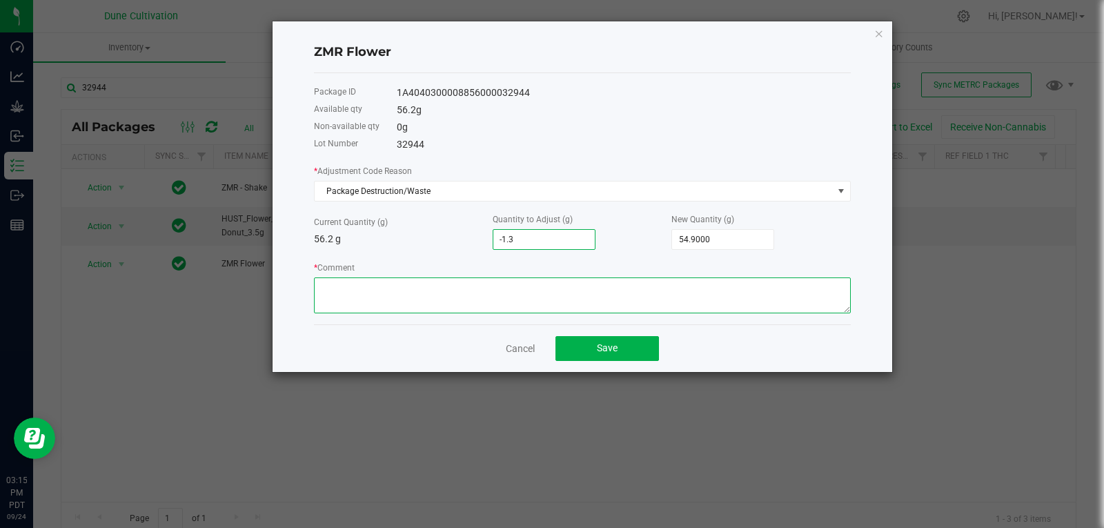
type input "-1.3000"
click at [541, 303] on textarea "* Comment" at bounding box center [582, 295] width 537 height 36
type textarea "Stem Waste"
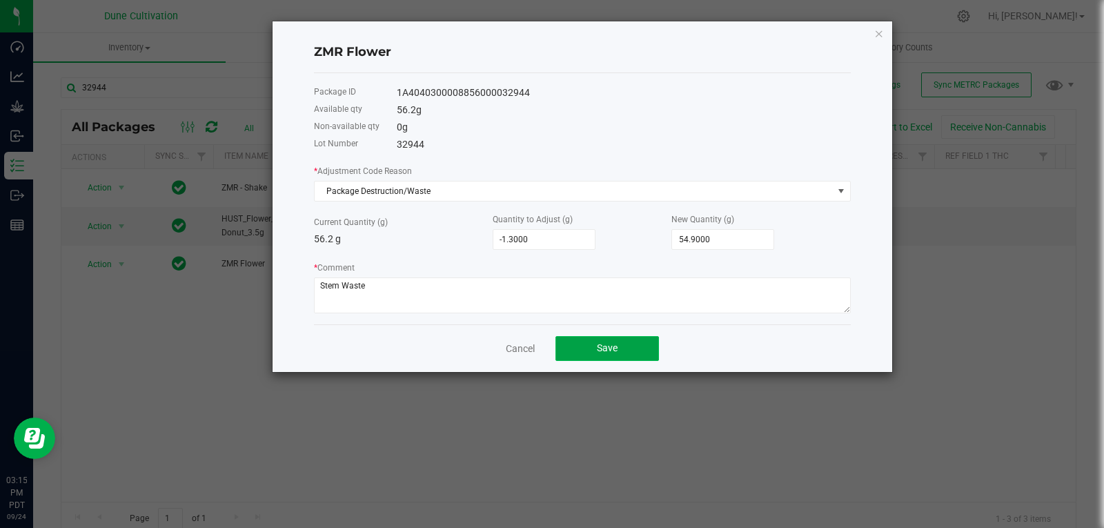
click at [583, 336] on button "Save" at bounding box center [606, 348] width 103 height 25
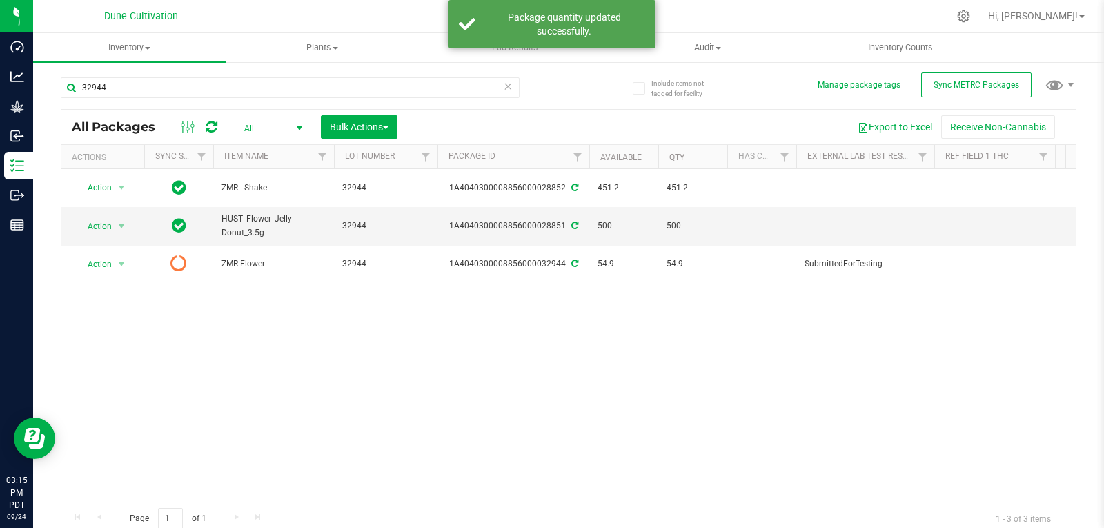
click at [207, 129] on icon at bounding box center [212, 127] width 12 height 14
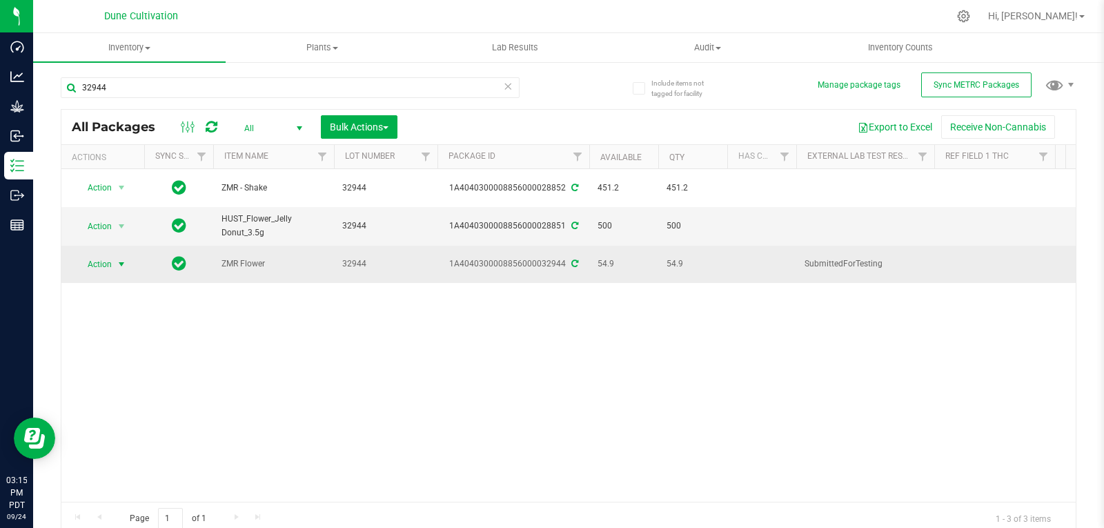
click at [114, 255] on span "select" at bounding box center [121, 264] width 17 height 19
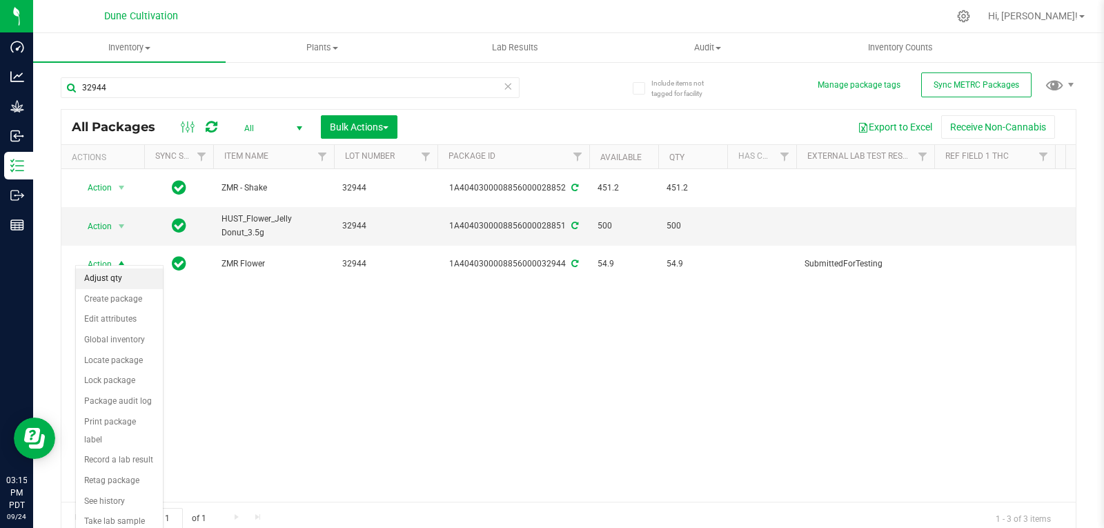
click at [128, 281] on li "Adjust qty" at bounding box center [119, 278] width 87 height 21
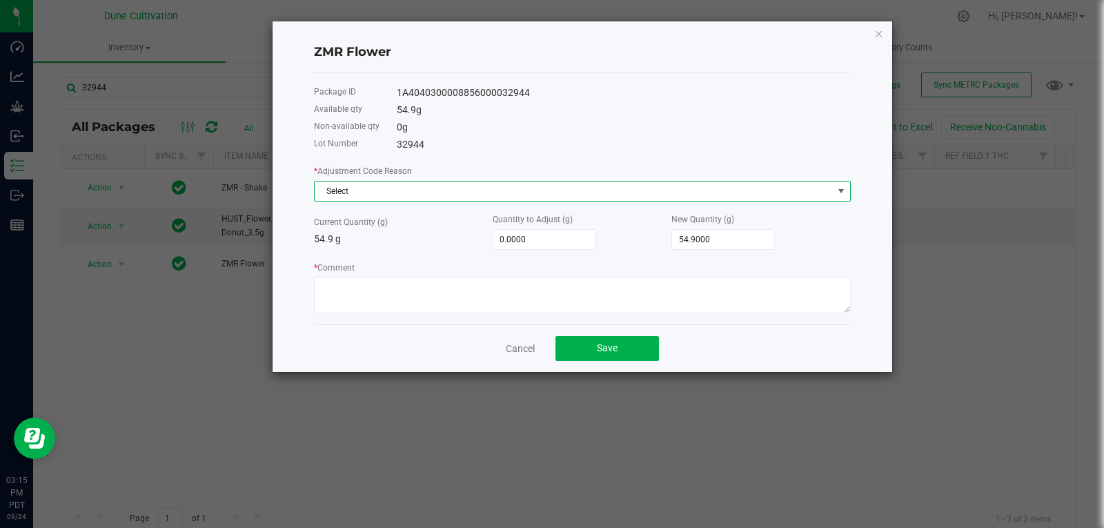
click at [364, 191] on span "Select" at bounding box center [574, 190] width 518 height 19
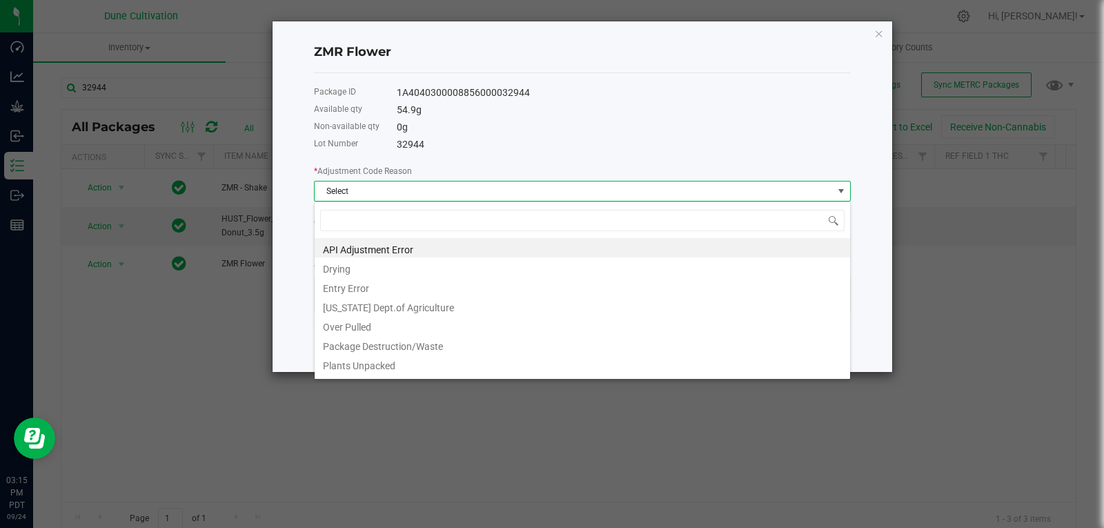
type input "s"
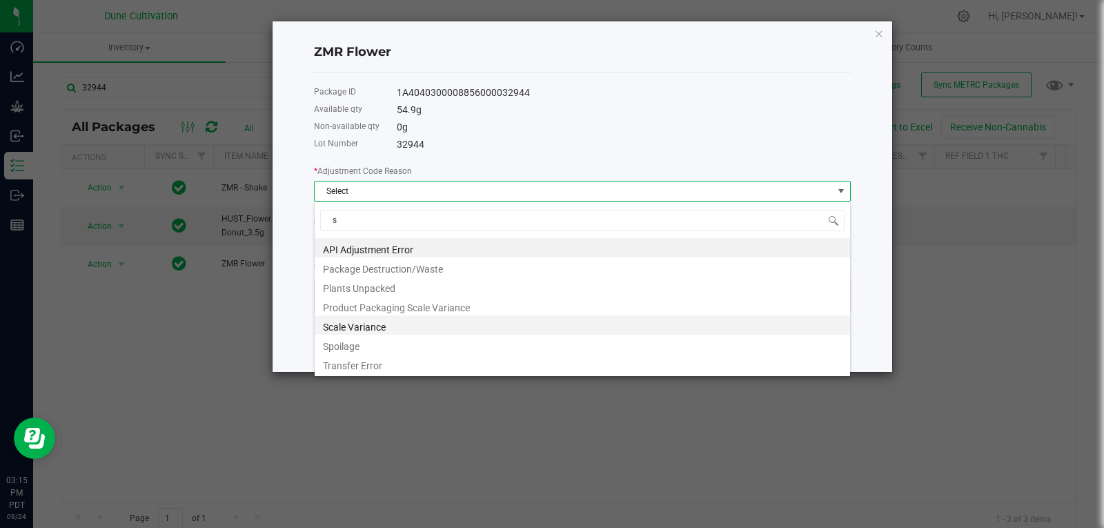
click at [350, 327] on li "Scale Variance" at bounding box center [582, 324] width 535 height 19
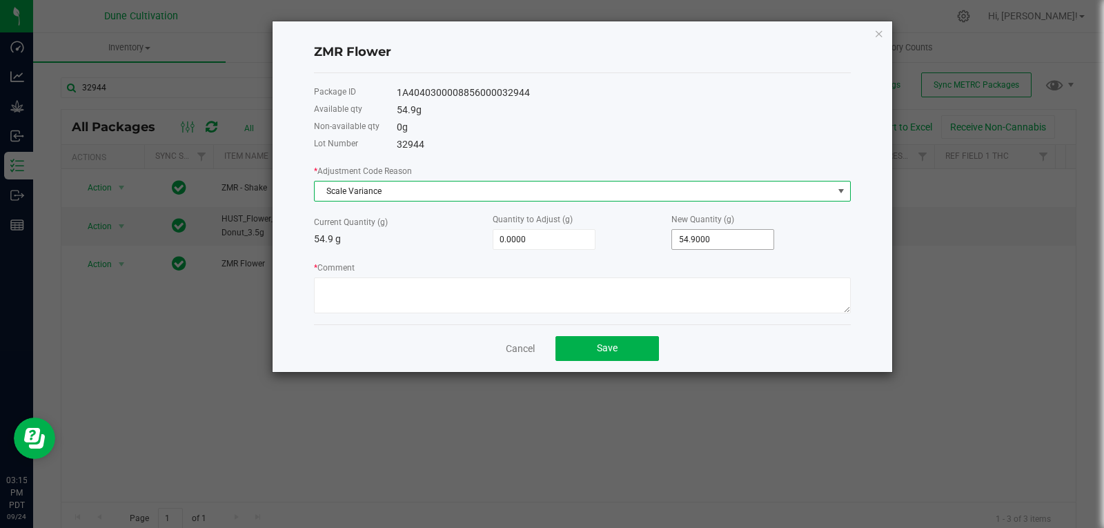
type input "54.9"
click at [730, 232] on input "54.9" at bounding box center [722, 239] width 101 height 19
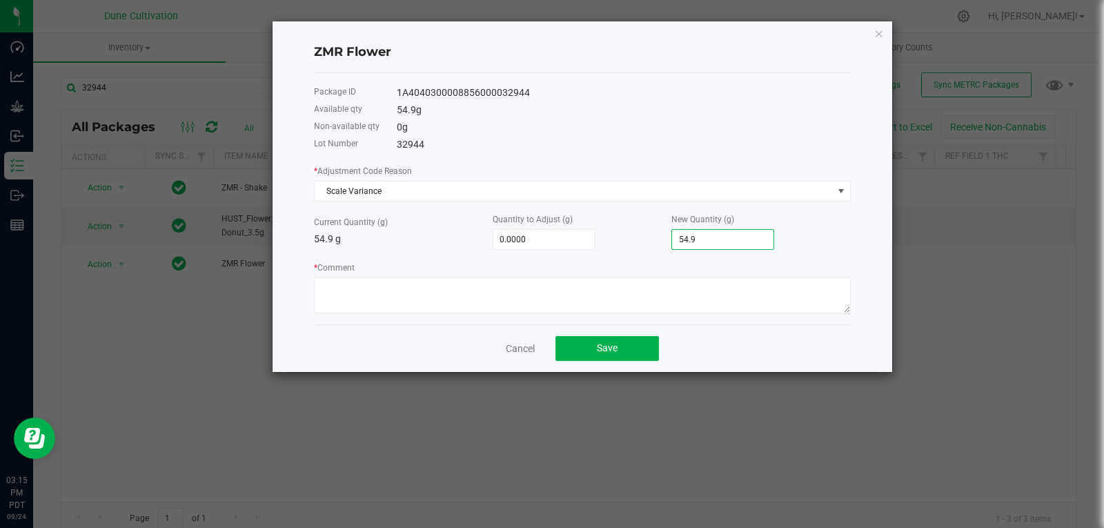
type input "-54.9000"
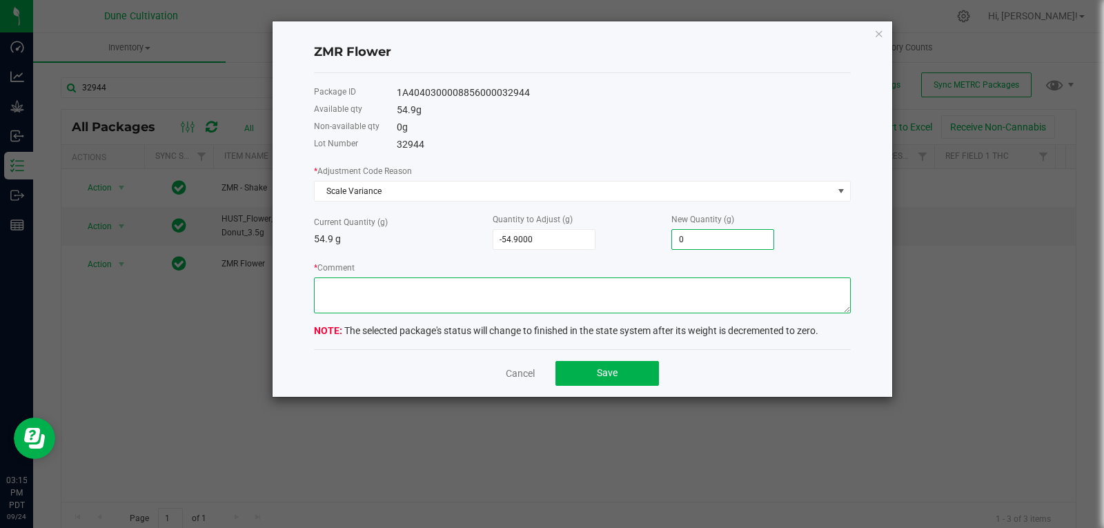
type input "0.0000"
click at [702, 283] on textarea "* Comment" at bounding box center [582, 295] width 537 height 36
type textarea "Scale Variance"
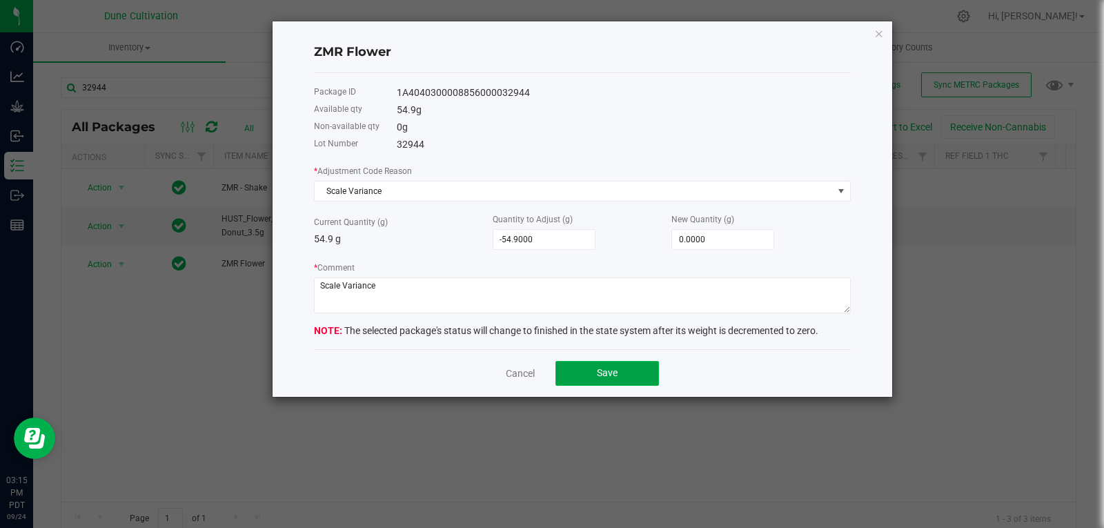
click at [610, 377] on span "Save" at bounding box center [607, 372] width 21 height 11
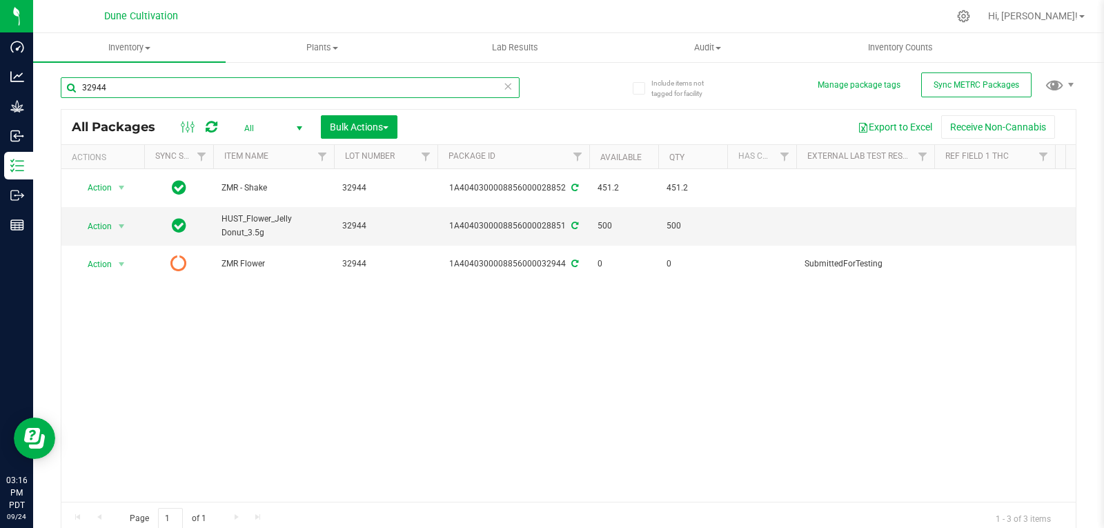
click at [139, 83] on input "32944" at bounding box center [290, 87] width 459 height 21
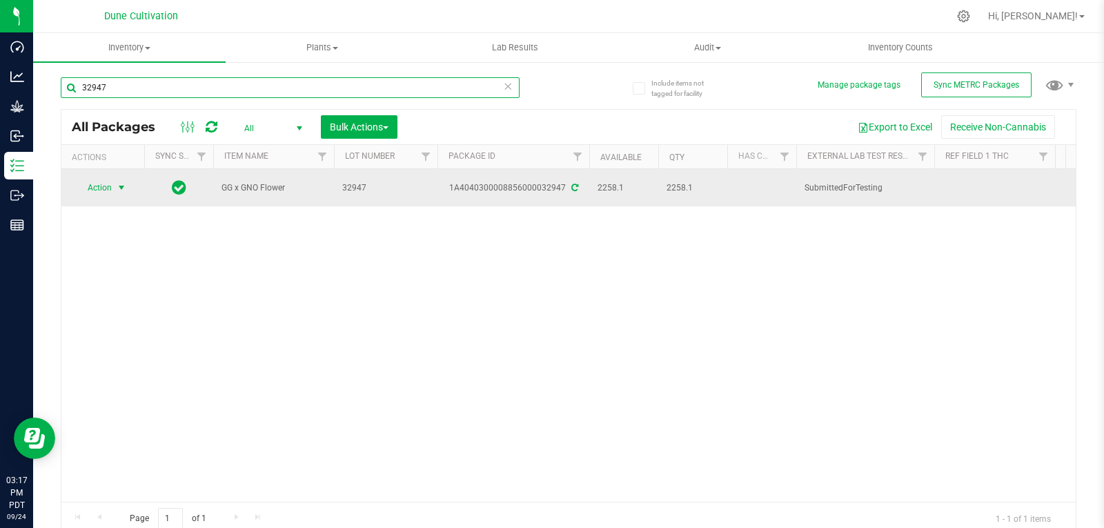
type input "32947"
click at [109, 185] on span "Action" at bounding box center [93, 187] width 37 height 19
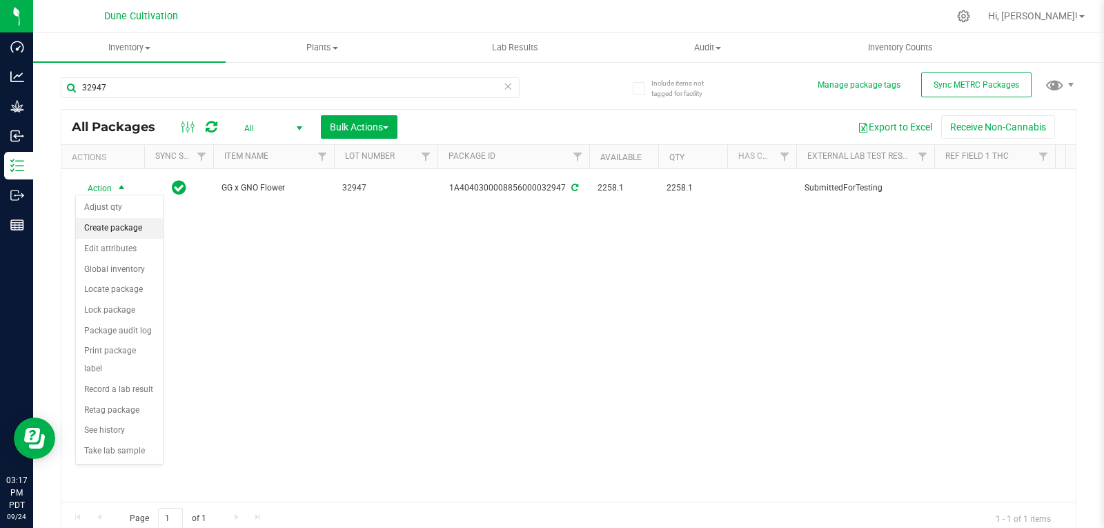
click at [117, 228] on li "Create package" at bounding box center [119, 228] width 87 height 21
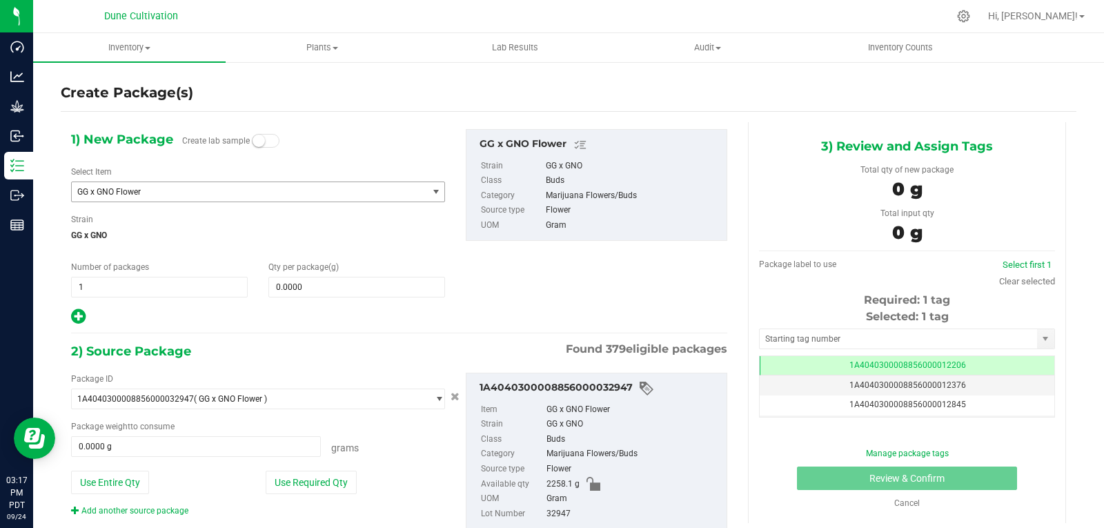
scroll to position [0, -1]
click at [141, 193] on span "GG x GNO Flower" at bounding box center [242, 192] width 330 height 10
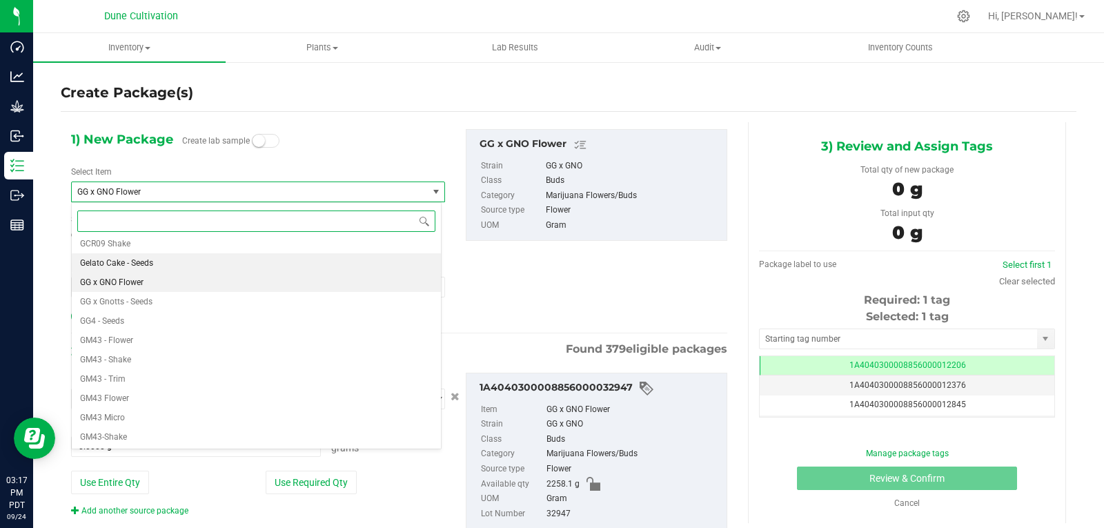
scroll to position [13028, 0]
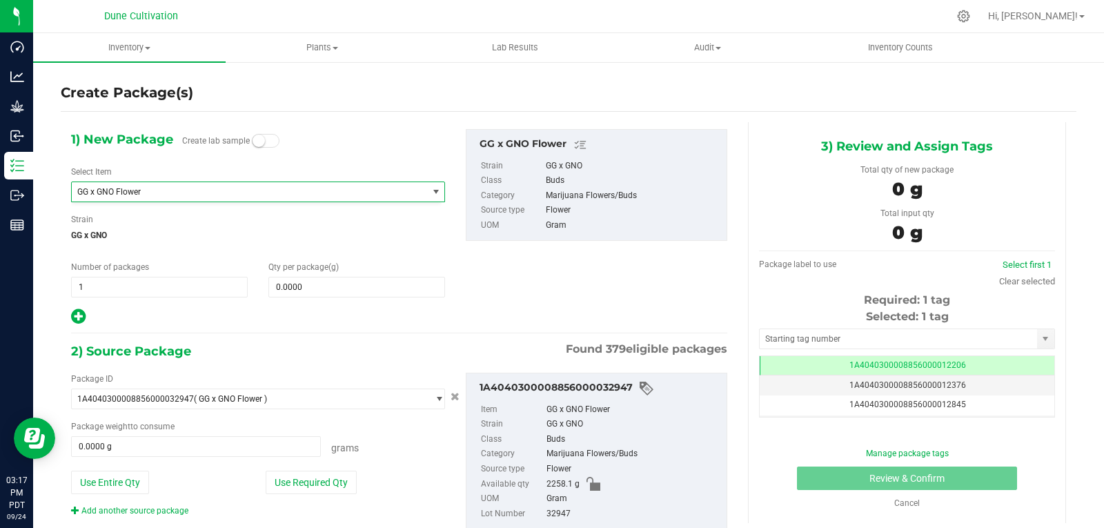
click at [327, 163] on div "1) New Package Create lab sample Select Item GG x GNO Flower GC25 GC25 - Flower…" at bounding box center [258, 227] width 395 height 197
